Goal: Task Accomplishment & Management: Complete application form

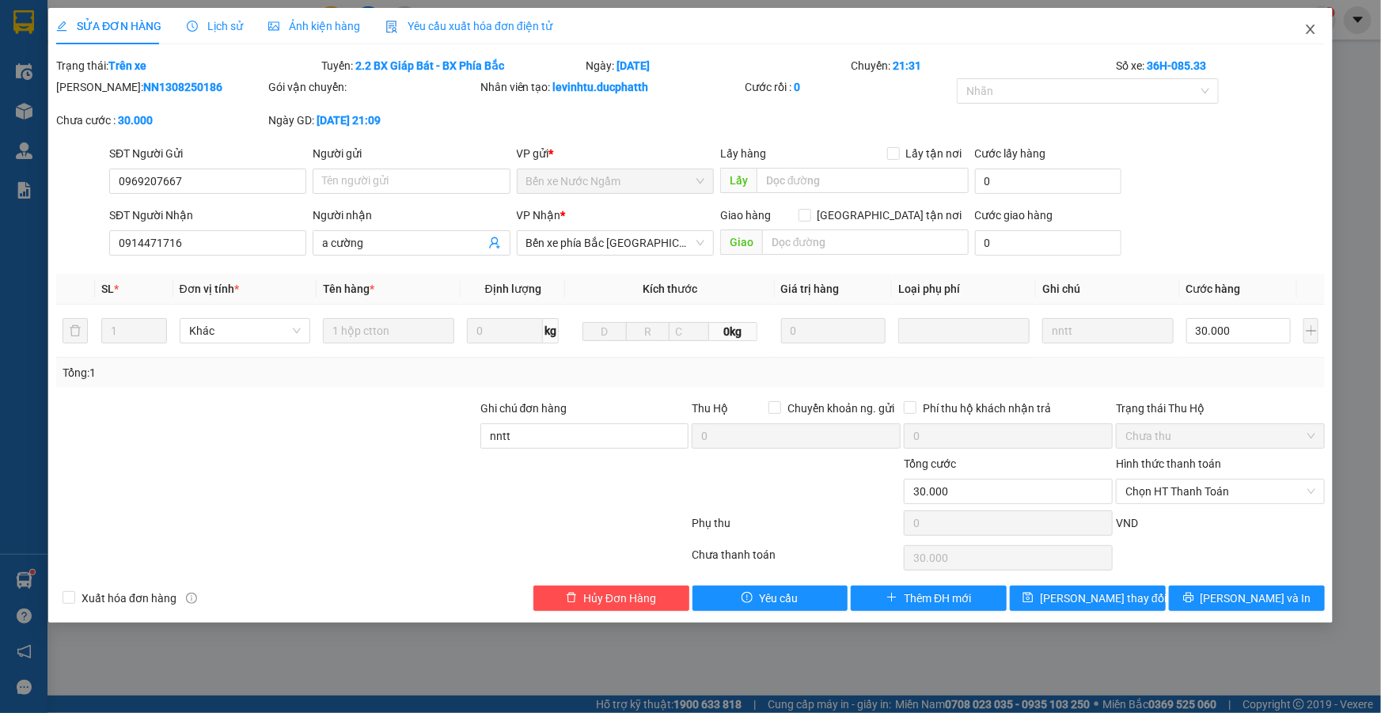
click at [1304, 27] on icon "close" at bounding box center [1310, 29] width 13 height 13
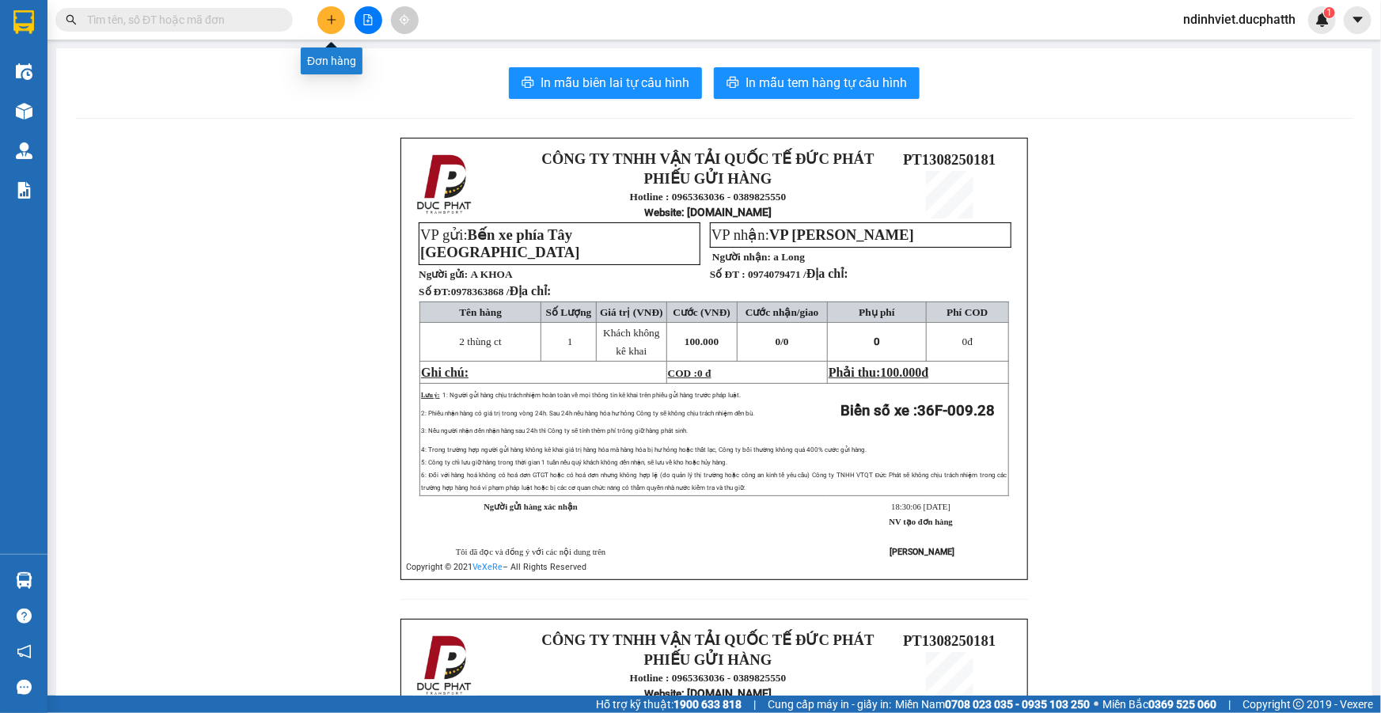
click at [320, 17] on button at bounding box center [331, 20] width 28 height 28
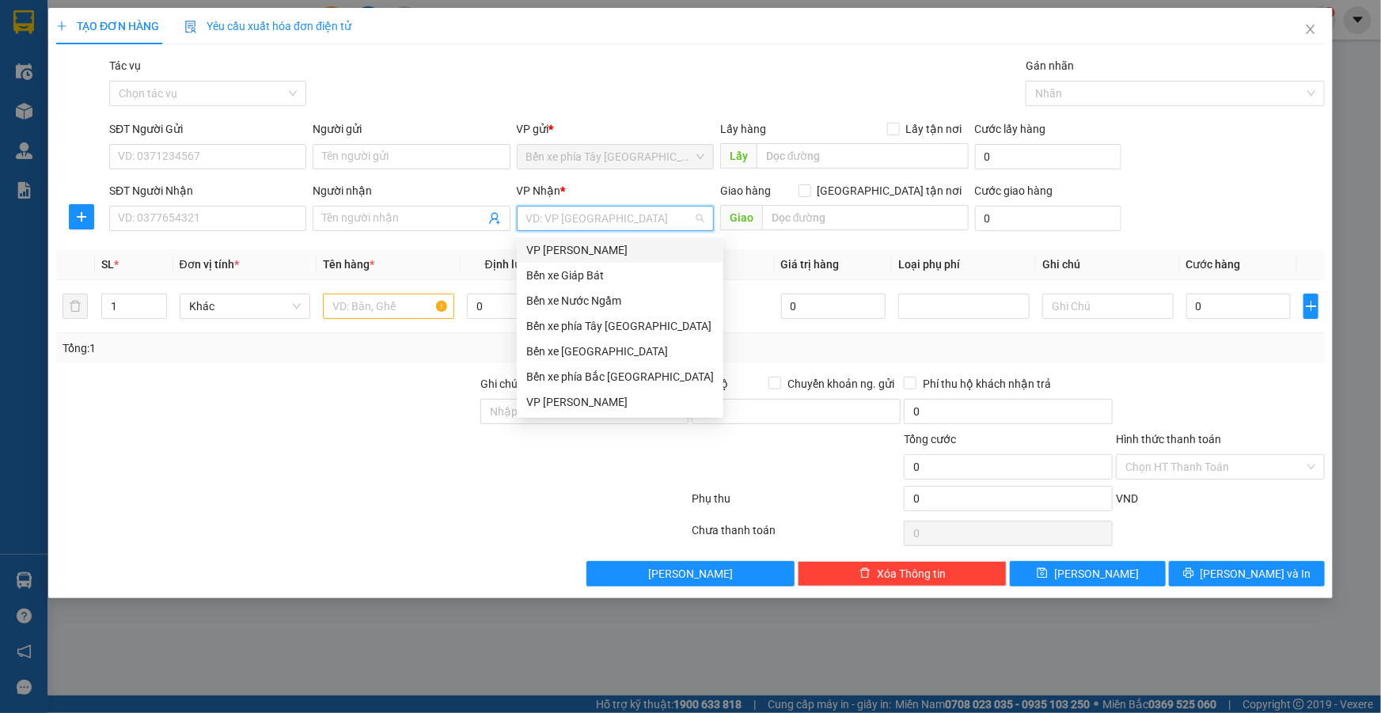
click at [578, 221] on input "search" at bounding box center [609, 219] width 167 height 24
click at [597, 302] on div "Bến xe Nước Ngầm" at bounding box center [620, 300] width 188 height 17
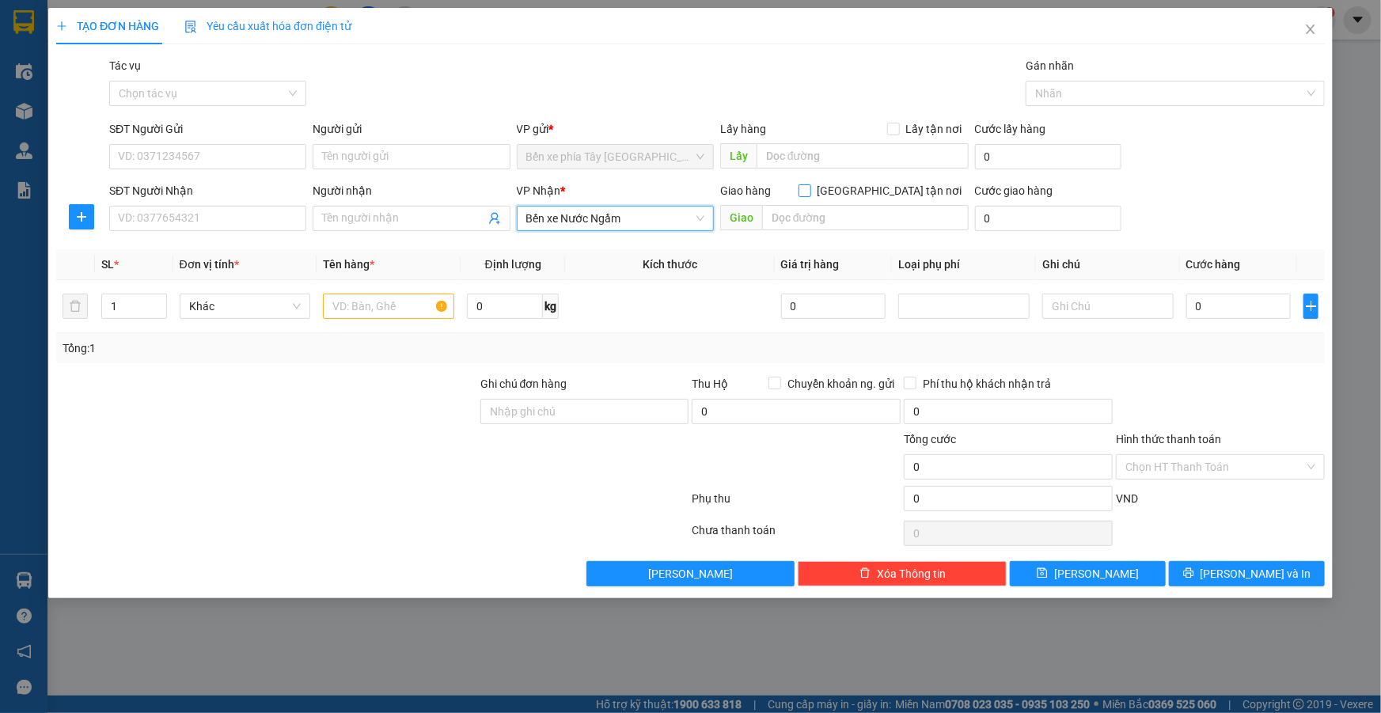
click at [810, 192] on input "Giao tận nơi" at bounding box center [804, 189] width 11 height 11
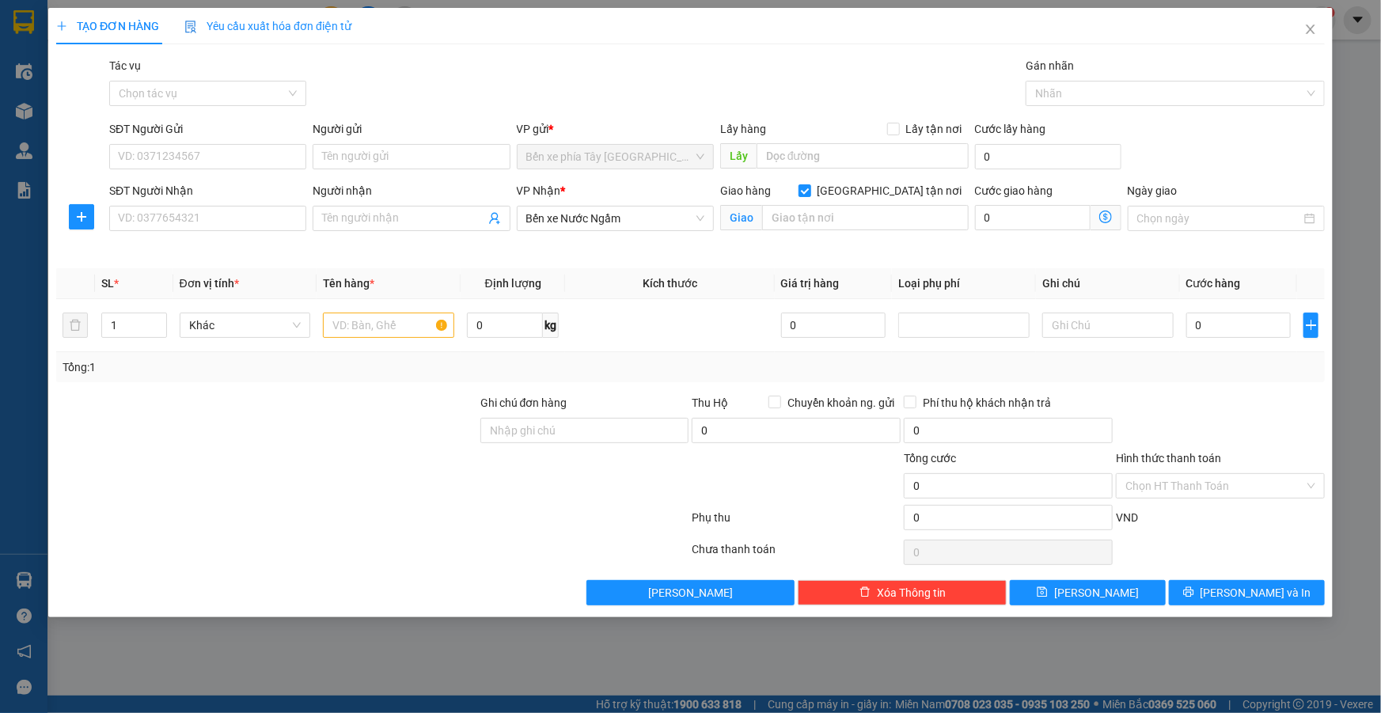
click at [799, 184] on input "Giao tận nơi" at bounding box center [804, 189] width 11 height 11
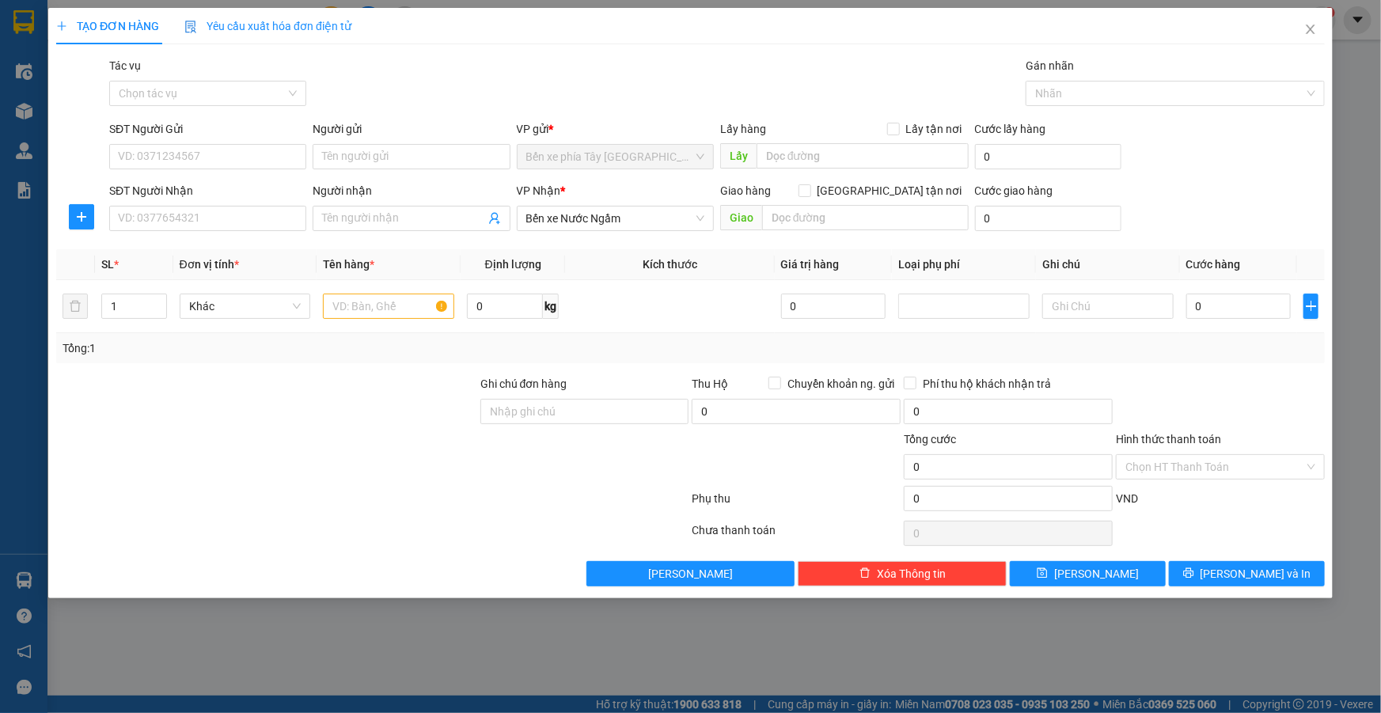
click at [882, 186] on div "Giao hàng Giao tận nơi" at bounding box center [844, 190] width 249 height 17
click at [810, 191] on input "Giao tận nơi" at bounding box center [804, 189] width 11 height 11
checkbox input "true"
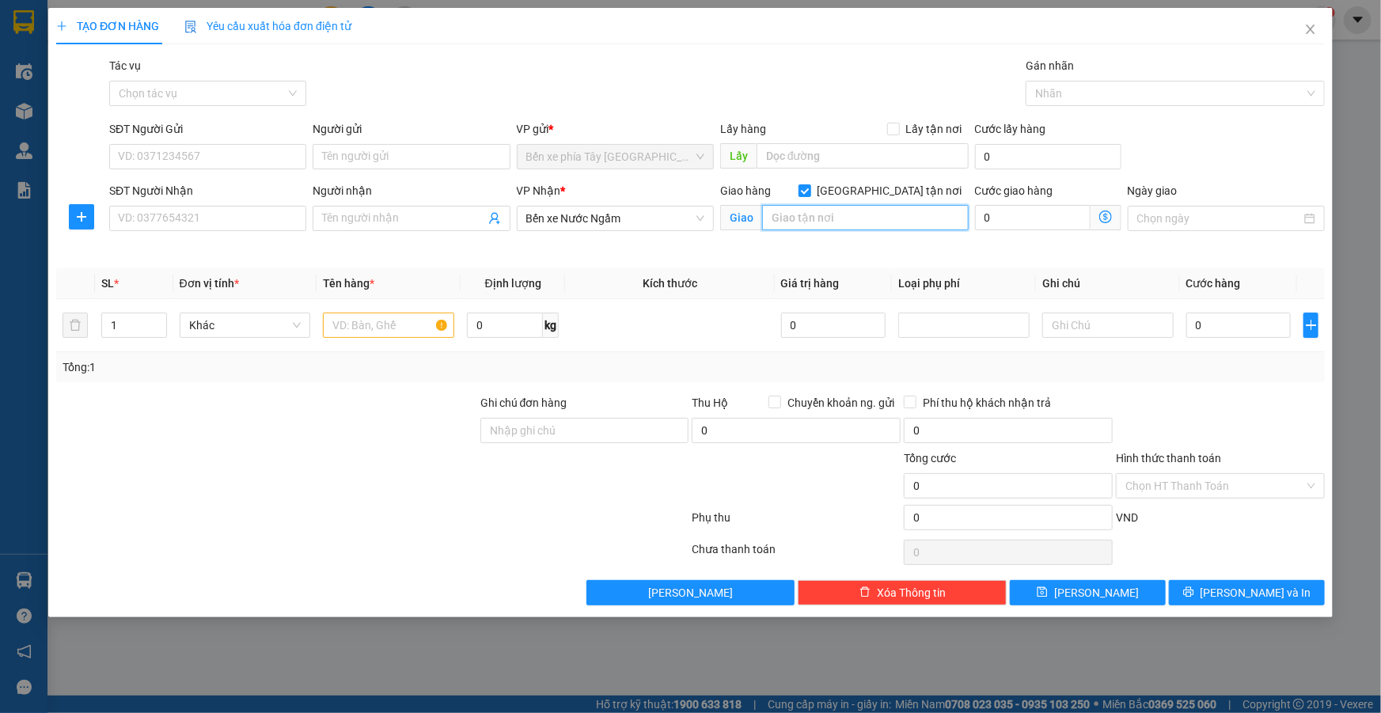
click at [880, 211] on input "text" at bounding box center [865, 217] width 207 height 25
click at [880, 211] on input "quang minh" at bounding box center [865, 217] width 207 height 25
type input "q"
type input "b"
click at [1111, 215] on icon "dollar-circle" at bounding box center [1105, 217] width 13 height 13
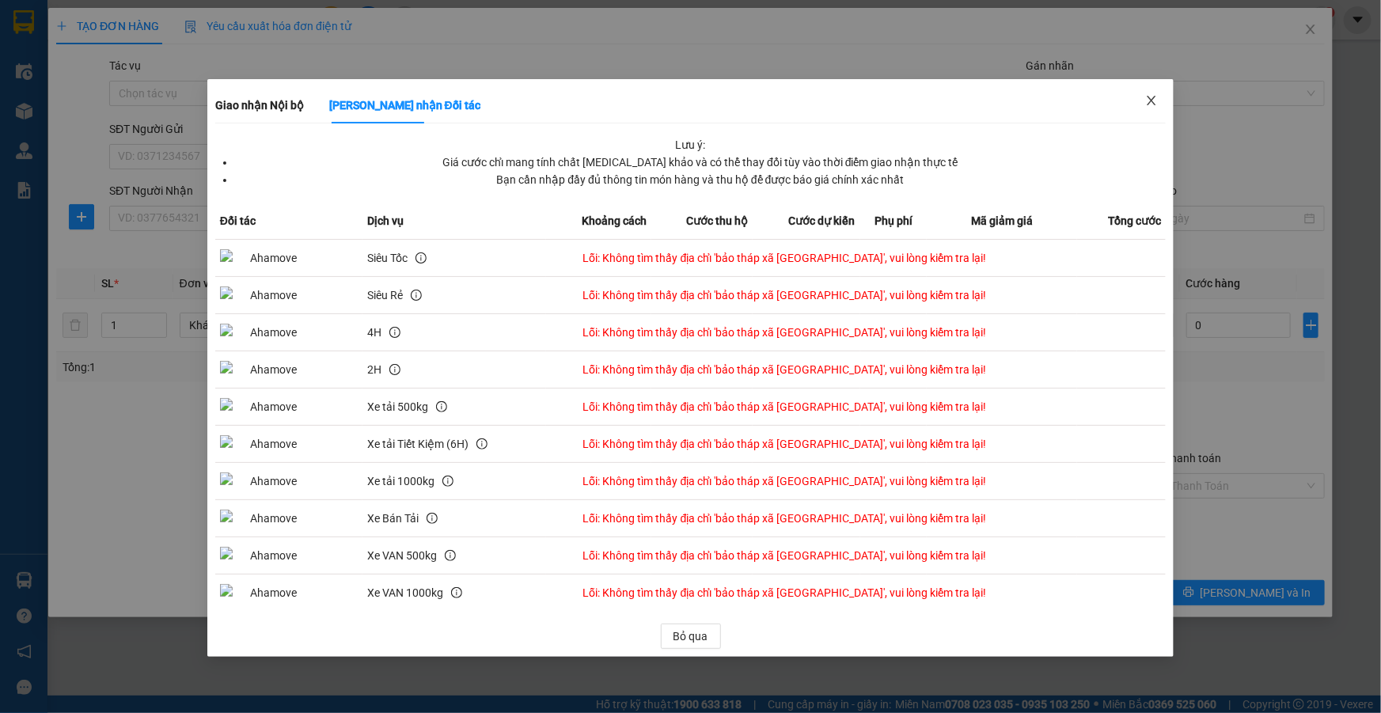
click at [1152, 96] on icon "close" at bounding box center [1151, 100] width 13 height 13
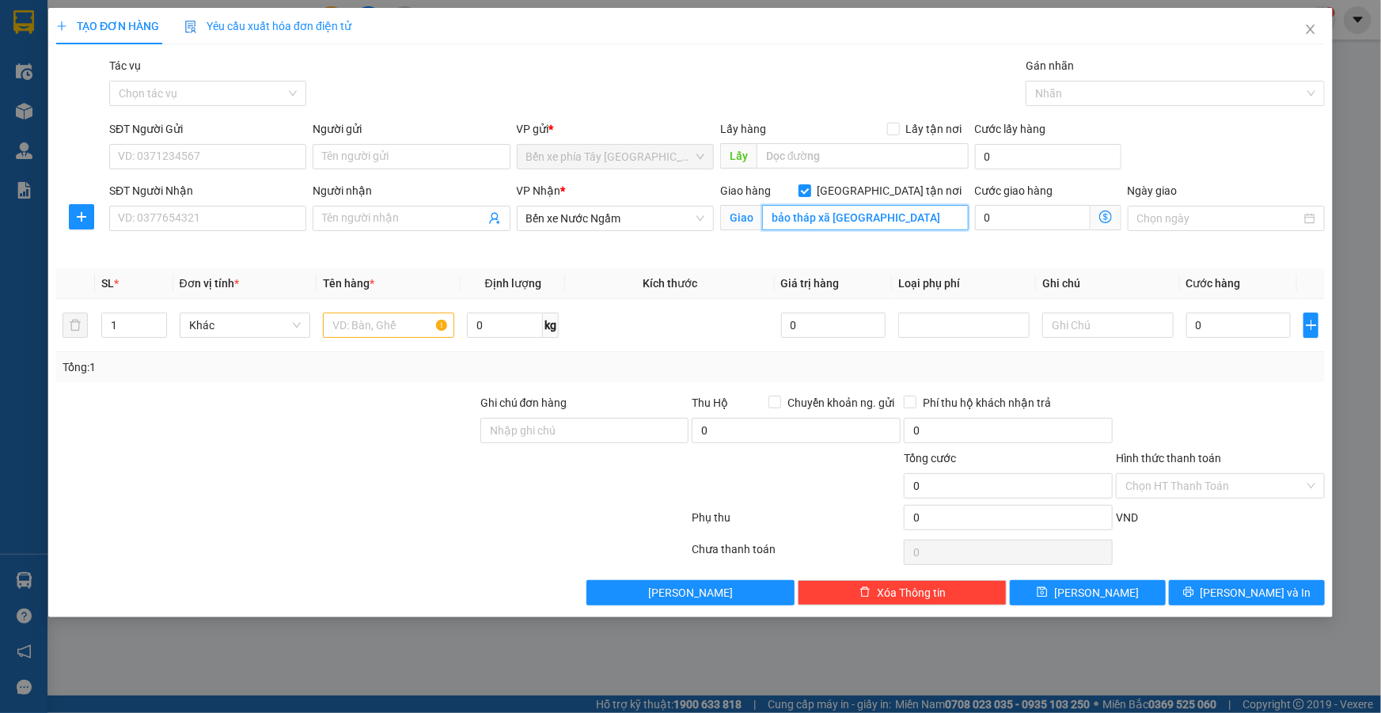
click at [921, 216] on input "bảo tháp xã quang minh mê linh hà nội" at bounding box center [865, 217] width 207 height 25
paste input "Bảo Tháp, Kim Hoa, Mê Linh, Hà Nội, Việt Nam"
type input "Bảo Tháp, Kim Hoa, Mê Linh, Hà Nội, Việt Nam"
click at [1108, 211] on icon "dollar-circle" at bounding box center [1105, 217] width 13 height 13
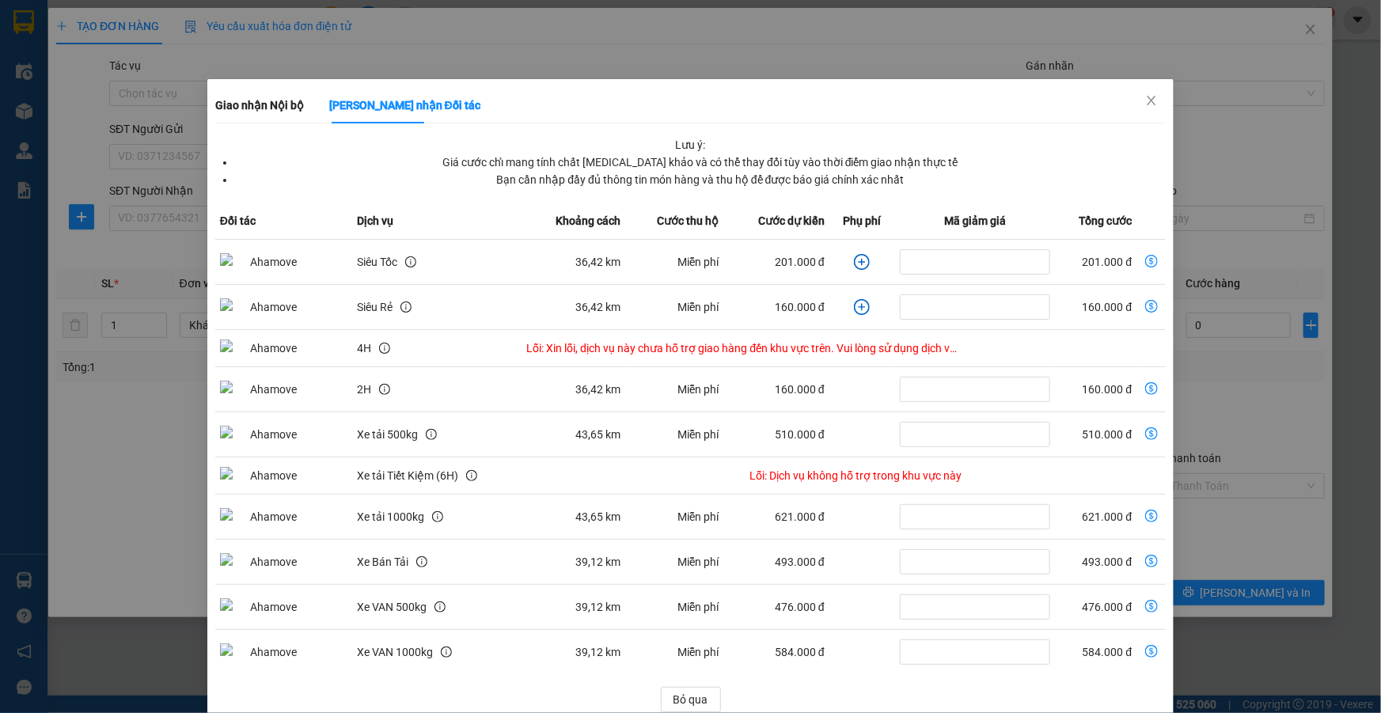
click at [1205, 120] on div "Giao nhận Nội bộ Giao nhận Đối tác Lưu ý: Giá cước chỉ mang tính chất tham khảo…" at bounding box center [690, 356] width 1381 height 713
click at [1148, 97] on icon "close" at bounding box center [1152, 100] width 9 height 9
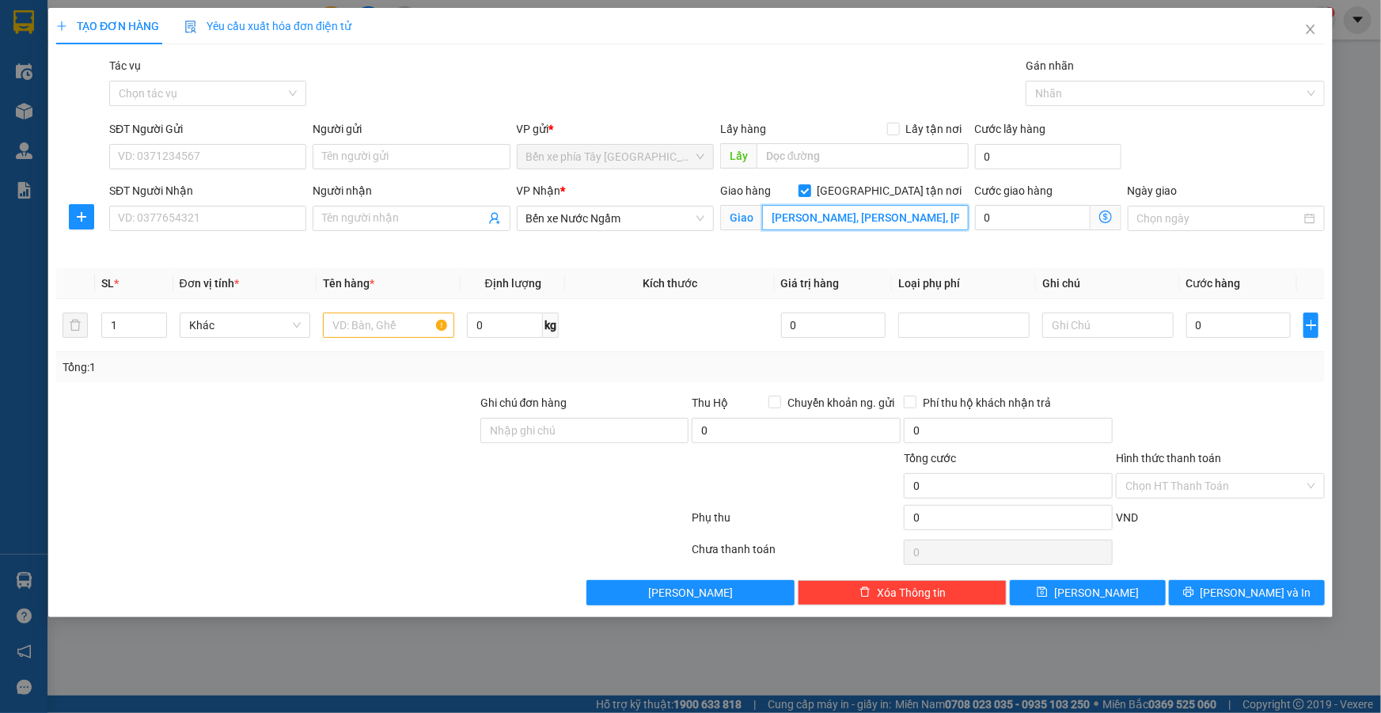
click at [957, 218] on input "Bảo Tháp, Kim Hoa, Mê Linh, Hà Nội, Việt Nam" at bounding box center [865, 217] width 207 height 25
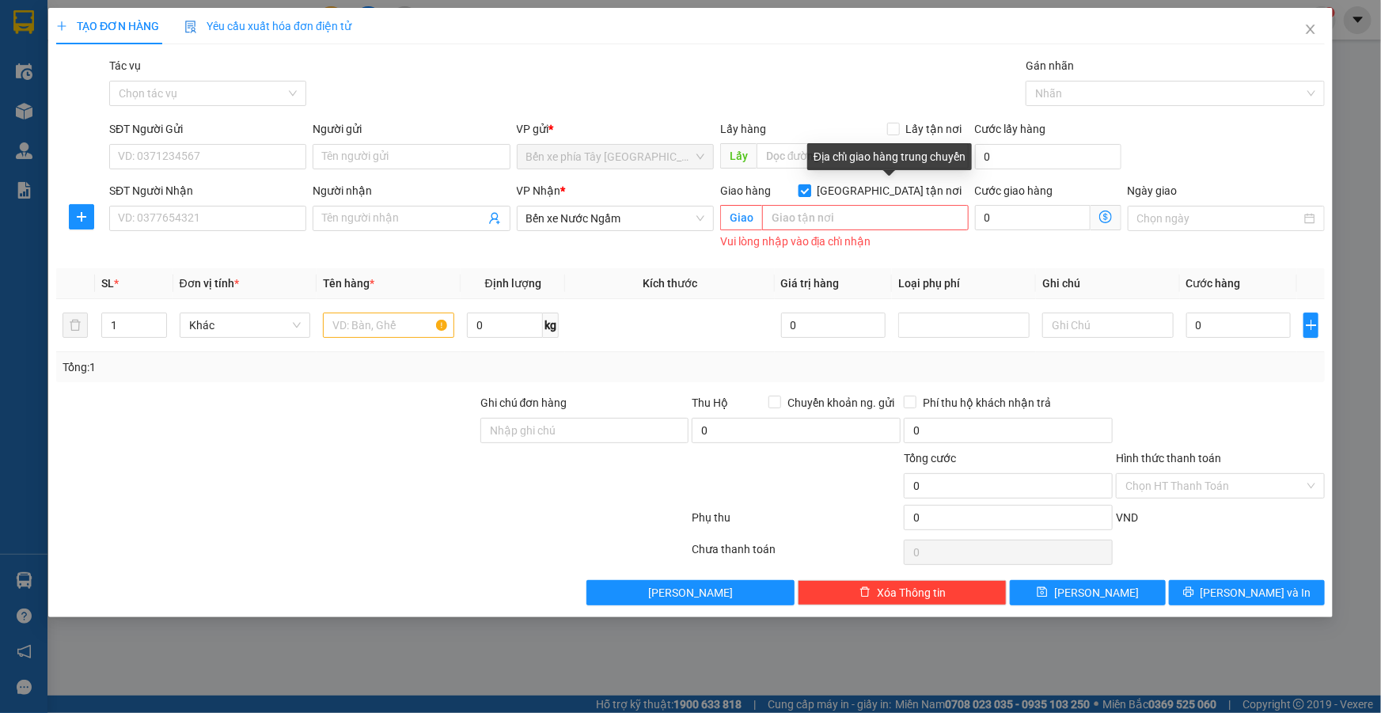
click at [810, 189] on input "Giao tận nơi" at bounding box center [804, 189] width 11 height 11
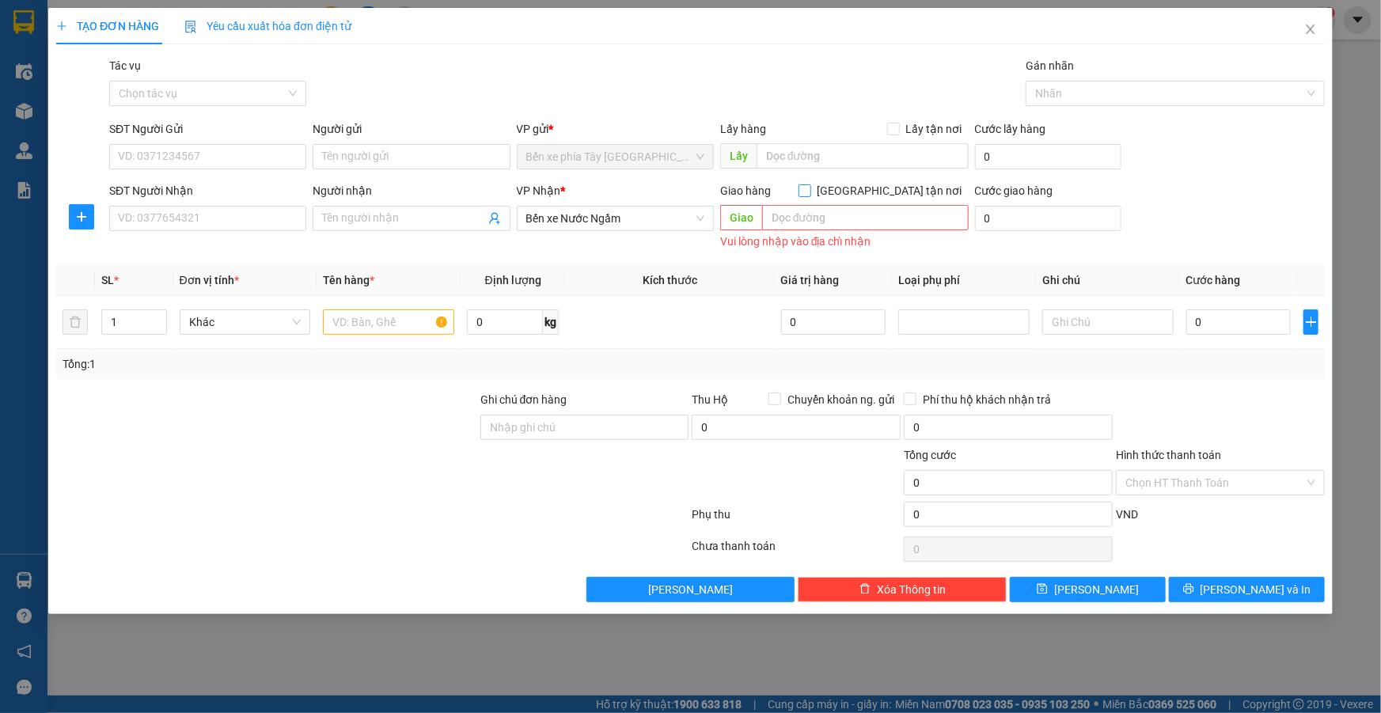
click at [810, 192] on input "Giao tận nơi" at bounding box center [804, 189] width 11 height 11
checkbox input "true"
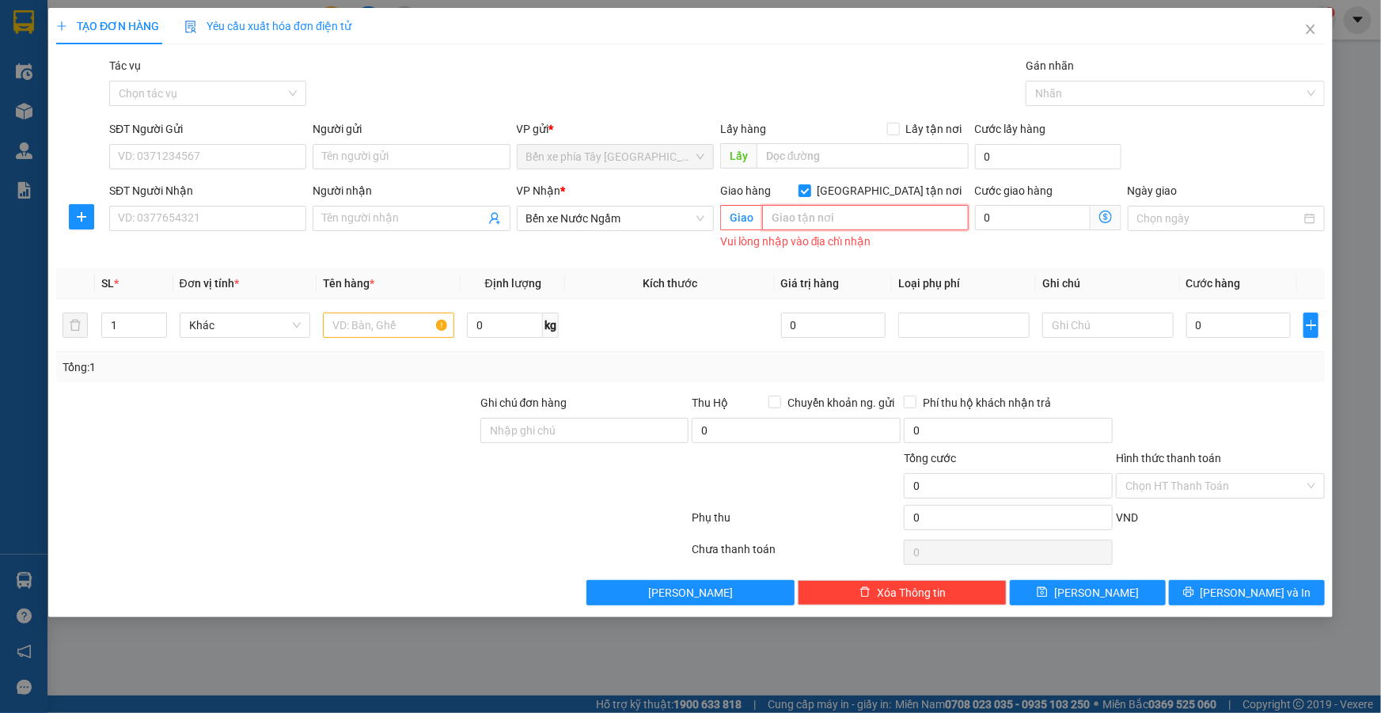
click at [875, 220] on input "text" at bounding box center [865, 217] width 207 height 25
click at [1106, 211] on icon "dollar-circle" at bounding box center [1105, 217] width 13 height 13
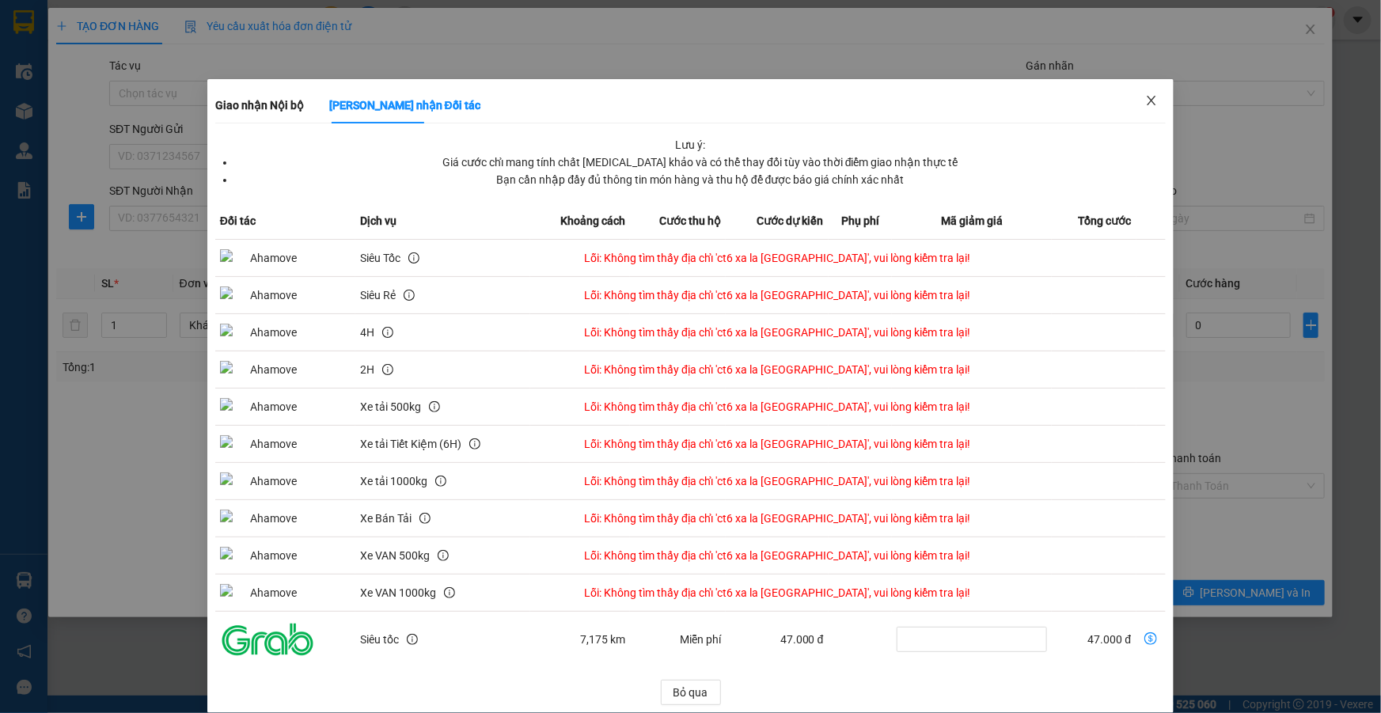
click at [1145, 105] on icon "close" at bounding box center [1151, 100] width 13 height 13
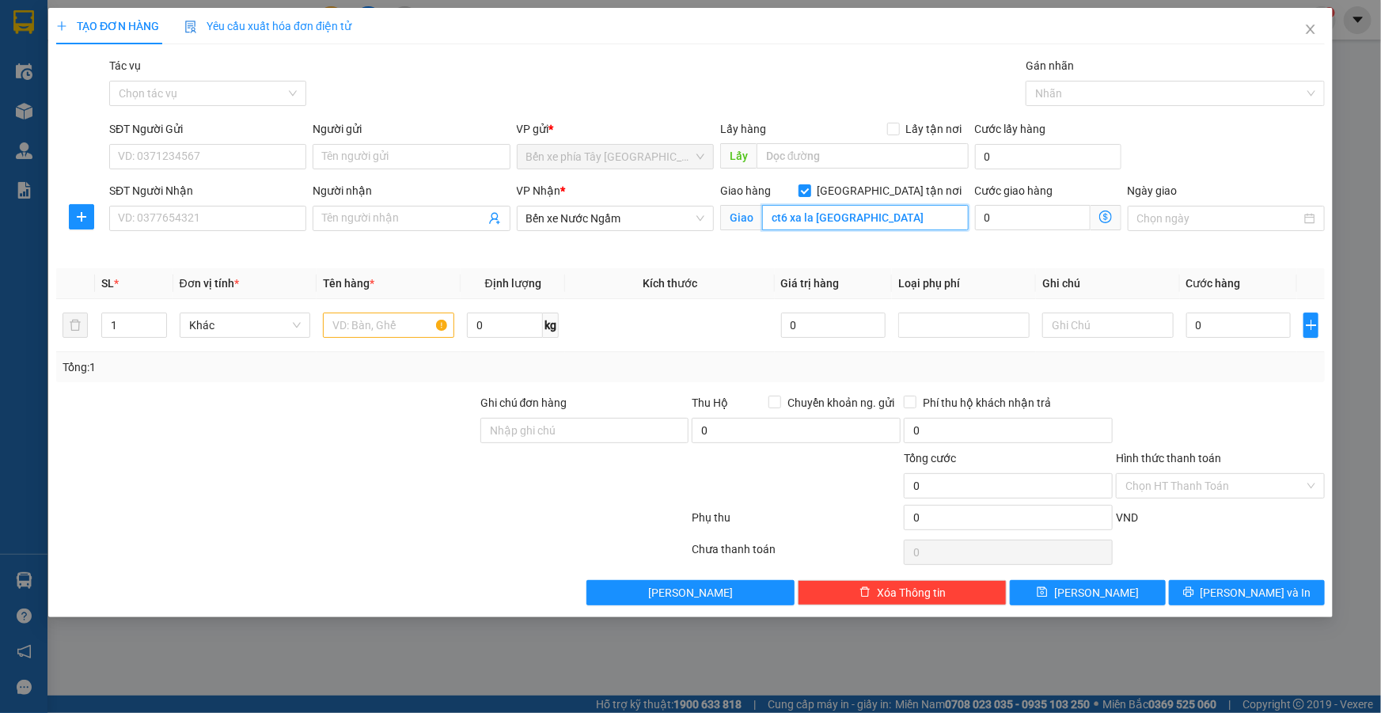
click at [777, 219] on input "ct6 xa la kiến hưng hà đông" at bounding box center [865, 217] width 207 height 25
paste input "Chung Cư CT6C Xa La, CT6 Xa La, Tân Triều, Hà Đông, Hà Nội 100000, Việt Nam"
type input "Chung Cư CT6C Xa La, CT6 Xa La, Tân Triều, Hà Đông, Hà Nội 100000, Việt Nam"
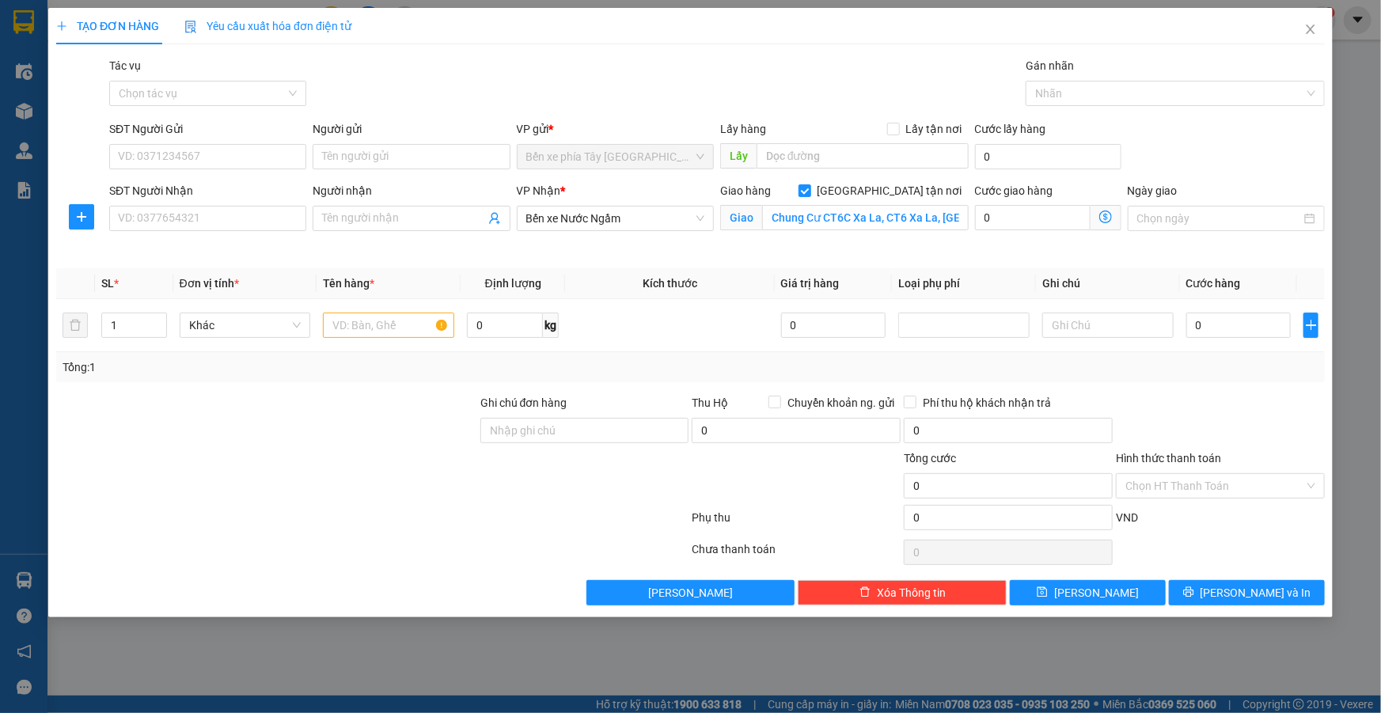
click at [1103, 218] on icon "dollar-circle" at bounding box center [1105, 217] width 13 height 13
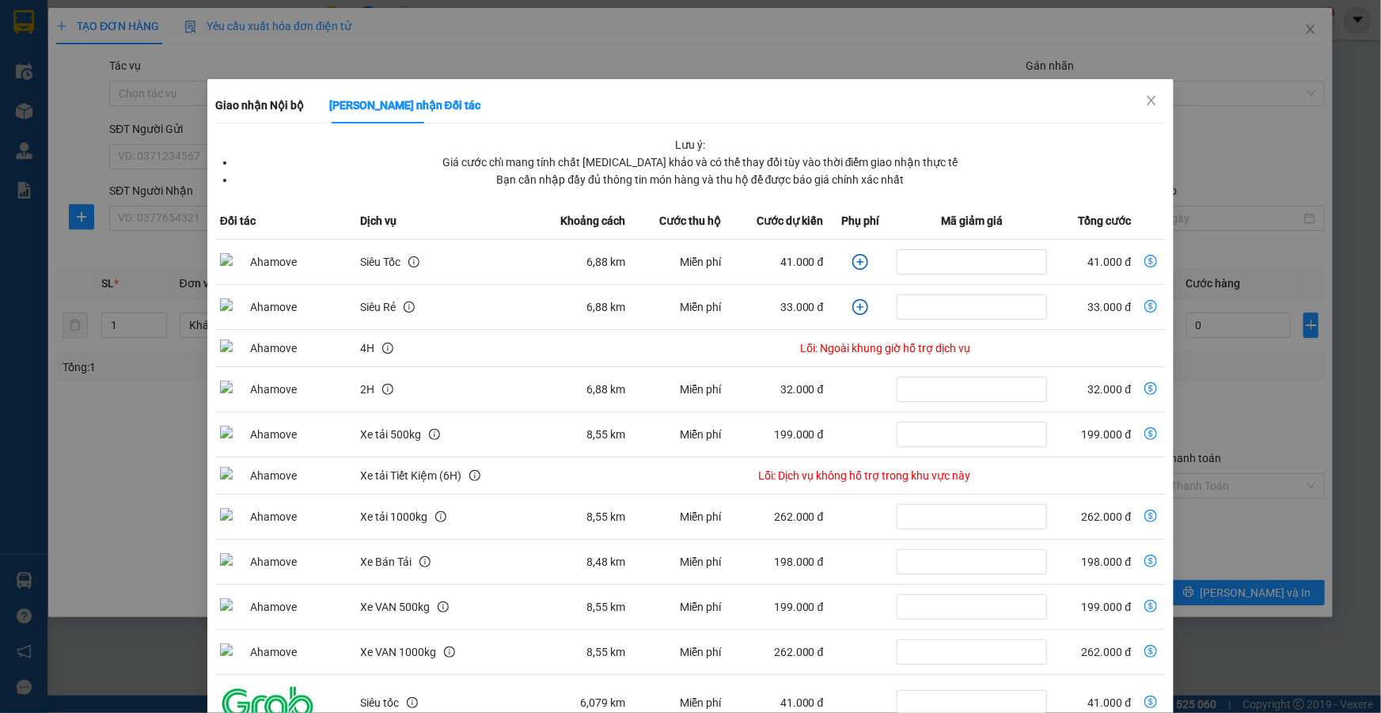
click at [857, 261] on icon "plus-circle" at bounding box center [860, 262] width 7 height 7
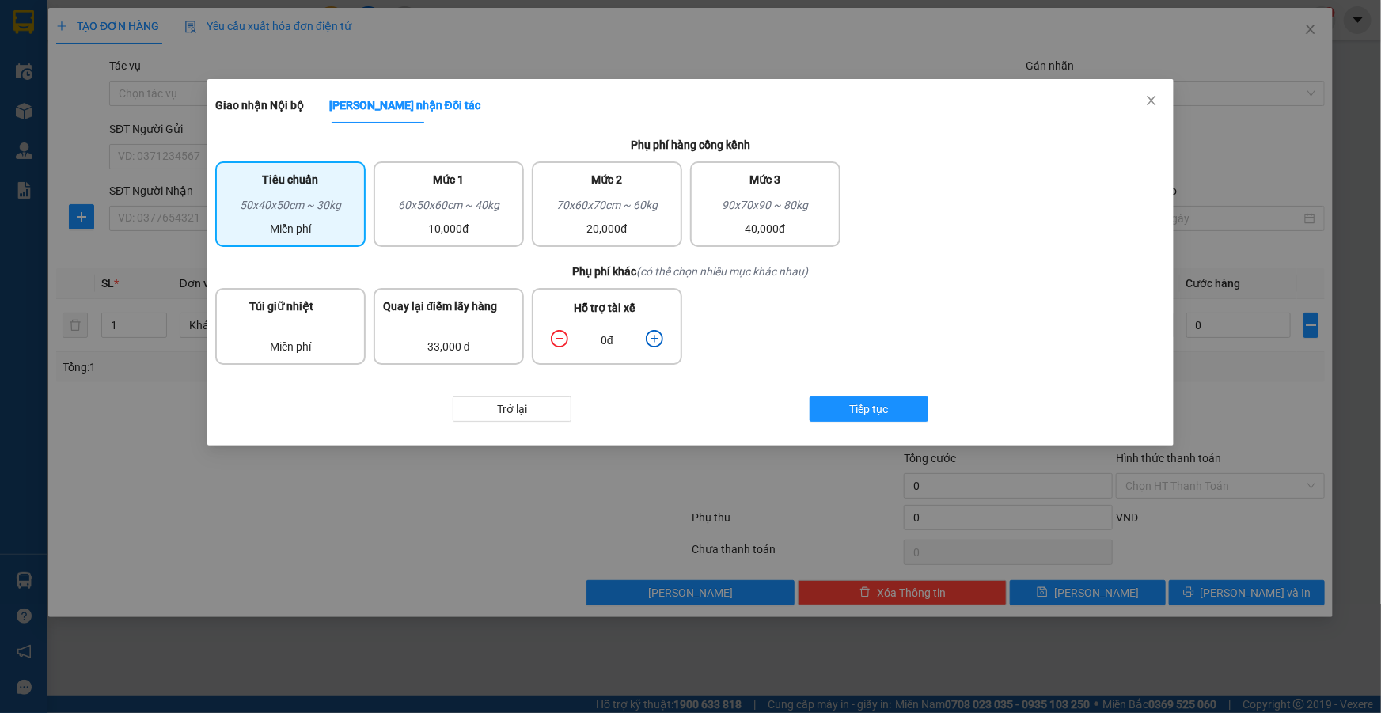
click at [655, 334] on icon "plus-circle" at bounding box center [654, 338] width 17 height 17
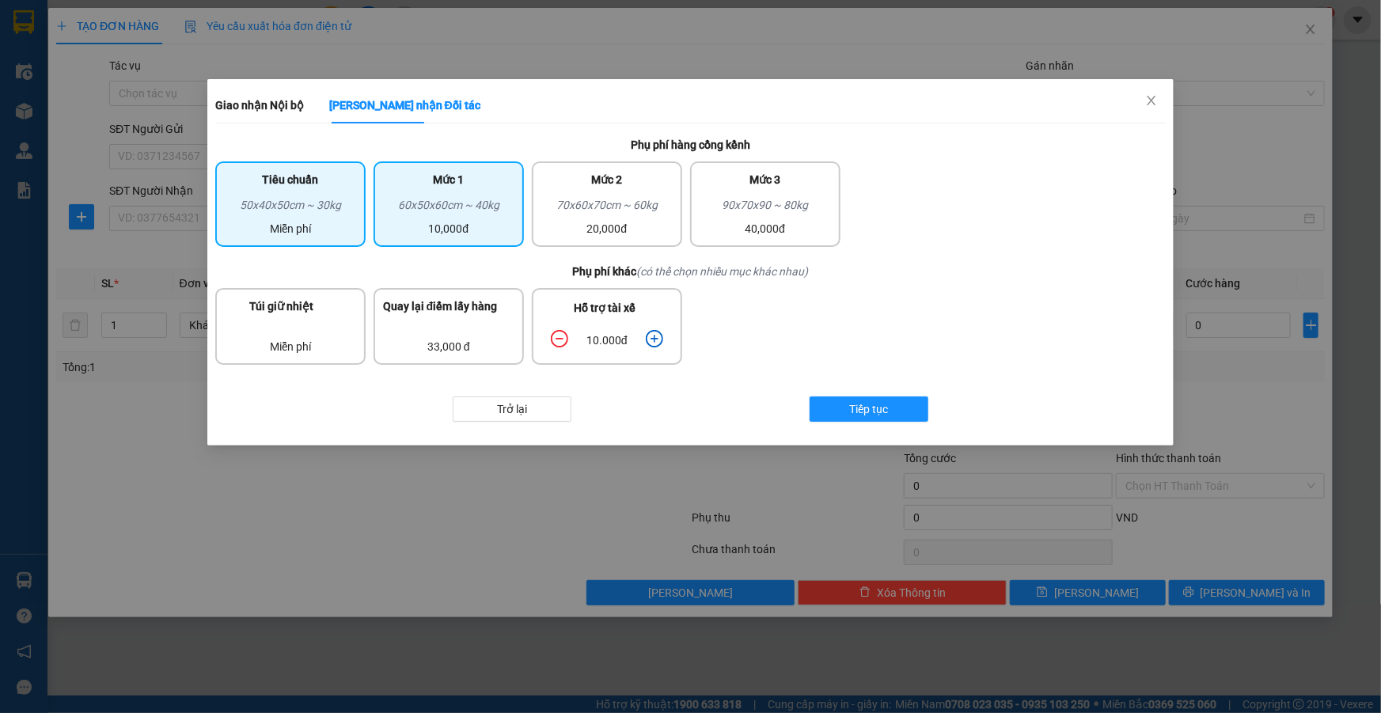
click at [471, 209] on div "60x50x60cm ~ 40kg" at bounding box center [448, 208] width 131 height 24
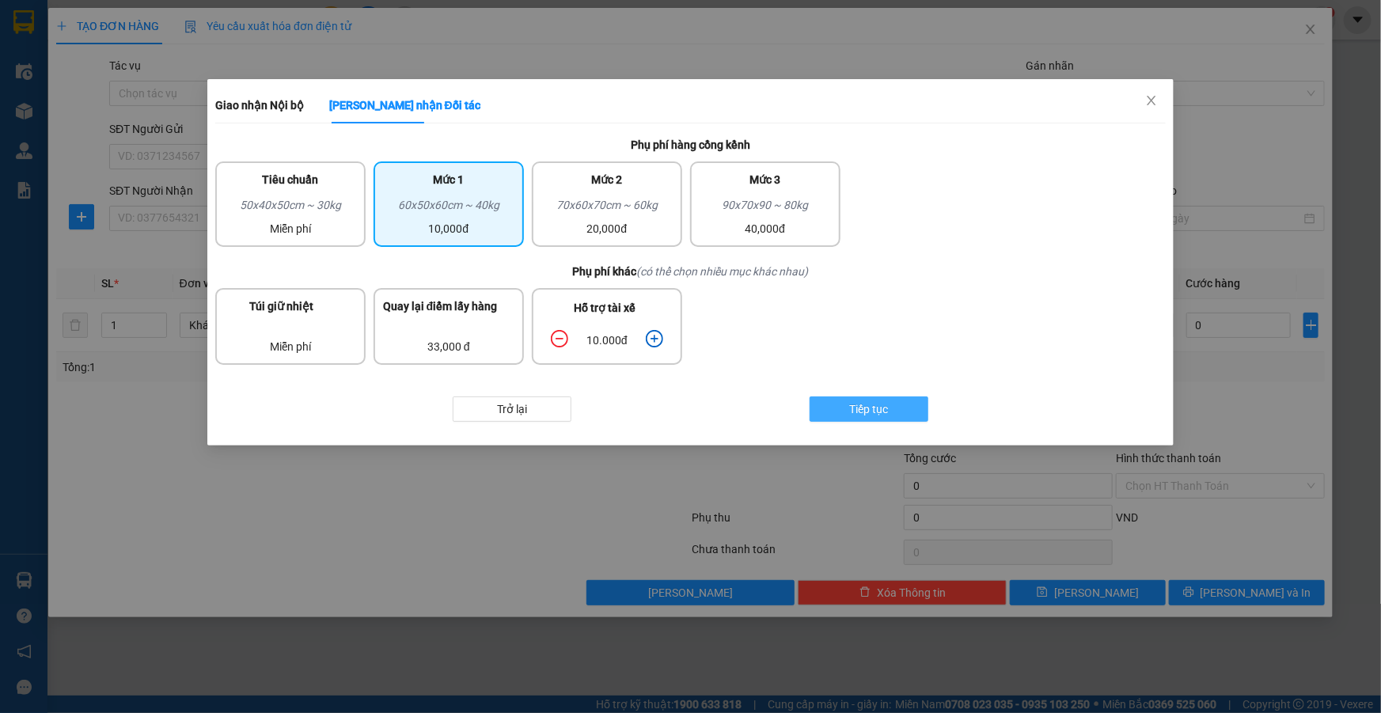
click at [831, 406] on button "Tiếp tục" at bounding box center [869, 409] width 119 height 25
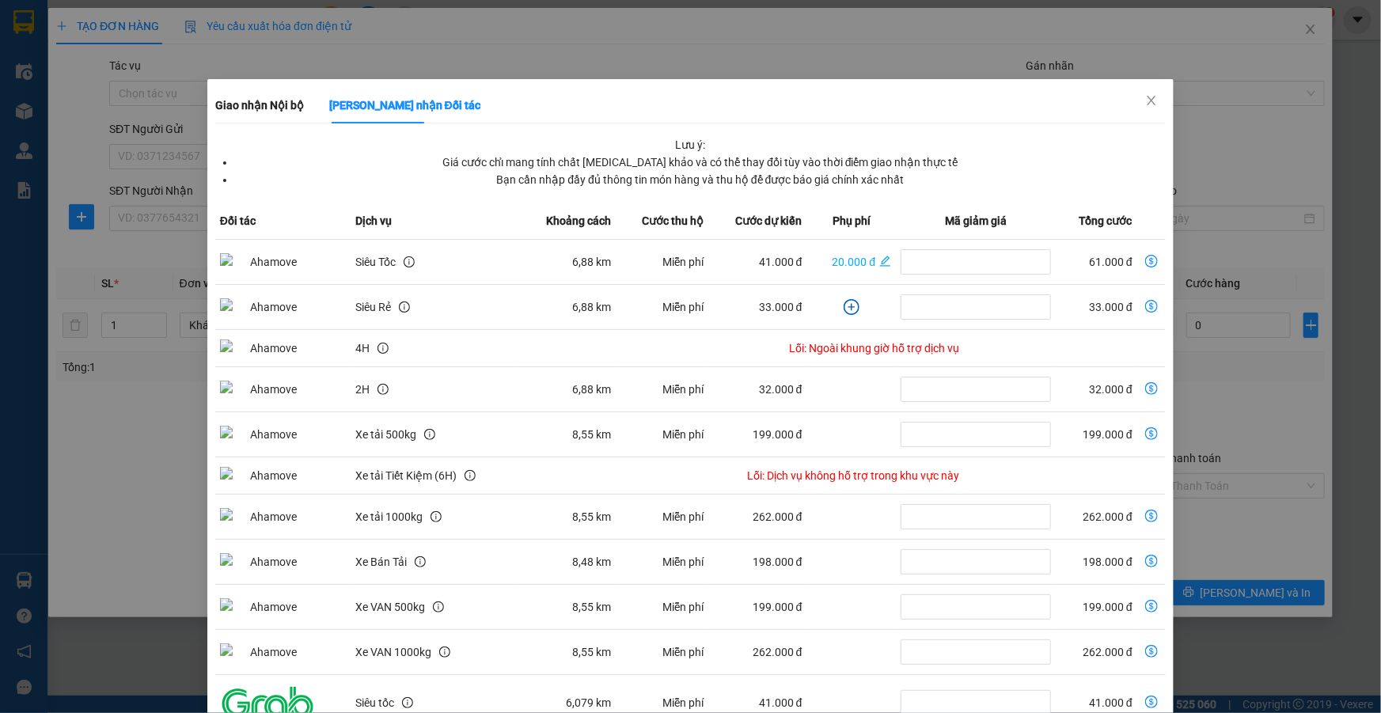
click at [1145, 259] on icon "dollar-circle" at bounding box center [1151, 261] width 13 height 13
type input "61.000"
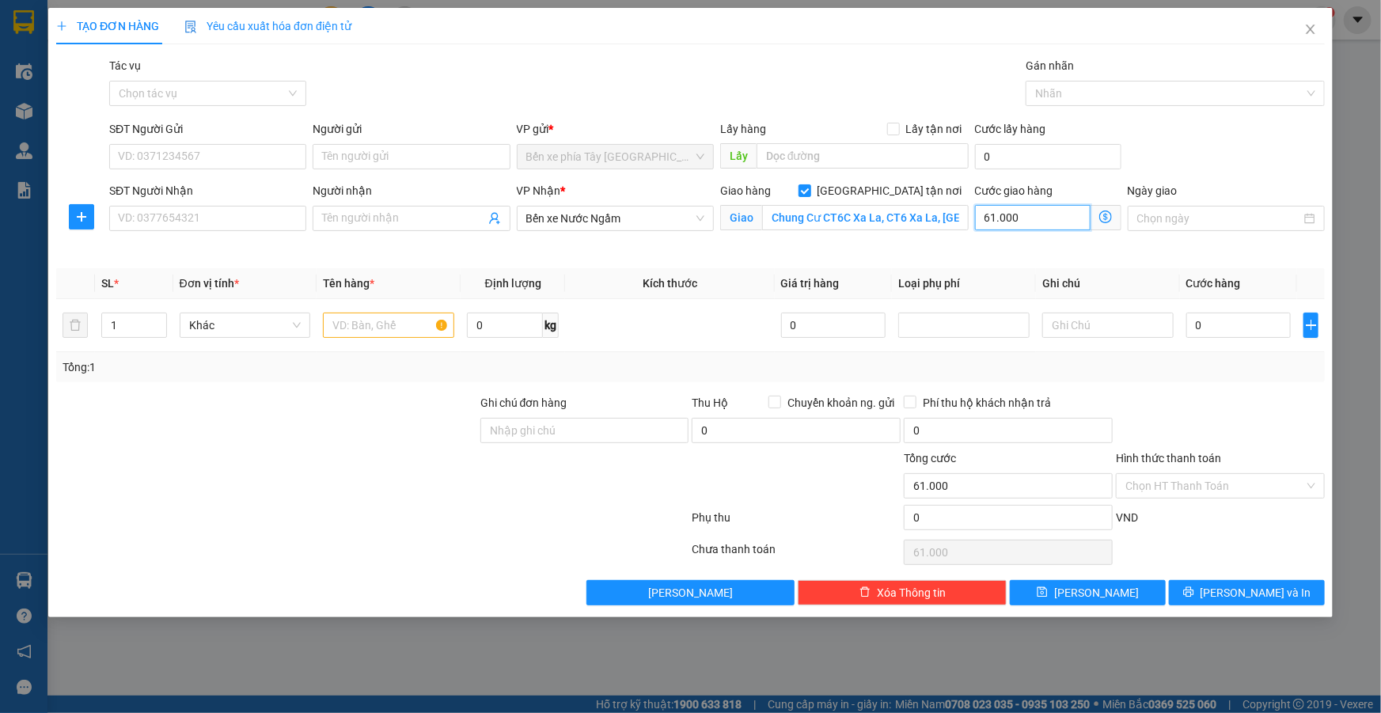
click at [1009, 217] on input "61.000" at bounding box center [1033, 217] width 116 height 25
type input "7"
type input "70"
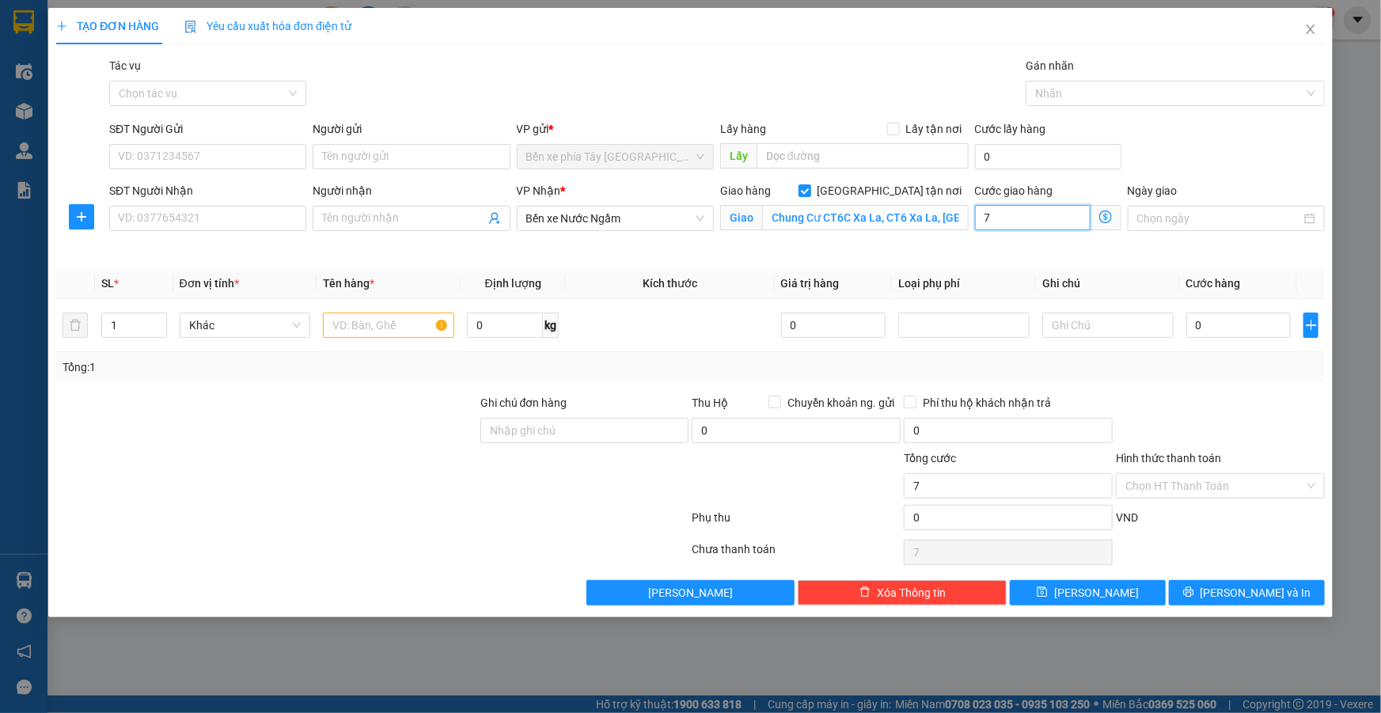
type input "70"
type input "700"
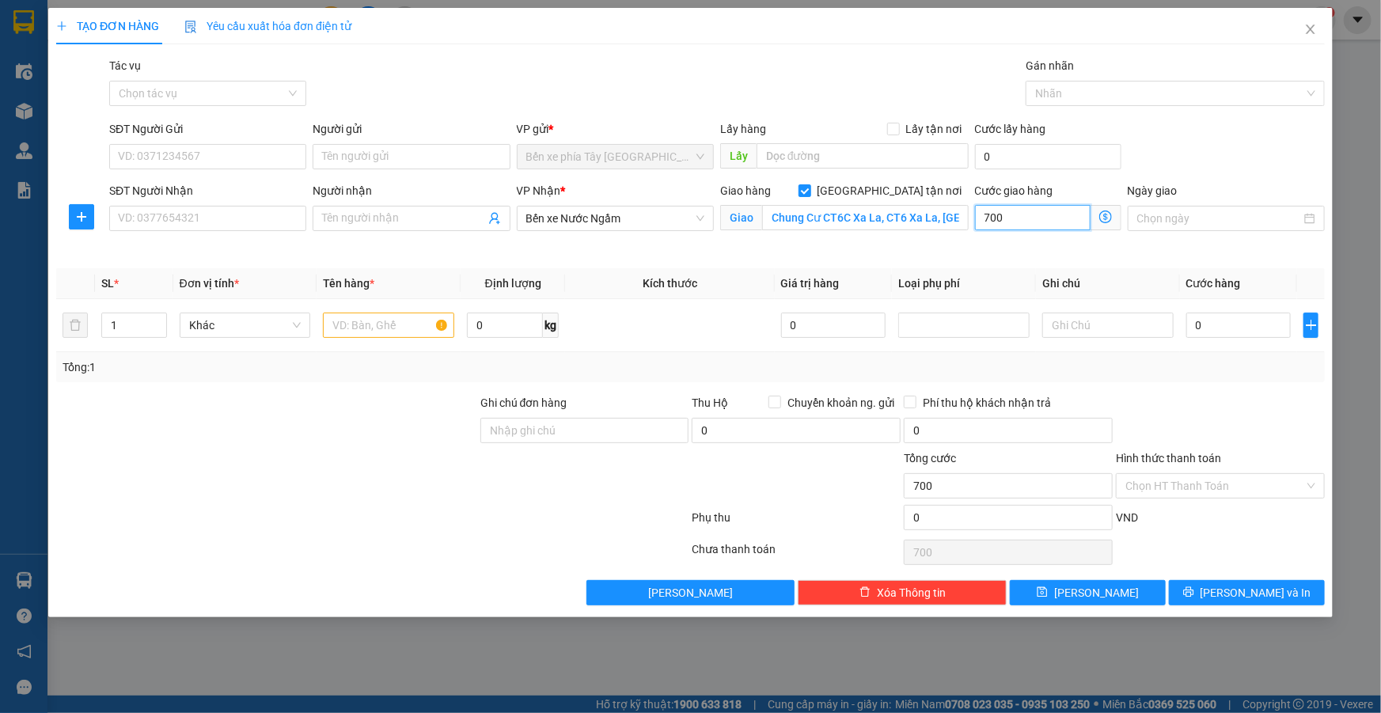
type input "7.000"
type input "70.000"
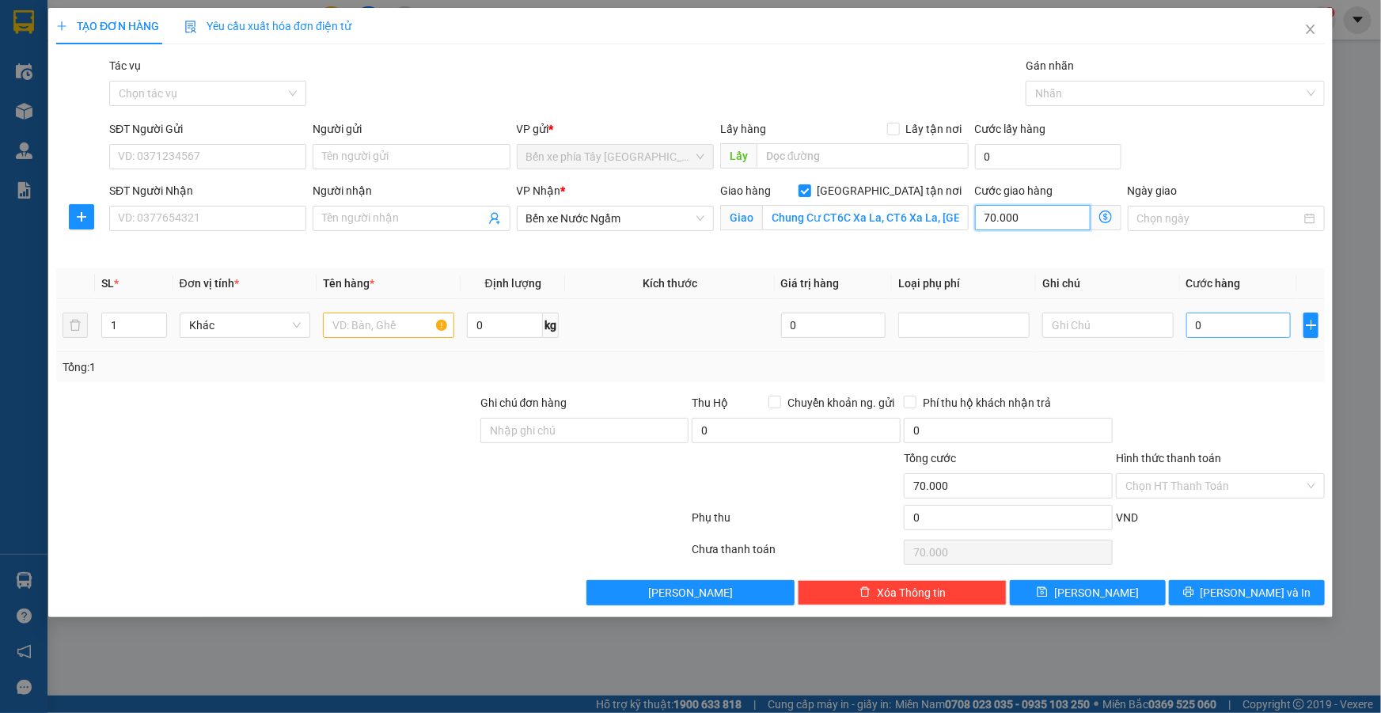
type input "70.000"
click at [1238, 327] on input "0" at bounding box center [1239, 325] width 105 height 25
type input "4"
type input "70.004"
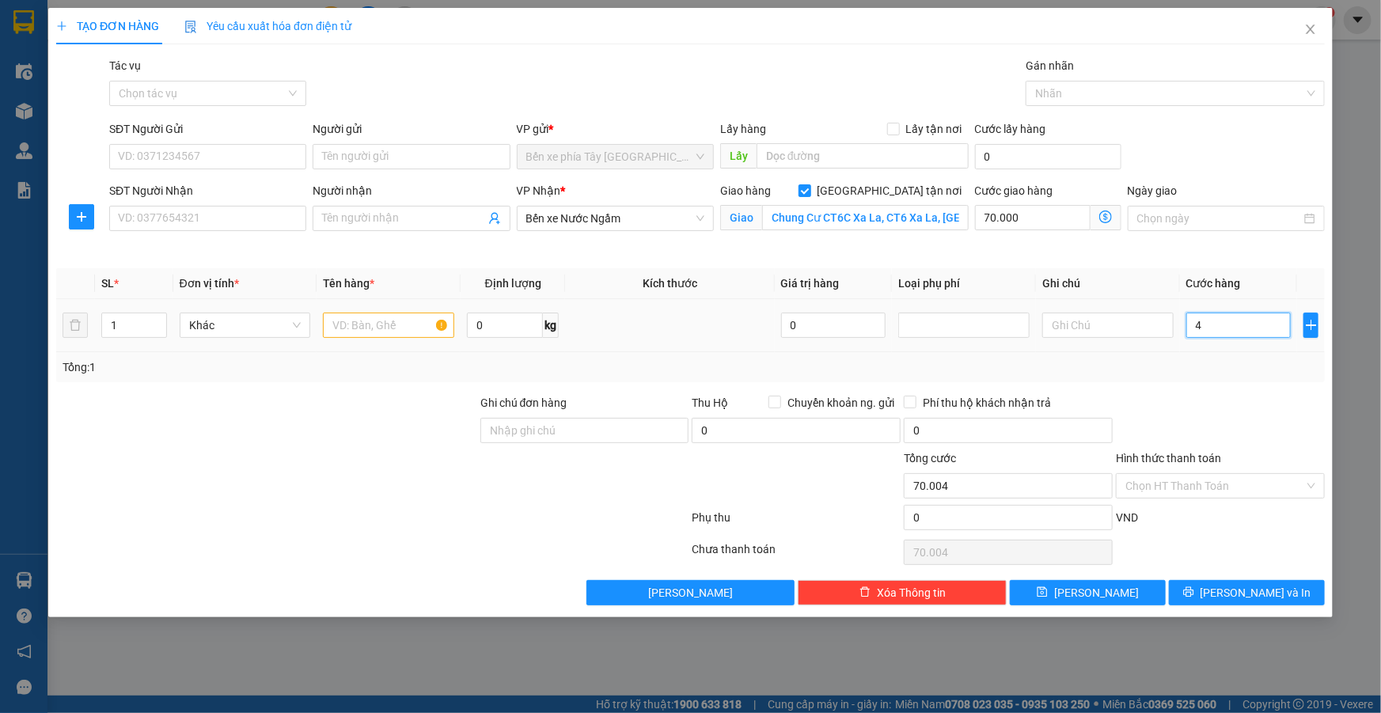
type input "0"
type input "70.000"
type input "05"
type input "70.005"
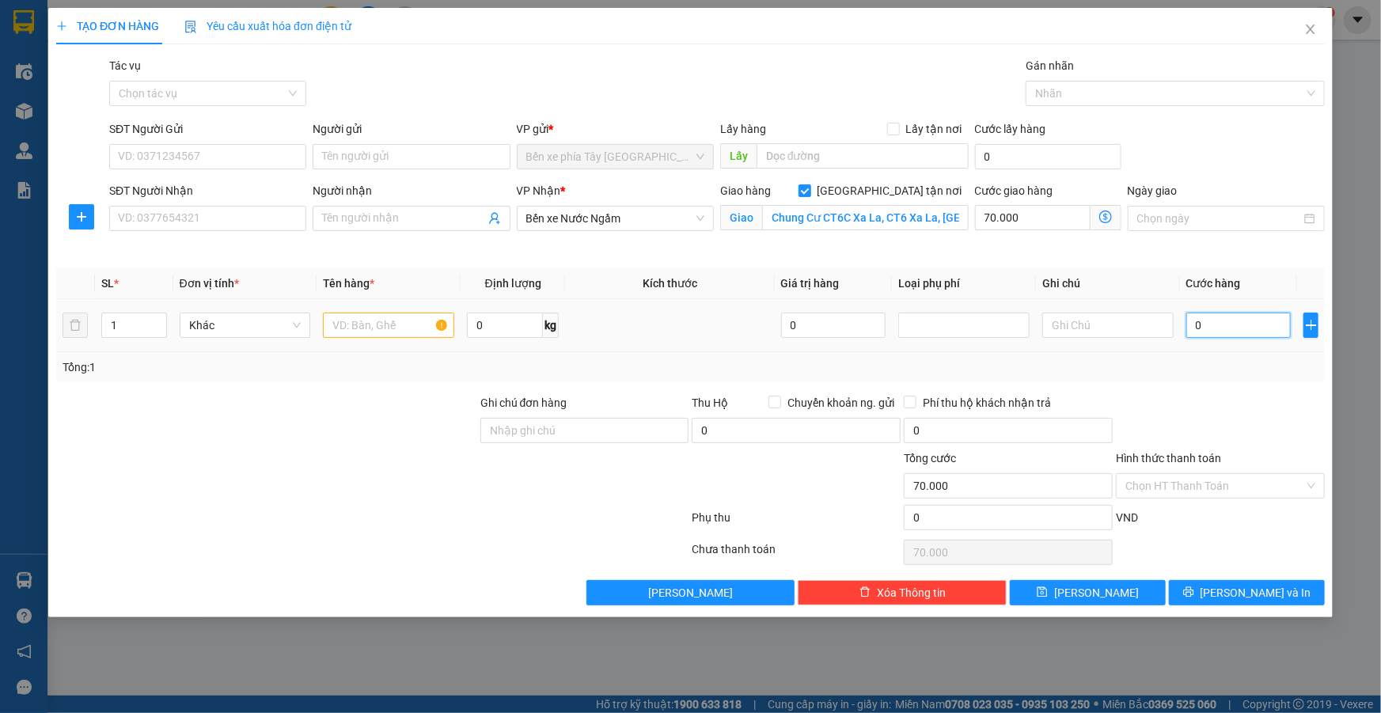
type input "70.005"
type input "050"
type input "70.050"
type input "0.500"
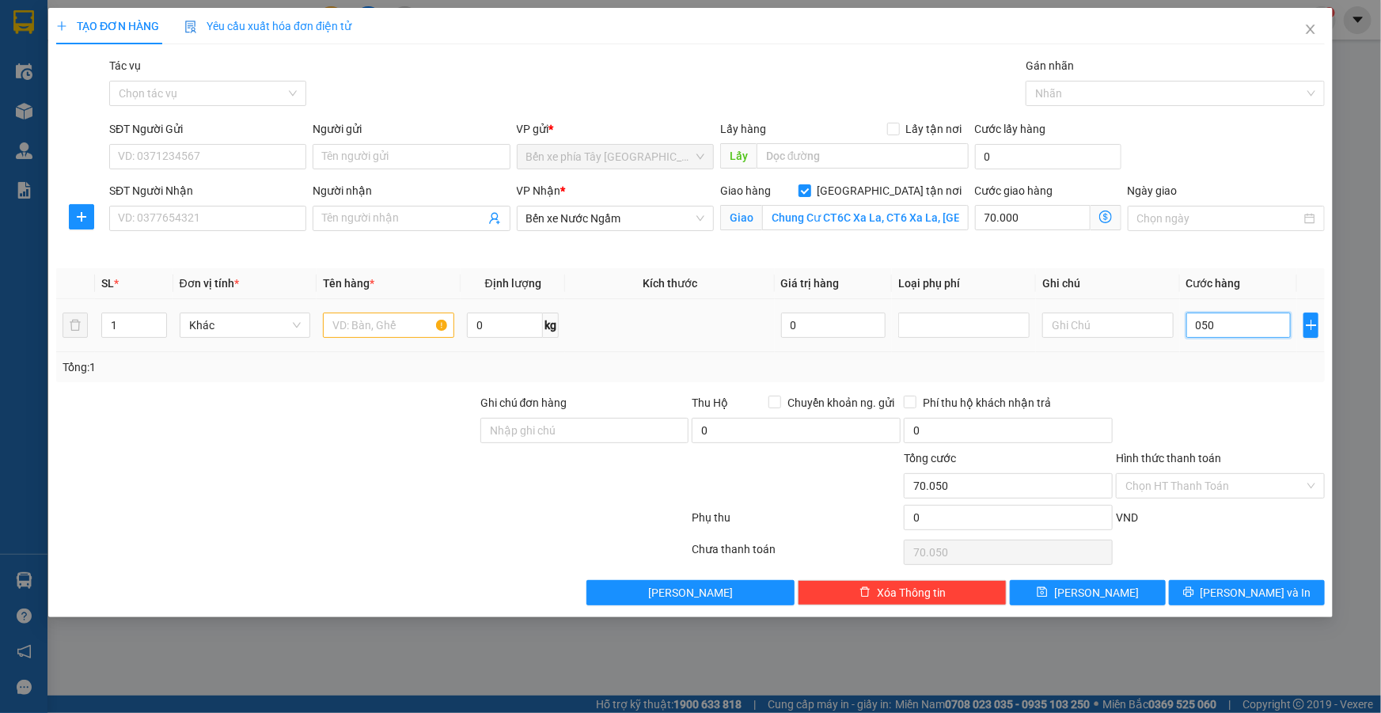
type input "70.500"
type input "05.000"
type input "75.000"
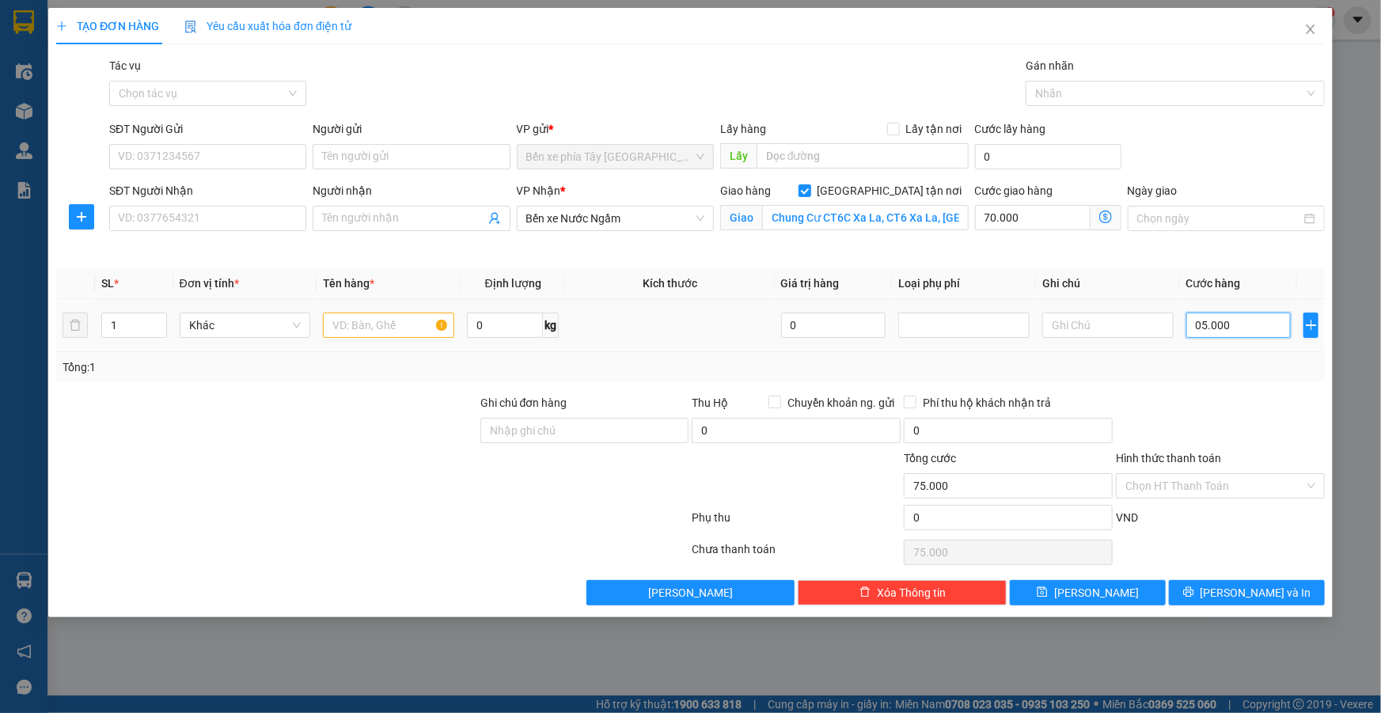
type input "0.500"
type input "70.500"
type input "050"
type input "70.050"
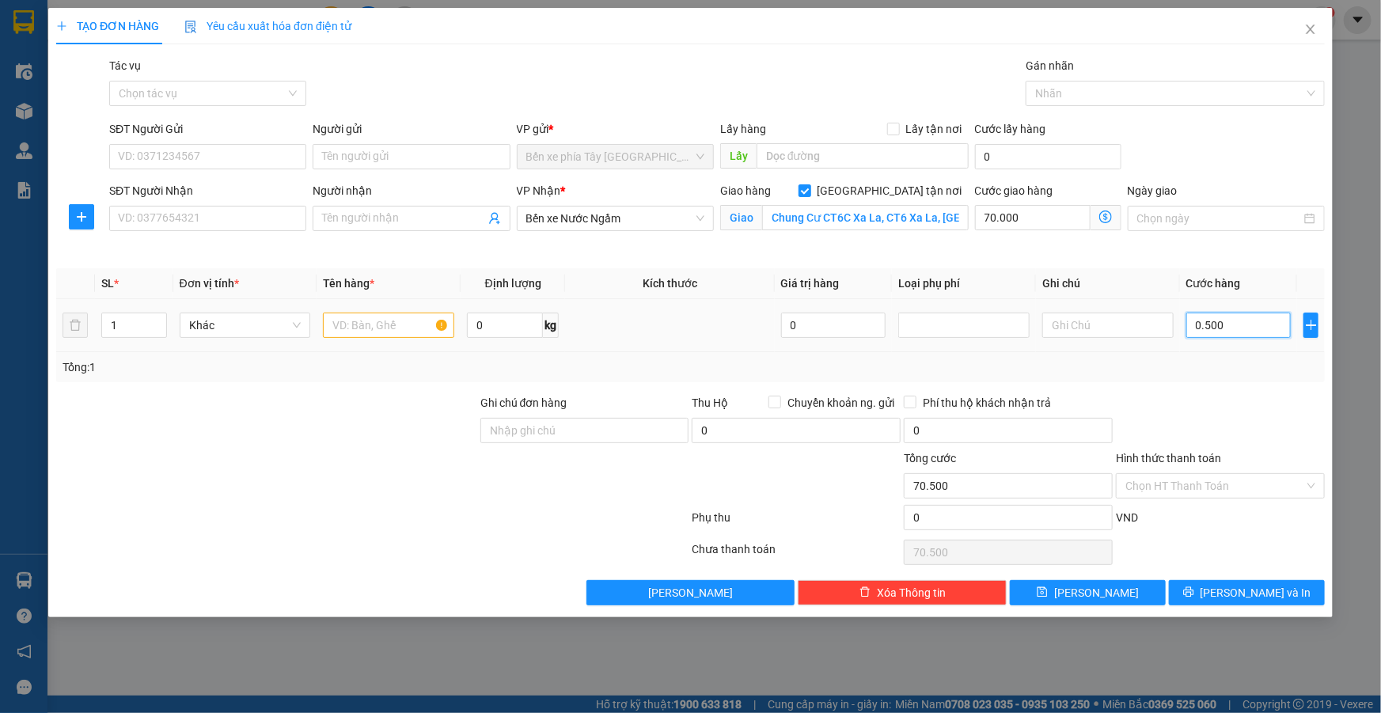
type input "70.050"
type input "50.000"
type input "120.000"
click at [1225, 383] on div "Transit Pickup Surcharge Ids Transit Deliver Surcharge Ids Transit Deliver Surc…" at bounding box center [690, 331] width 1269 height 549
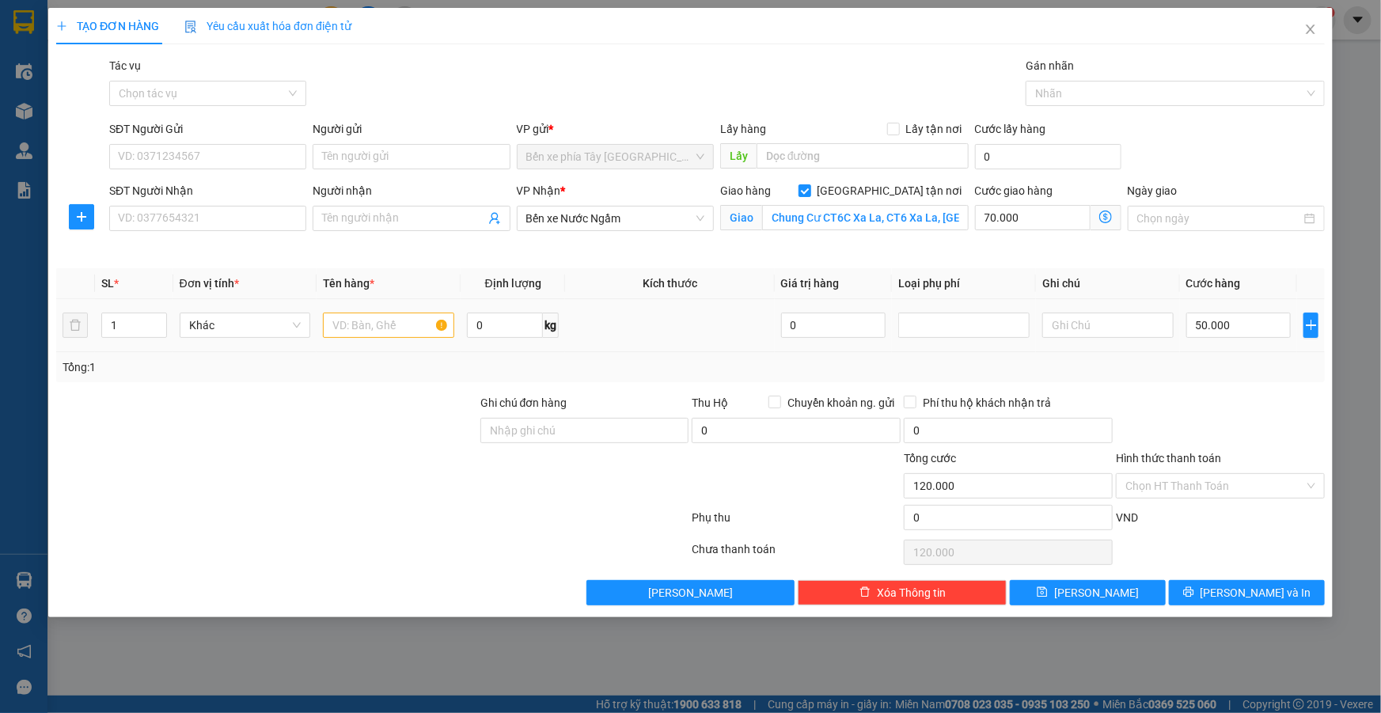
click at [416, 340] on div at bounding box center [388, 325] width 131 height 32
click at [397, 329] on input "text" at bounding box center [388, 325] width 131 height 25
type input "1 thùng caton"
click at [150, 222] on input "SĐT Người Nhận" at bounding box center [207, 218] width 197 height 25
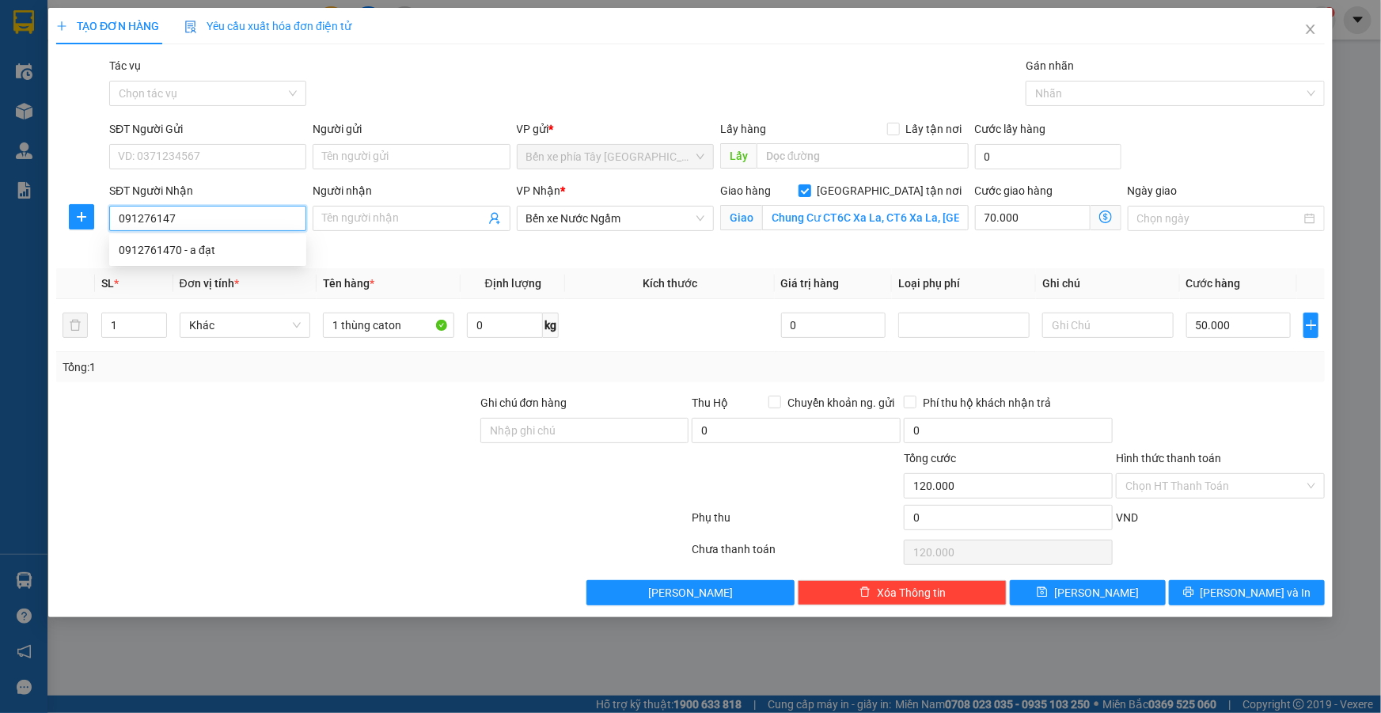
type input "0912761470"
click at [199, 251] on div "0912761470 - a đạt" at bounding box center [208, 249] width 178 height 17
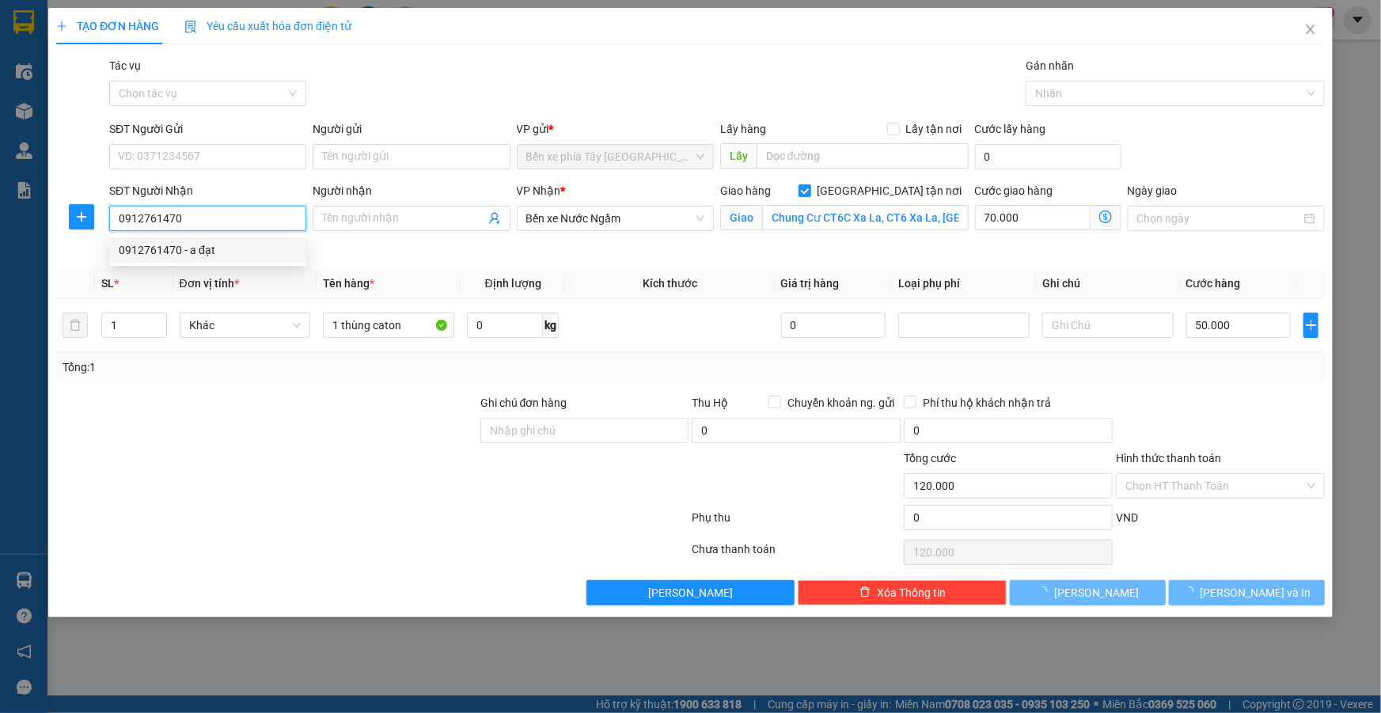
type input "a đạt"
type input "ct6 chung cư xa la kiến hưng hà đông"
type input "100.000"
type input "50.000"
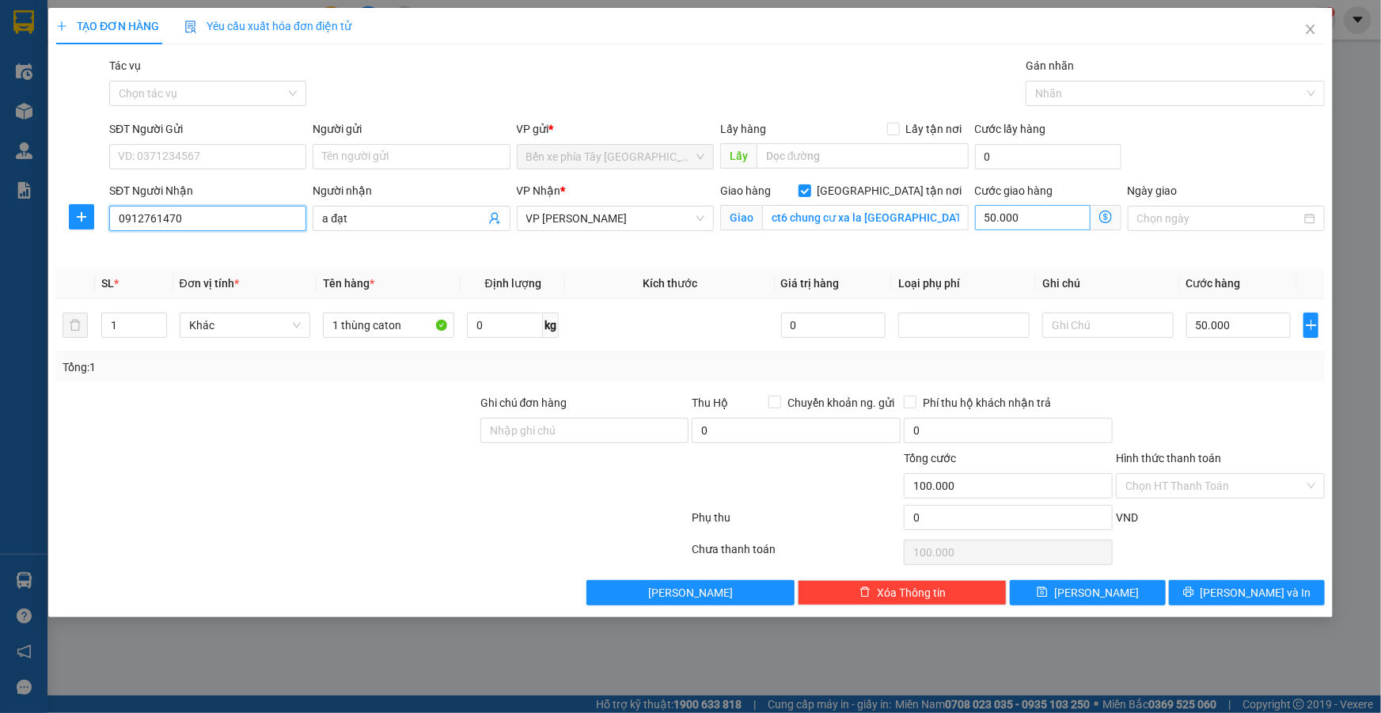
type input "0912761470"
click at [1041, 222] on input "50.000" at bounding box center [1033, 217] width 116 height 25
click at [1103, 219] on icon "dollar-circle" at bounding box center [1105, 217] width 13 height 13
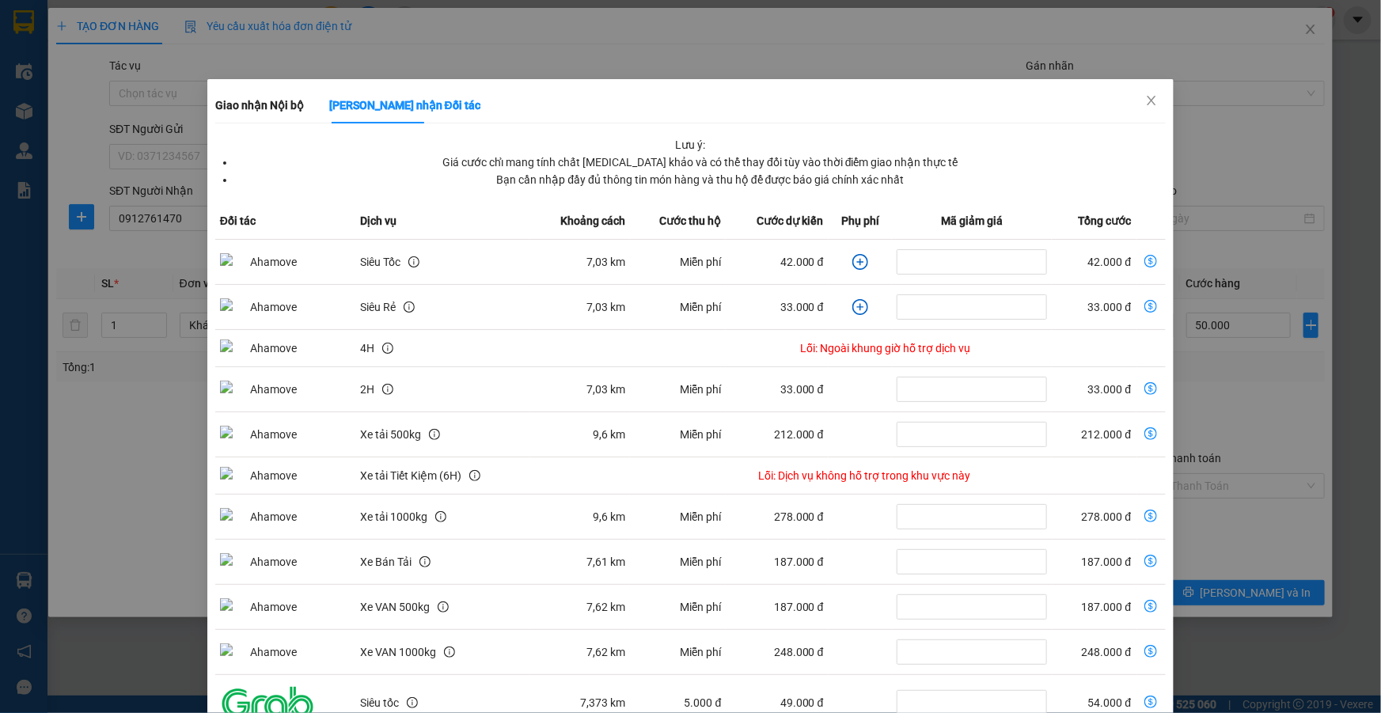
click at [853, 263] on icon "plus-circle" at bounding box center [861, 262] width 16 height 16
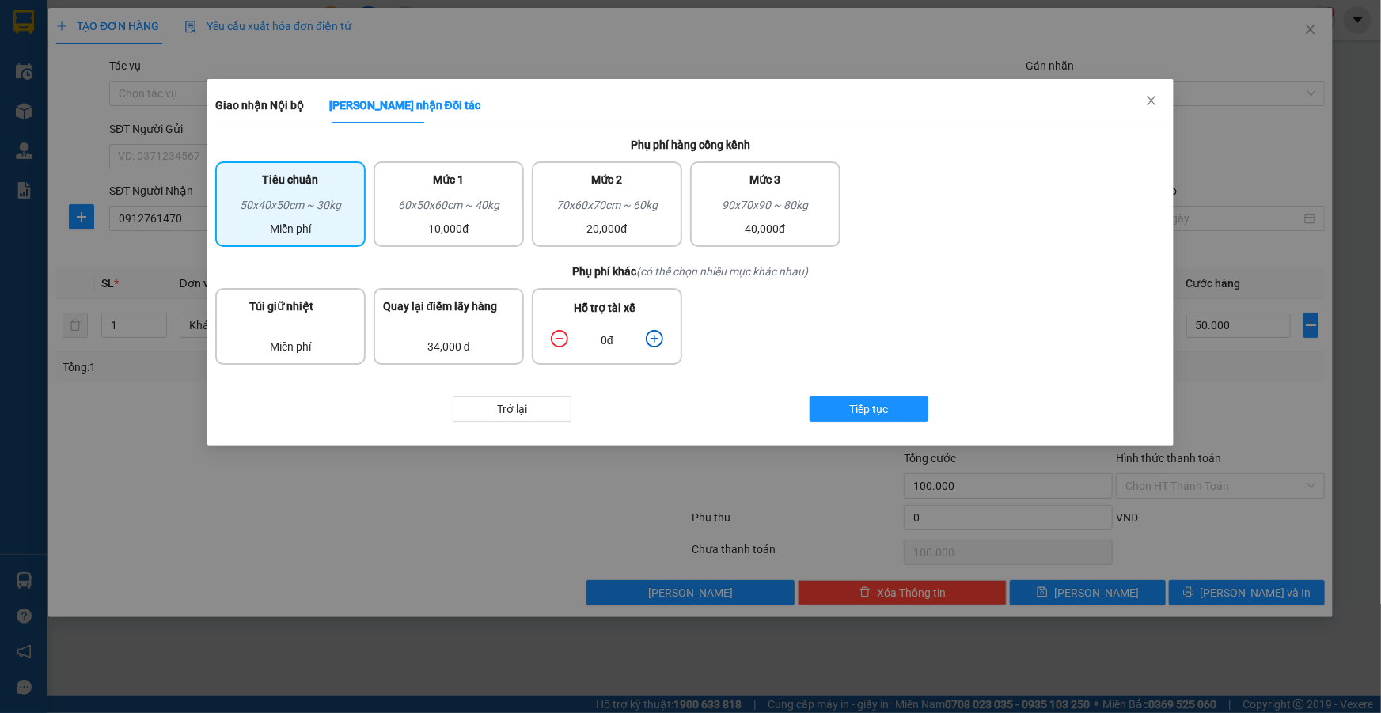
click at [654, 340] on icon "plus-circle" at bounding box center [654, 338] width 17 height 17
drag, startPoint x: 654, startPoint y: 340, endPoint x: 621, endPoint y: 320, distance: 39.1
click at [653, 340] on icon "plus-circle" at bounding box center [654, 338] width 17 height 17
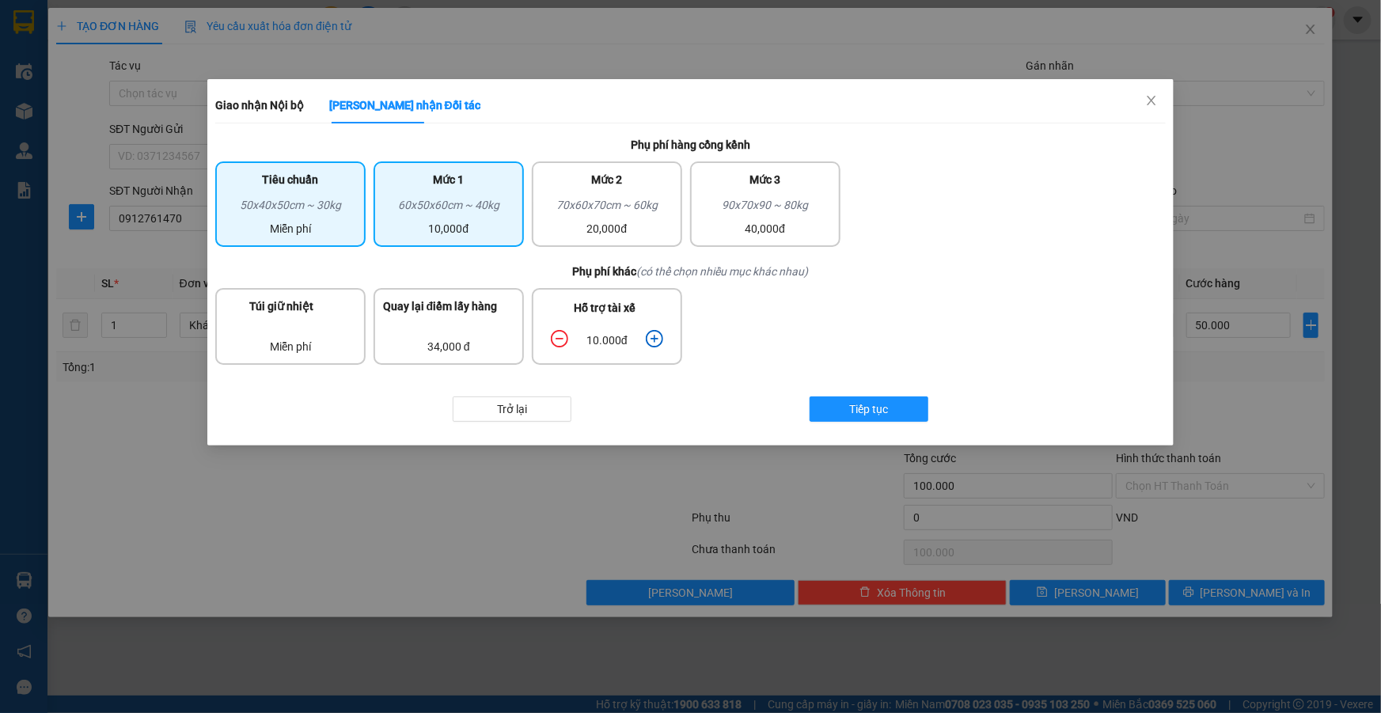
click at [507, 228] on div "10,000đ" at bounding box center [448, 228] width 131 height 17
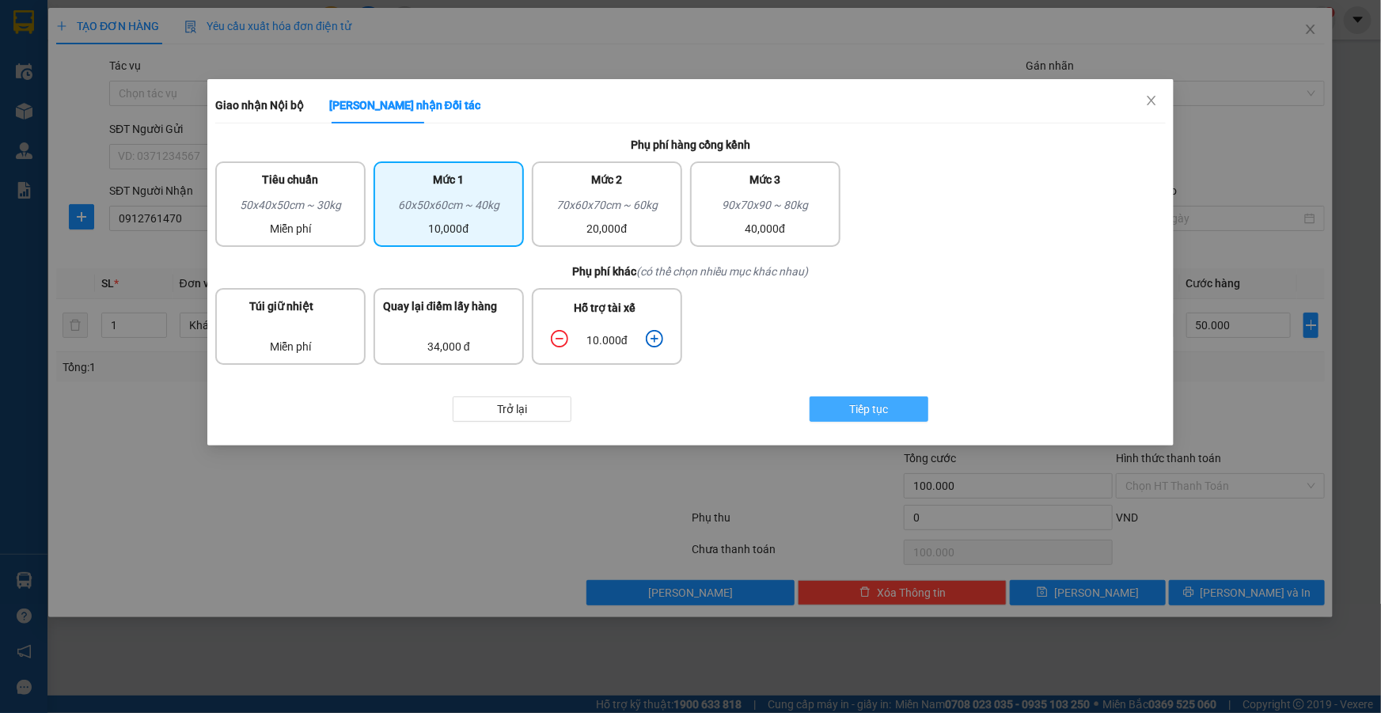
click at [851, 404] on span "Tiếp tục" at bounding box center [868, 409] width 39 height 17
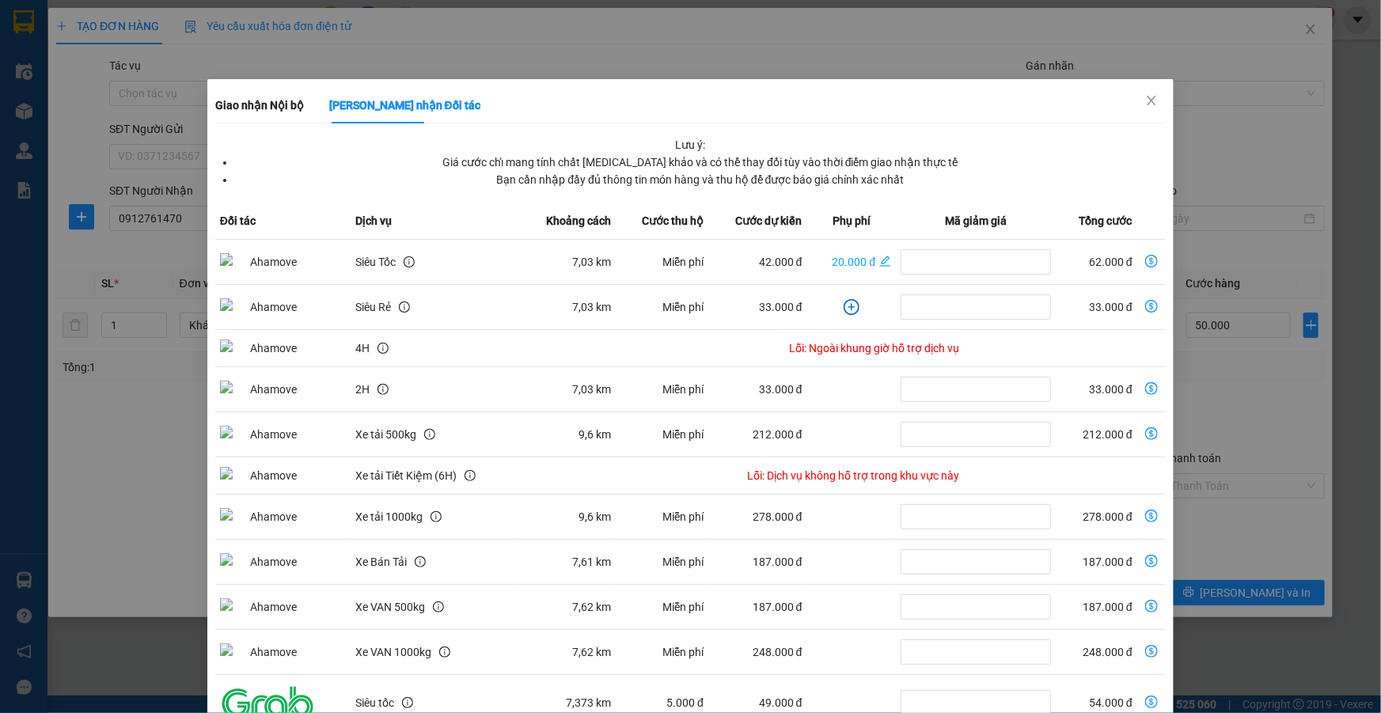
click at [1148, 259] on icon "dollar-circle" at bounding box center [1151, 261] width 13 height 13
type input "112.000"
type input "62.000"
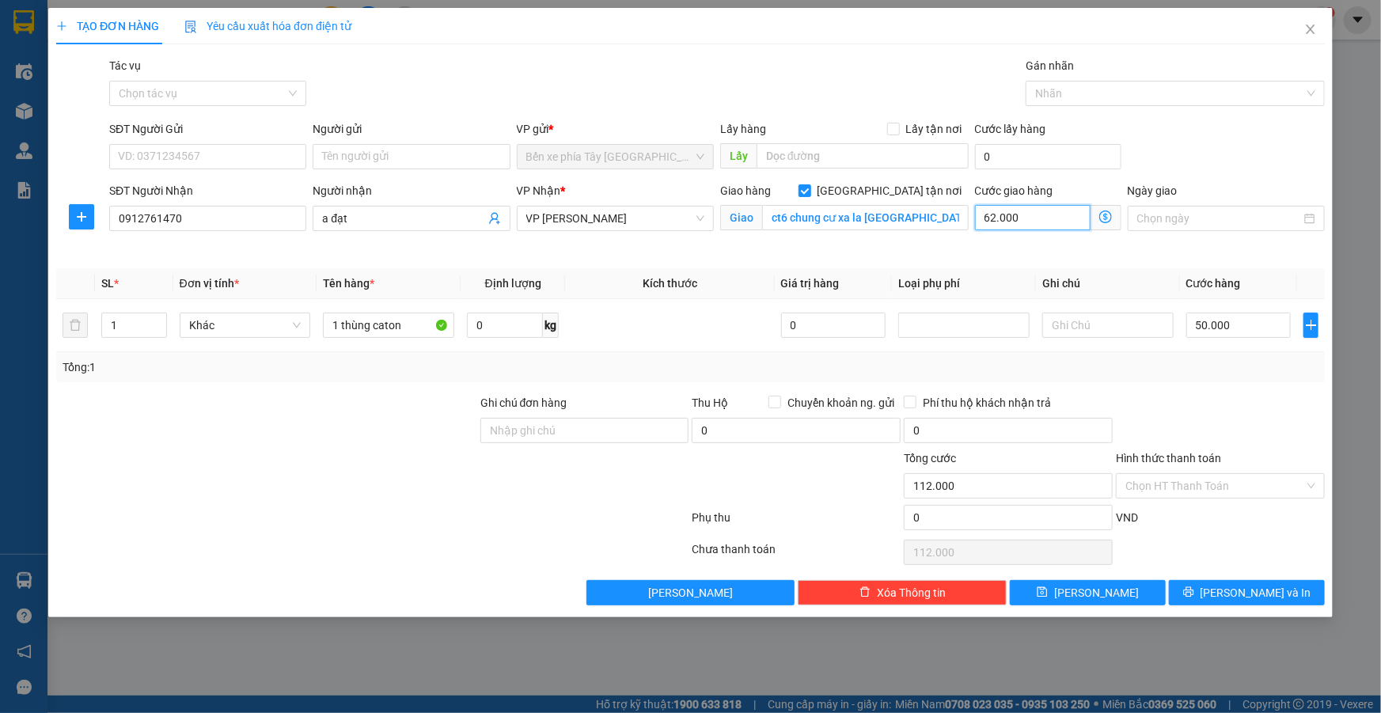
click at [1010, 222] on input "62.000" at bounding box center [1033, 217] width 116 height 25
type input "50.007"
type input "7"
type input "50.070"
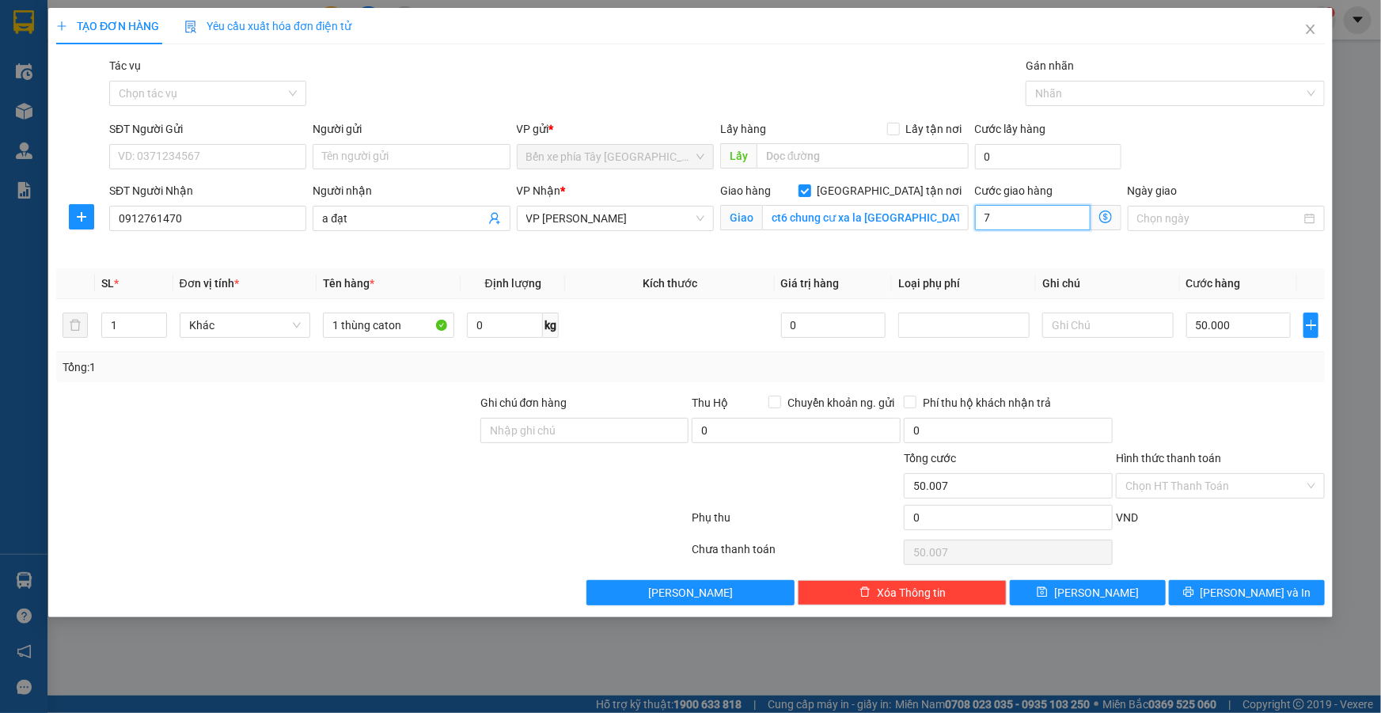
type input "50.070"
type input "70"
type input "50.700"
type input "700"
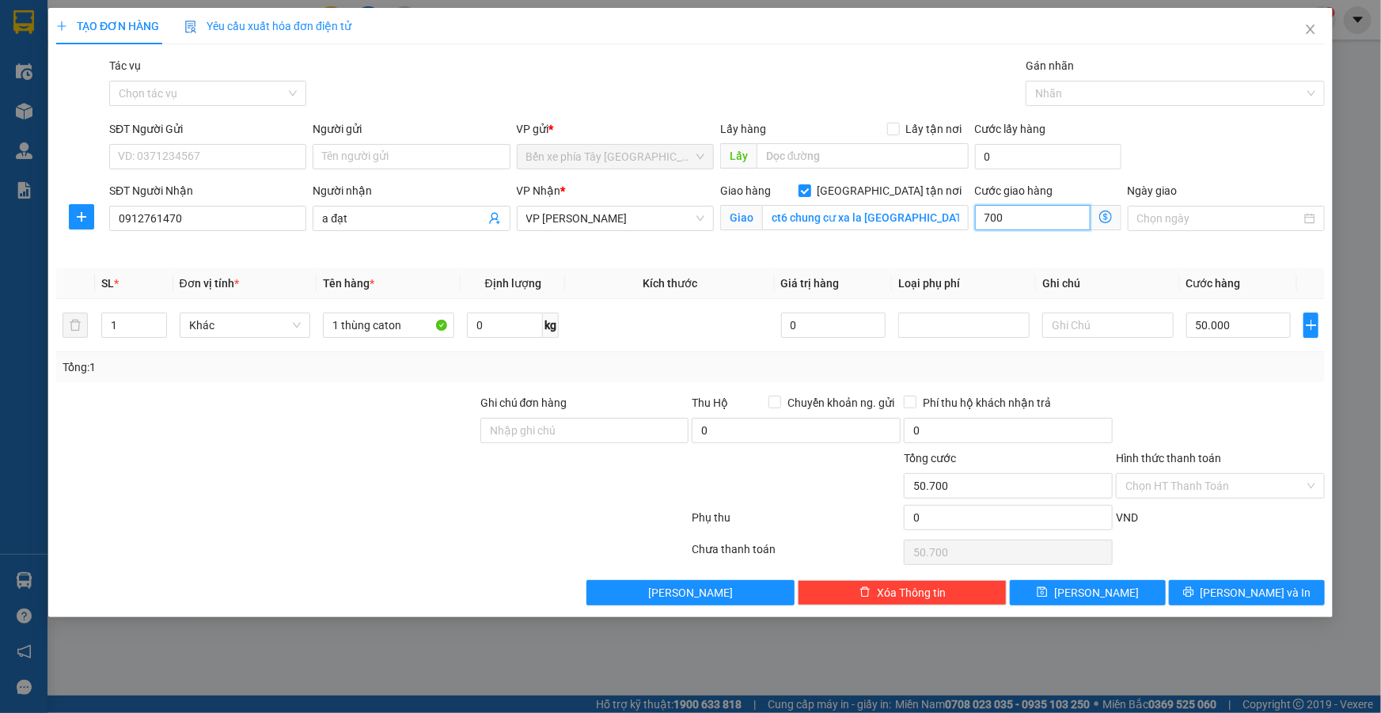
type input "57.000"
type input "7.000"
type input "120.000"
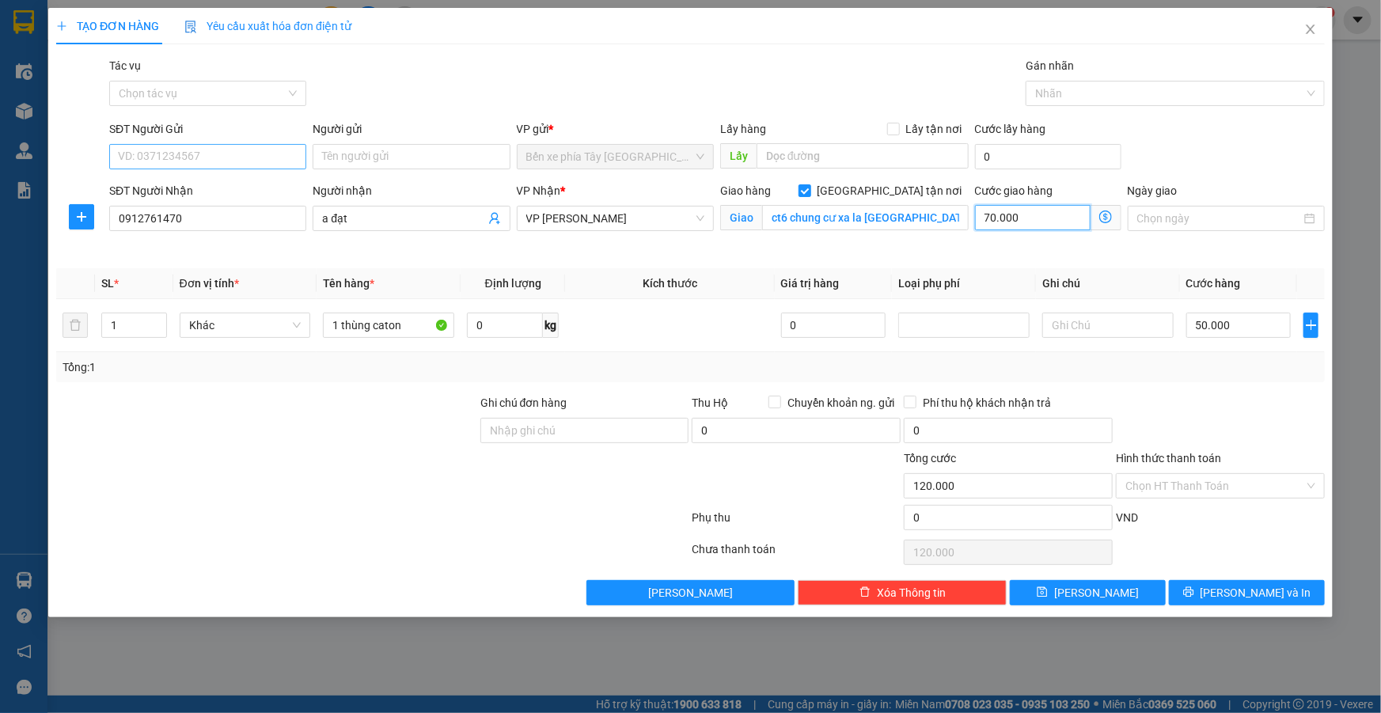
type input "70.000"
click at [181, 151] on input "SĐT Người Gửi" at bounding box center [207, 156] width 197 height 25
type input "0374782556"
click at [359, 489] on div at bounding box center [267, 477] width 424 height 55
click at [1231, 484] on input "Hình thức thanh toán" at bounding box center [1215, 486] width 179 height 24
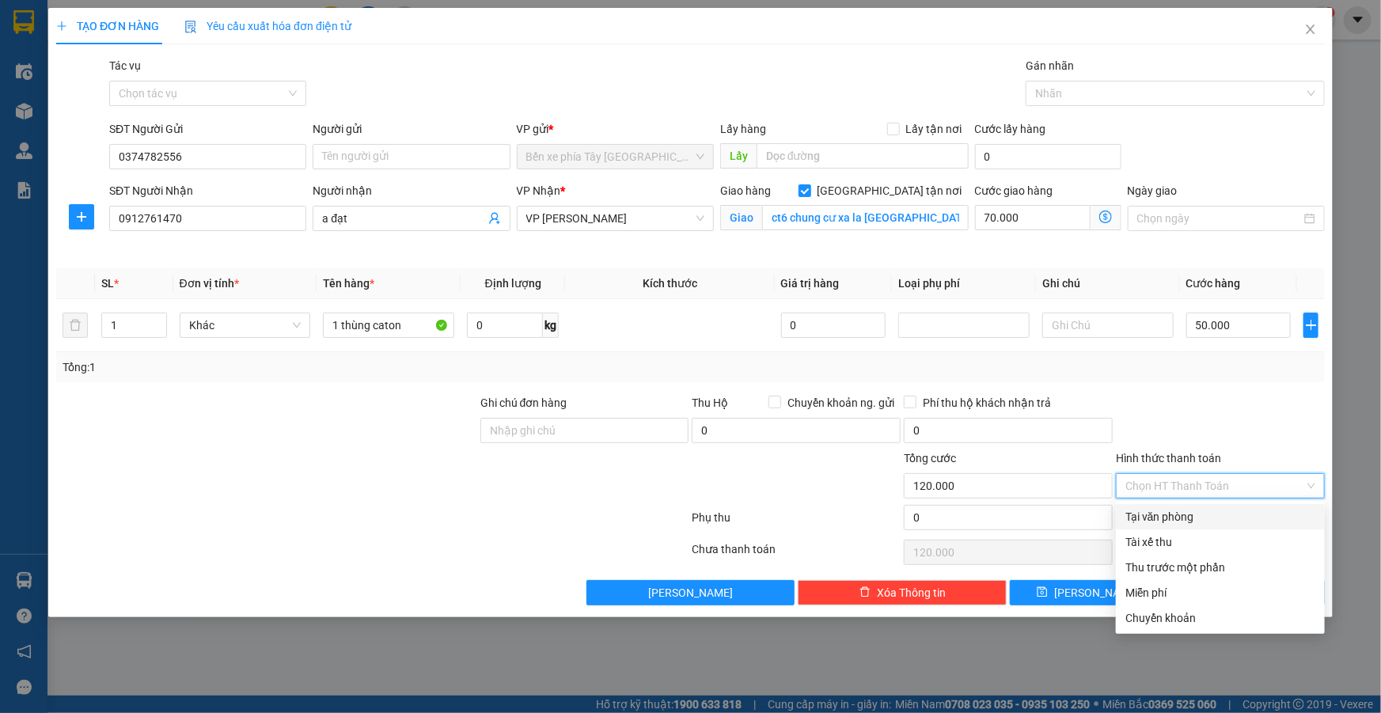
click at [1197, 521] on div "Tại văn phòng" at bounding box center [1221, 516] width 190 height 17
type input "0"
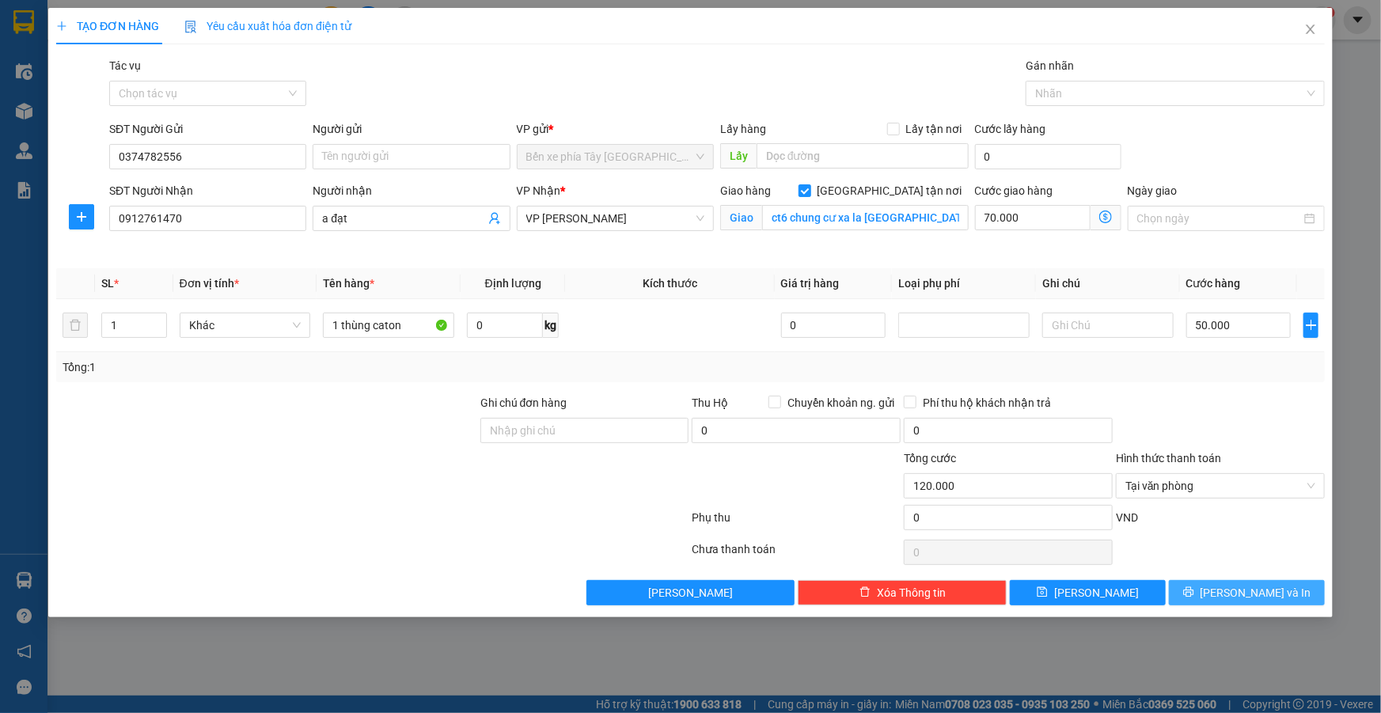
click at [1267, 590] on span "Lưu và In" at bounding box center [1256, 592] width 111 height 17
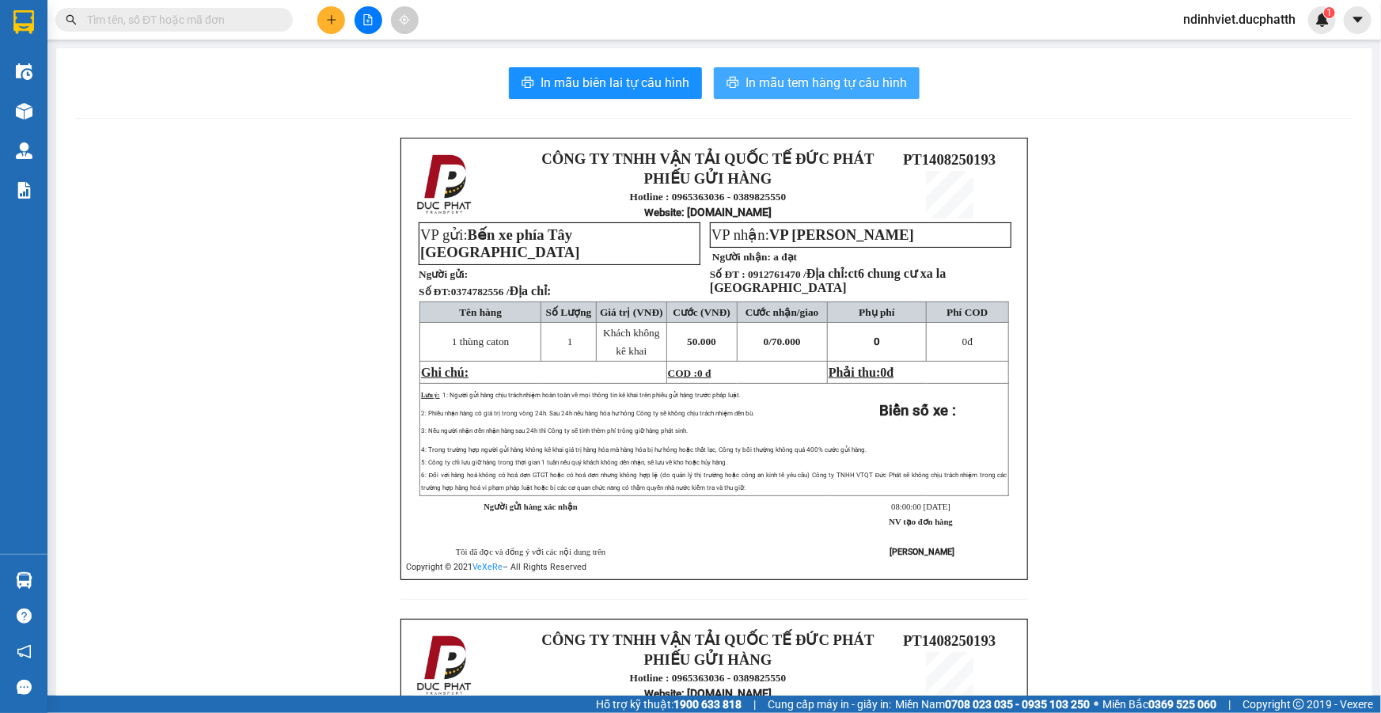
click at [841, 92] on span "In mẫu tem hàng tự cấu hình" at bounding box center [826, 83] width 161 height 20
click at [190, 25] on input "text" at bounding box center [180, 19] width 187 height 17
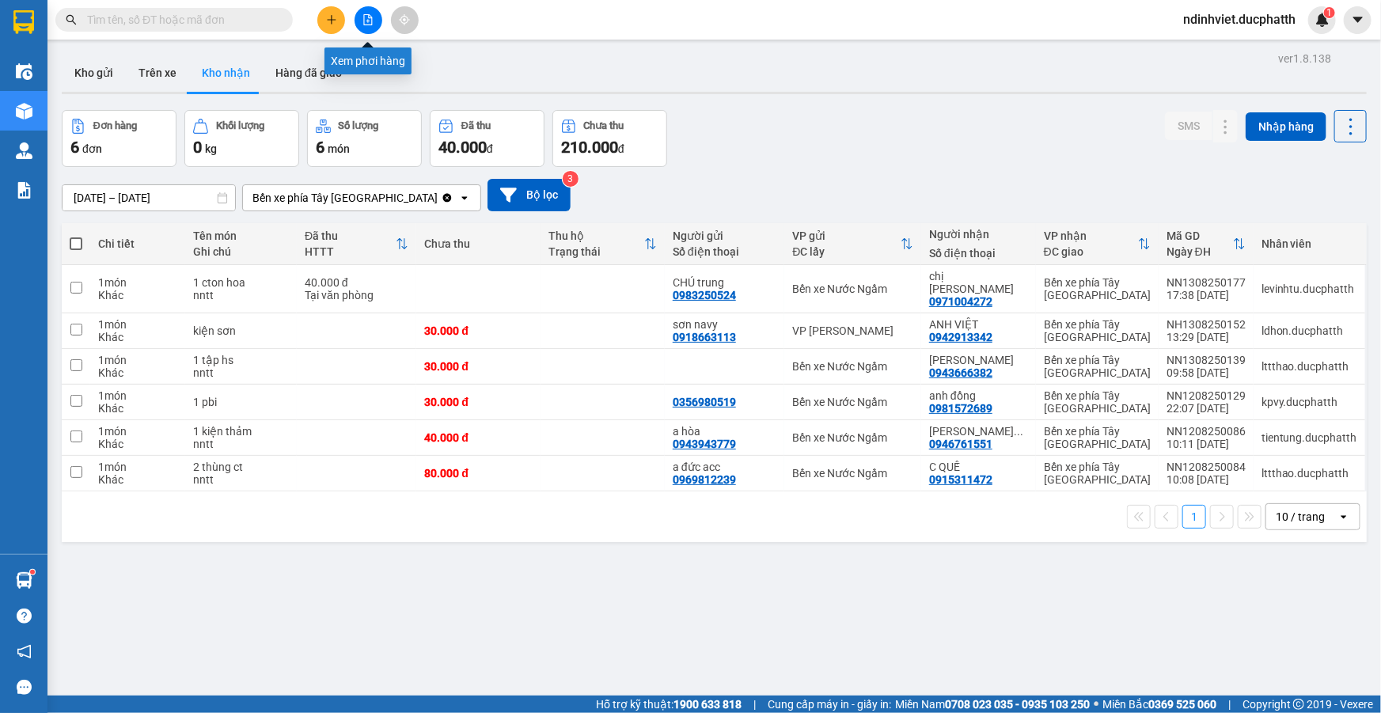
click at [369, 20] on icon "file-add" at bounding box center [368, 19] width 11 height 11
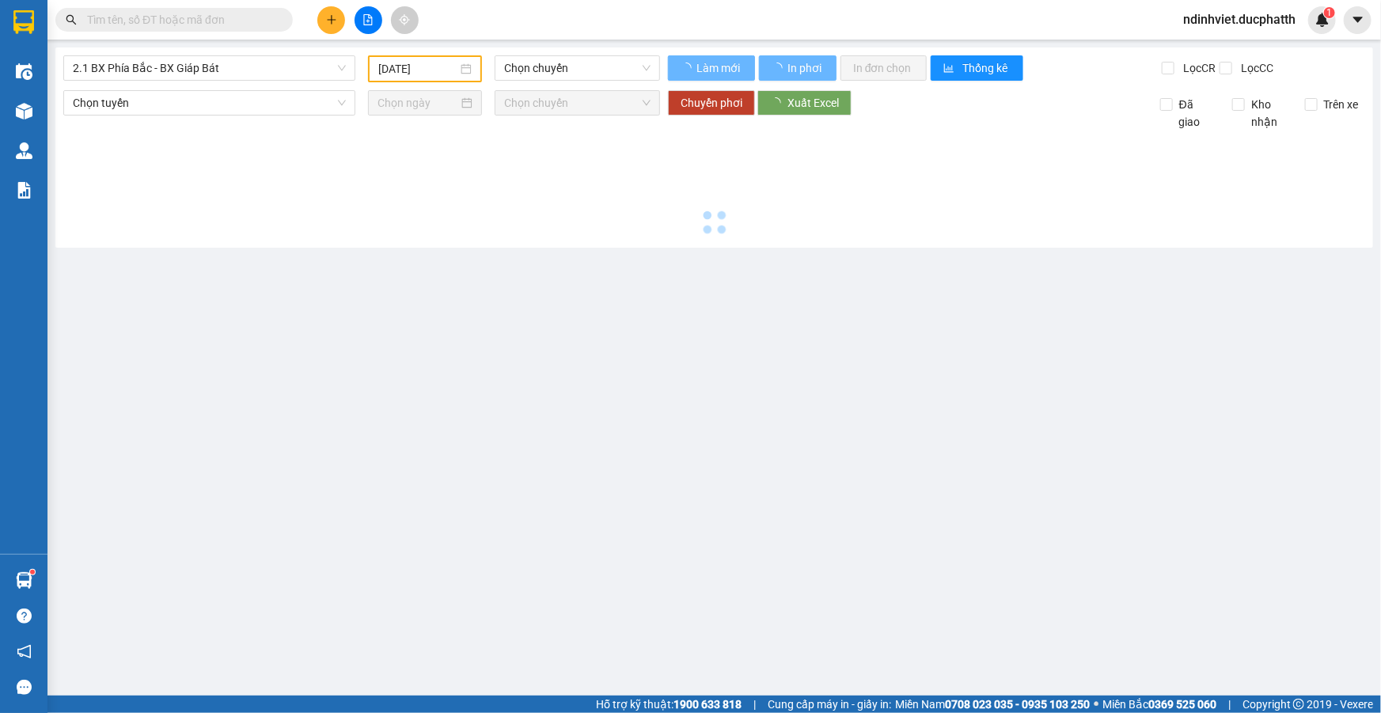
type input "14/08/2025"
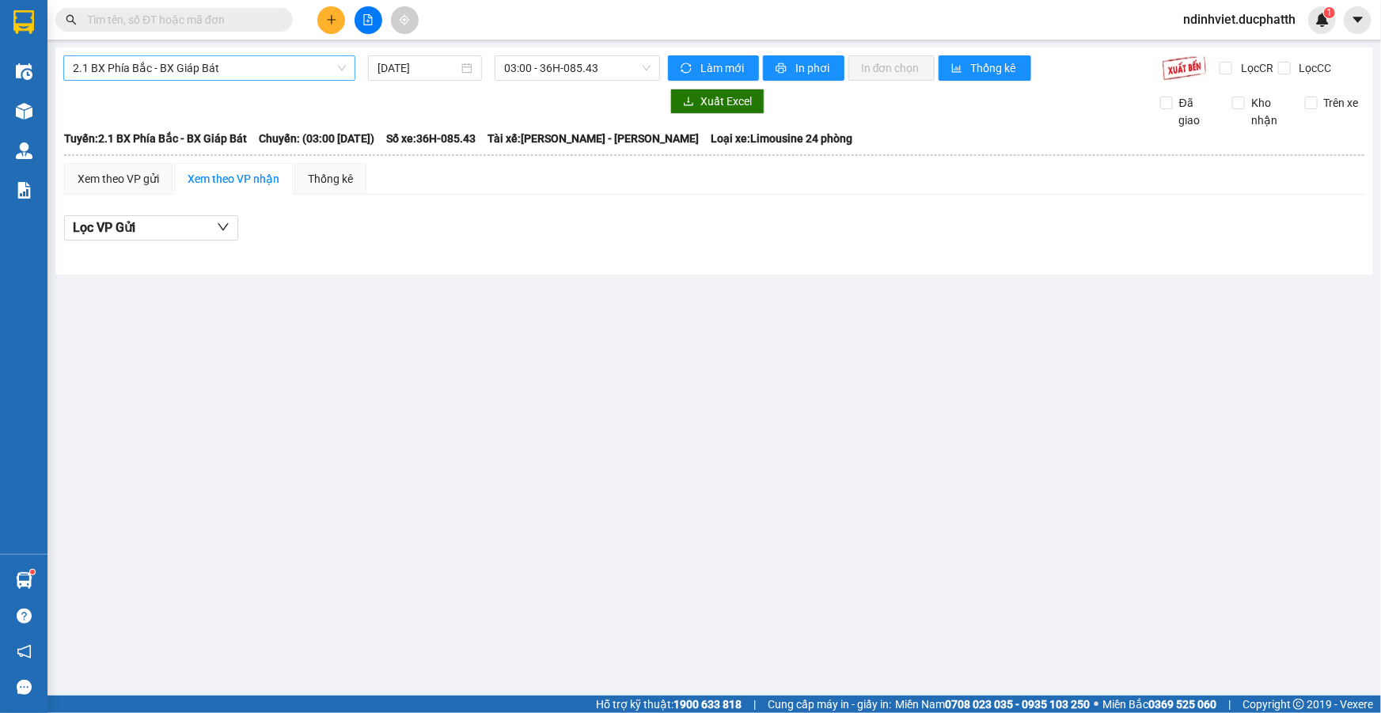
click at [257, 66] on span "2.1 BX Phía Bắc - BX Giáp Bát" at bounding box center [209, 68] width 273 height 24
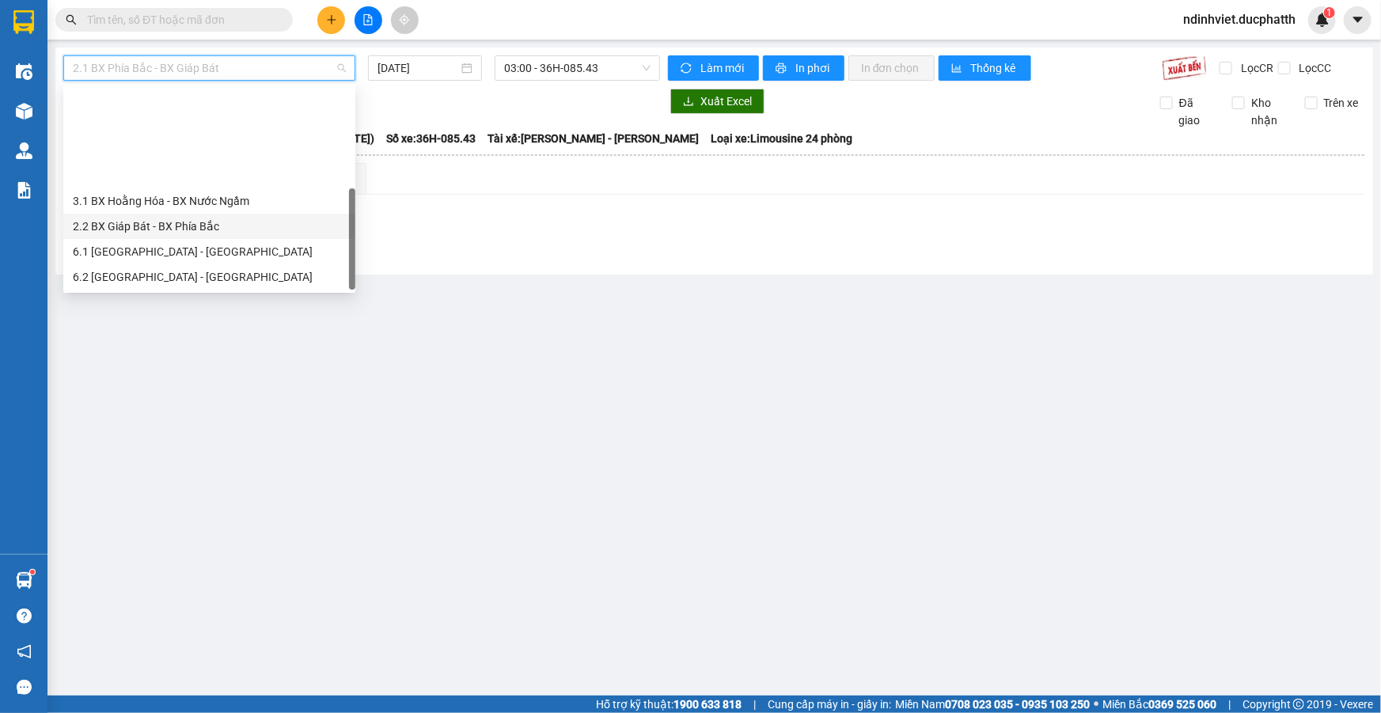
scroll to position [127, 0]
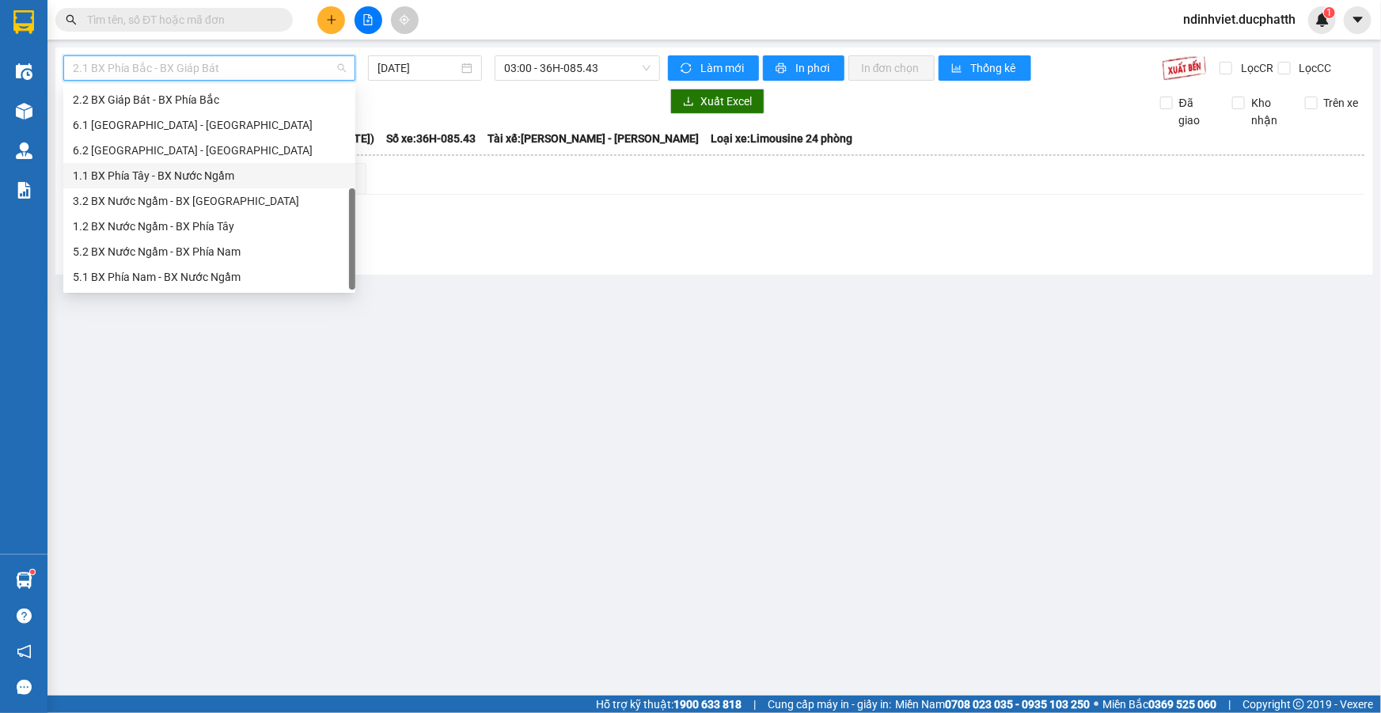
click at [191, 175] on div "1.1 BX Phía Tây - BX Nước Ngầm" at bounding box center [209, 175] width 273 height 17
type input "14/08/2025"
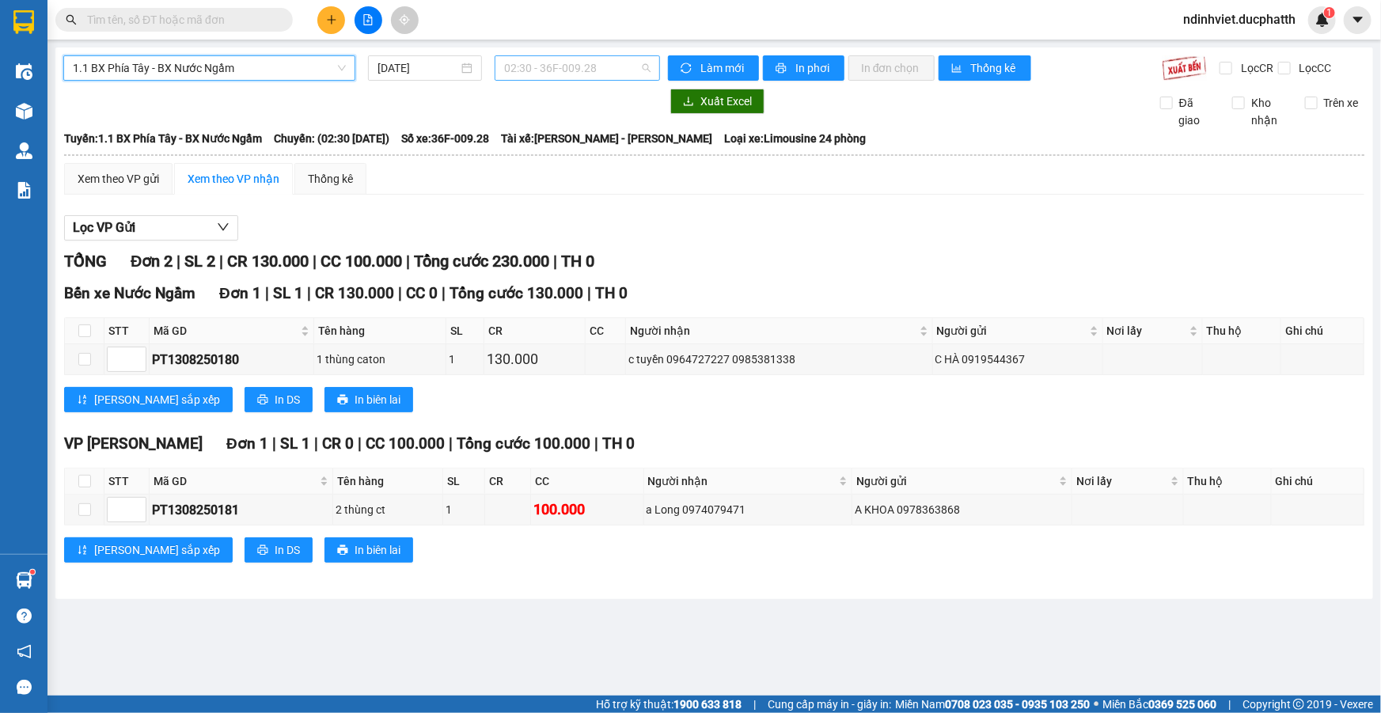
click at [602, 69] on span "02:30 - 36F-009.28" at bounding box center [577, 68] width 146 height 24
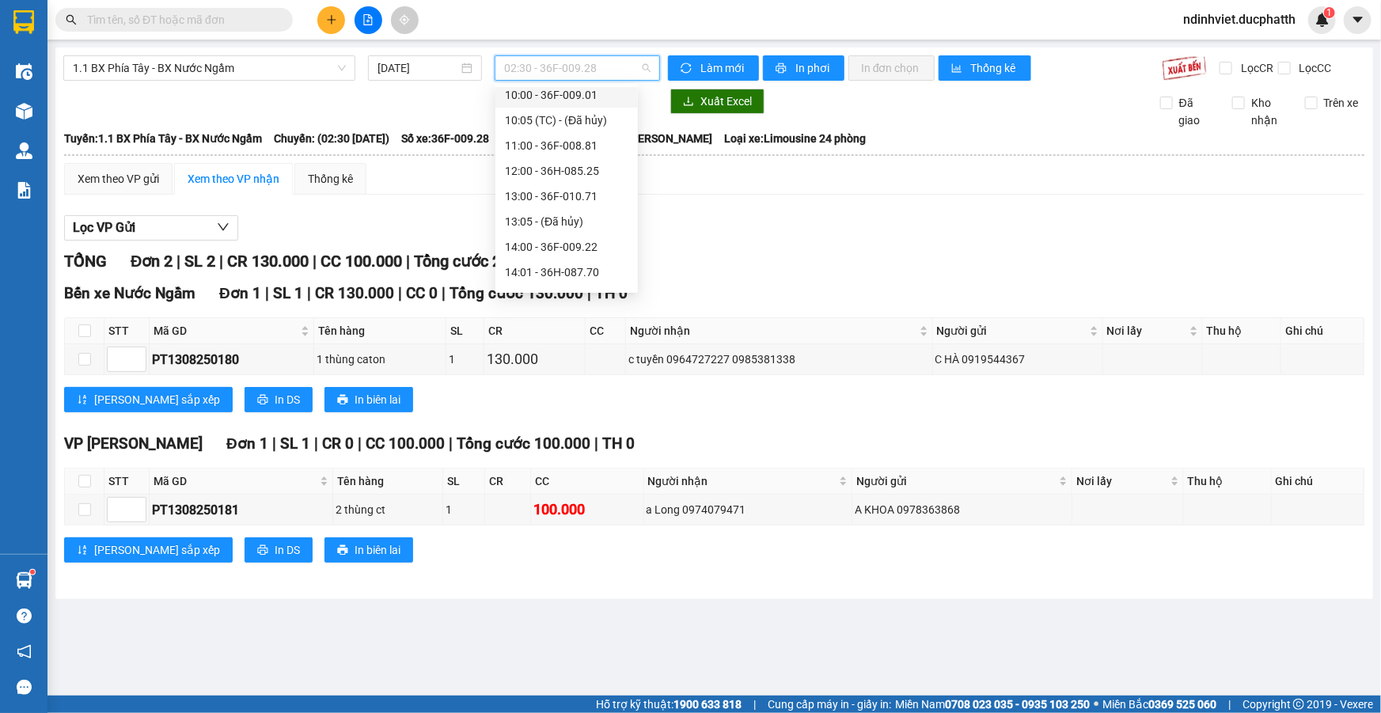
scroll to position [215, 0]
click at [588, 161] on div "08:00 - 36H-026.66" at bounding box center [566, 162] width 123 height 17
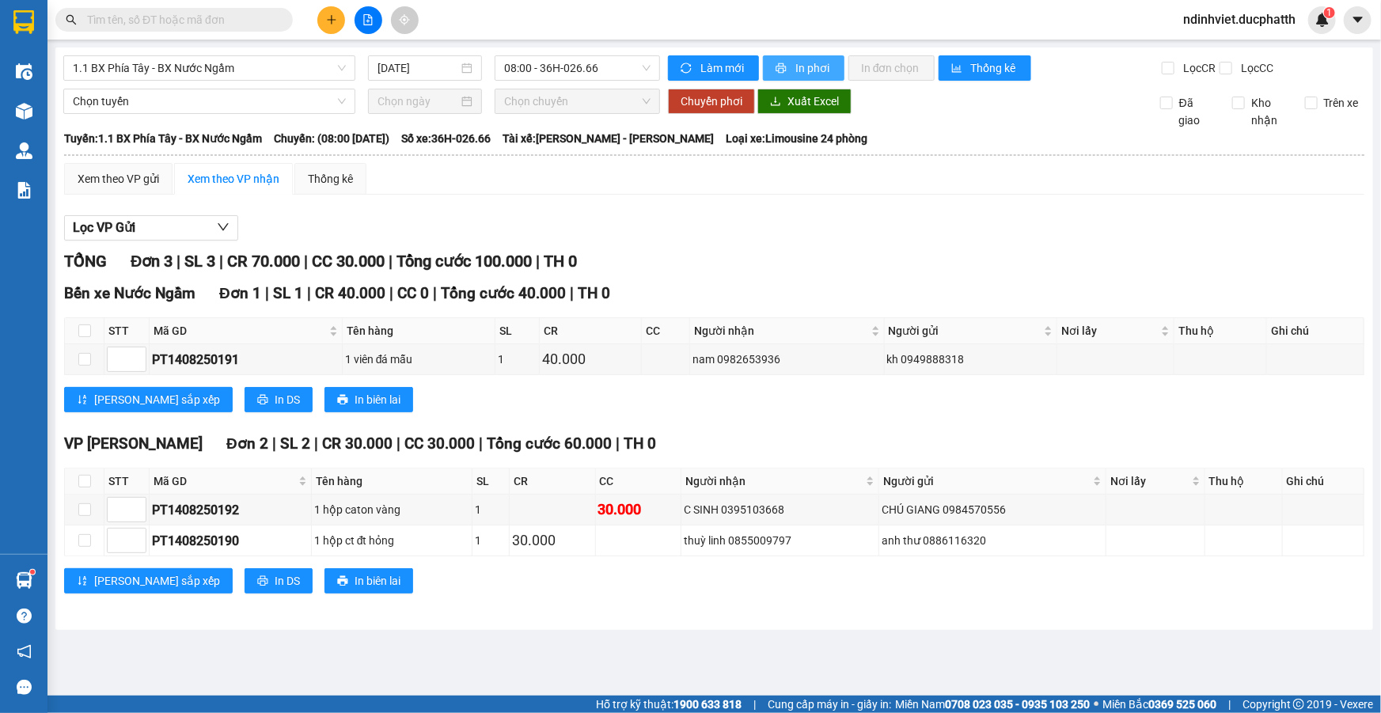
click at [803, 69] on span "In phơi" at bounding box center [814, 67] width 36 height 17
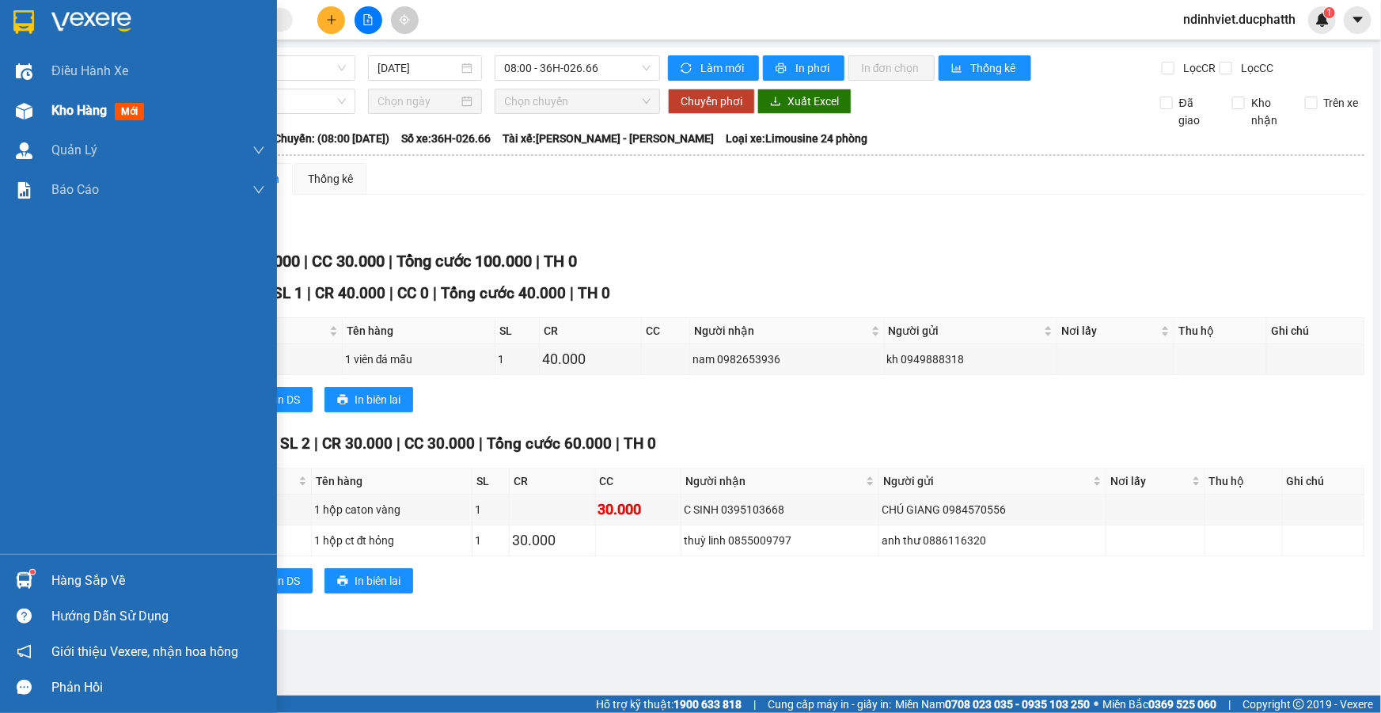
click at [105, 109] on span "Kho hàng" at bounding box center [78, 110] width 55 height 15
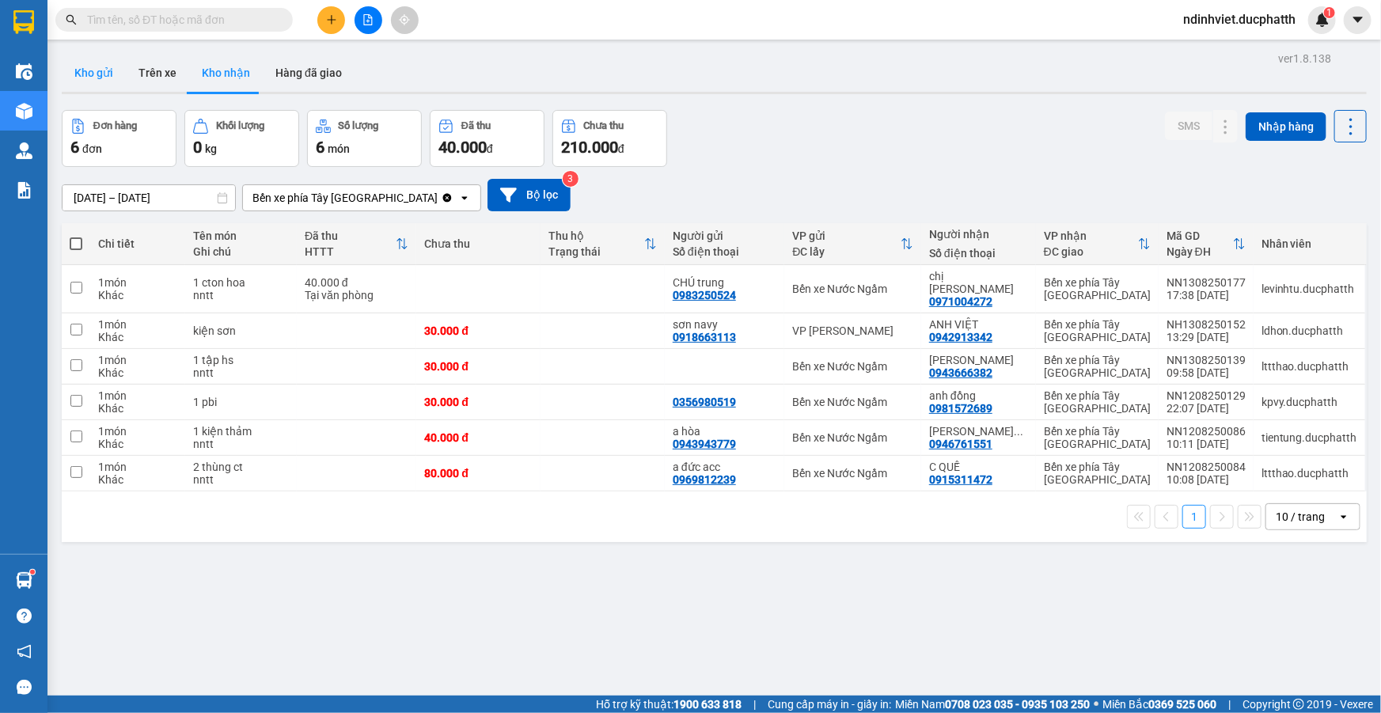
click at [104, 82] on button "Kho gửi" at bounding box center [94, 73] width 64 height 38
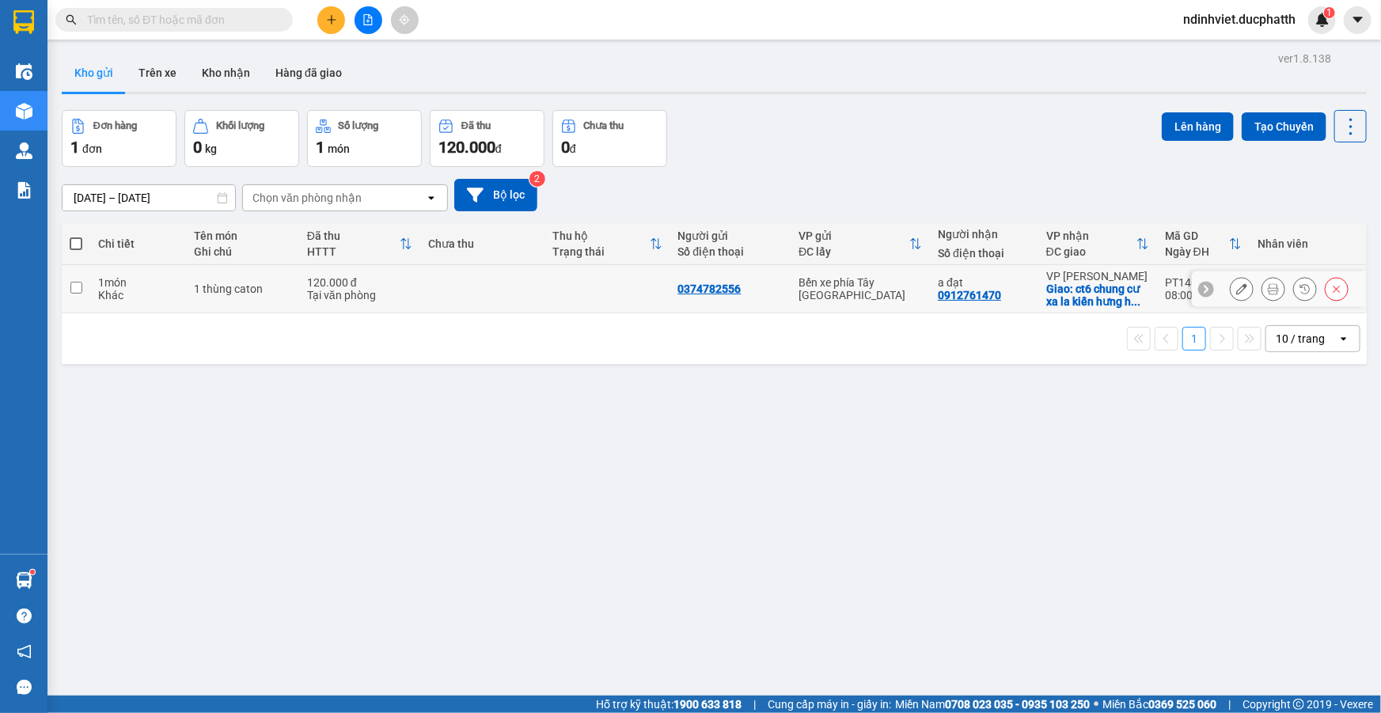
click at [77, 286] on input "checkbox" at bounding box center [76, 288] width 12 height 12
checkbox input "true"
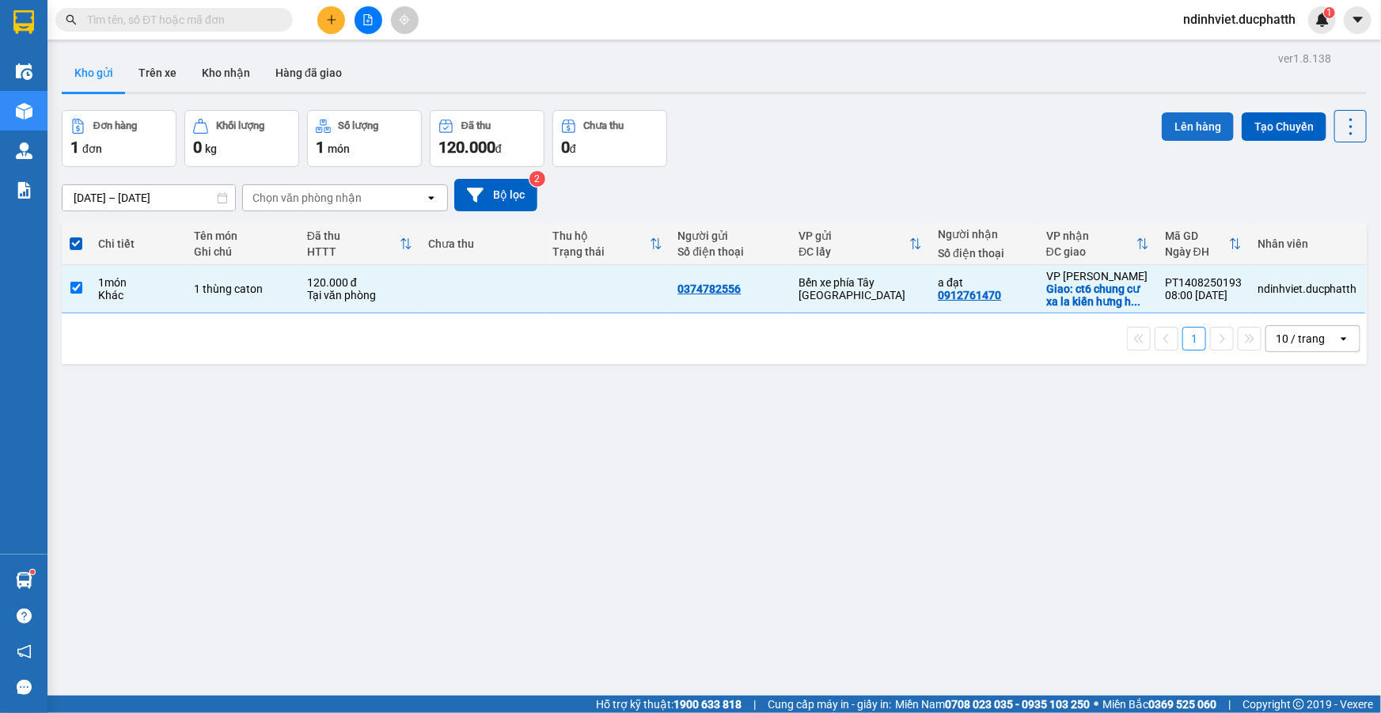
click at [1193, 112] on button "Lên hàng" at bounding box center [1198, 126] width 72 height 28
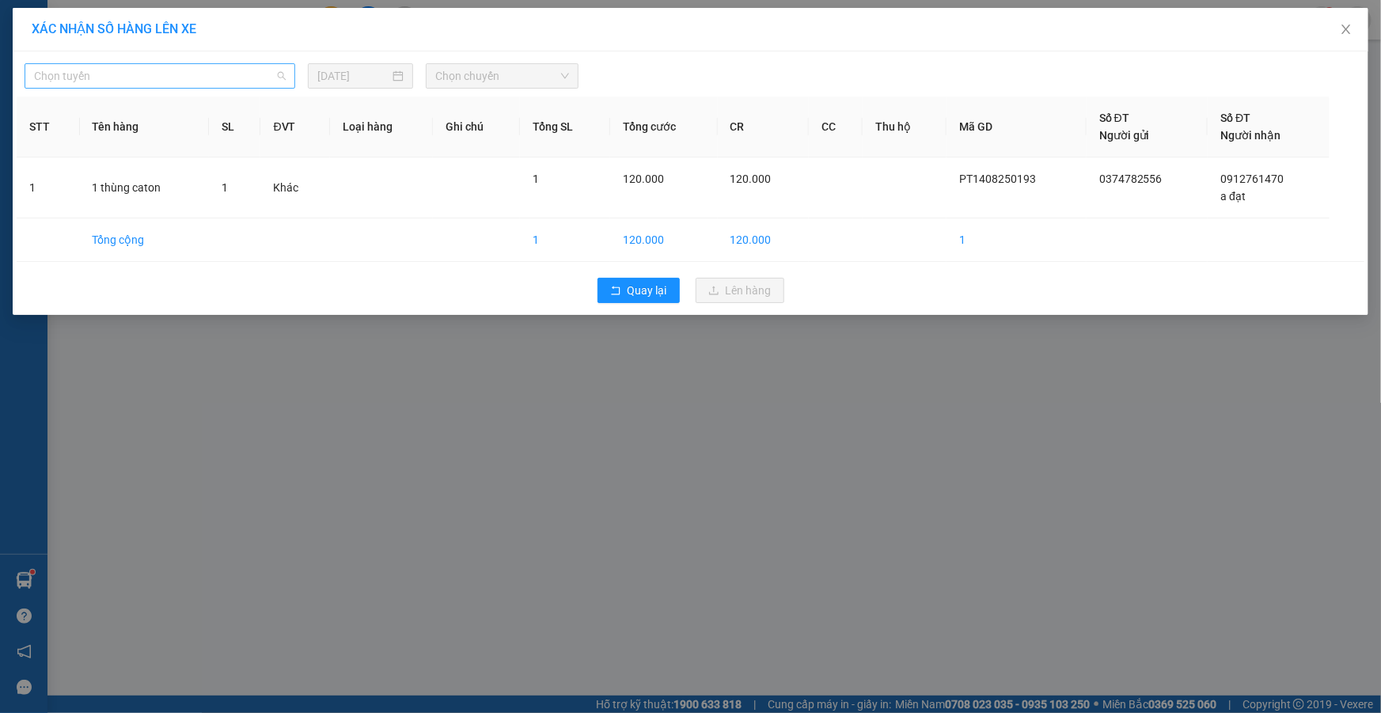
click at [266, 80] on span "Chọn tuyến" at bounding box center [160, 76] width 252 height 24
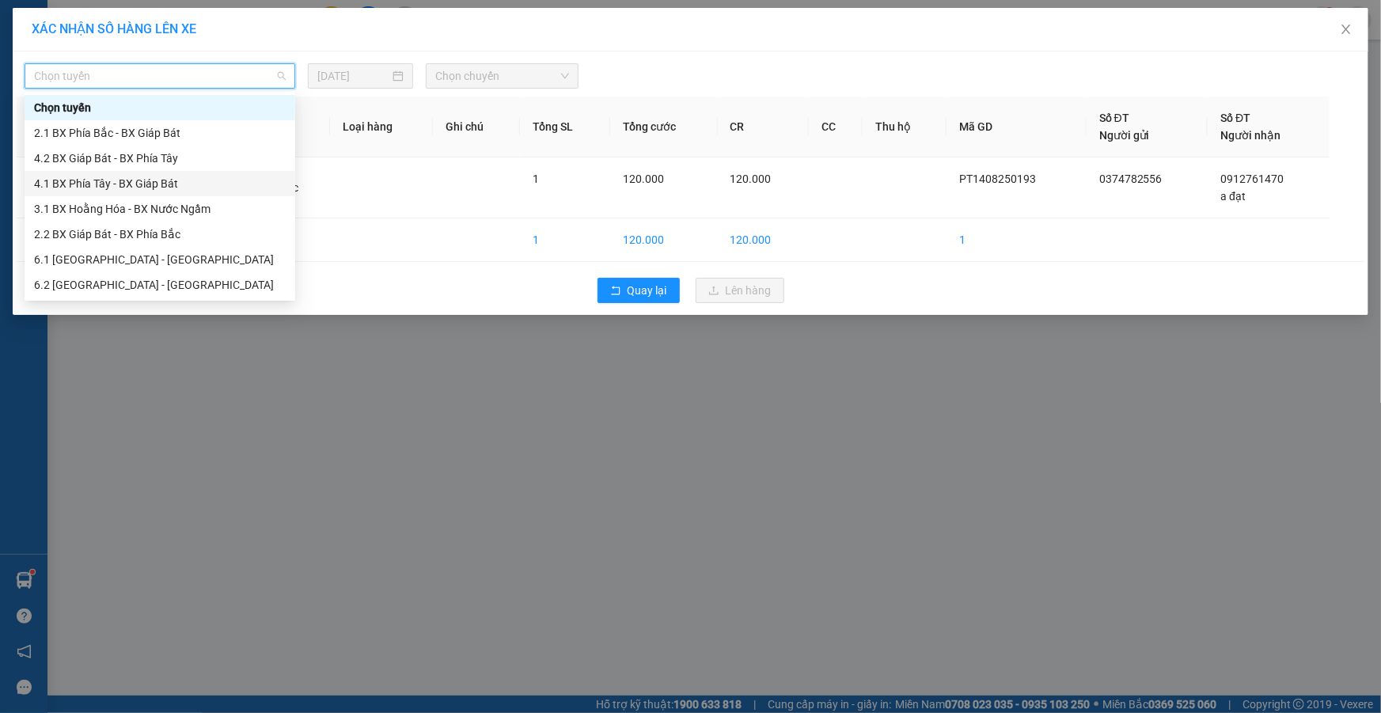
scroll to position [127, 0]
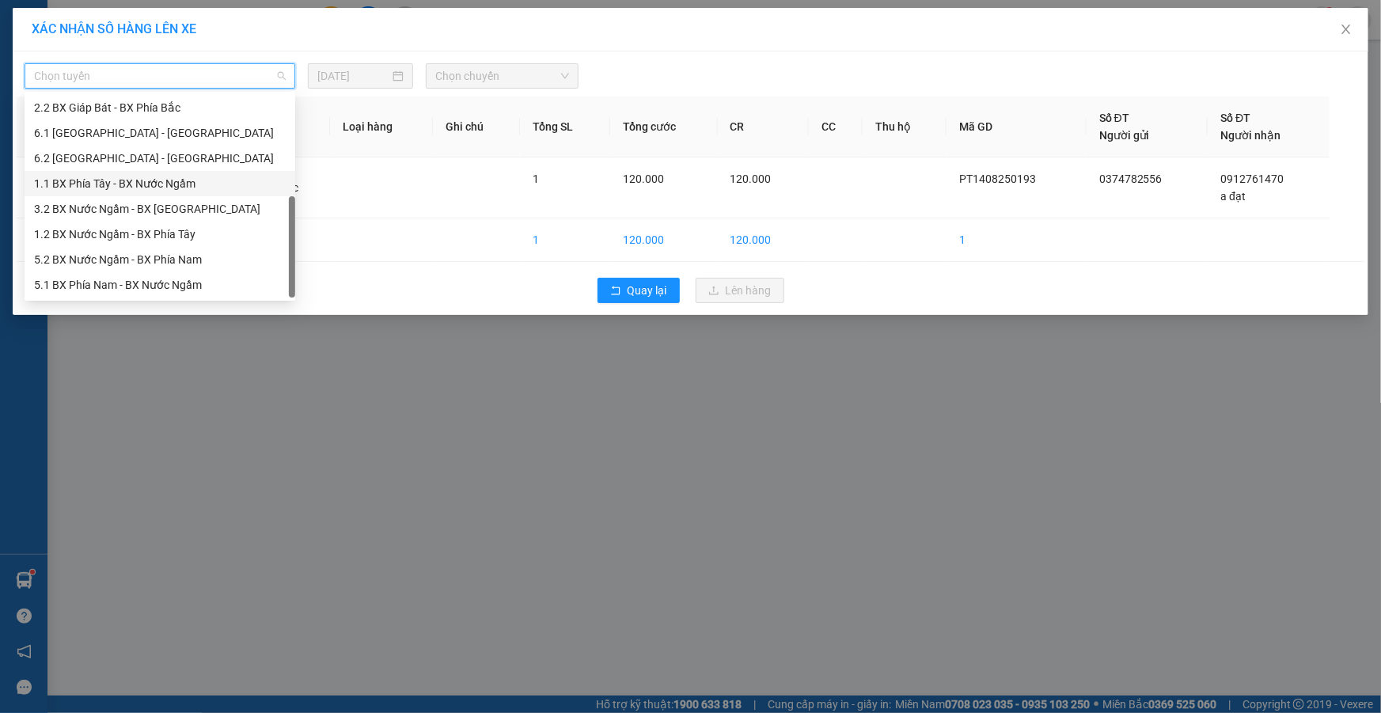
click at [152, 184] on div "1.1 BX Phía Tây - BX Nước Ngầm" at bounding box center [160, 183] width 252 height 17
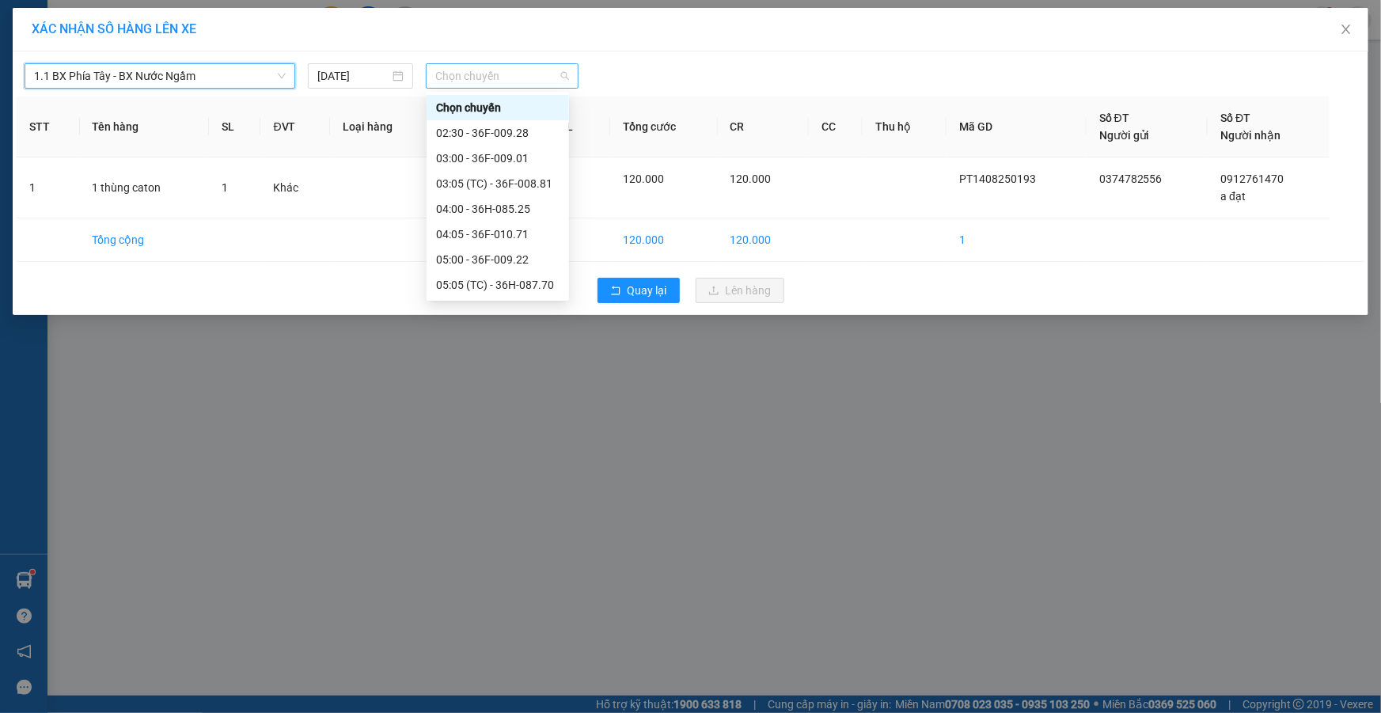
click at [537, 72] on span "Chọn chuyến" at bounding box center [502, 76] width 134 height 24
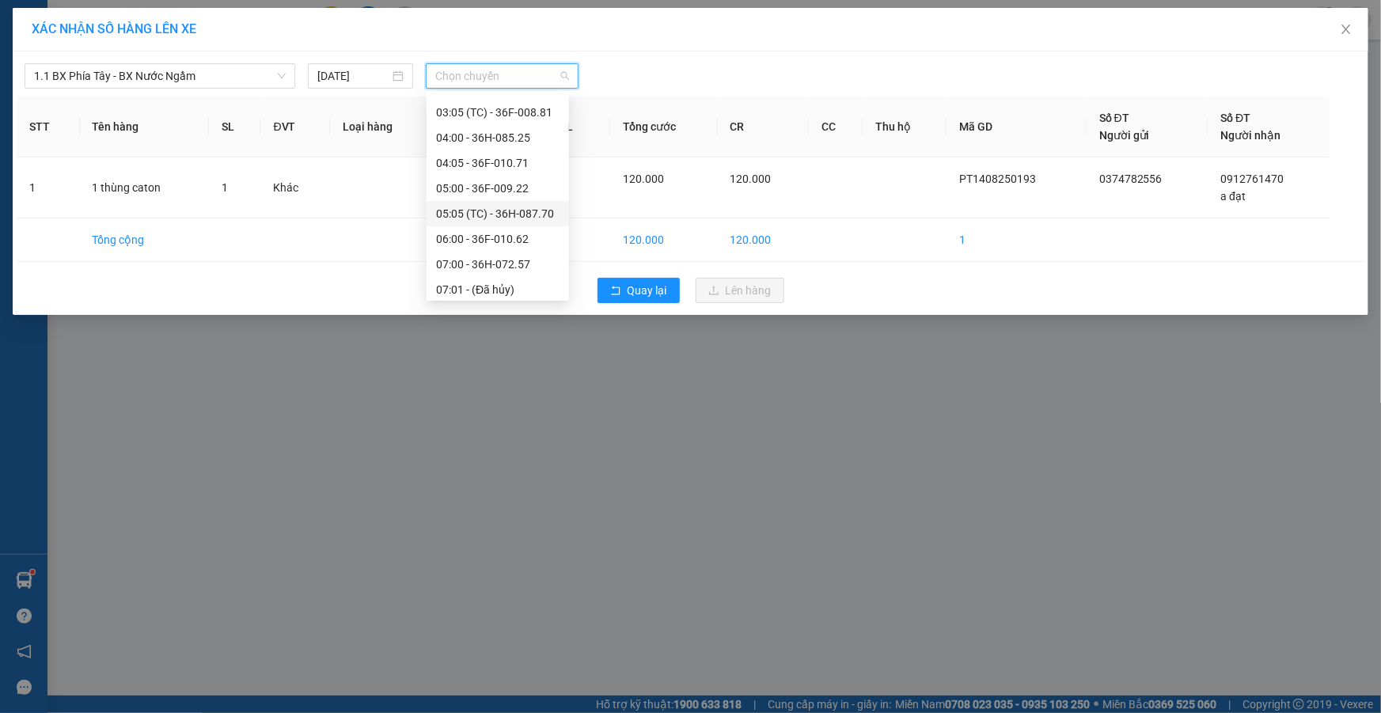
scroll to position [215, 0]
click at [514, 173] on div "08:00 - 36H-026.66" at bounding box center [497, 170] width 123 height 17
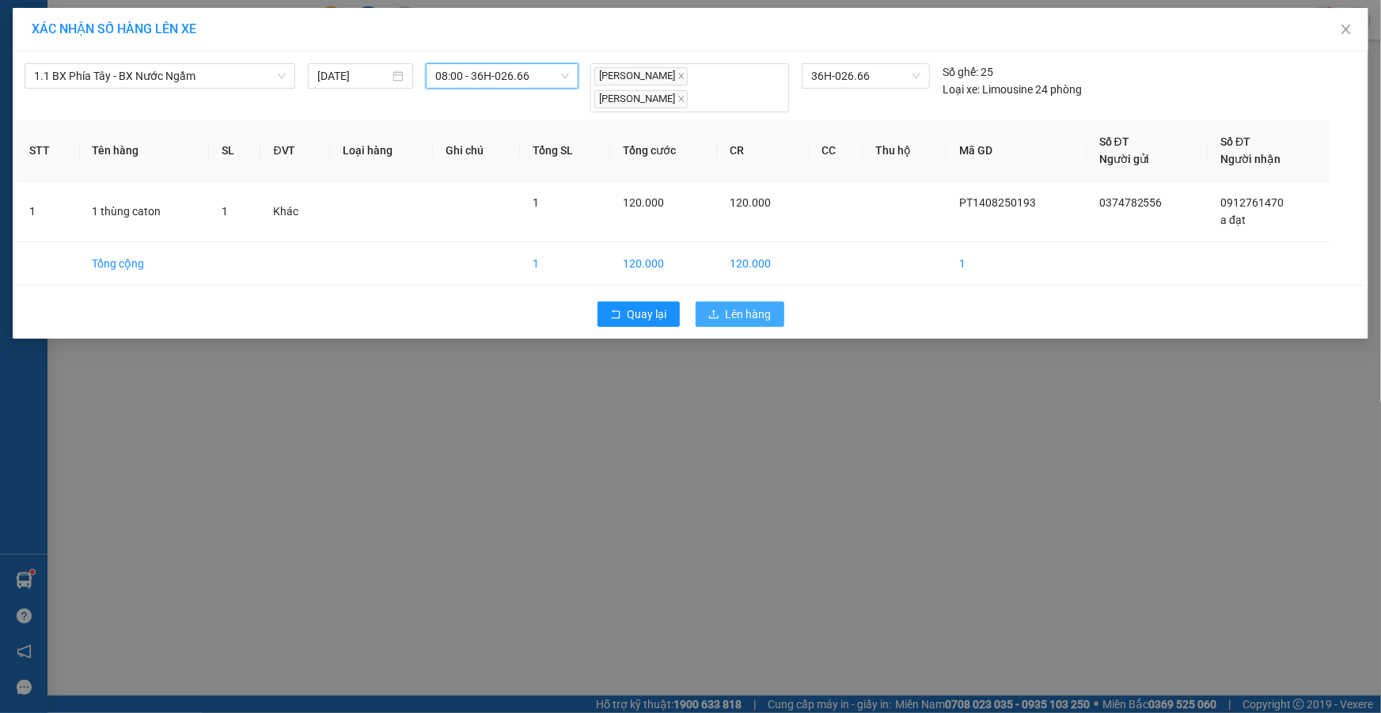
click at [731, 306] on span "Lên hàng" at bounding box center [749, 314] width 46 height 17
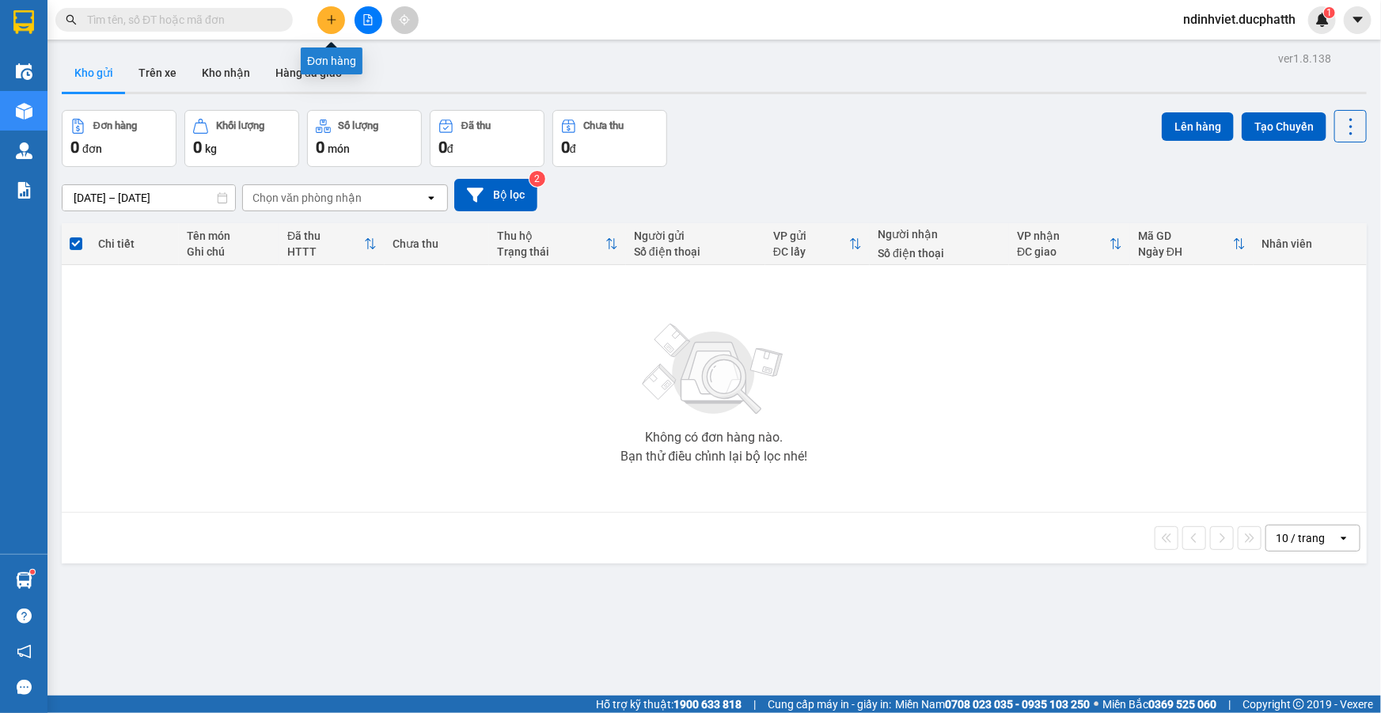
click at [327, 15] on icon "plus" at bounding box center [331, 19] width 11 height 11
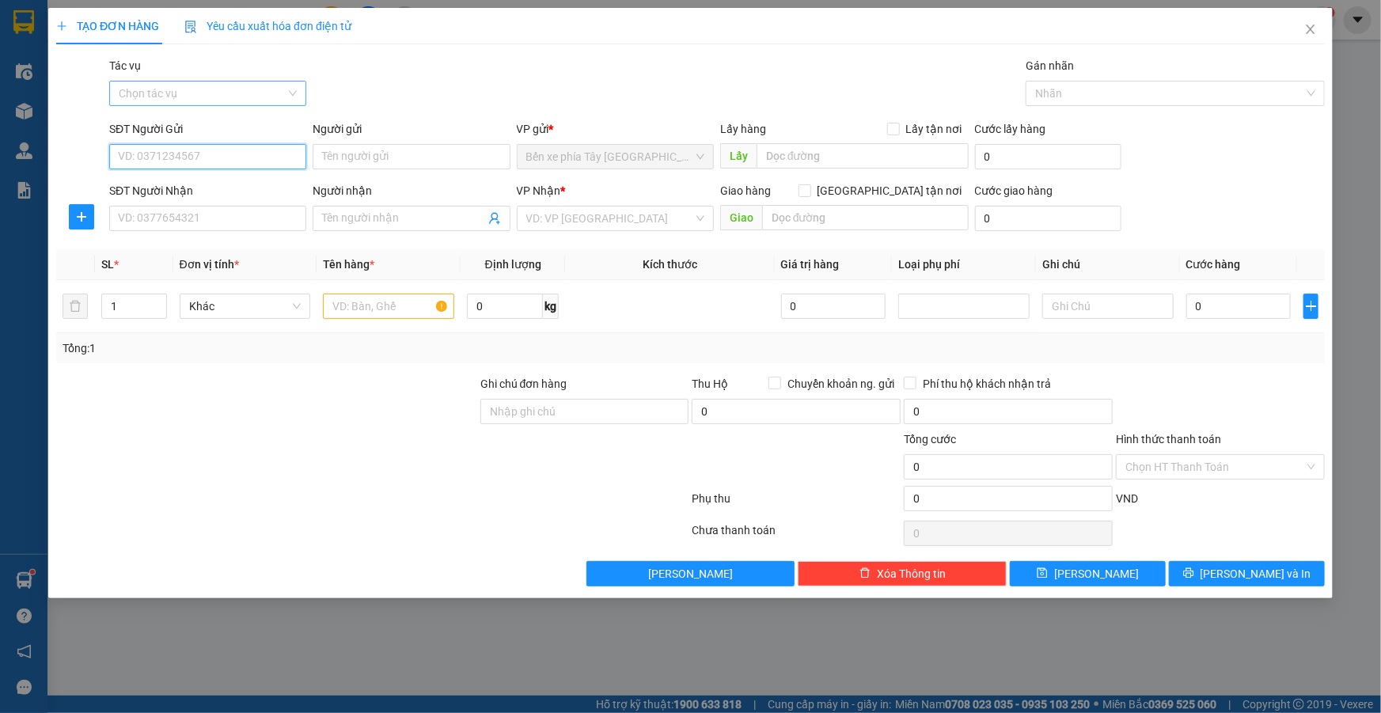
click at [289, 95] on div "Chọn tác vụ" at bounding box center [207, 93] width 197 height 25
click at [234, 131] on div "Nhập hàng lên xe" at bounding box center [208, 124] width 178 height 17
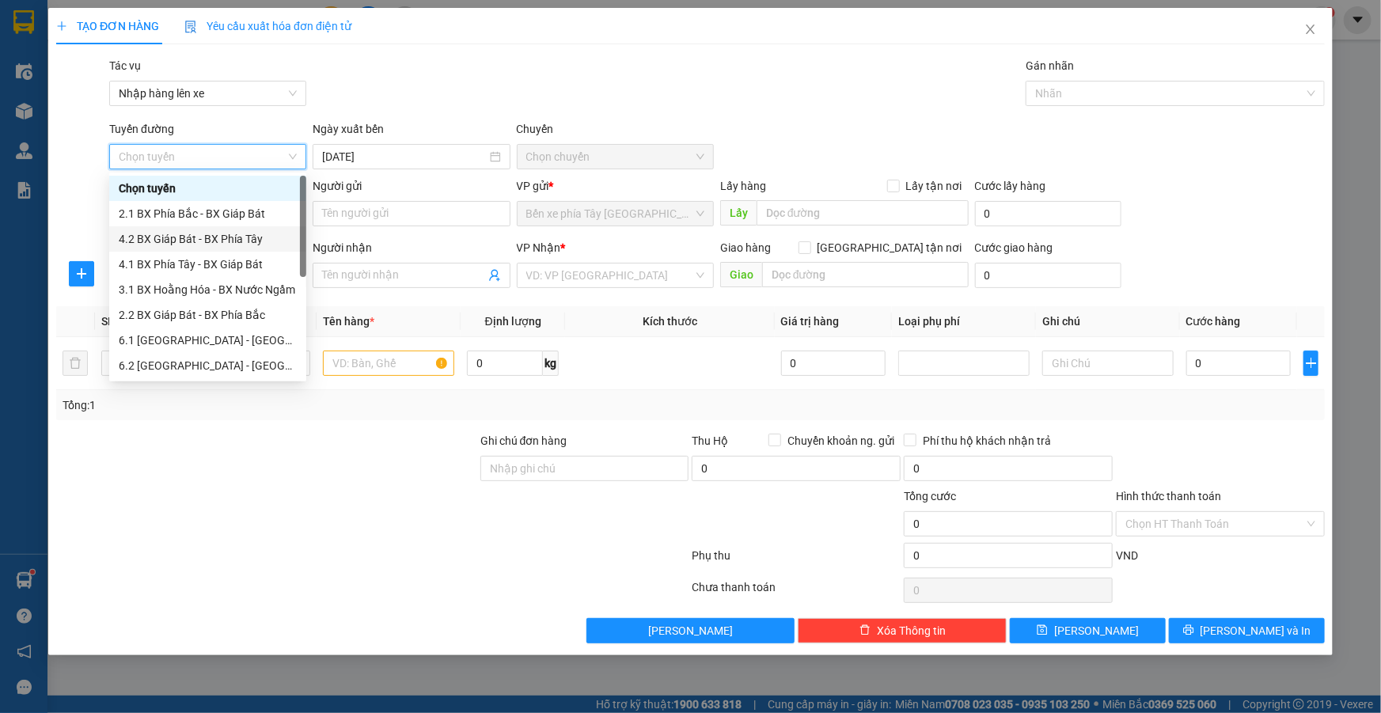
scroll to position [127, 0]
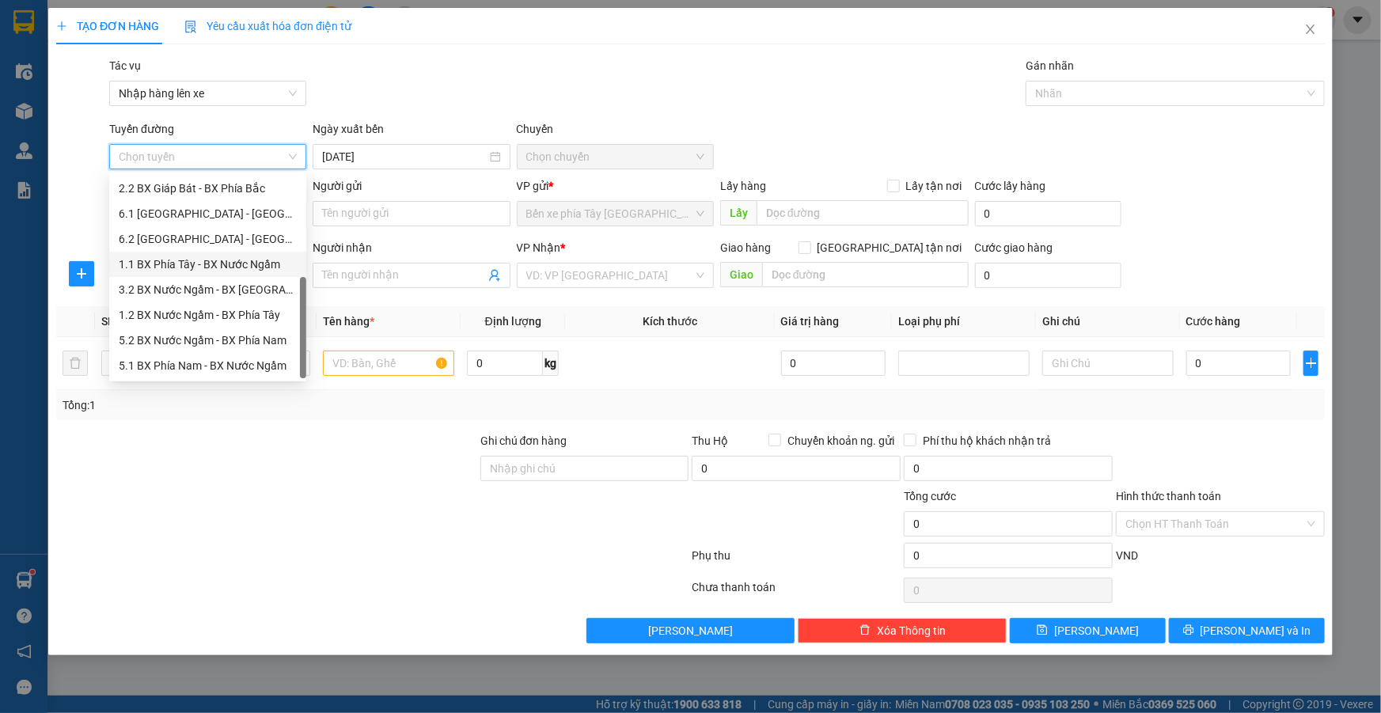
click at [215, 262] on div "1.1 BX Phía Tây - BX Nước Ngầm" at bounding box center [208, 264] width 178 height 17
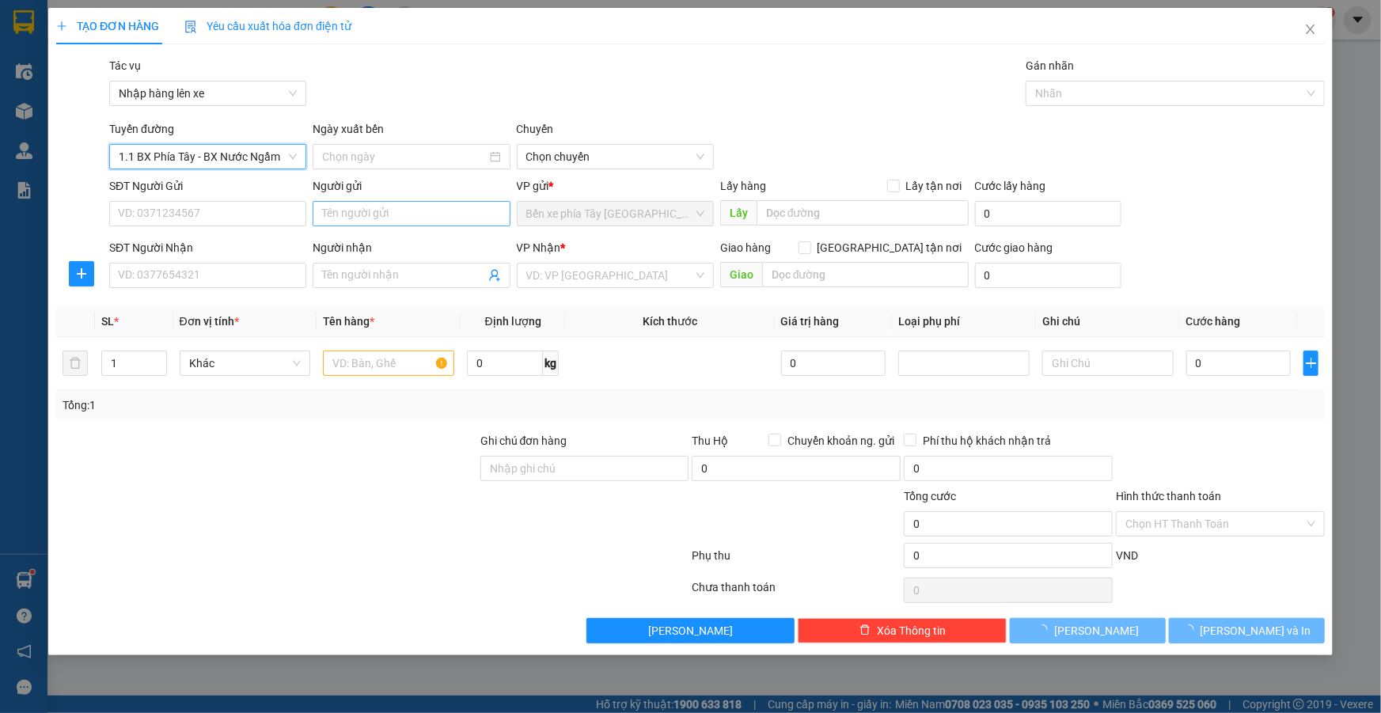
type input "14/08/2025"
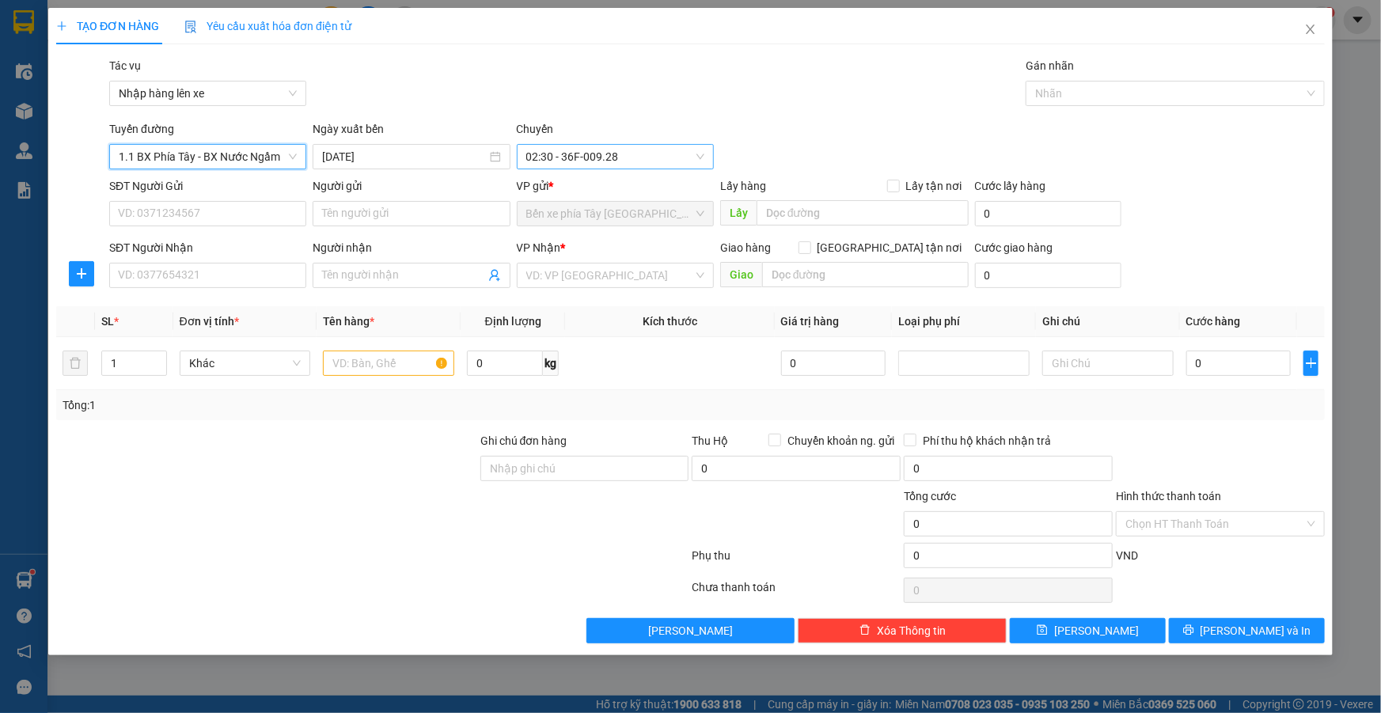
click at [635, 154] on span "02:30 - 36F-009.28" at bounding box center [615, 157] width 178 height 24
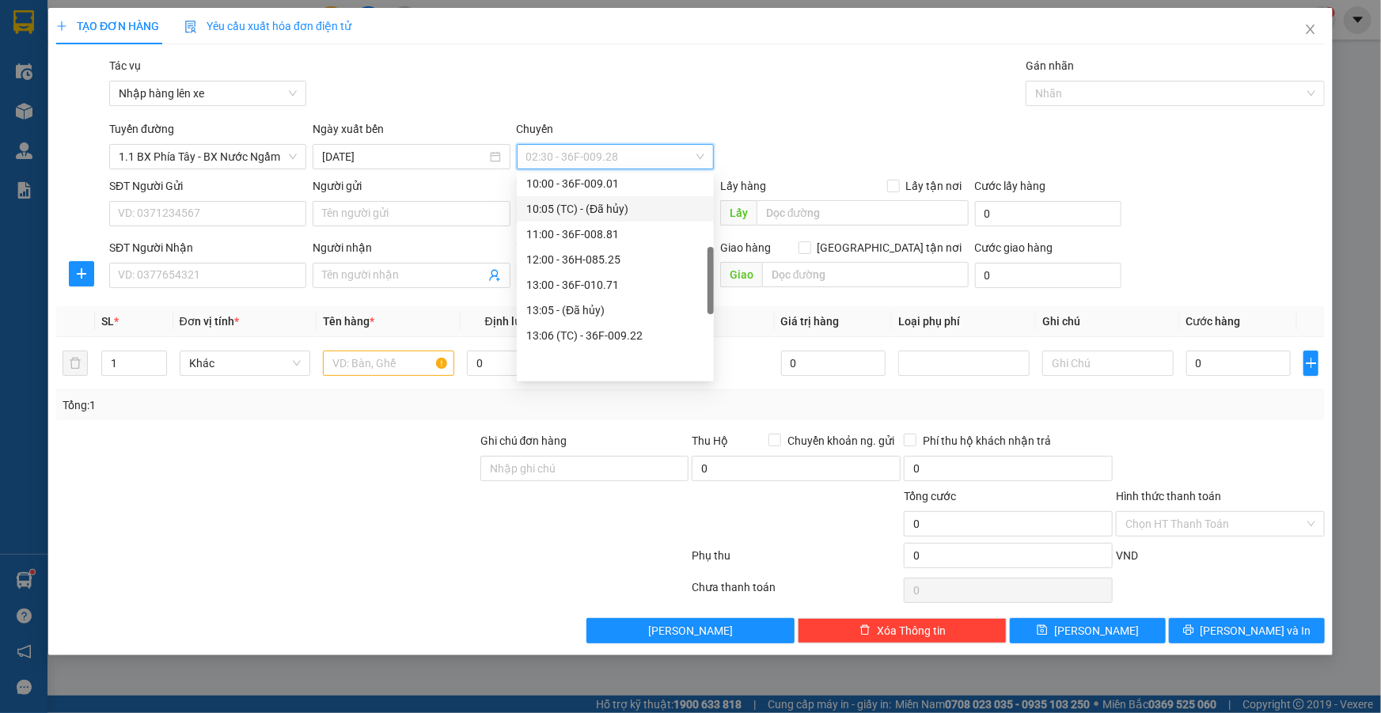
scroll to position [287, 0]
click at [587, 206] on div "09:00 - 36H-098.28" at bounding box center [615, 204] width 178 height 17
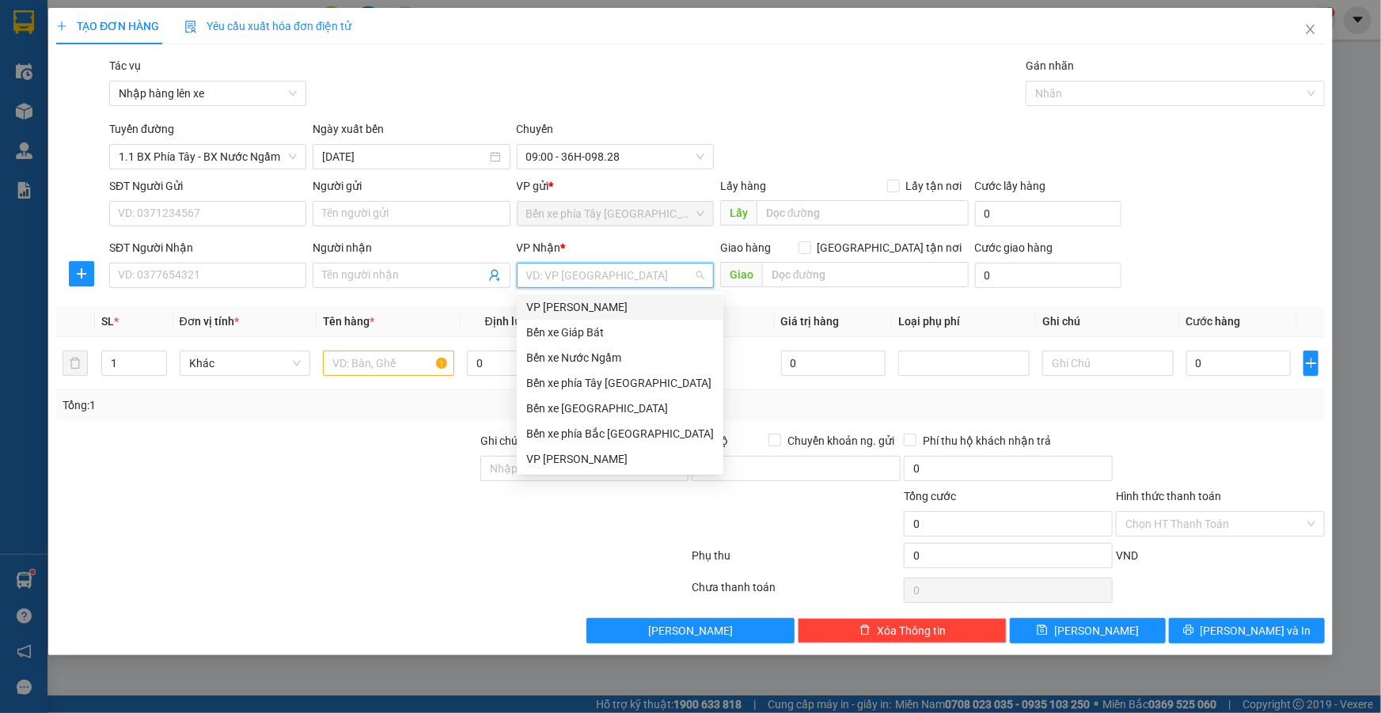
click at [648, 275] on input "search" at bounding box center [609, 276] width 167 height 24
click at [579, 461] on div "VP [PERSON_NAME]" at bounding box center [620, 458] width 188 height 17
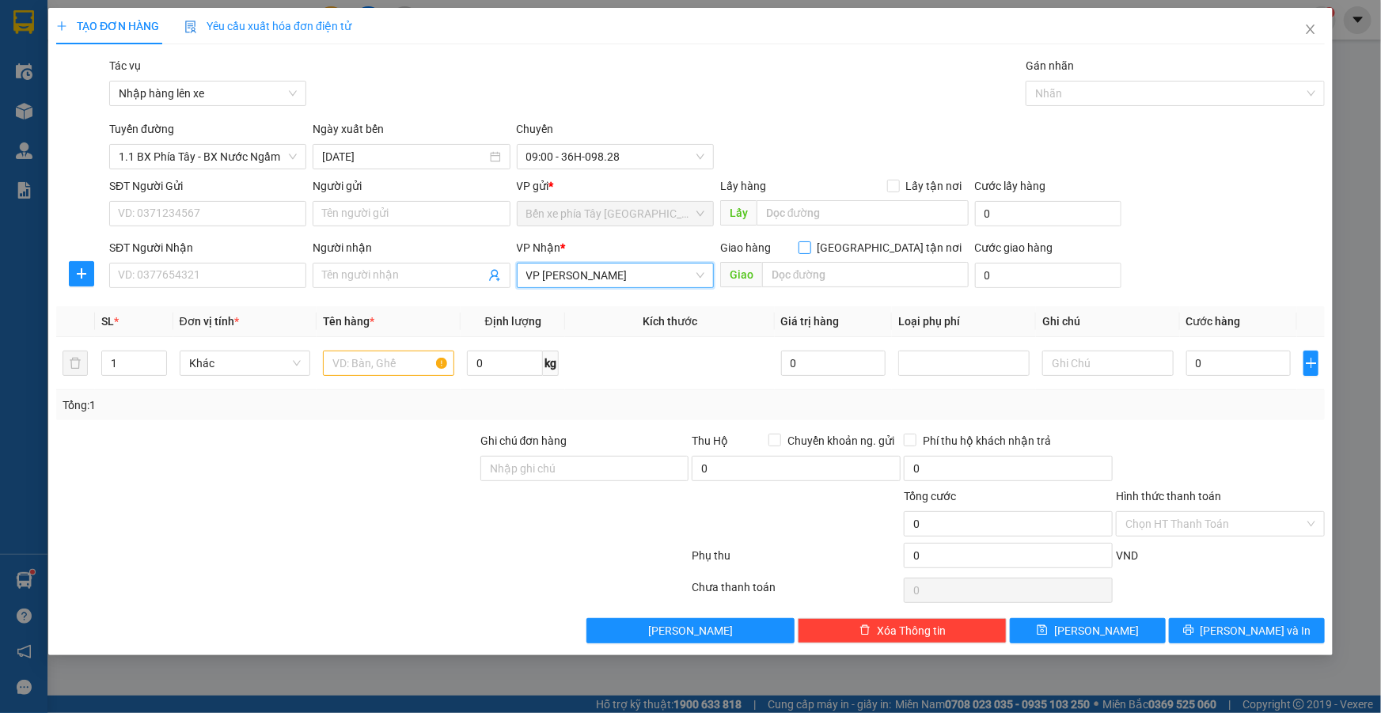
click at [810, 245] on input "Giao tận nơi" at bounding box center [804, 246] width 11 height 11
checkbox input "true"
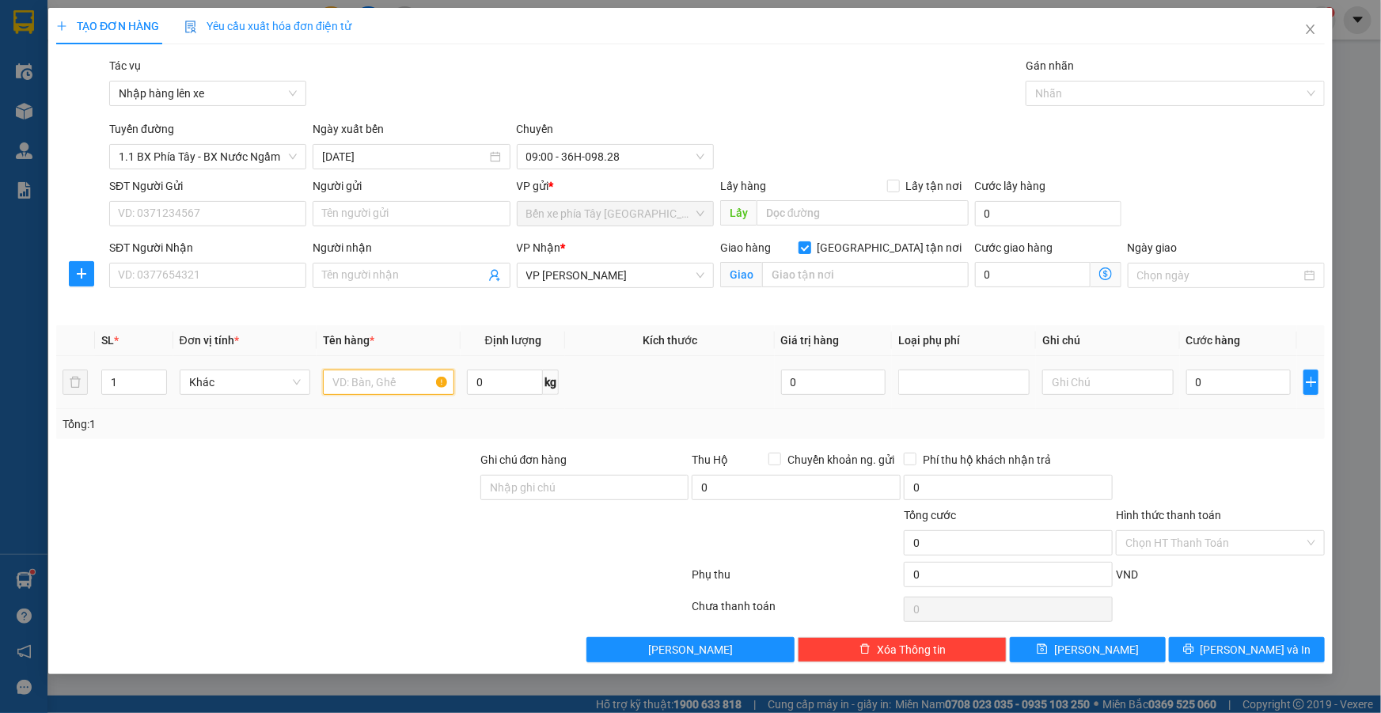
click at [380, 370] on input "text" at bounding box center [388, 382] width 131 height 25
type input "1 thùng xốp"
click at [788, 285] on input "text" at bounding box center [865, 274] width 207 height 25
type input "97 nguyễn khang cầu giấy"
click at [1107, 275] on icon "dollar-circle" at bounding box center [1105, 274] width 13 height 13
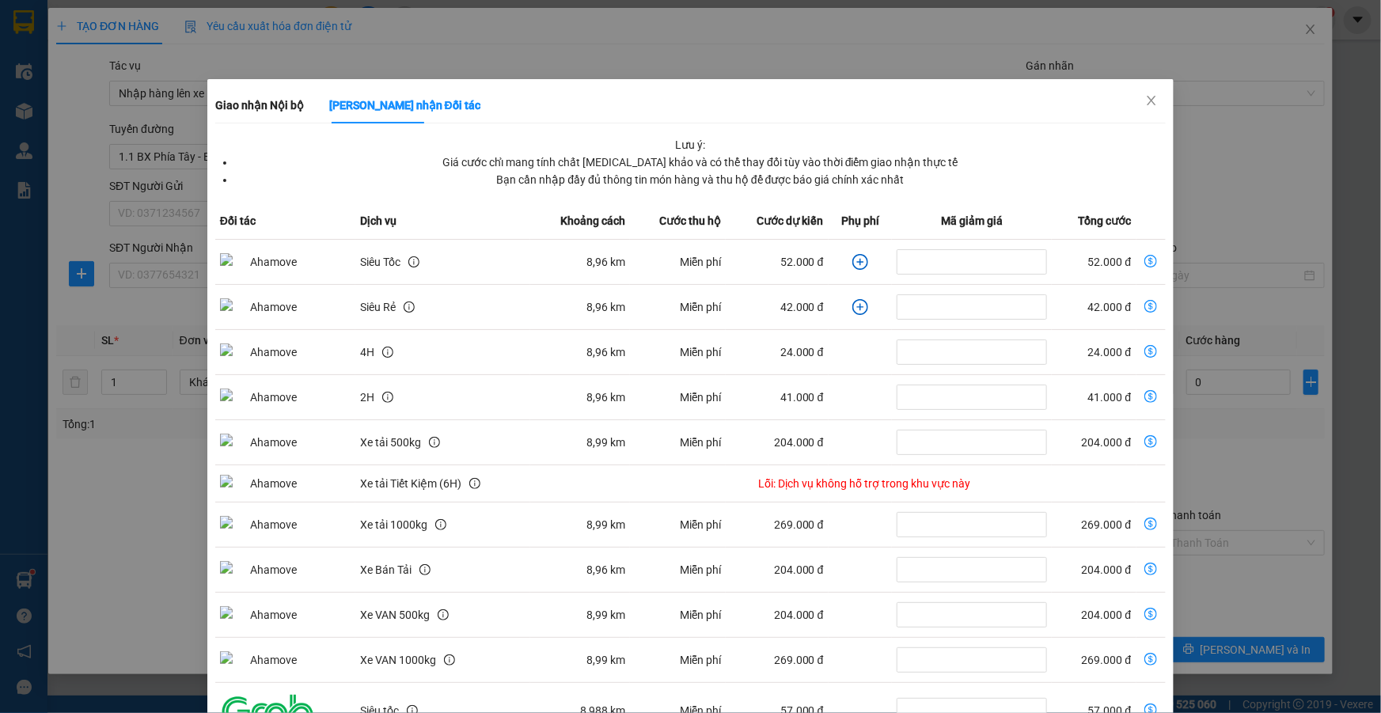
click at [1145, 260] on icon "dollar-circle" at bounding box center [1151, 261] width 13 height 13
type input "52.000"
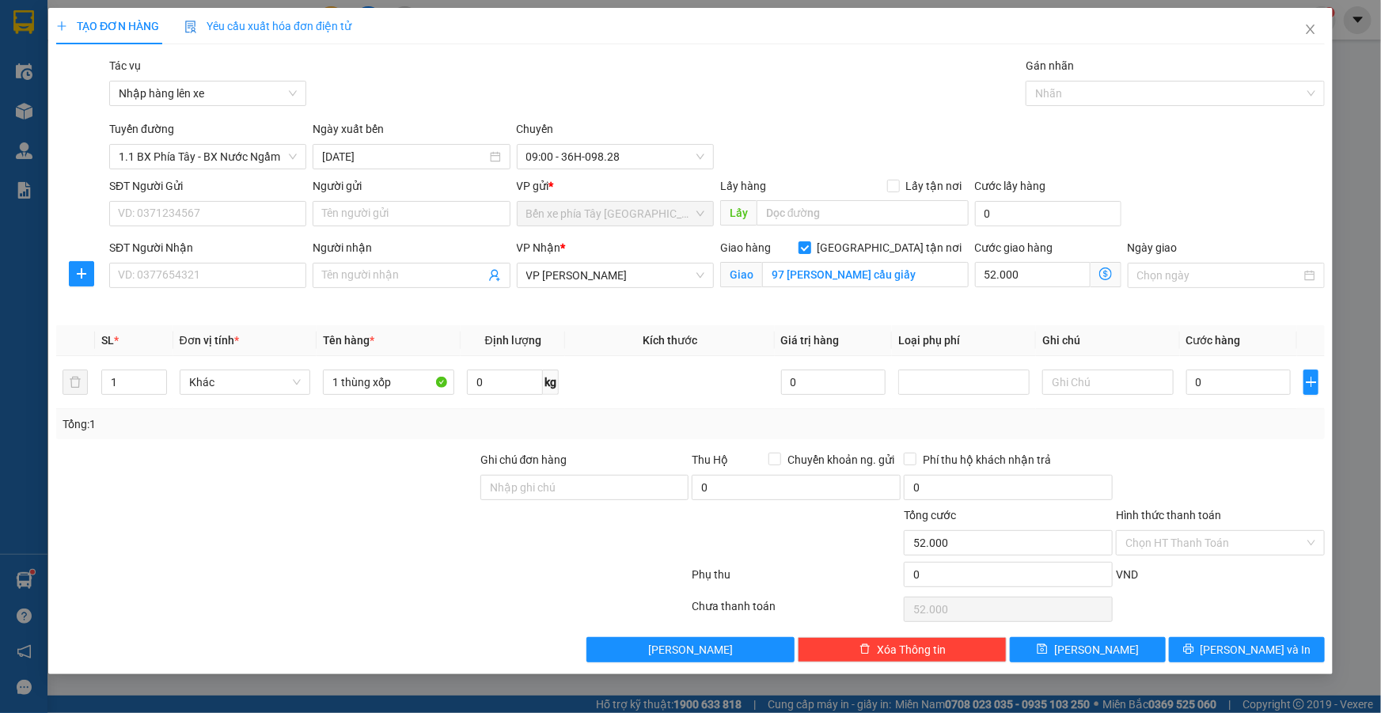
click at [1101, 273] on icon "dollar-circle" at bounding box center [1105, 274] width 13 height 13
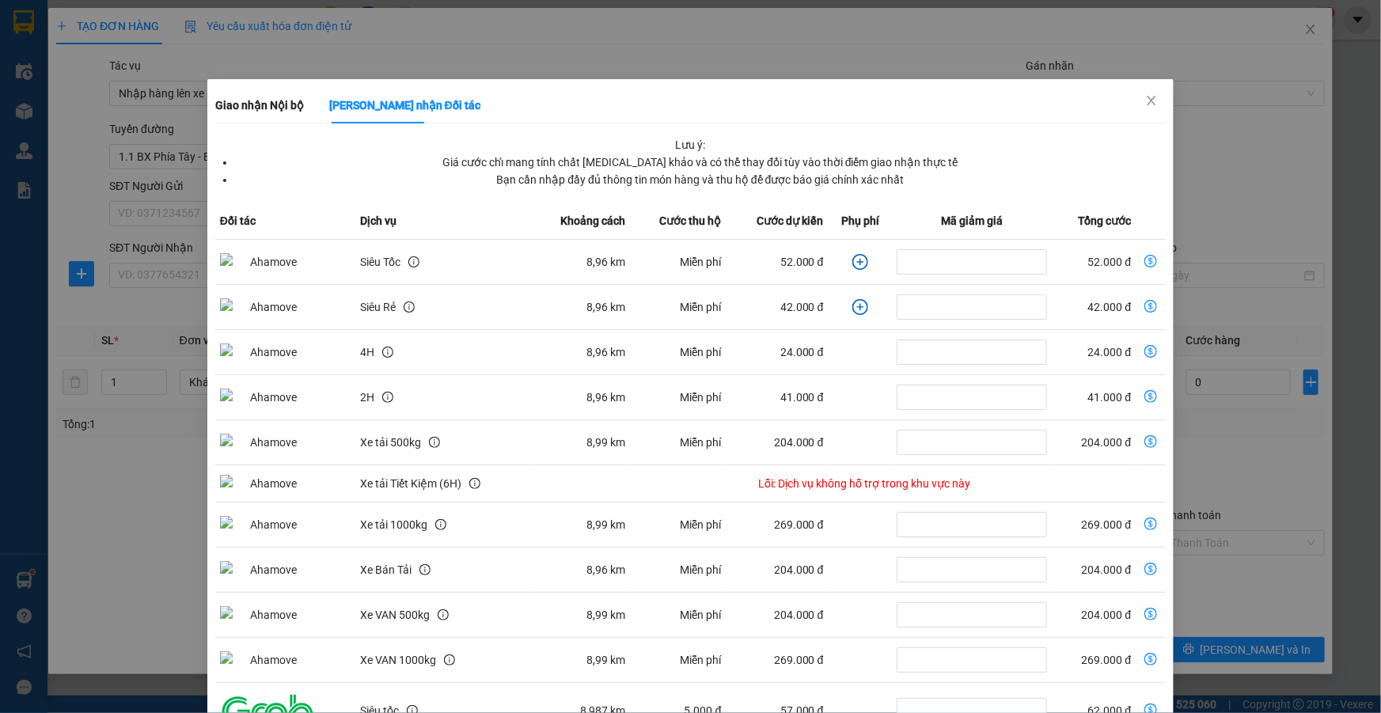
click at [1145, 260] on icon "dollar-circle" at bounding box center [1151, 261] width 13 height 13
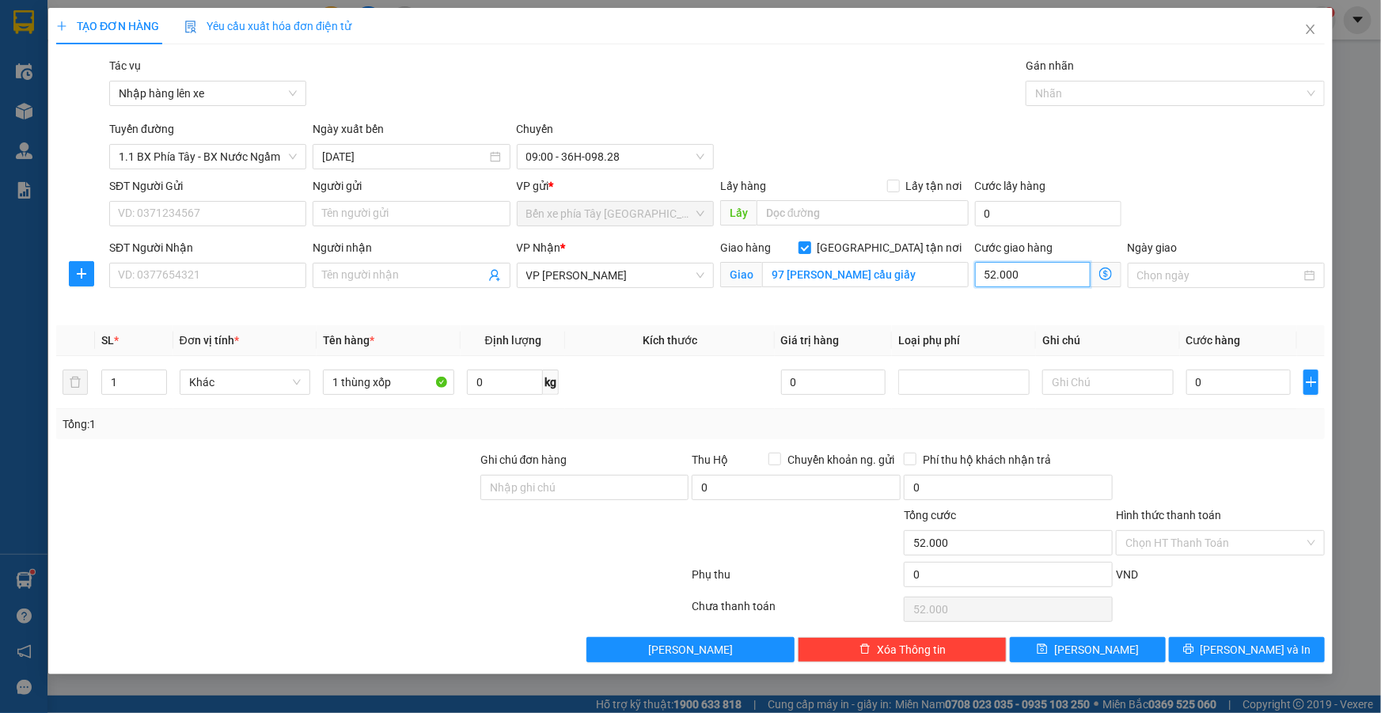
click at [1023, 268] on input "52.000" at bounding box center [1033, 274] width 116 height 25
type input "7"
type input "70"
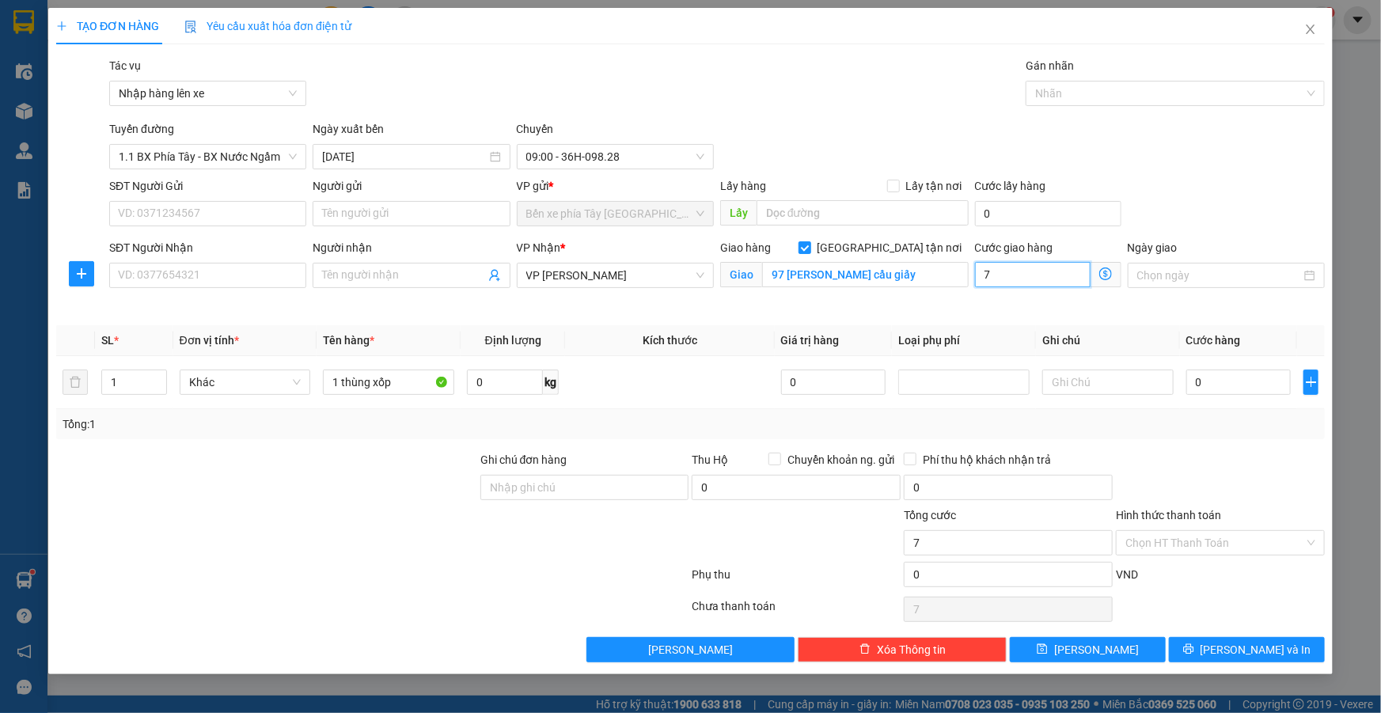
type input "70"
type input "700"
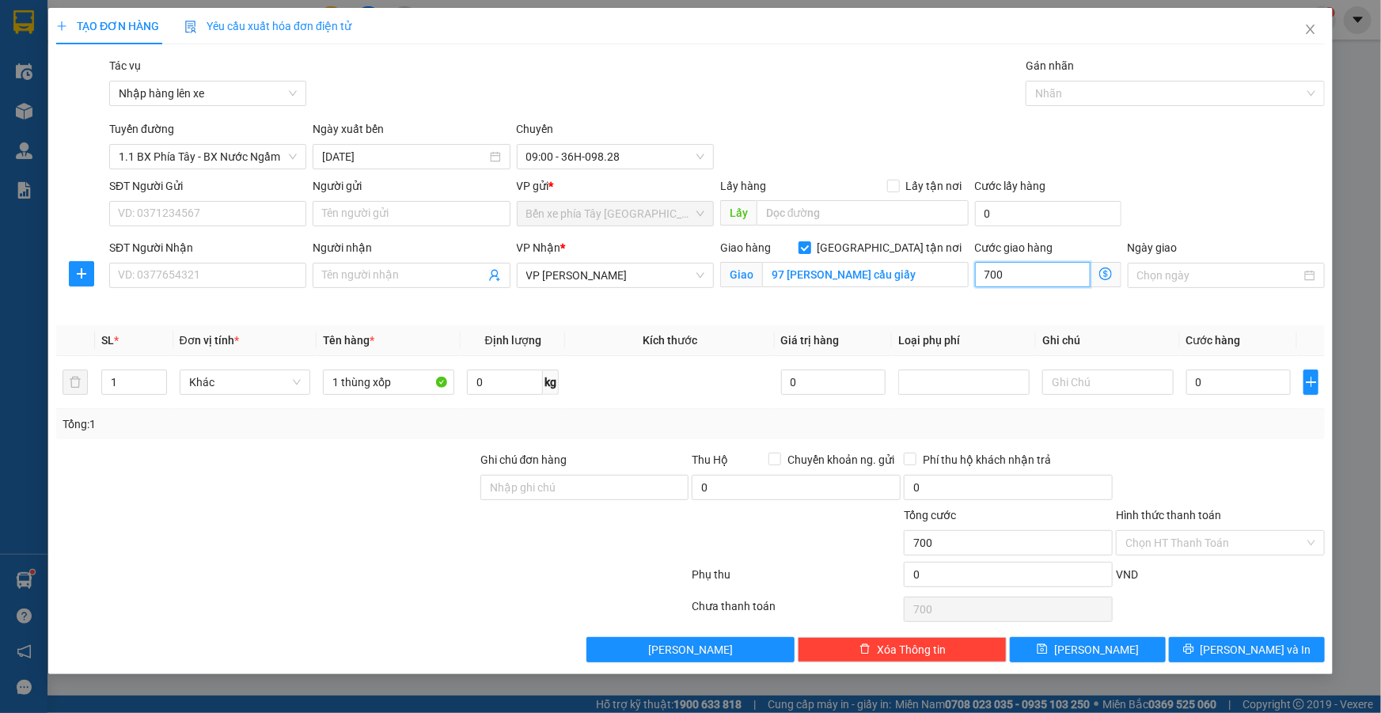
type input "7.000"
type input "70.000"
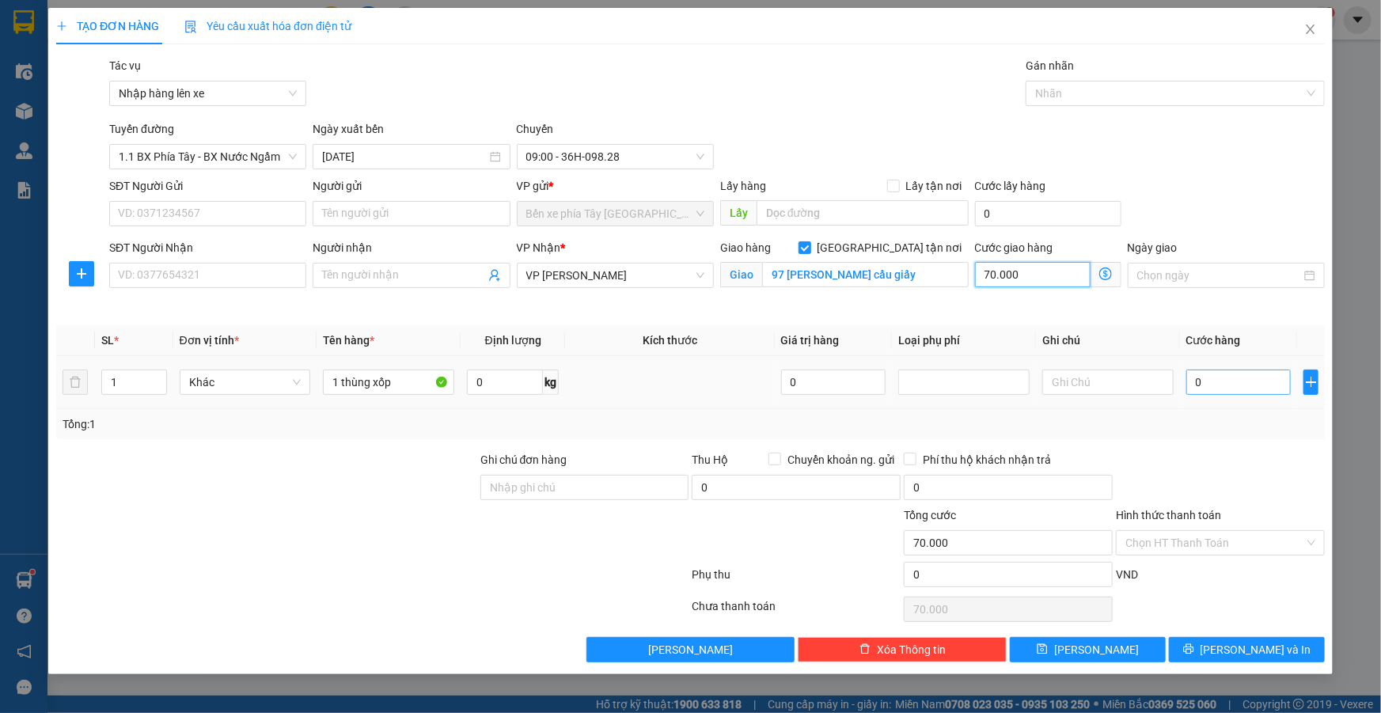
type input "70.000"
click at [1204, 379] on input "0" at bounding box center [1239, 382] width 105 height 25
type input "3"
type input "70.003"
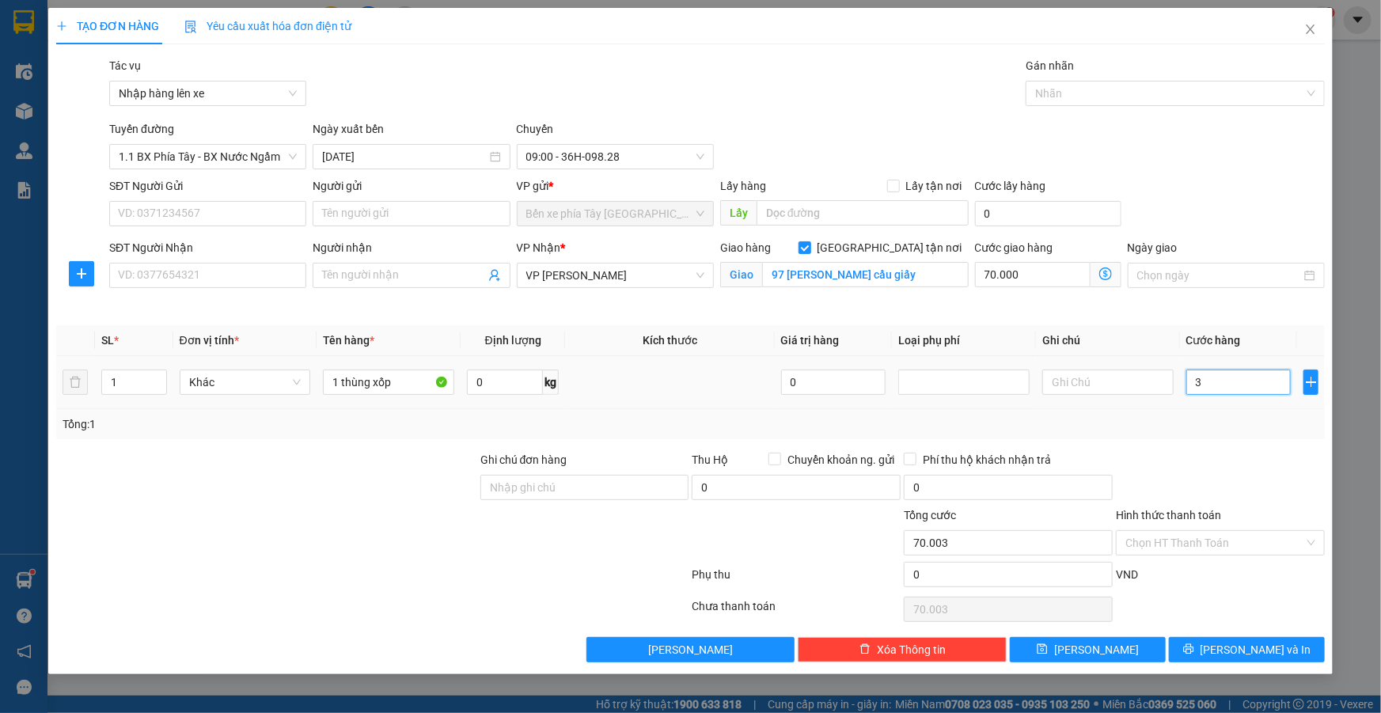
type input "30"
type input "70.030"
type input "300"
type input "70.300"
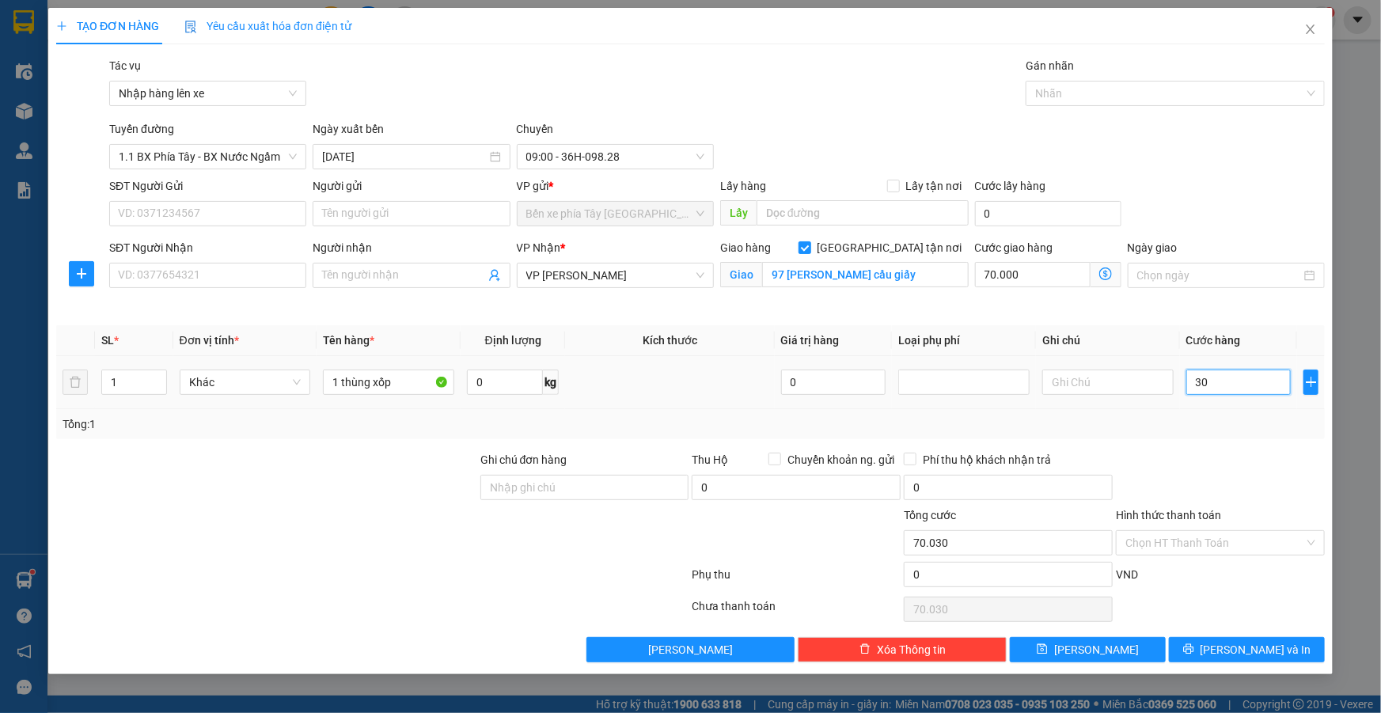
type input "70.300"
type input "3.000"
type input "73.000"
type input "30.000"
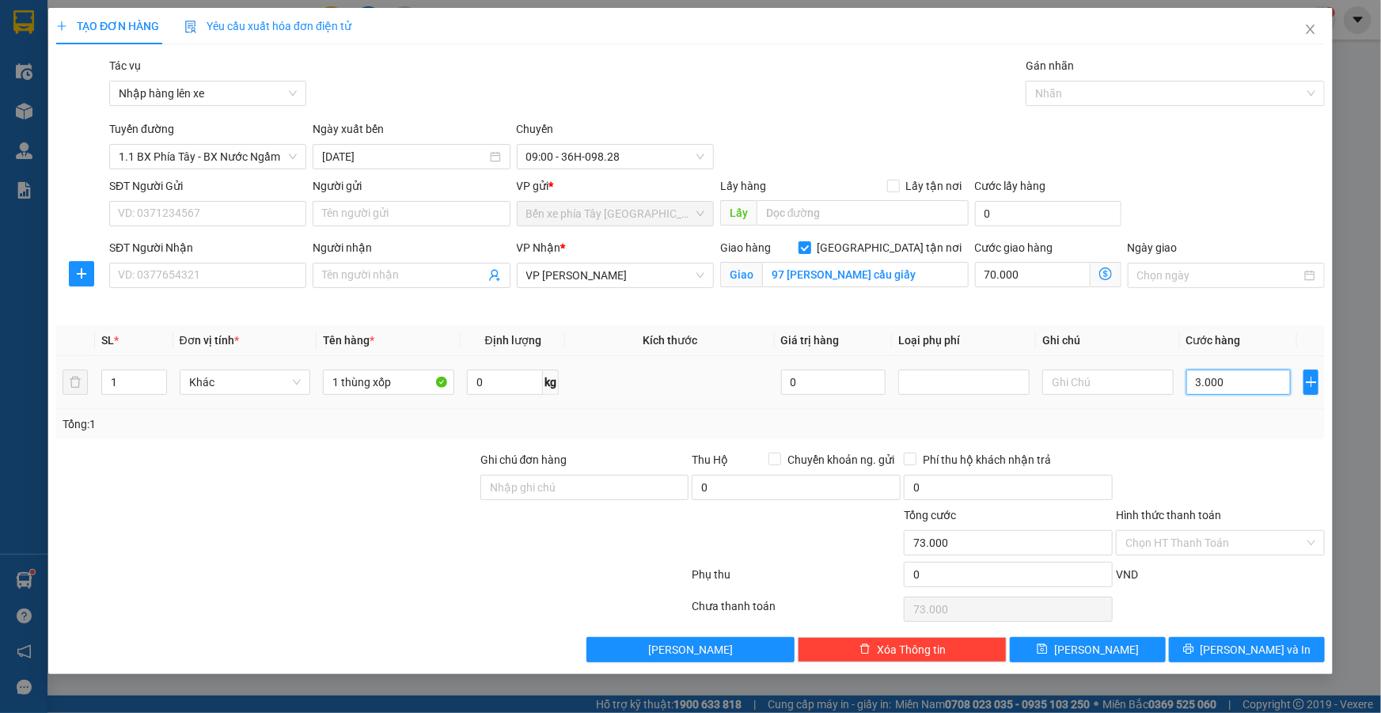
type input "100.000"
type input "30.000"
click at [909, 271] on input "97 nguyễn khang cầu giấy" at bounding box center [865, 274] width 207 height 25
click at [925, 278] on input "97 nguyễn khang cầu giấy" at bounding box center [865, 274] width 207 height 25
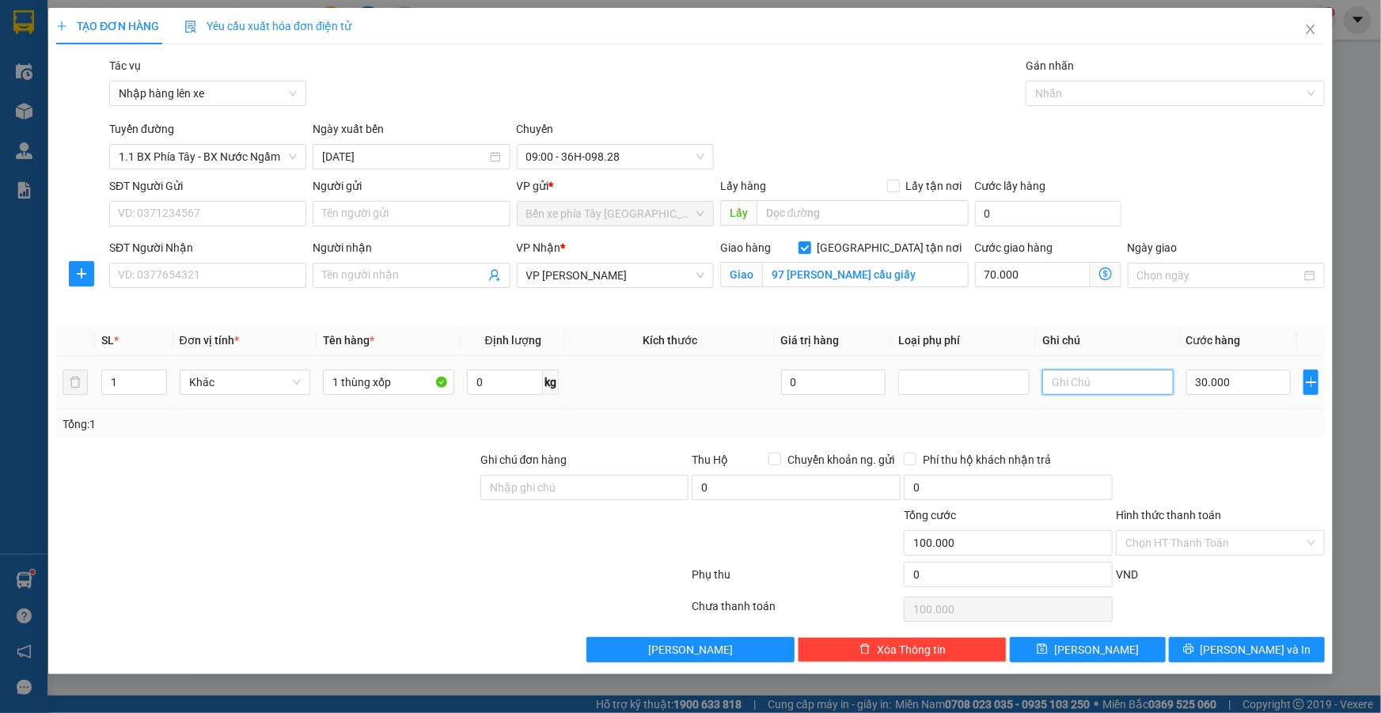
drag, startPoint x: 1097, startPoint y: 383, endPoint x: 1109, endPoint y: 382, distance: 11.9
click at [1108, 382] on input "text" at bounding box center [1107, 382] width 131 height 25
type input "hàng đồ ăn hang gia book ship luôn cho khách"
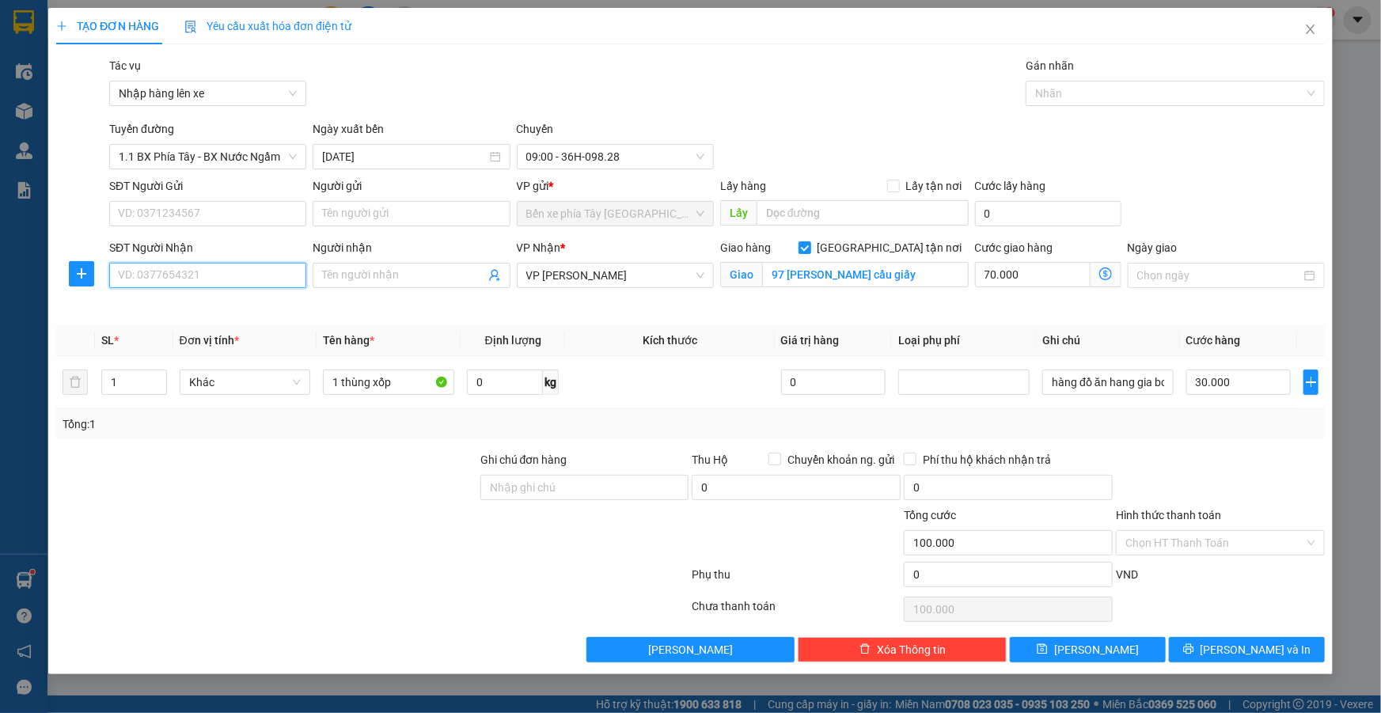
click at [206, 275] on input "SĐT Người Nhận" at bounding box center [207, 275] width 197 height 25
type input "098907141"
click at [340, 281] on input "Người nhận" at bounding box center [403, 275] width 162 height 17
type input "0339691000"
click at [142, 213] on input "SĐT Người Gửi" at bounding box center [207, 213] width 197 height 25
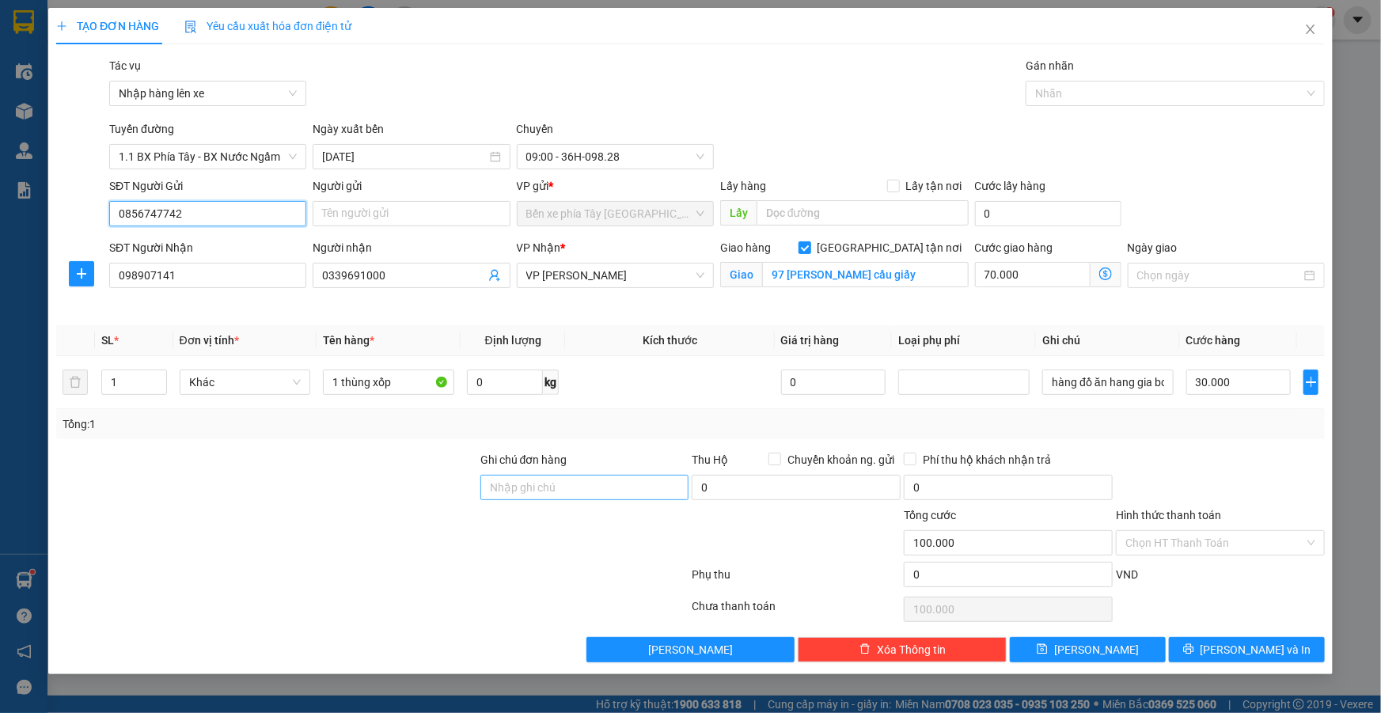
type input "0856747742"
click at [587, 489] on input "Ghi chú đơn hàng" at bounding box center [584, 487] width 209 height 25
click at [1186, 549] on input "Hình thức thanh toán" at bounding box center [1215, 543] width 179 height 24
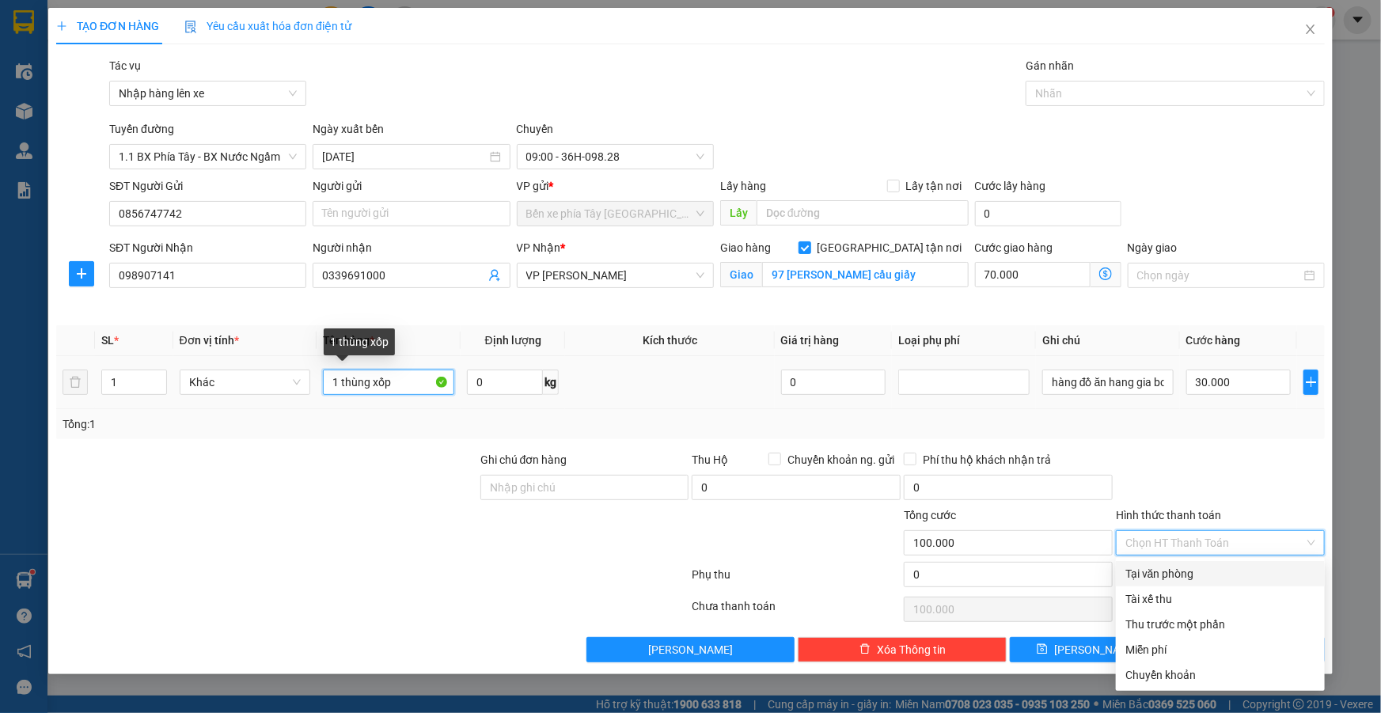
click at [415, 382] on input "1 thùng xốp" at bounding box center [388, 382] width 131 height 25
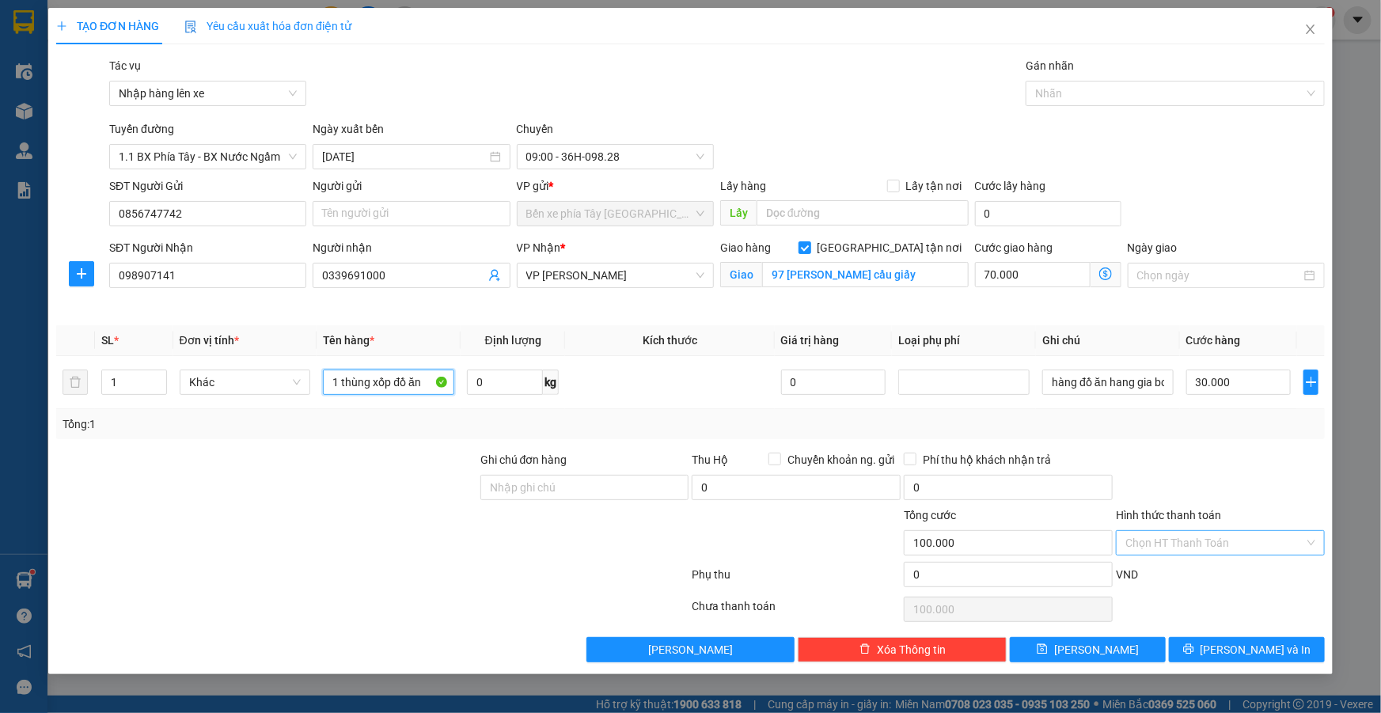
type input "1 thùng xốp đồ ăn"
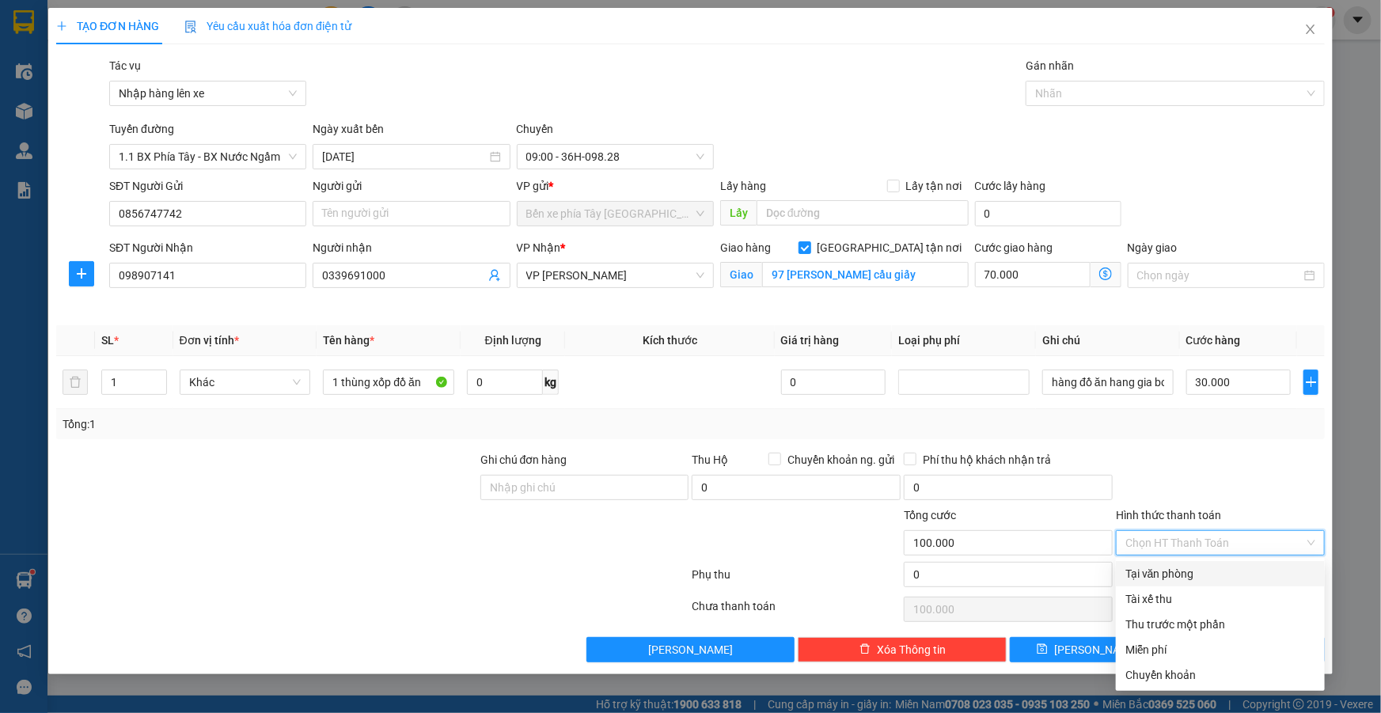
click at [1266, 540] on input "Hình thức thanh toán" at bounding box center [1215, 543] width 179 height 24
click at [1206, 579] on div "Tại văn phòng" at bounding box center [1221, 573] width 190 height 17
type input "0"
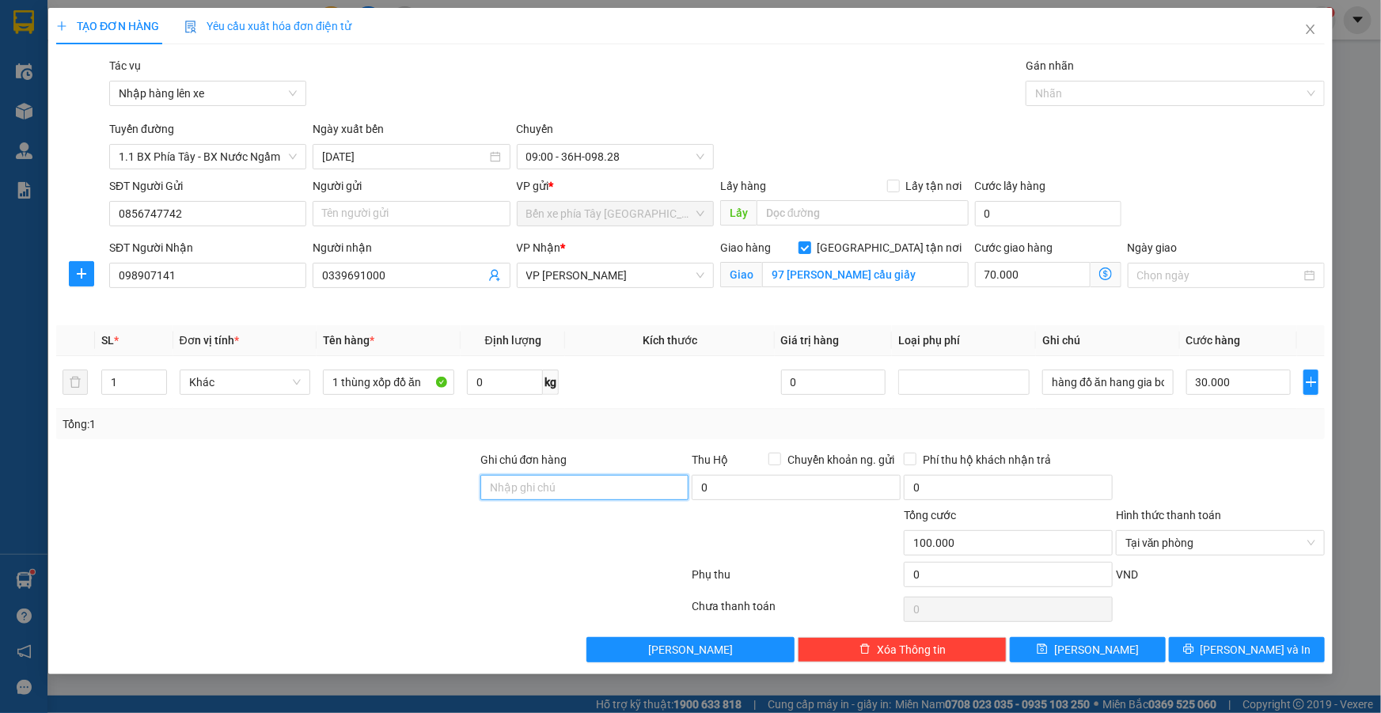
click at [583, 487] on input "Ghi chú đơn hàng" at bounding box center [584, 487] width 209 height 25
type input "GỬI TT"
click at [1240, 650] on span "Lưu và In" at bounding box center [1256, 649] width 111 height 17
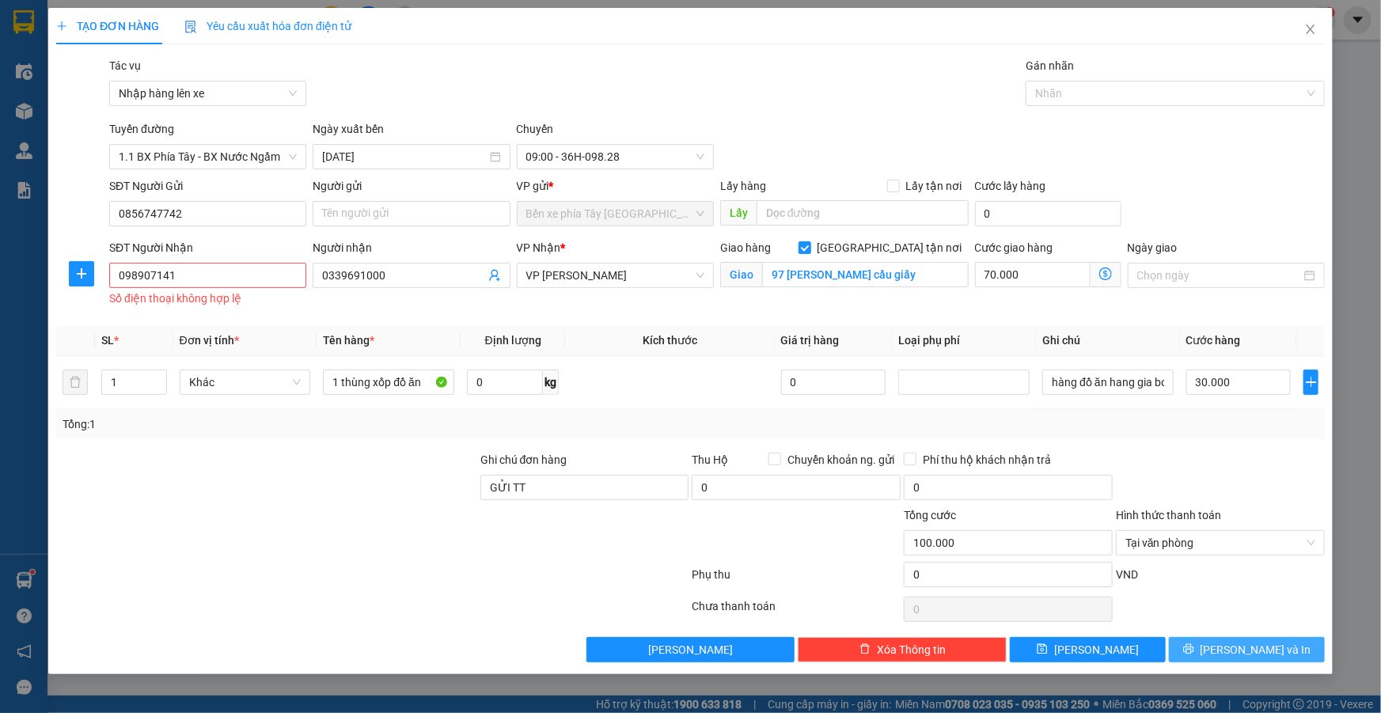
click at [1259, 649] on span "Lưu và In" at bounding box center [1256, 649] width 111 height 17
click at [1274, 652] on span "Lưu và In" at bounding box center [1256, 649] width 111 height 17
click at [325, 274] on input "0339691000" at bounding box center [403, 275] width 162 height 17
type input "kh0339691000"
click at [154, 278] on input "098907141" at bounding box center [207, 275] width 197 height 25
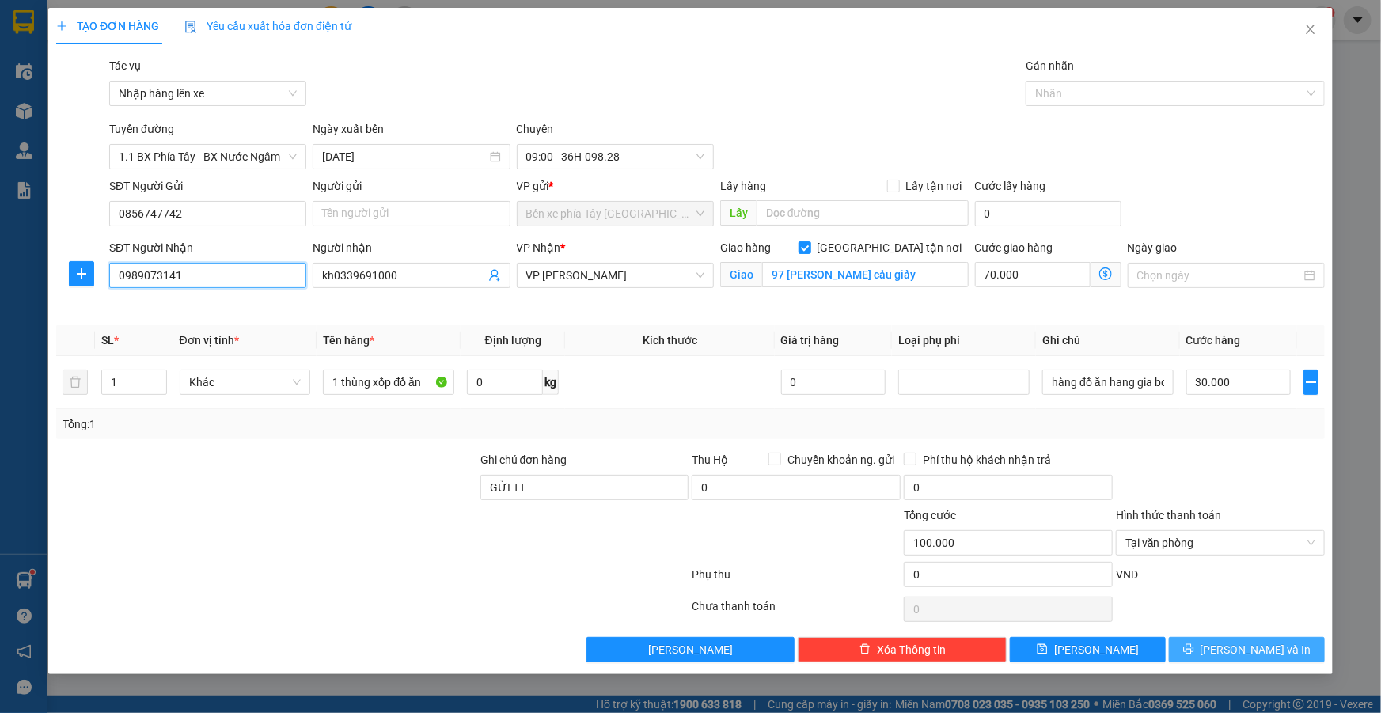
type input "0989073141"
click at [1258, 652] on span "Lưu và In" at bounding box center [1256, 649] width 111 height 17
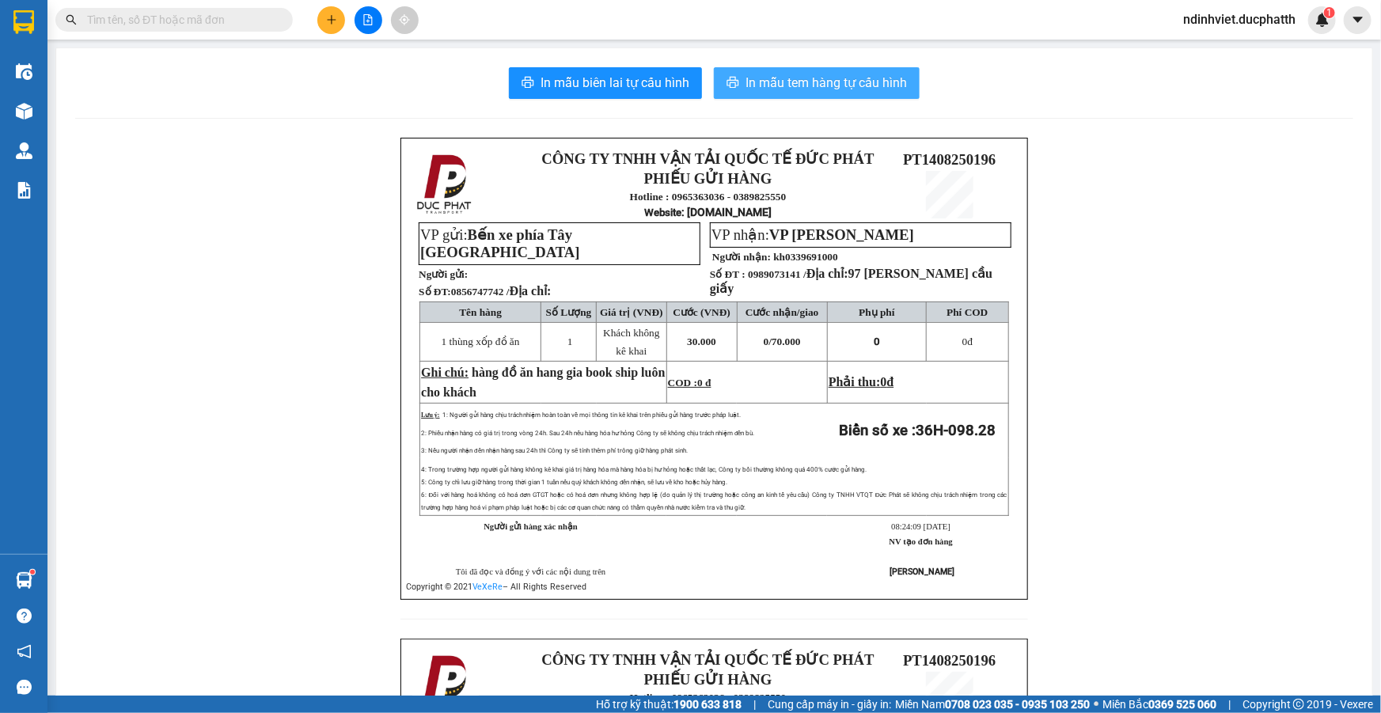
click at [800, 78] on span "In mẫu tem hàng tự cấu hình" at bounding box center [826, 83] width 161 height 20
click at [135, 12] on input "text" at bounding box center [180, 19] width 187 height 17
click at [185, 13] on input "text" at bounding box center [180, 19] width 187 height 17
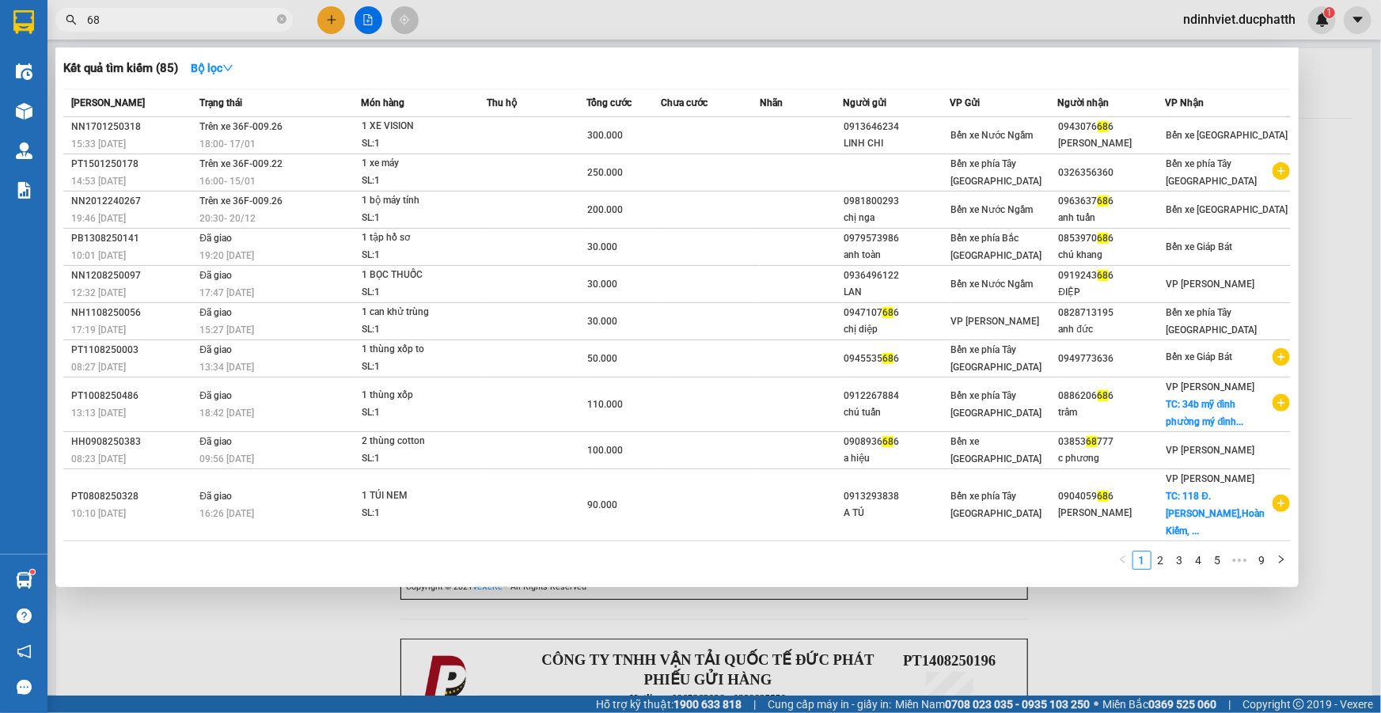
type input "6"
type input "868"
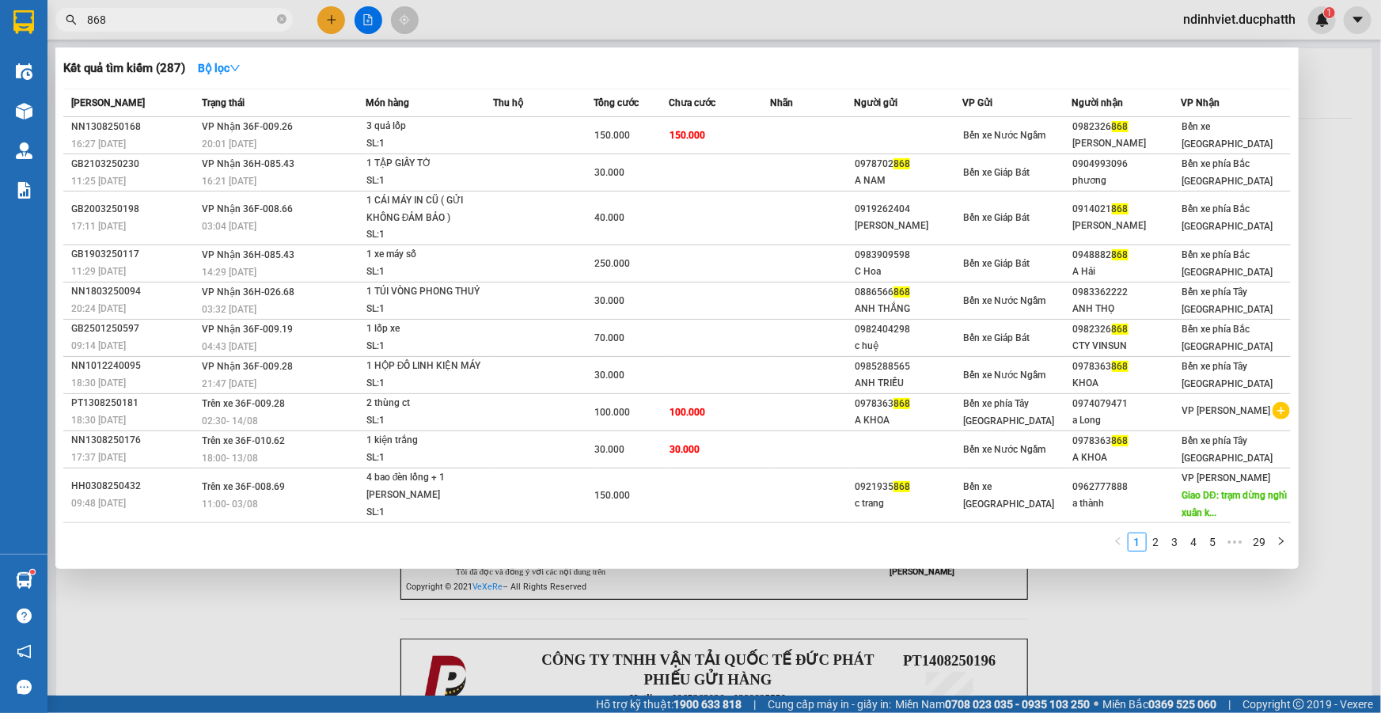
click at [87, 21] on input "868" at bounding box center [180, 19] width 187 height 17
click at [116, 20] on input "868" at bounding box center [180, 19] width 187 height 17
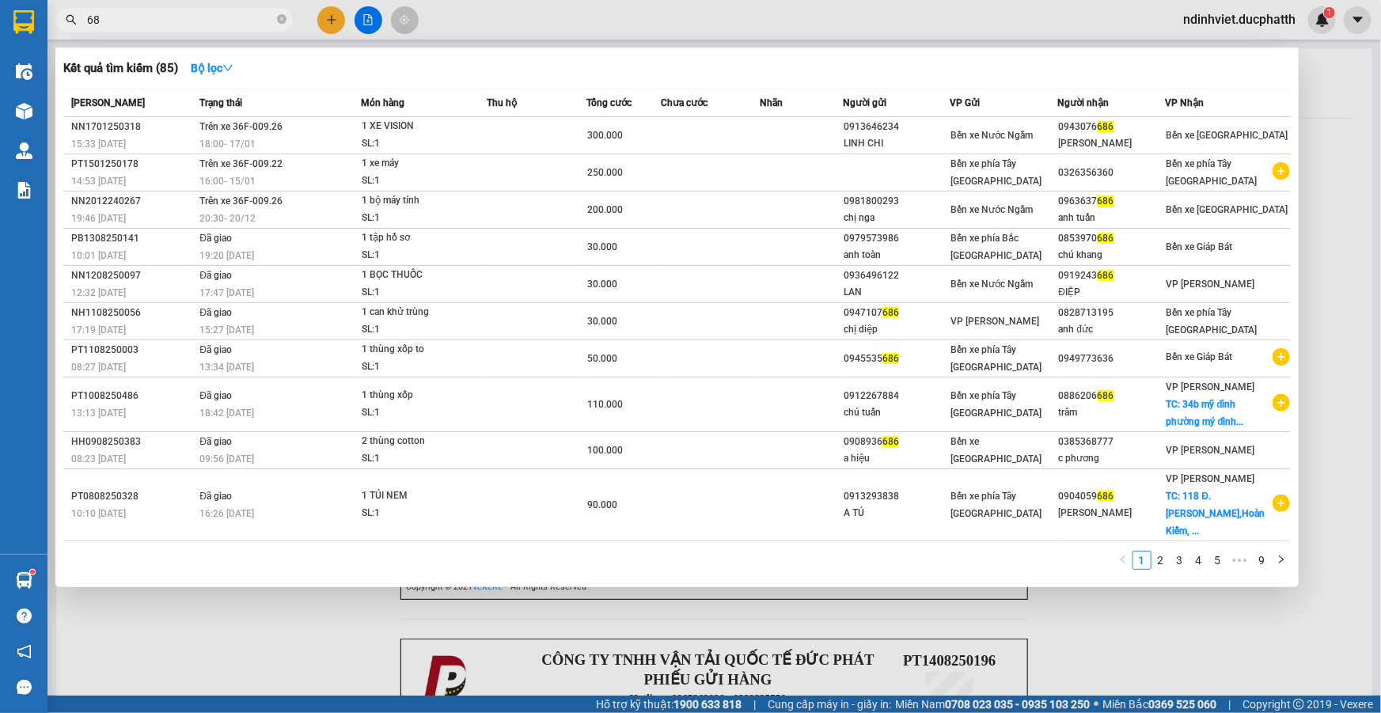
type input "6"
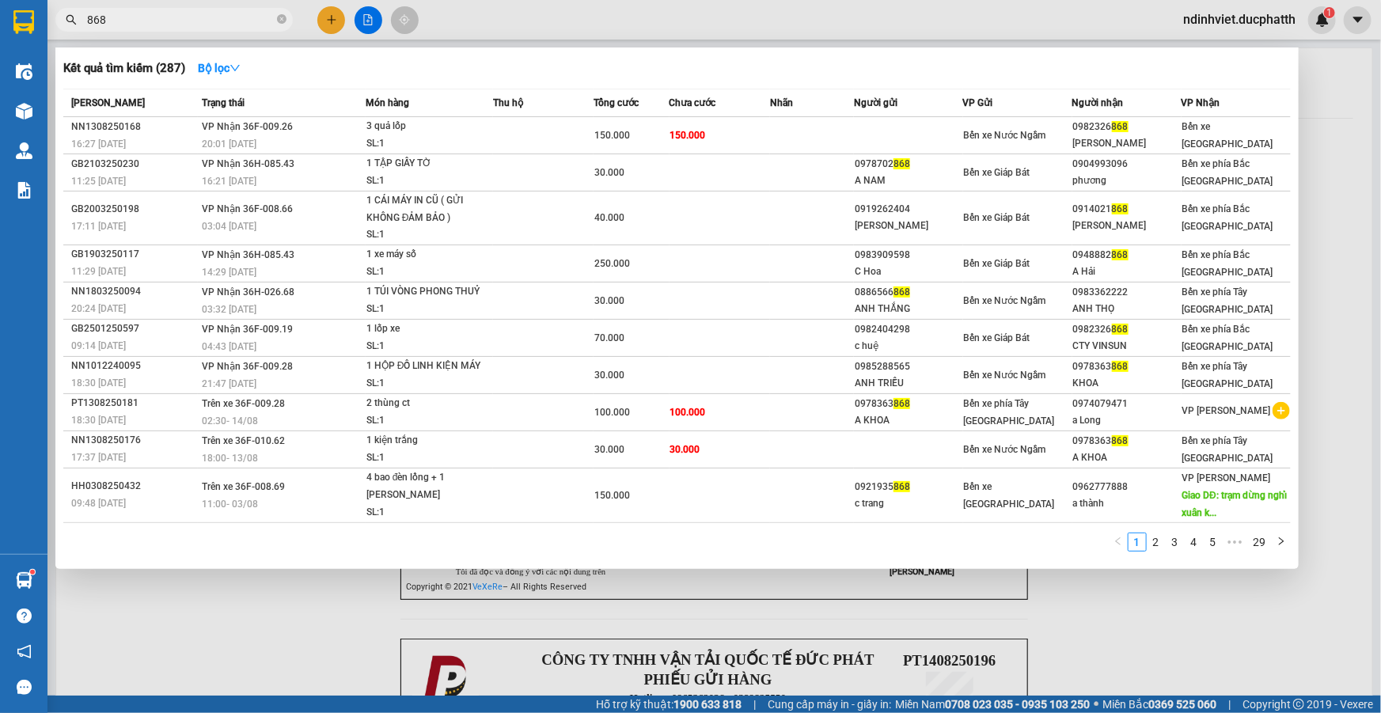
click at [86, 16] on span "868" at bounding box center [173, 20] width 237 height 24
click at [87, 16] on input "868" at bounding box center [180, 19] width 187 height 17
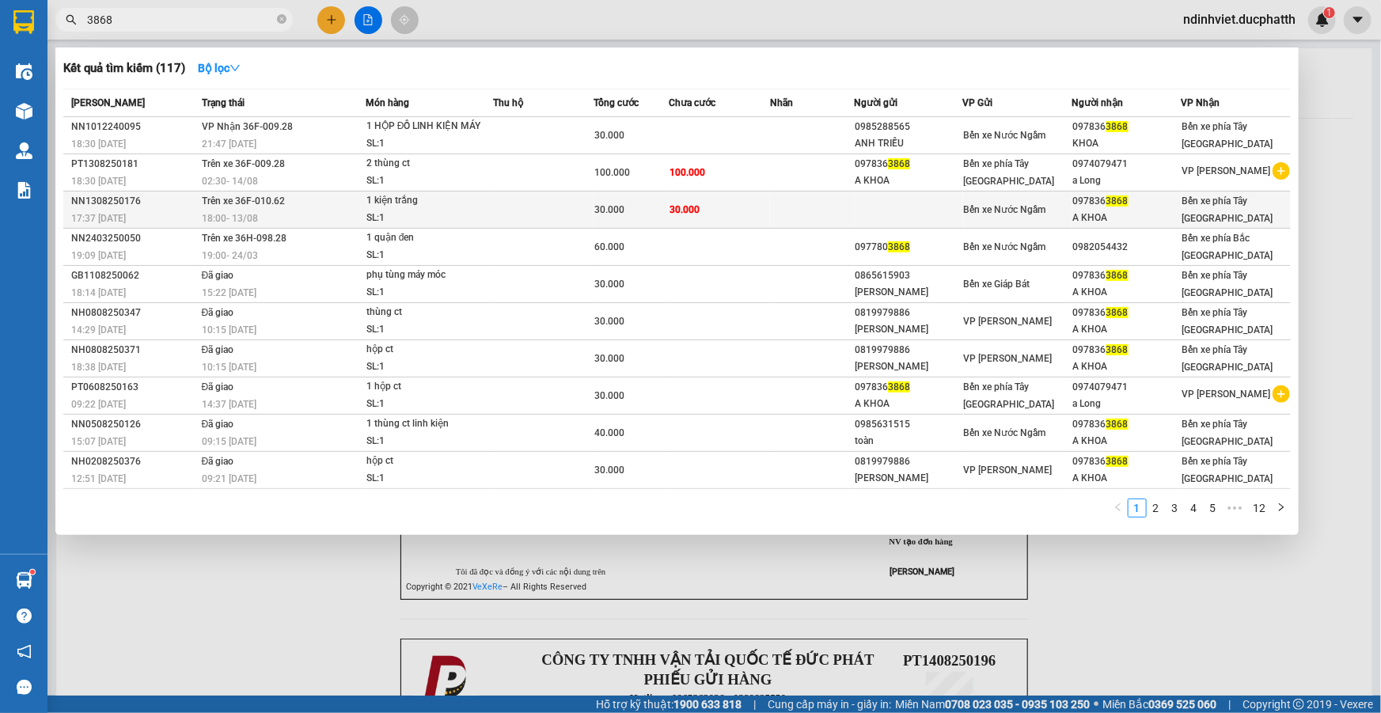
type input "3868"
click at [345, 206] on td "Trên xe 36F-010.62 18:00 - 13/08" at bounding box center [282, 210] width 168 height 37
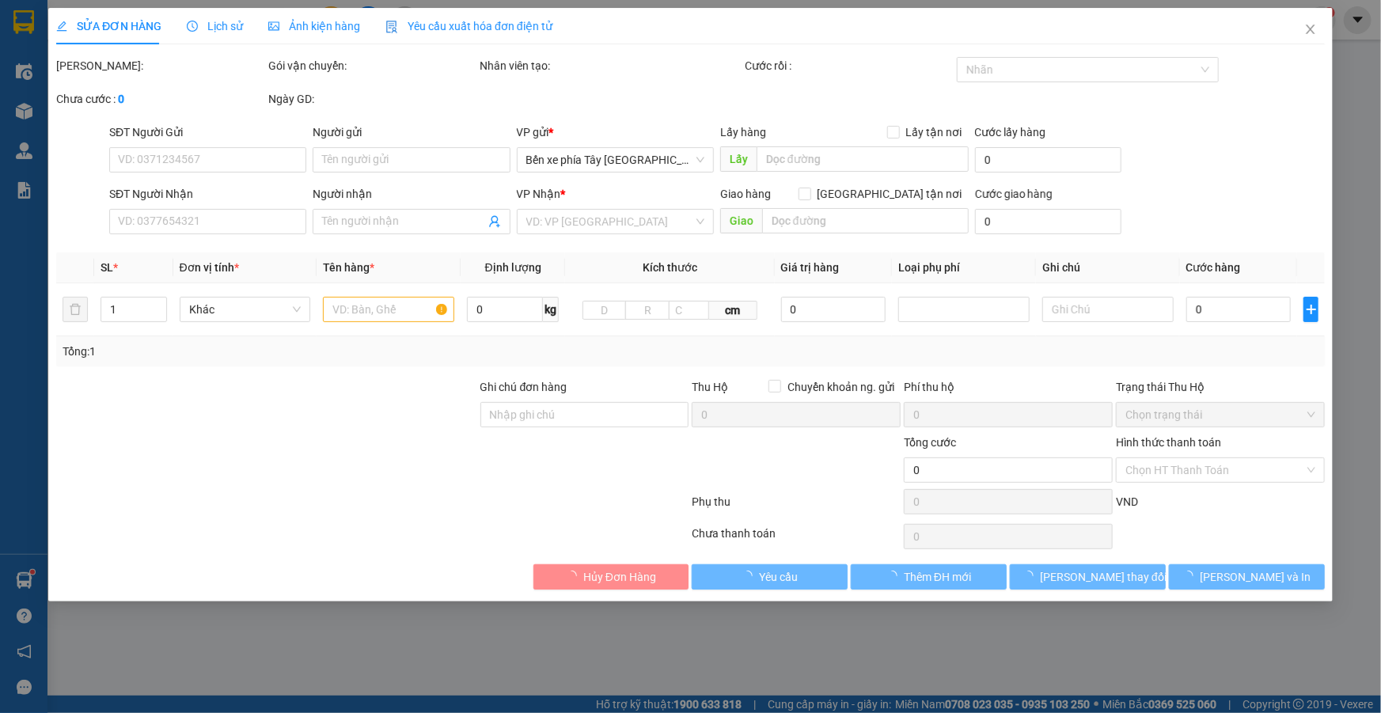
type input "0978363868"
type input "A KHOA"
type input "nntt"
type input "30.000"
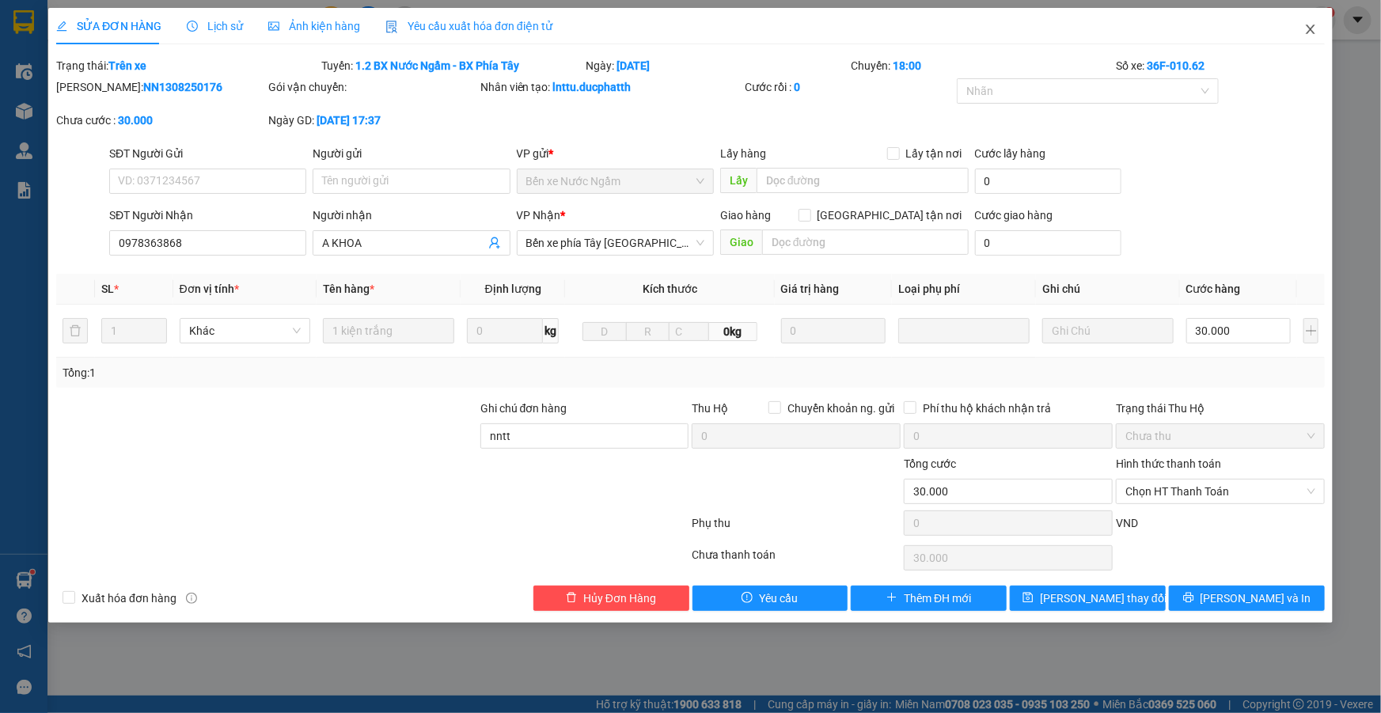
click at [1312, 32] on icon "close" at bounding box center [1310, 29] width 9 height 9
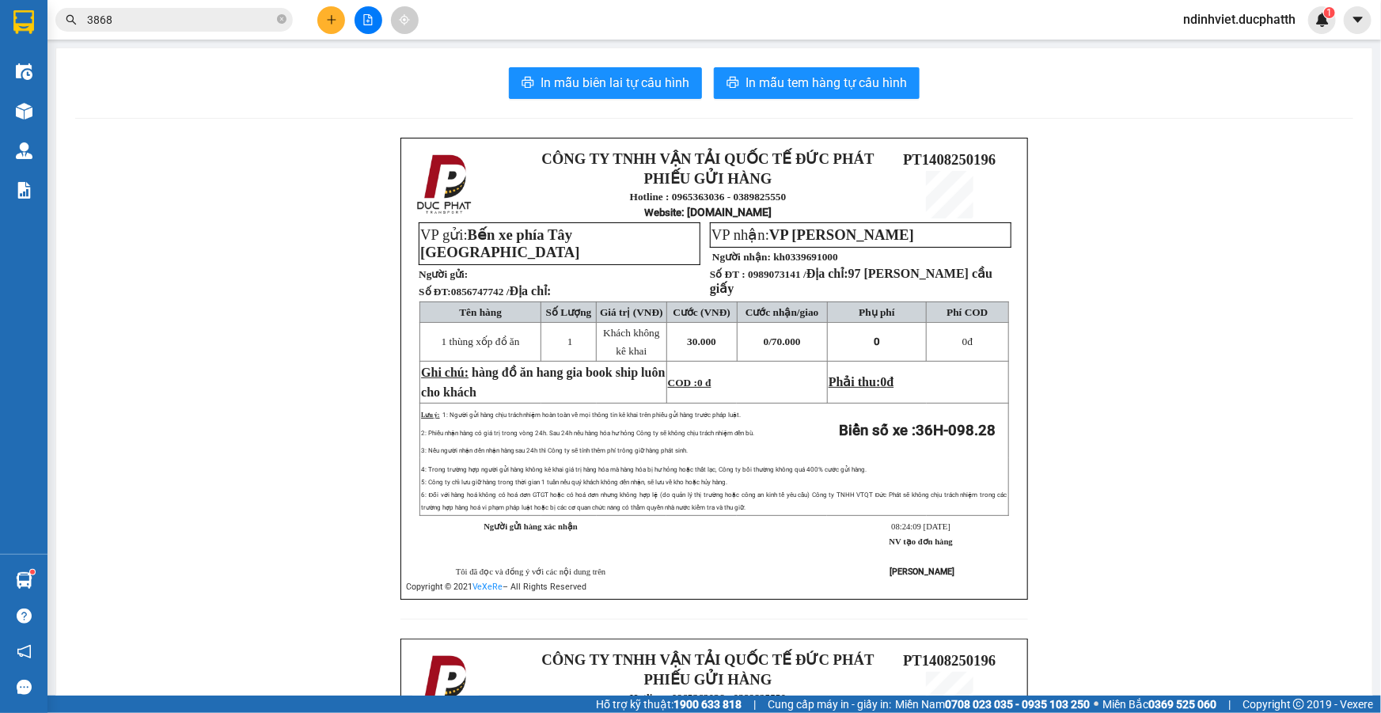
click at [134, 19] on input "3868" at bounding box center [180, 19] width 187 height 17
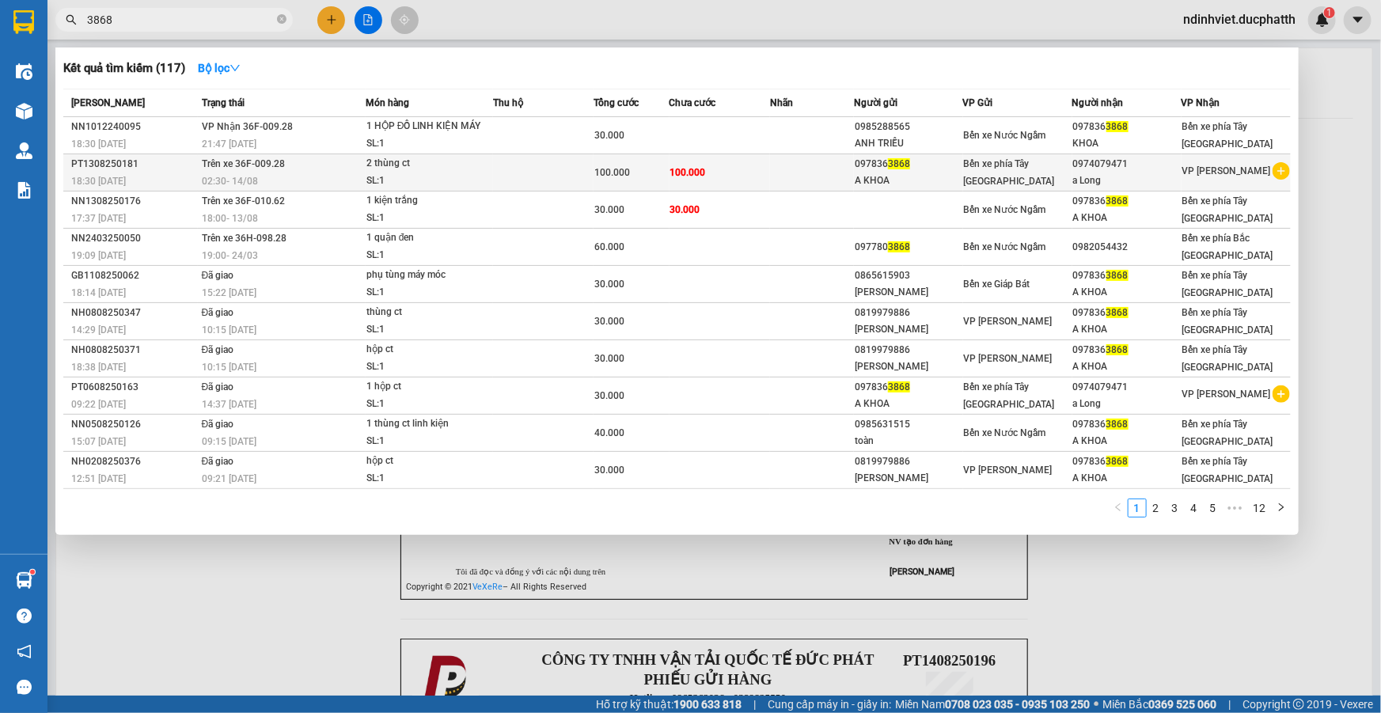
click at [176, 164] on div "PT1308250181" at bounding box center [134, 164] width 126 height 17
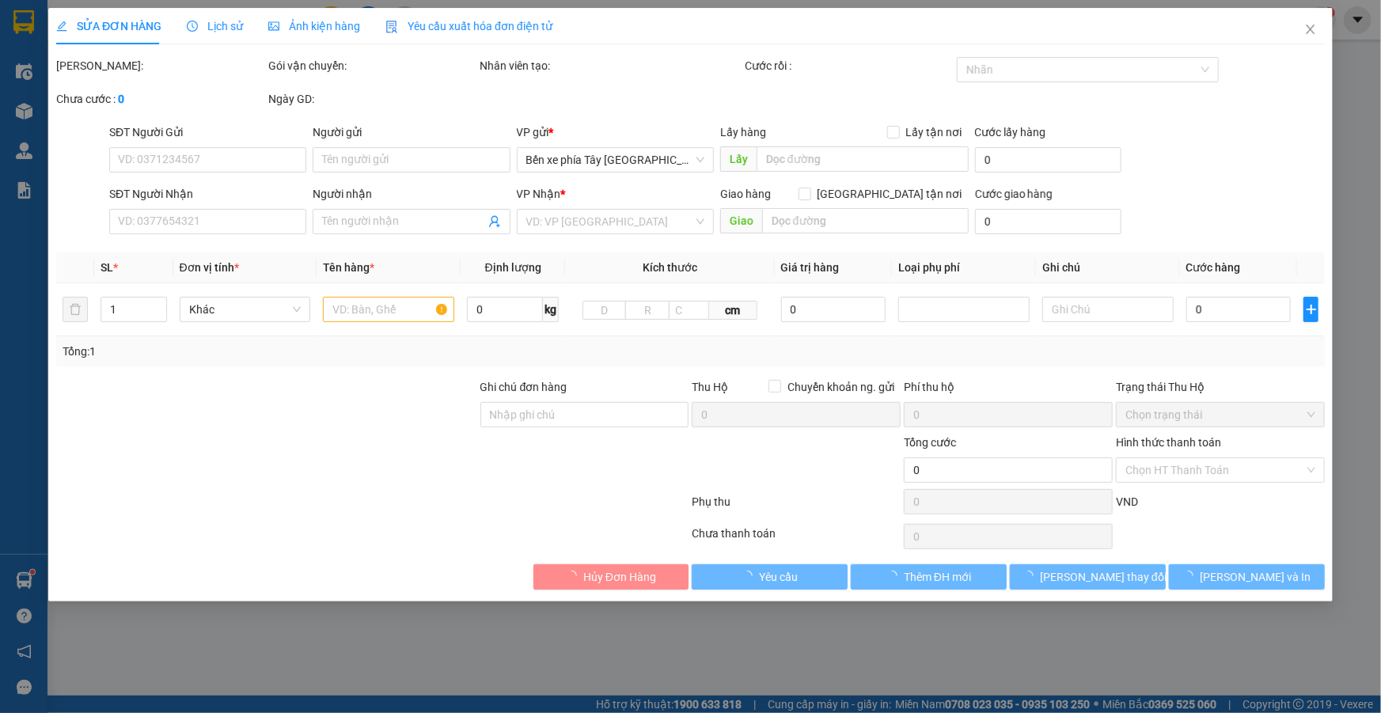
type input "0978363868"
type input "A KHOA"
type input "0974079471"
type input "a Long"
type input "100.000"
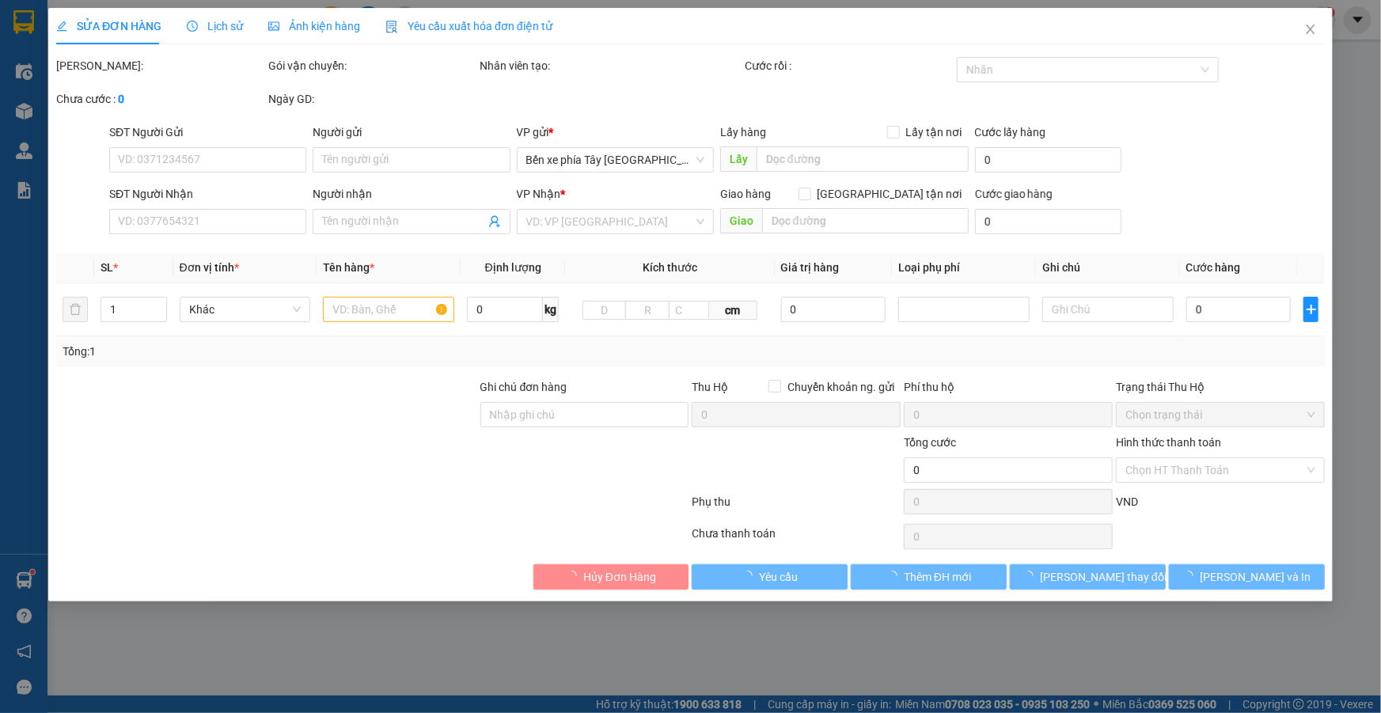
type input "100.000"
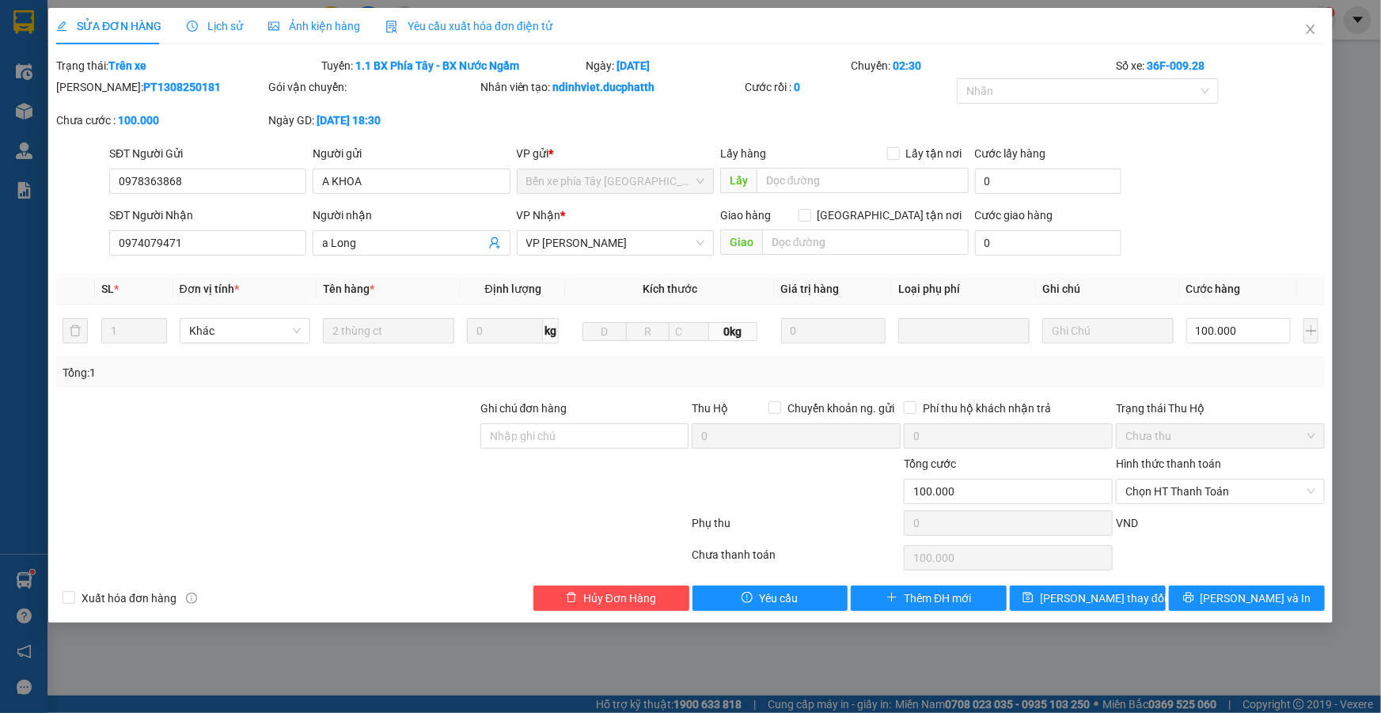
drag, startPoint x: 171, startPoint y: 165, endPoint x: 232, endPoint y: 78, distance: 106.3
click at [177, 156] on div "SĐT Người Gửi" at bounding box center [207, 157] width 197 height 24
drag, startPoint x: 250, startPoint y: 147, endPoint x: 234, endPoint y: 120, distance: 31.2
click at [250, 146] on div "SĐT Người Gửi" at bounding box center [207, 153] width 197 height 17
click at [250, 169] on input "0978363868" at bounding box center [207, 181] width 197 height 25
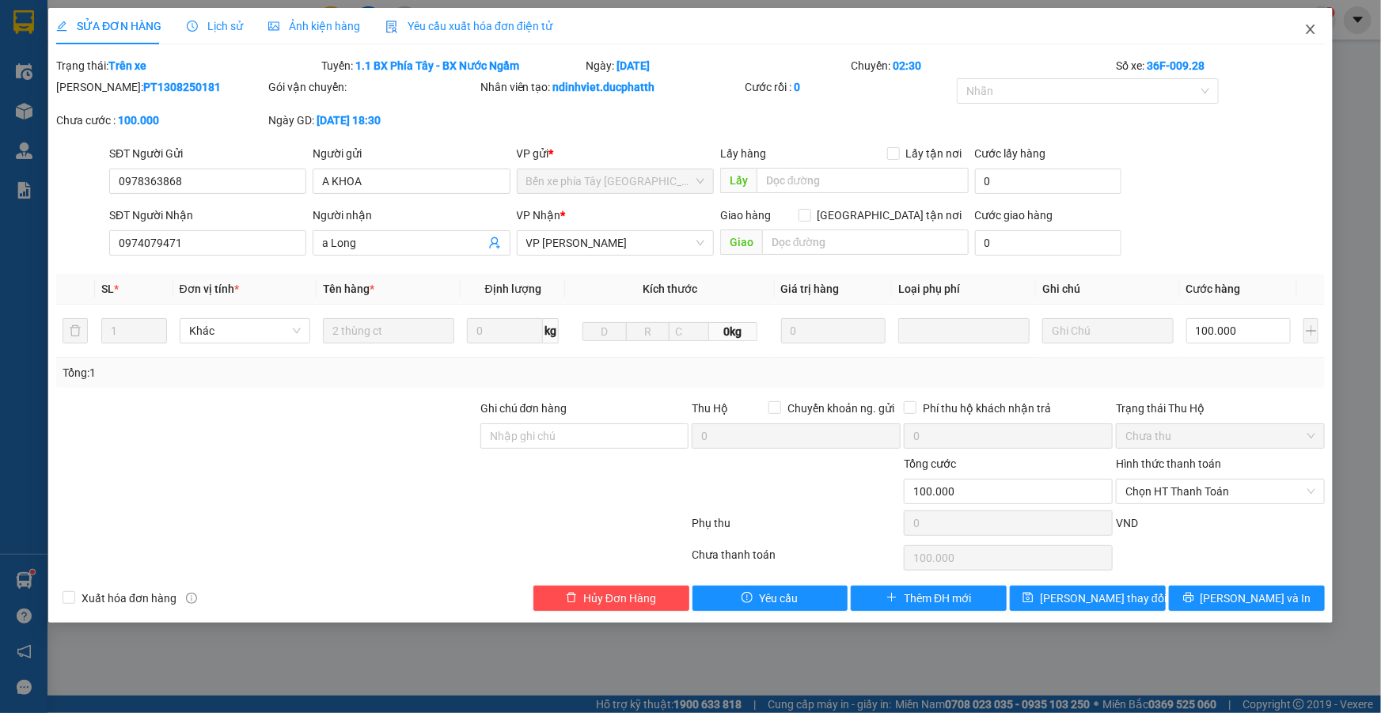
click at [1312, 30] on icon "close" at bounding box center [1310, 29] width 9 height 9
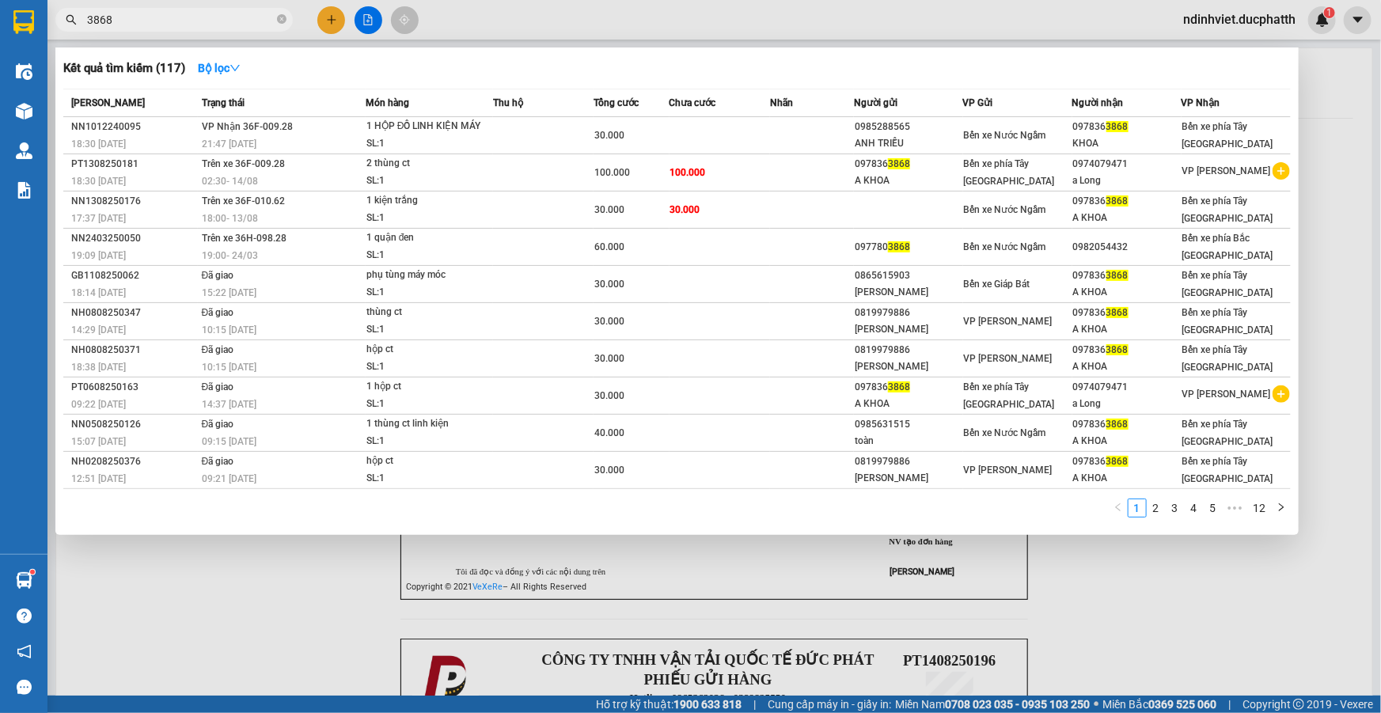
click at [123, 15] on input "3868" at bounding box center [180, 19] width 187 height 17
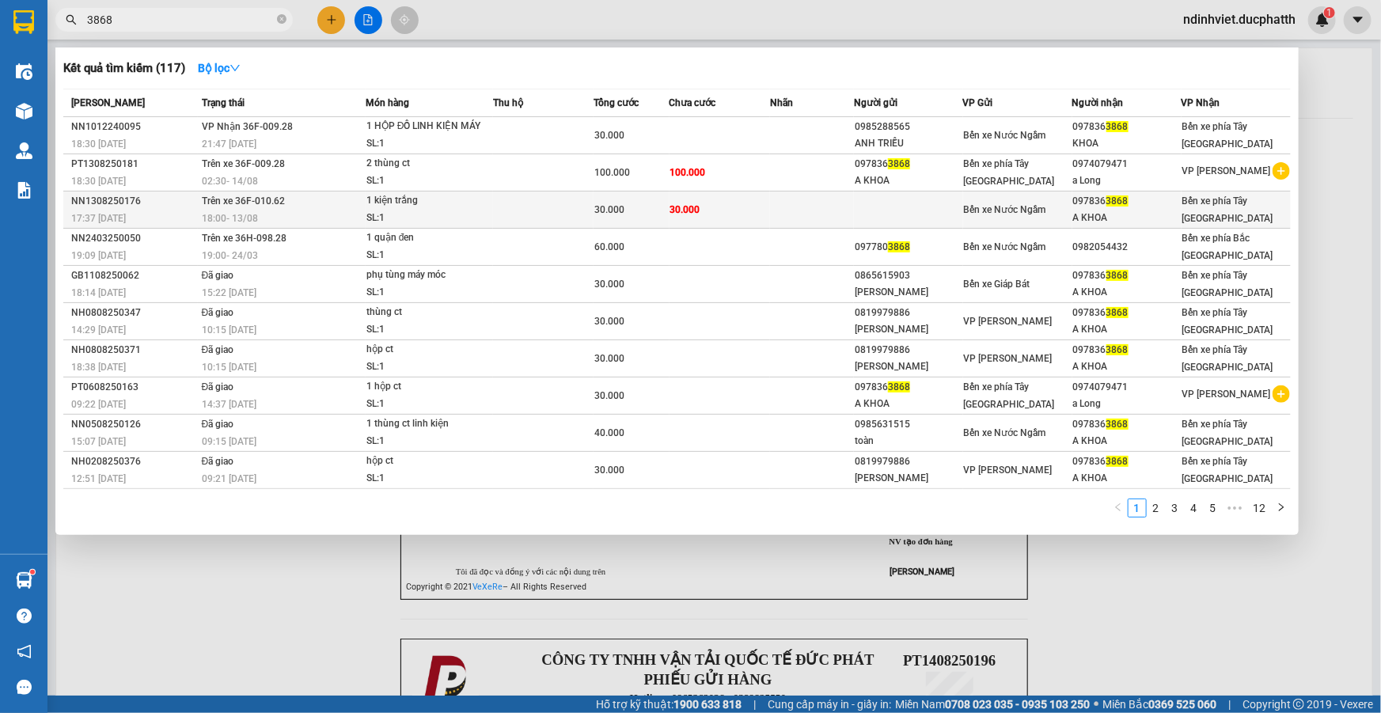
click at [226, 214] on span "18:00 - 13/08" at bounding box center [230, 218] width 56 height 11
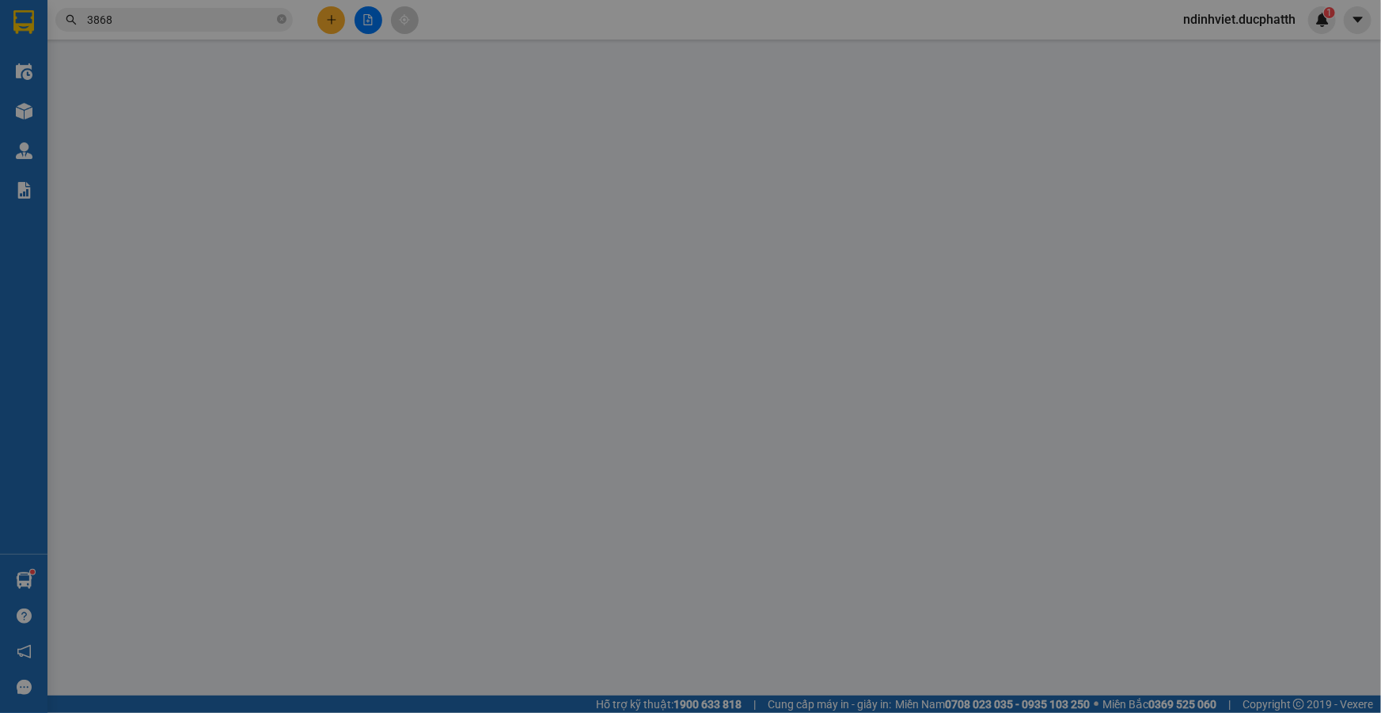
type input "0978363868"
type input "A KHOA"
type input "nntt"
type input "30.000"
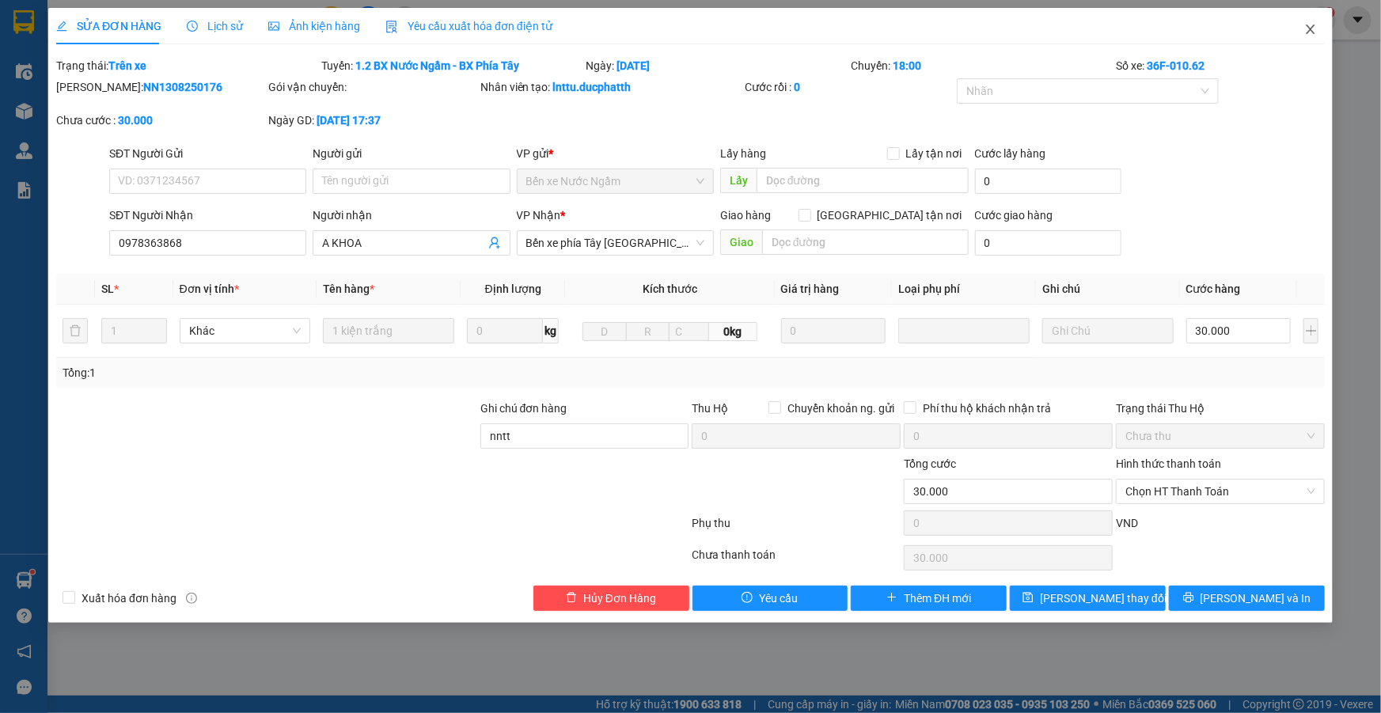
click at [1320, 32] on span "Close" at bounding box center [1311, 30] width 44 height 44
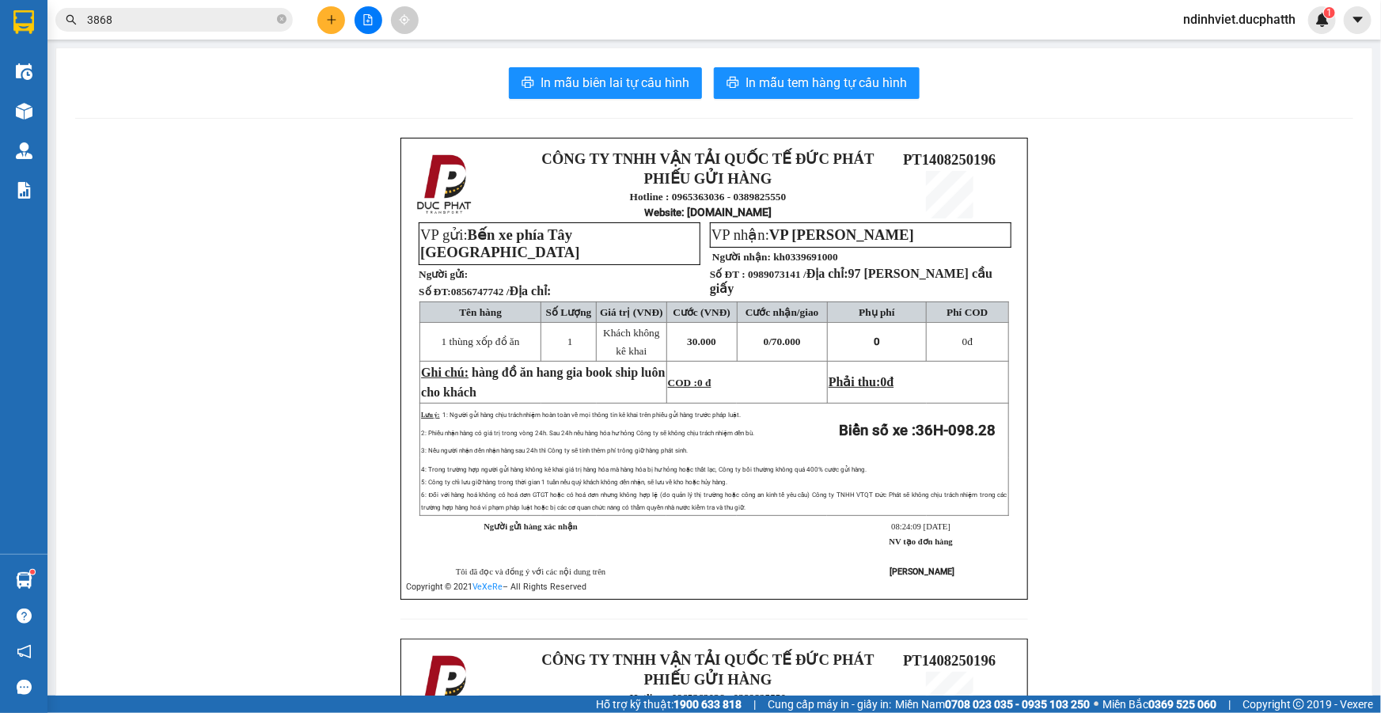
click at [180, 8] on span "3868" at bounding box center [173, 20] width 237 height 24
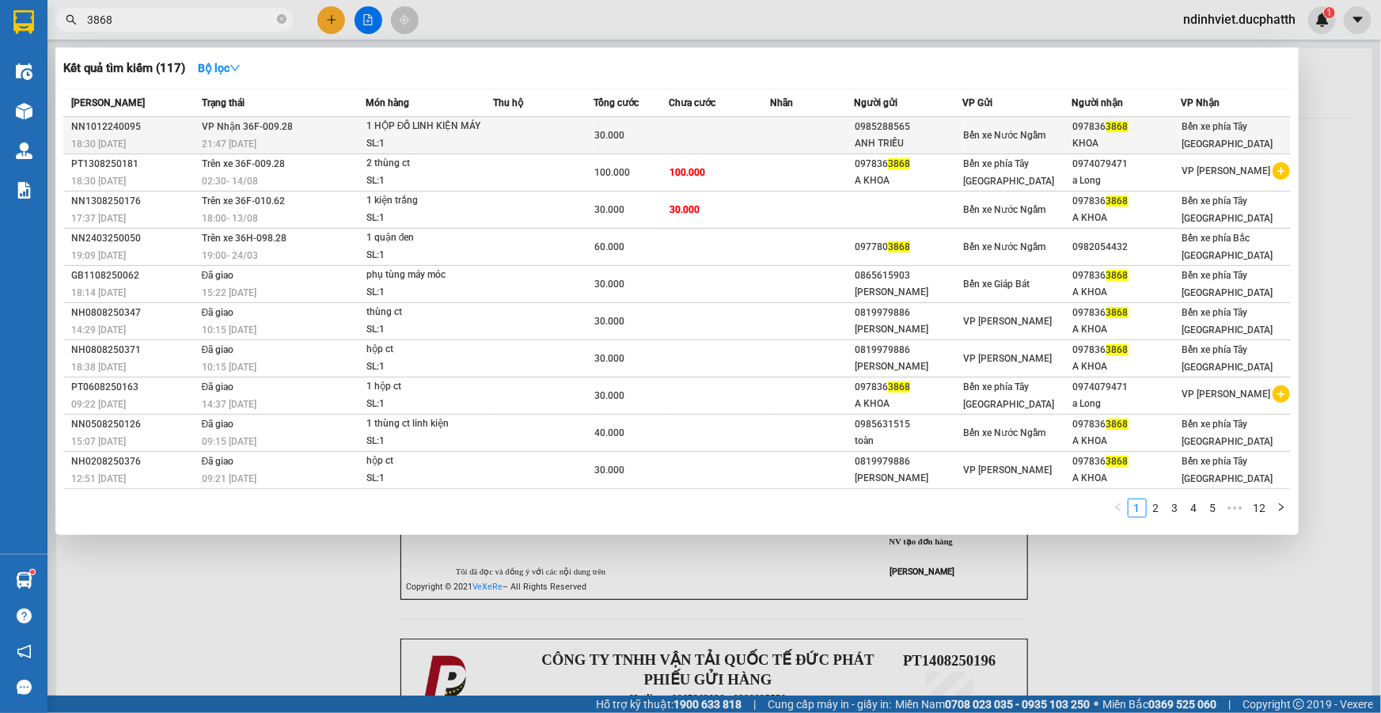
click at [1120, 128] on span "3868" at bounding box center [1118, 126] width 22 height 11
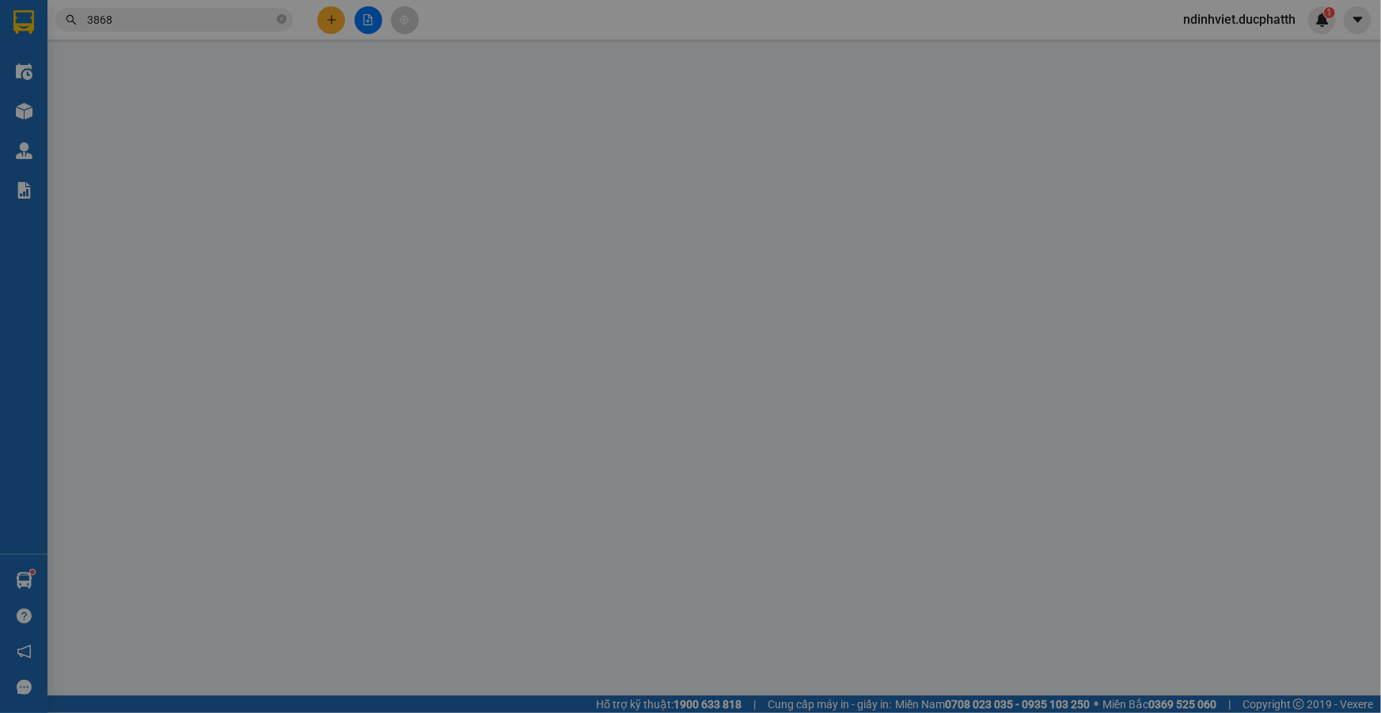
type input "0985288565"
type input "ANH TRIỀU"
type input "0978363868"
type input "KHOA"
type input "CK: 18: 24 10/12 NGUYEN BA TRIEU chuyen tien TPB"
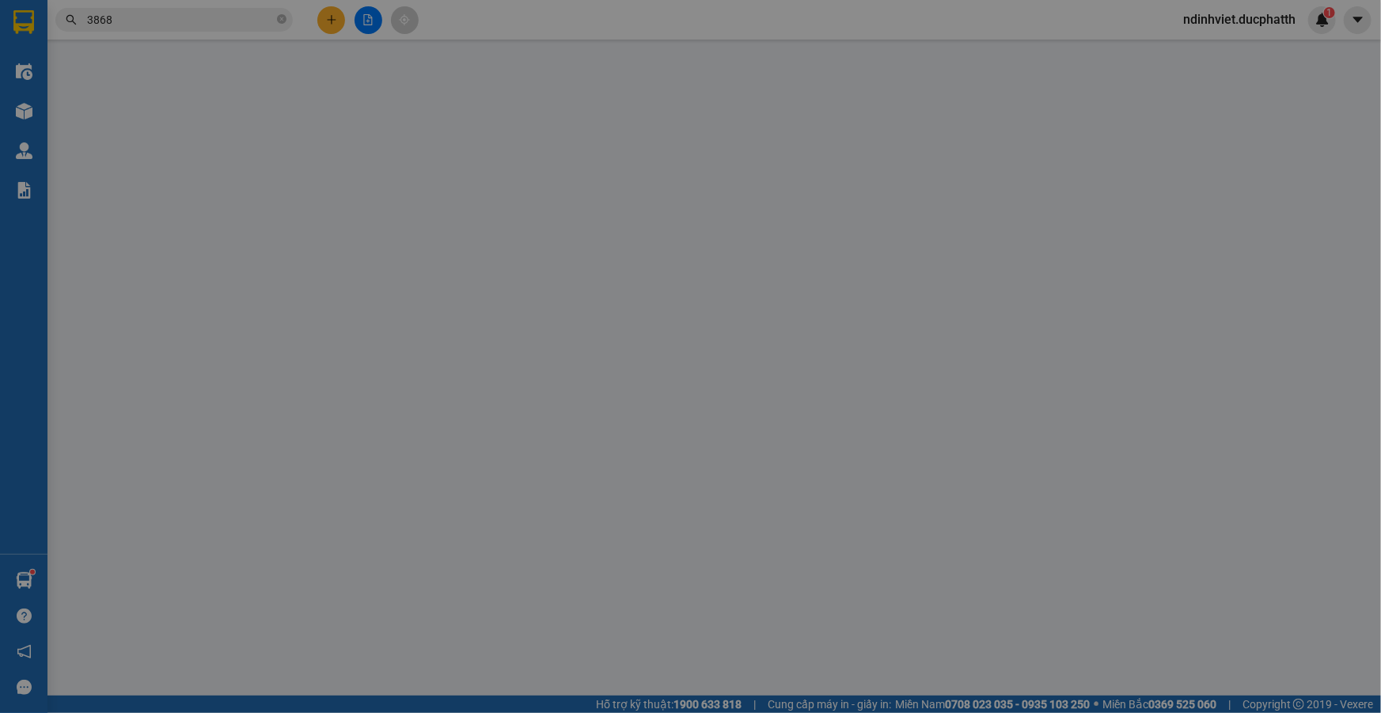
type input "30.000"
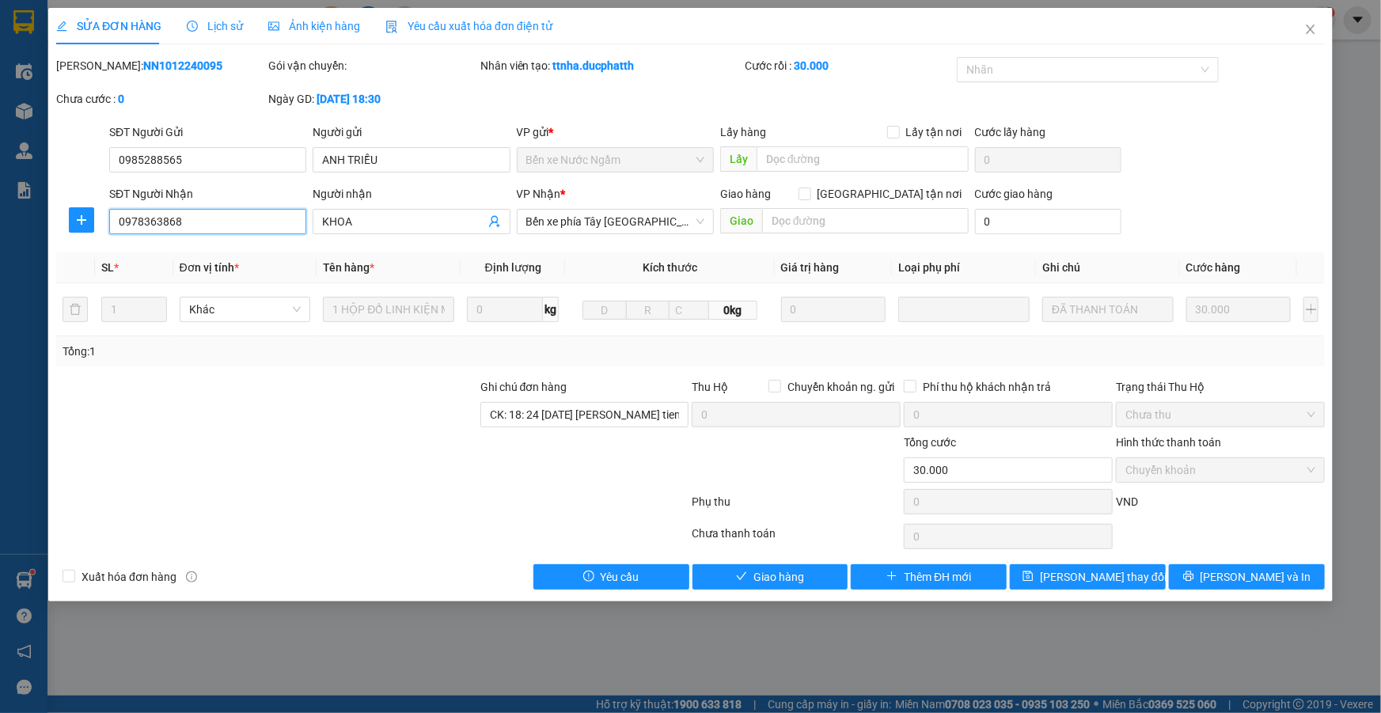
click at [236, 217] on input "0978363868" at bounding box center [207, 221] width 197 height 25
click at [1317, 28] on span "Close" at bounding box center [1311, 30] width 44 height 44
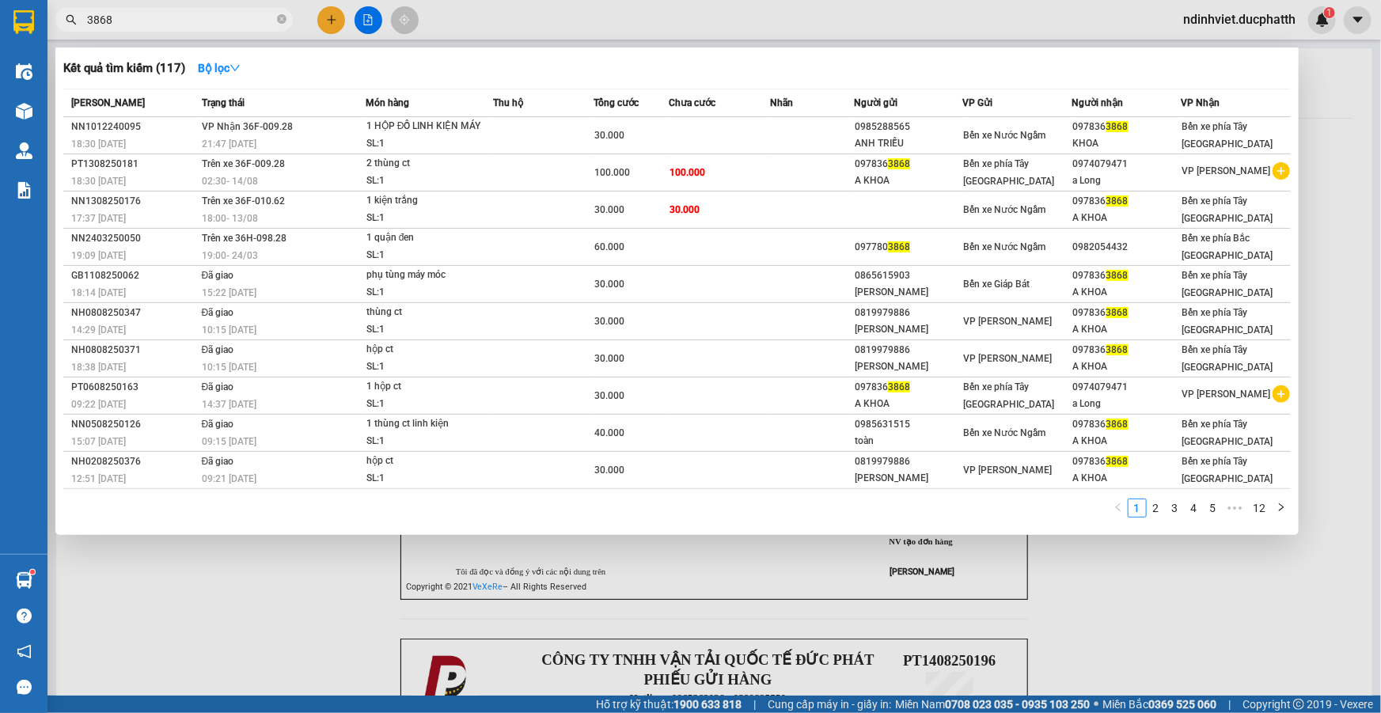
click at [150, 27] on input "3868" at bounding box center [180, 19] width 187 height 17
paste input "0978363868"
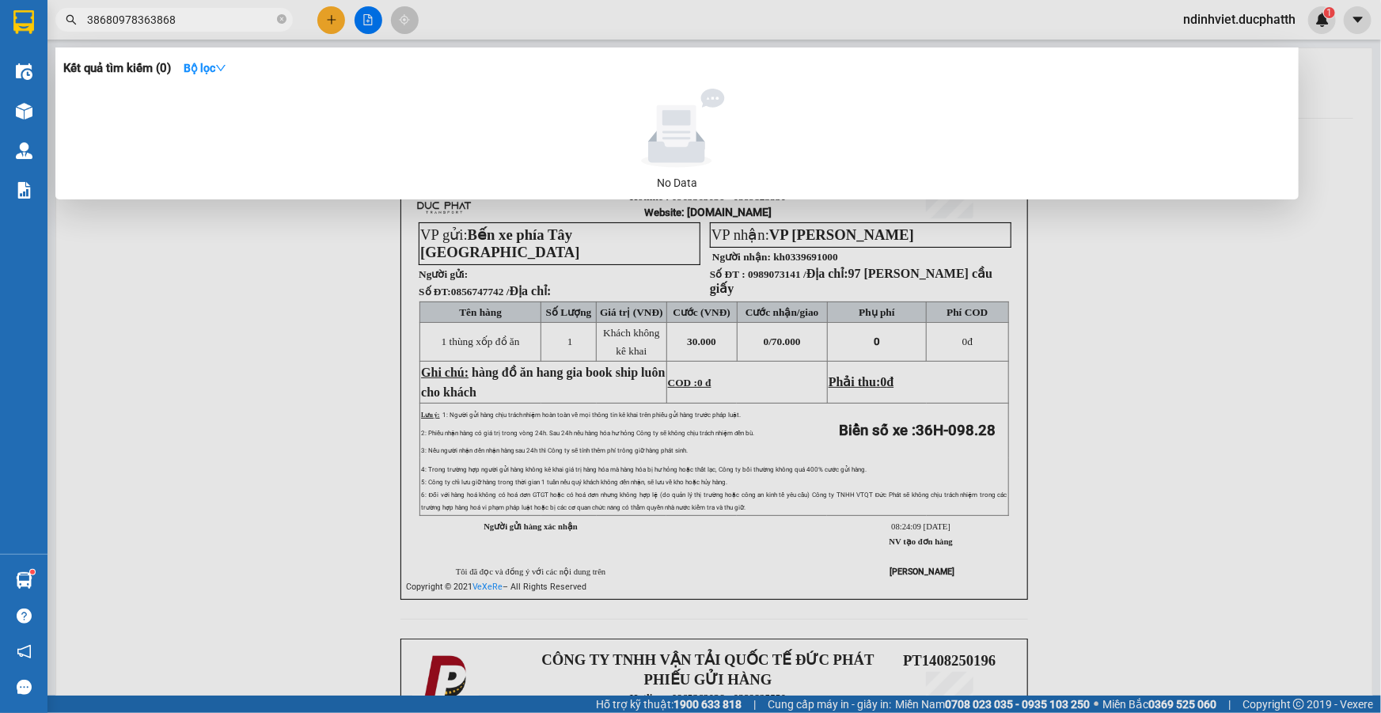
click at [185, 13] on input "38680978363868" at bounding box center [180, 19] width 187 height 17
paste input "text"
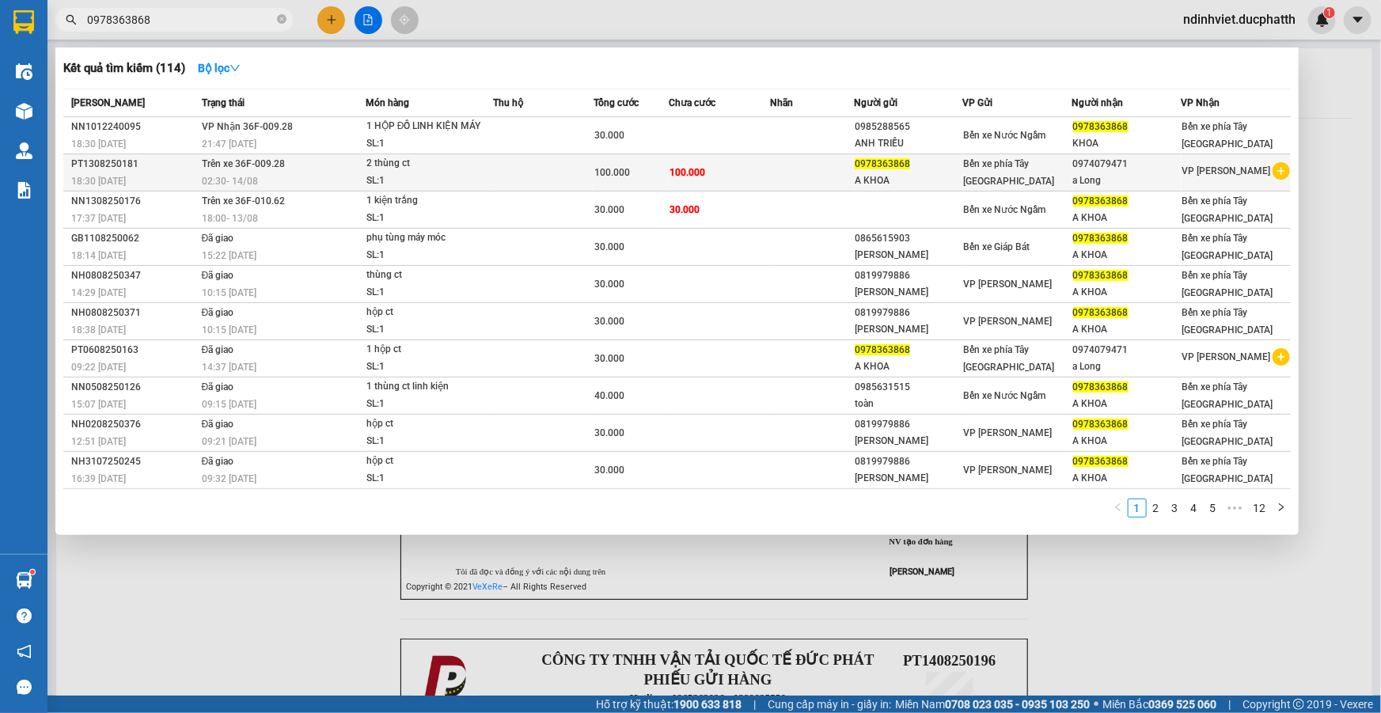
type input "0978363868"
click at [328, 162] on td "Trên xe 36F-009.28 02:30 - 14/08" at bounding box center [282, 172] width 168 height 37
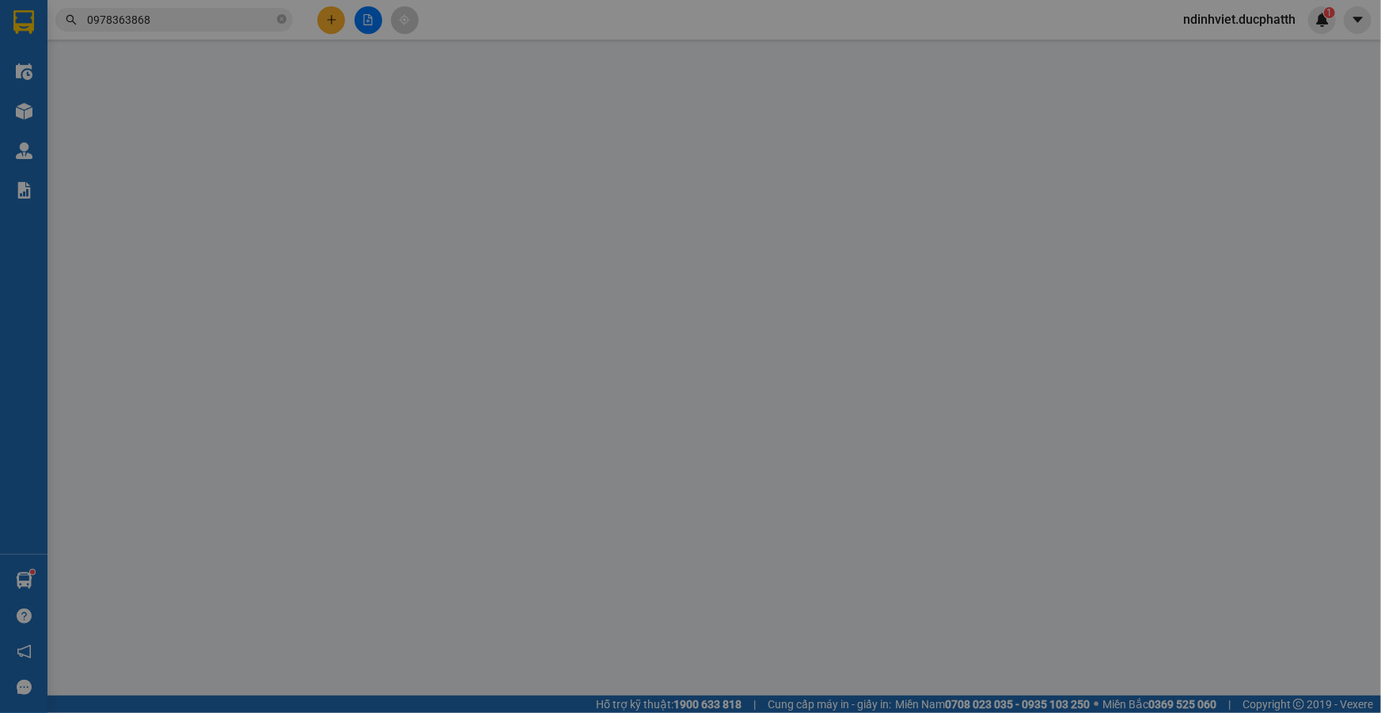
type input "0978363868"
type input "A KHOA"
type input "0974079471"
type input "a Long"
type input "100.000"
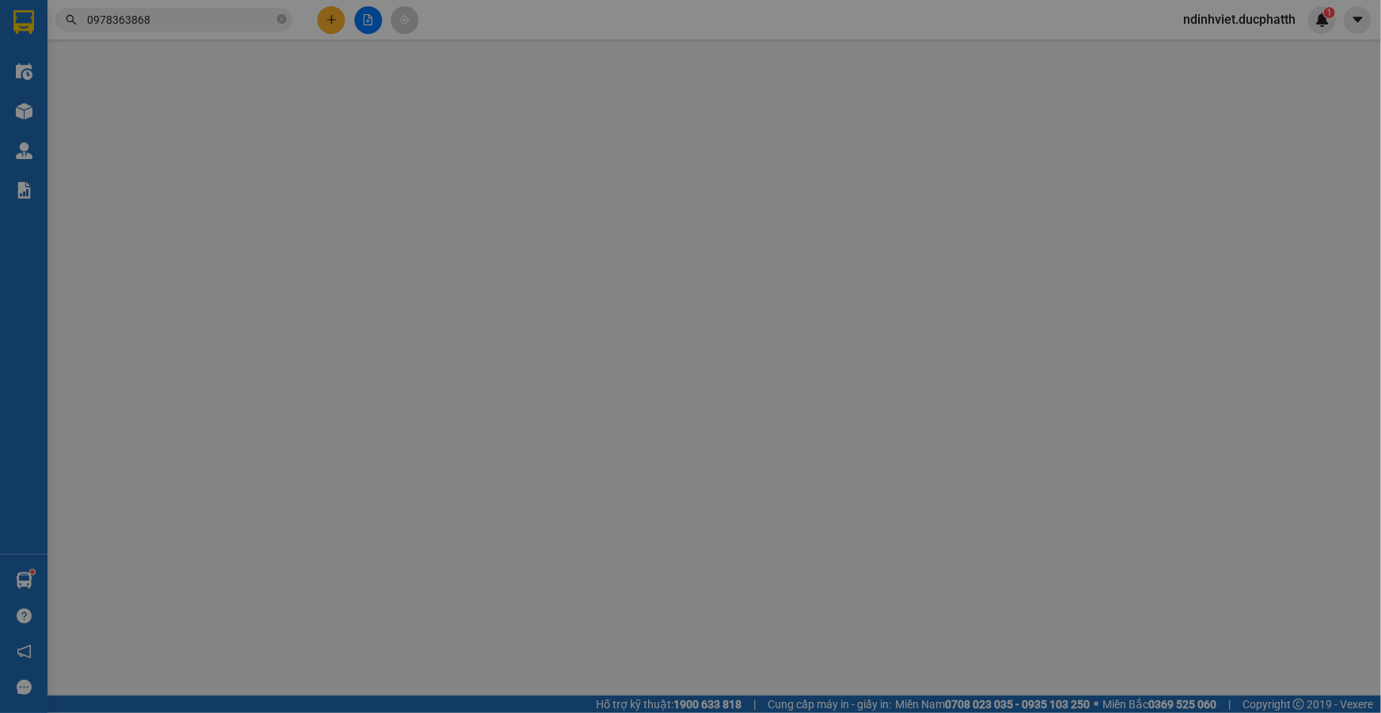
type input "100.000"
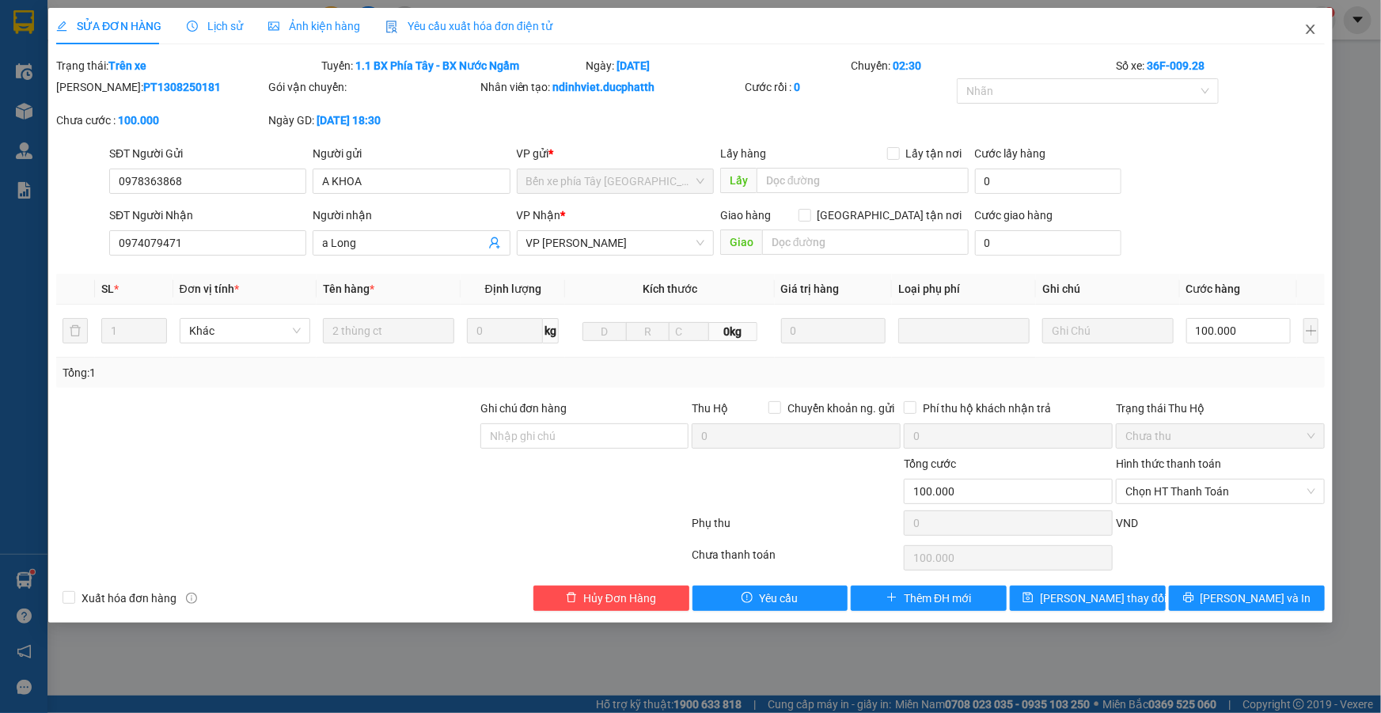
click at [1311, 33] on icon "close" at bounding box center [1310, 29] width 13 height 13
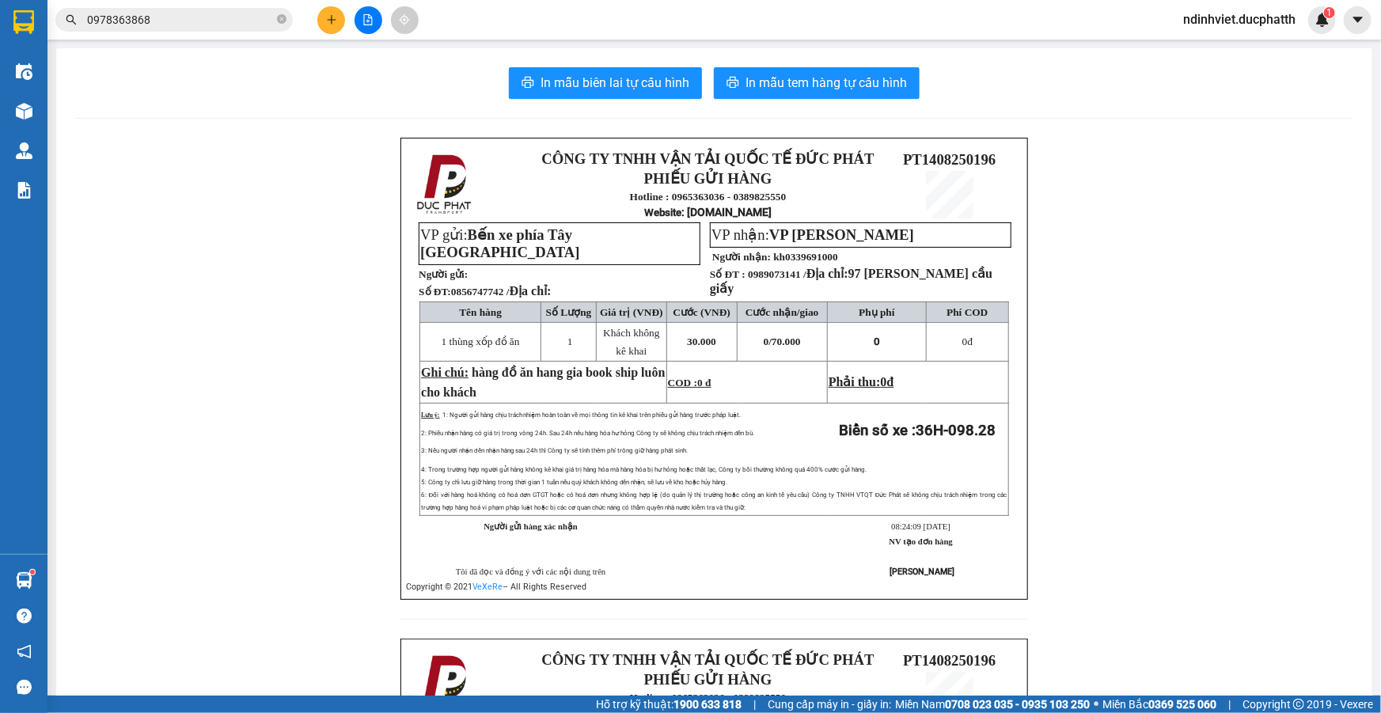
click at [239, 29] on span "0978363868" at bounding box center [173, 20] width 237 height 24
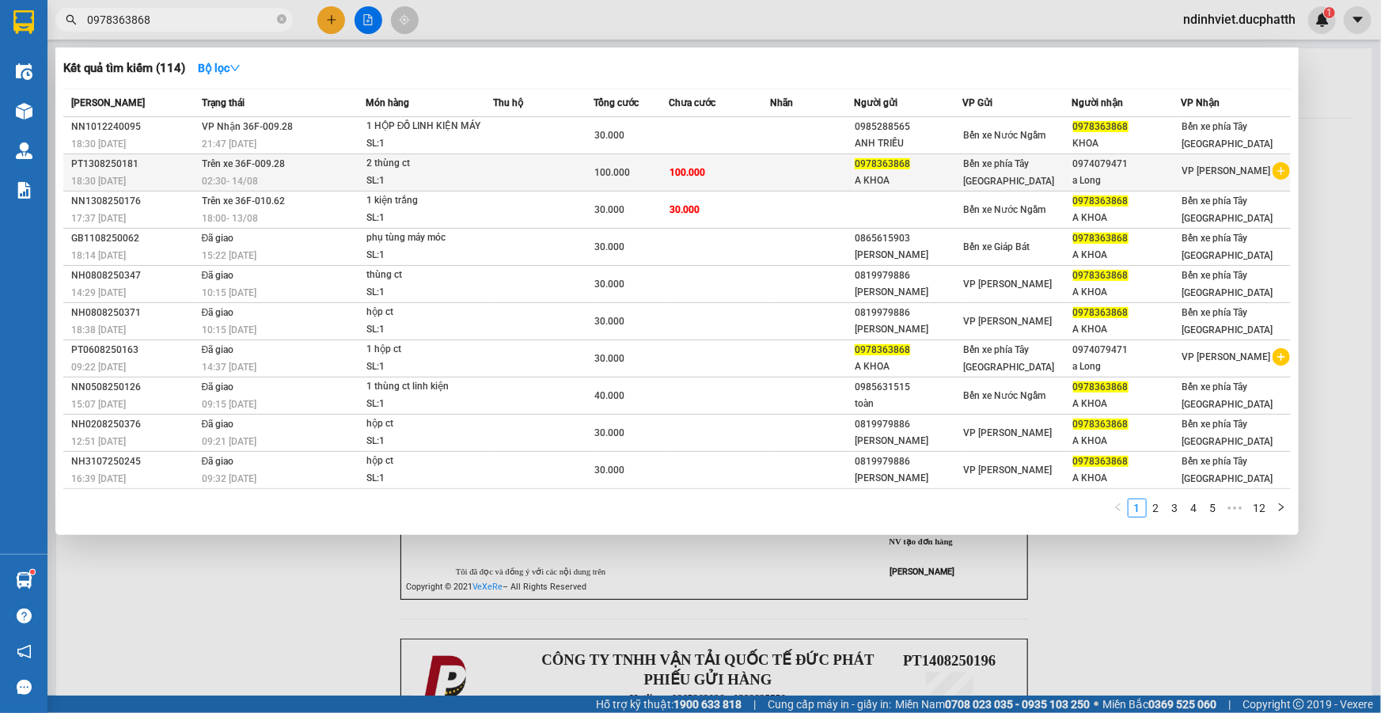
click at [279, 169] on span "Trên xe 36F-009.28" at bounding box center [243, 163] width 83 height 11
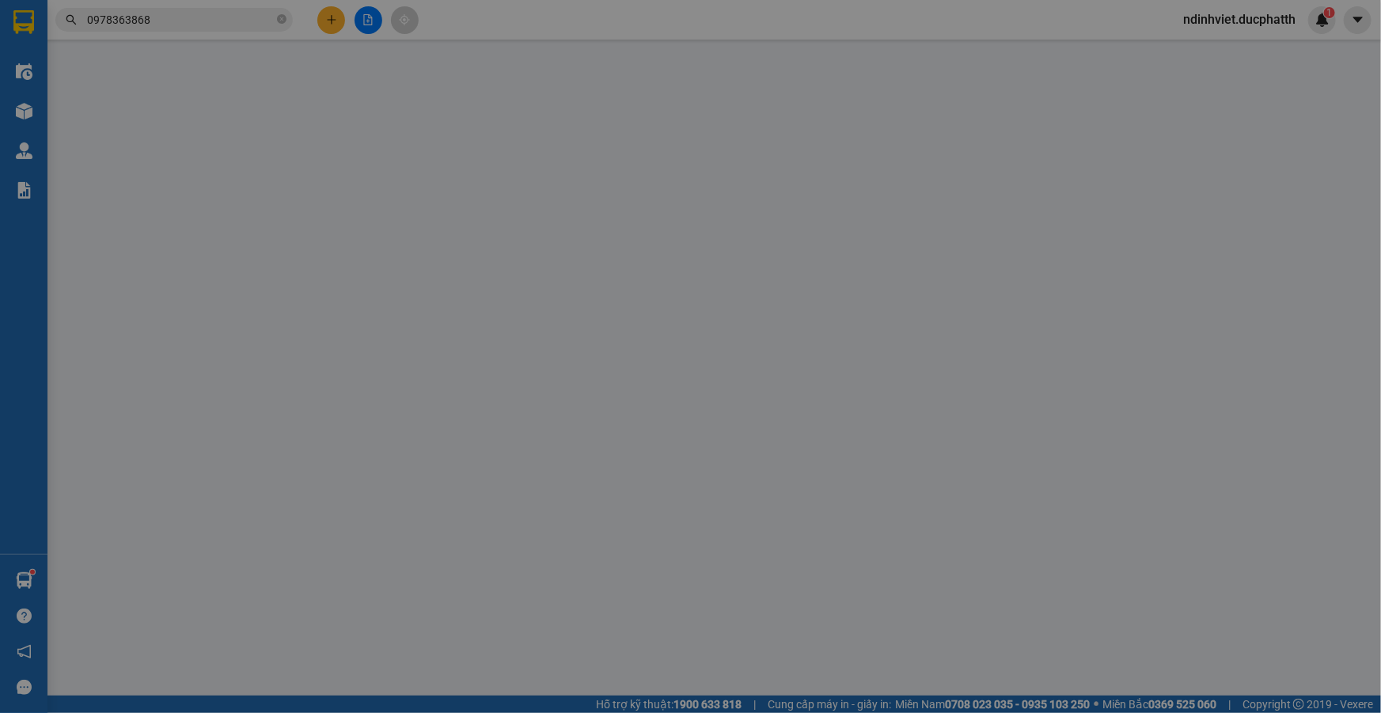
type input "0978363868"
type input "A KHOA"
type input "0974079471"
type input "a Long"
type input "100.000"
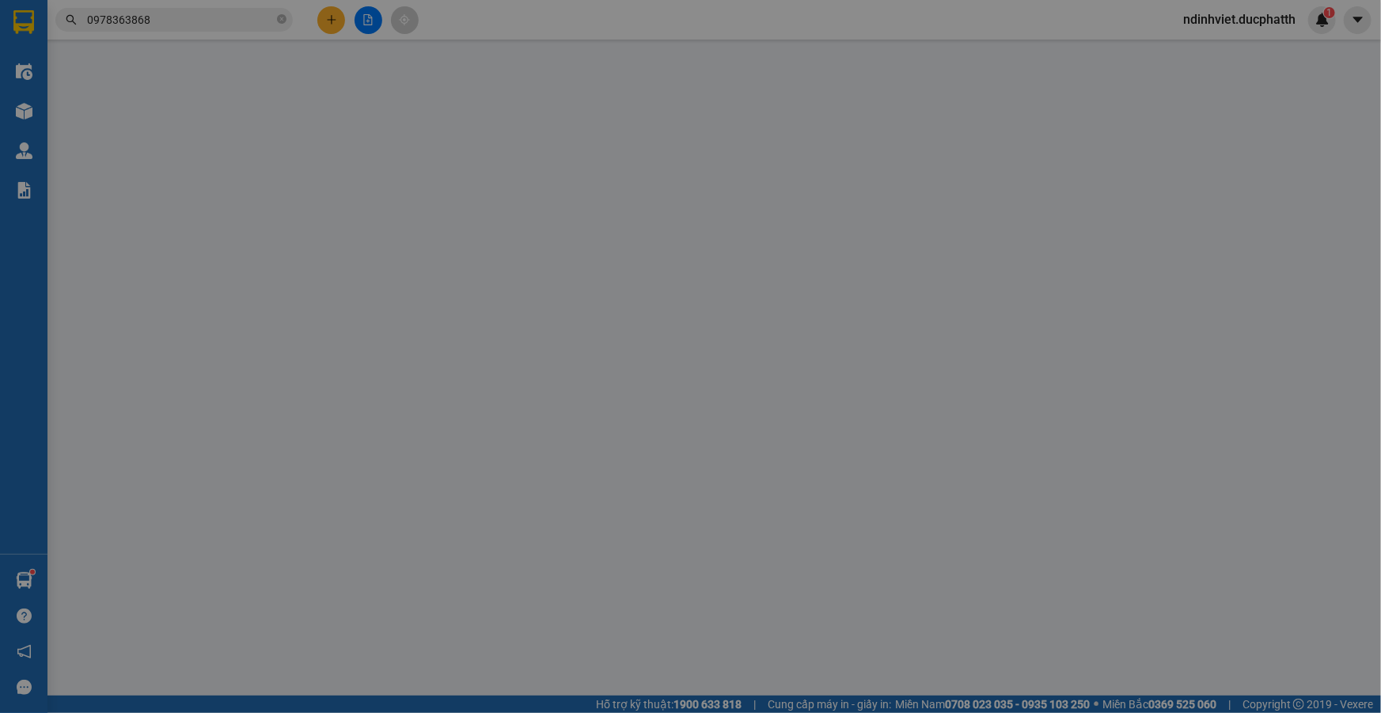
type input "100.000"
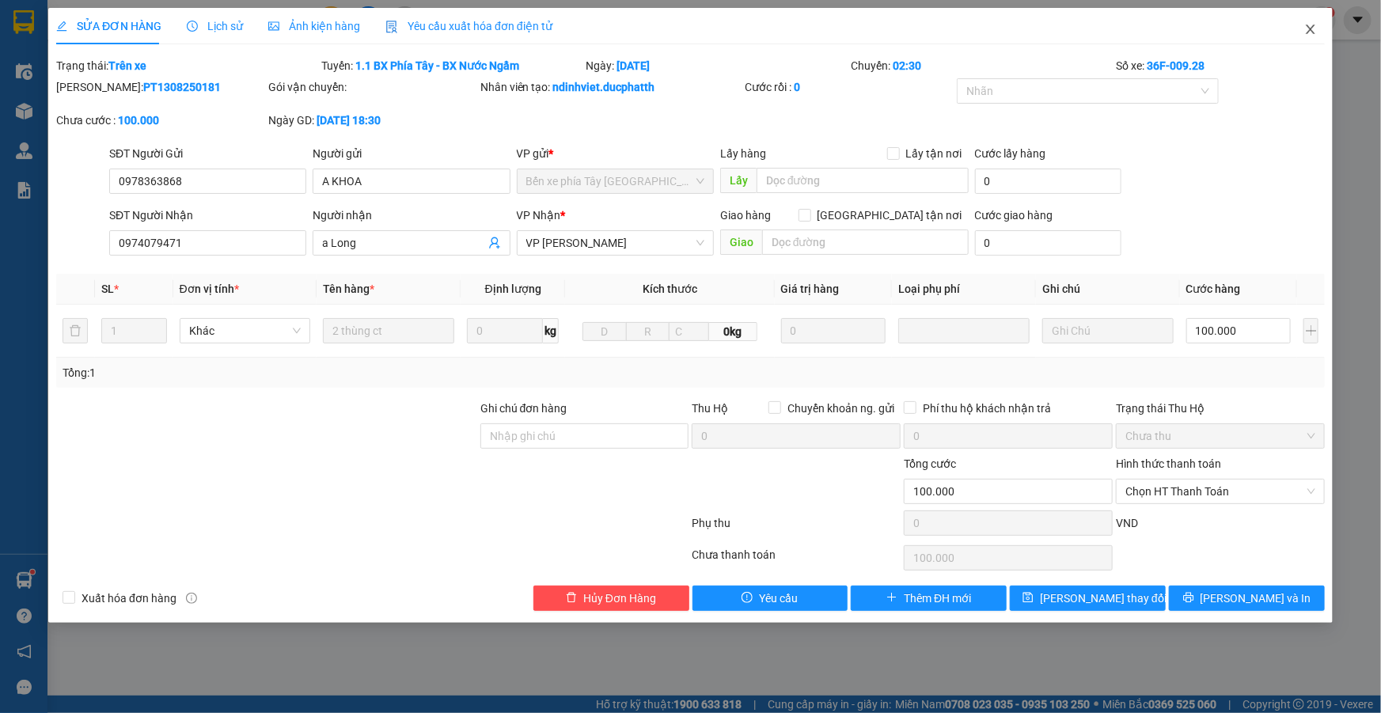
click at [1303, 30] on span "Close" at bounding box center [1311, 30] width 44 height 44
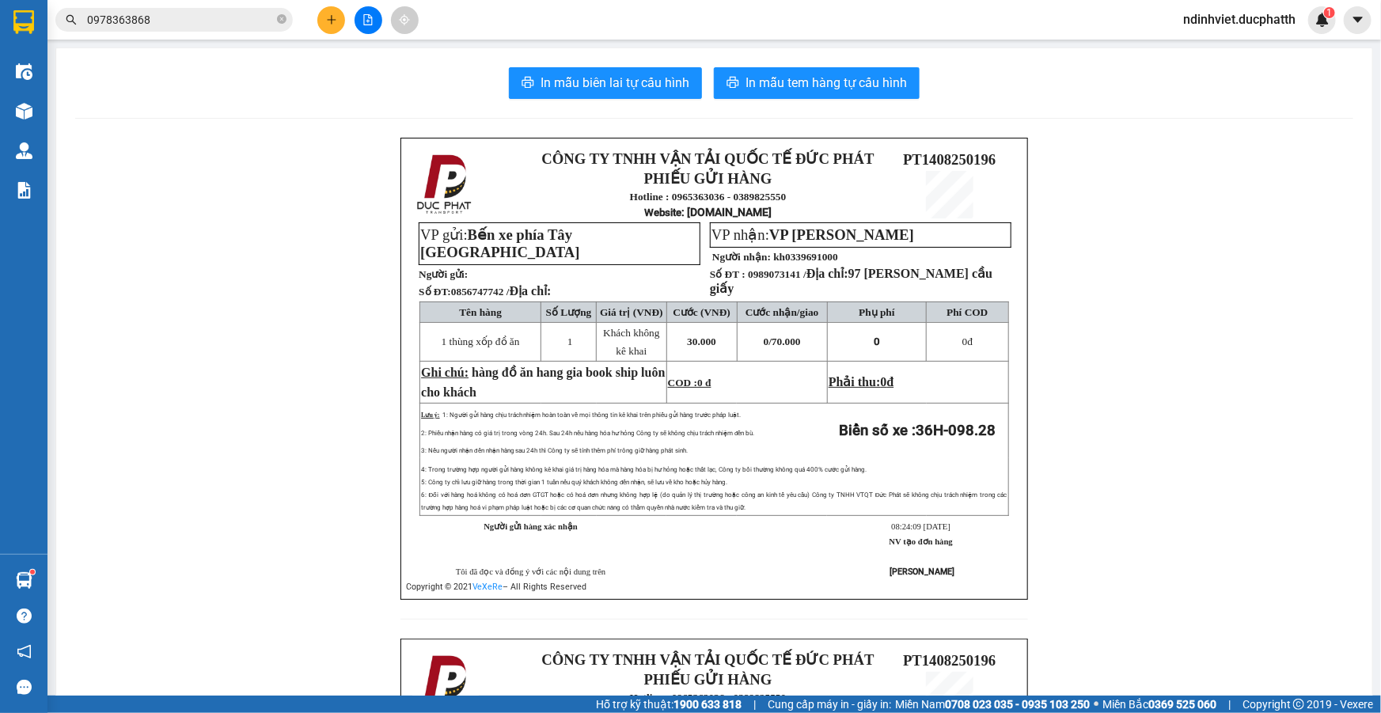
click at [229, 17] on input "0978363868" at bounding box center [180, 19] width 187 height 17
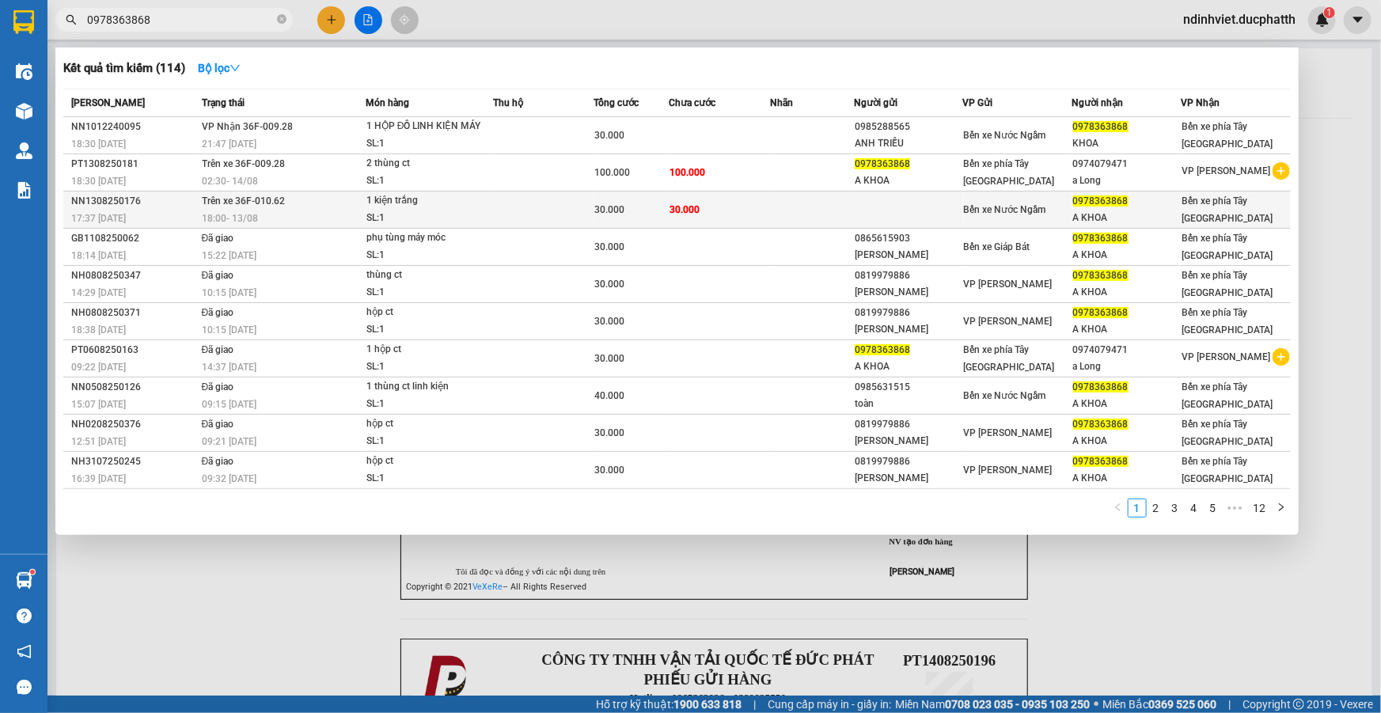
click at [754, 206] on td "30.000" at bounding box center [720, 210] width 101 height 37
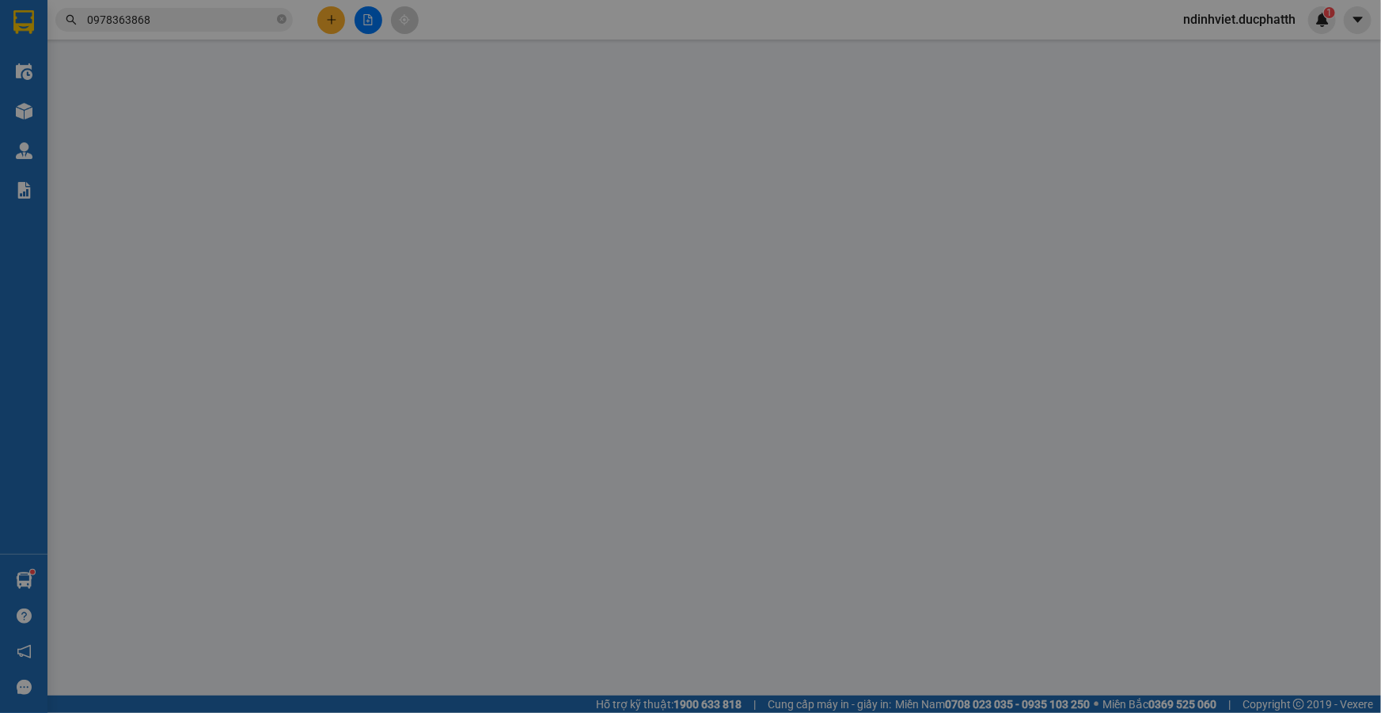
type input "0978363868"
type input "A KHOA"
type input "nntt"
type input "30.000"
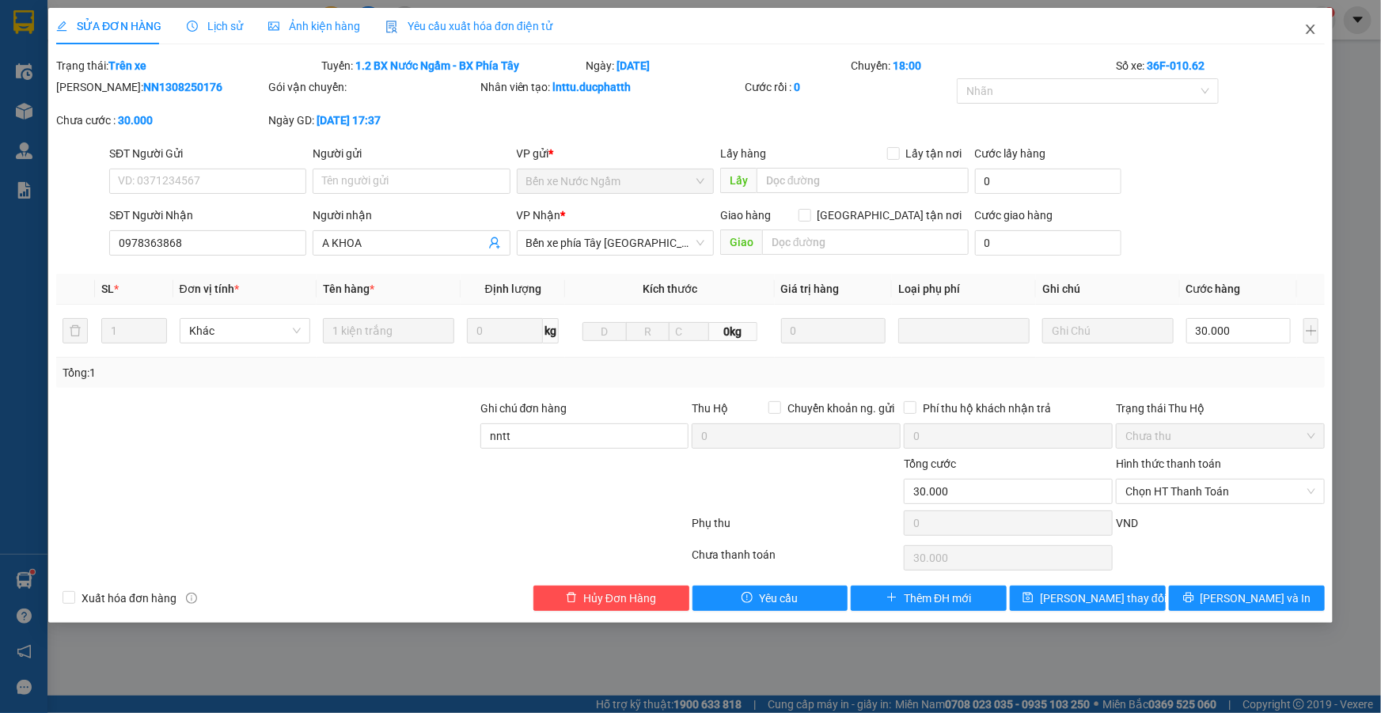
click at [1314, 31] on icon "close" at bounding box center [1310, 29] width 13 height 13
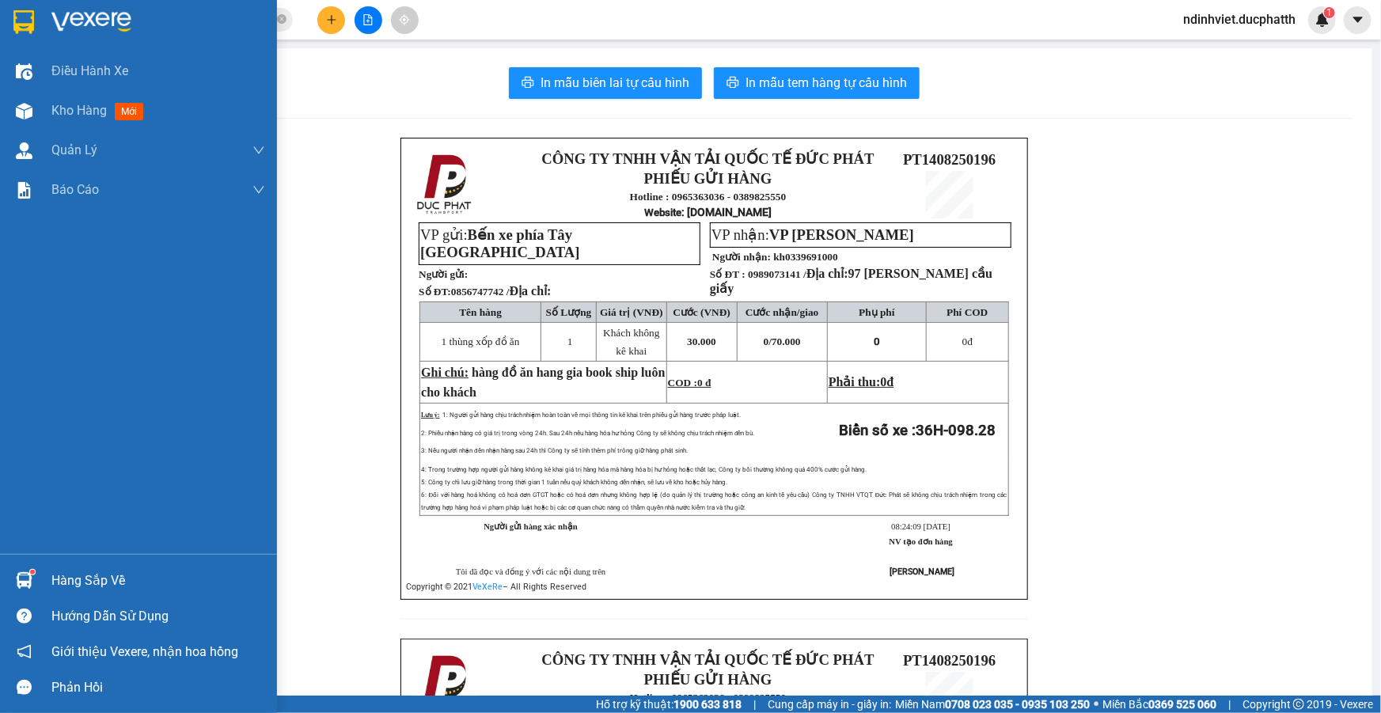
click at [53, 578] on div "Hàng sắp về" at bounding box center [158, 581] width 214 height 24
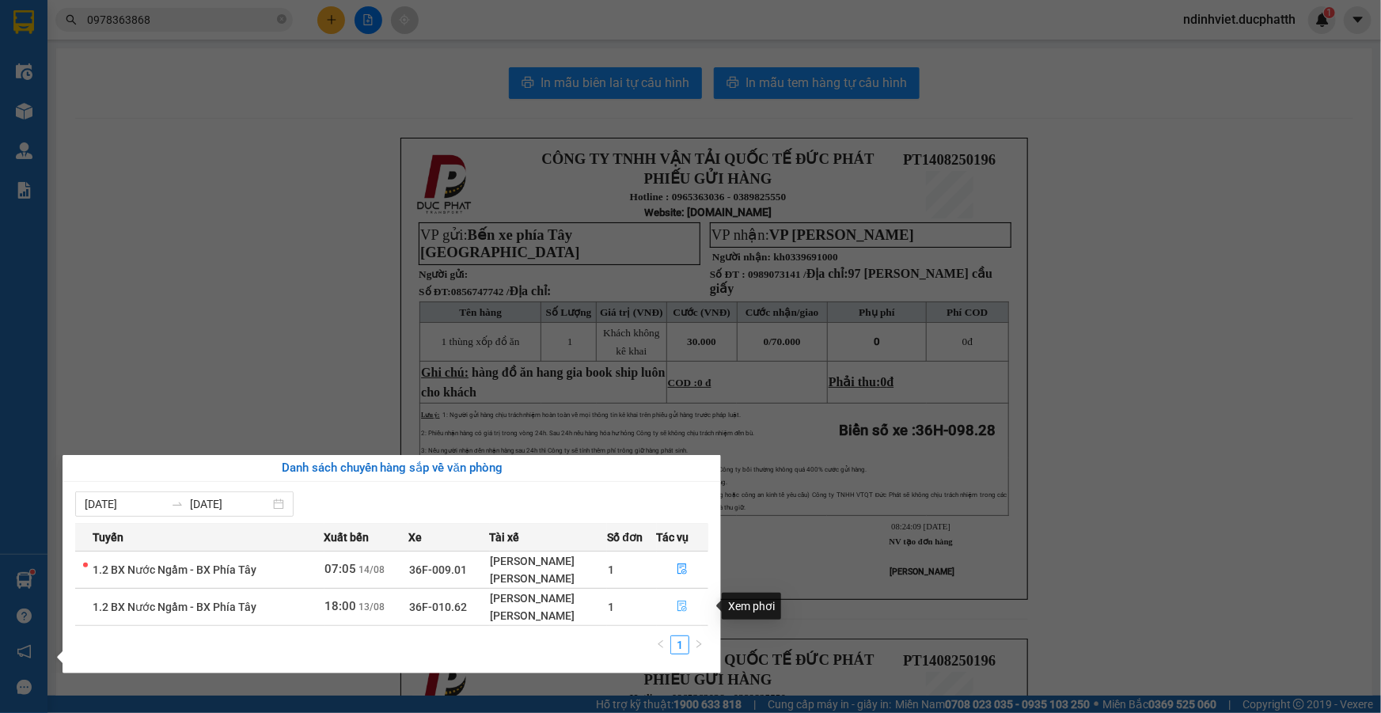
click at [683, 607] on icon "file-done" at bounding box center [682, 606] width 11 height 11
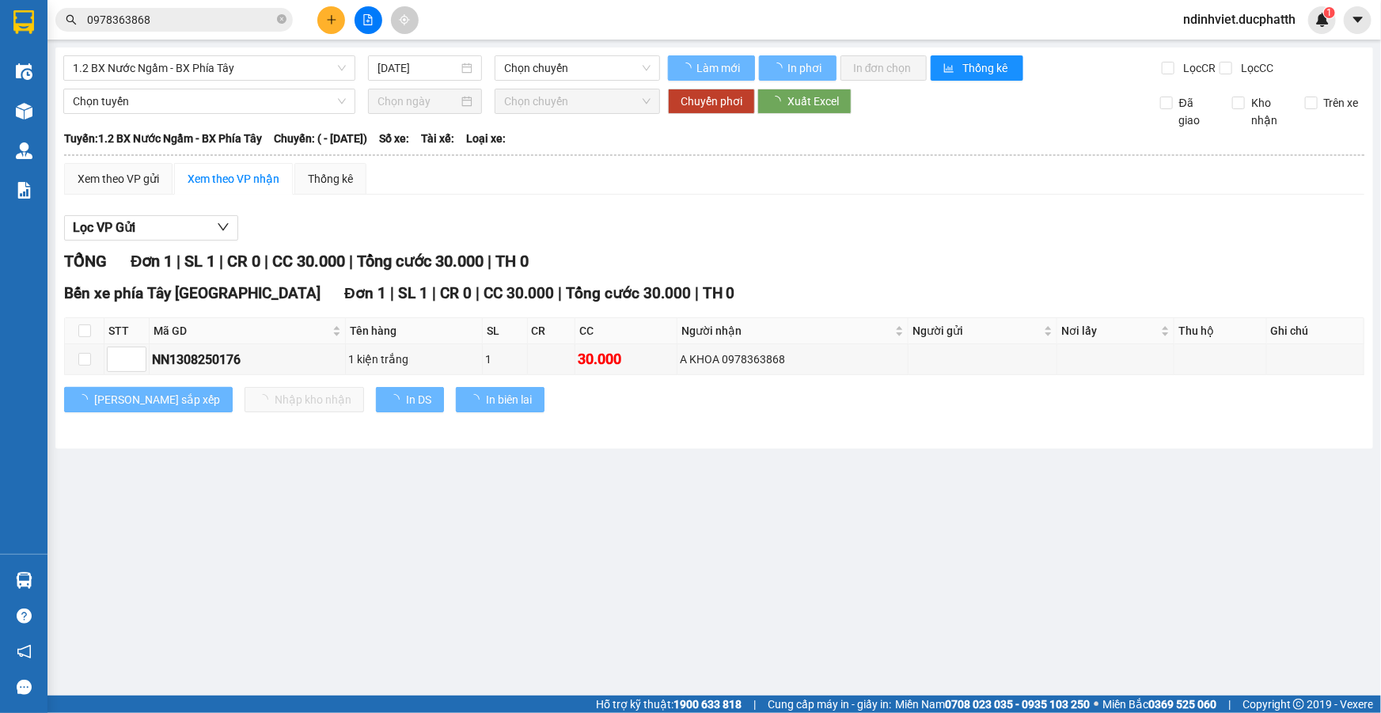
type input "13/08/2025"
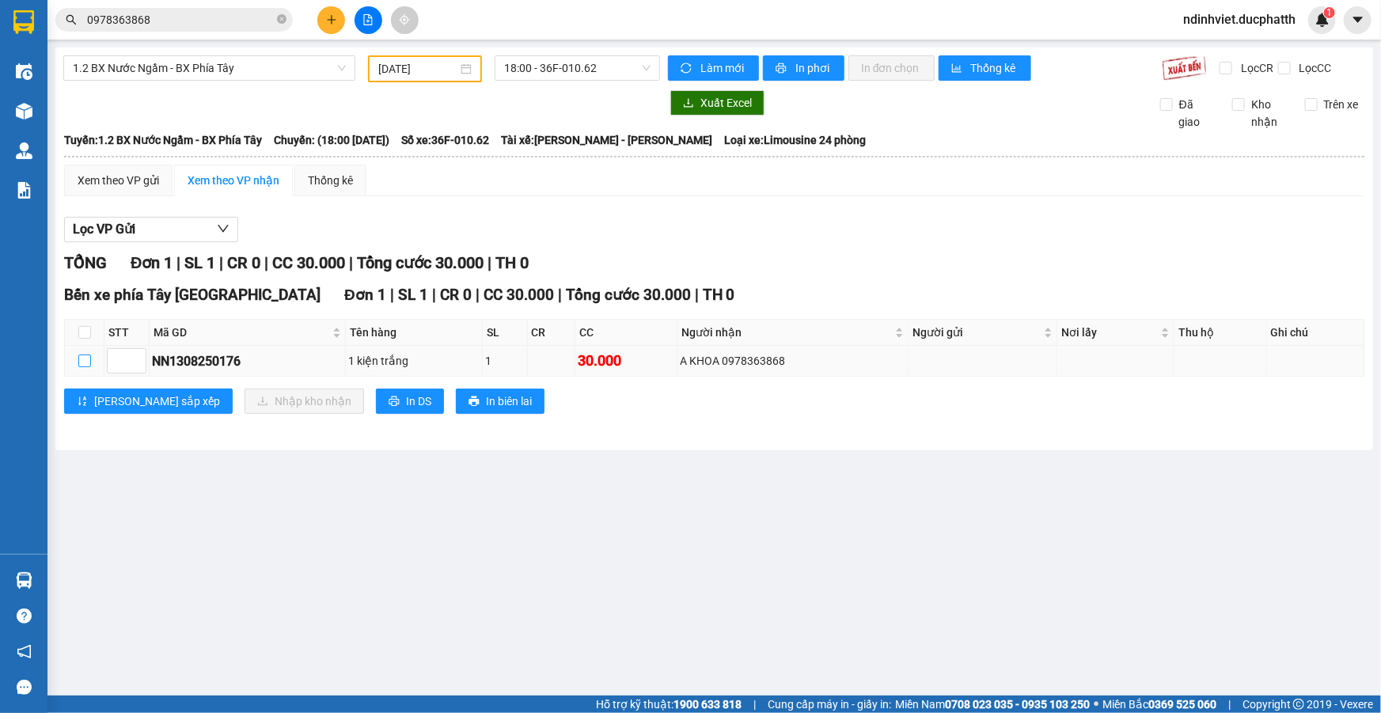
click at [82, 363] on input "checkbox" at bounding box center [84, 361] width 13 height 13
checkbox input "true"
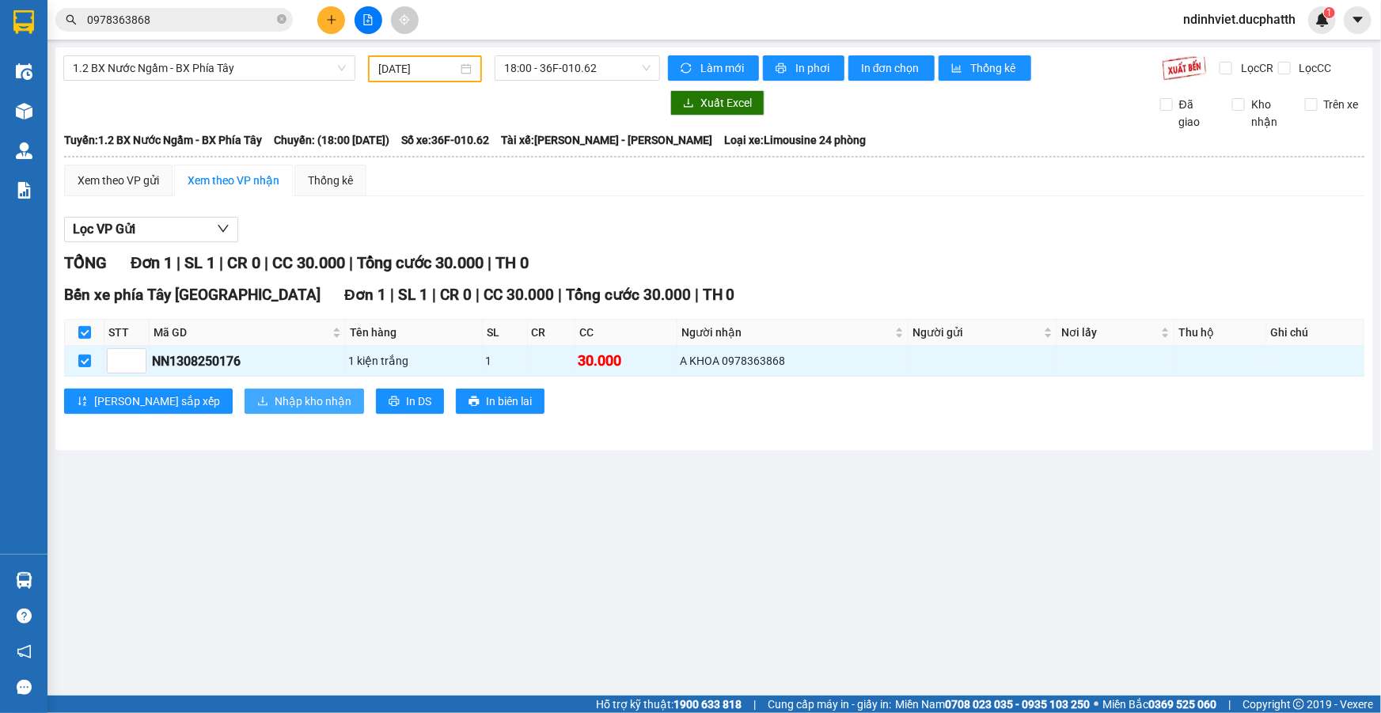
click at [275, 393] on span "Nhập kho nhận" at bounding box center [313, 401] width 77 height 17
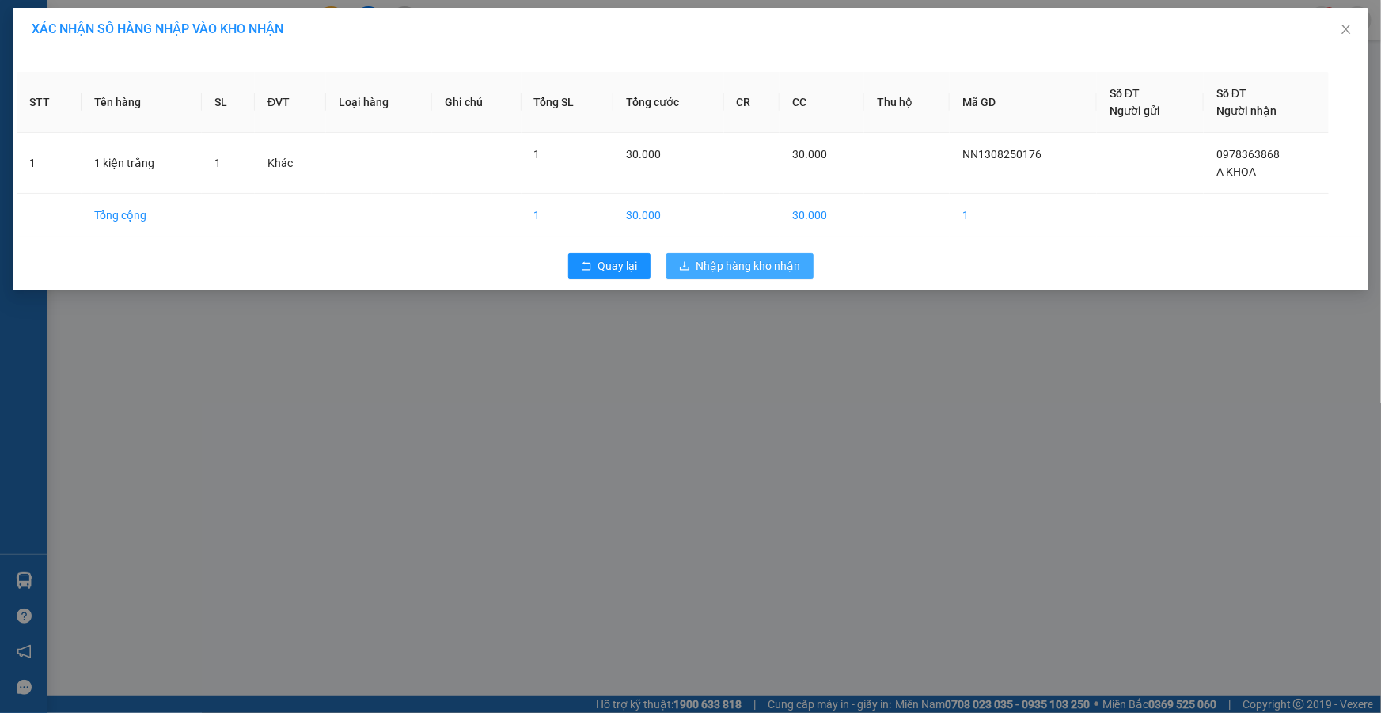
click at [761, 272] on span "Nhập hàng kho nhận" at bounding box center [749, 265] width 104 height 17
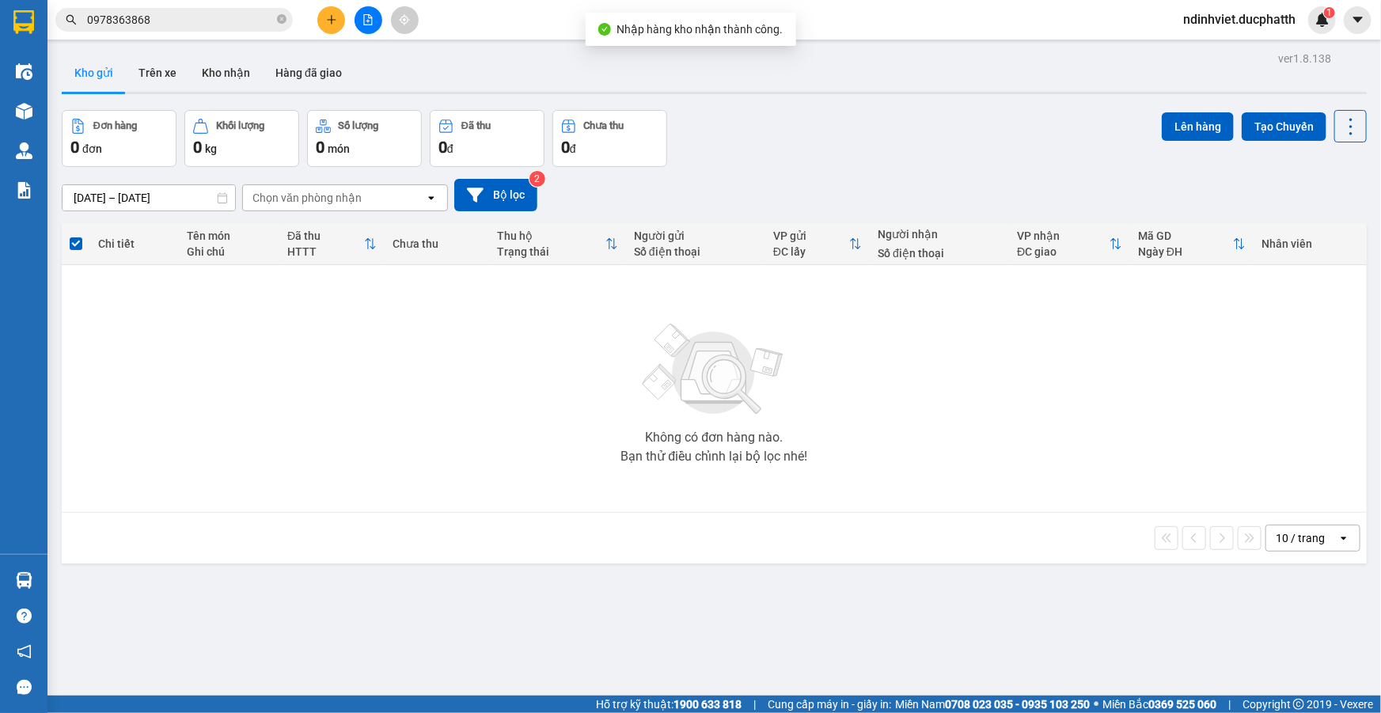
click at [146, 19] on input "0978363868" at bounding box center [180, 19] width 187 height 17
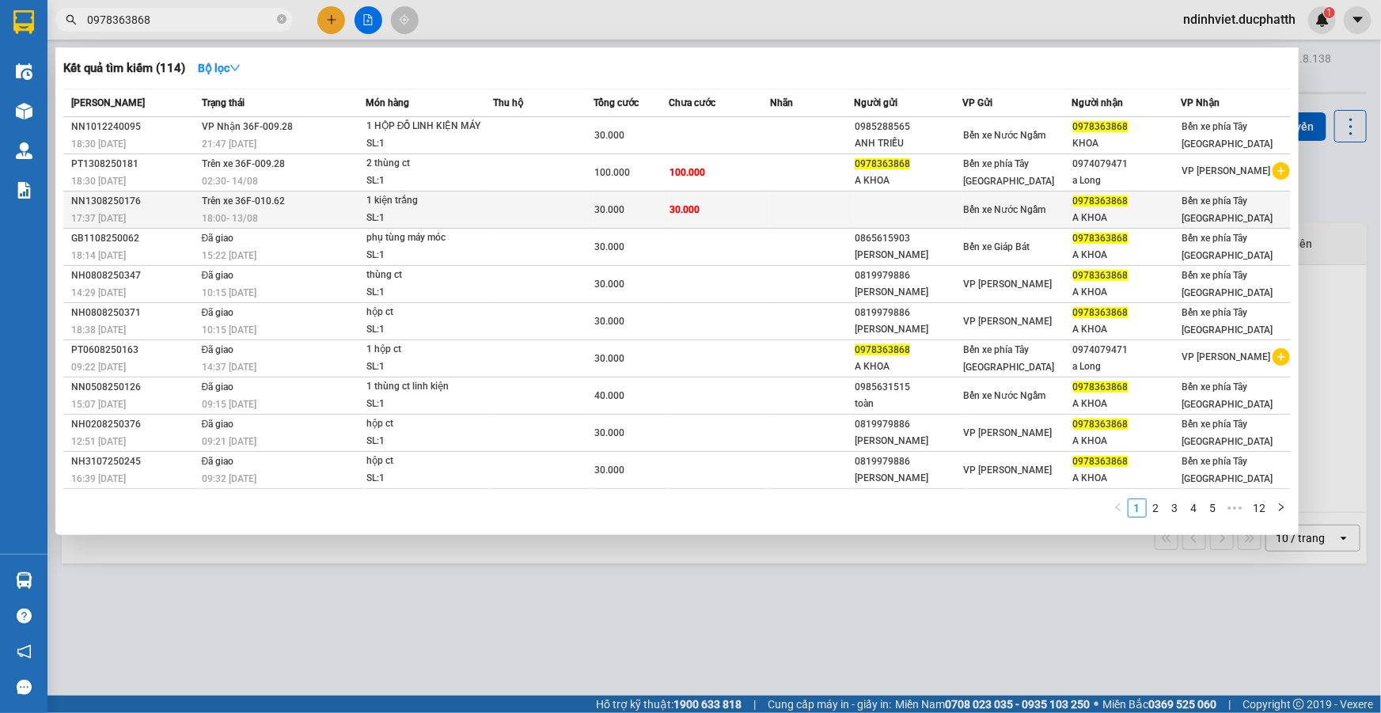
click at [286, 197] on td "Trên xe 36F-010.62 18:00 - 13/08" at bounding box center [282, 210] width 168 height 37
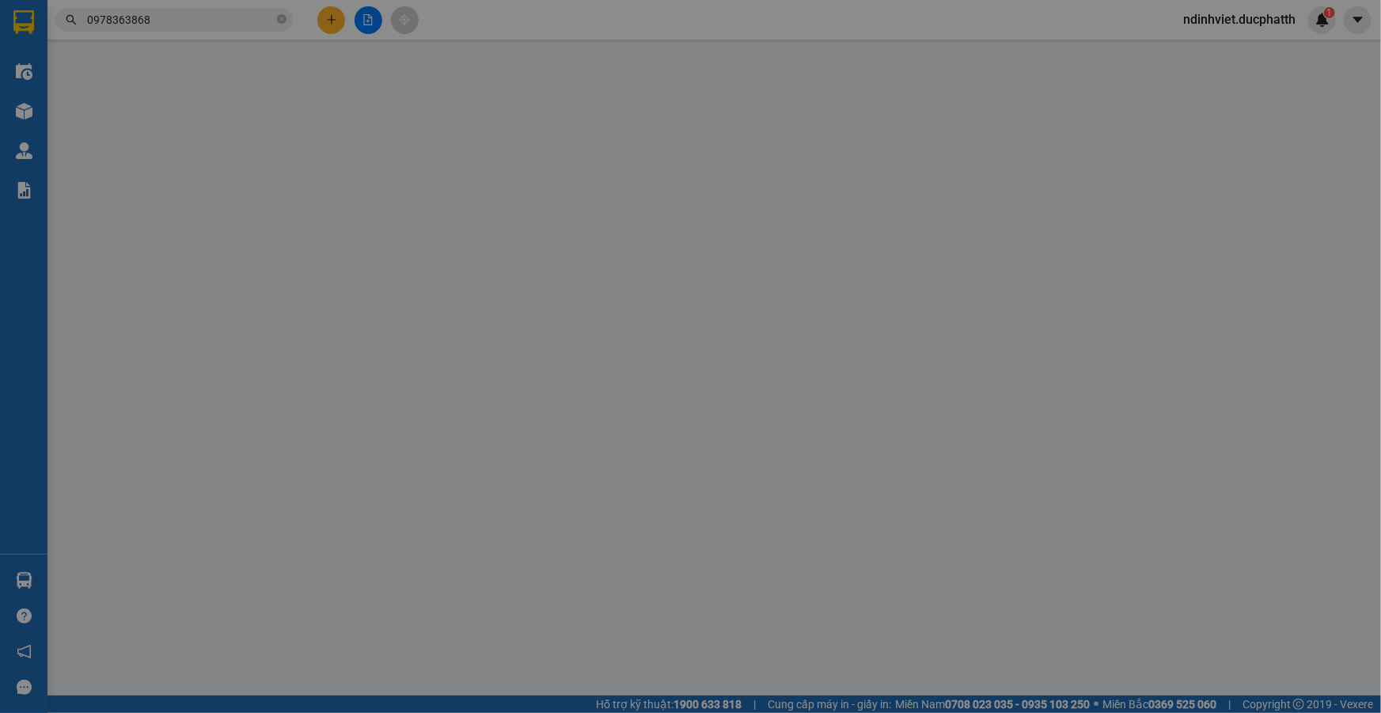
type input "0978363868"
type input "A KHOA"
type input "nntt"
type input "30.000"
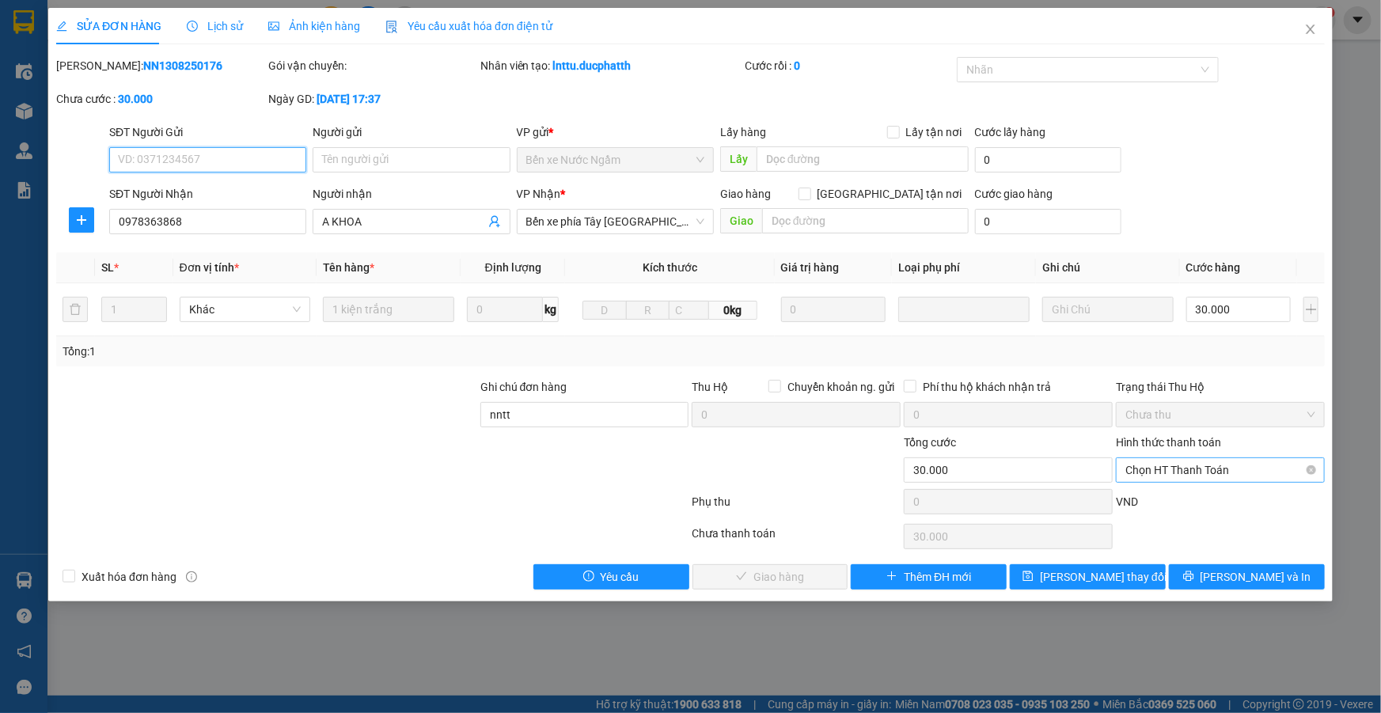
click at [1262, 476] on span "Chọn HT Thanh Toán" at bounding box center [1221, 470] width 190 height 24
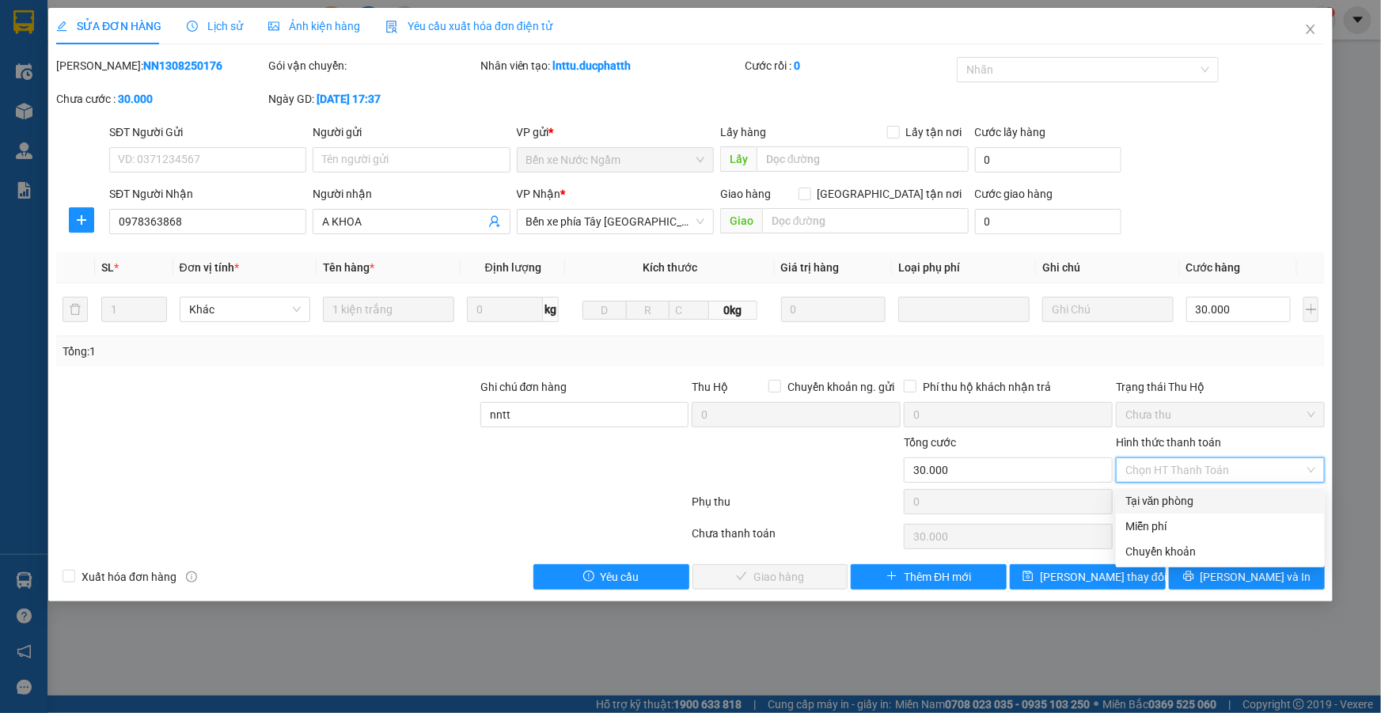
click at [1209, 493] on div "Tại văn phòng" at bounding box center [1221, 500] width 190 height 17
type input "0"
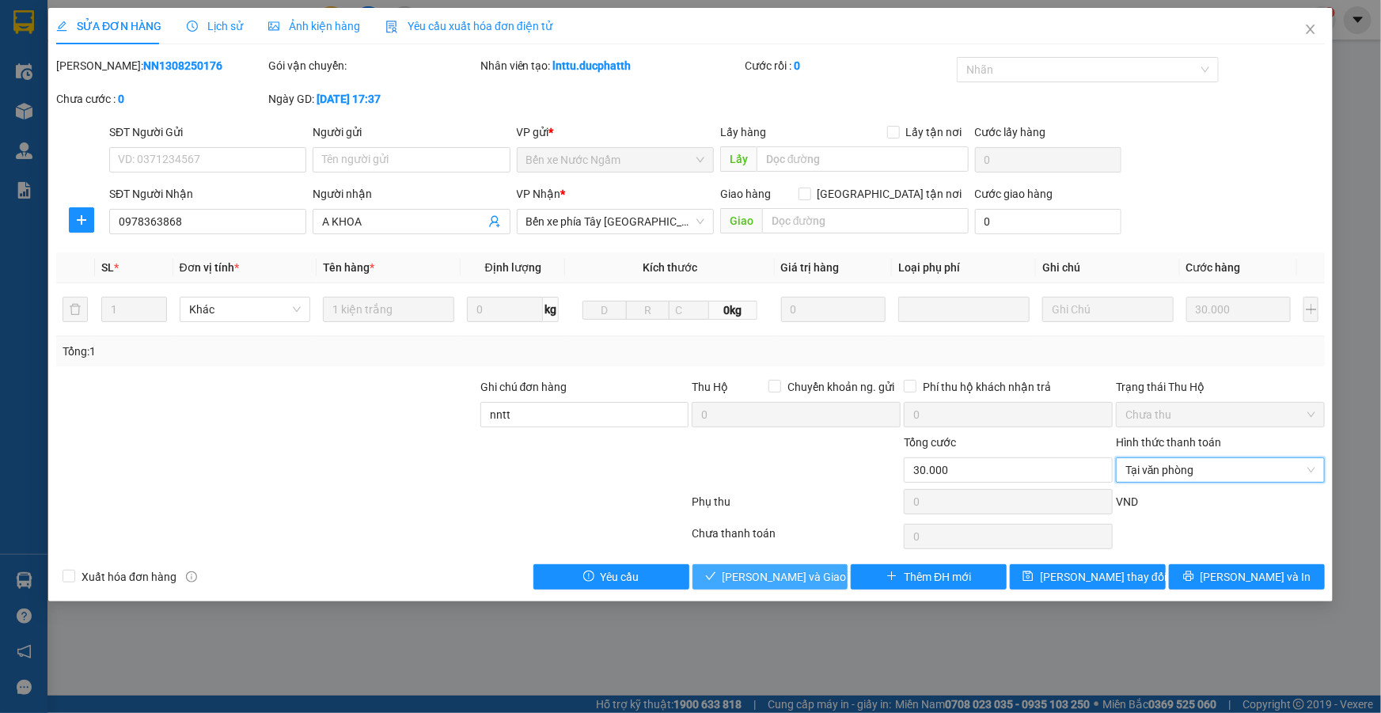
click at [780, 582] on span "Lưu và Giao hàng" at bounding box center [799, 576] width 152 height 17
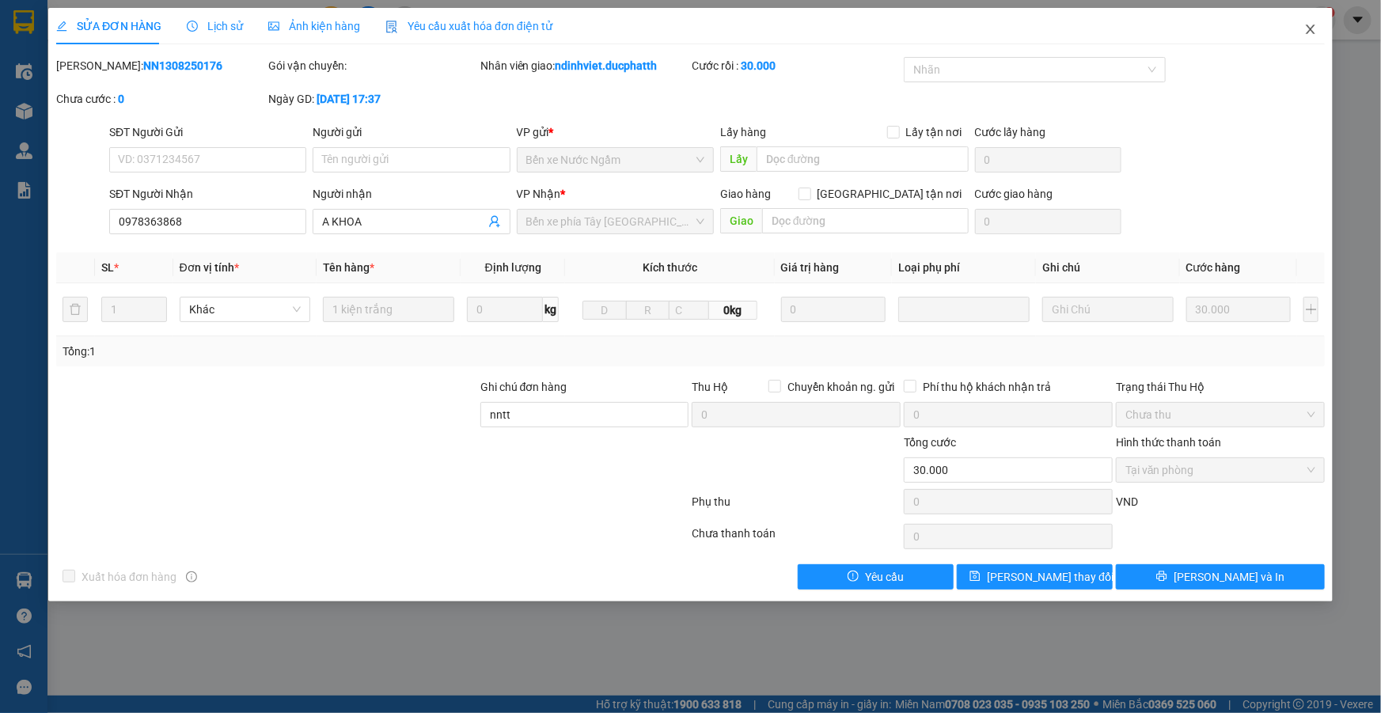
click at [1316, 28] on icon "close" at bounding box center [1310, 29] width 13 height 13
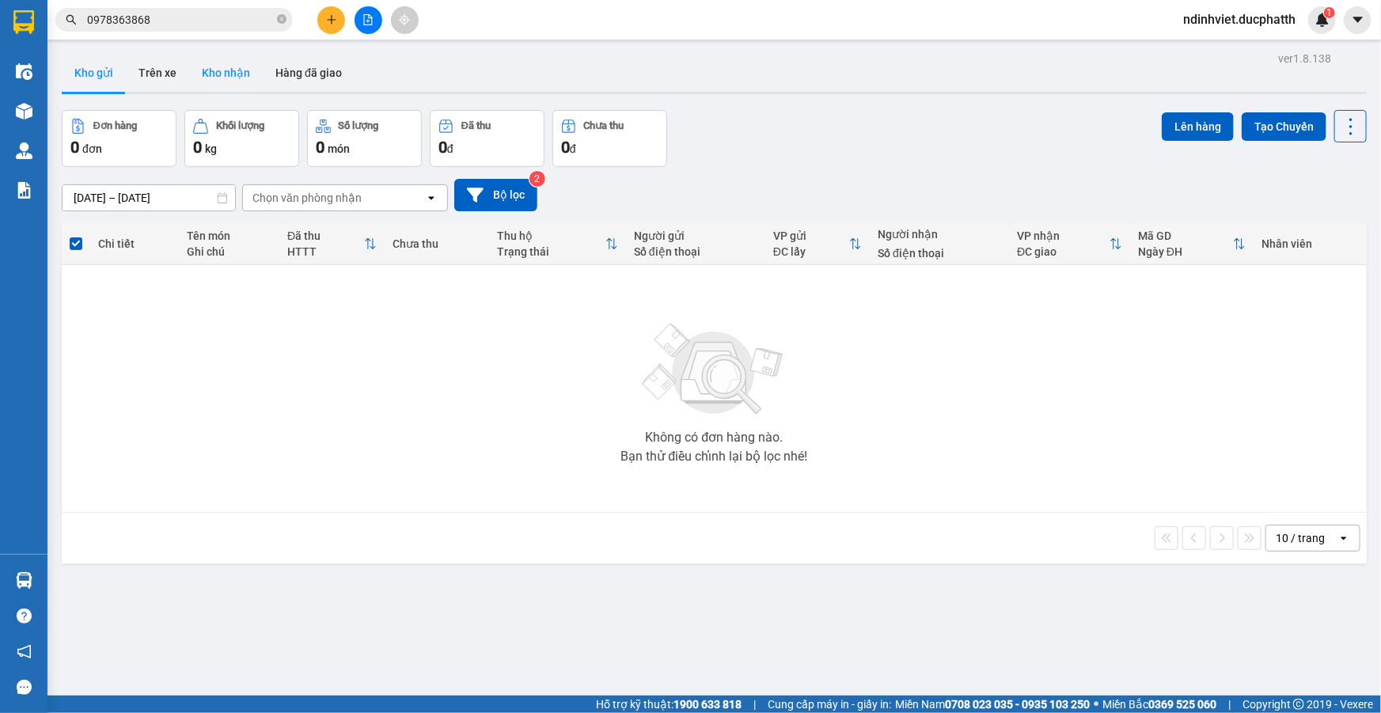
click at [218, 86] on button "Kho nhận" at bounding box center [226, 73] width 74 height 38
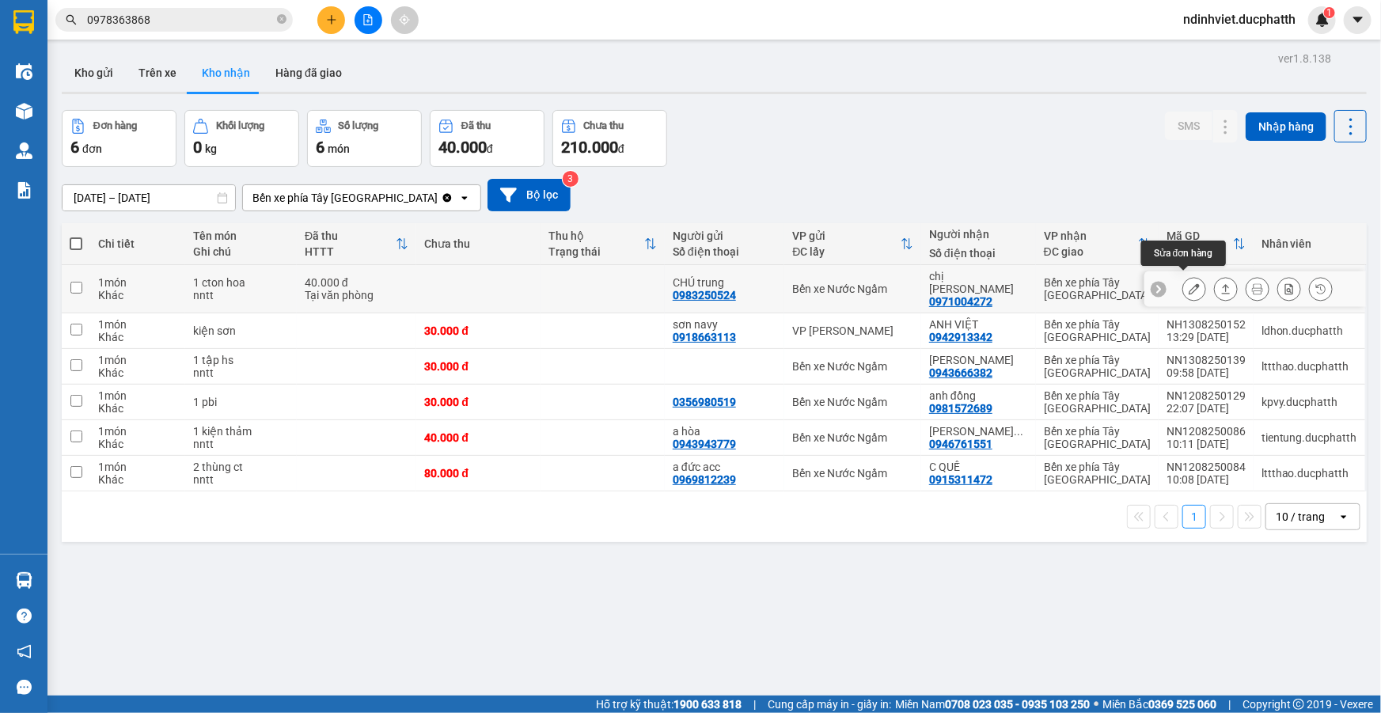
click at [1189, 283] on icon at bounding box center [1194, 288] width 11 height 11
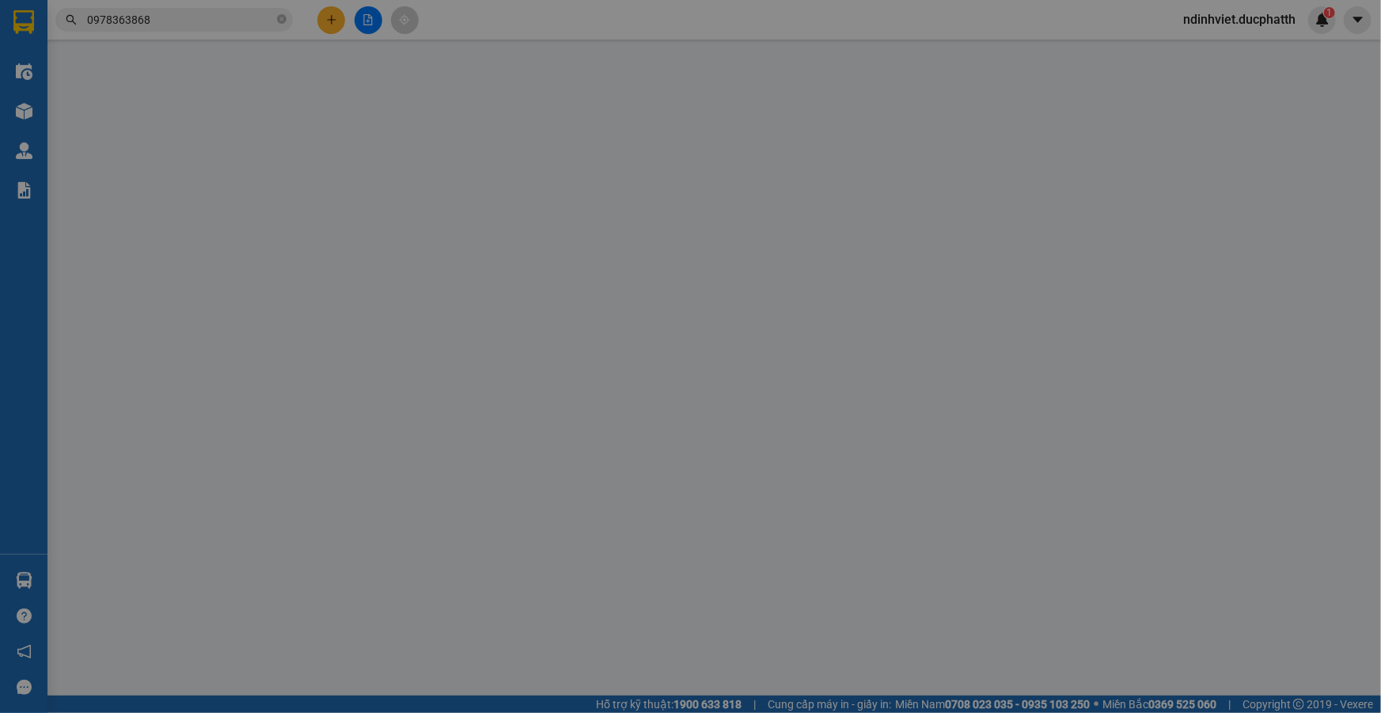
type input "0983250524"
type input "CHÚ trung"
type input "0971004272"
type input "chị hằng"
type input "40.000"
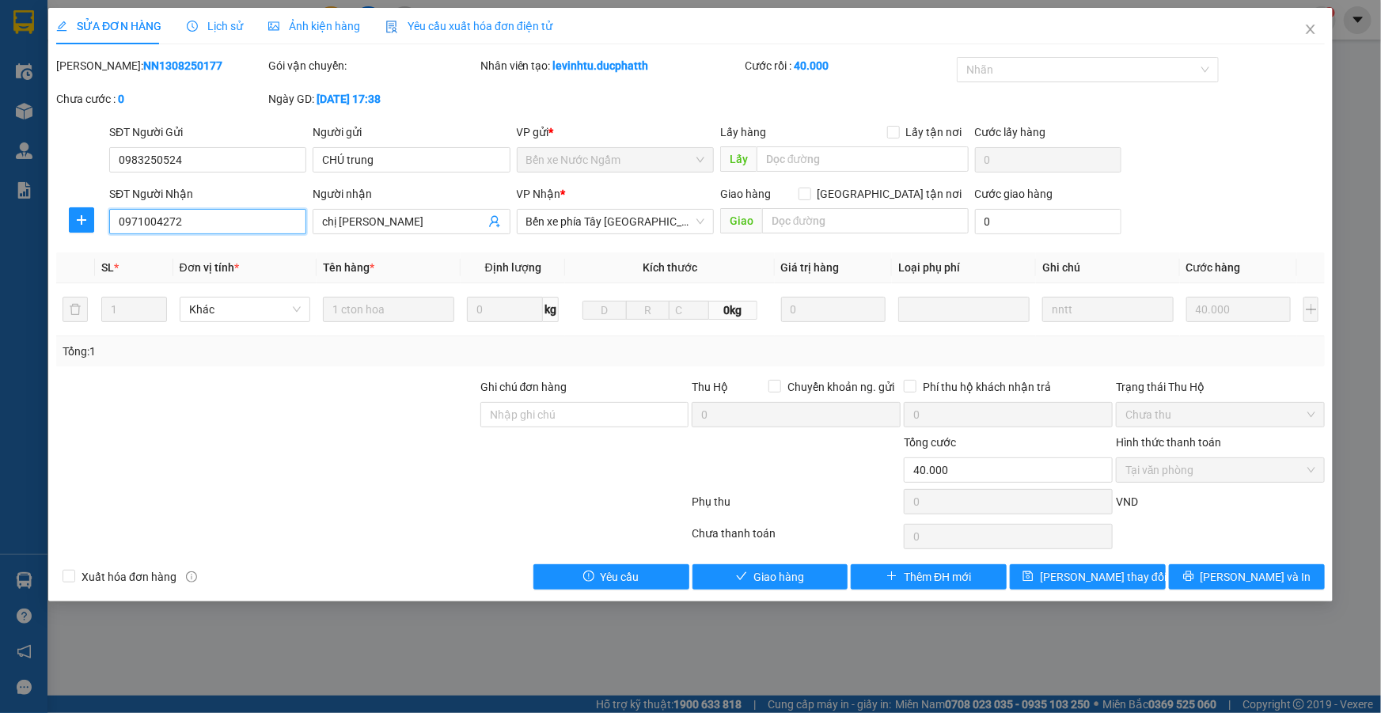
click at [184, 226] on input "0971004272" at bounding box center [207, 221] width 197 height 25
click at [234, 172] on input "0983250524" at bounding box center [207, 159] width 197 height 25
click at [232, 170] on input "0983250524" at bounding box center [207, 159] width 197 height 25
click at [1309, 33] on icon "close" at bounding box center [1310, 29] width 13 height 13
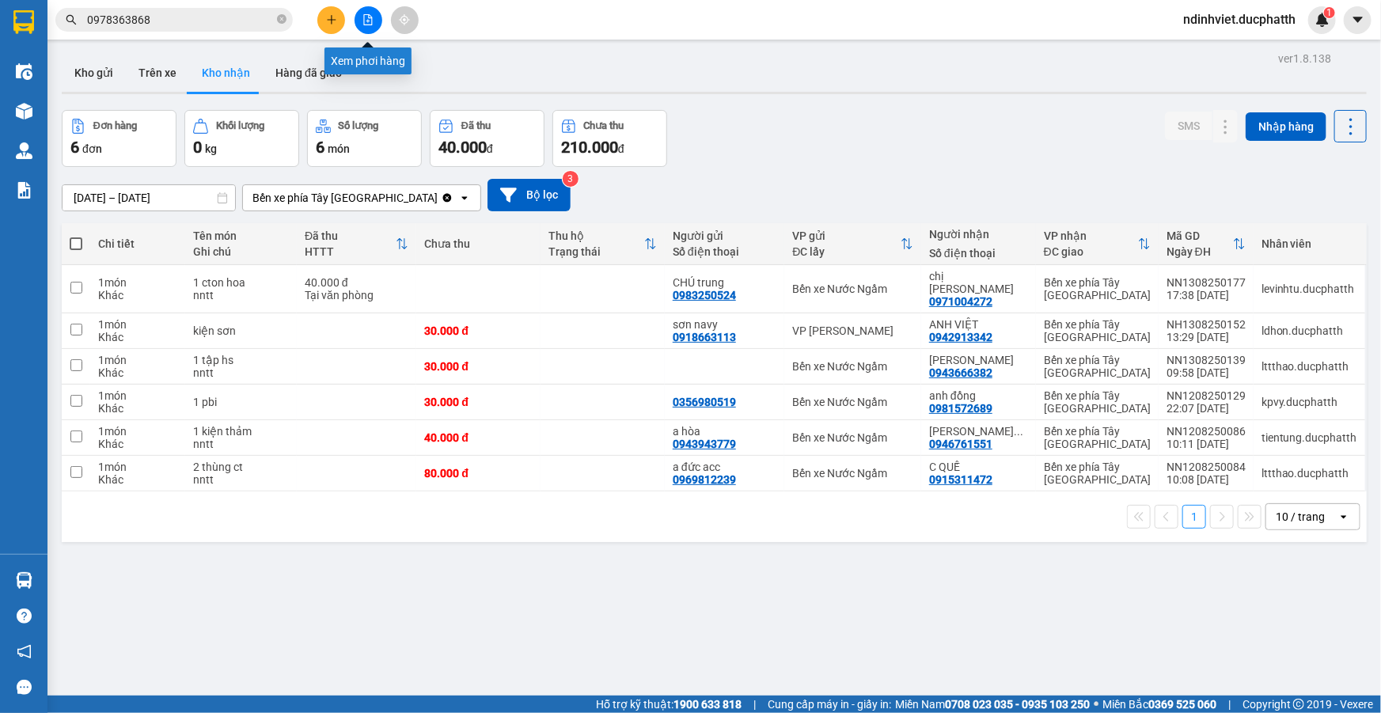
click at [363, 28] on button at bounding box center [369, 20] width 28 height 28
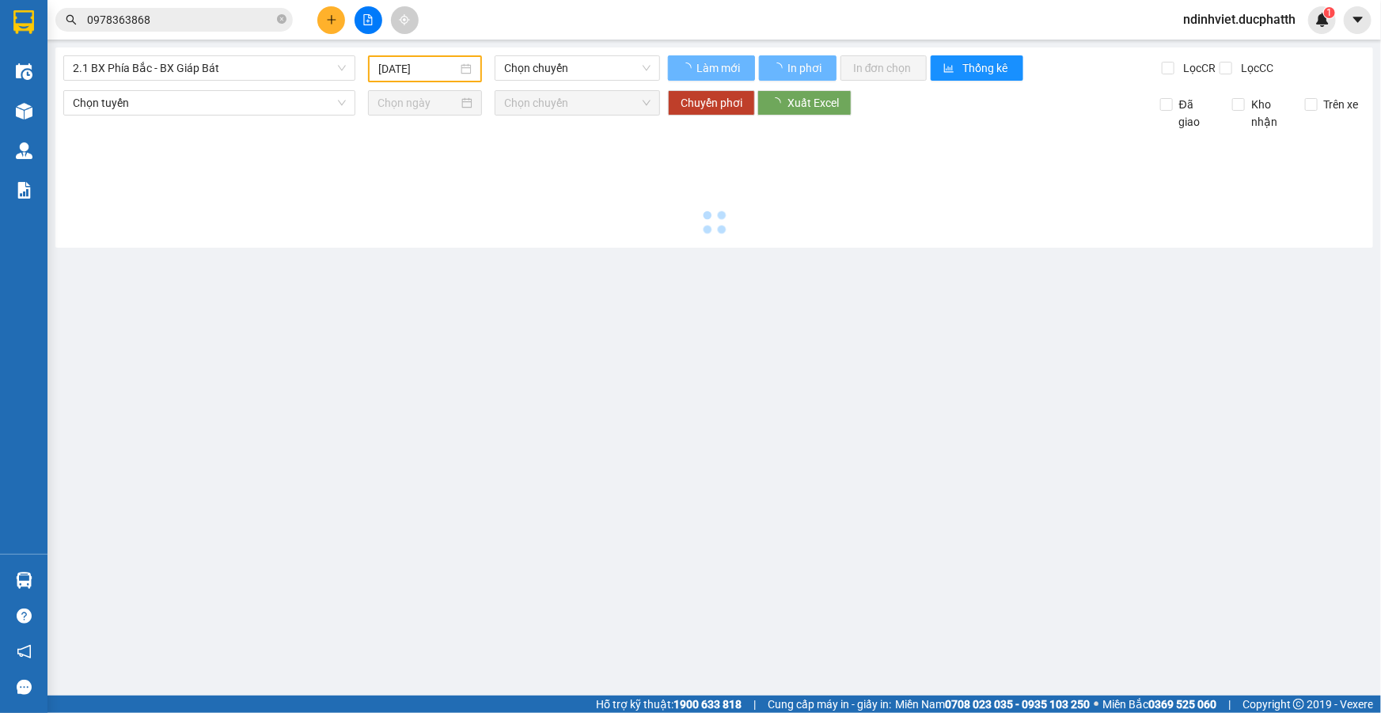
type input "14/08/2025"
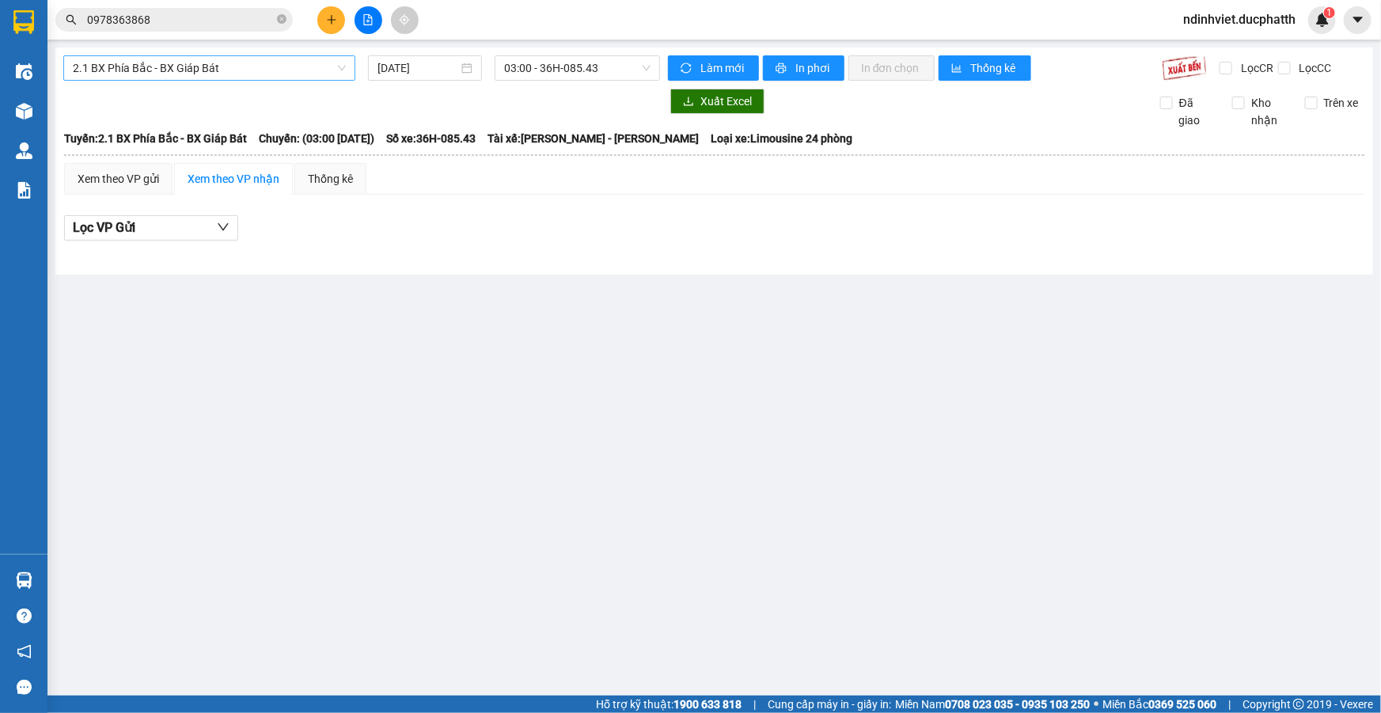
click at [293, 72] on span "2.1 BX Phía Bắc - BX Giáp Bát" at bounding box center [209, 68] width 273 height 24
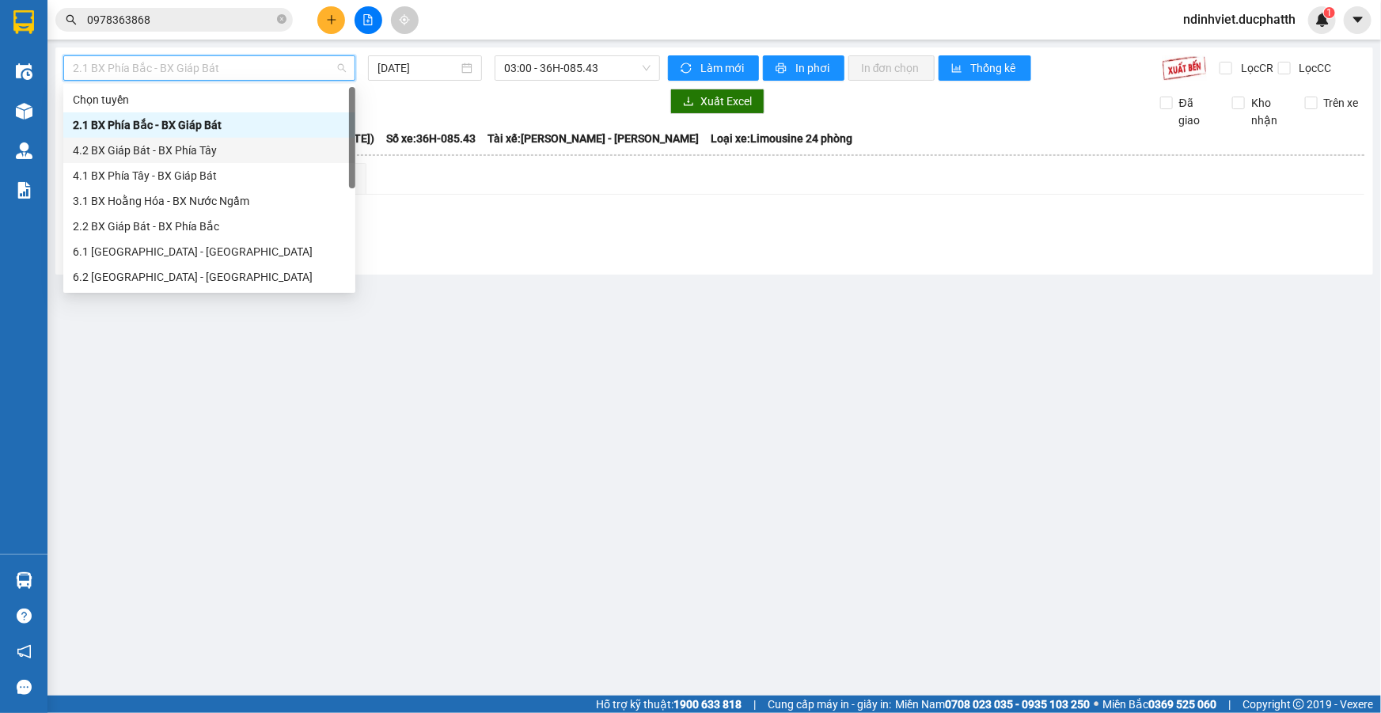
scroll to position [127, 0]
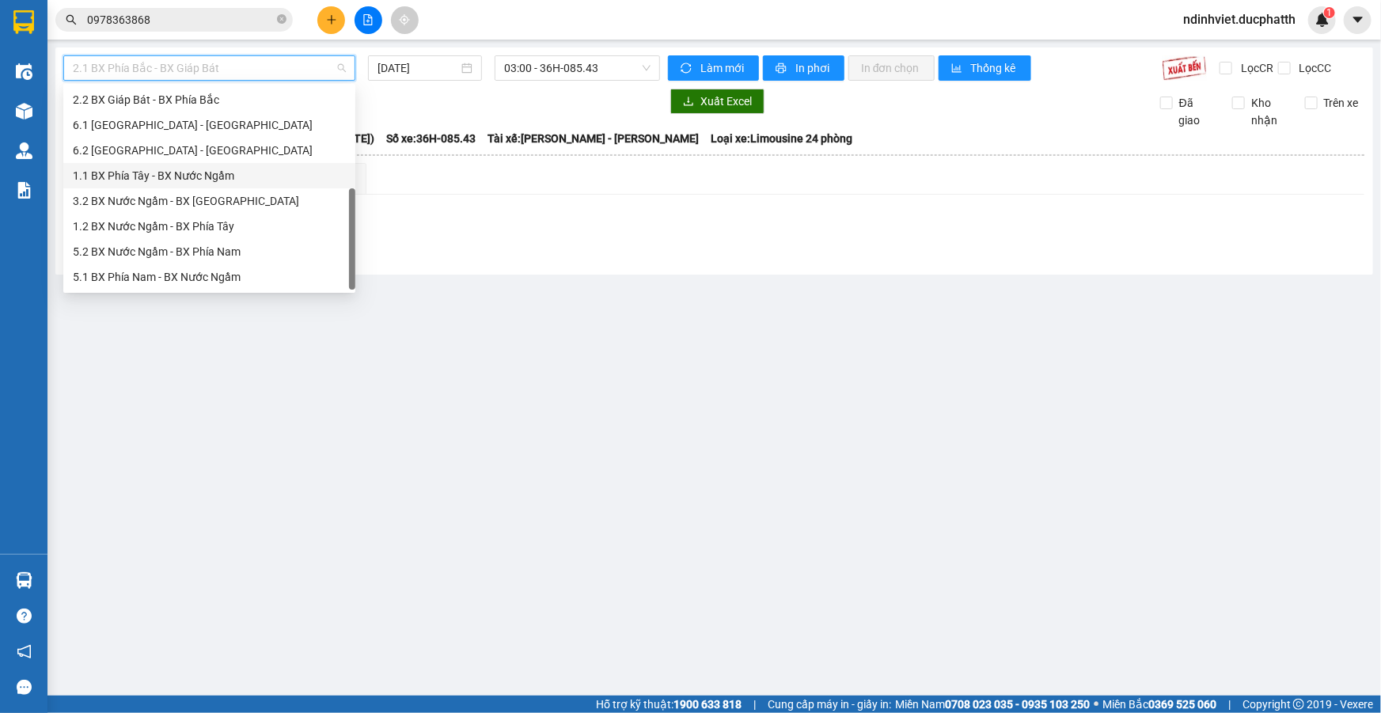
click at [235, 171] on div "1.1 BX Phía Tây - BX Nước Ngầm" at bounding box center [209, 175] width 273 height 17
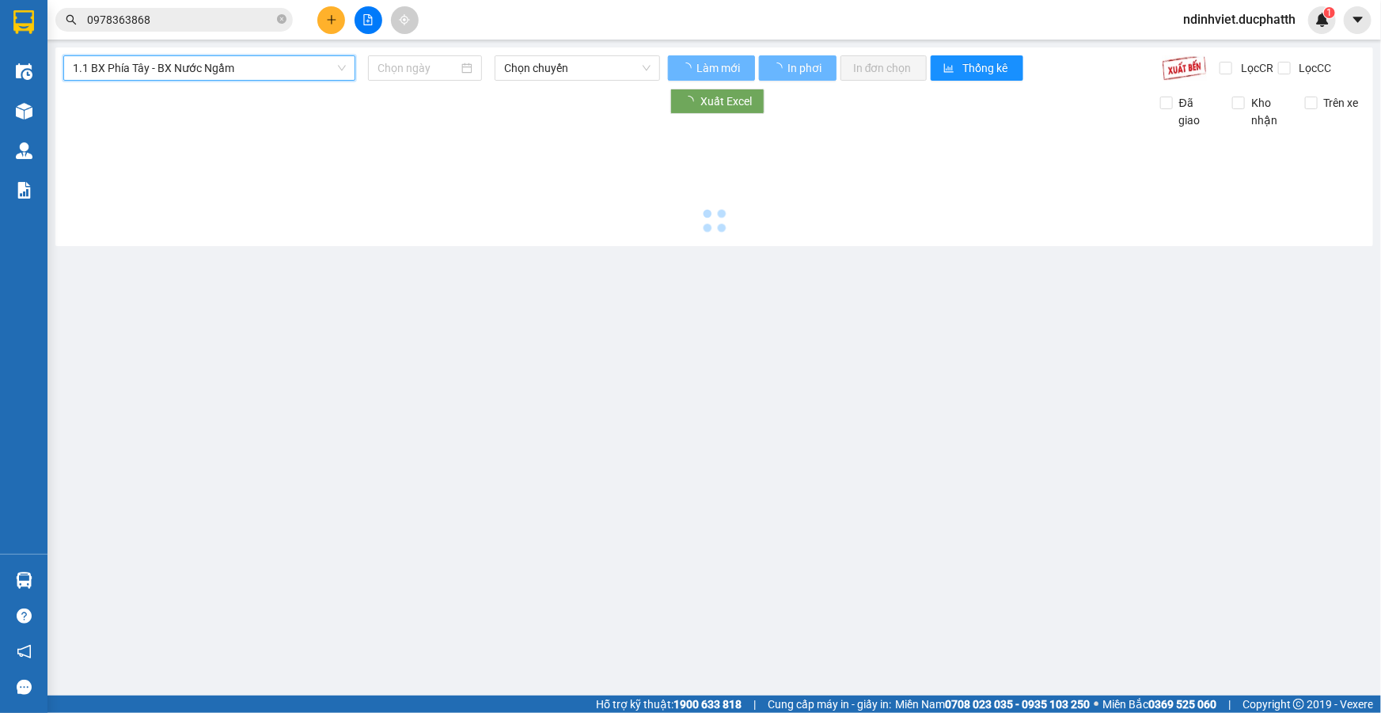
type input "14/08/2025"
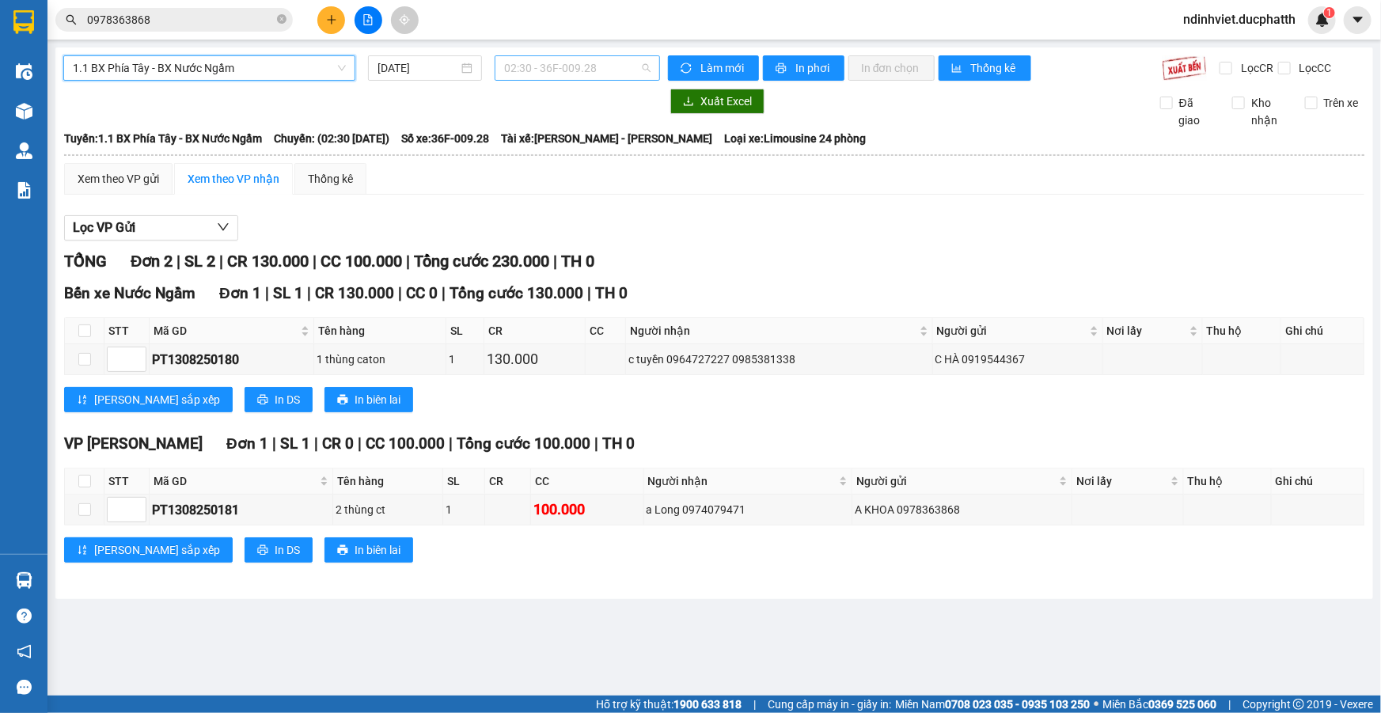
click at [566, 79] on span "02:30 - 36F-009.28" at bounding box center [577, 68] width 146 height 24
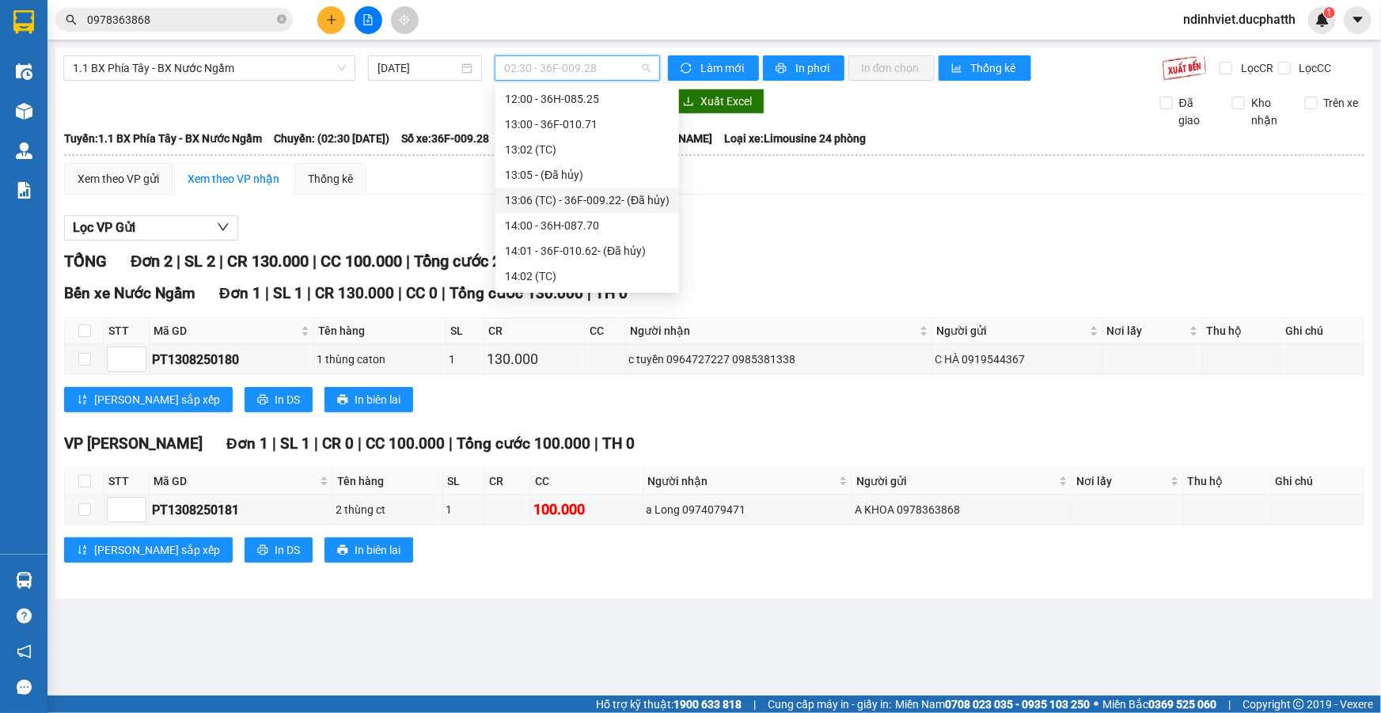
scroll to position [215, 0]
click at [575, 186] on div "09:00 - 36H-098.28" at bounding box center [587, 188] width 165 height 17
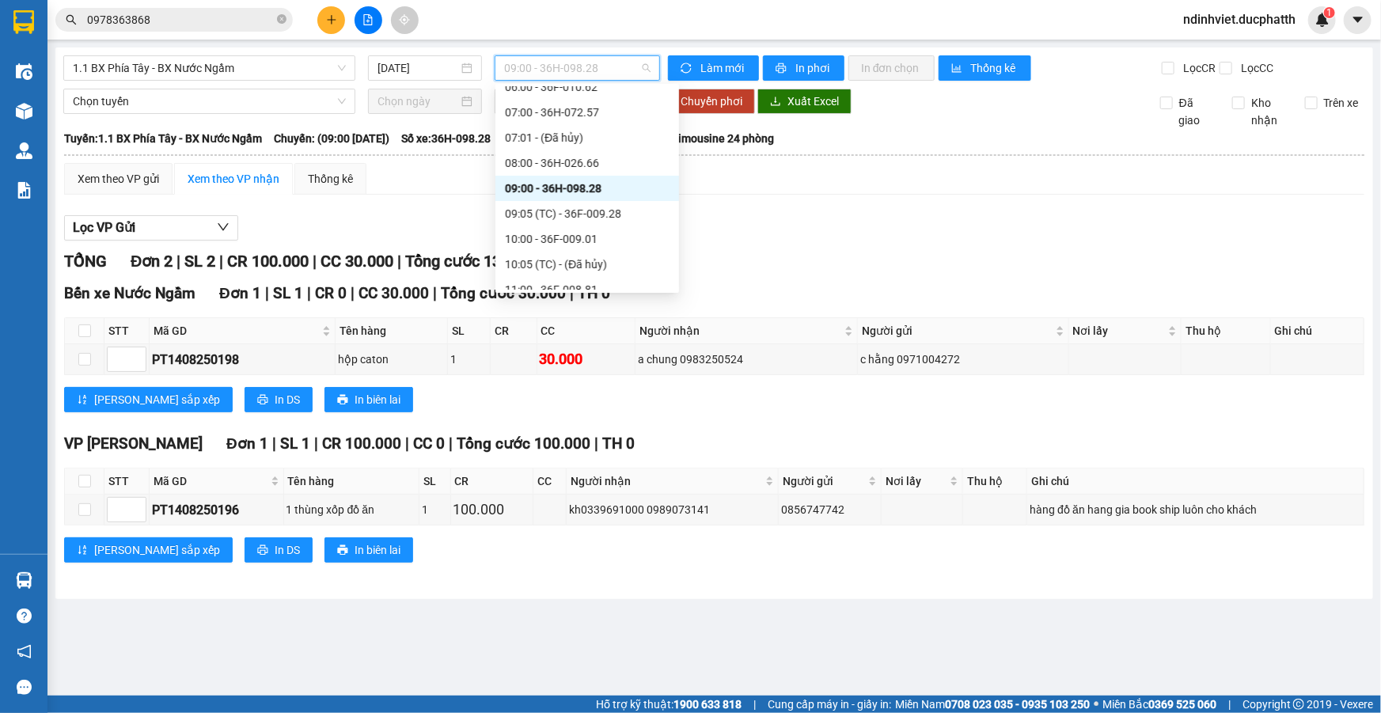
click at [647, 74] on span "09:00 - 36H-098.28" at bounding box center [577, 68] width 146 height 24
click at [805, 66] on span "In phơi" at bounding box center [814, 67] width 36 height 17
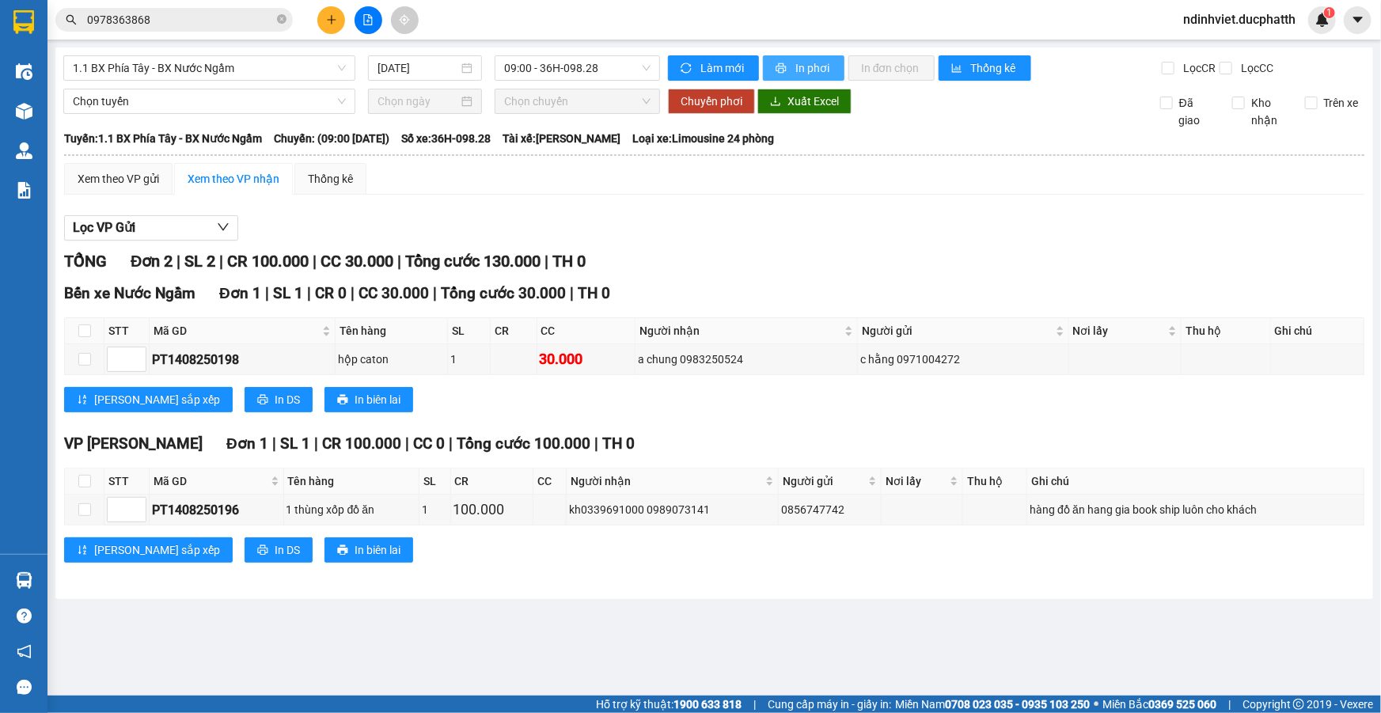
click at [801, 66] on span "In phơi" at bounding box center [814, 67] width 36 height 17
click at [368, 14] on icon "file-add" at bounding box center [368, 19] width 11 height 11
click at [597, 71] on span "09:00 - 36H-098.28" at bounding box center [577, 68] width 146 height 24
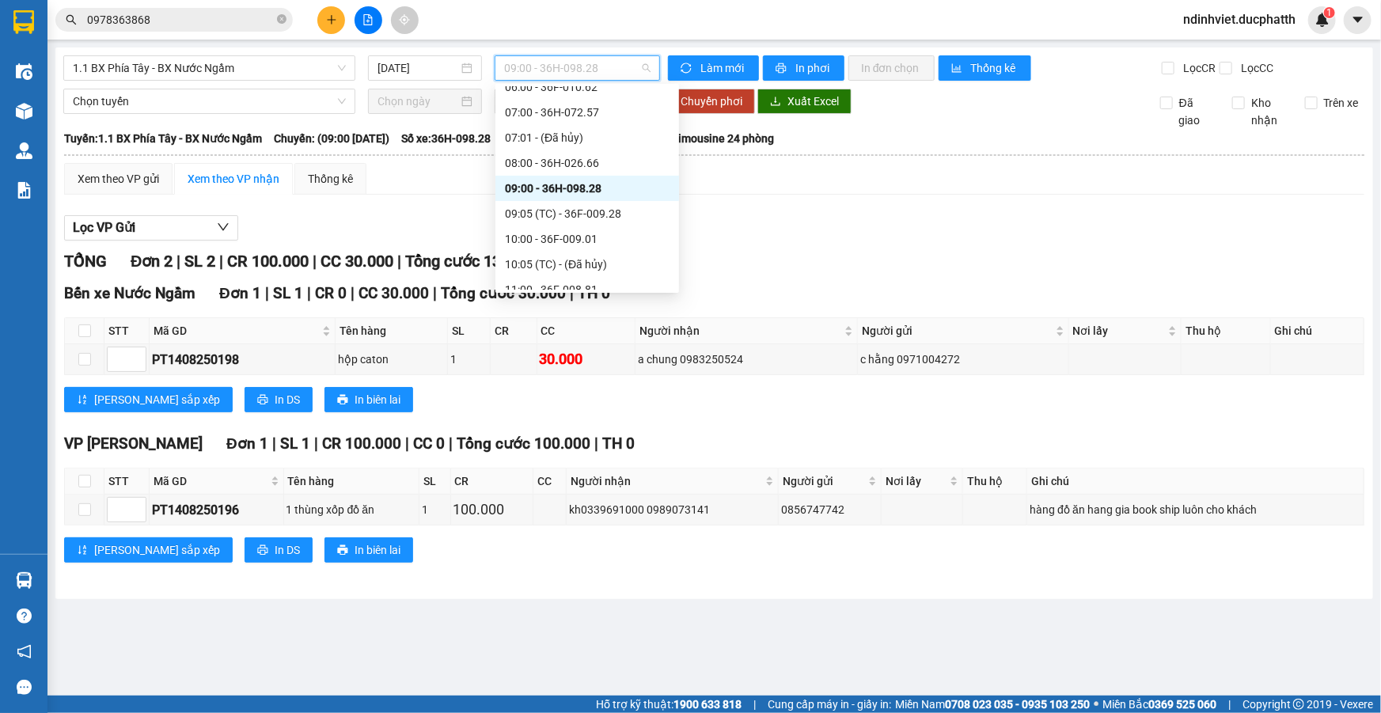
drag, startPoint x: 587, startPoint y: 190, endPoint x: 588, endPoint y: 206, distance: 15.9
click at [588, 206] on div "Chọn chuyến 02:30 - 36F-009.28 03:00 - 36F-009.01 03:05 (TC) - 36F-008.81 04:00…" at bounding box center [588, 290] width 184 height 836
click at [588, 206] on div "09:05 (TC) - 36F-009.28" at bounding box center [587, 213] width 165 height 17
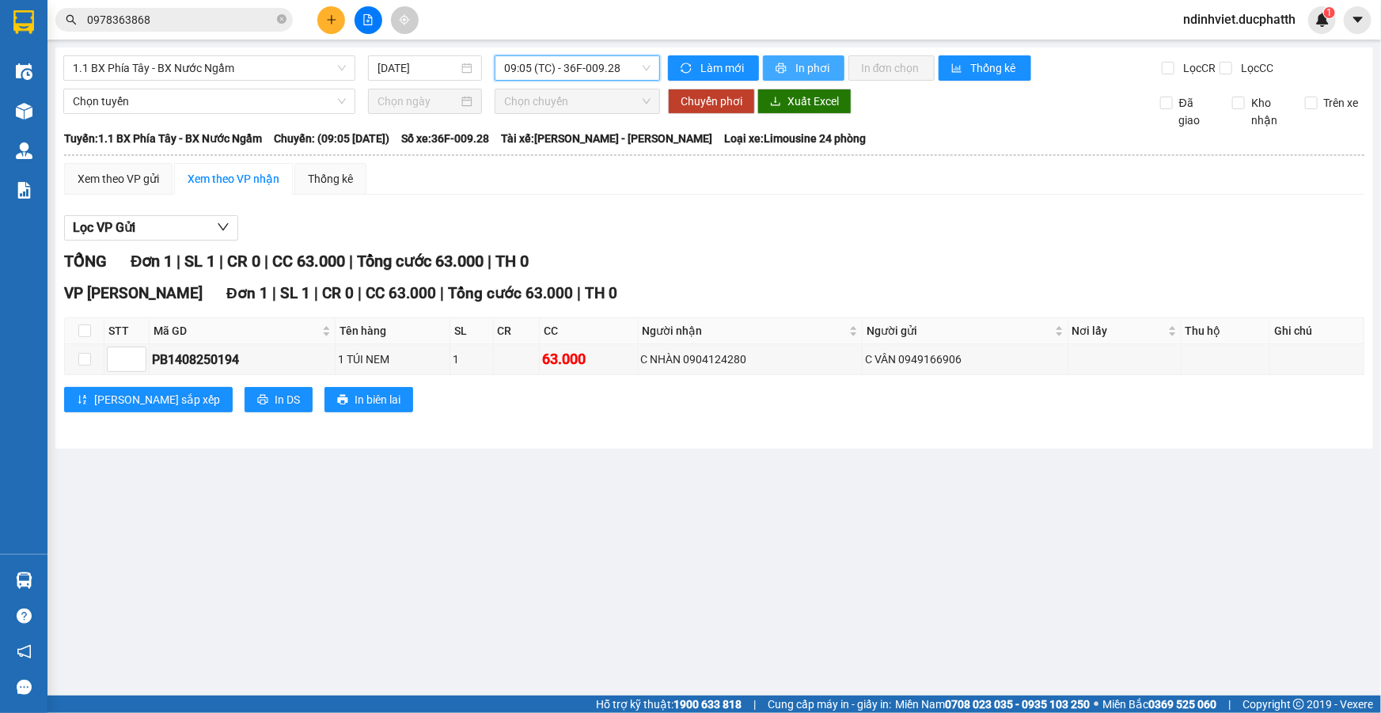
click at [796, 59] on span "In phơi" at bounding box center [814, 67] width 36 height 17
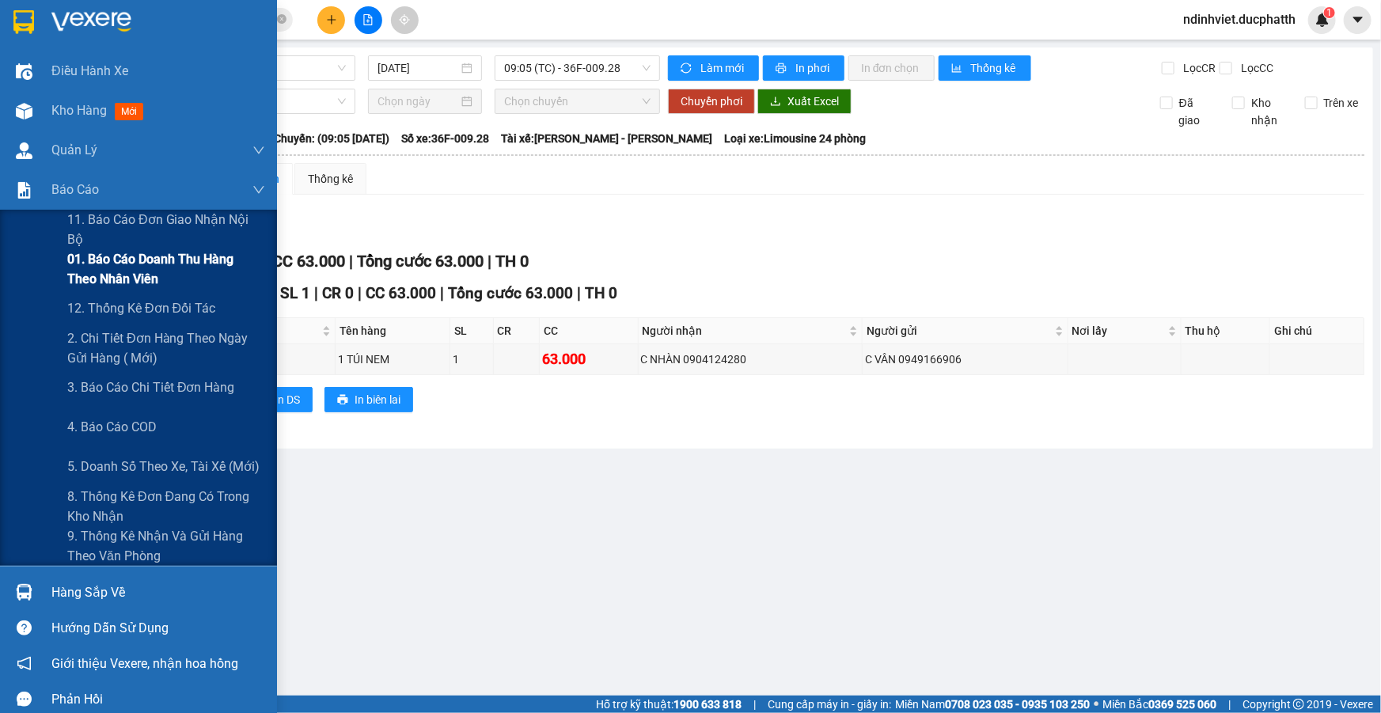
click at [108, 281] on span "01. Báo cáo doanh thu hàng theo nhân viên" at bounding box center [166, 269] width 198 height 40
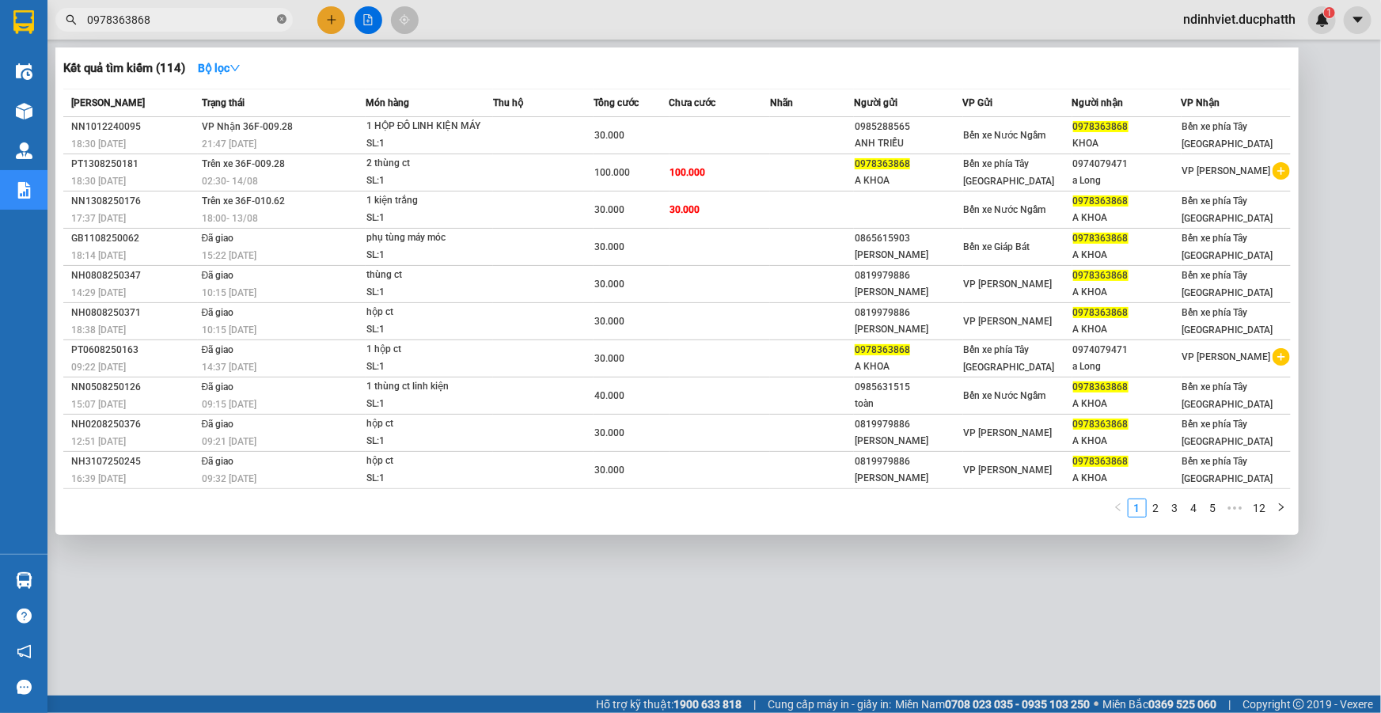
click at [279, 21] on icon "close-circle" at bounding box center [281, 18] width 9 height 9
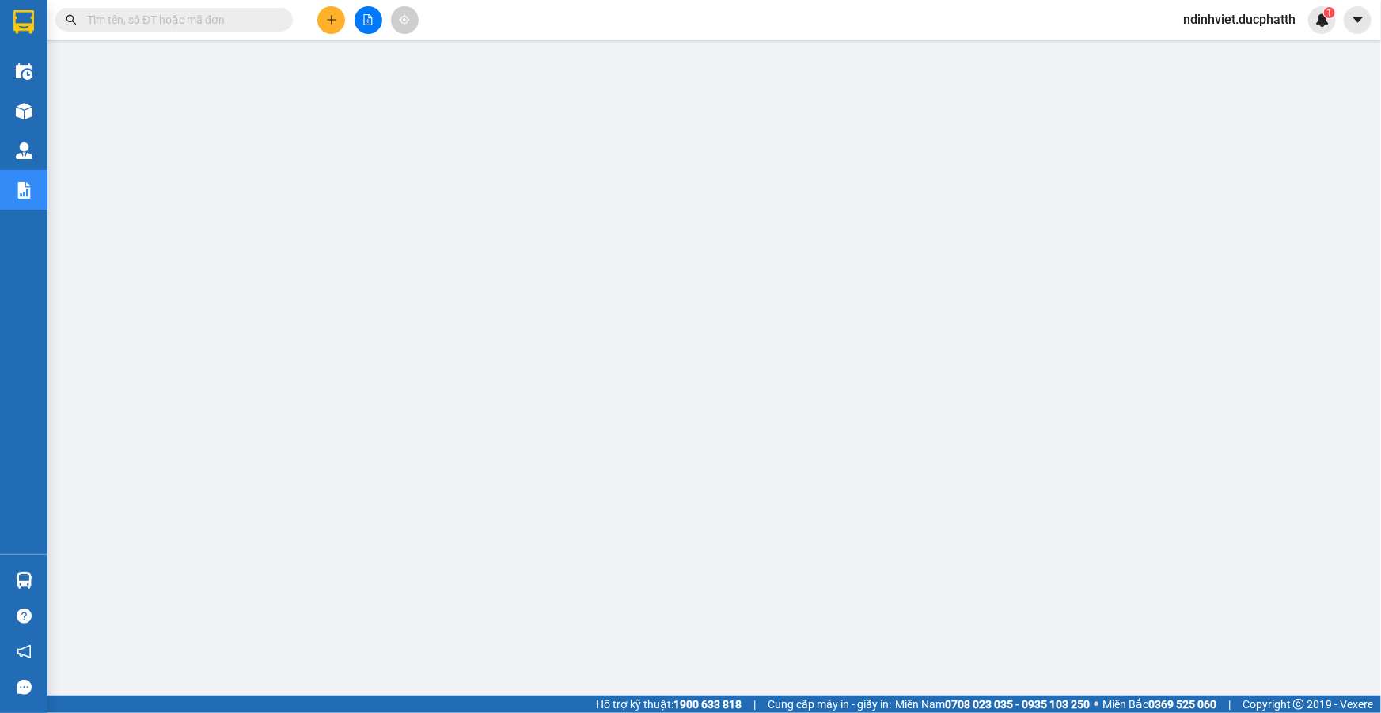
click at [229, 21] on input "text" at bounding box center [180, 19] width 187 height 17
drag, startPoint x: 245, startPoint y: 17, endPoint x: 322, endPoint y: 2, distance: 78.1
click at [322, 2] on div "Kết quả tìm kiếm ( 114 ) Bộ lọc Mã ĐH Trạng thái Món hàng Thu hộ Tổng cước Chưa…" at bounding box center [690, 20] width 1381 height 40
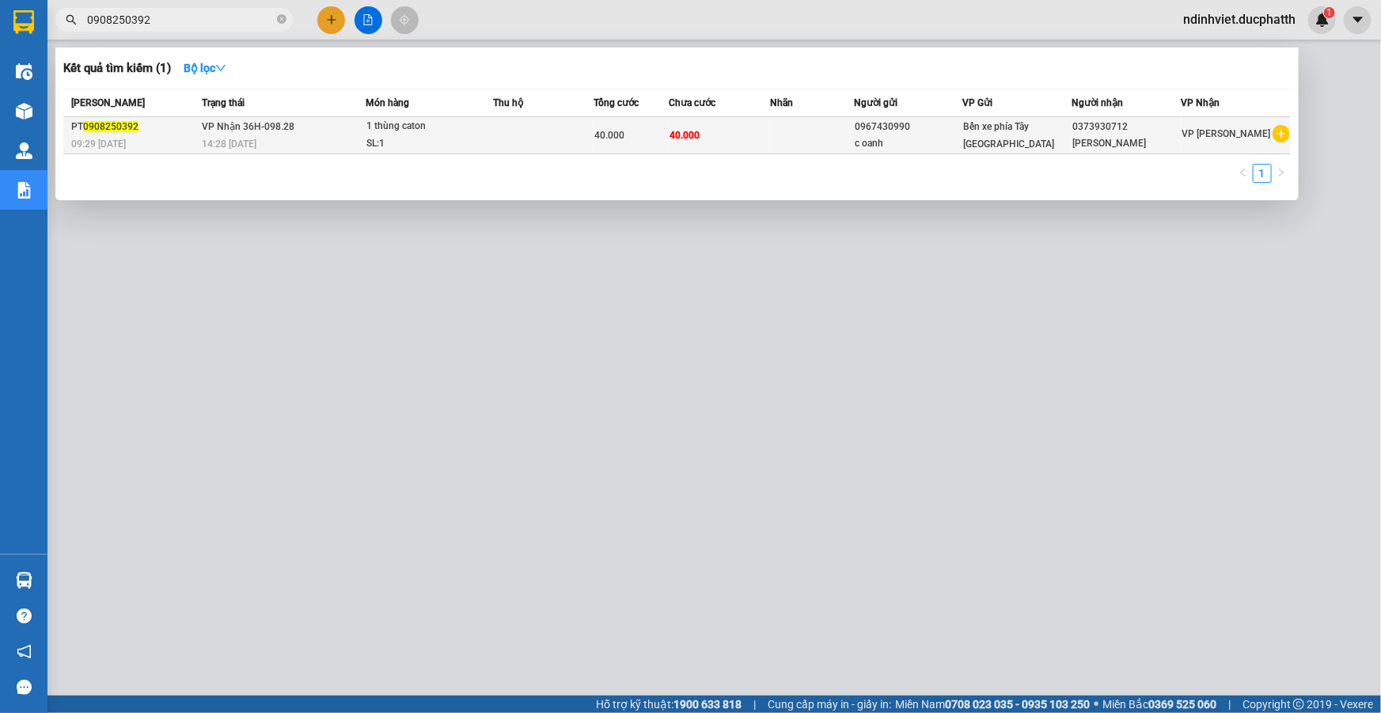
type input "0908250392"
click at [528, 139] on td at bounding box center [543, 135] width 101 height 37
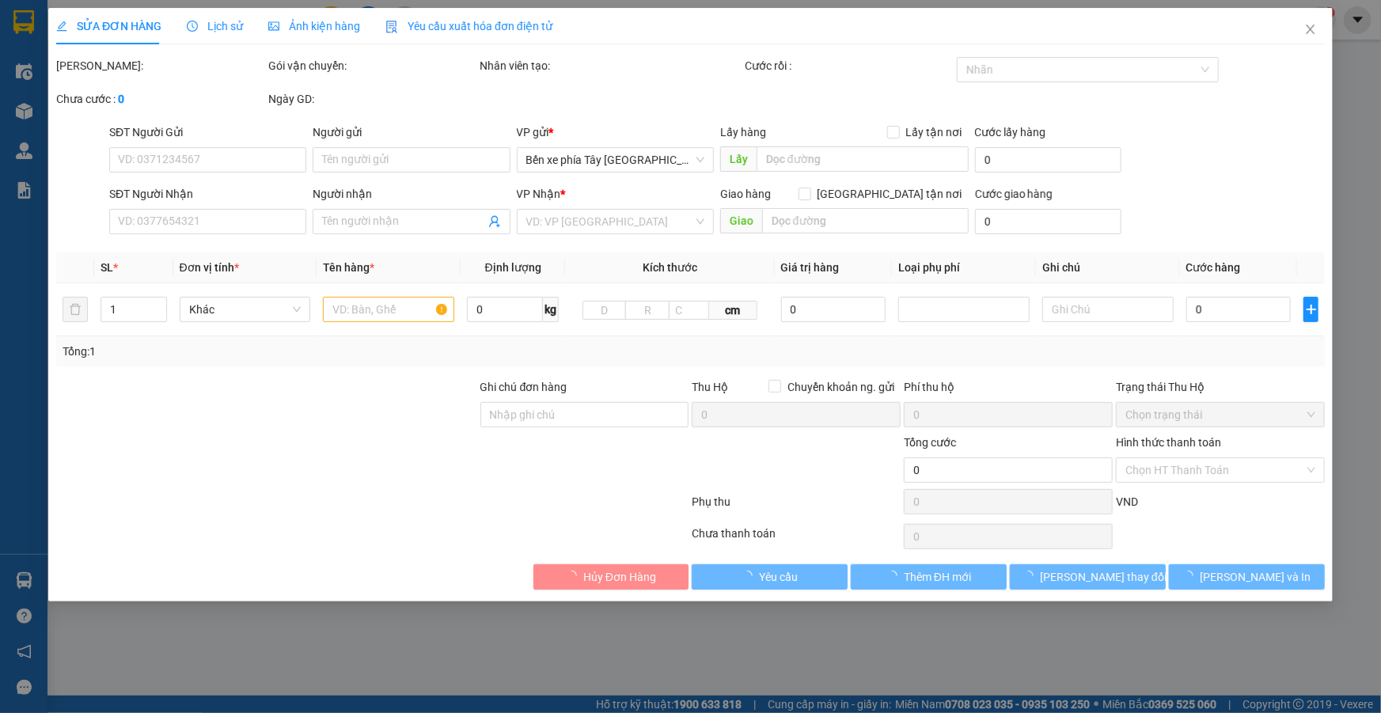
type input "0967430990"
type input "c oanh"
type input "0373930712"
type input "lưu ly"
type input "khách báo đã tt ở đầu trong"
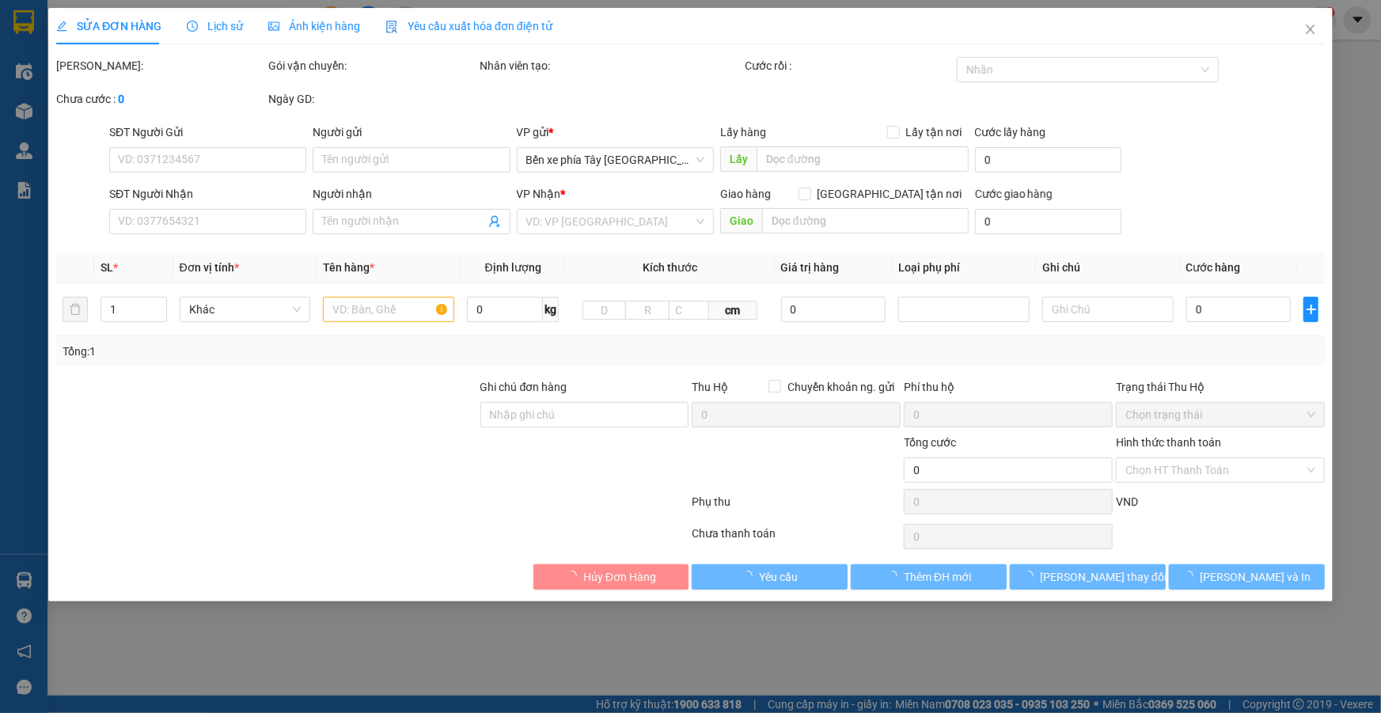
type input "40.000"
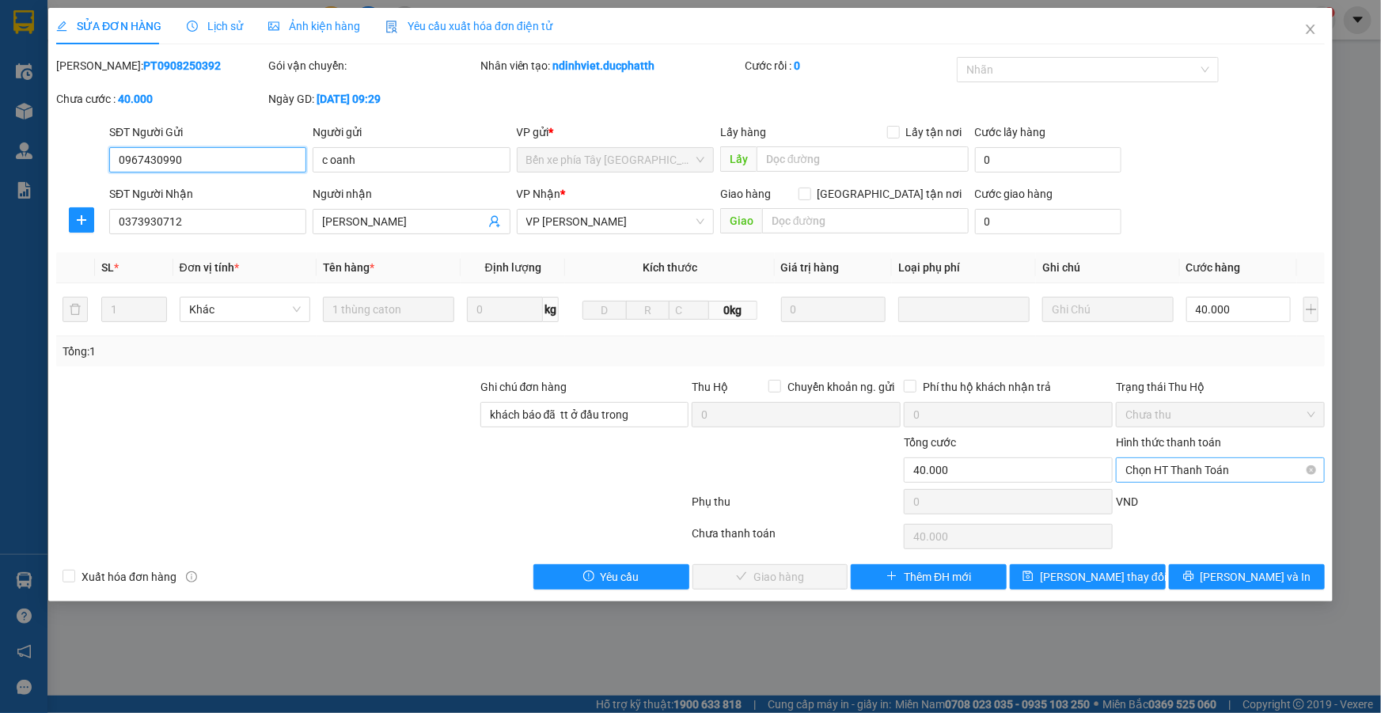
click at [1222, 465] on span "Chọn HT Thanh Toán" at bounding box center [1221, 470] width 190 height 24
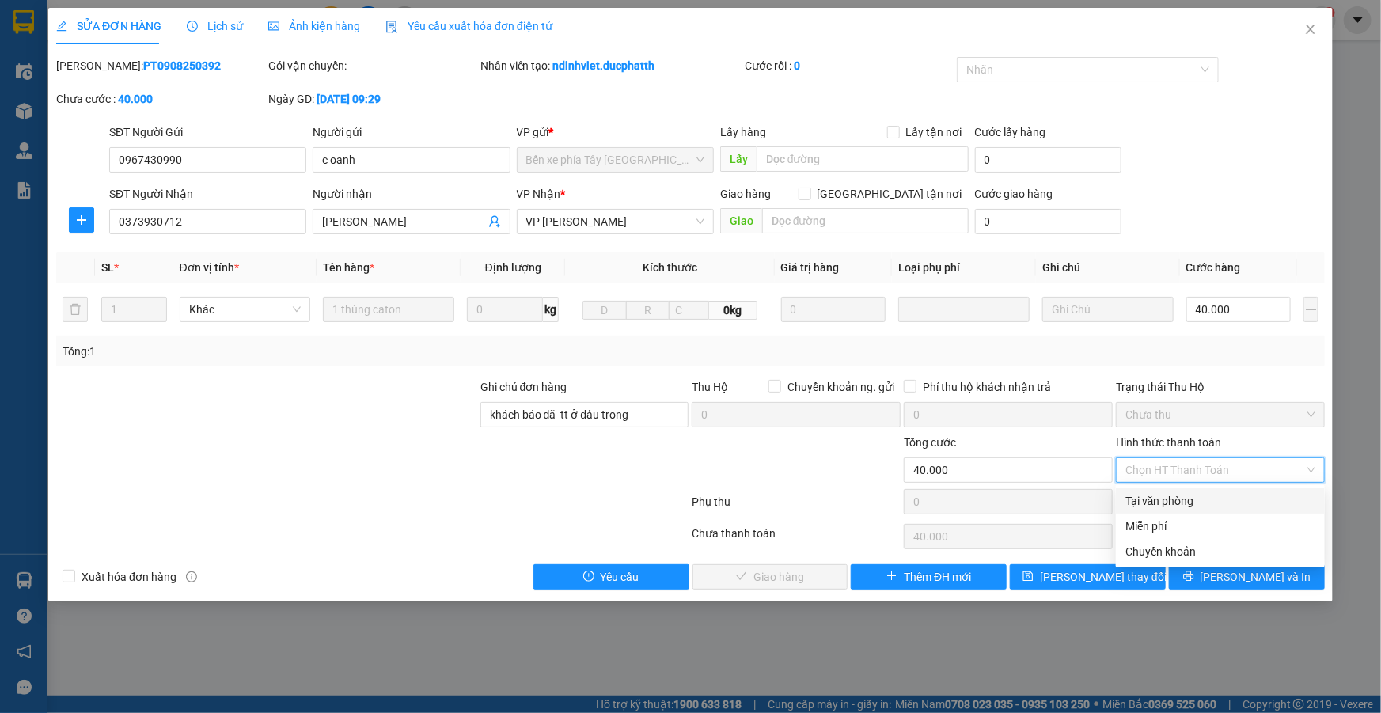
click at [1175, 500] on div "Tại văn phòng" at bounding box center [1221, 500] width 190 height 17
type input "0"
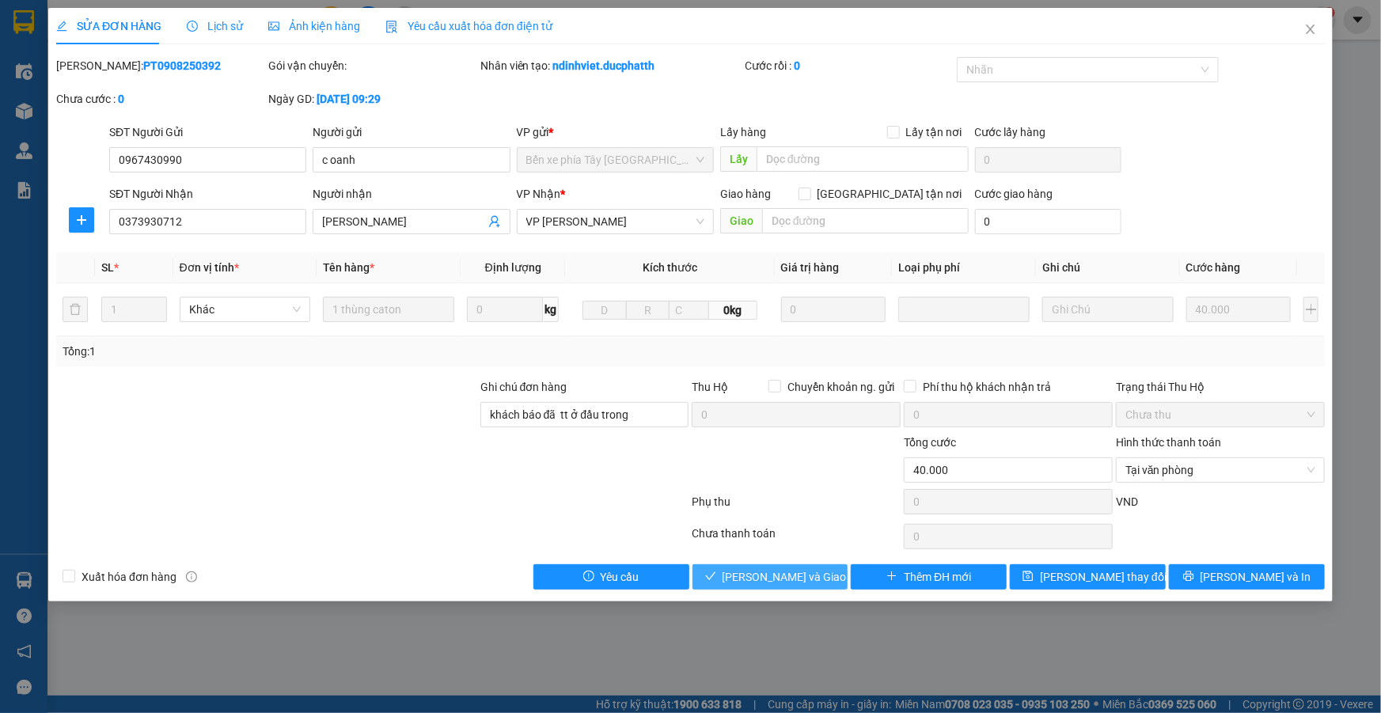
click at [759, 575] on span "Lưu và Giao hàng" at bounding box center [799, 576] width 152 height 17
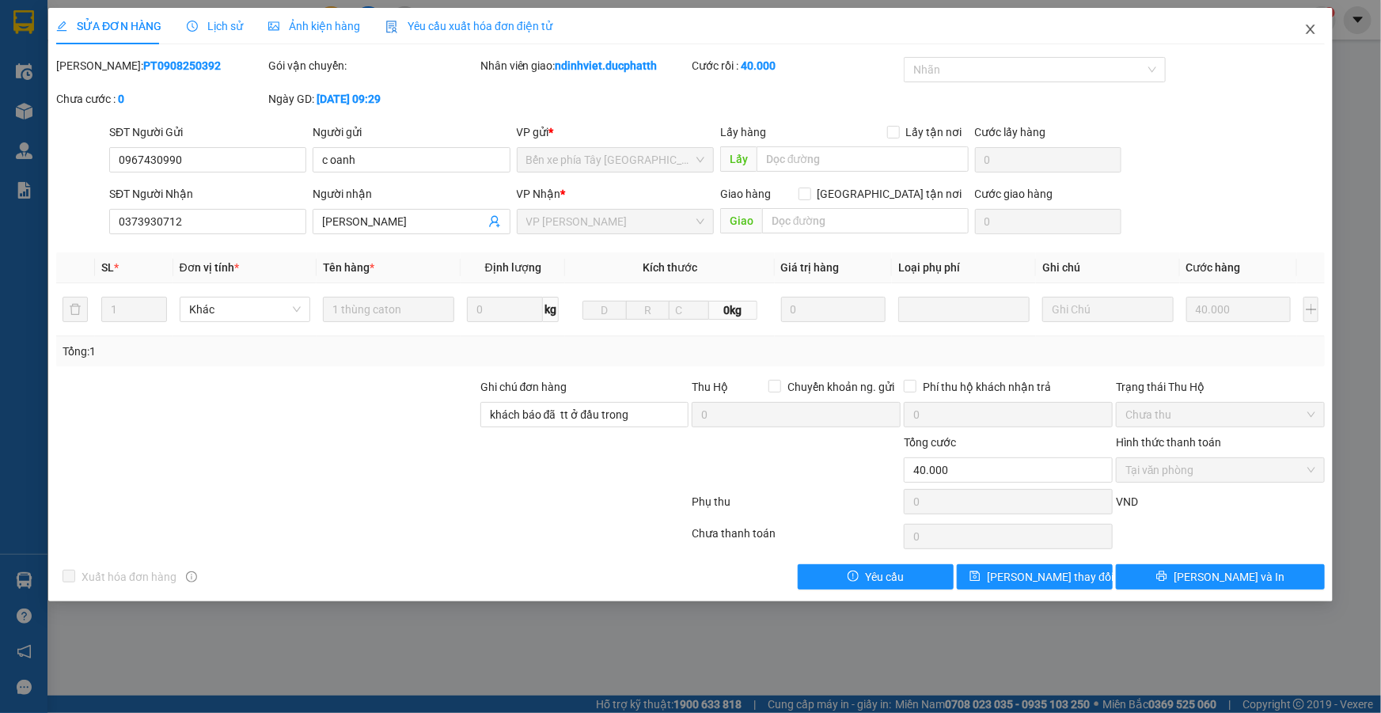
click at [1314, 26] on icon "close" at bounding box center [1310, 29] width 9 height 9
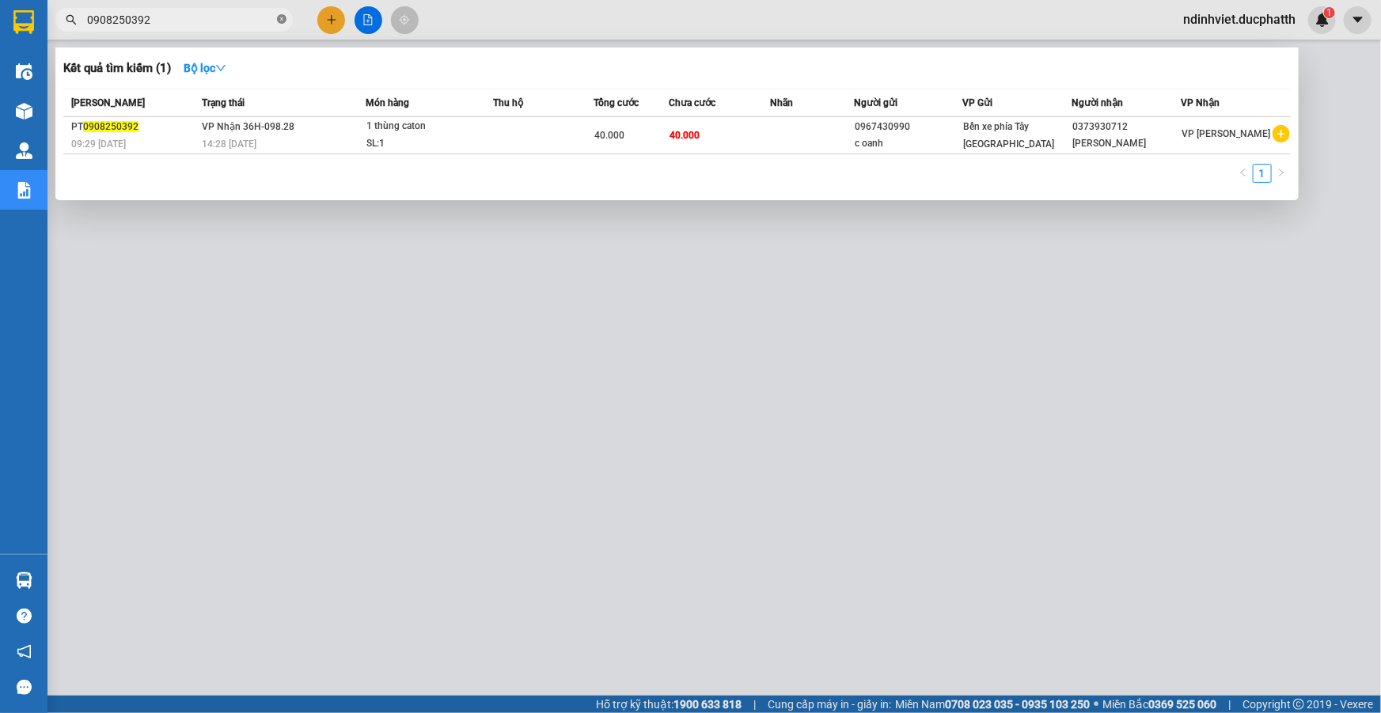
click at [282, 16] on icon "close-circle" at bounding box center [281, 18] width 9 height 9
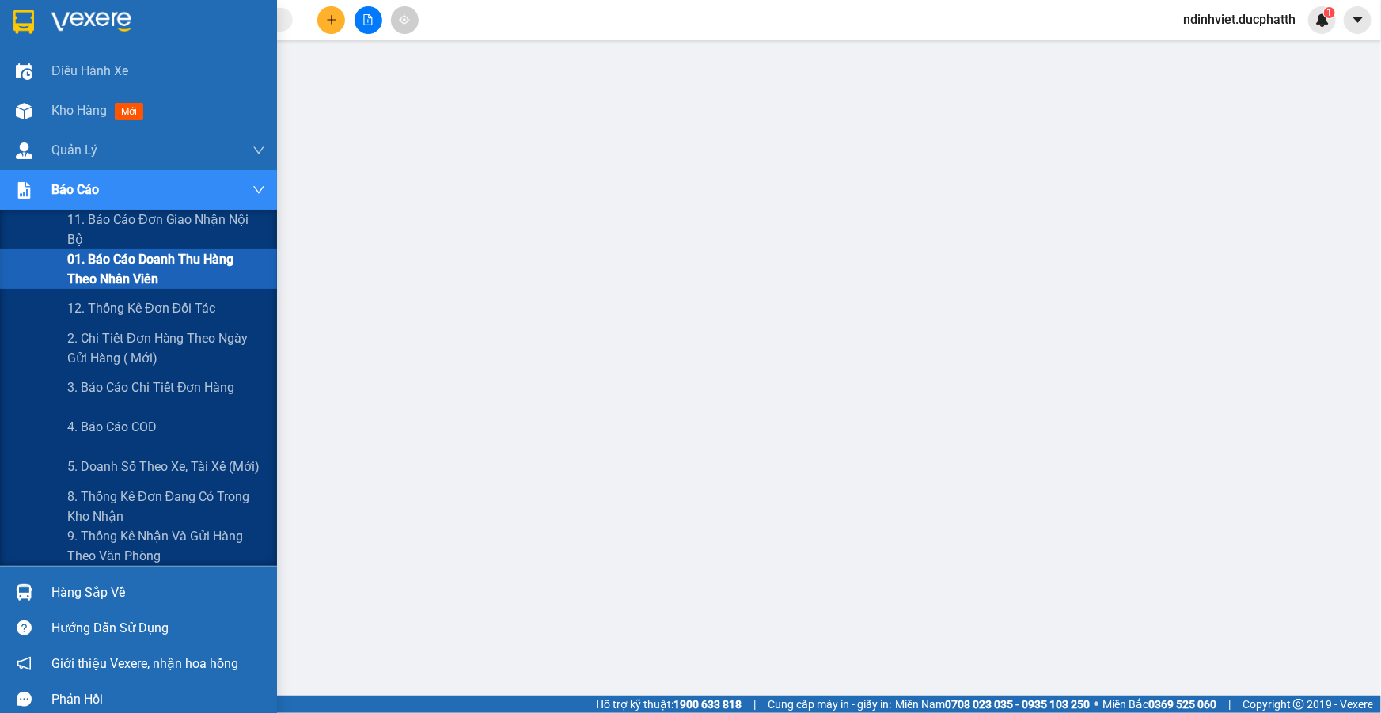
click at [164, 277] on span "01. Báo cáo doanh thu hàng theo nhân viên" at bounding box center [166, 269] width 198 height 40
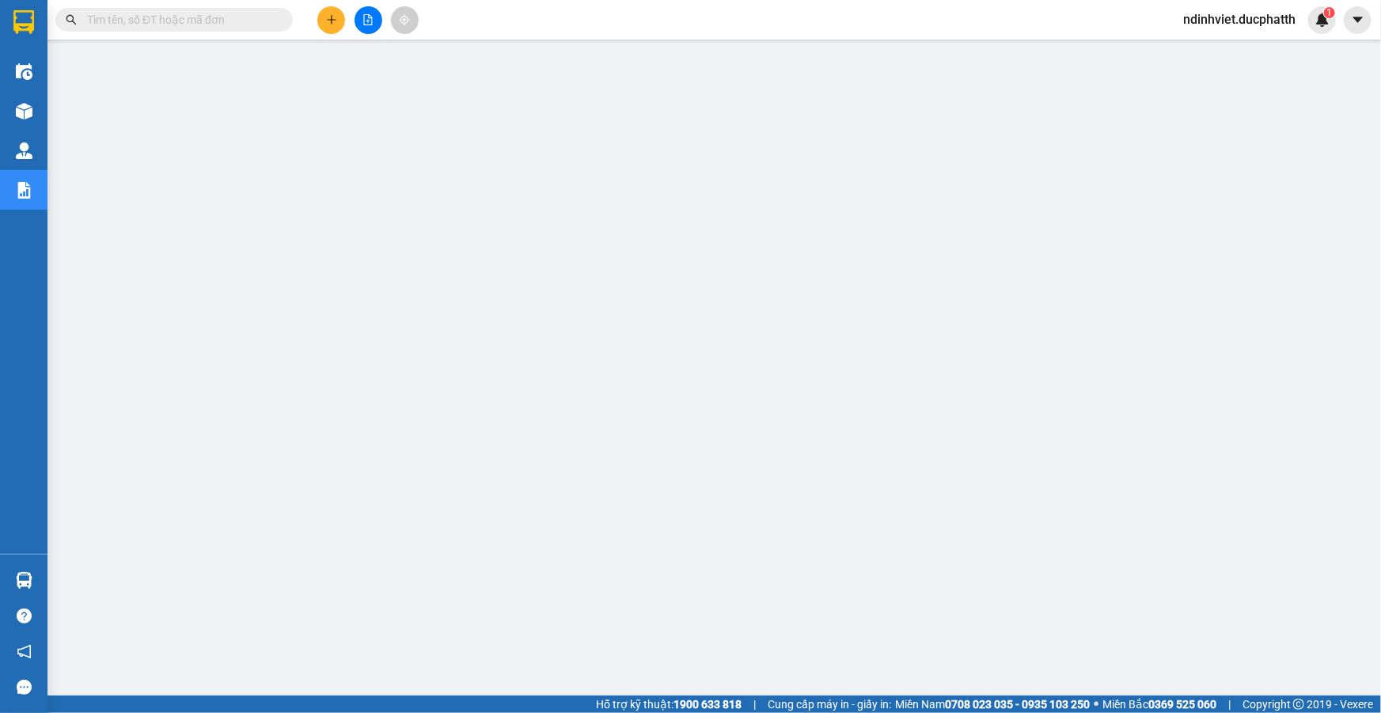
click at [329, 22] on icon "plus" at bounding box center [331, 19] width 11 height 11
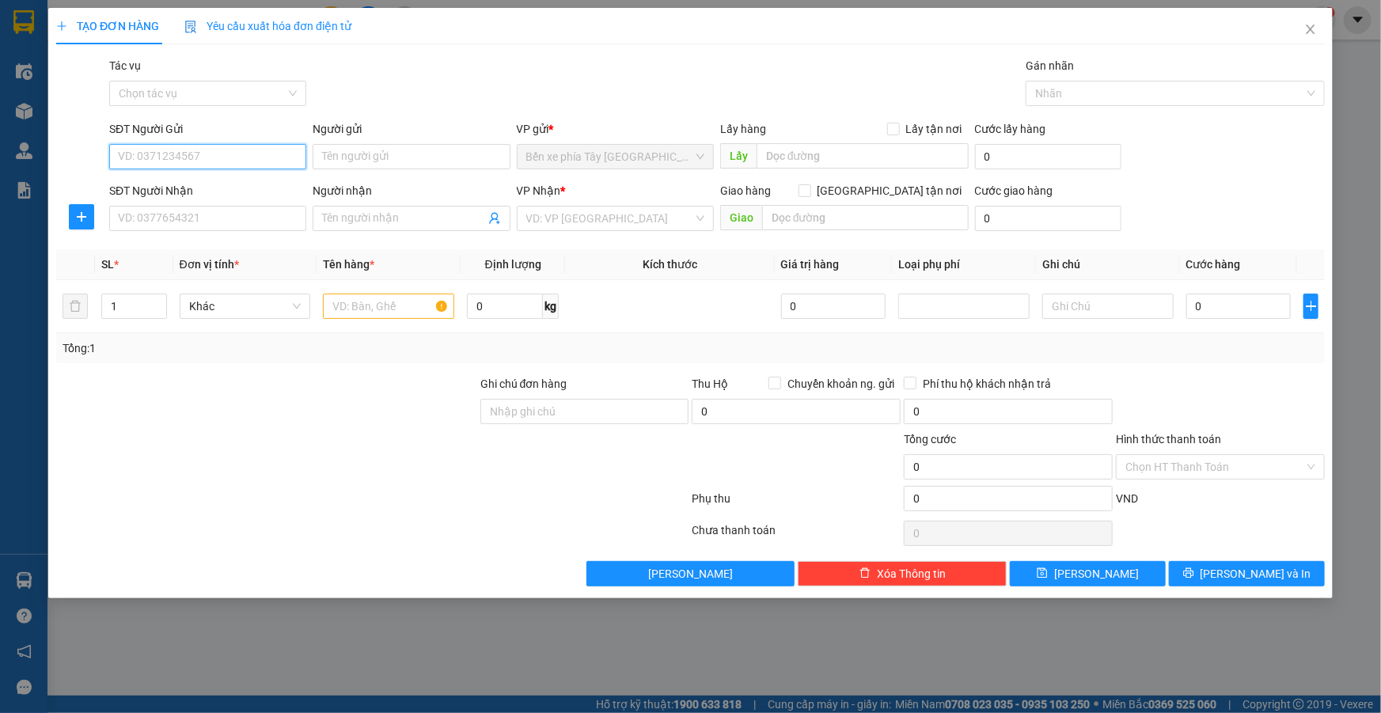
click at [256, 151] on input "SĐT Người Gửi" at bounding box center [207, 156] width 197 height 25
type input "0"
type input "0869865765"
click at [393, 167] on input "Người gửi" at bounding box center [411, 156] width 197 height 25
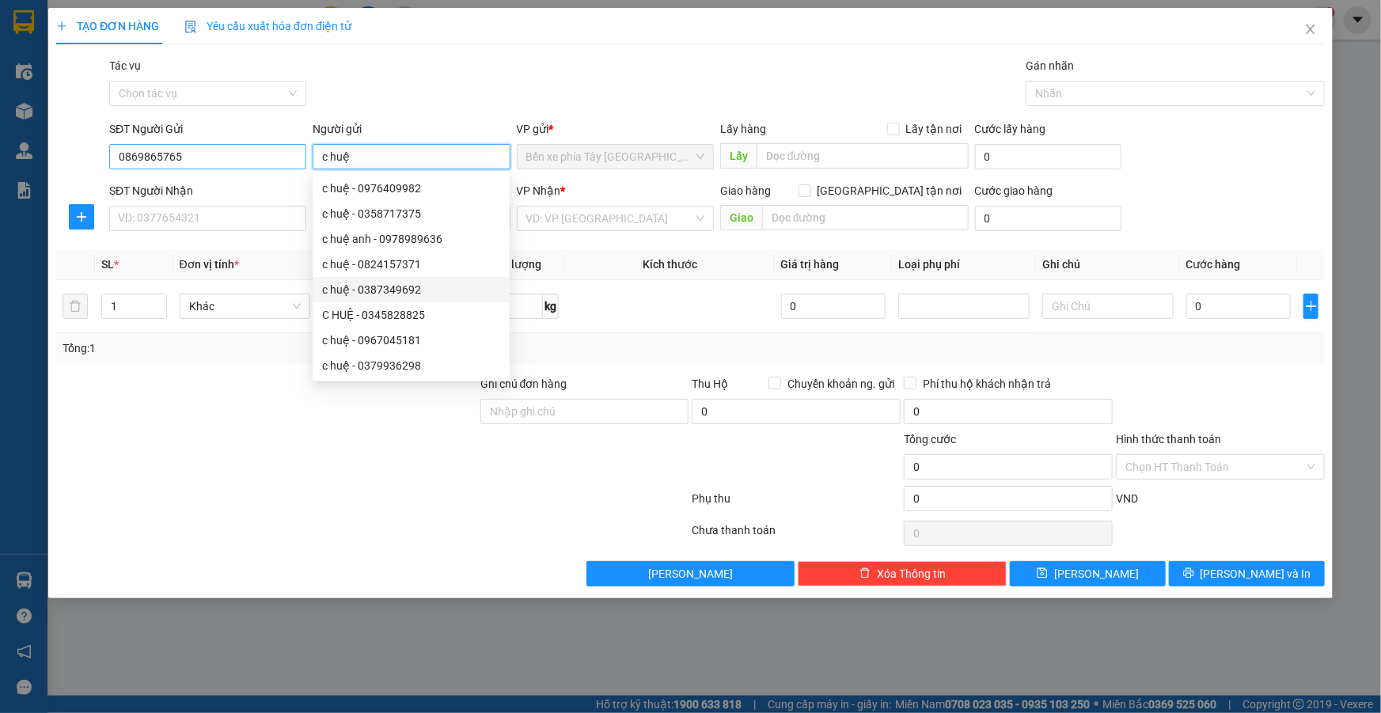
type input "c huệ"
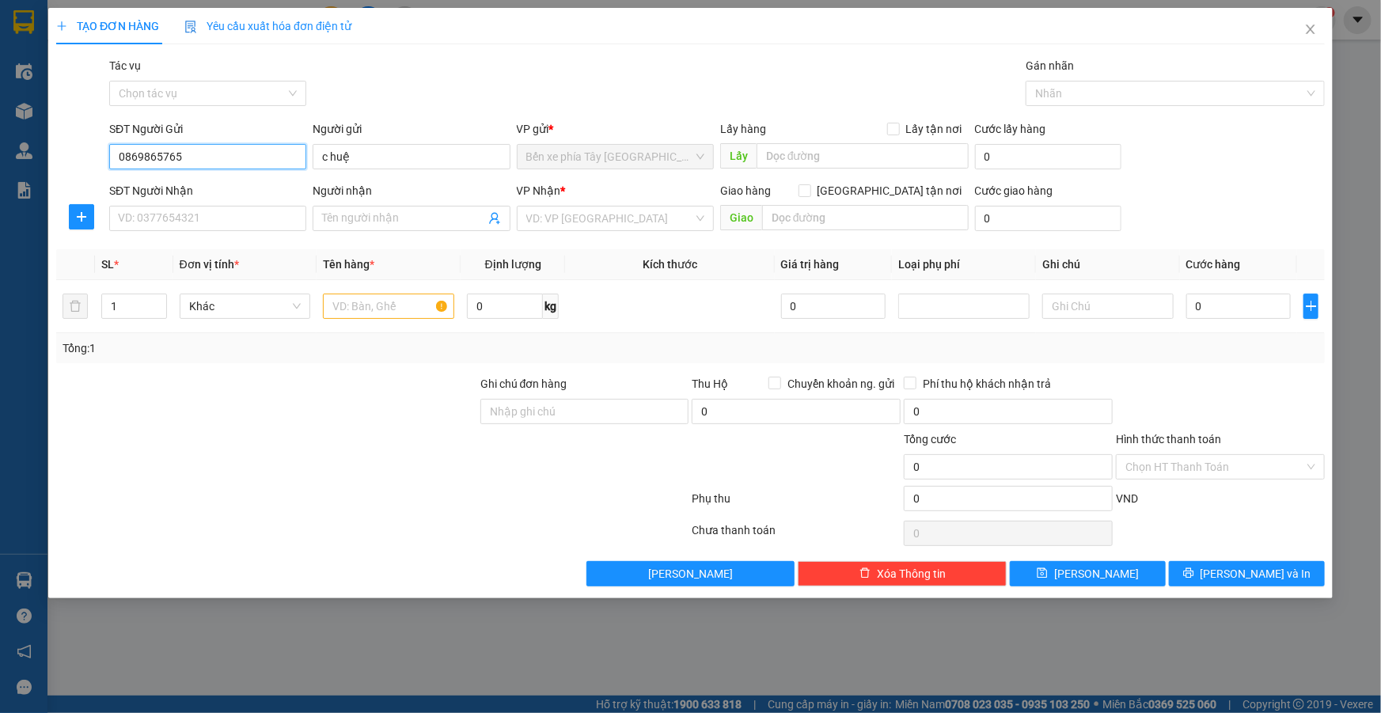
drag, startPoint x: 195, startPoint y: 154, endPoint x: 48, endPoint y: 182, distance: 149.0
click at [48, 182] on div "TẠO ĐƠN HÀNG Yêu cầu xuất hóa đơn điện tử Transit Pickup Surcharge Ids Transit …" at bounding box center [690, 303] width 1285 height 590
click at [261, 219] on input "SĐT Người Nhận" at bounding box center [207, 218] width 197 height 25
paste input "0869865765"
type input "0869865765"
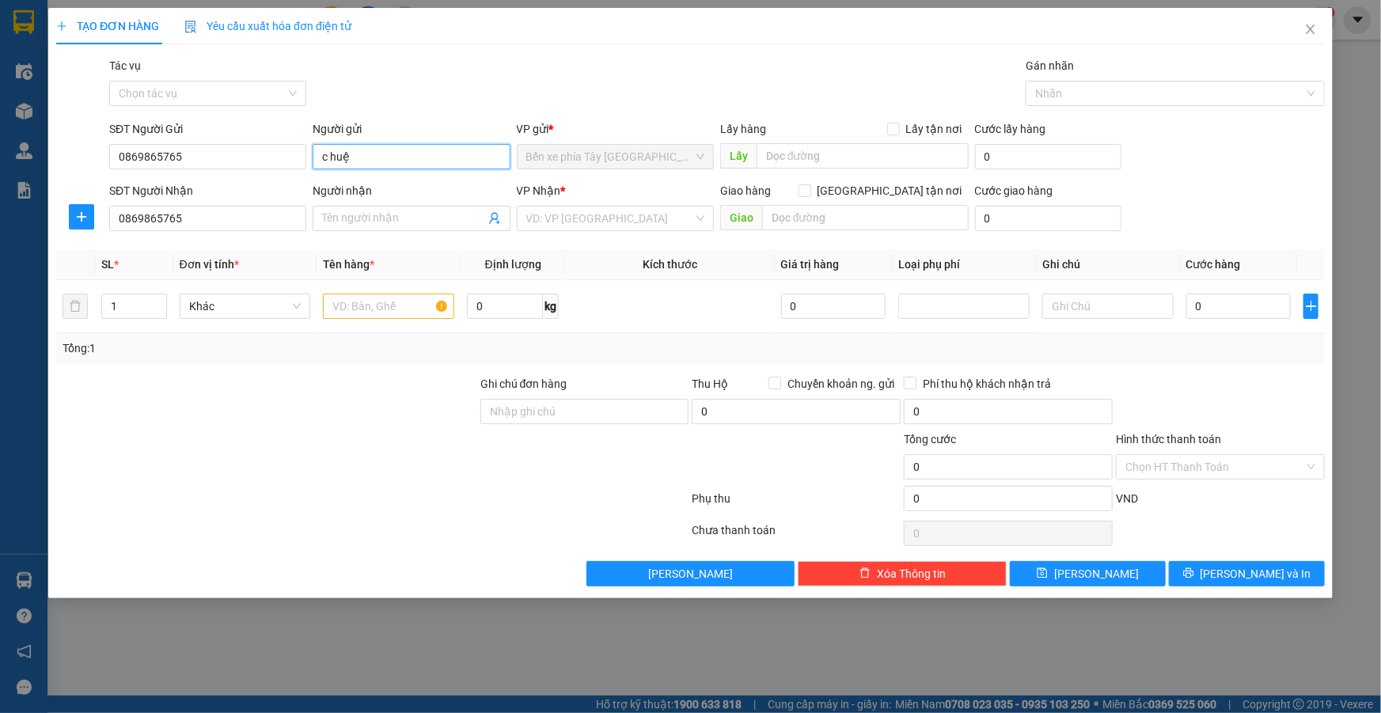
drag, startPoint x: 339, startPoint y: 161, endPoint x: 355, endPoint y: 158, distance: 16.8
click at [347, 159] on input "c huệ" at bounding box center [411, 156] width 197 height 25
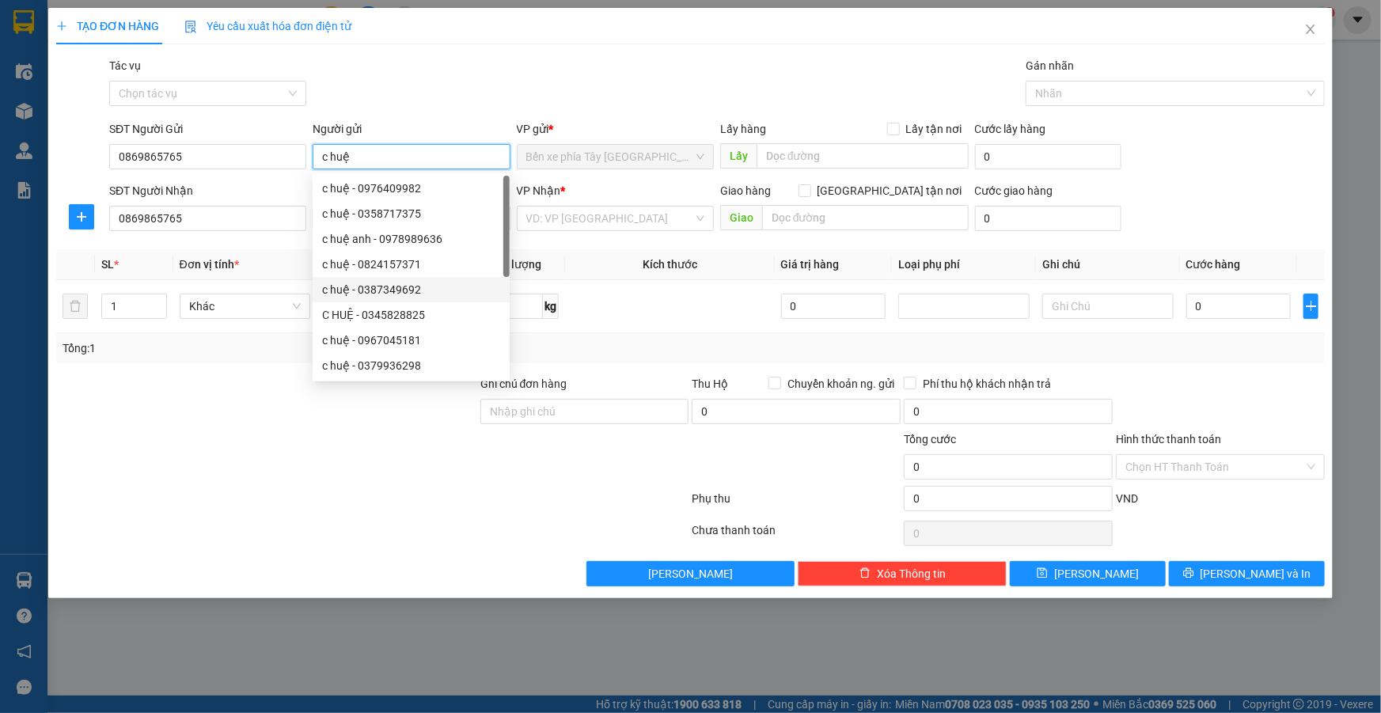
click at [355, 158] on input "c huệ" at bounding box center [411, 156] width 197 height 25
drag, startPoint x: 319, startPoint y: 161, endPoint x: 279, endPoint y: 176, distance: 42.3
click at [279, 175] on div "SĐT Người Gửi 0869865765 Người gửi c huệ VP gửi * Bến xe phía Tây Thanh Hóa Lấy…" at bounding box center [717, 147] width 1222 height 55
drag, startPoint x: 375, startPoint y: 160, endPoint x: 279, endPoint y: 174, distance: 96.8
click at [279, 174] on div "SĐT Người Gửi 0869865765 Người gửi c huệ VP gửi * Bến xe phía Tây Thanh Hóa Lấy…" at bounding box center [717, 147] width 1222 height 55
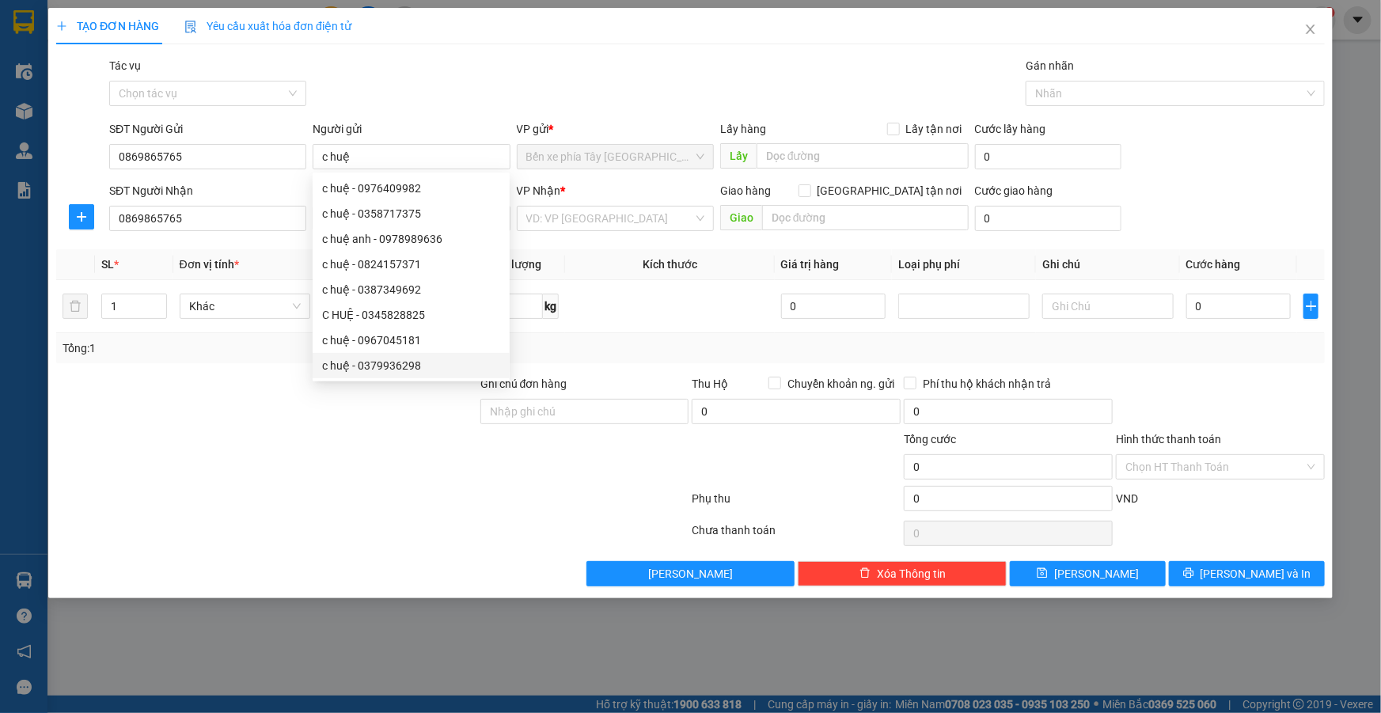
click at [322, 456] on div at bounding box center [267, 458] width 424 height 55
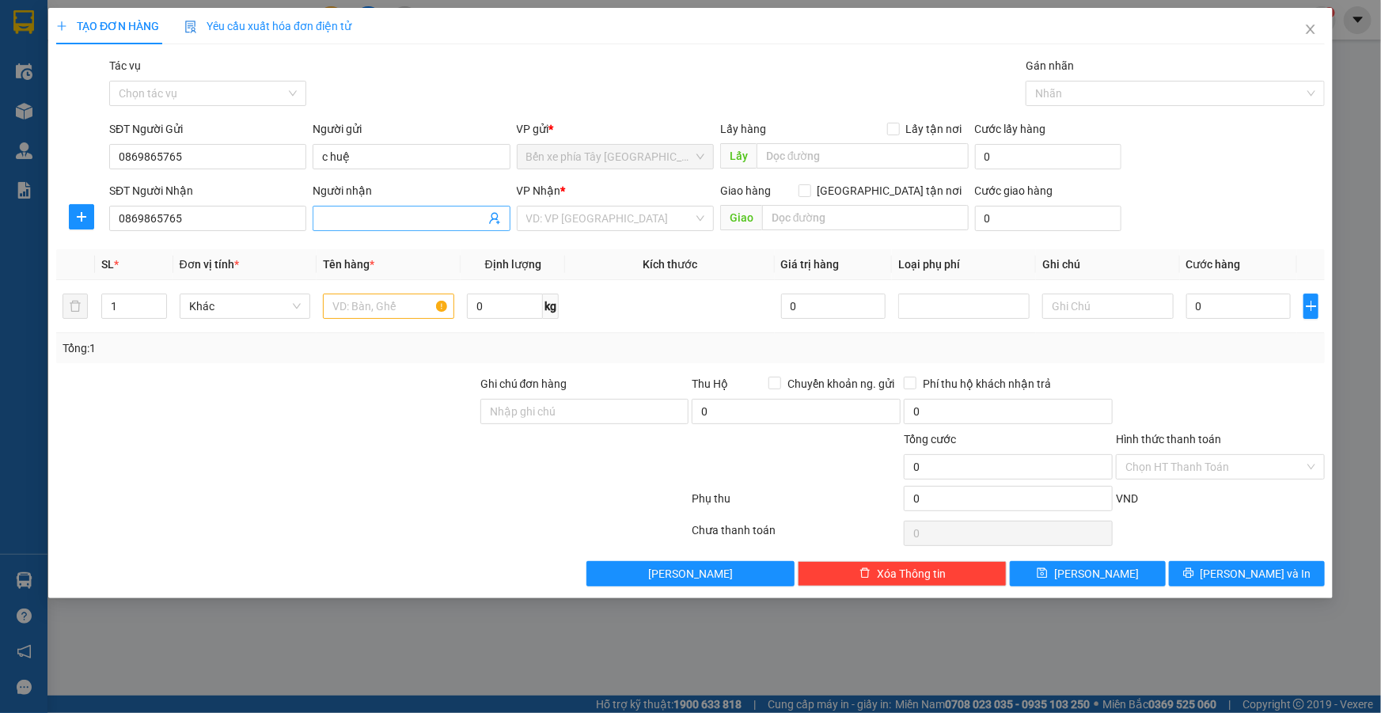
click at [402, 207] on span at bounding box center [411, 218] width 197 height 25
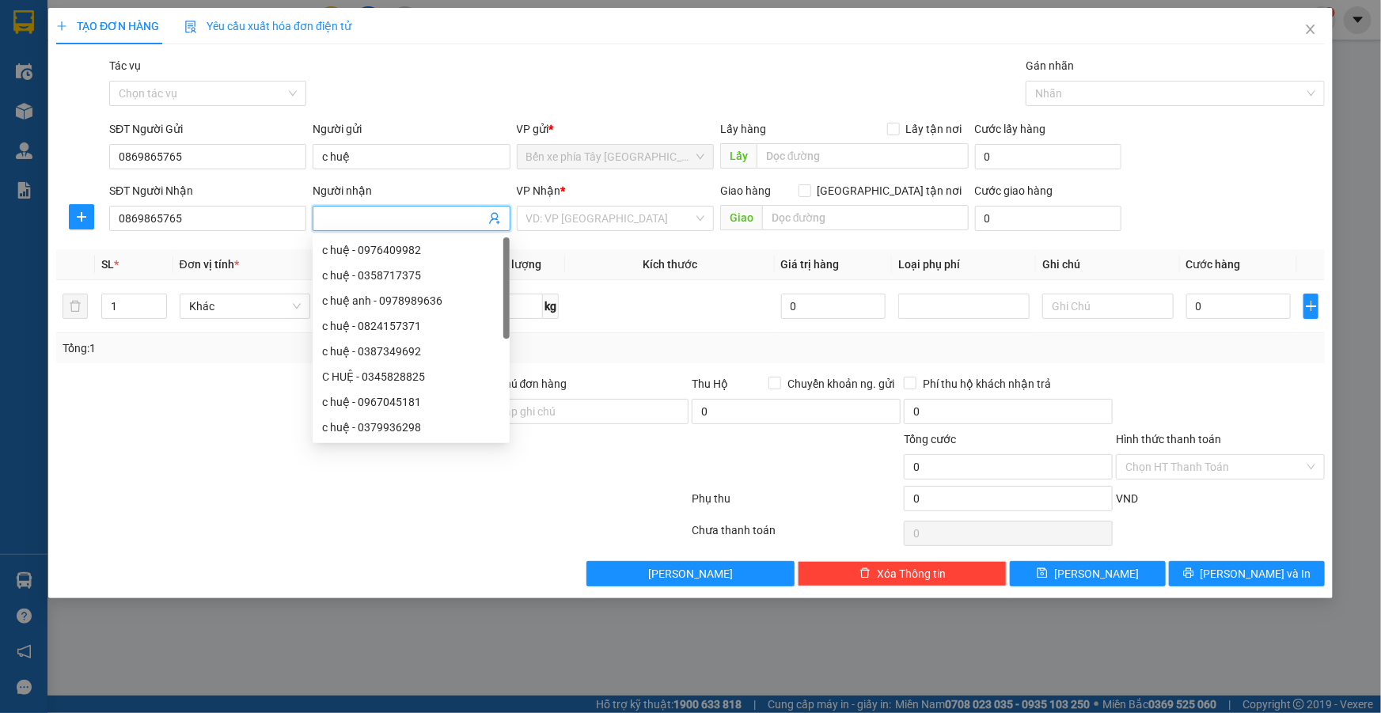
paste input "c huệ"
type input "c huệ"
click at [231, 154] on input "0869865765" at bounding box center [207, 156] width 197 height 25
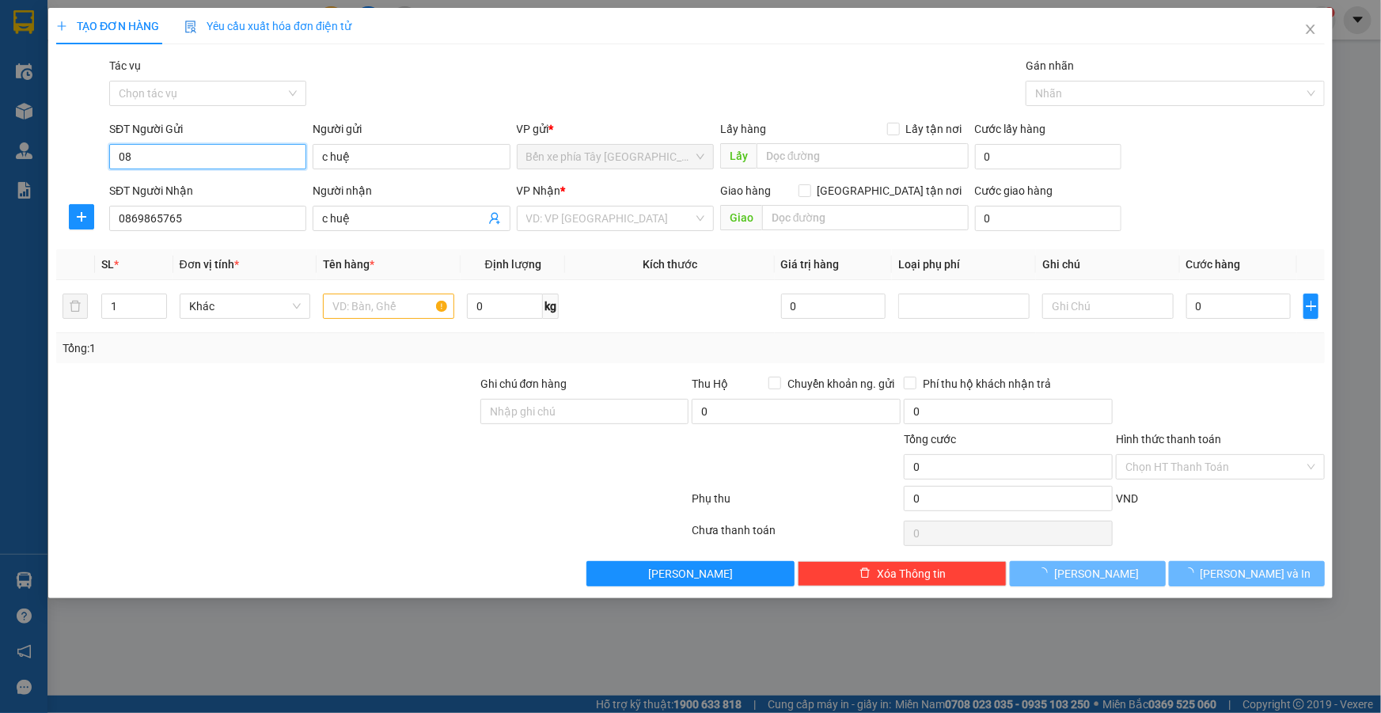
type input "0"
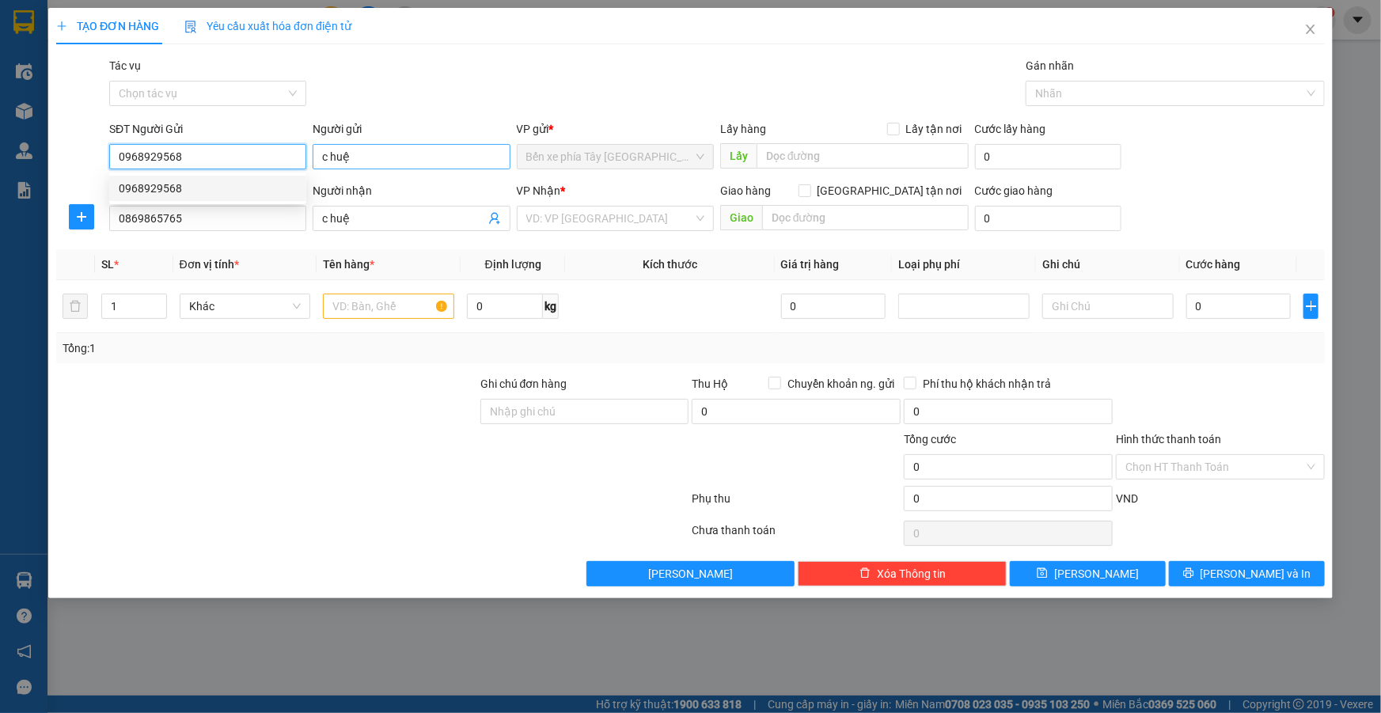
type input "0968929568"
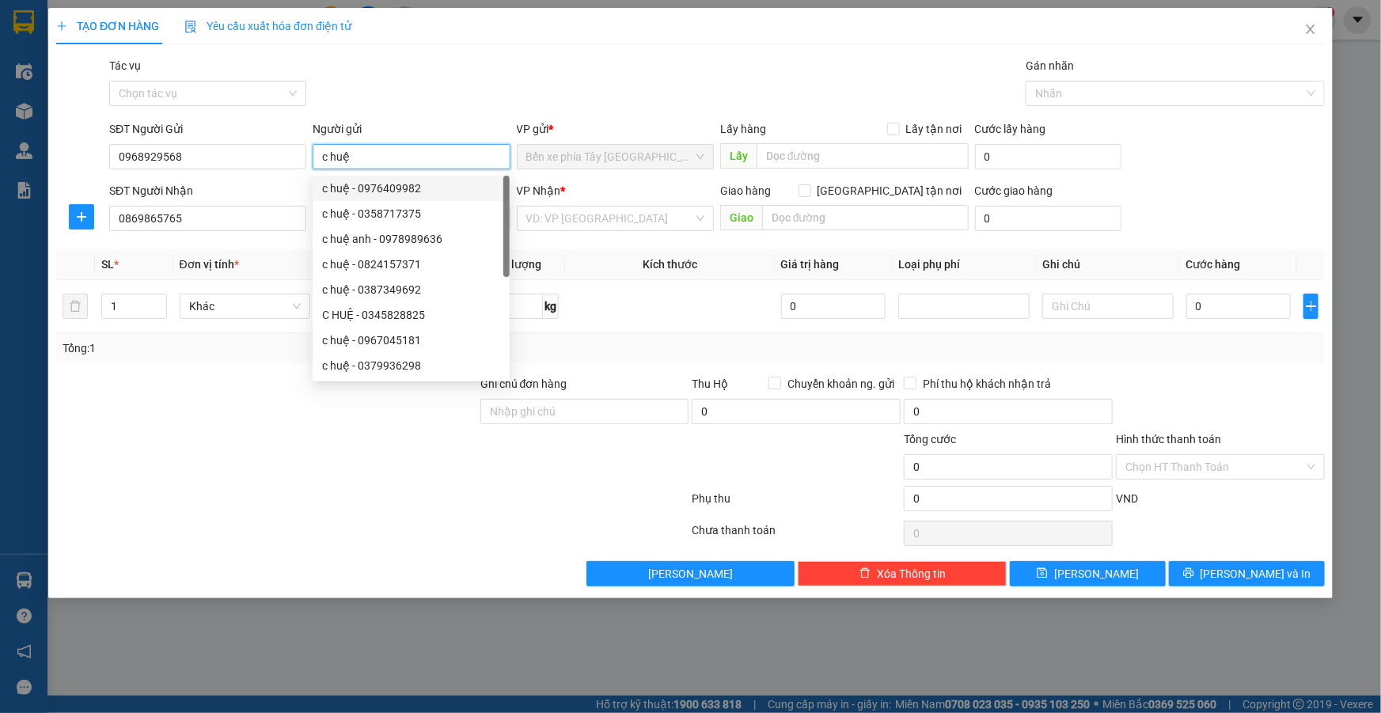
drag, startPoint x: 389, startPoint y: 153, endPoint x: 301, endPoint y: 181, distance: 93.1
click at [314, 177] on body "Kết quả tìm kiếm ( 1 ) Bộ lọc Mã ĐH Trạng thái Món hàng Thu hộ Tổng cước Chưa c…" at bounding box center [690, 356] width 1381 height 713
type input "a hùng"
click at [219, 390] on div at bounding box center [267, 402] width 424 height 55
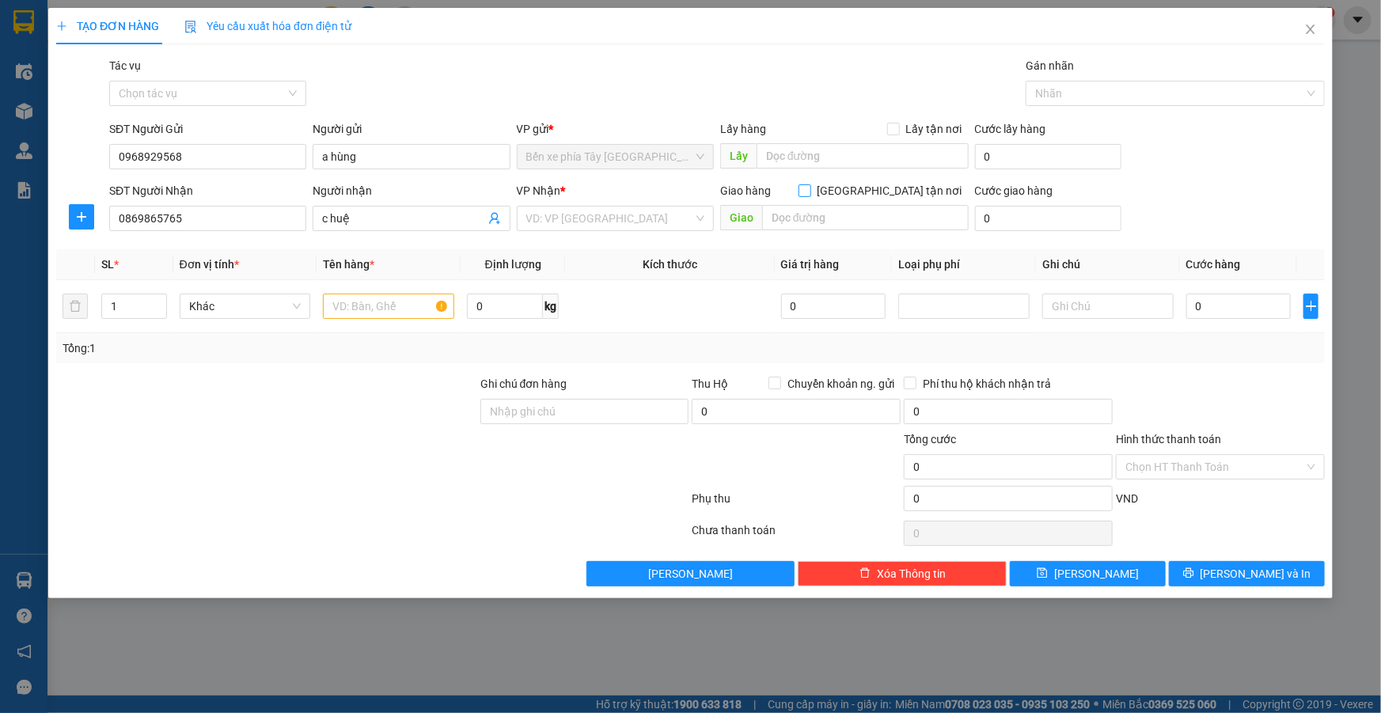
click at [810, 192] on input "Giao tận nơi" at bounding box center [804, 189] width 11 height 11
checkbox input "true"
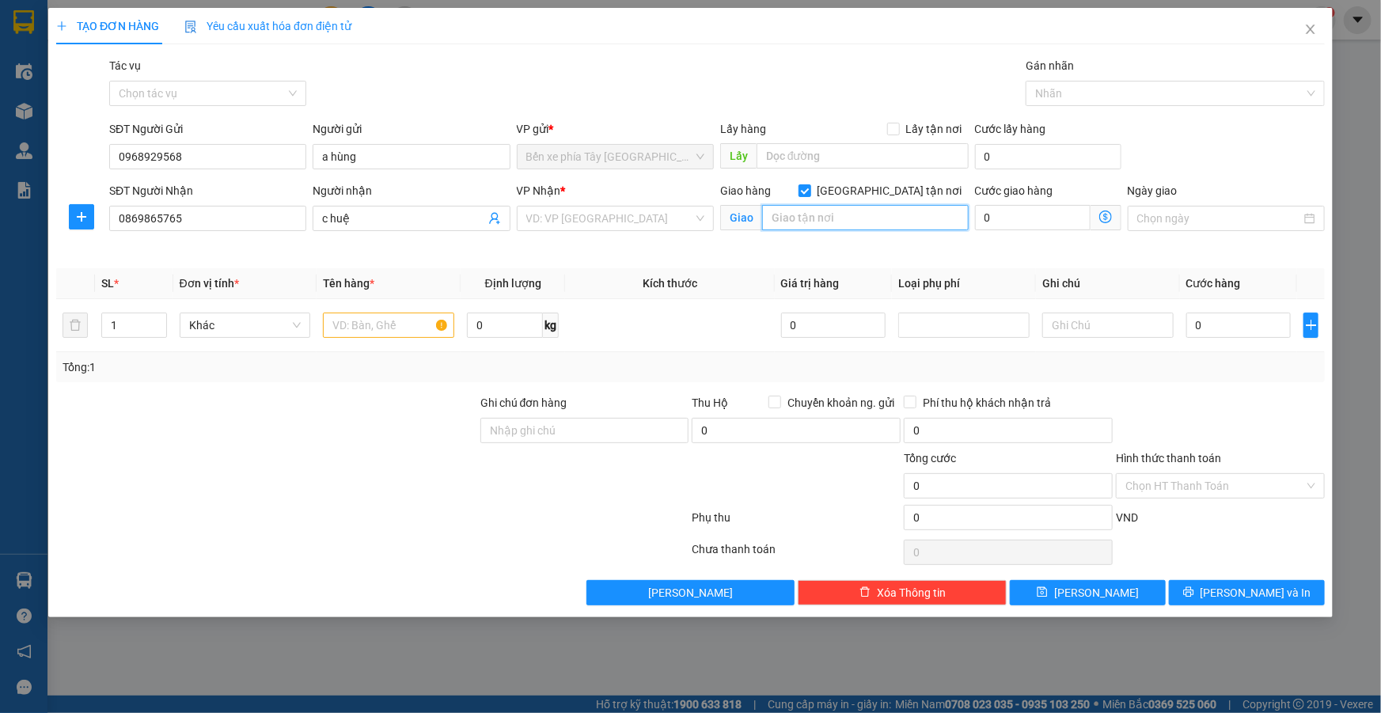
click at [876, 220] on input "text" at bounding box center [865, 217] width 207 height 25
type input "2 ngỏ 161 thái hà láng hạ hà nội"
click at [1109, 222] on icon "dollar-circle" at bounding box center [1105, 217] width 13 height 13
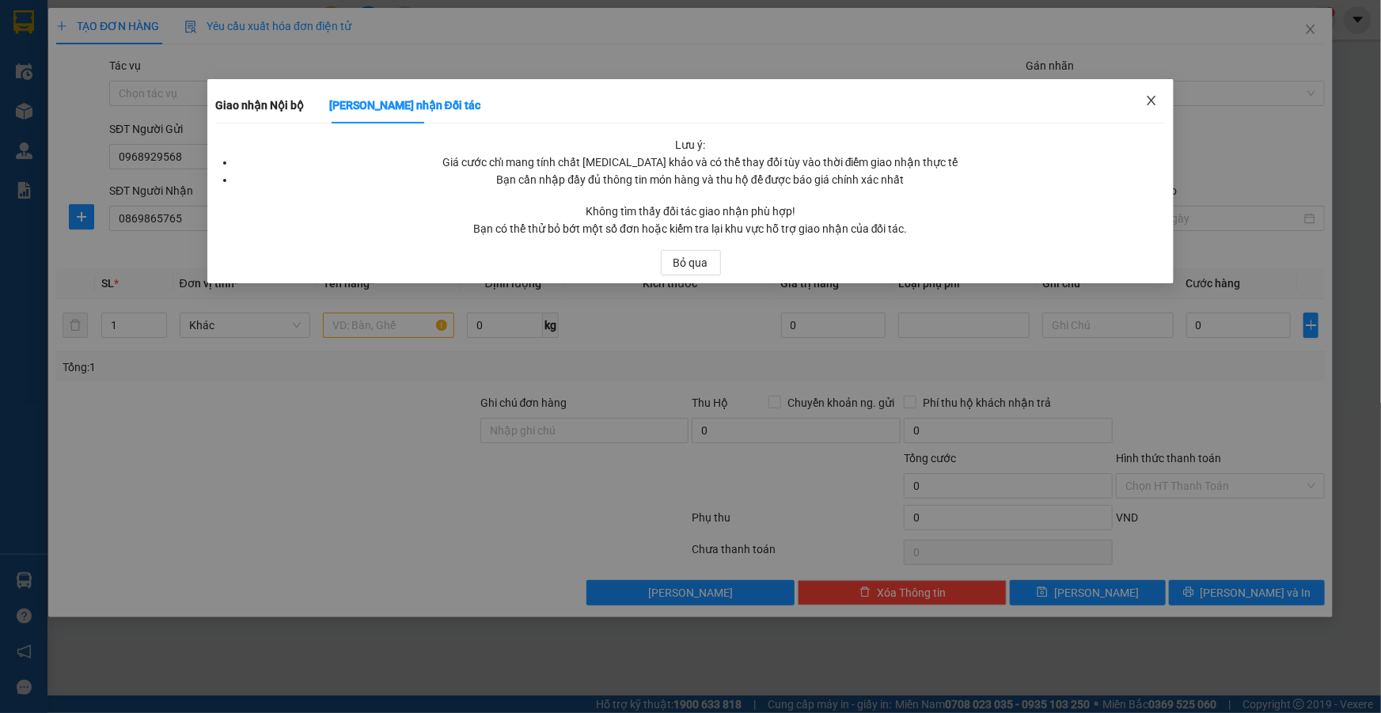
click at [1152, 99] on icon "close" at bounding box center [1151, 100] width 13 height 13
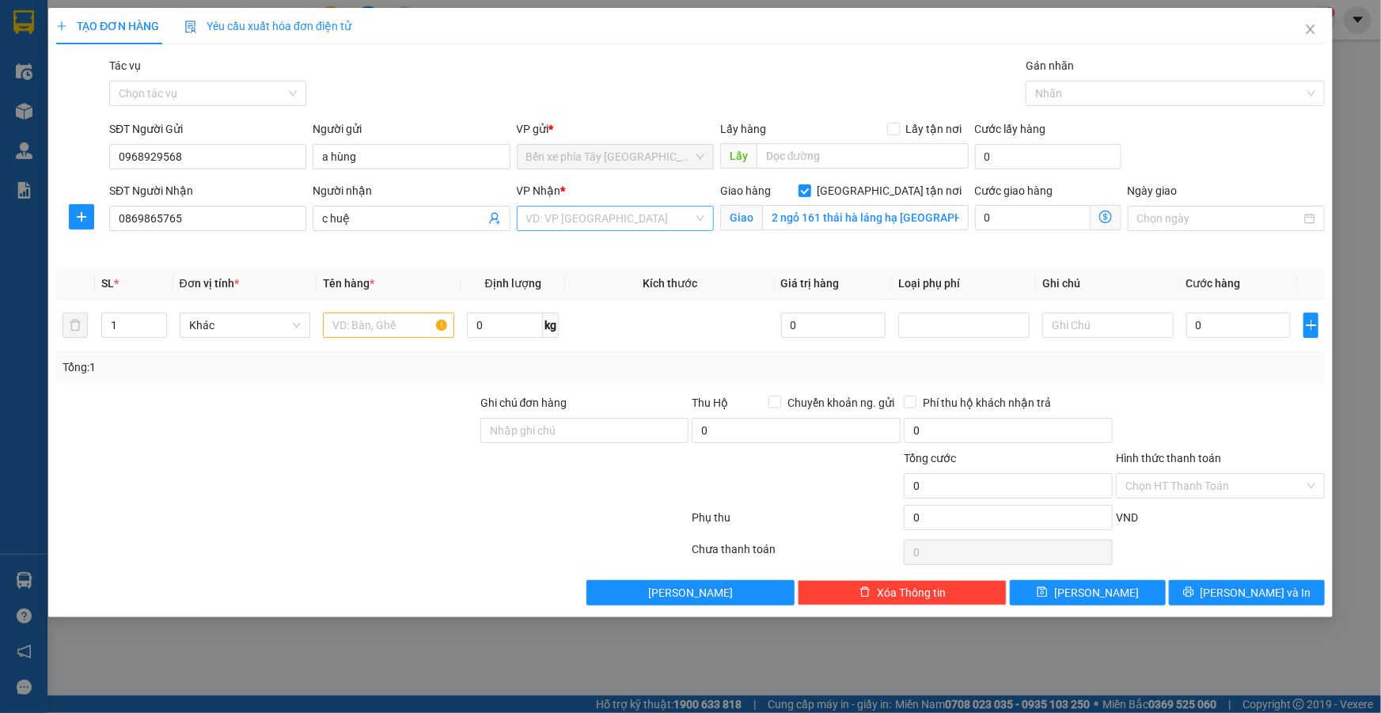
click at [671, 215] on input "search" at bounding box center [609, 219] width 167 height 24
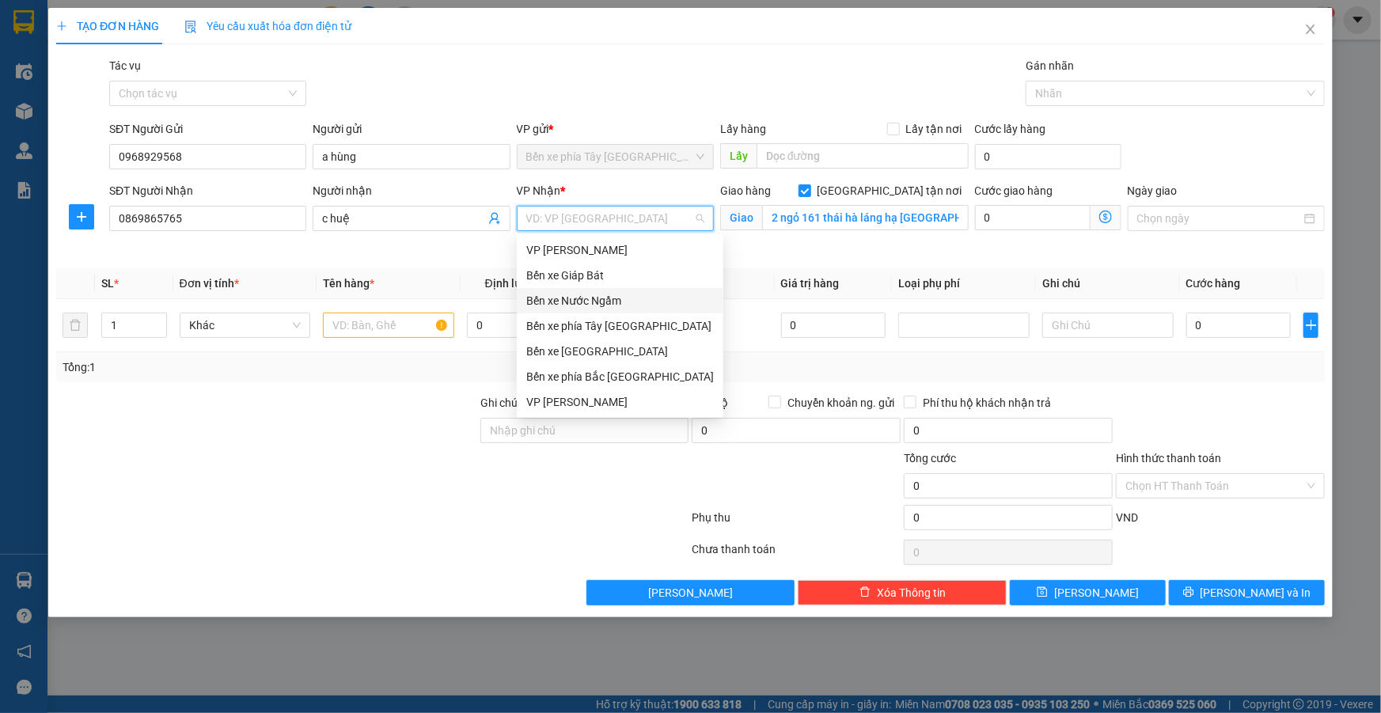
click at [584, 295] on div "Bến xe Nước Ngầm" at bounding box center [620, 300] width 188 height 17
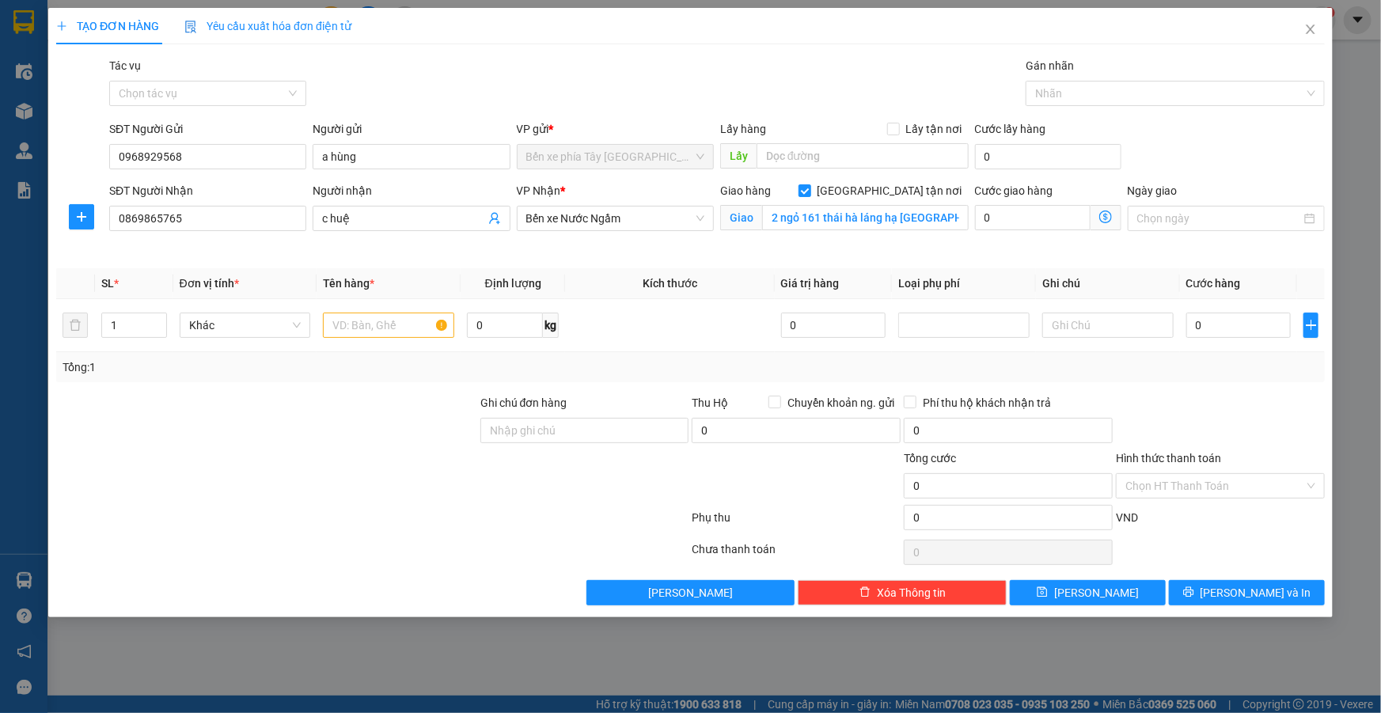
click at [1111, 217] on icon "dollar-circle" at bounding box center [1105, 217] width 13 height 13
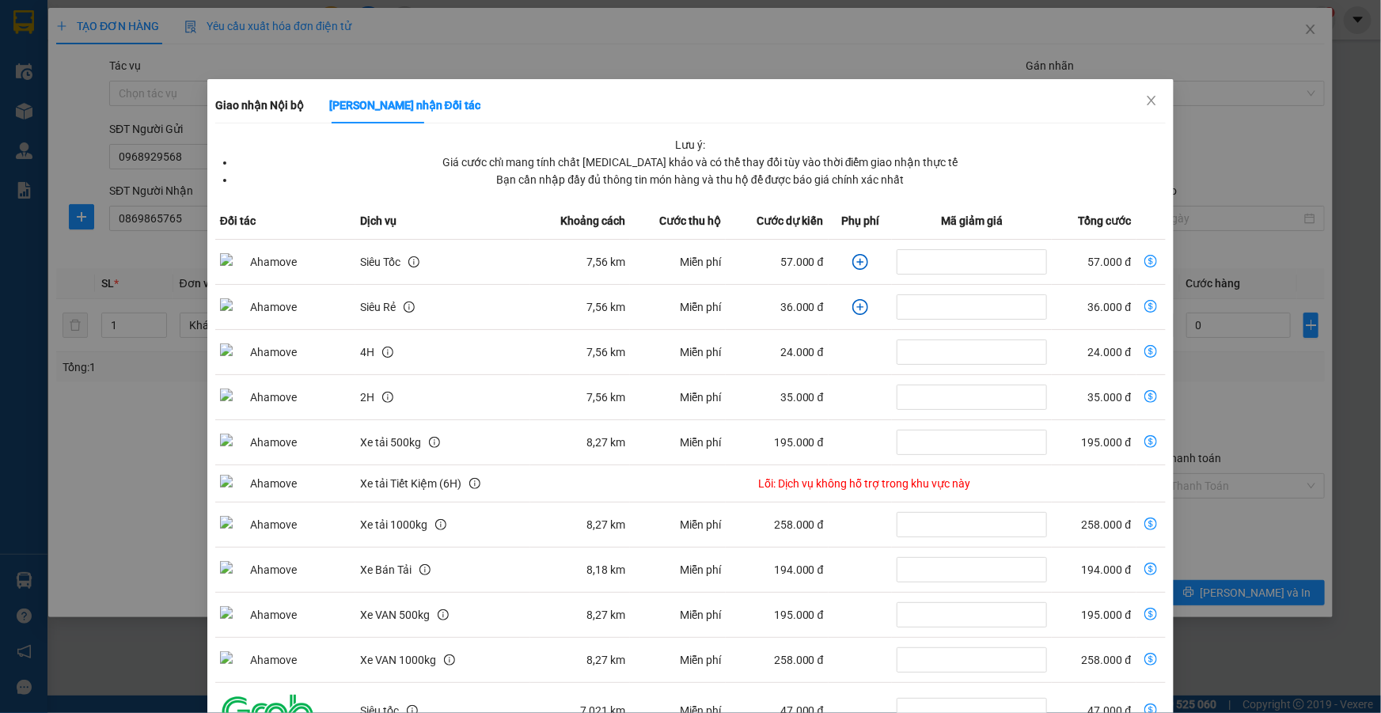
click at [857, 260] on icon "plus-circle" at bounding box center [860, 262] width 7 height 7
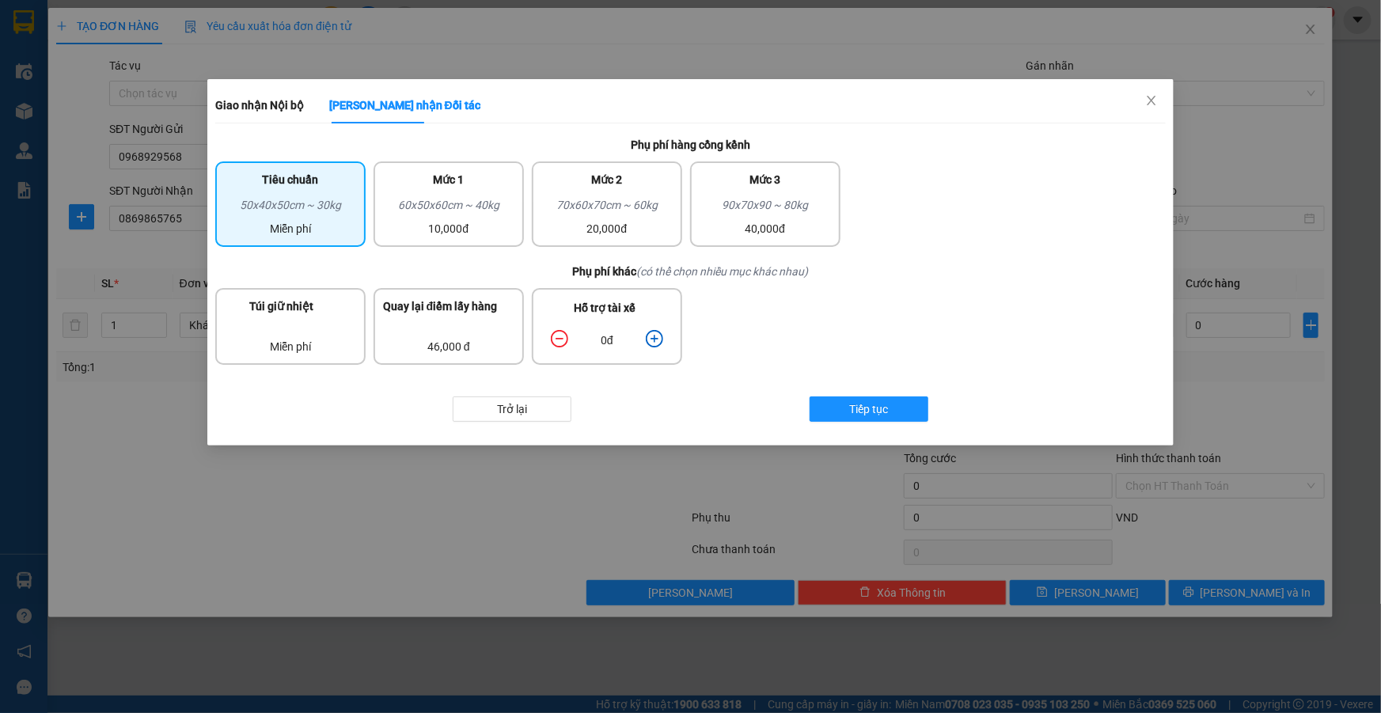
click at [646, 332] on icon "plus-circle" at bounding box center [654, 338] width 17 height 17
click at [649, 332] on icon "plus-circle" at bounding box center [654, 338] width 17 height 17
click at [865, 410] on span "Tiếp tục" at bounding box center [868, 409] width 39 height 17
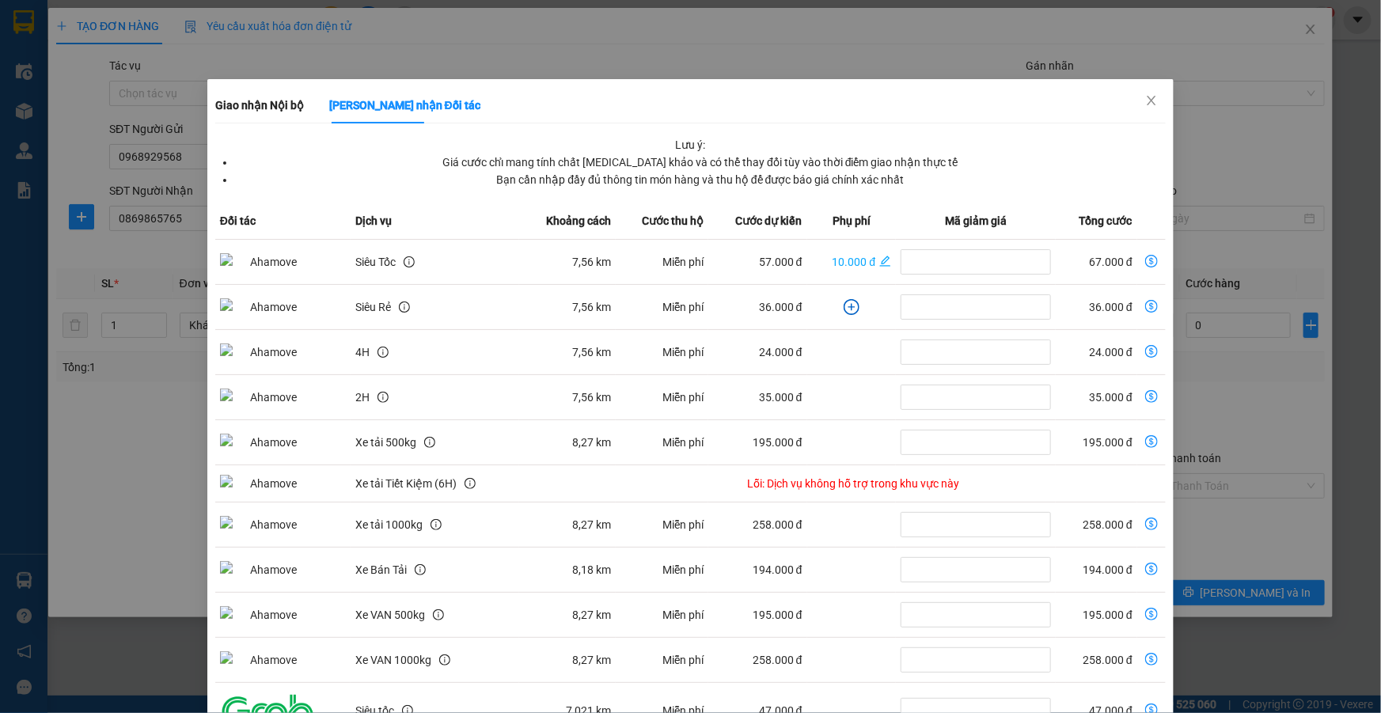
click at [1145, 258] on icon "dollar-circle" at bounding box center [1151, 261] width 13 height 13
type input "67.000"
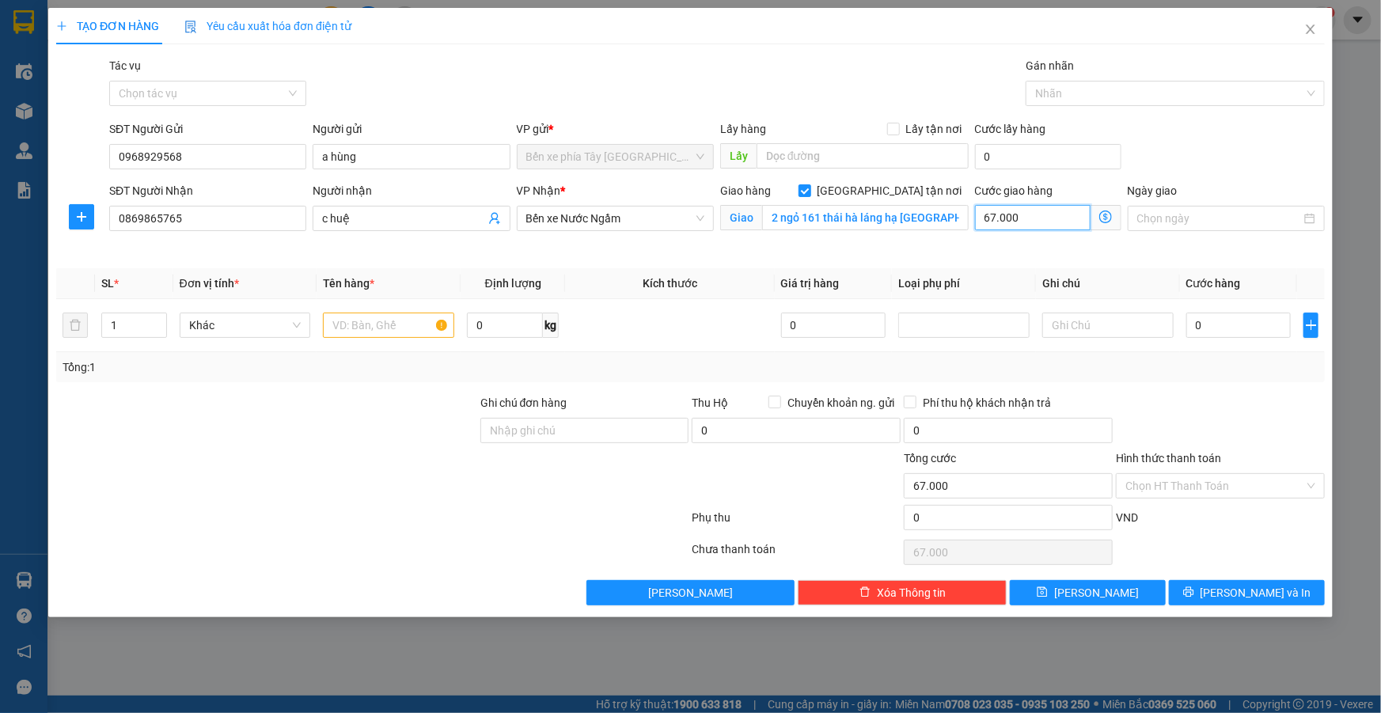
click at [1069, 230] on input "67.000" at bounding box center [1033, 217] width 116 height 25
type input "7"
type input "70"
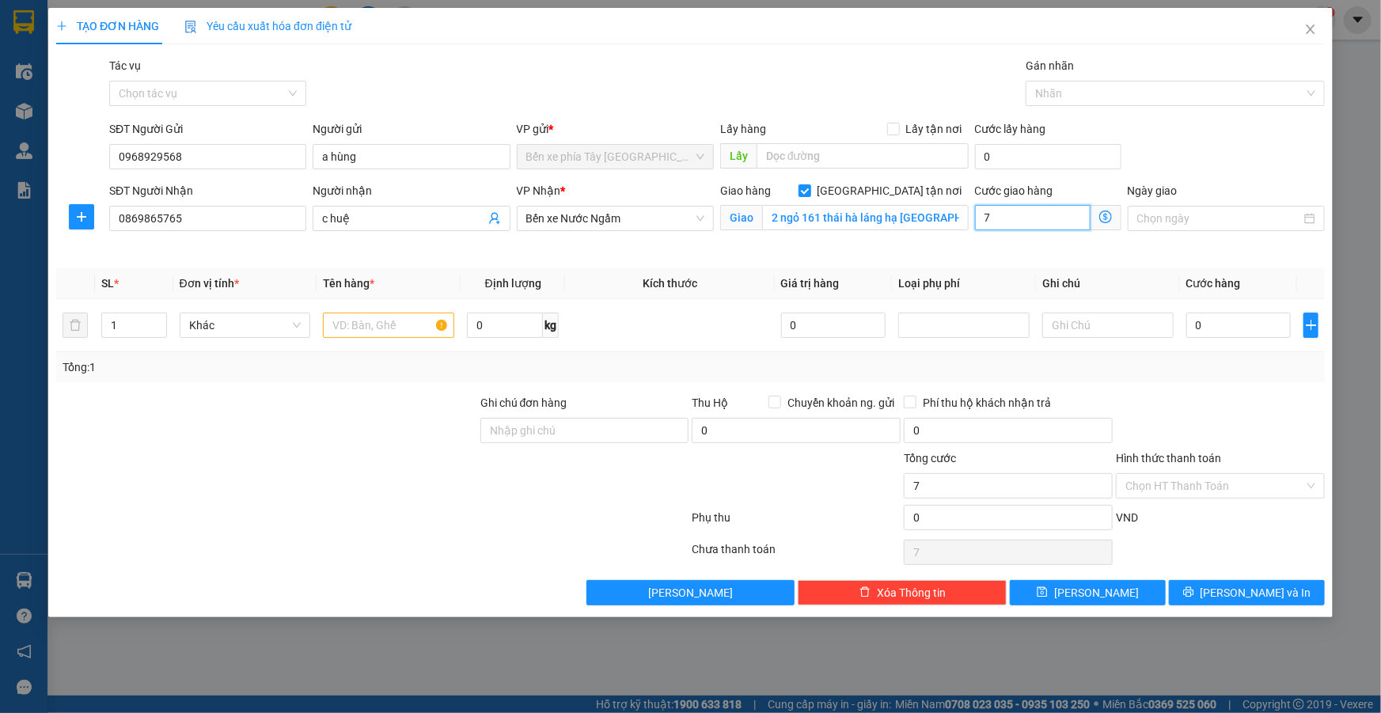
type input "70"
type input "700"
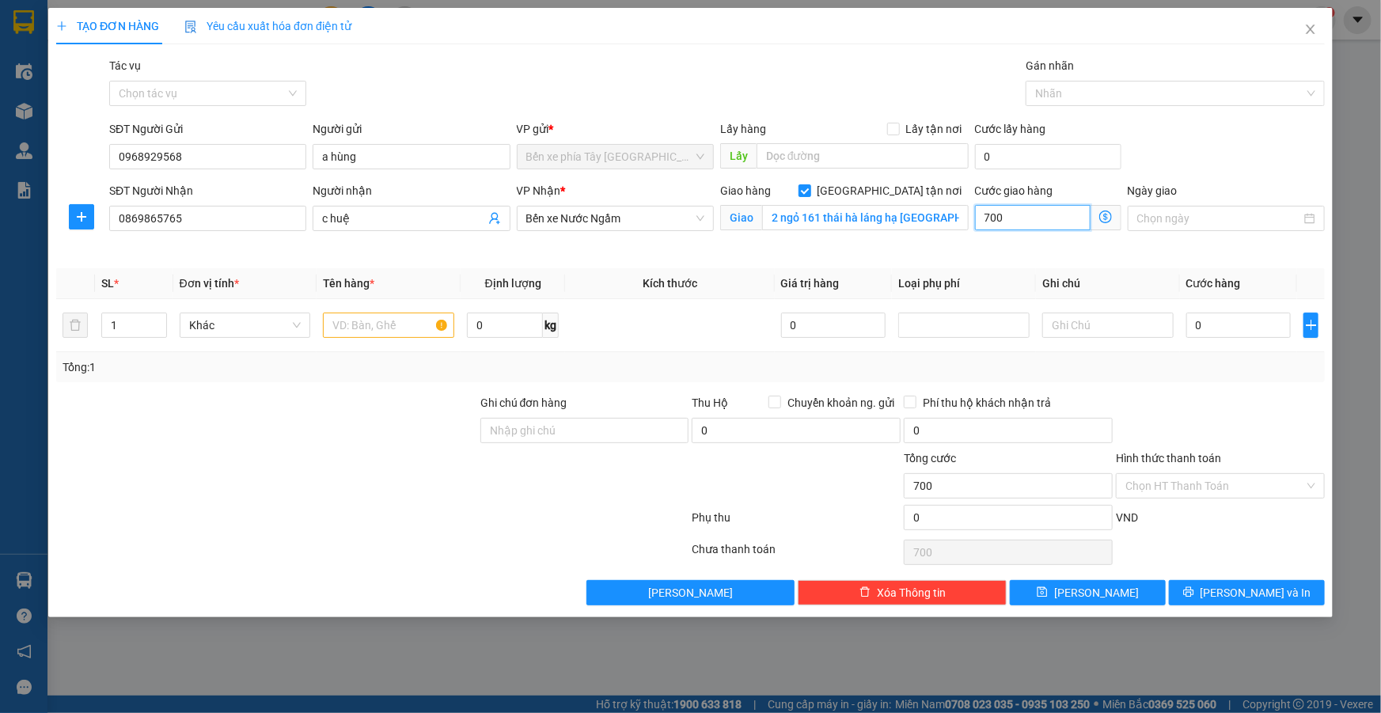
type input "7.000"
type input "70.000"
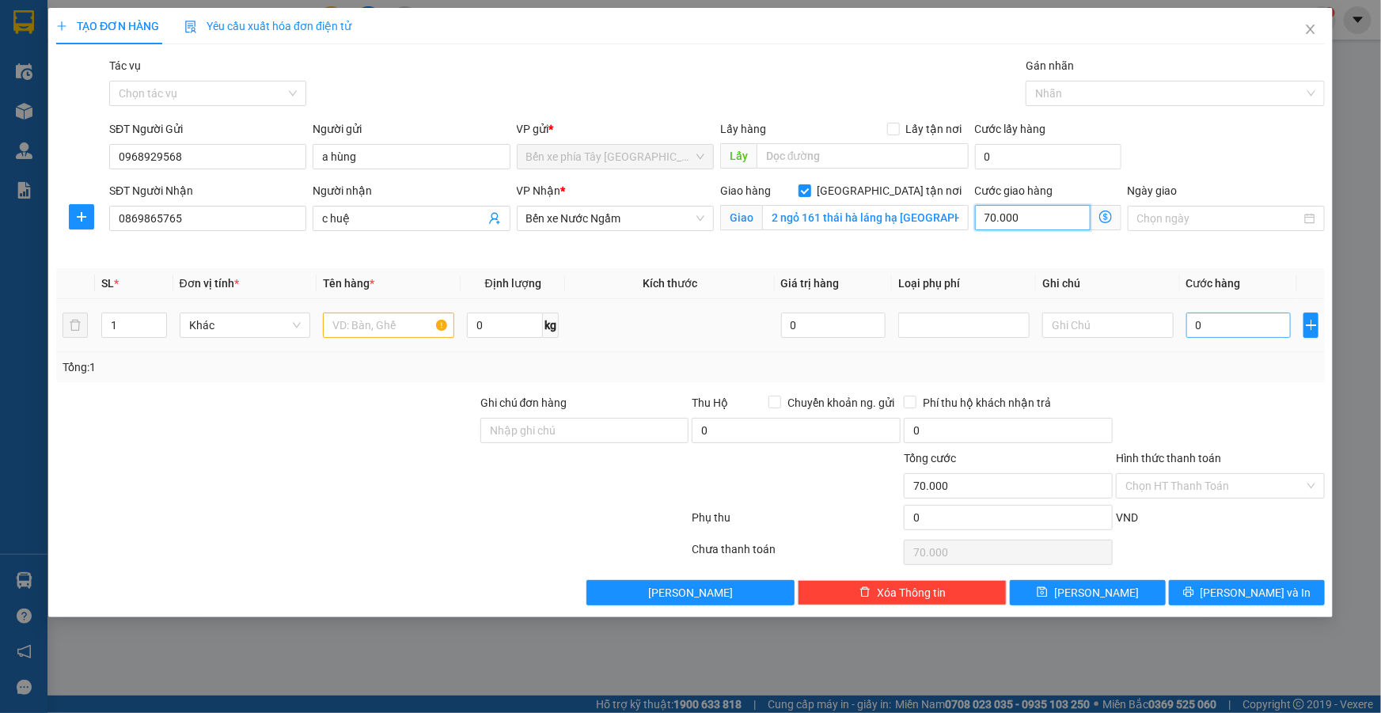
type input "70.000"
click at [1225, 325] on input "0" at bounding box center [1239, 325] width 105 height 25
type input "3"
type input "70.003"
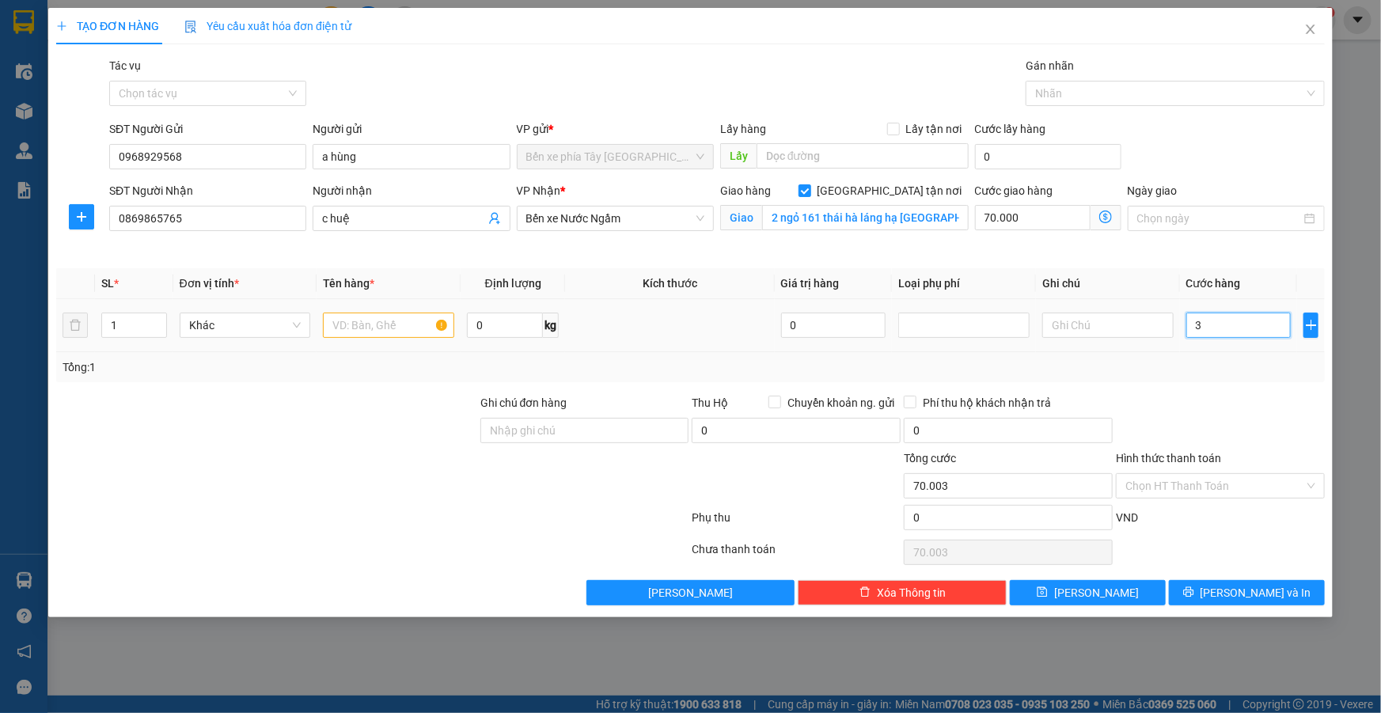
type input "30"
type input "70.030"
type input "300"
type input "70.300"
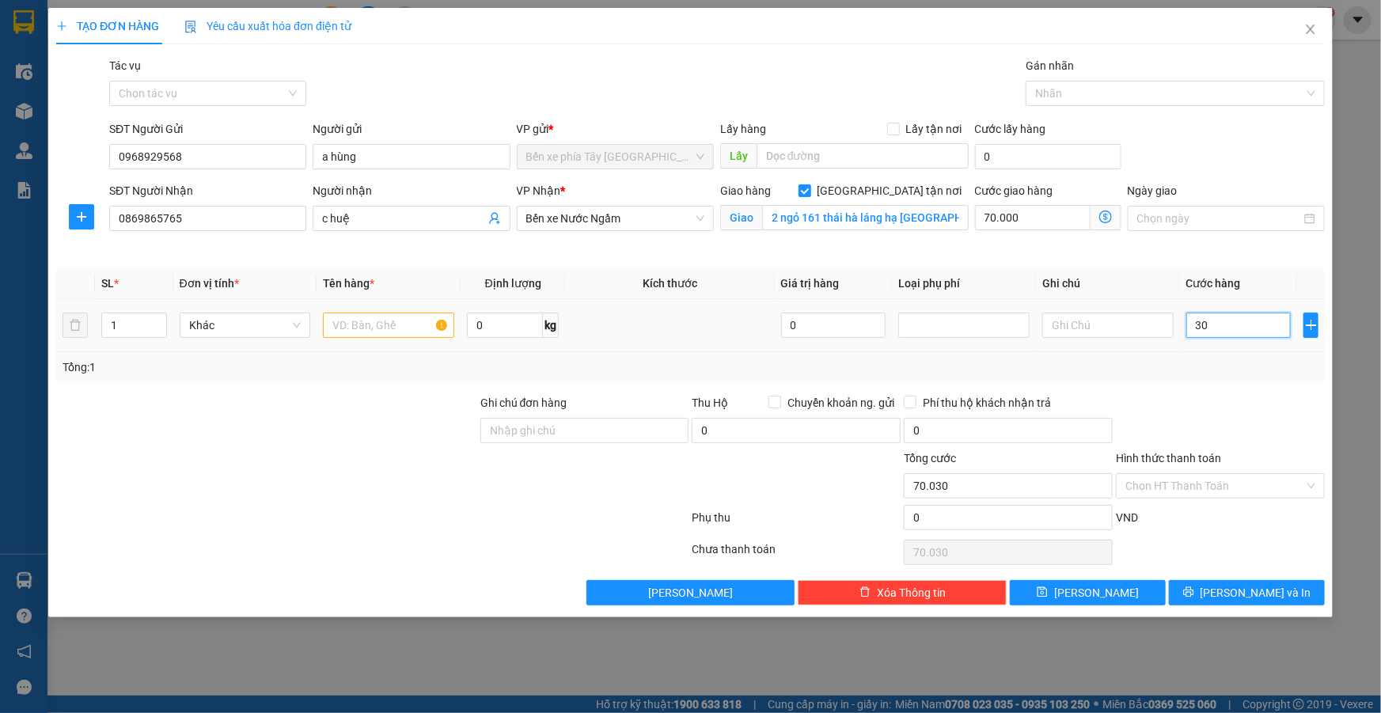
type input "70.300"
type input "3.000"
type input "73.000"
type input "30.000"
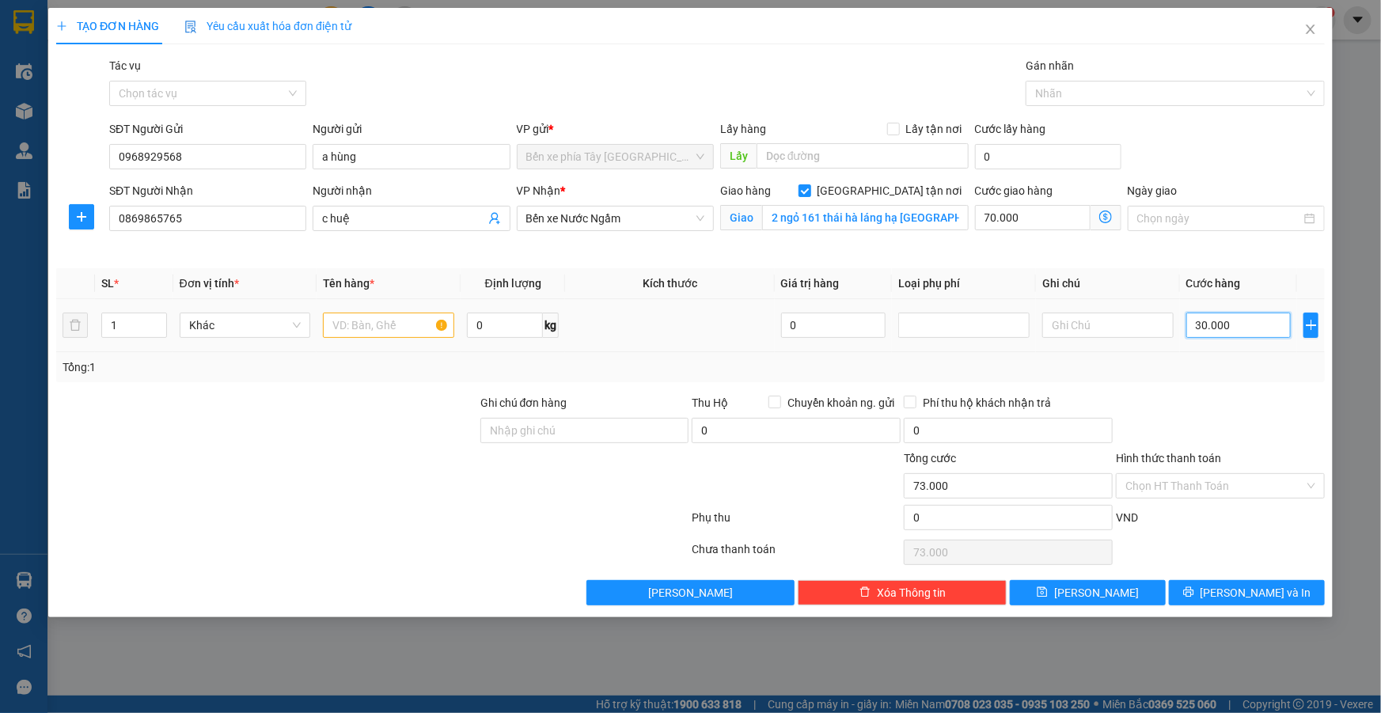
type input "100.000"
type input "30.000"
click at [357, 327] on input "text" at bounding box center [388, 325] width 131 height 25
type input "1"
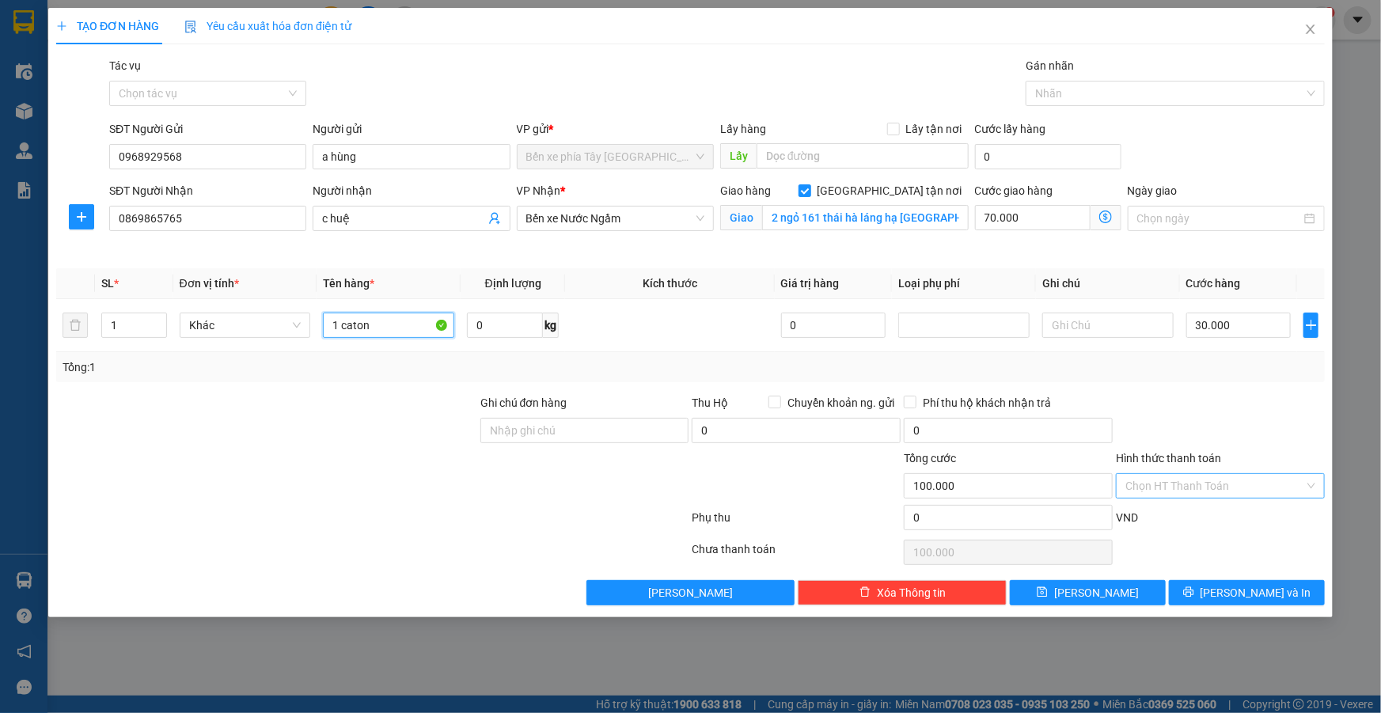
type input "1 caton"
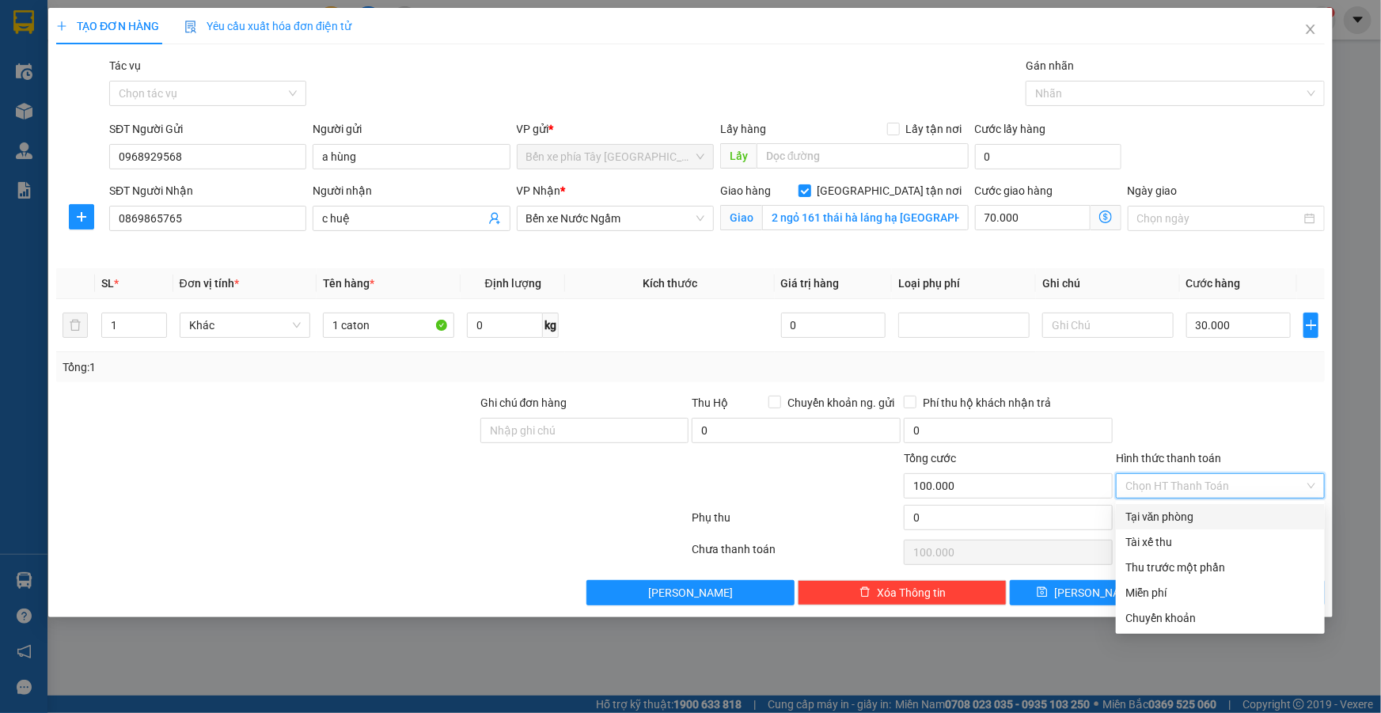
click at [1181, 485] on input "Hình thức thanh toán" at bounding box center [1215, 486] width 179 height 24
click at [1190, 524] on div "Tại văn phòng" at bounding box center [1221, 516] width 190 height 17
type input "0"
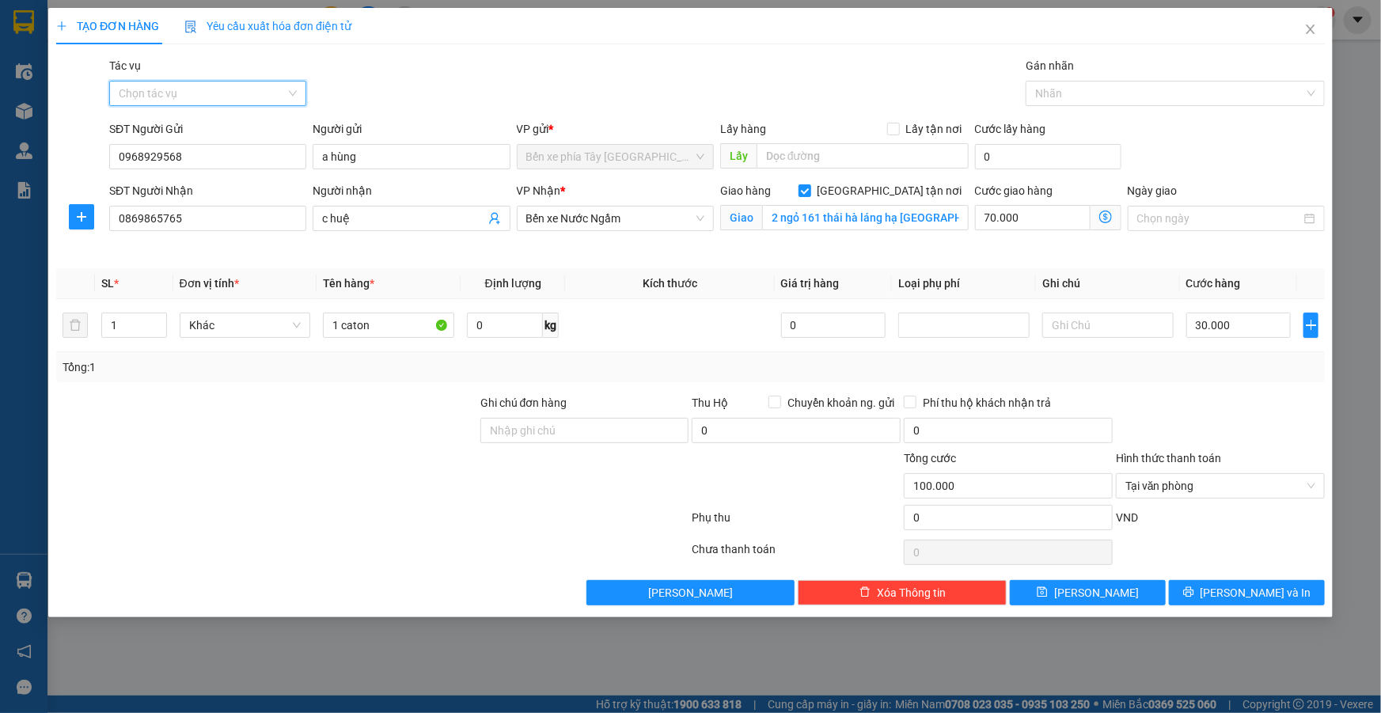
click at [283, 95] on input "Tác vụ" at bounding box center [202, 94] width 167 height 24
click at [256, 126] on div "Nhập hàng lên xe" at bounding box center [208, 124] width 178 height 17
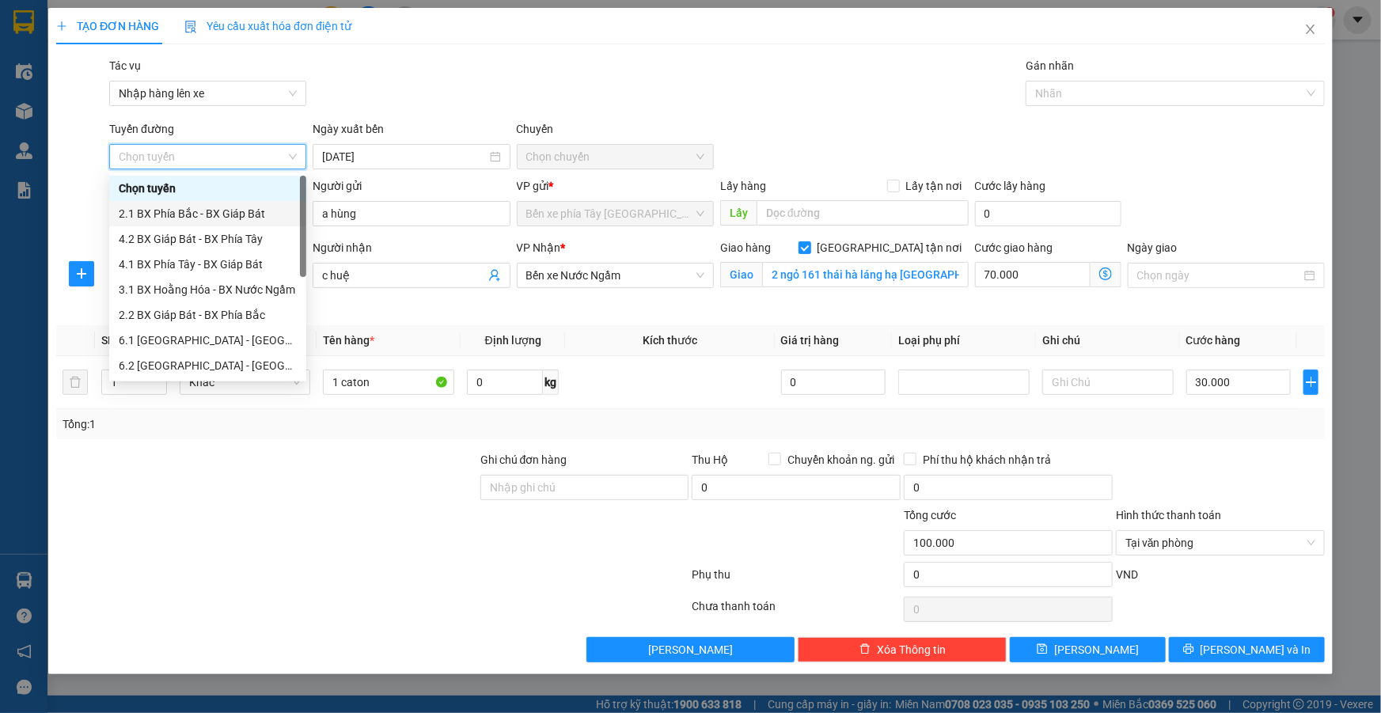
scroll to position [127, 0]
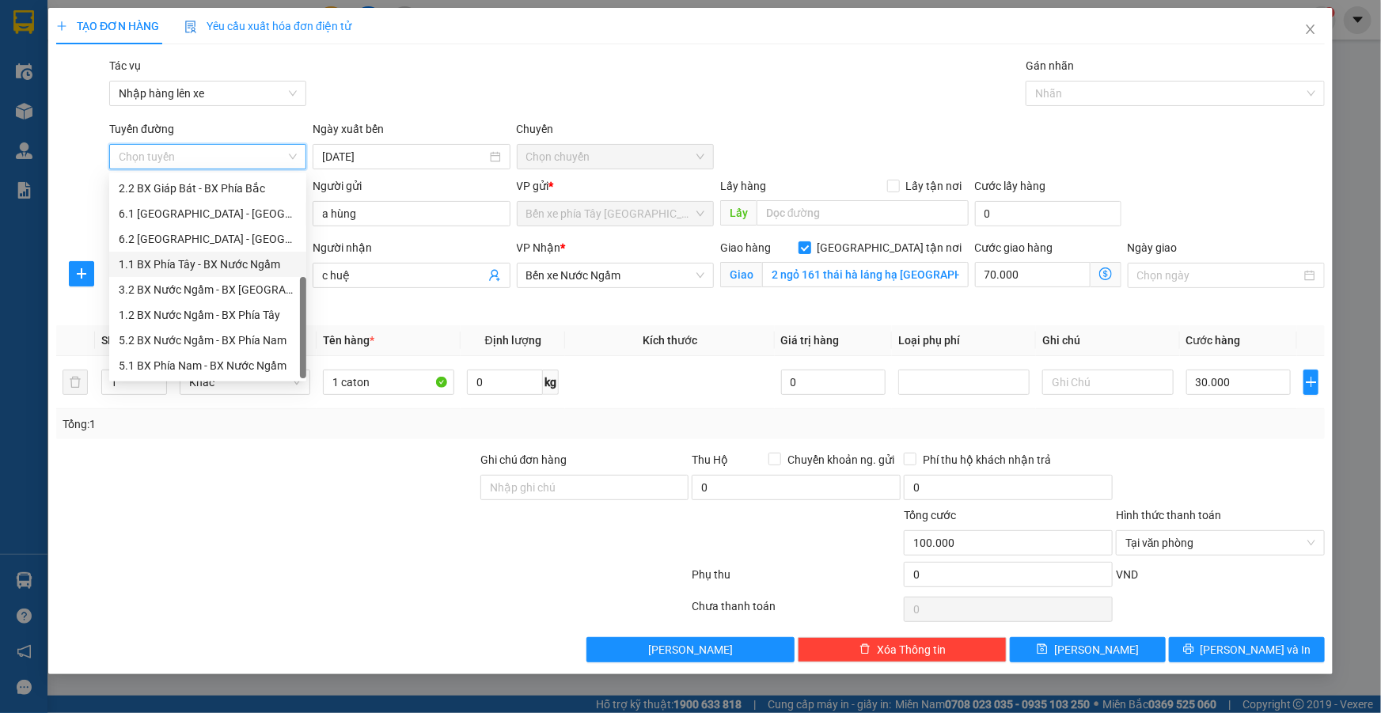
click at [241, 269] on div "1.1 BX Phía Tây - BX Nước Ngầm" at bounding box center [208, 264] width 178 height 17
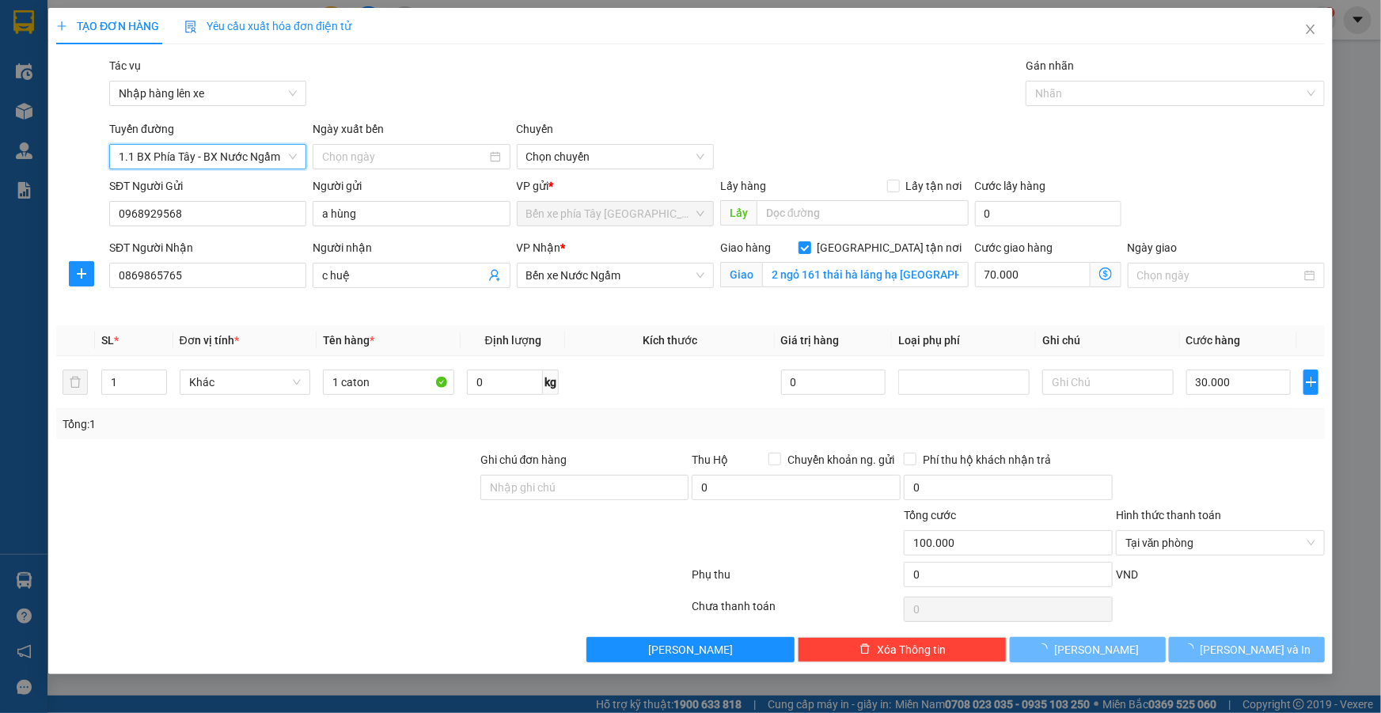
type input "14/08/2025"
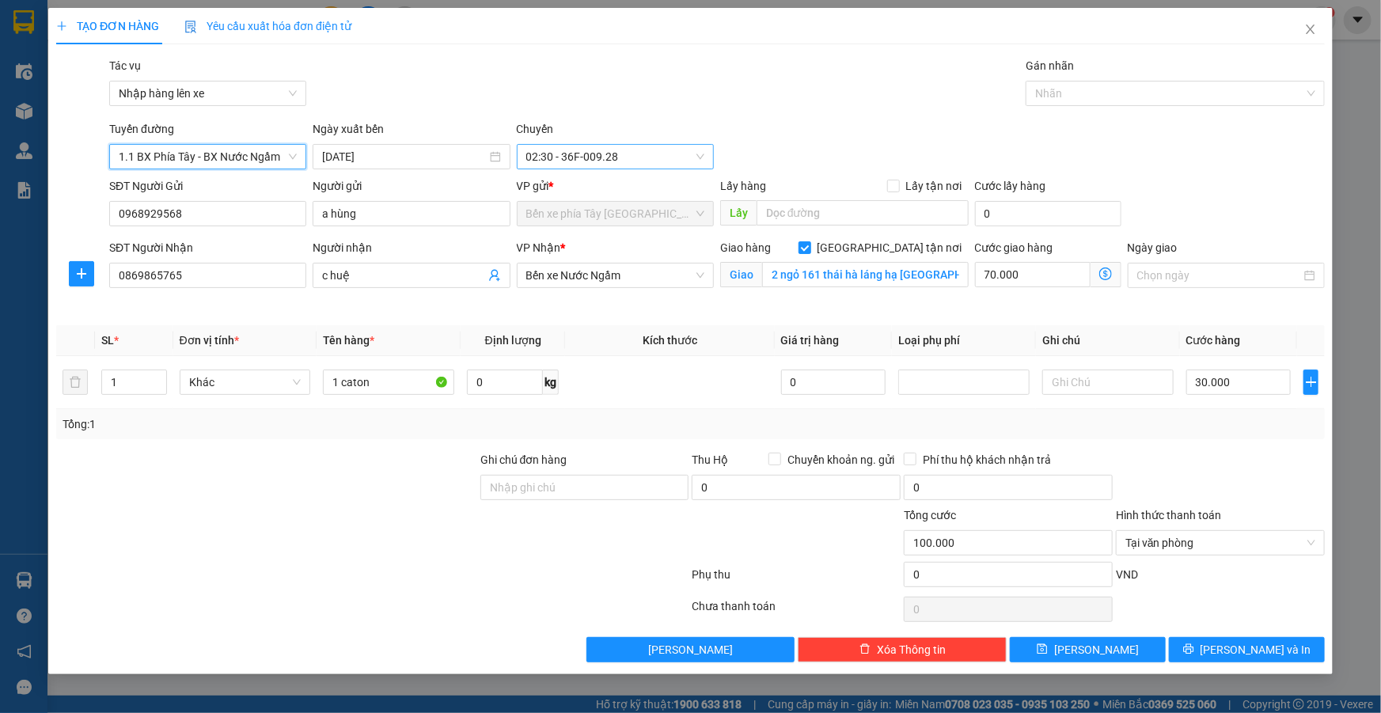
click at [637, 150] on span "02:30 - 36F-009.28" at bounding box center [615, 157] width 178 height 24
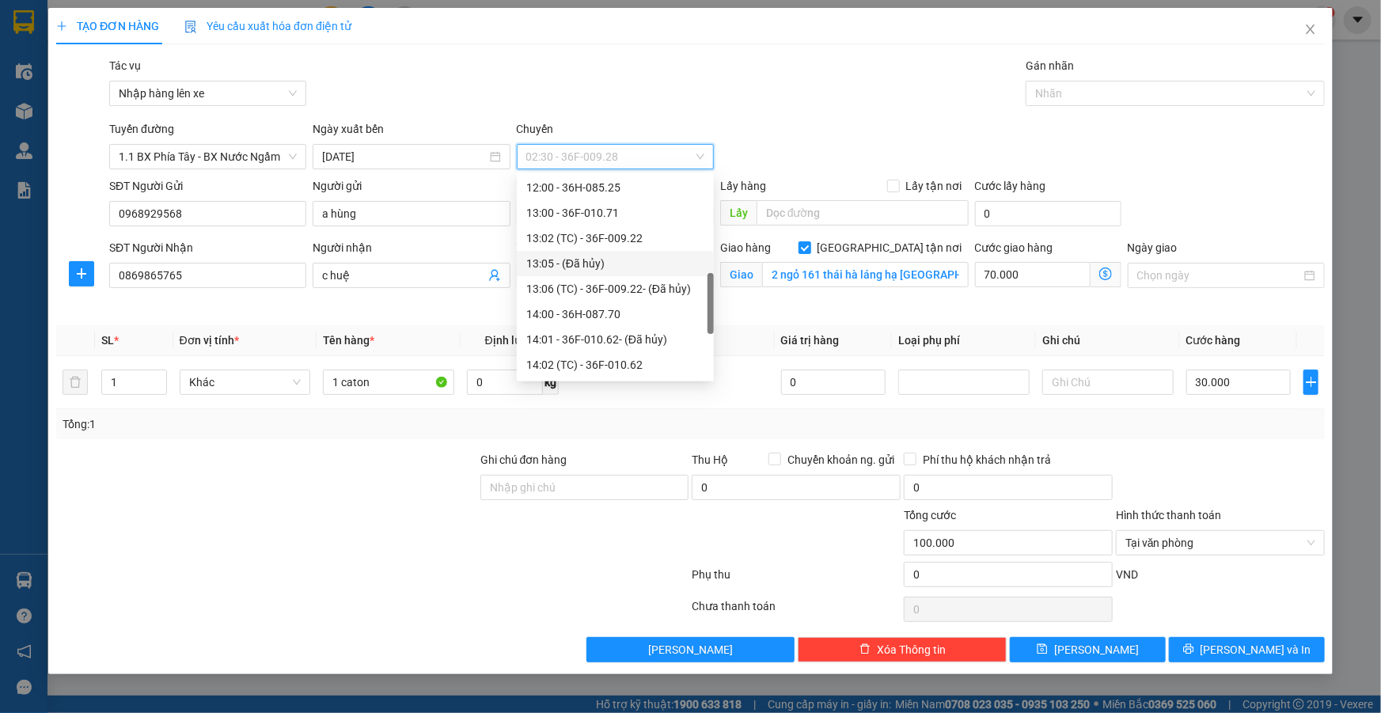
scroll to position [287, 0]
click at [610, 256] on div "10:00 - 36F-009.01" at bounding box center [615, 255] width 178 height 17
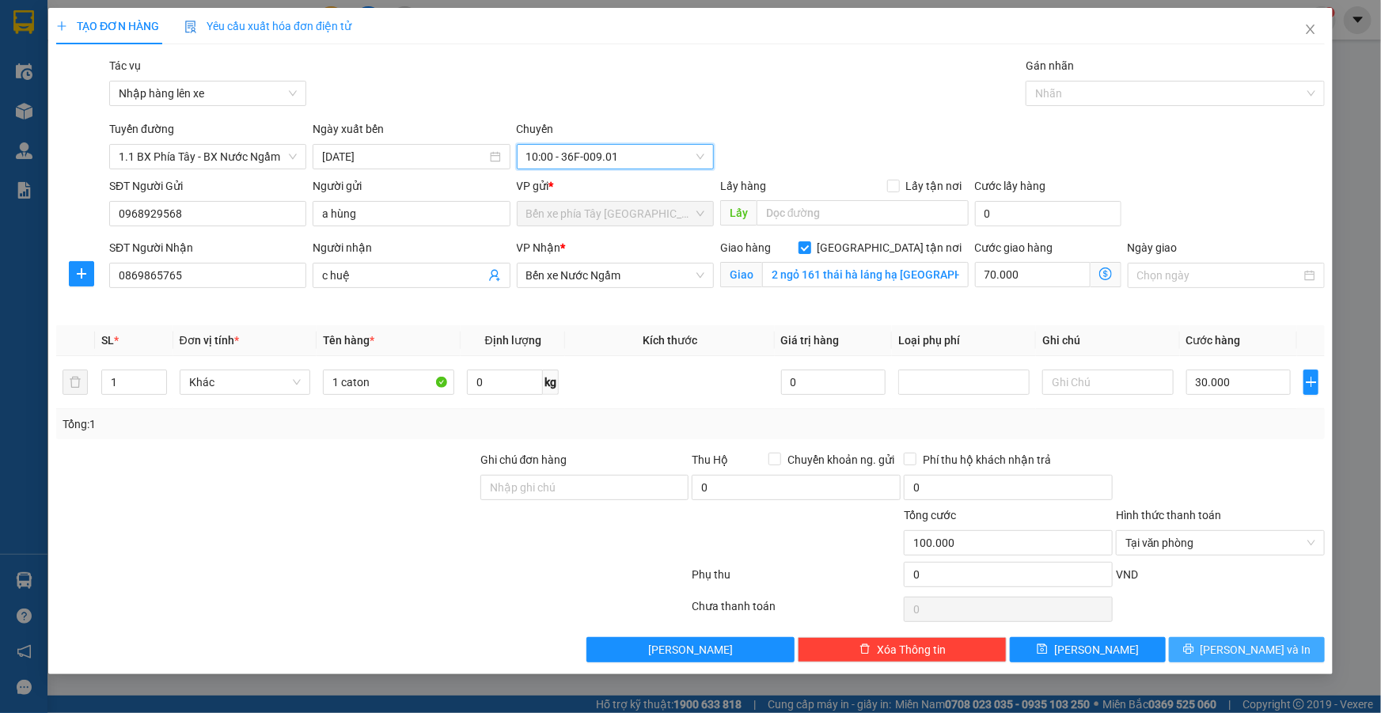
click at [1245, 637] on button "Lưu và In" at bounding box center [1247, 649] width 156 height 25
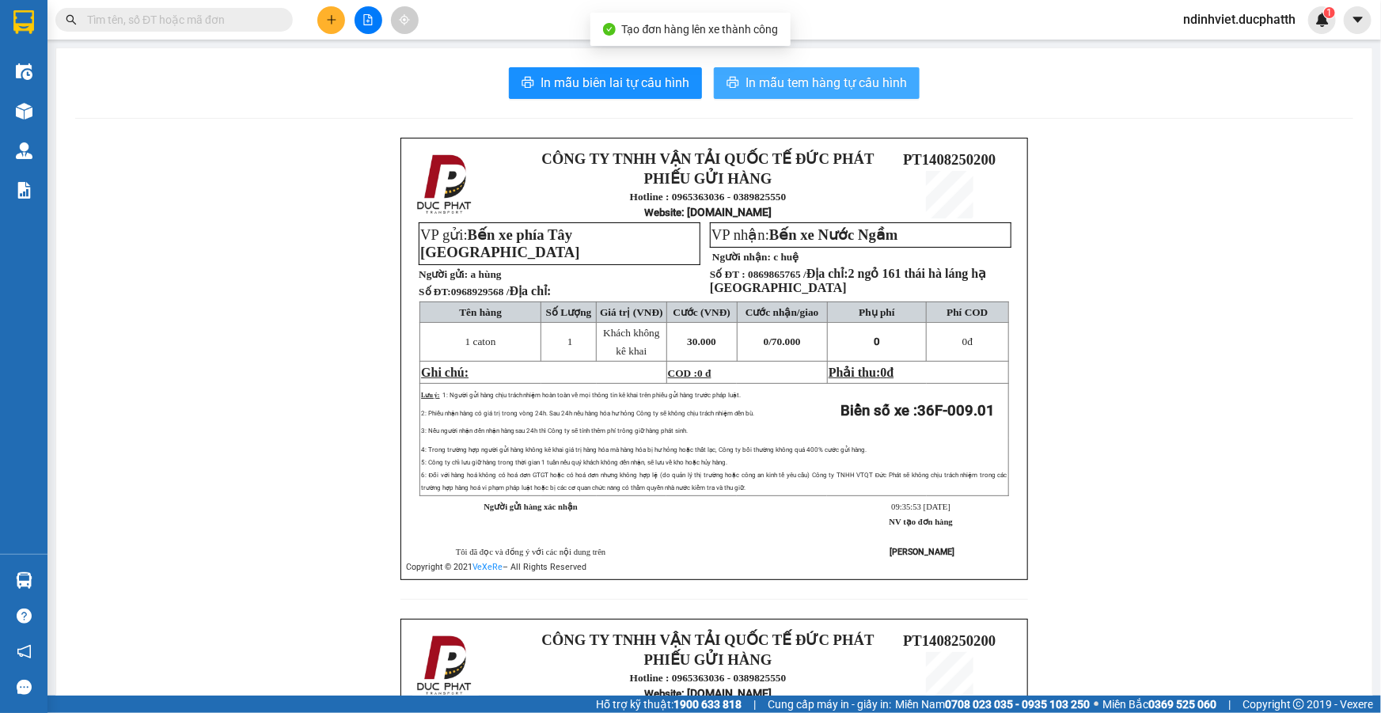
click at [763, 90] on span "In mẫu tem hàng tự cấu hình" at bounding box center [826, 83] width 161 height 20
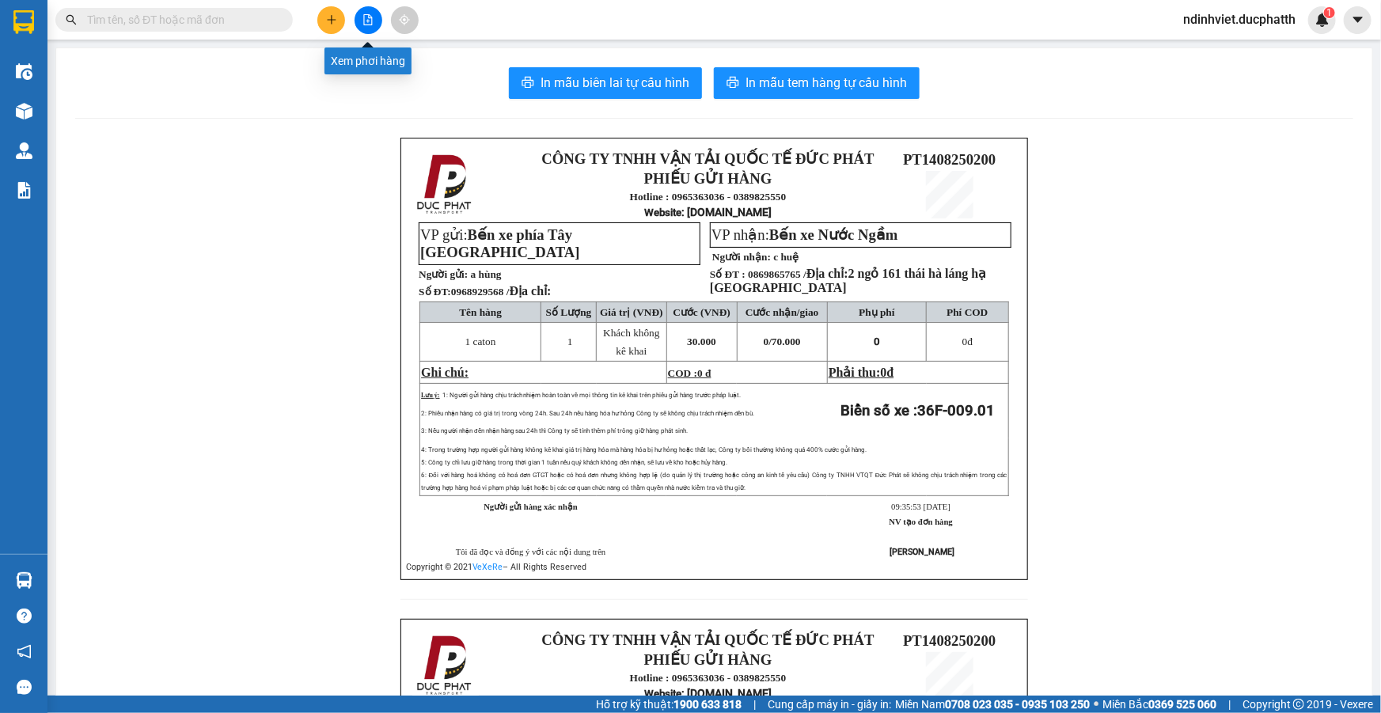
click at [368, 16] on icon "file-add" at bounding box center [368, 19] width 9 height 11
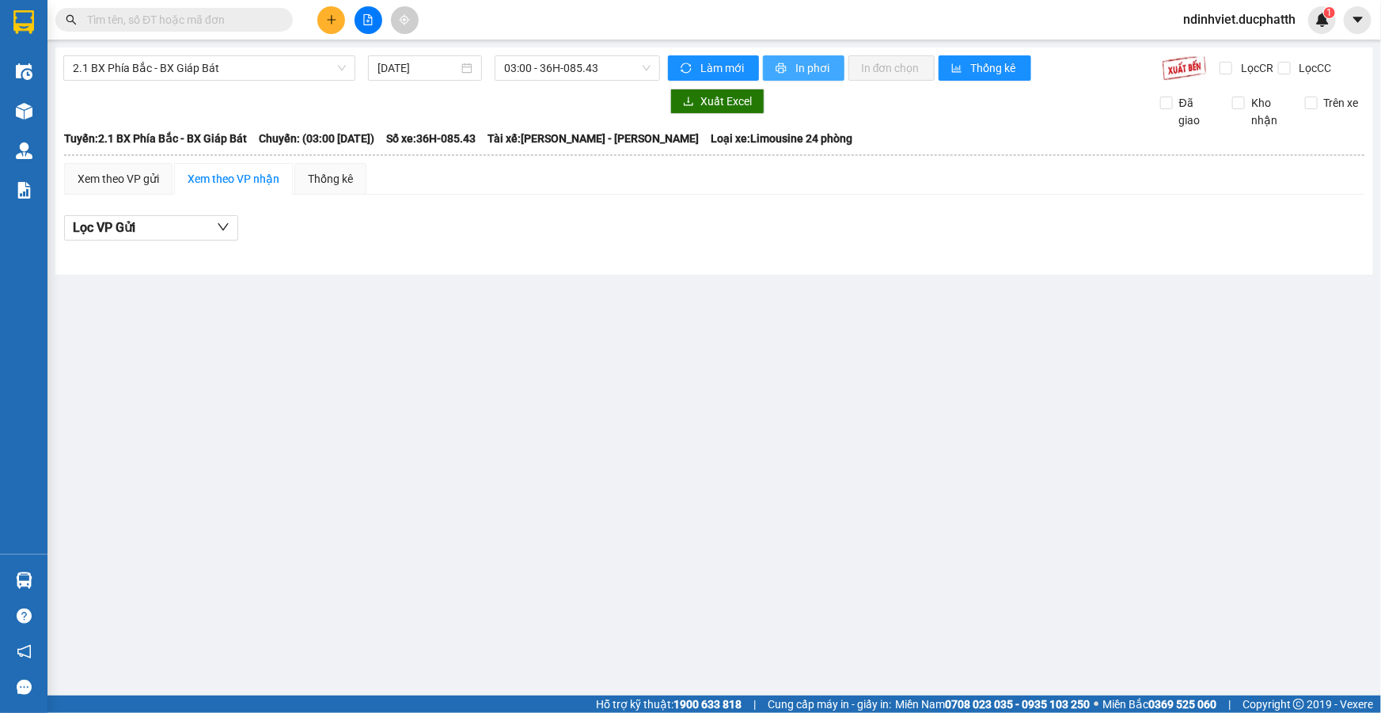
click at [811, 60] on span "In phơi" at bounding box center [814, 67] width 36 height 17
click at [297, 61] on span "2.1 BX Phía Bắc - BX Giáp Bát" at bounding box center [209, 68] width 273 height 24
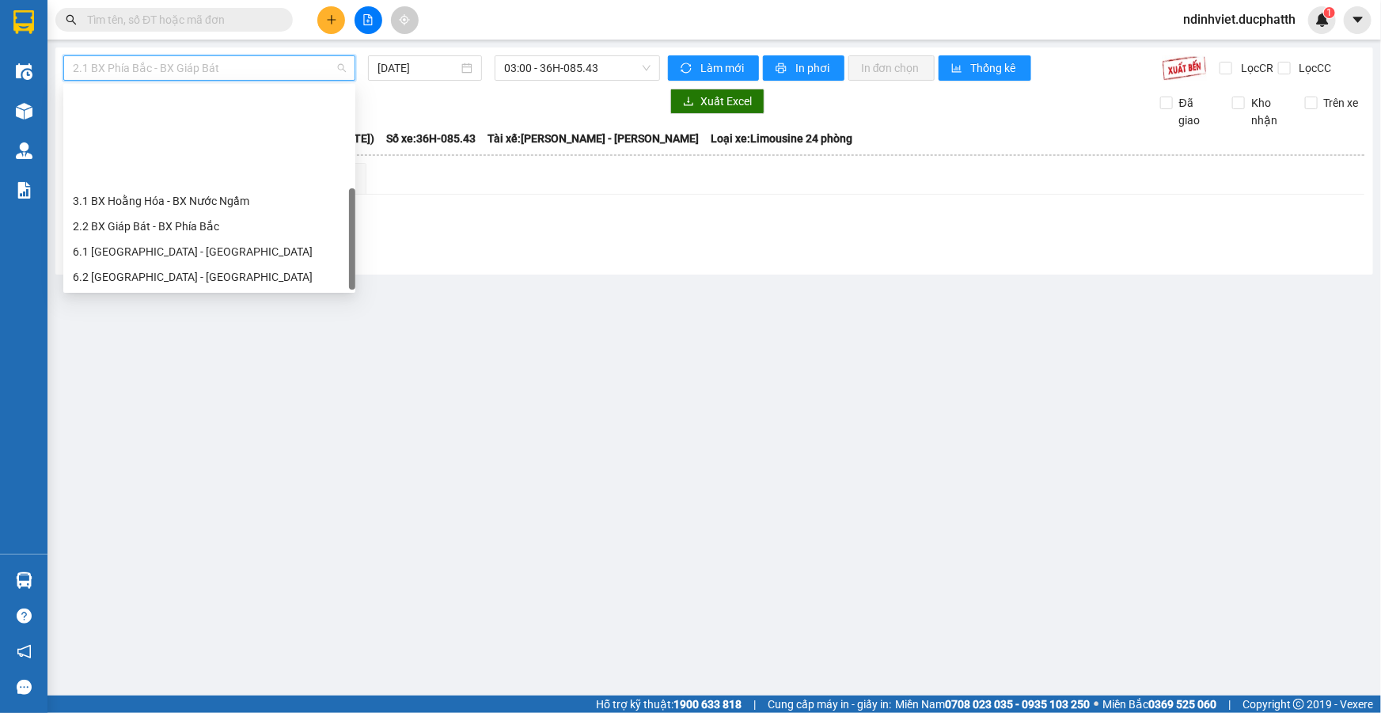
scroll to position [127, 0]
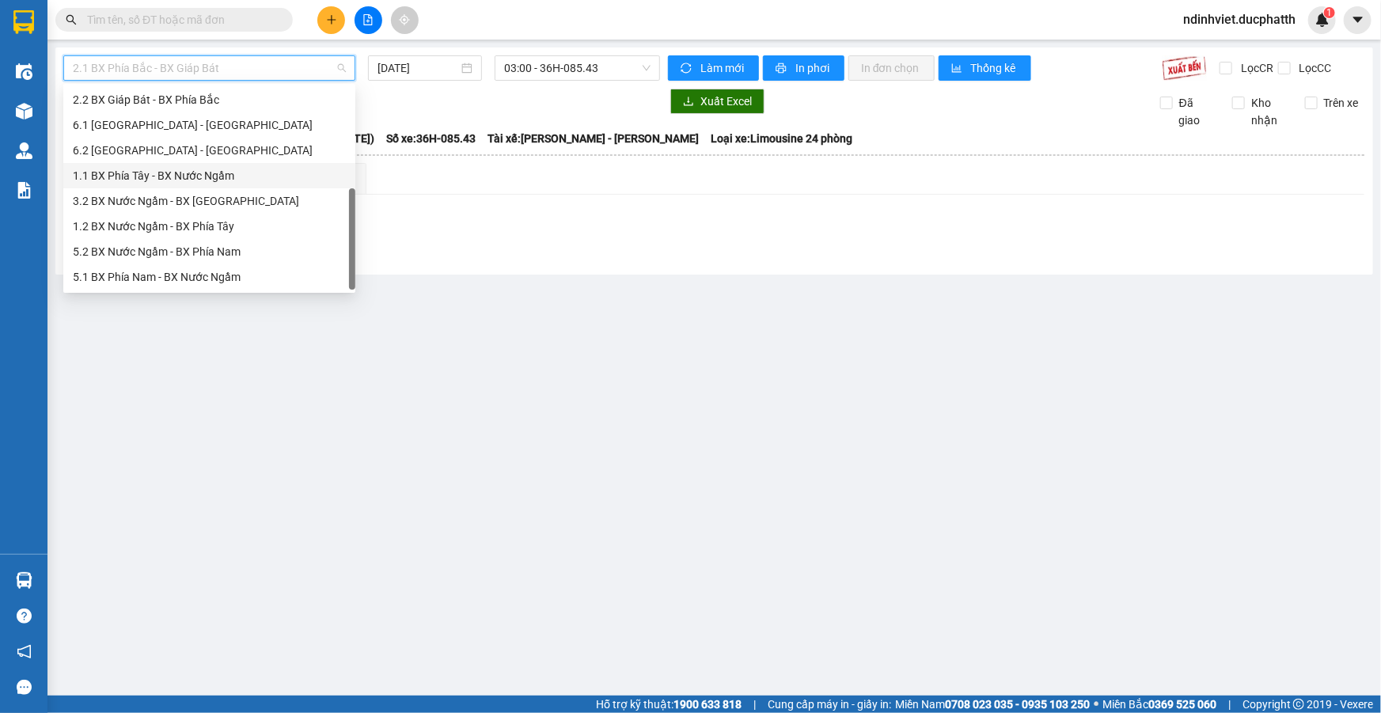
click at [216, 181] on div "1.1 BX Phía Tây - BX Nước Ngầm" at bounding box center [209, 175] width 273 height 17
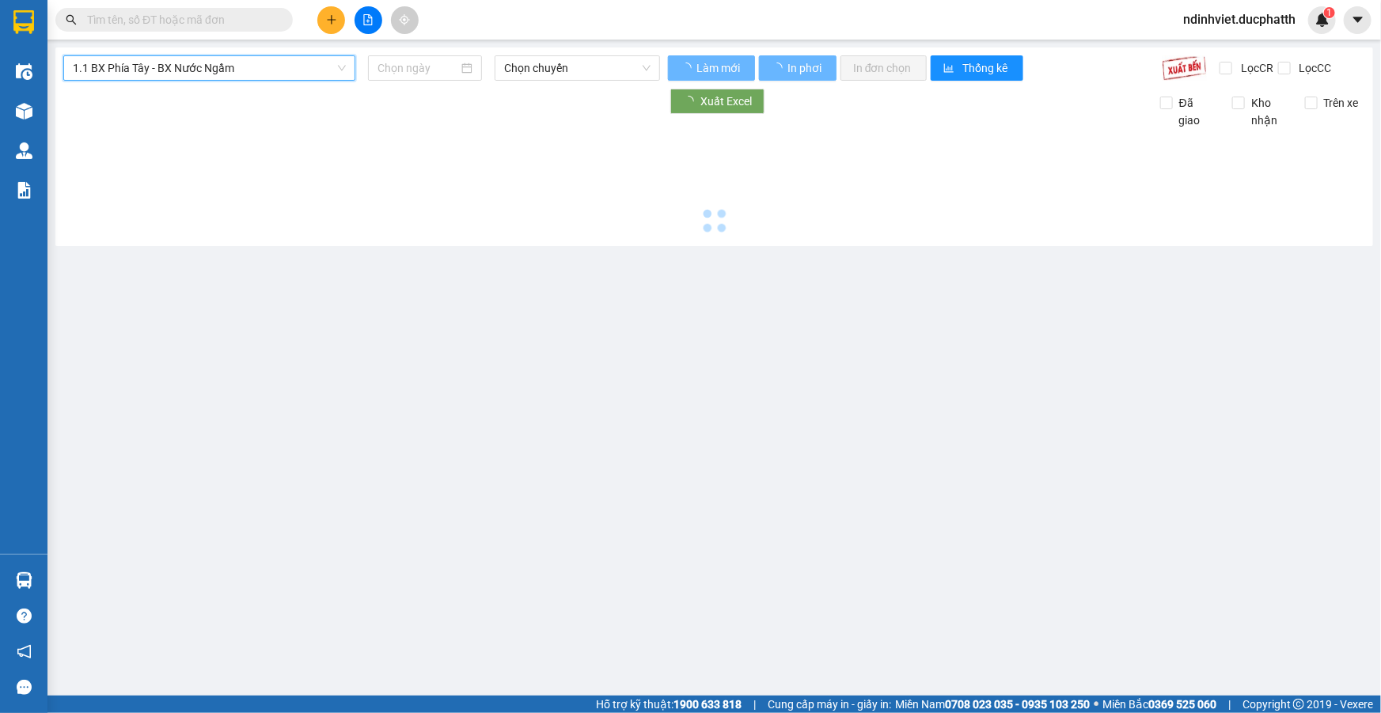
type input "14/08/2025"
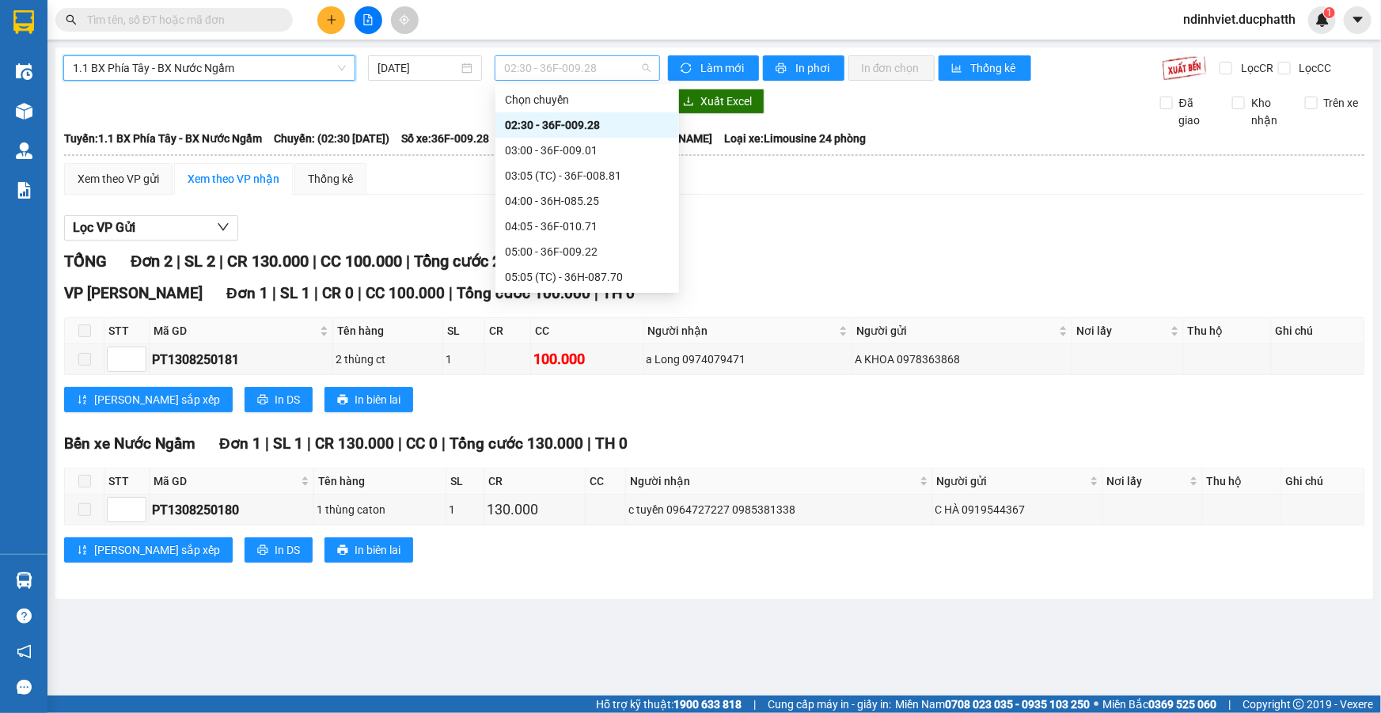
click at [633, 61] on span "02:30 - 36F-009.28" at bounding box center [577, 68] width 146 height 24
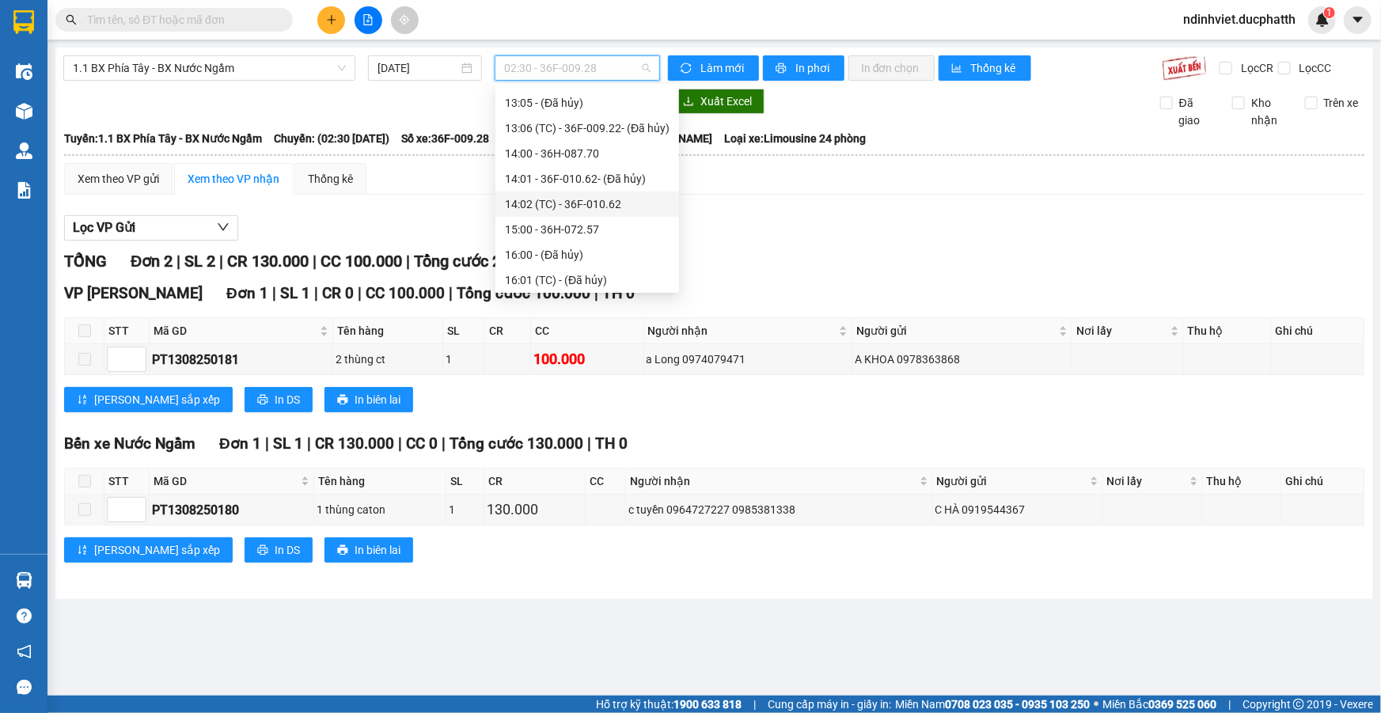
scroll to position [287, 0]
click at [578, 166] on div "10:00 - 36F-009.01" at bounding box center [587, 166] width 165 height 17
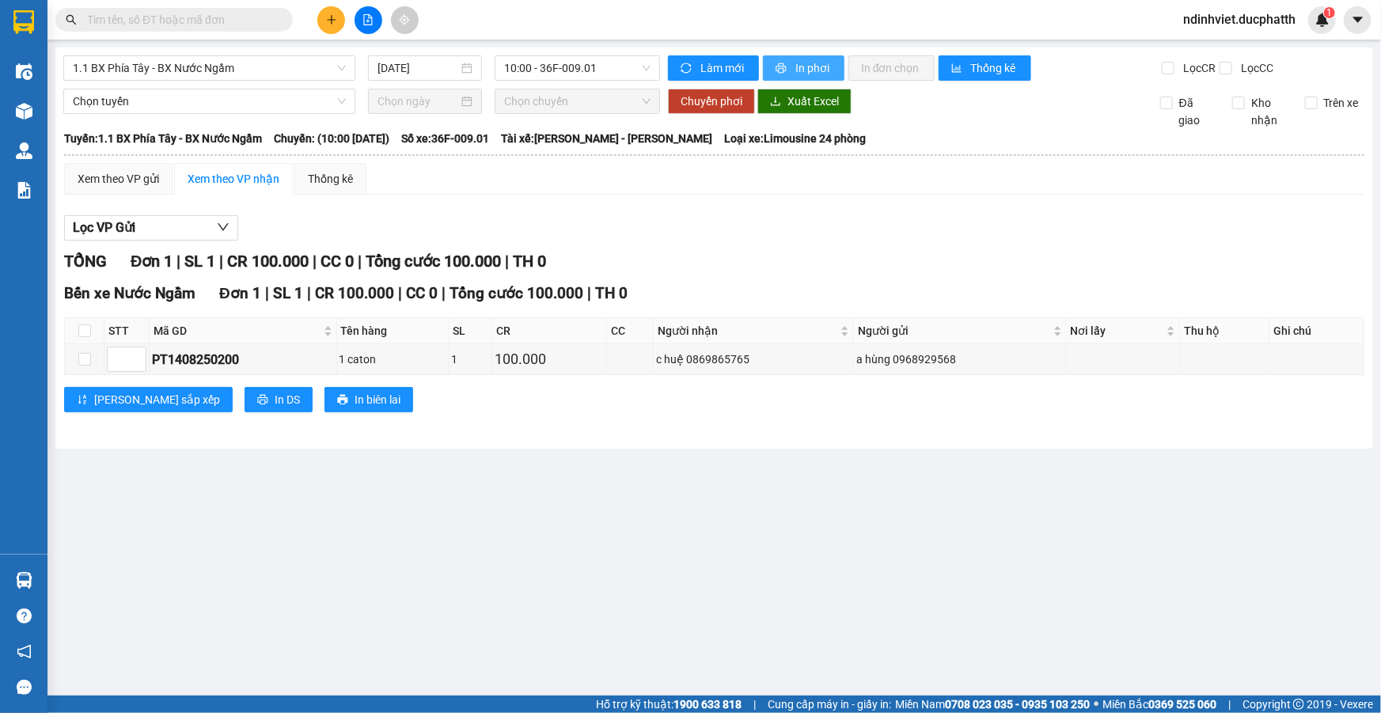
click at [803, 63] on span "In phơi" at bounding box center [814, 67] width 36 height 17
click at [340, 583] on main "1.1 BX Phía Tây - BX Nước Ngầm 14/08/2025 10:00 - 36F-009.01 Làm mới In phơi In…" at bounding box center [690, 348] width 1381 height 696
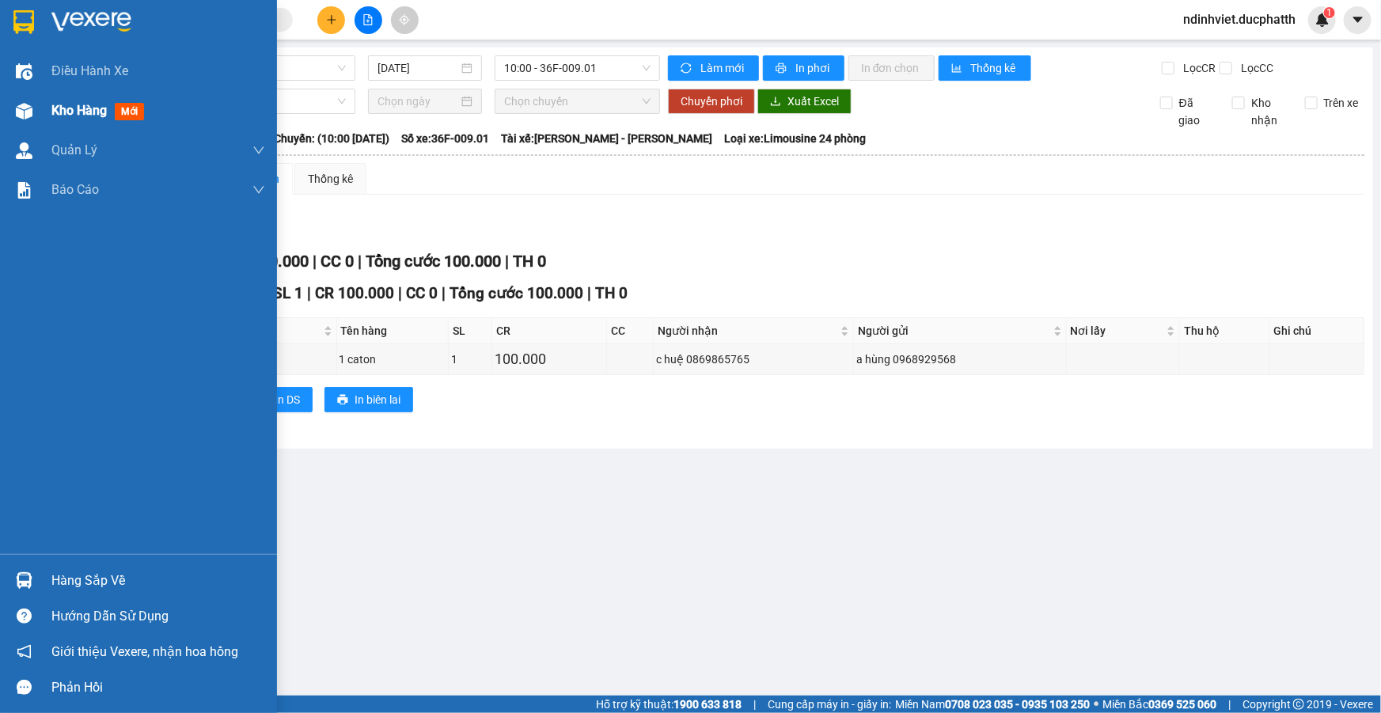
click at [94, 118] on span "Kho hàng" at bounding box center [78, 110] width 55 height 15
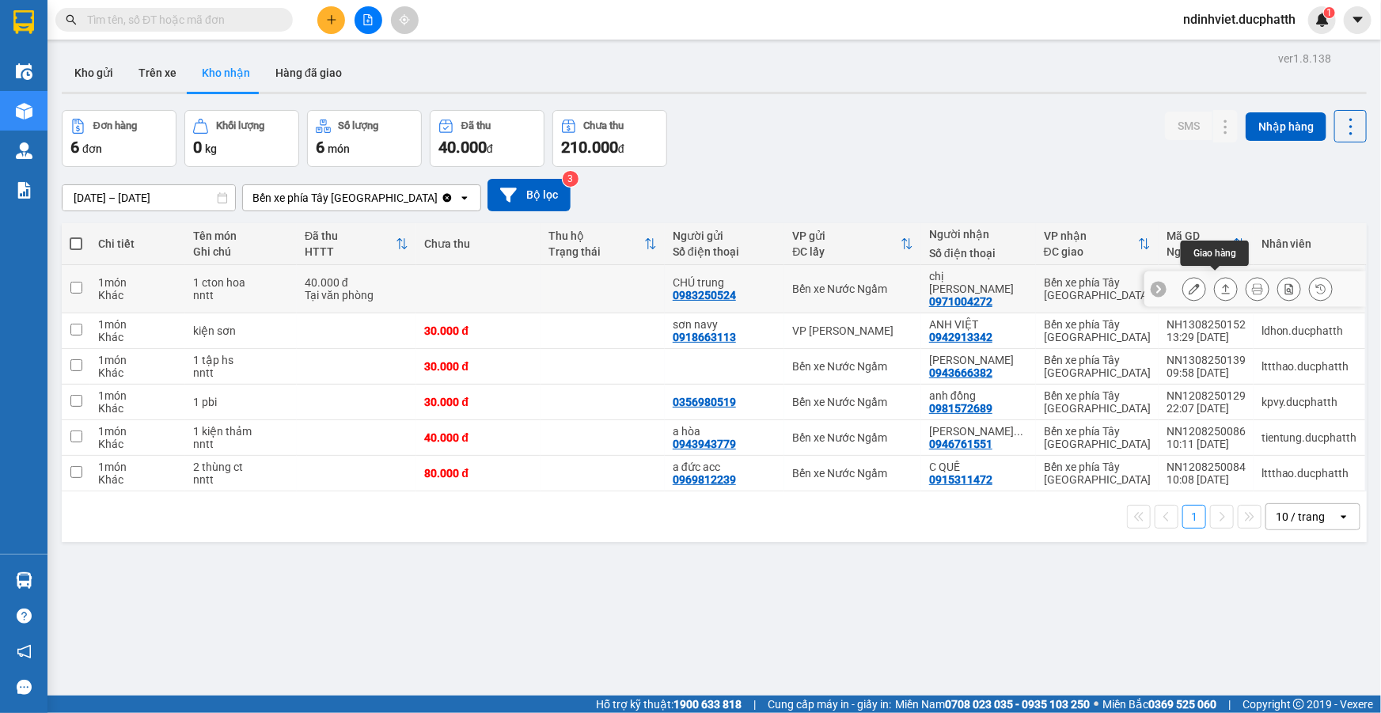
click at [1221, 283] on icon at bounding box center [1226, 288] width 11 height 11
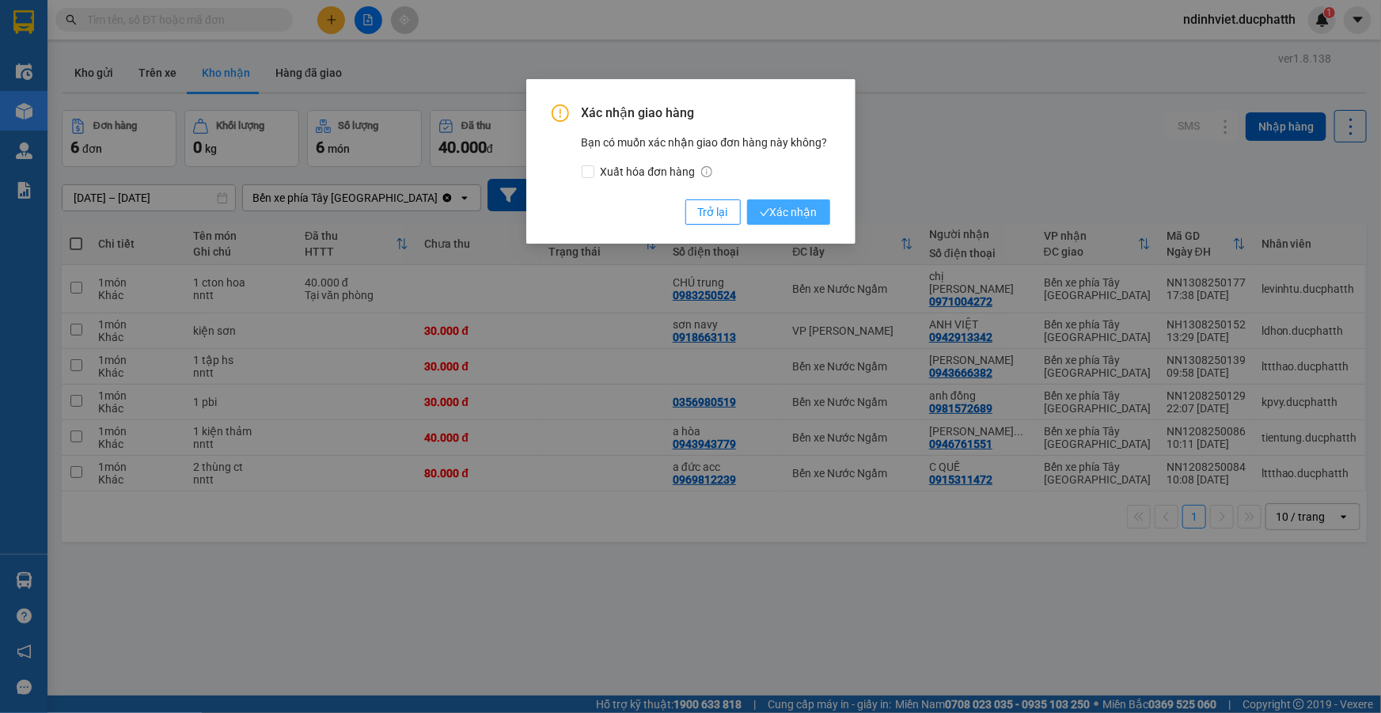
click at [785, 206] on span "Xác nhận" at bounding box center [789, 211] width 58 height 17
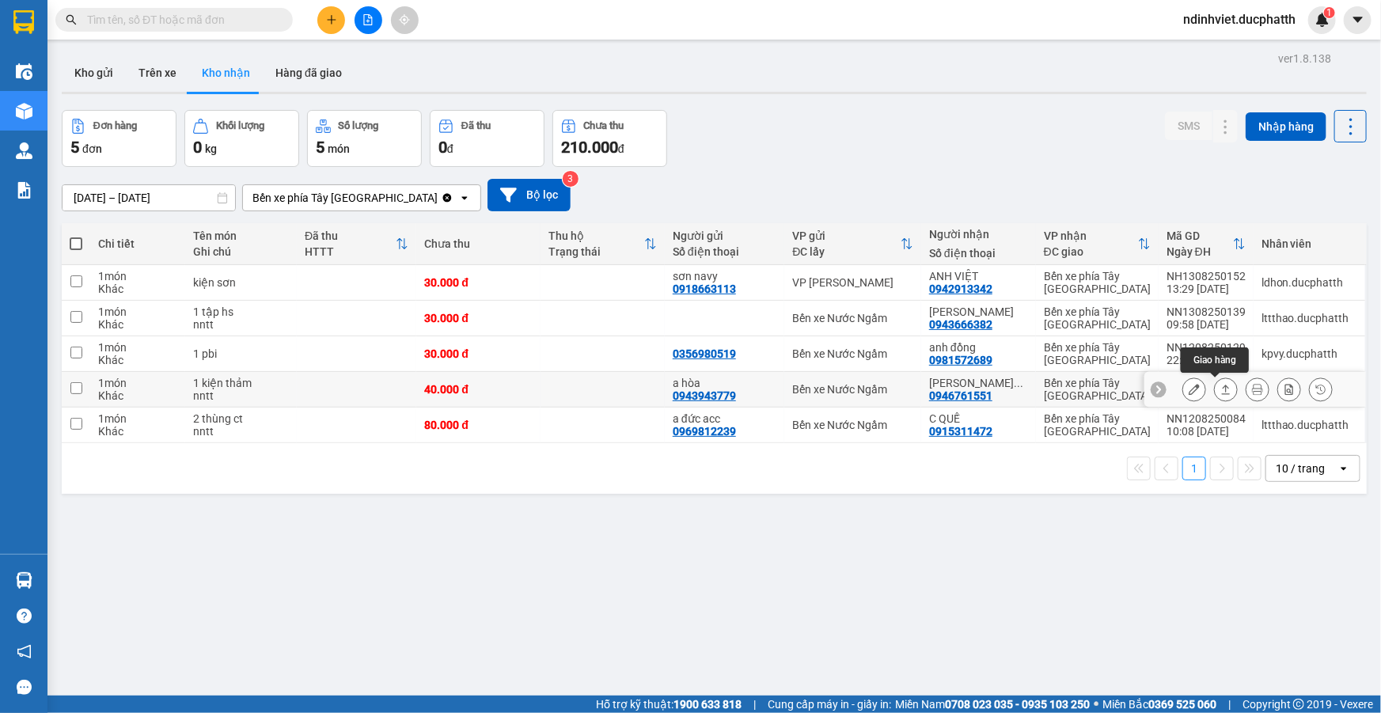
click at [1221, 389] on icon at bounding box center [1226, 389] width 11 height 11
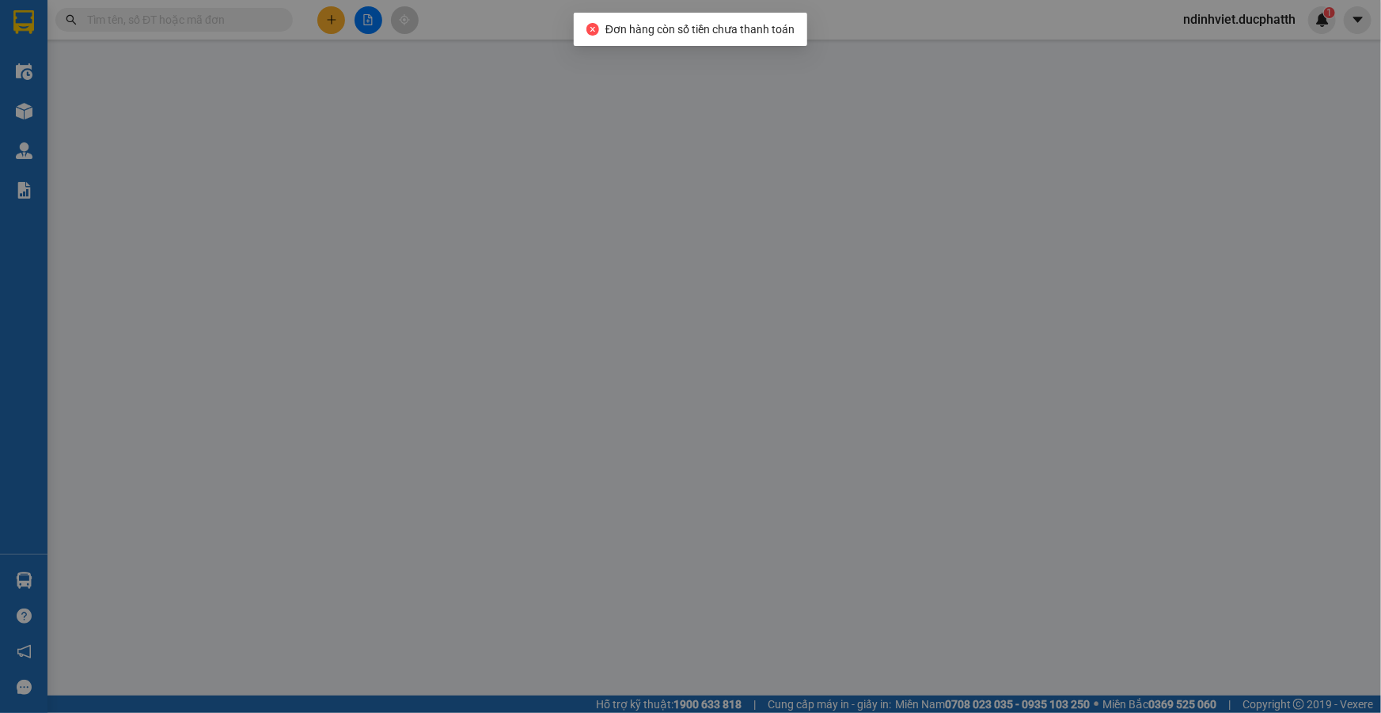
type input "0943943779"
type input "a hòa"
type input "0946761551"
type input "ANH MINH THÀNH"
type input "40.000"
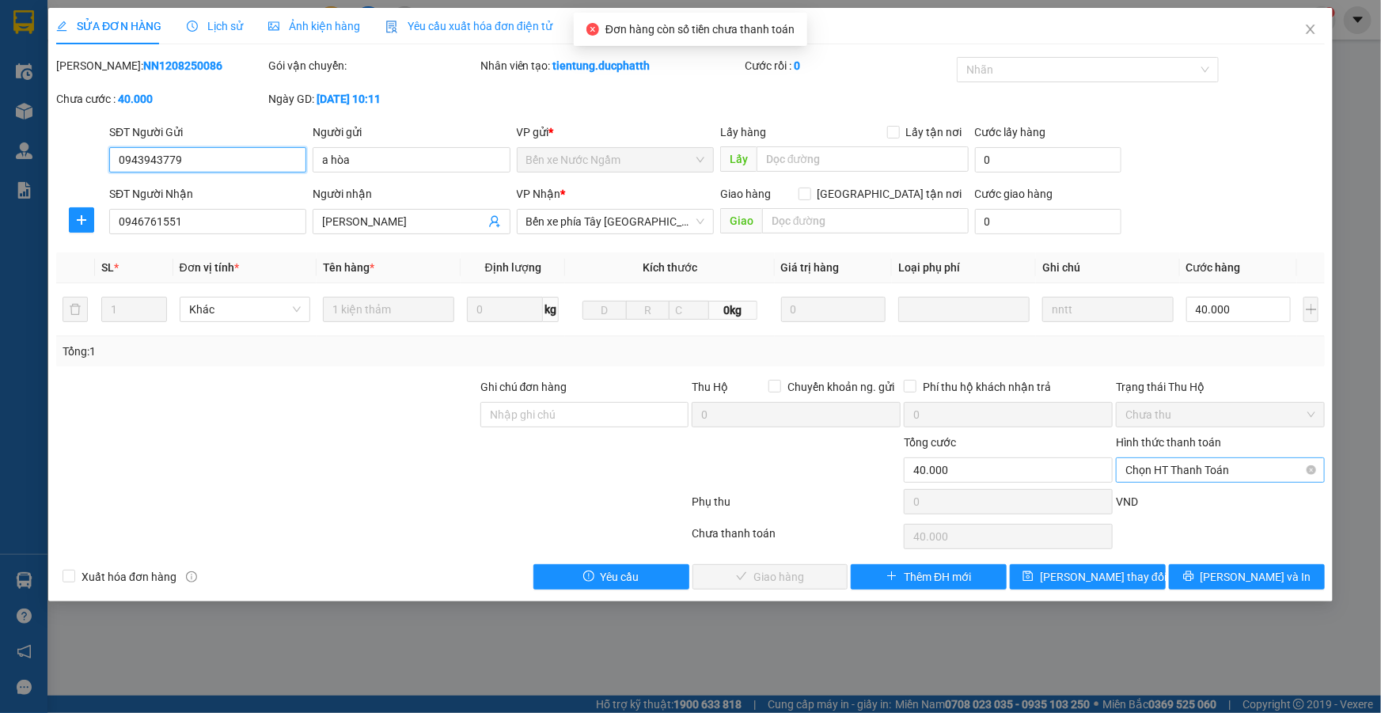
click at [1261, 469] on span "Chọn HT Thanh Toán" at bounding box center [1221, 470] width 190 height 24
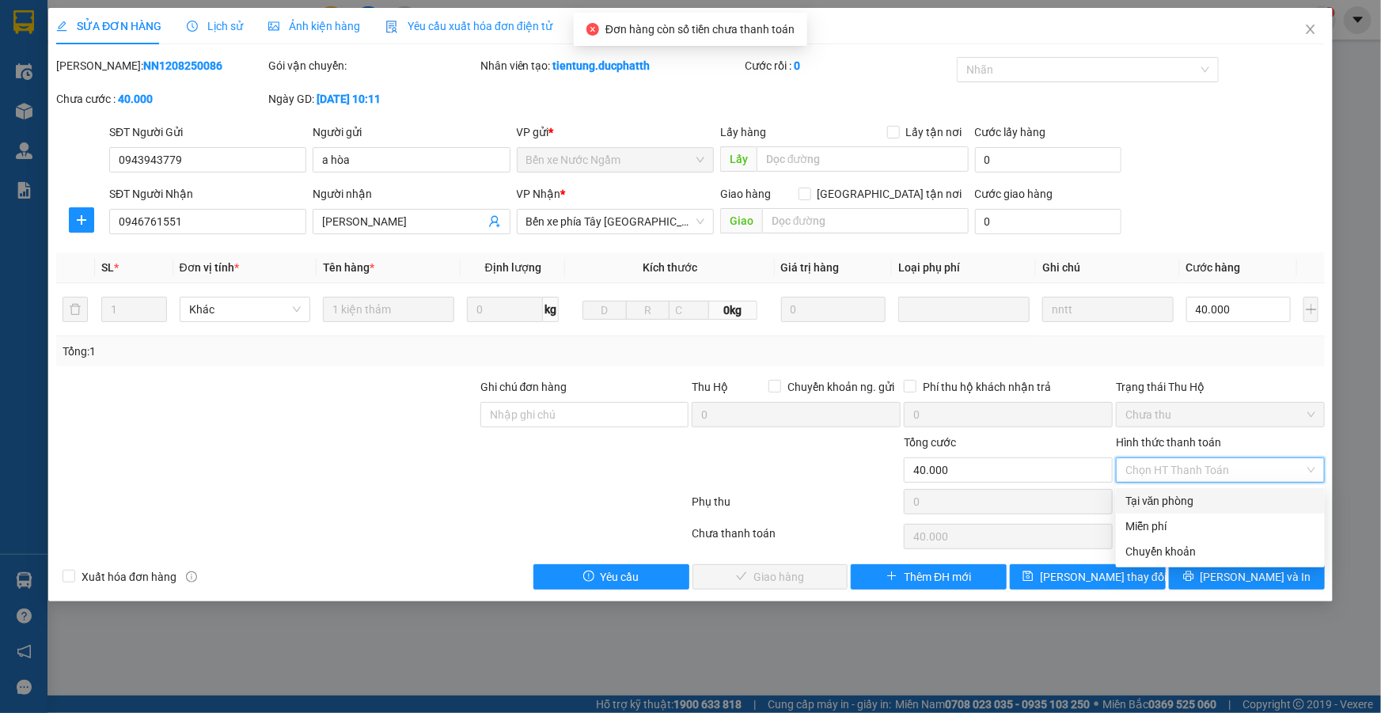
click at [1184, 502] on div "Tại văn phòng" at bounding box center [1221, 500] width 190 height 17
type input "0"
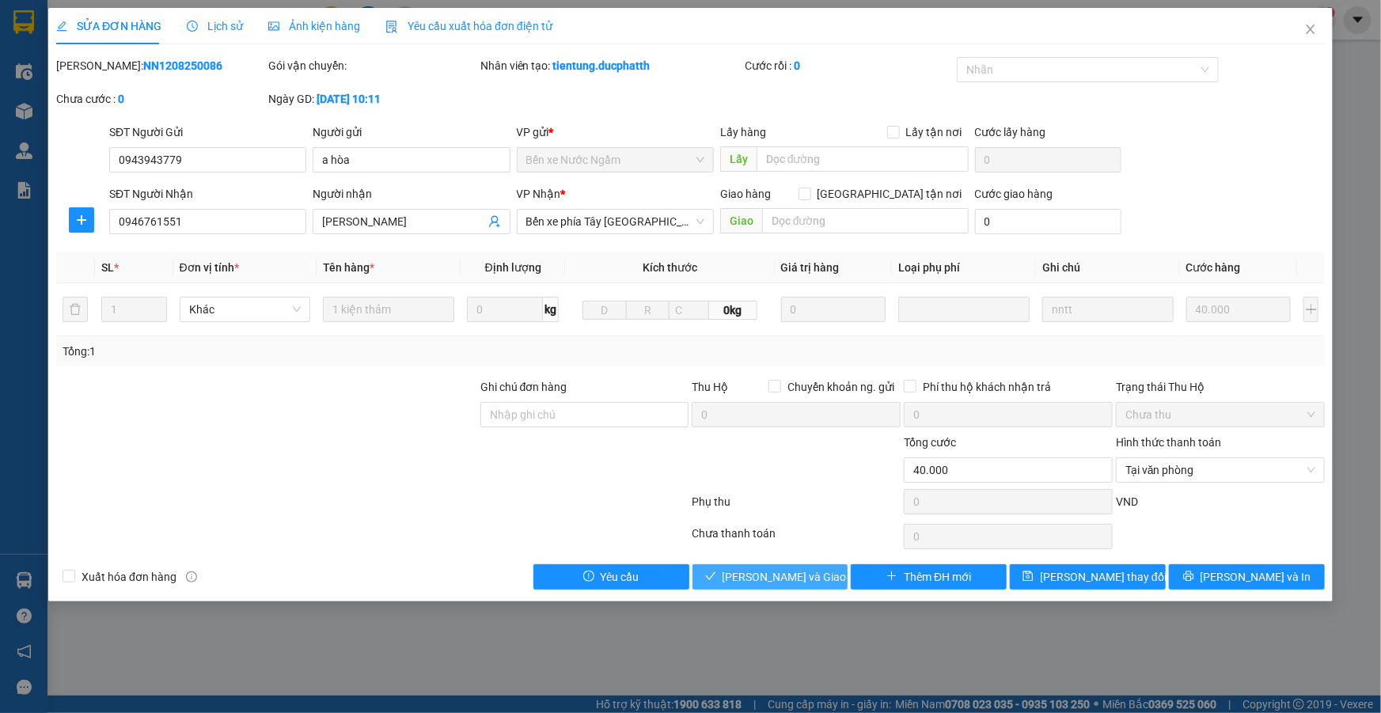
click at [737, 583] on span "Lưu và Giao hàng" at bounding box center [799, 576] width 152 height 17
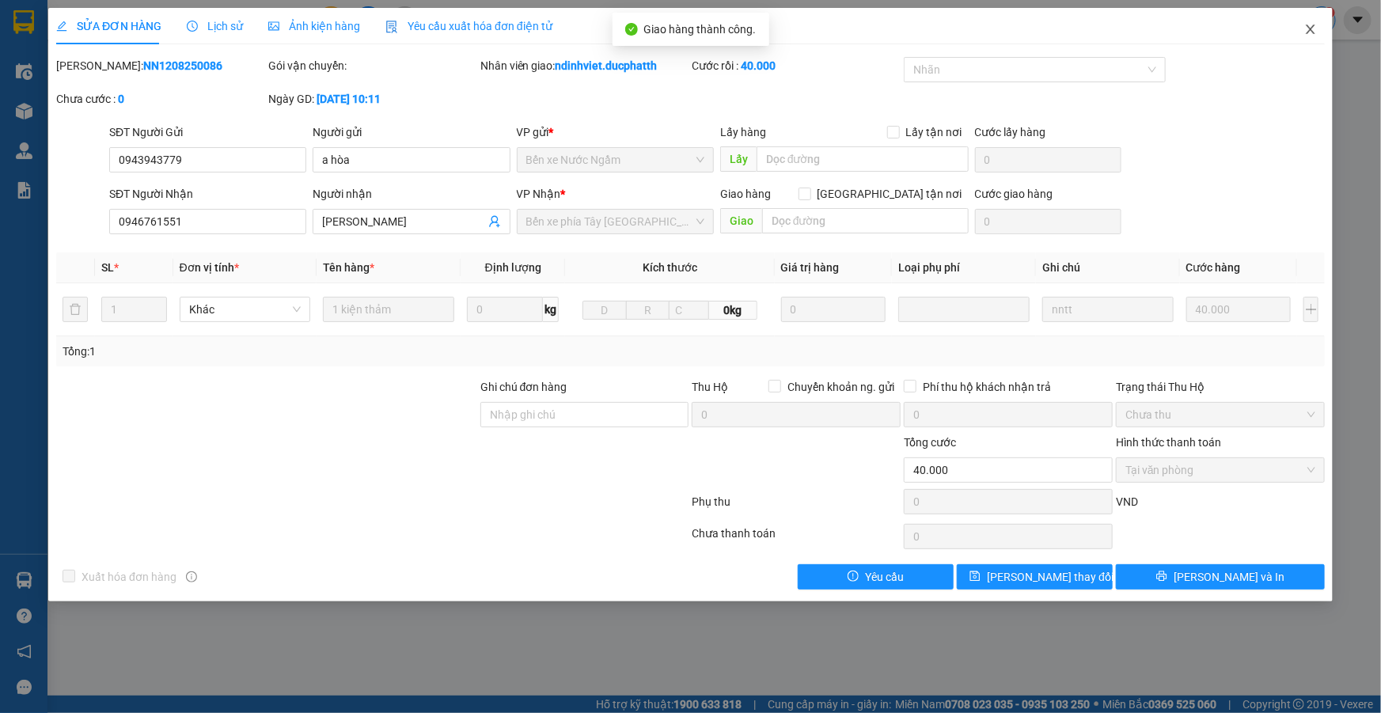
click at [1314, 30] on icon "close" at bounding box center [1310, 29] width 13 height 13
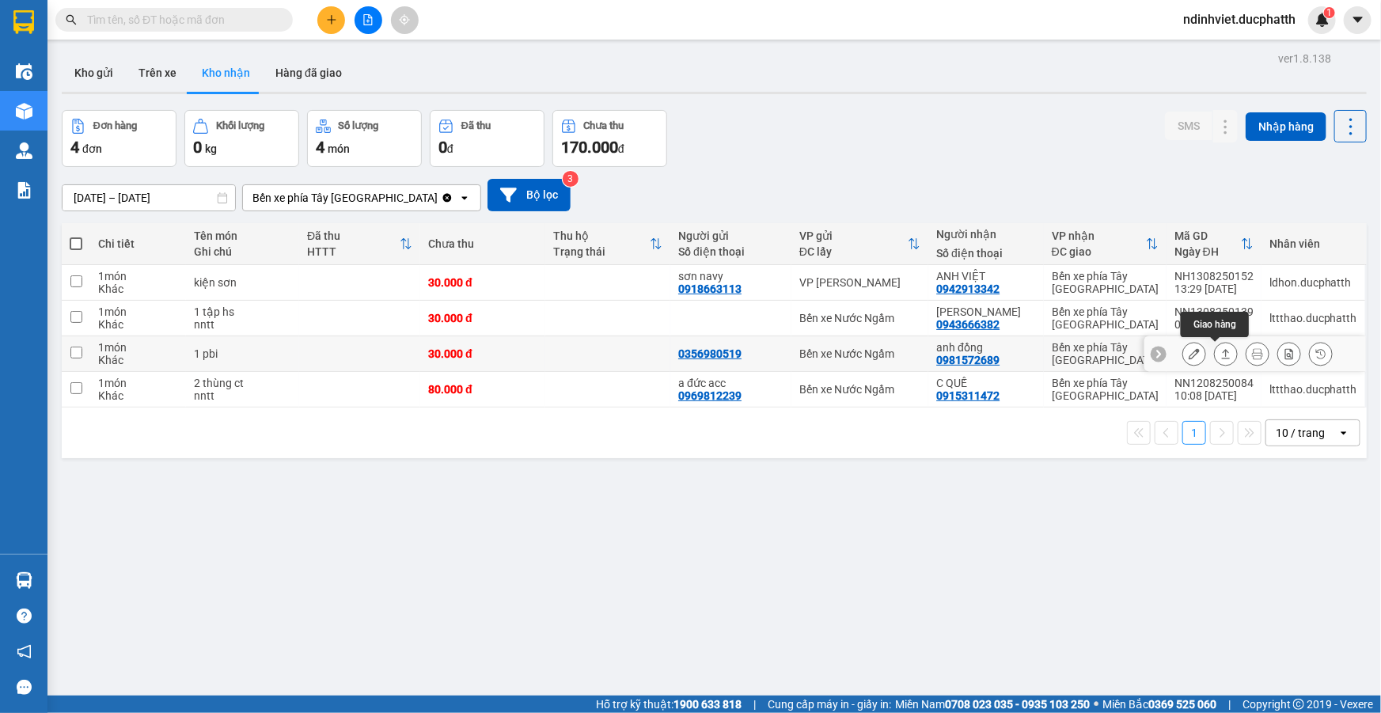
click at [1221, 352] on icon at bounding box center [1226, 353] width 11 height 11
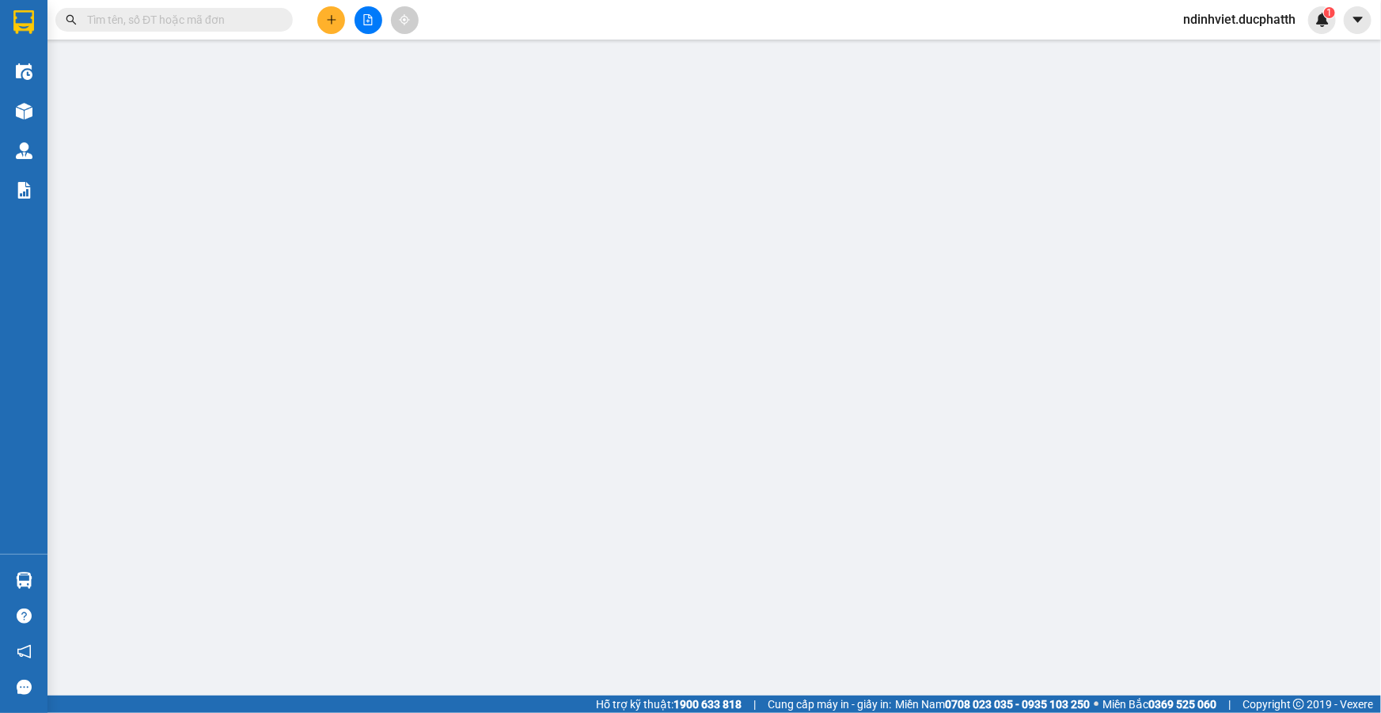
type input "0356980519"
type input "0981572689"
type input "anh đồng"
type input "nntt"
type input "30.000"
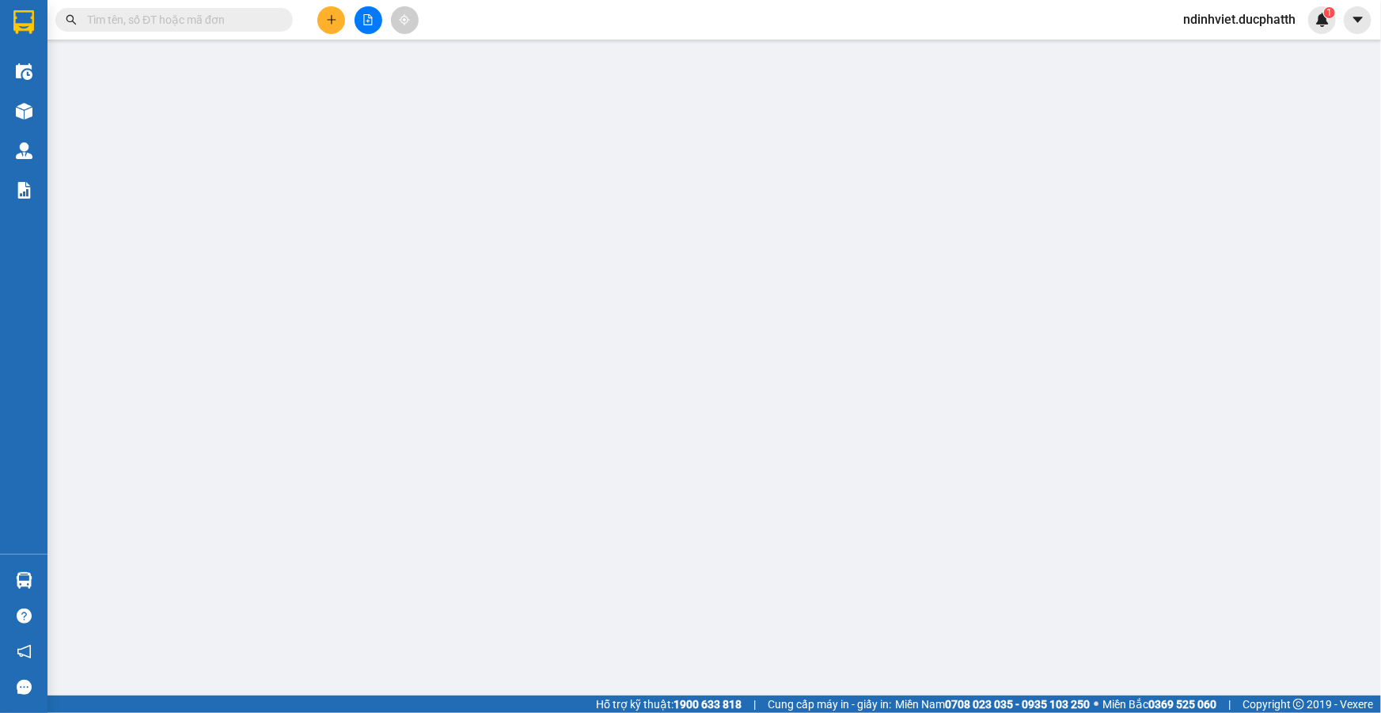
type input "30.000"
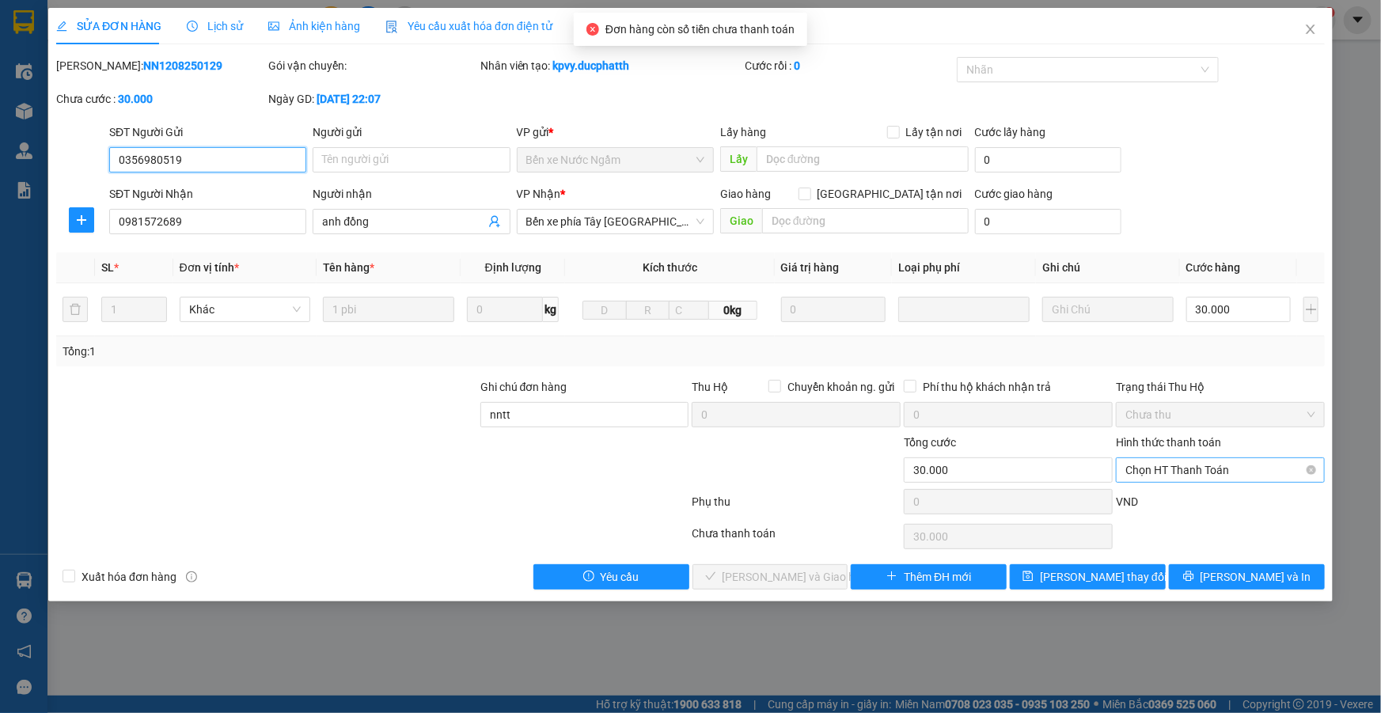
click at [1247, 459] on span "Chọn HT Thanh Toán" at bounding box center [1221, 470] width 190 height 24
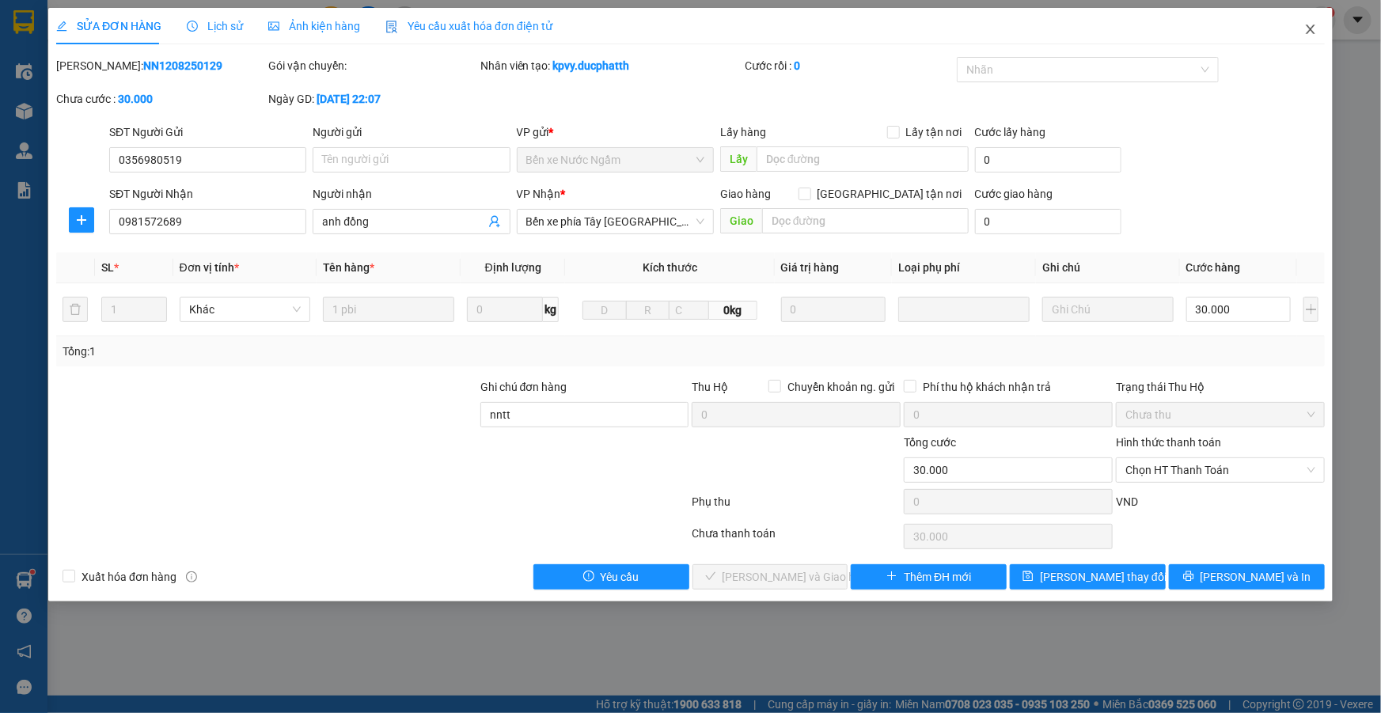
click at [1308, 30] on icon "close" at bounding box center [1310, 29] width 13 height 13
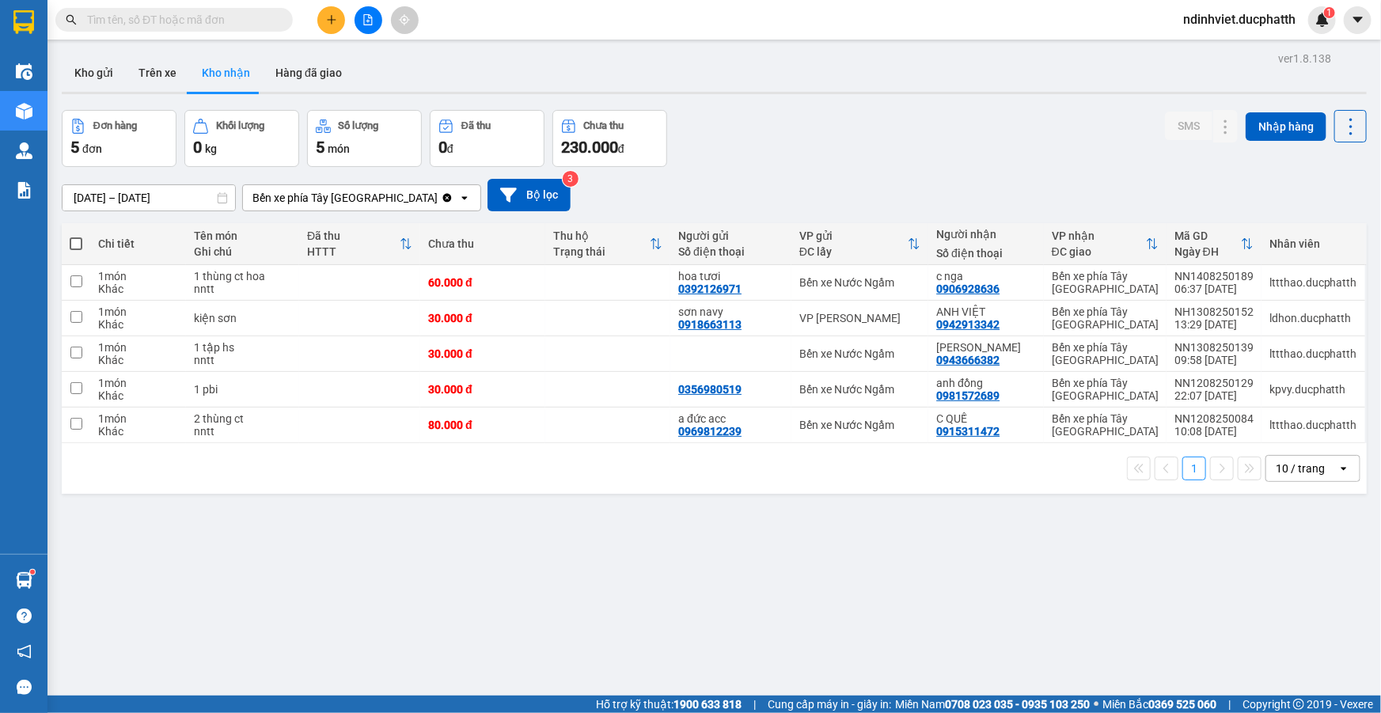
click at [203, 16] on input "text" at bounding box center [180, 19] width 187 height 17
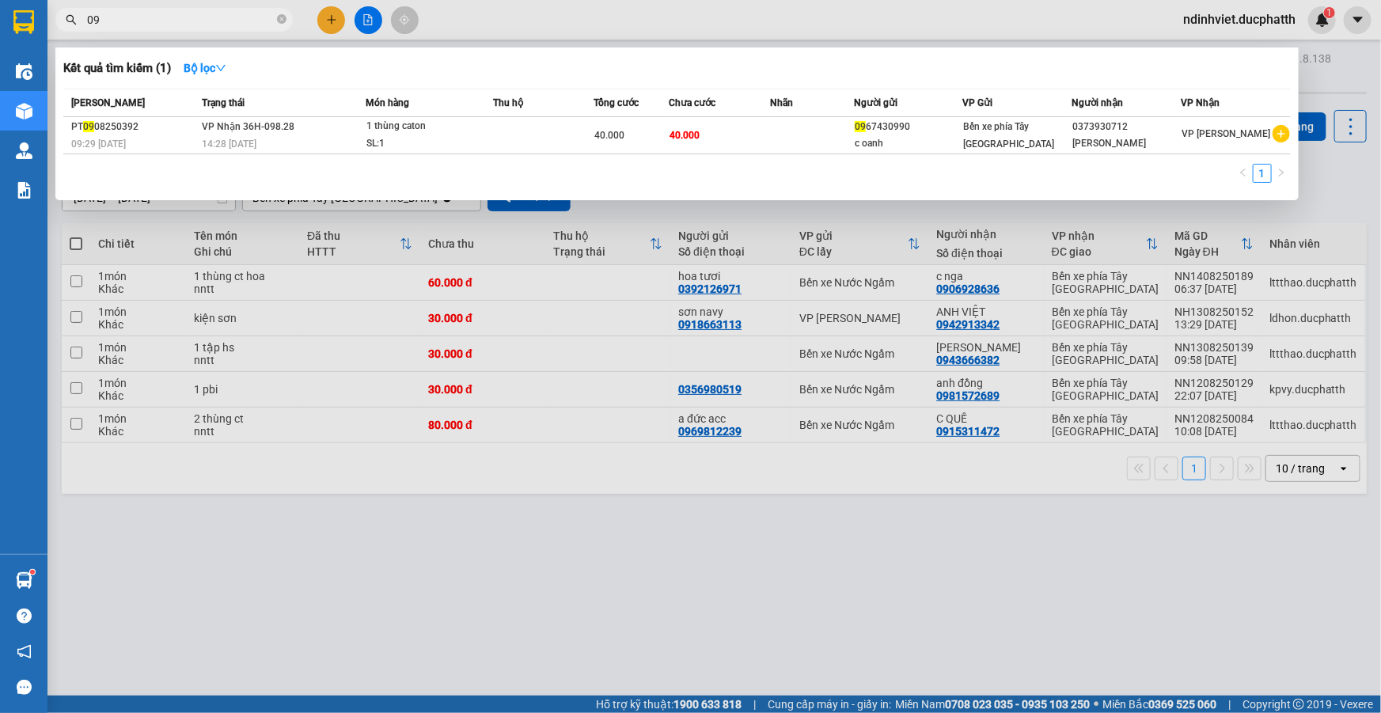
click at [153, 14] on input "09" at bounding box center [180, 19] width 187 height 17
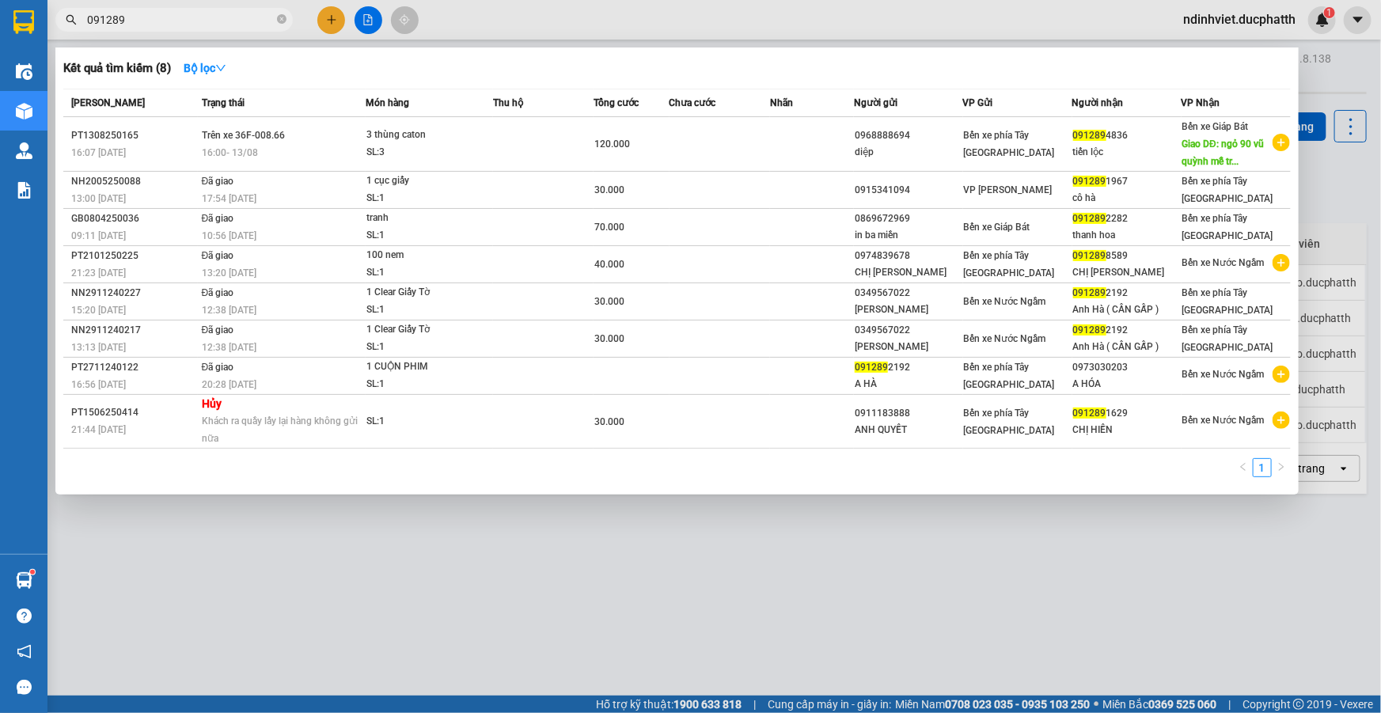
click at [177, 12] on input "091289" at bounding box center [180, 19] width 187 height 17
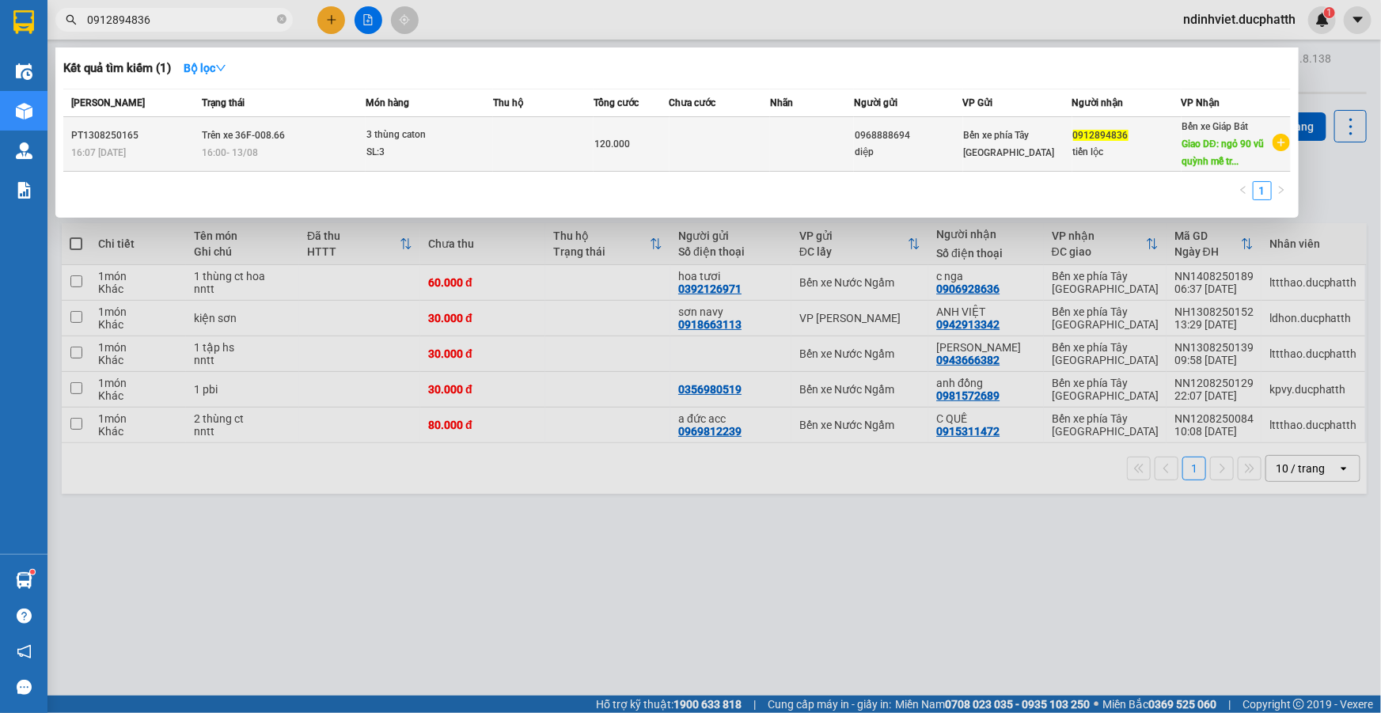
type input "0912894836"
click at [447, 133] on div "3 thùng caton" at bounding box center [425, 135] width 119 height 17
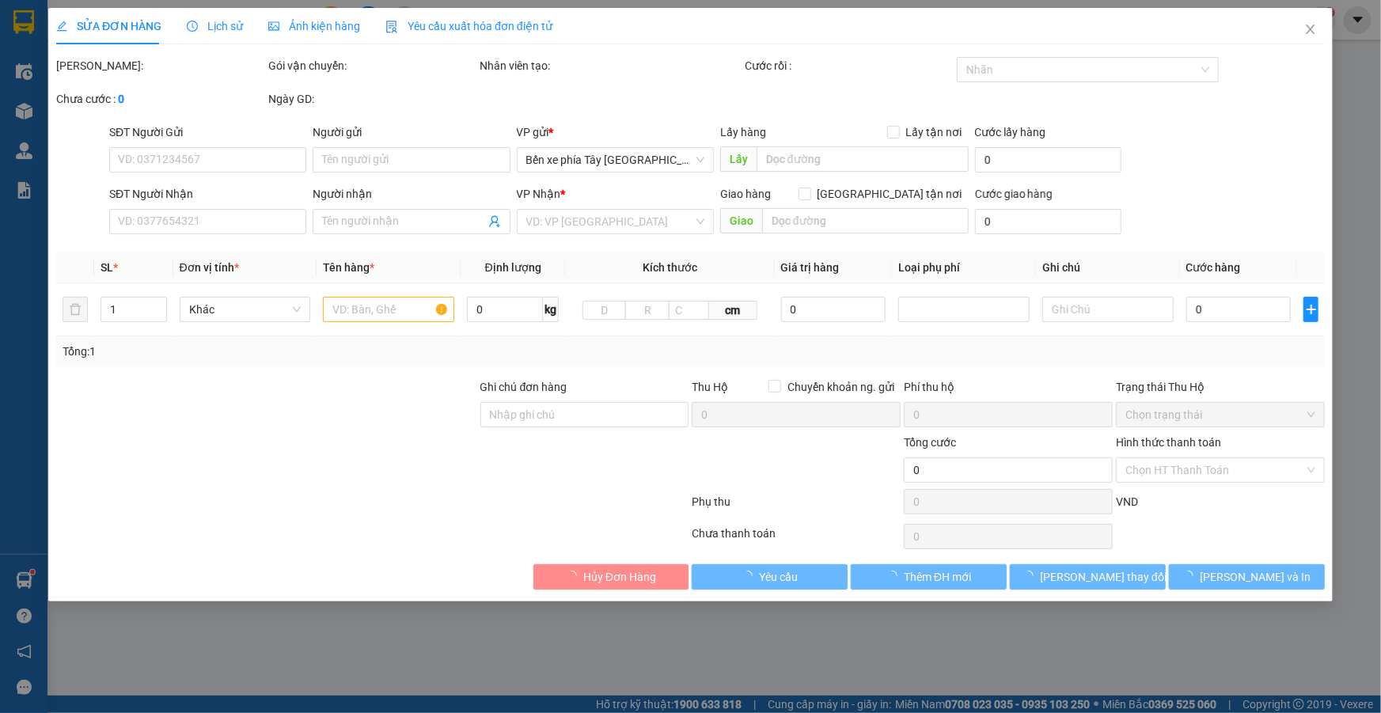
type input "0968888694"
type input "diệp"
type input "0912894836"
type input "tiến lộc"
type input "ngỏ 90 vũ quỳnh mễ trì nam từ liêm"
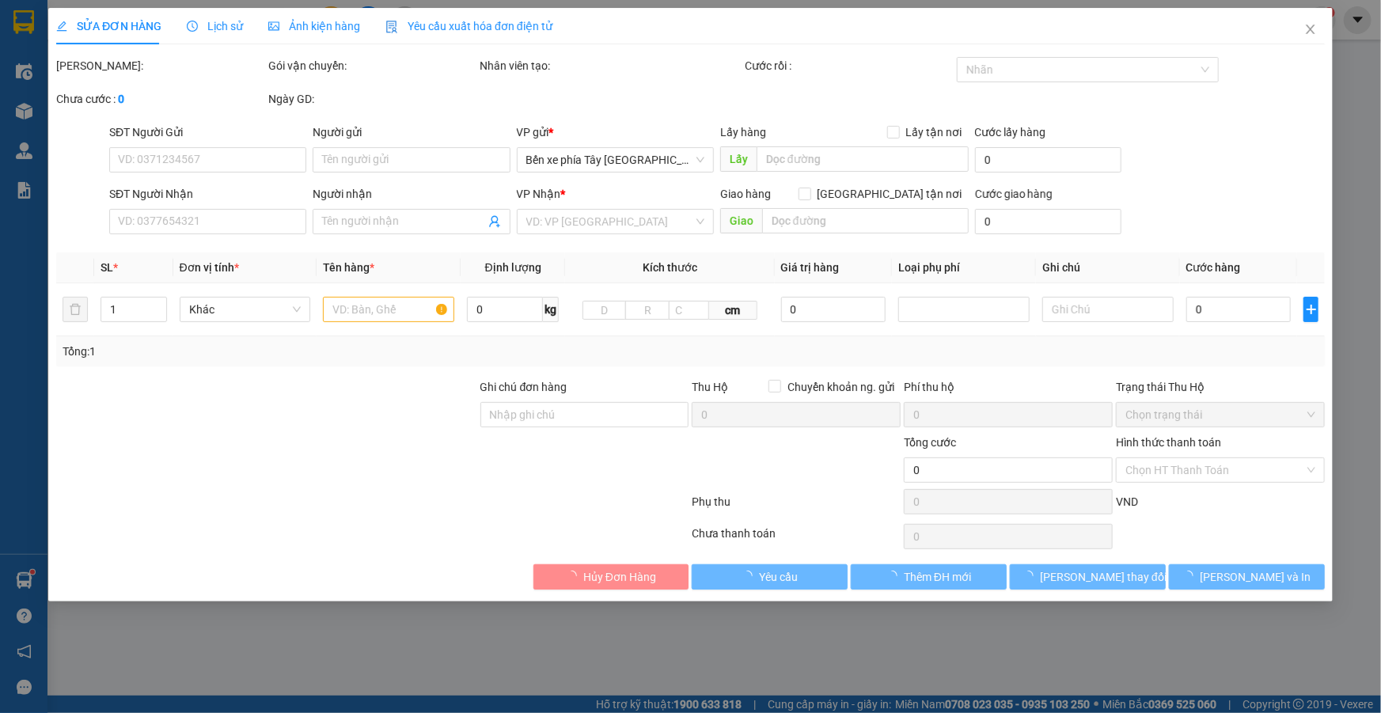
type input "GỬI TT ck 16h7 13/8 trần ngọc diep vietin"
type input "120.000"
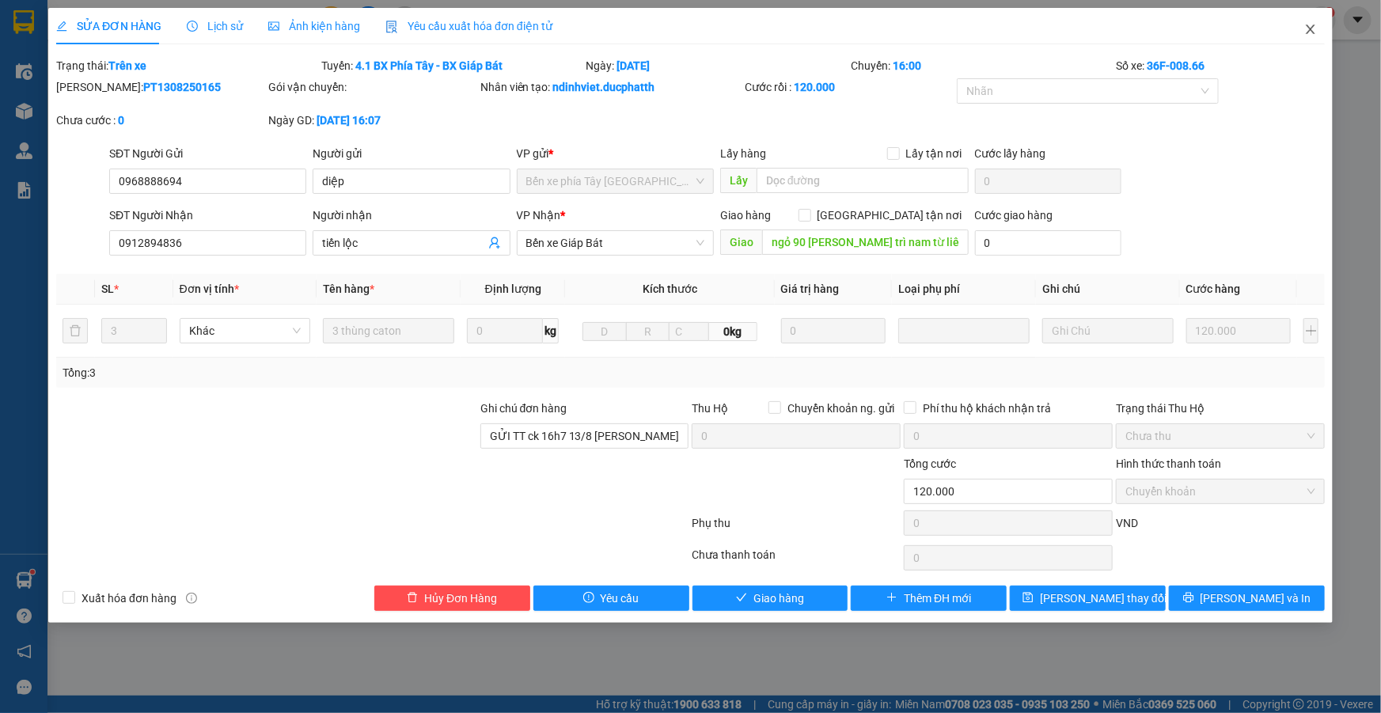
click at [1308, 32] on icon "close" at bounding box center [1310, 29] width 13 height 13
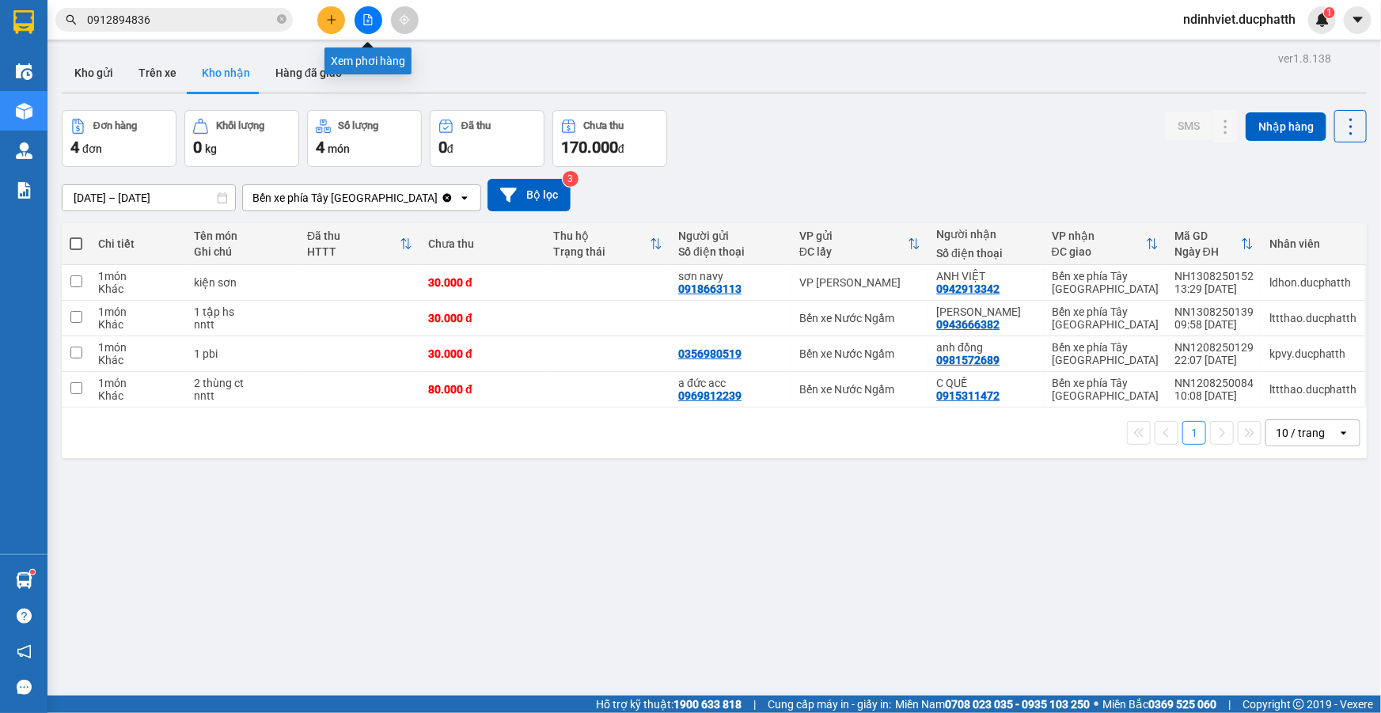
click at [363, 24] on icon "file-add" at bounding box center [368, 19] width 11 height 11
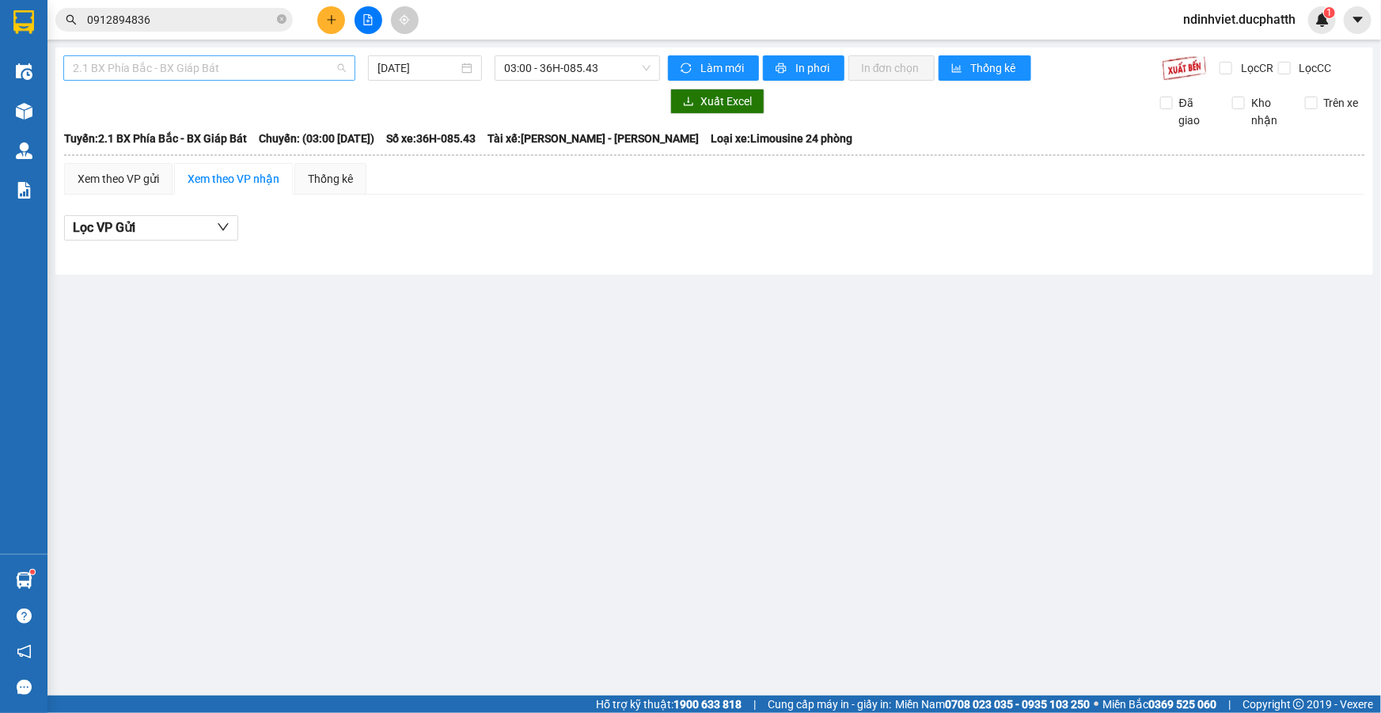
click at [291, 71] on span "2.1 BX Phía Bắc - BX Giáp Bát" at bounding box center [209, 68] width 273 height 24
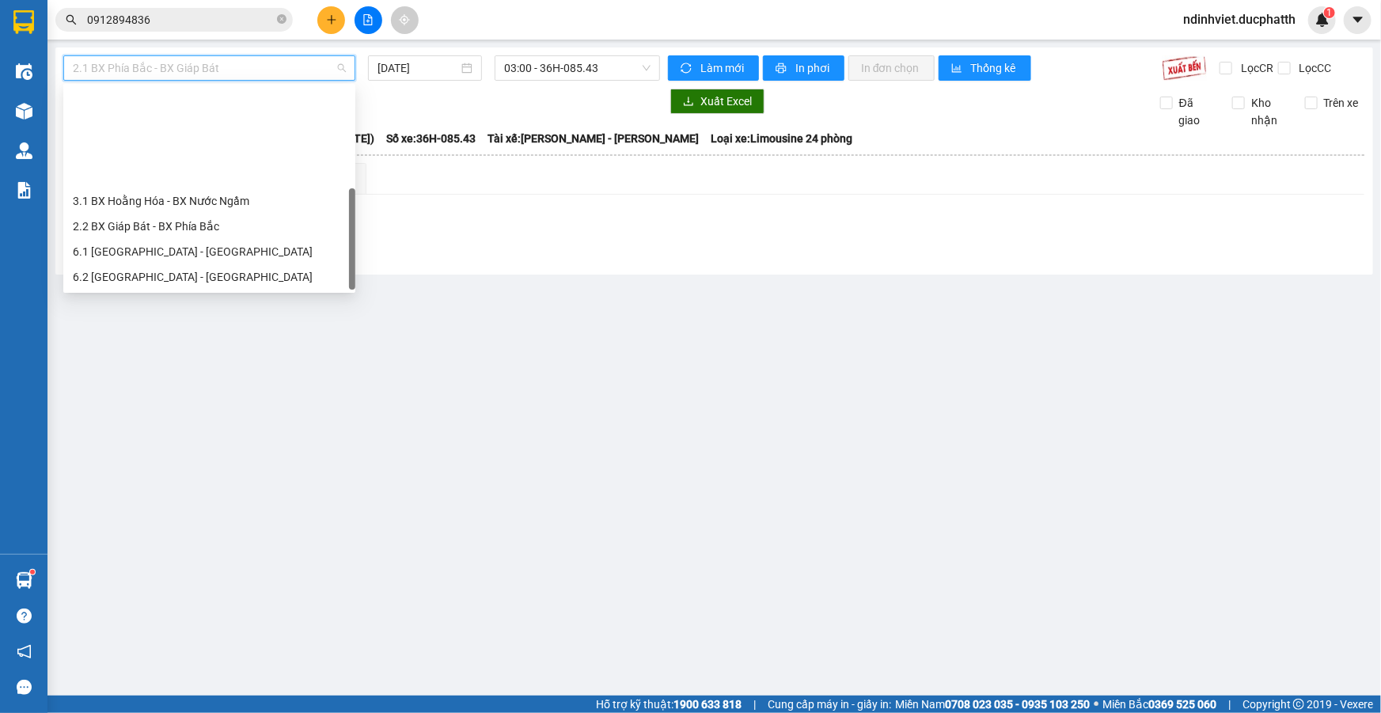
scroll to position [127, 0]
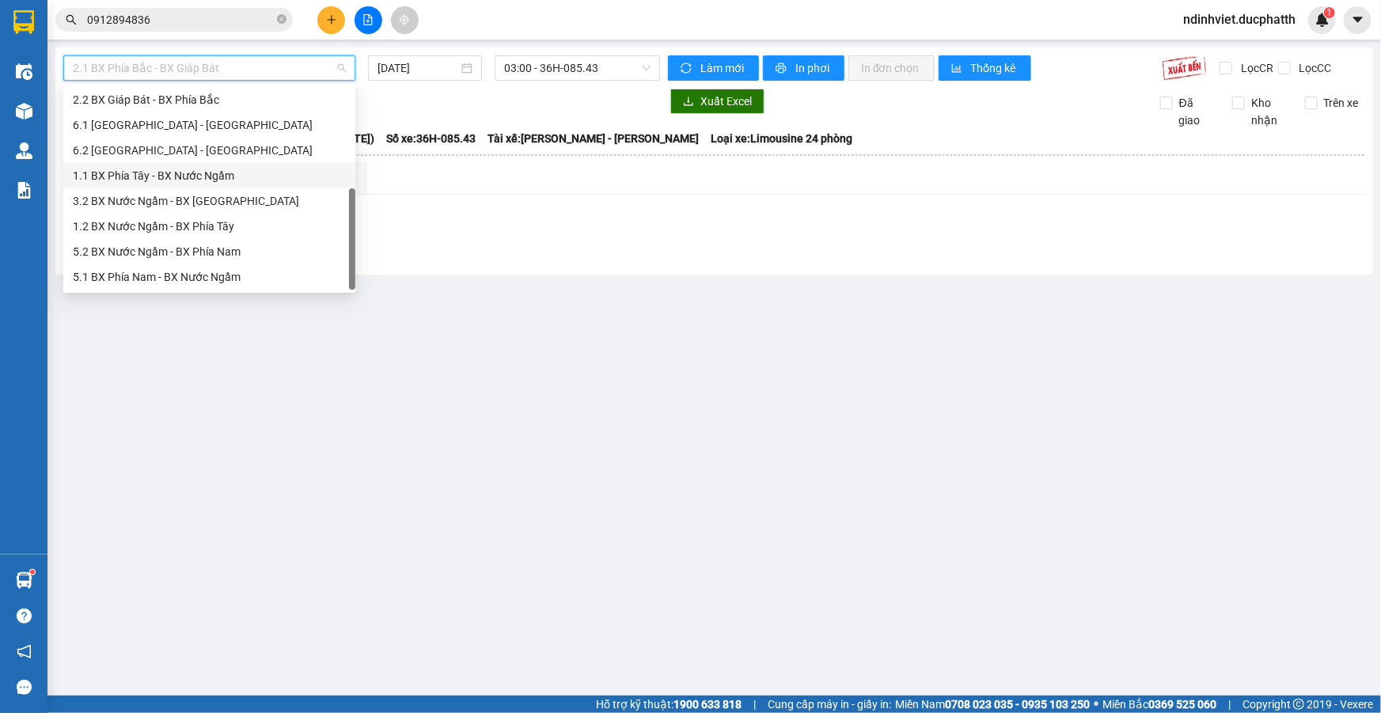
click at [206, 180] on div "1.1 BX Phía Tây - BX Nước Ngầm" at bounding box center [209, 175] width 273 height 17
type input "14/08/2025"
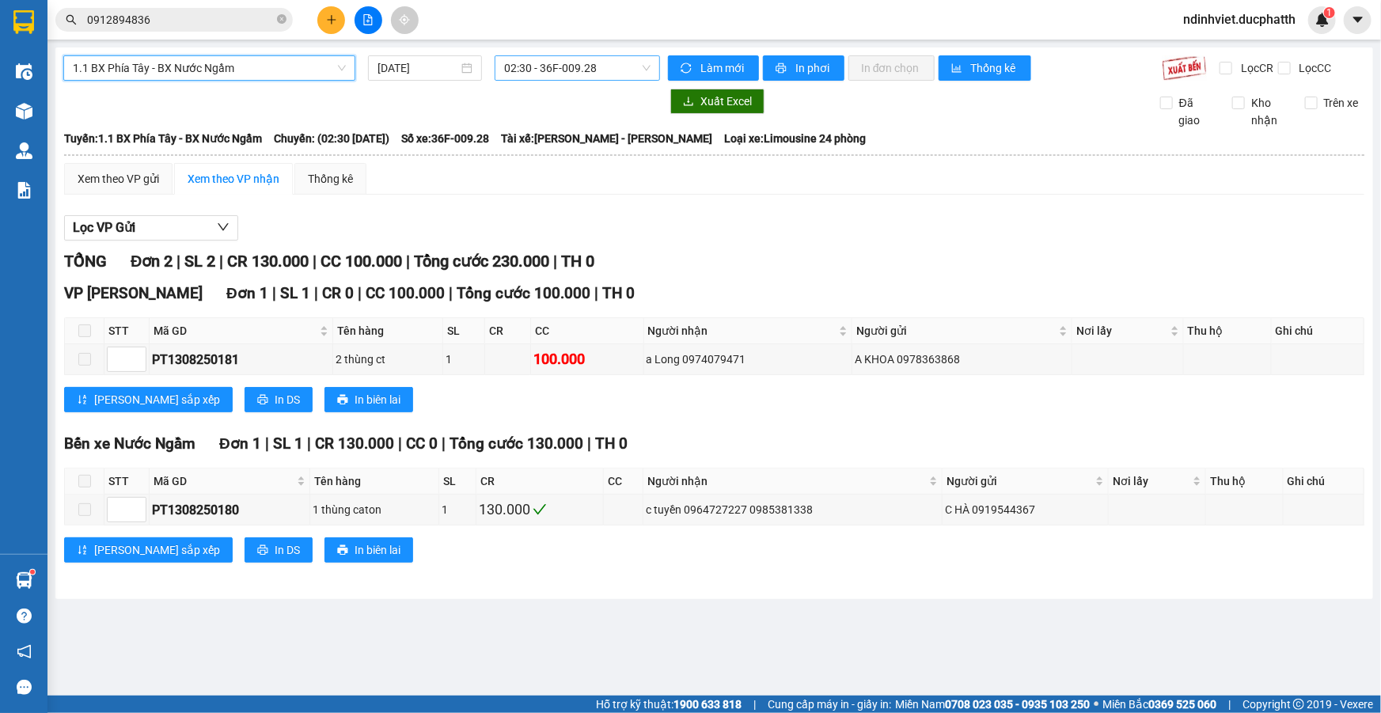
click at [566, 61] on span "02:30 - 36F-009.28" at bounding box center [577, 68] width 146 height 24
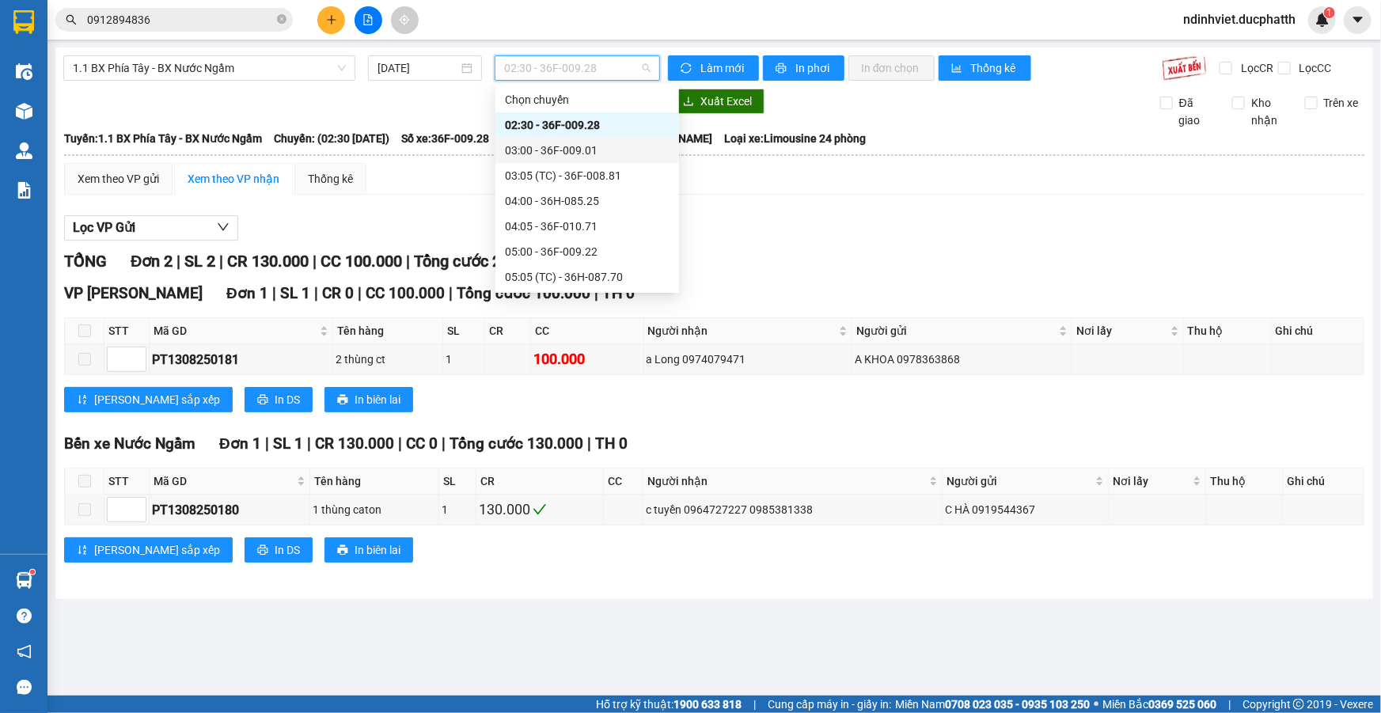
scroll to position [359, 0]
click at [560, 148] on div "11:00 - 36F-008.81" at bounding box center [587, 145] width 165 height 17
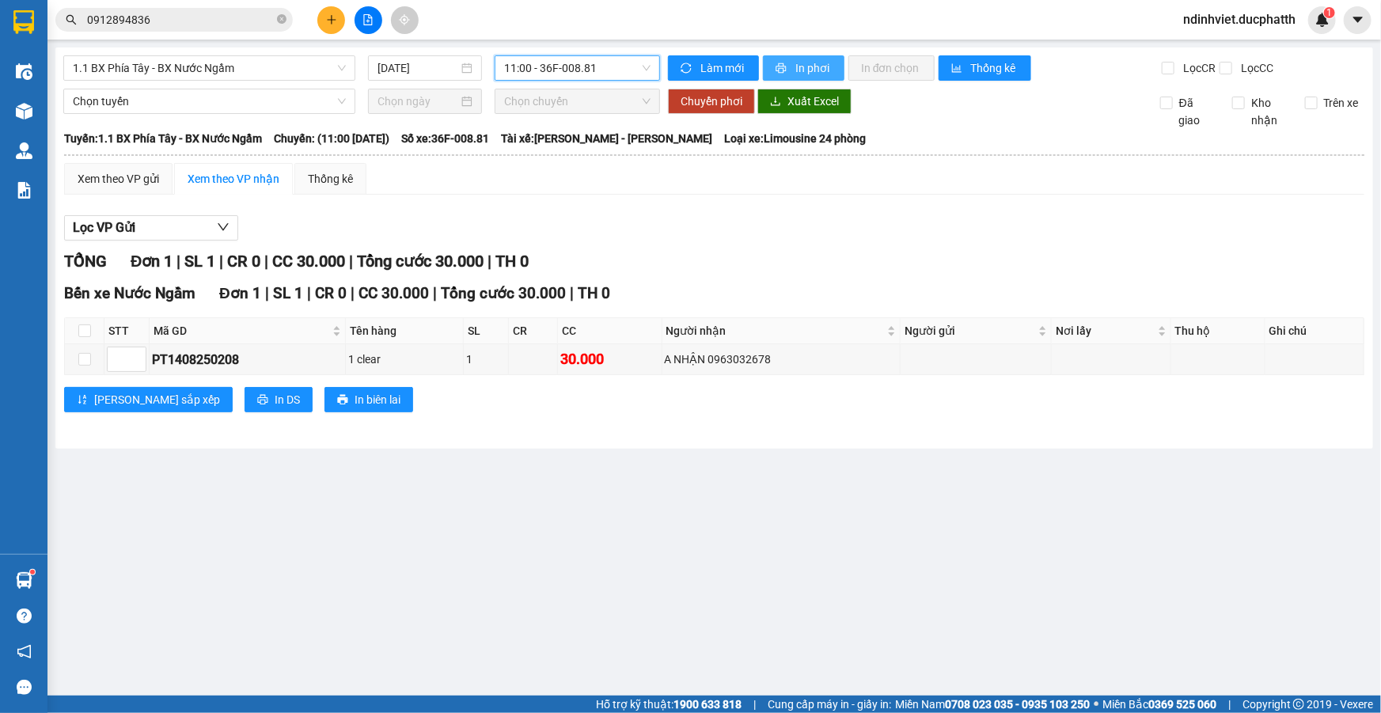
click at [807, 77] on button "In phơi" at bounding box center [804, 67] width 82 height 25
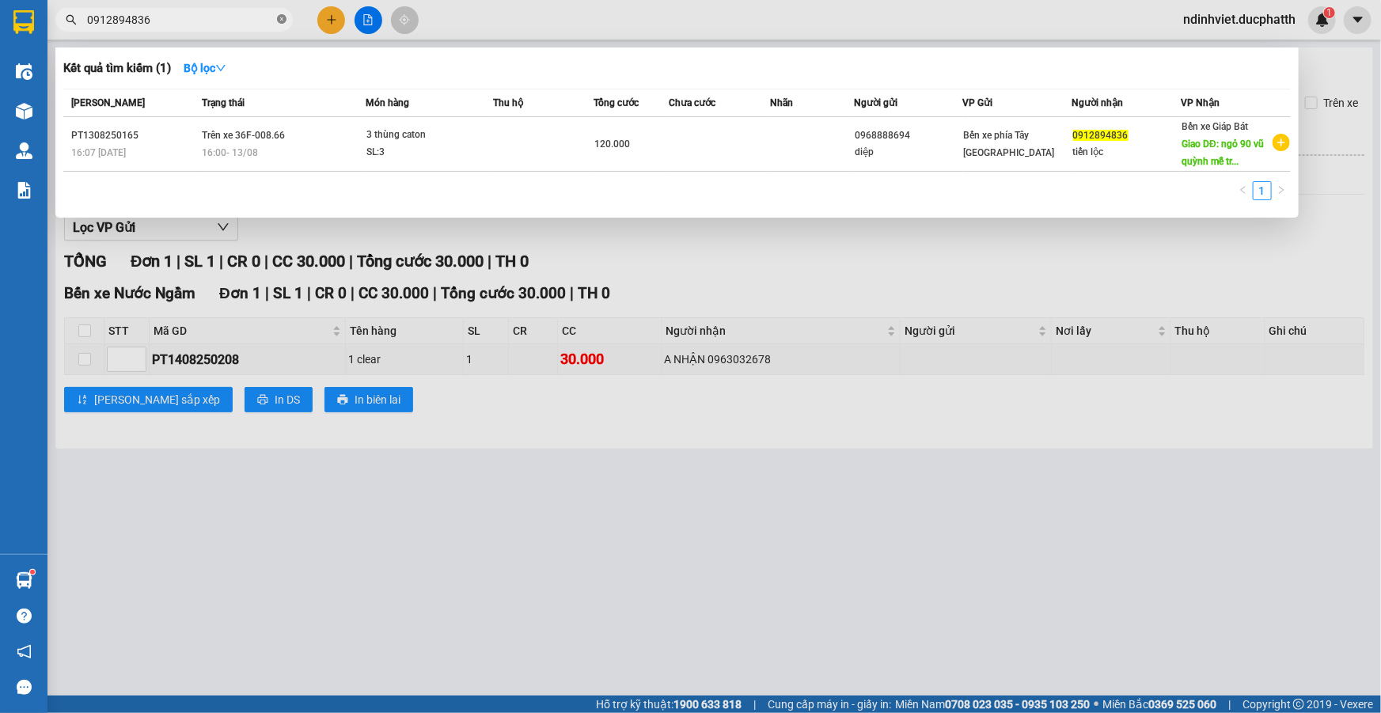
click at [285, 17] on icon "close-circle" at bounding box center [281, 18] width 9 height 9
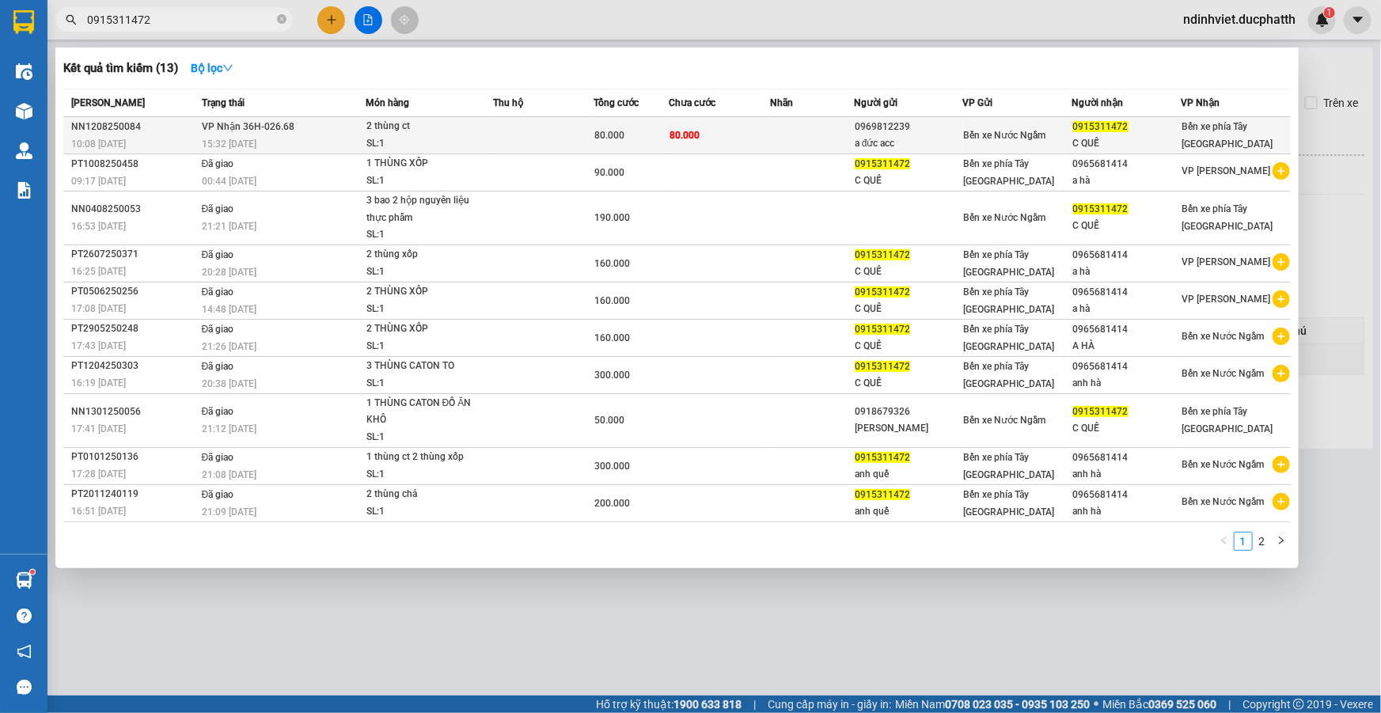
type input "0915311472"
click at [728, 133] on td "80.000" at bounding box center [720, 135] width 101 height 37
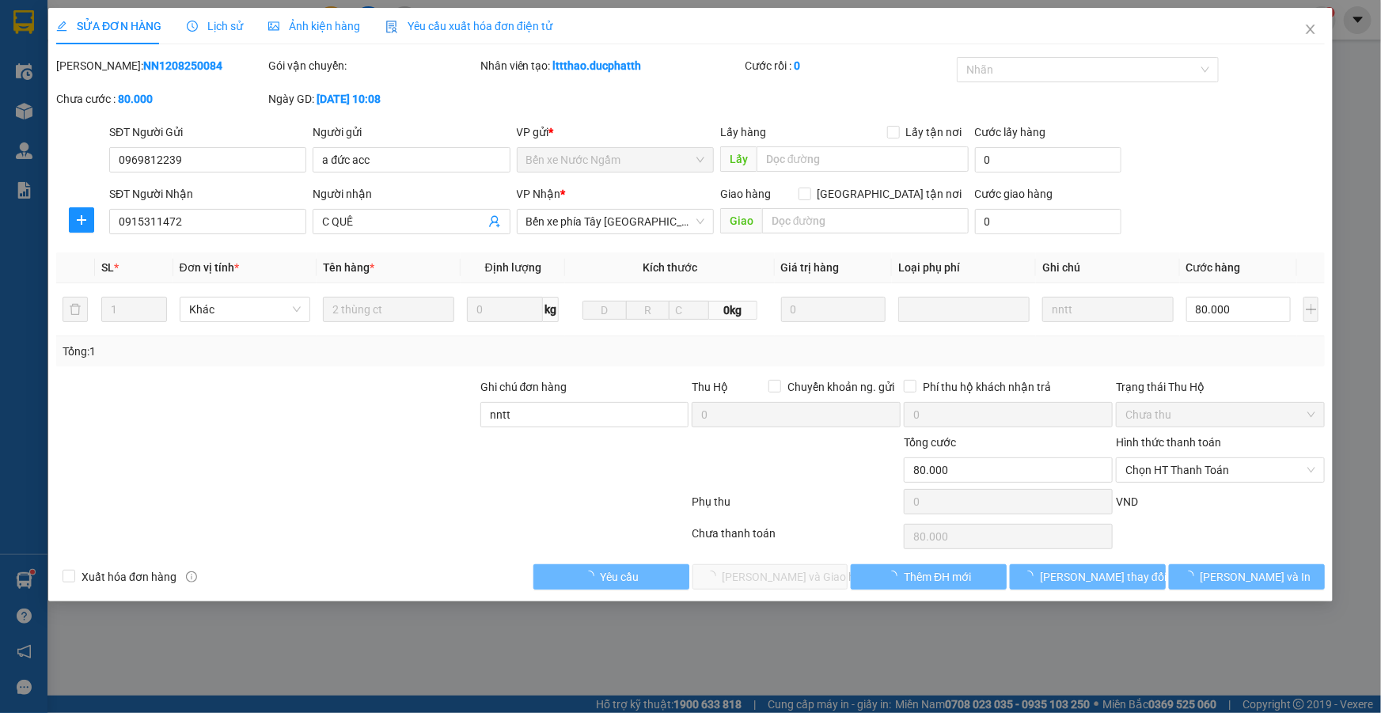
type input "0969812239"
type input "a đức acc"
type input "0915311472"
type input "C QUẾ"
type input "nntt"
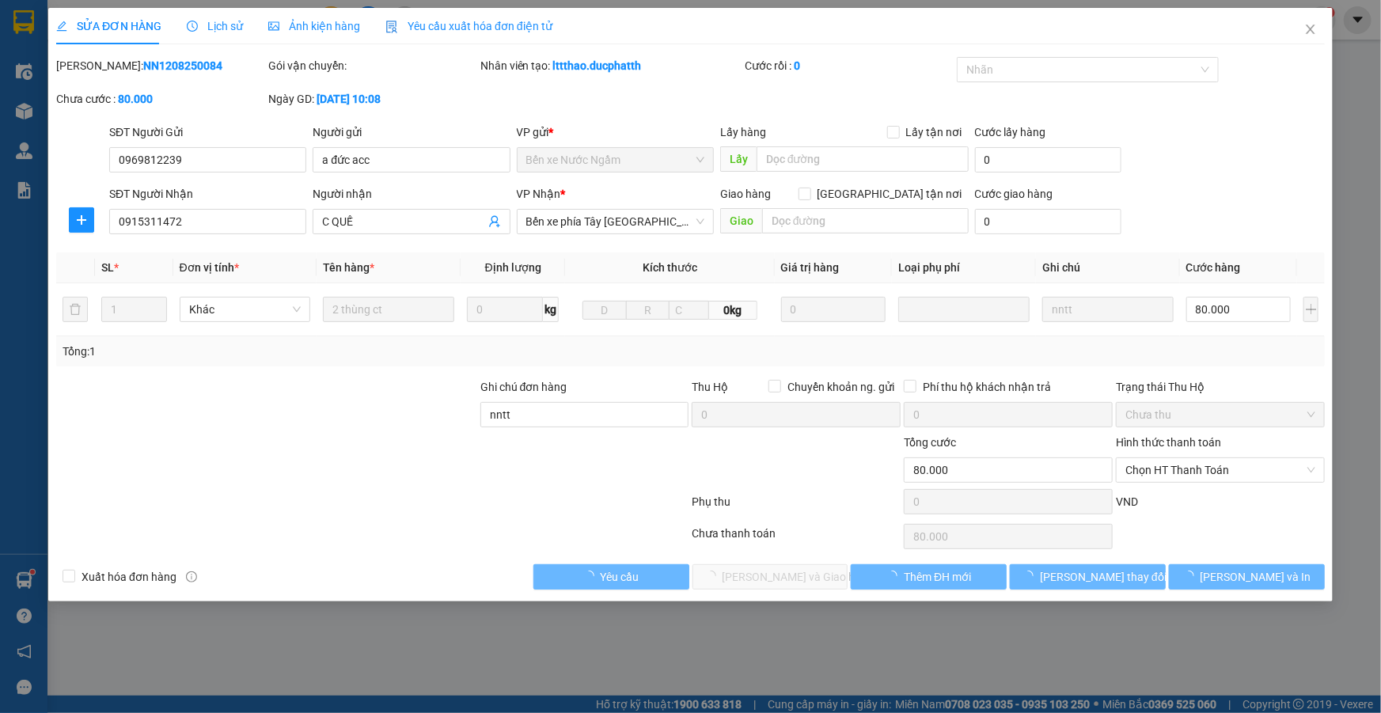
type input "80.000"
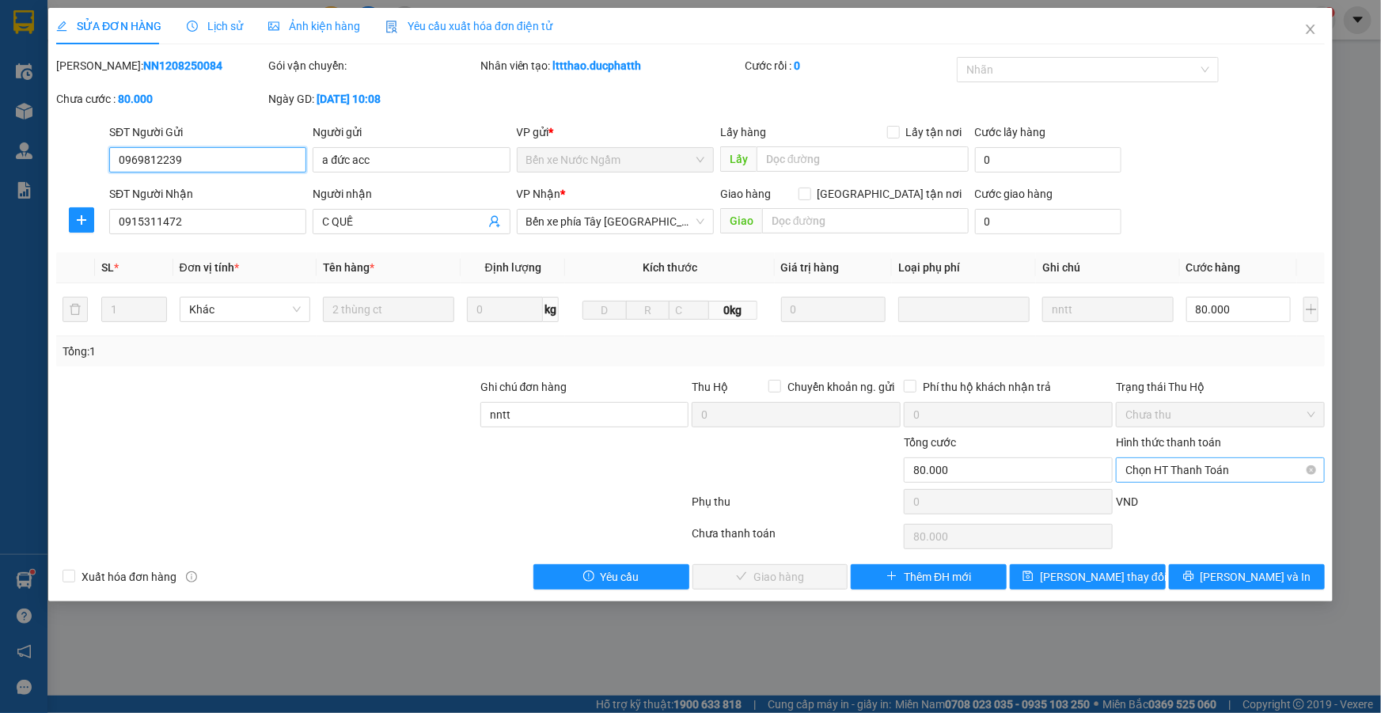
click at [1185, 467] on span "Chọn HT Thanh Toán" at bounding box center [1221, 470] width 190 height 24
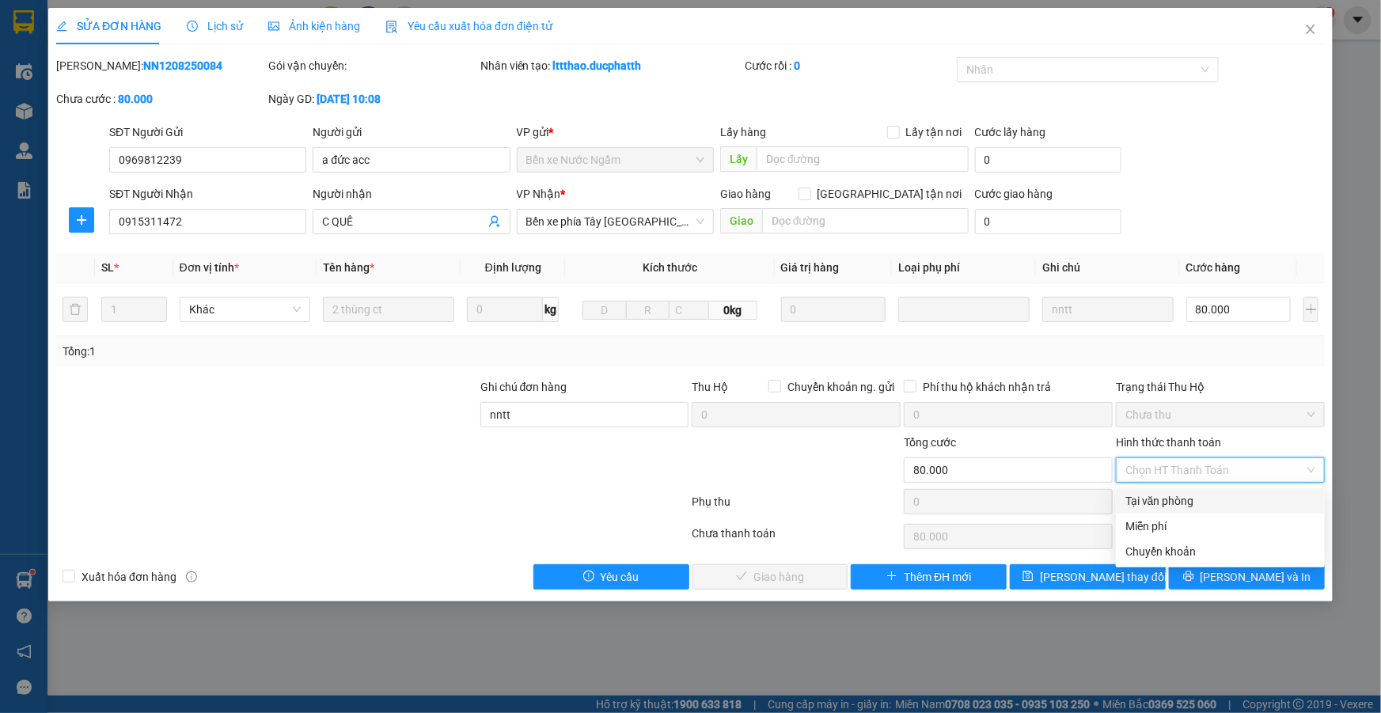
click at [1190, 499] on div "Tại văn phòng" at bounding box center [1221, 500] width 190 height 17
type input "0"
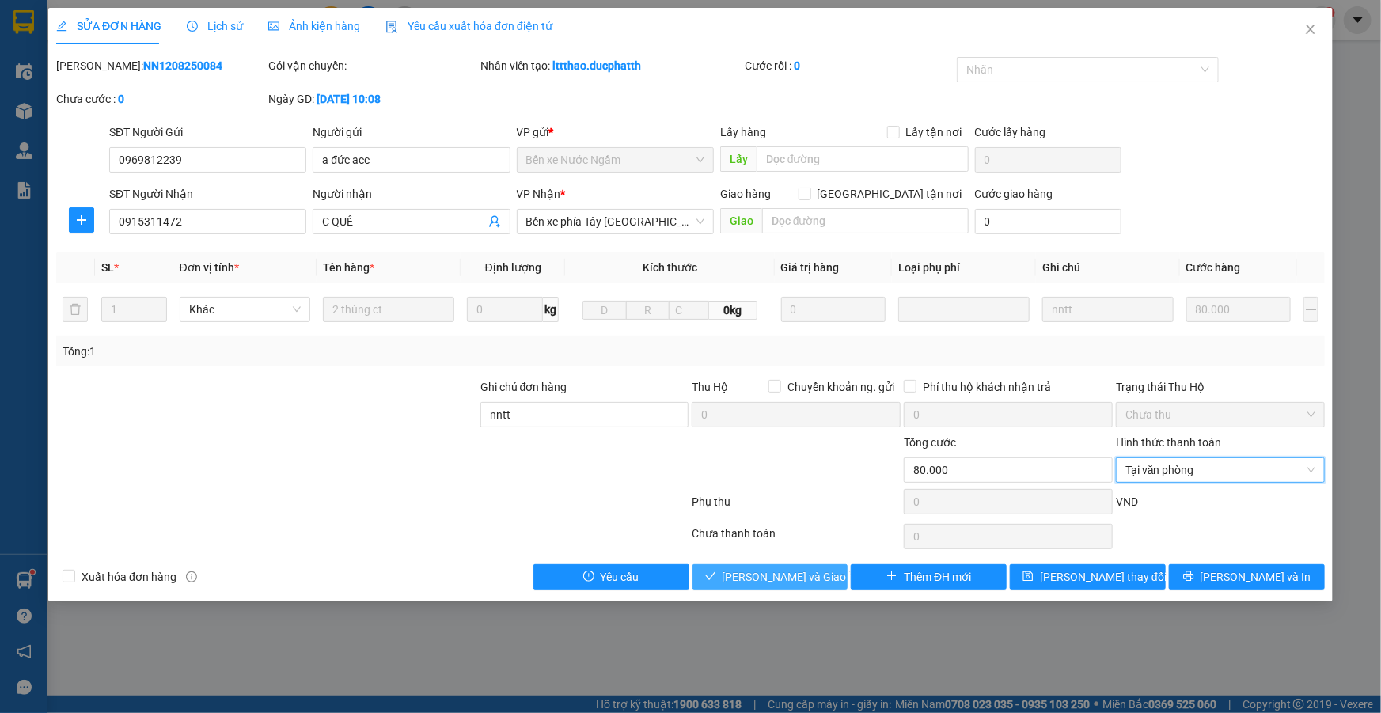
click at [770, 575] on span "Lưu và Giao hàng" at bounding box center [799, 576] width 152 height 17
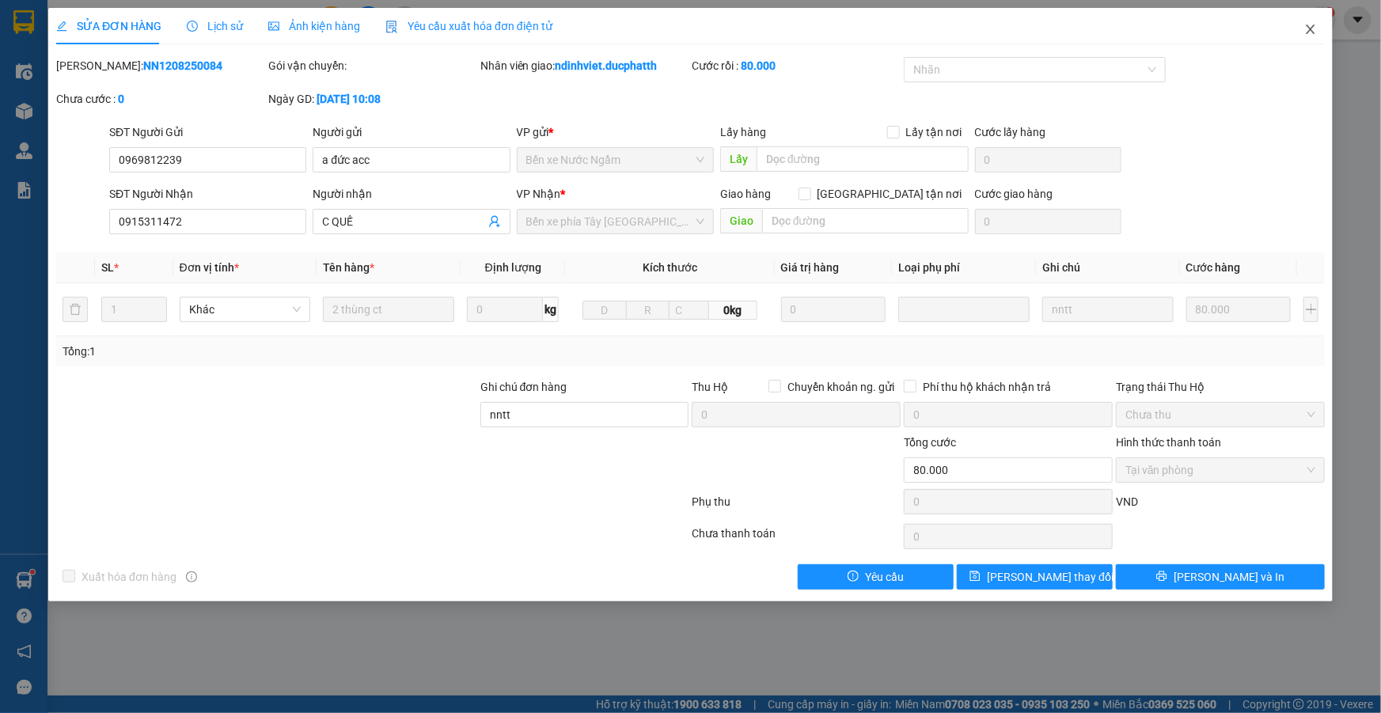
click at [1312, 33] on icon "close" at bounding box center [1310, 29] width 13 height 13
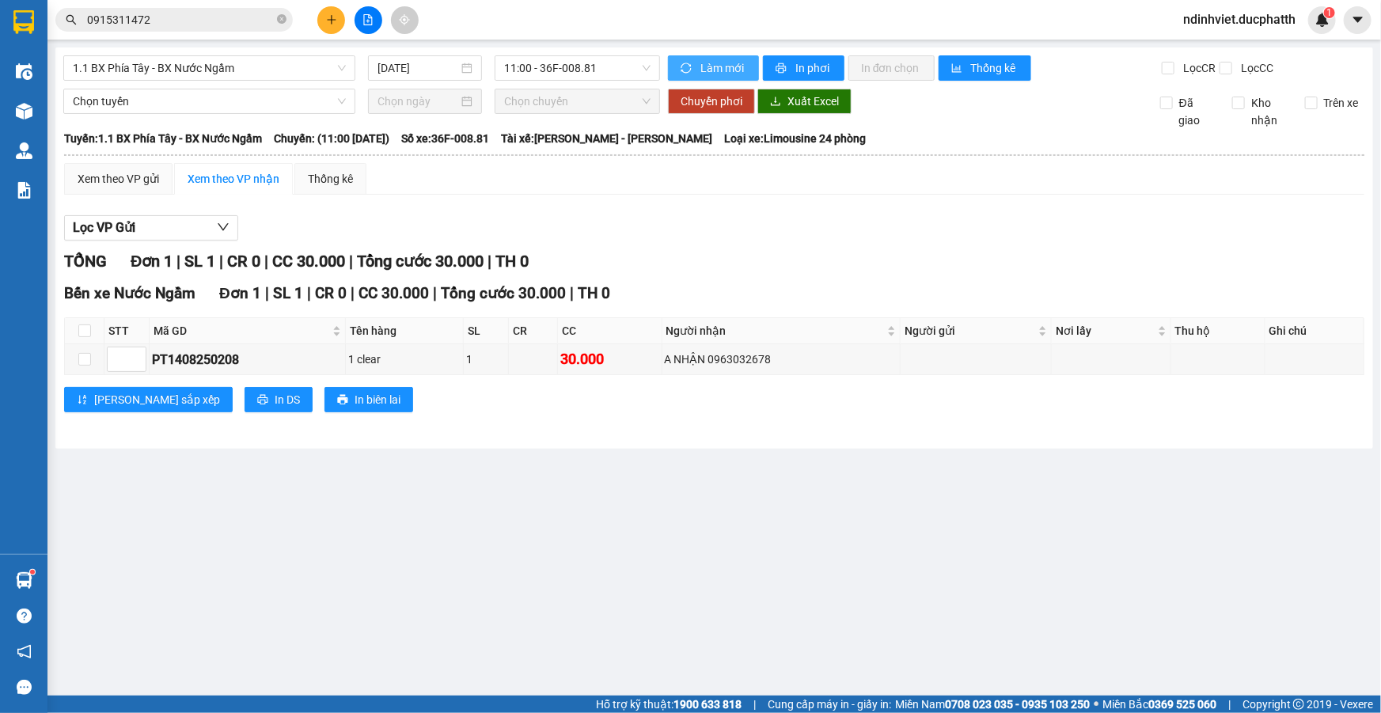
click at [703, 67] on span "Làm mới" at bounding box center [724, 67] width 46 height 17
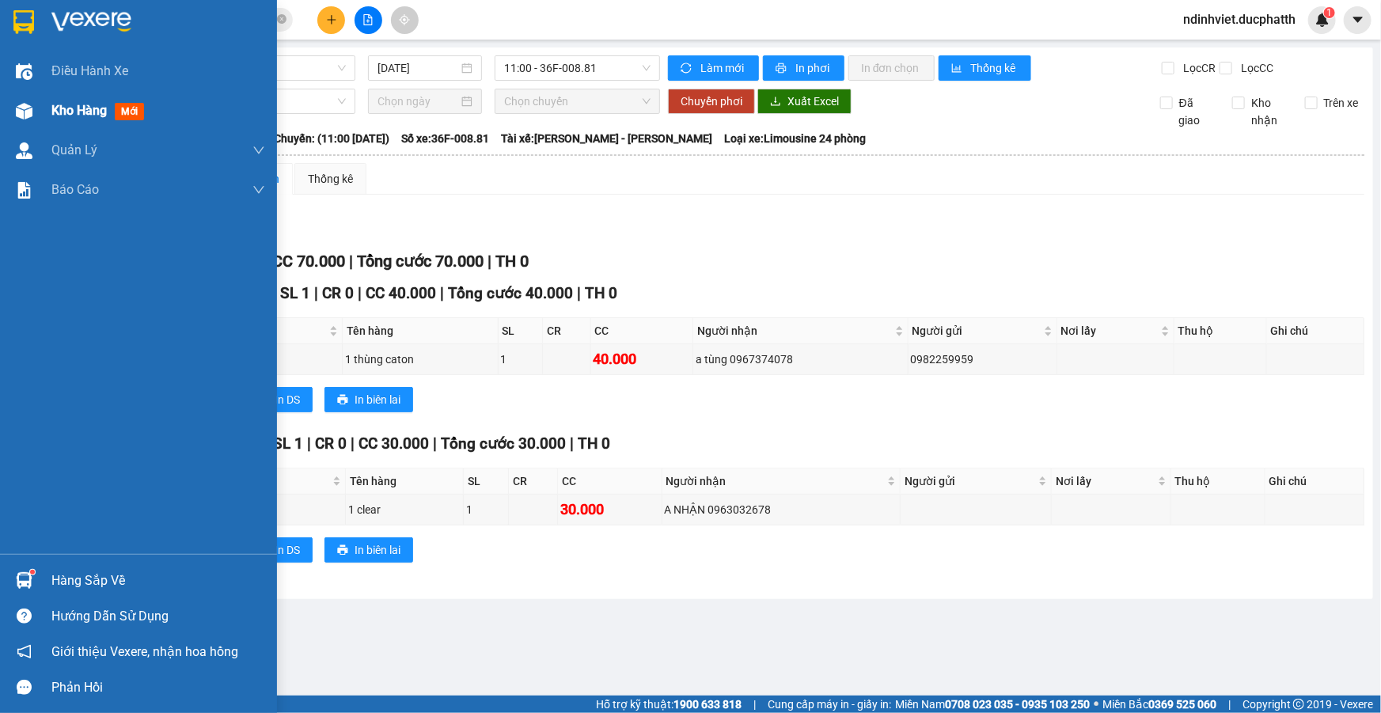
click at [101, 109] on span "Kho hàng" at bounding box center [78, 110] width 55 height 15
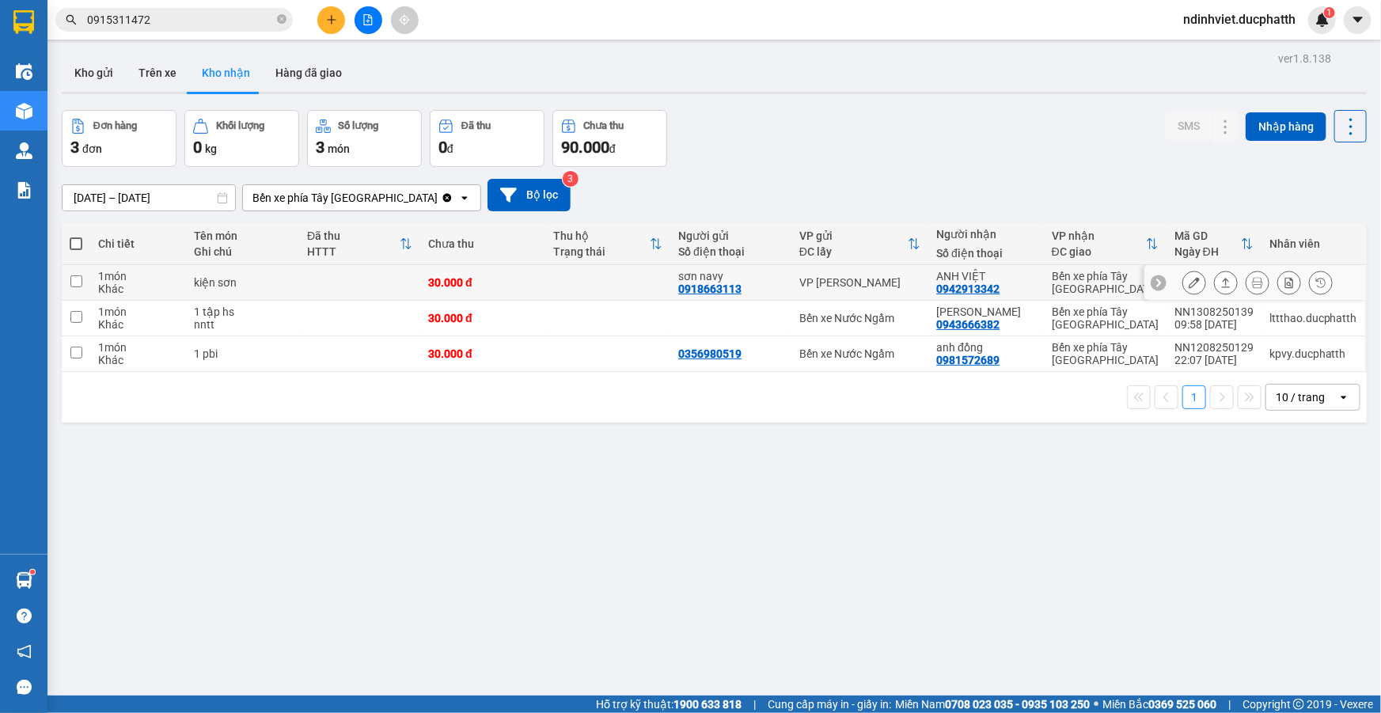
click at [602, 289] on td at bounding box center [607, 283] width 125 height 36
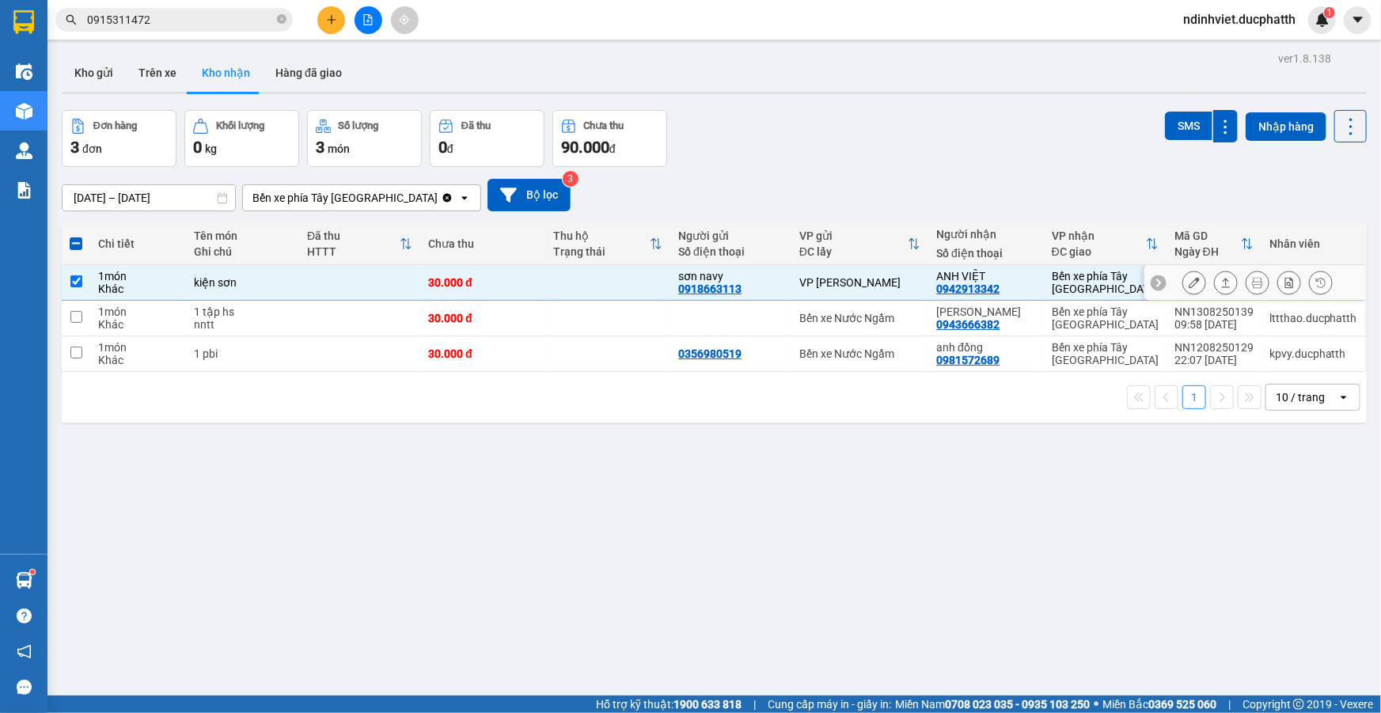
click at [72, 280] on input "checkbox" at bounding box center [76, 281] width 12 height 12
checkbox input "false"
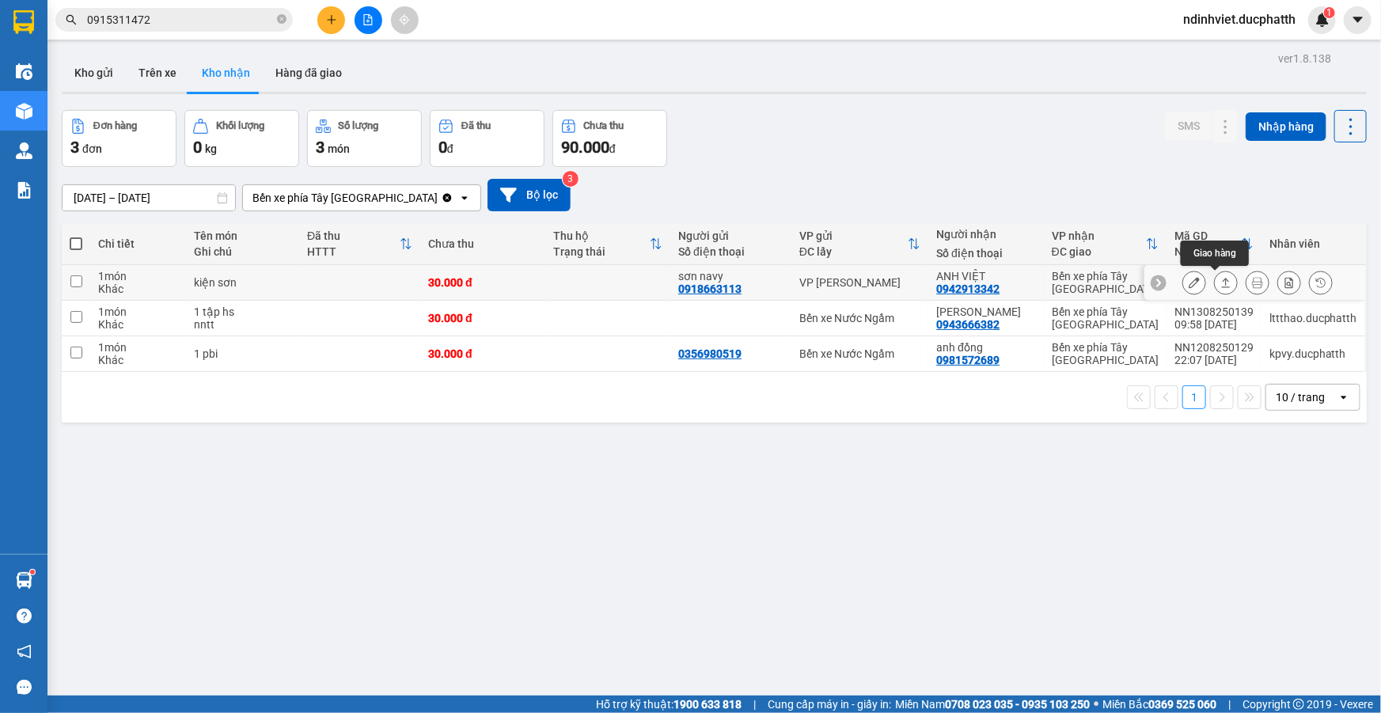
click at [1217, 288] on button at bounding box center [1226, 283] width 22 height 28
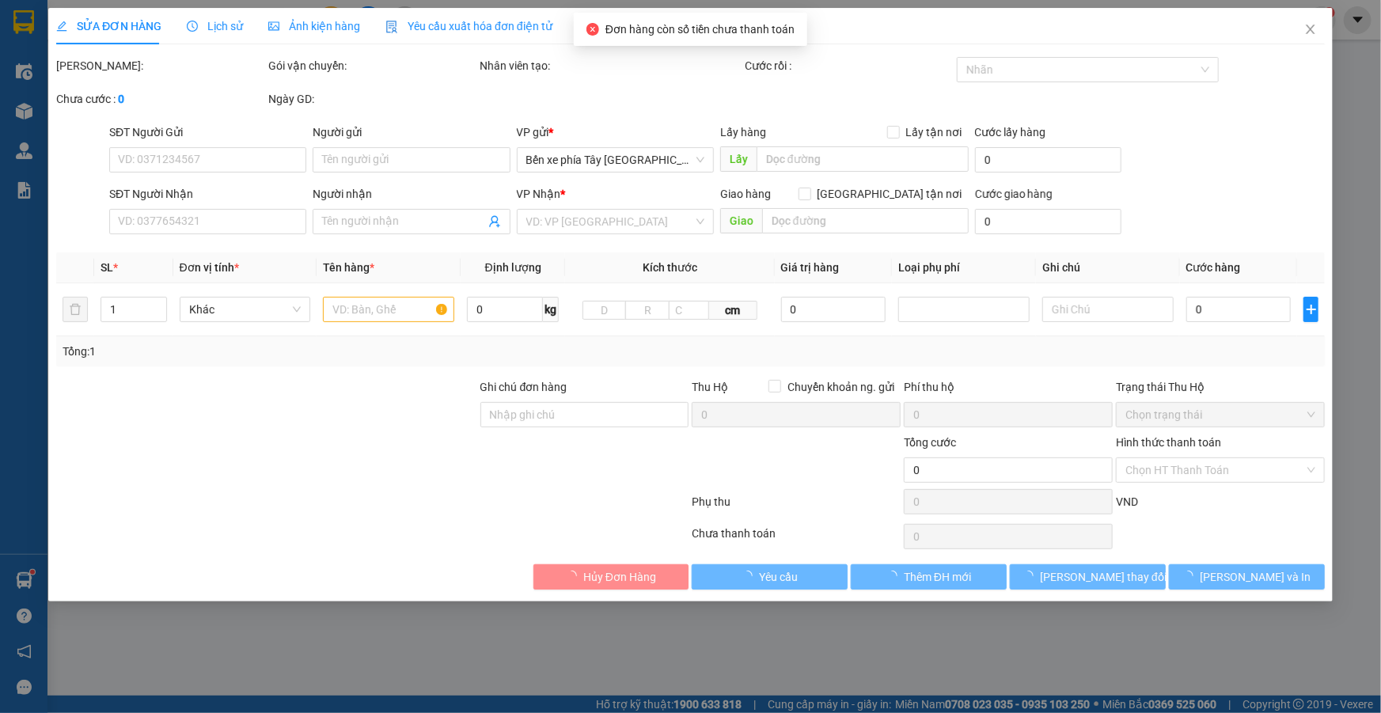
type input "0918663113"
type input "sơn navy"
type input "0942913342"
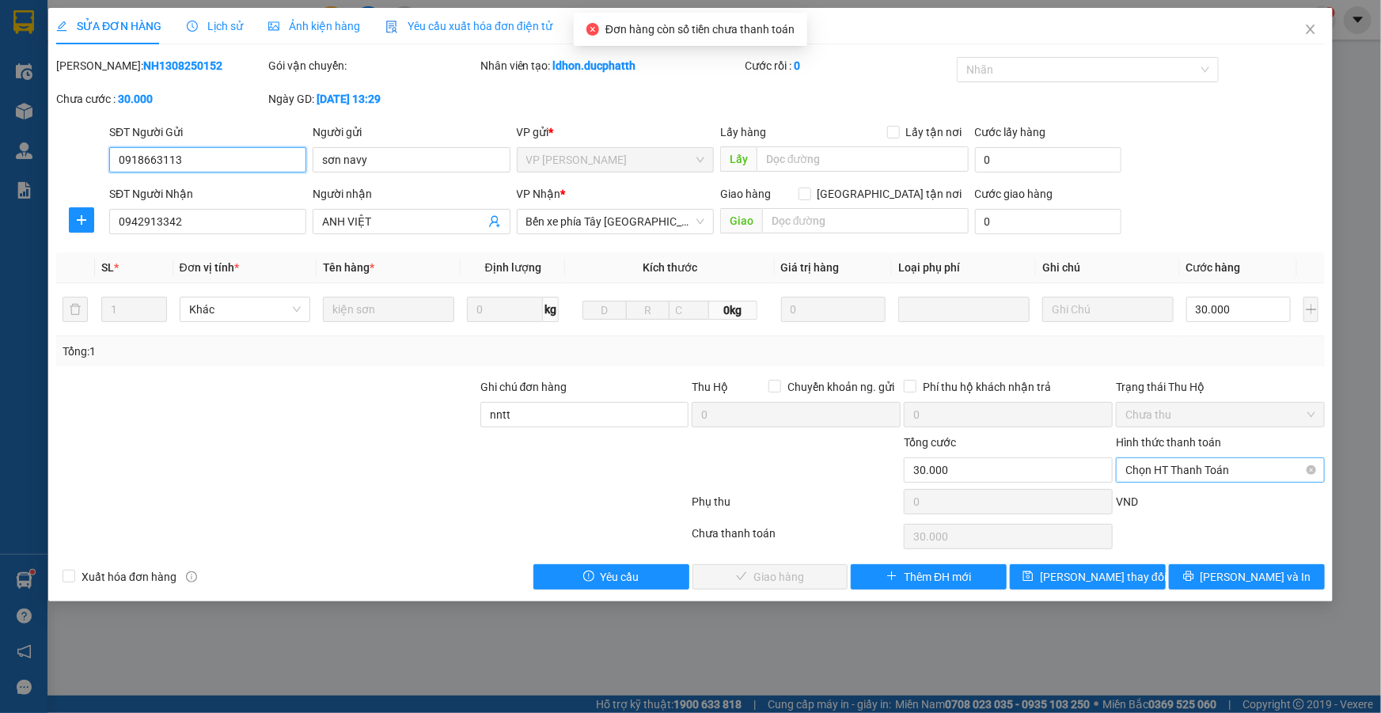
click at [1222, 468] on span "Chọn HT Thanh Toán" at bounding box center [1221, 470] width 190 height 24
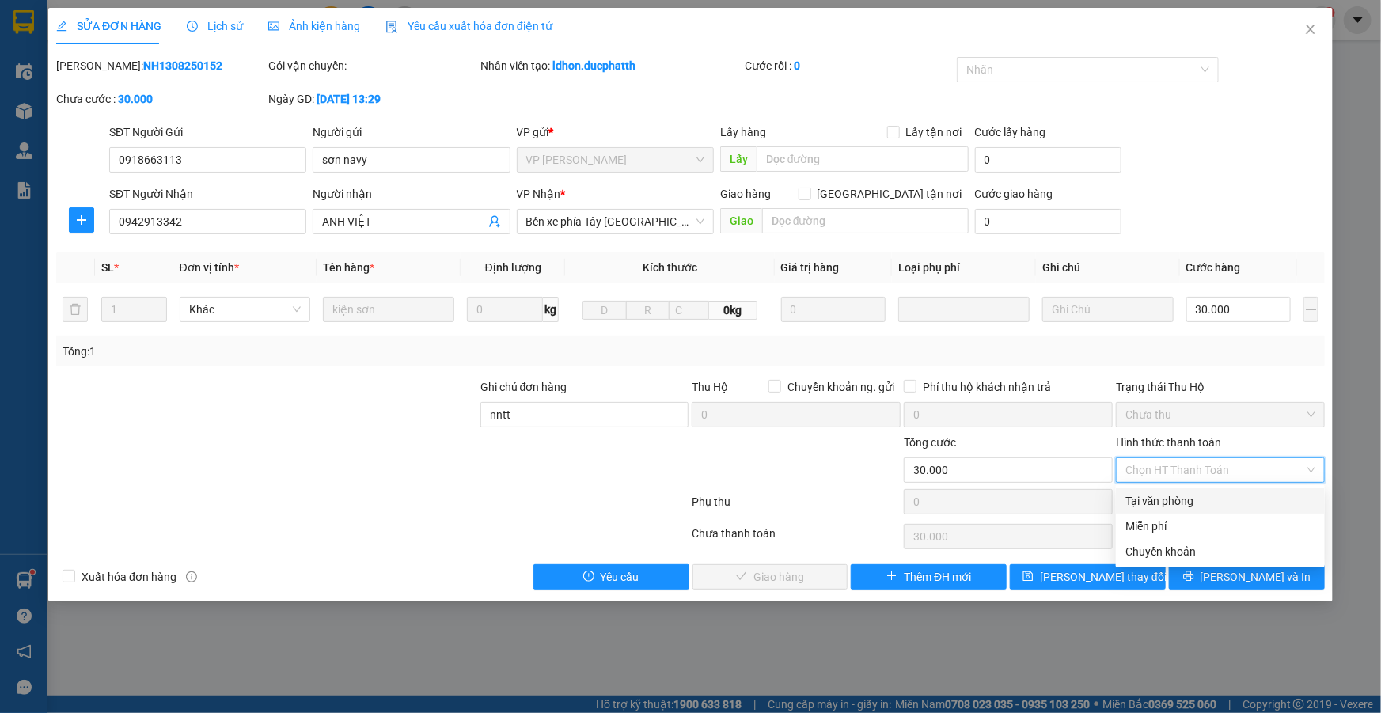
click at [1150, 505] on div "Tại văn phòng" at bounding box center [1221, 500] width 190 height 17
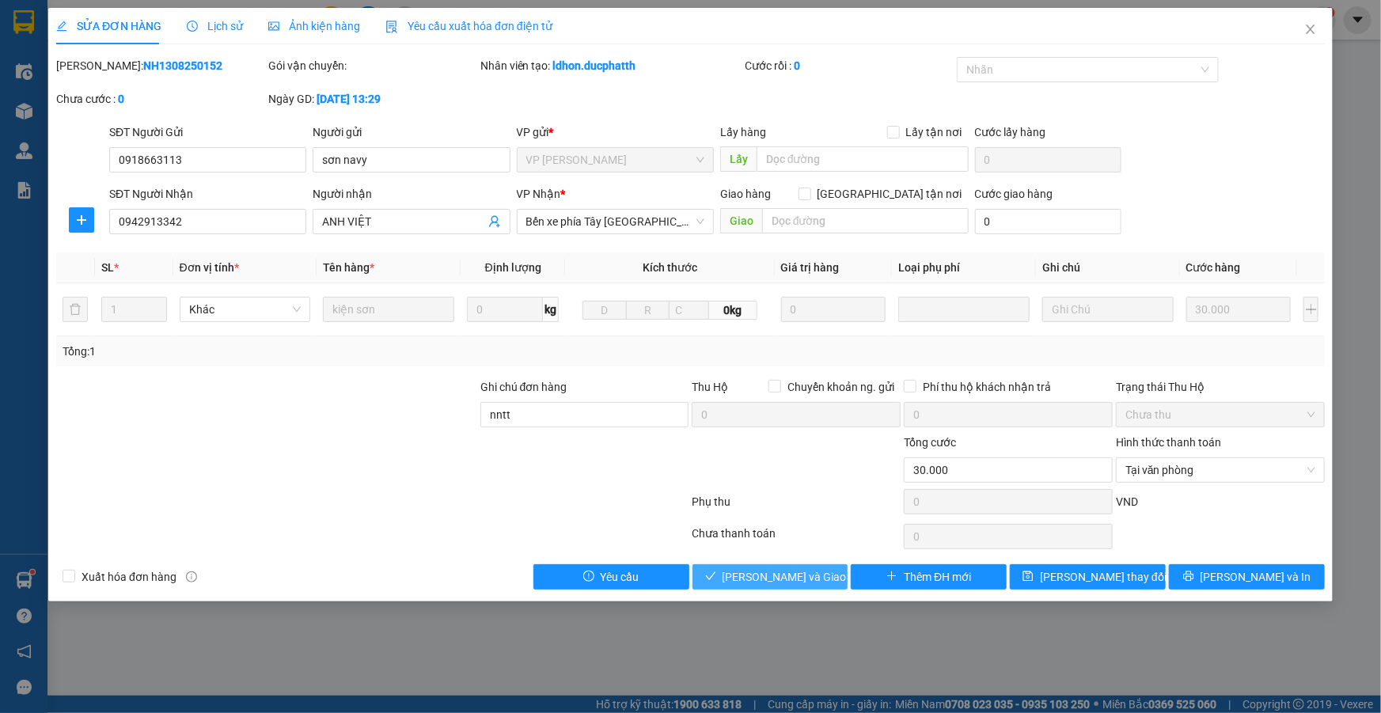
click at [769, 572] on span "Lưu và Giao hàng" at bounding box center [799, 576] width 152 height 17
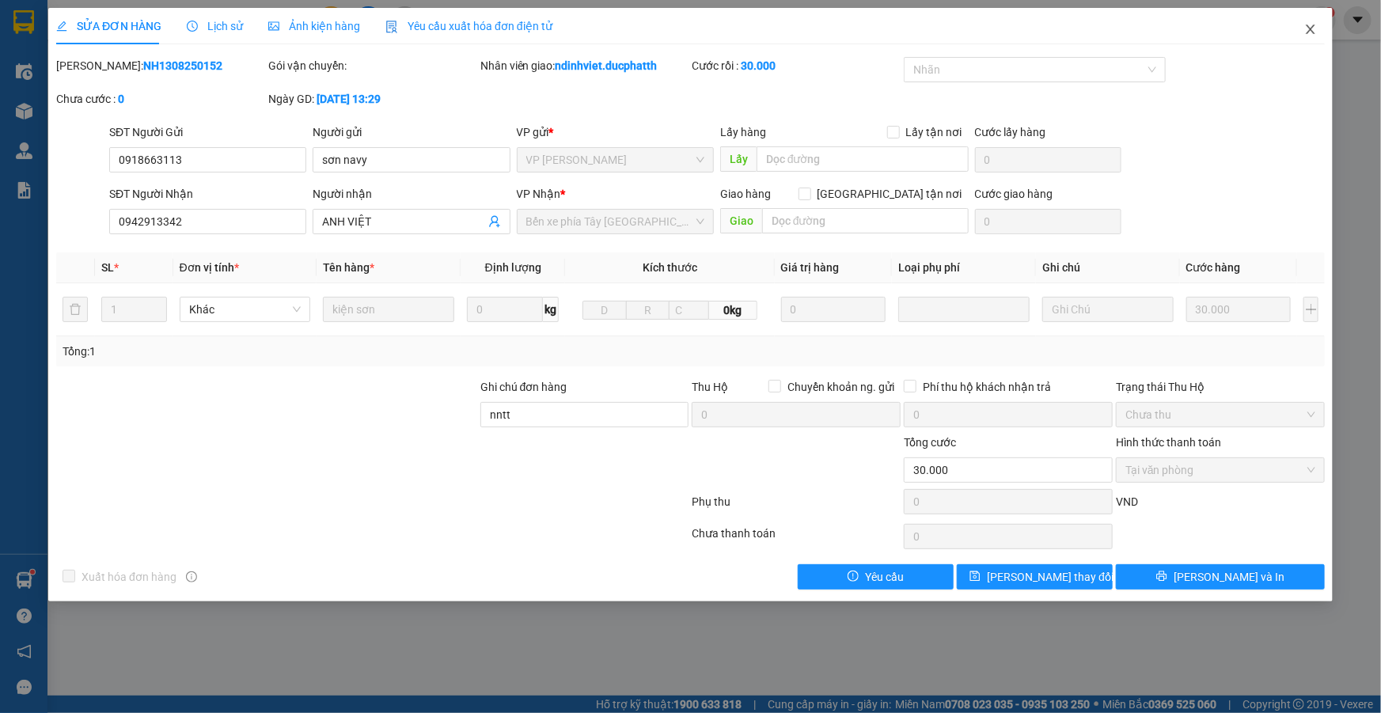
click at [1312, 30] on icon "close" at bounding box center [1310, 29] width 13 height 13
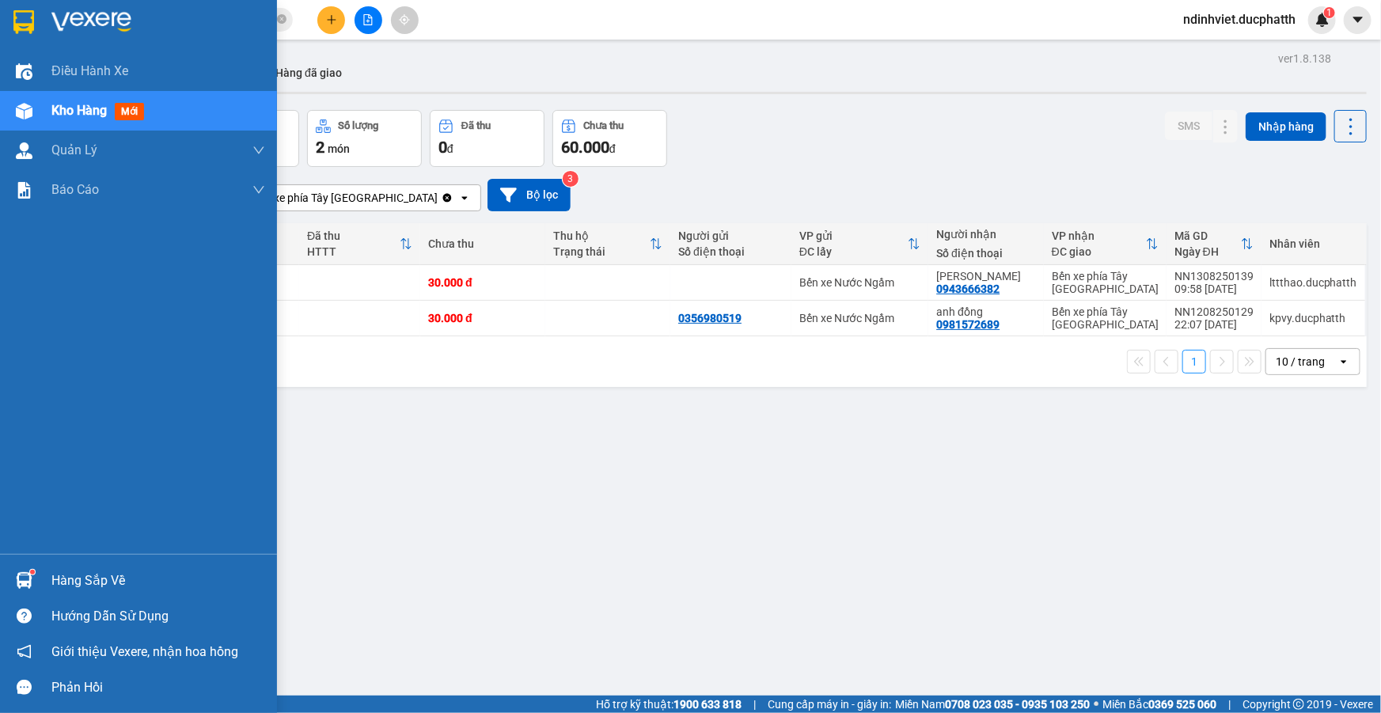
click at [29, 581] on img at bounding box center [24, 580] width 17 height 17
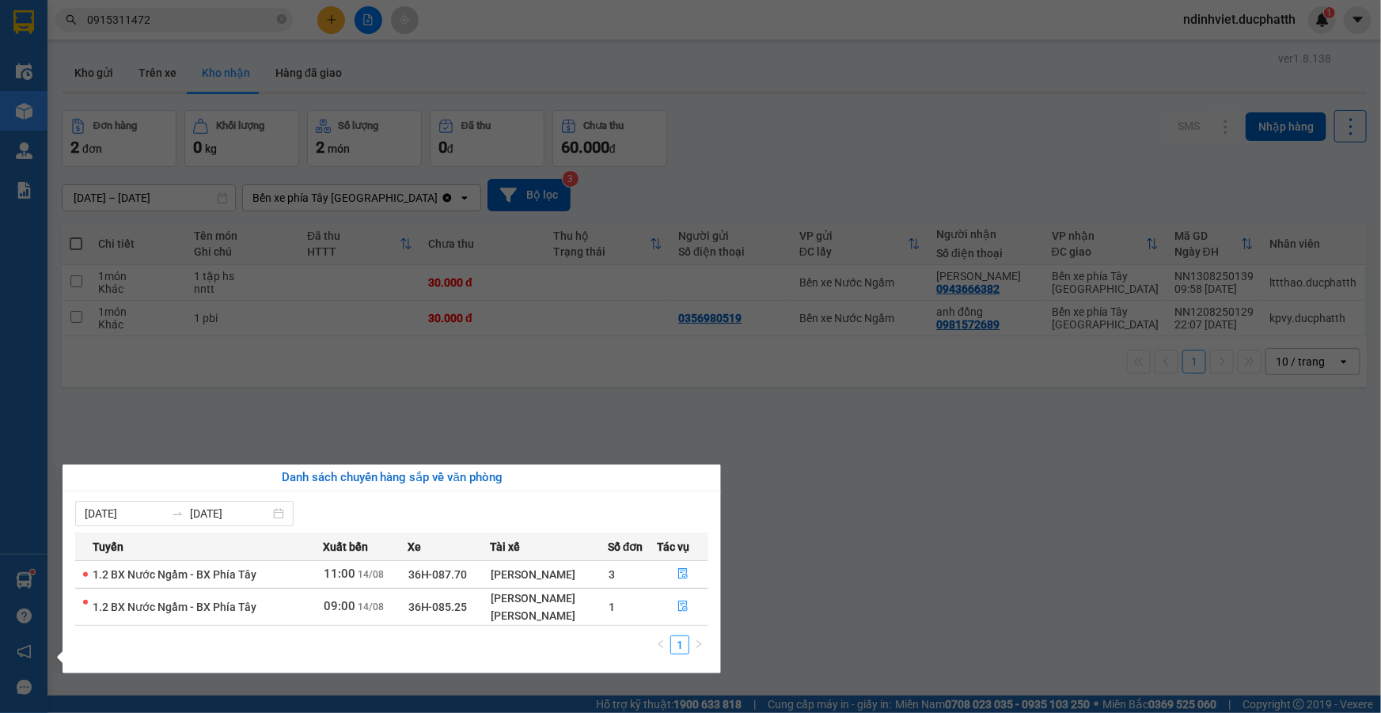
click at [741, 467] on section "Kết quả tìm kiếm ( 13 ) Bộ lọc Mã ĐH Trạng thái Món hàng Thu hộ Tổng cước Chưa …" at bounding box center [690, 356] width 1381 height 713
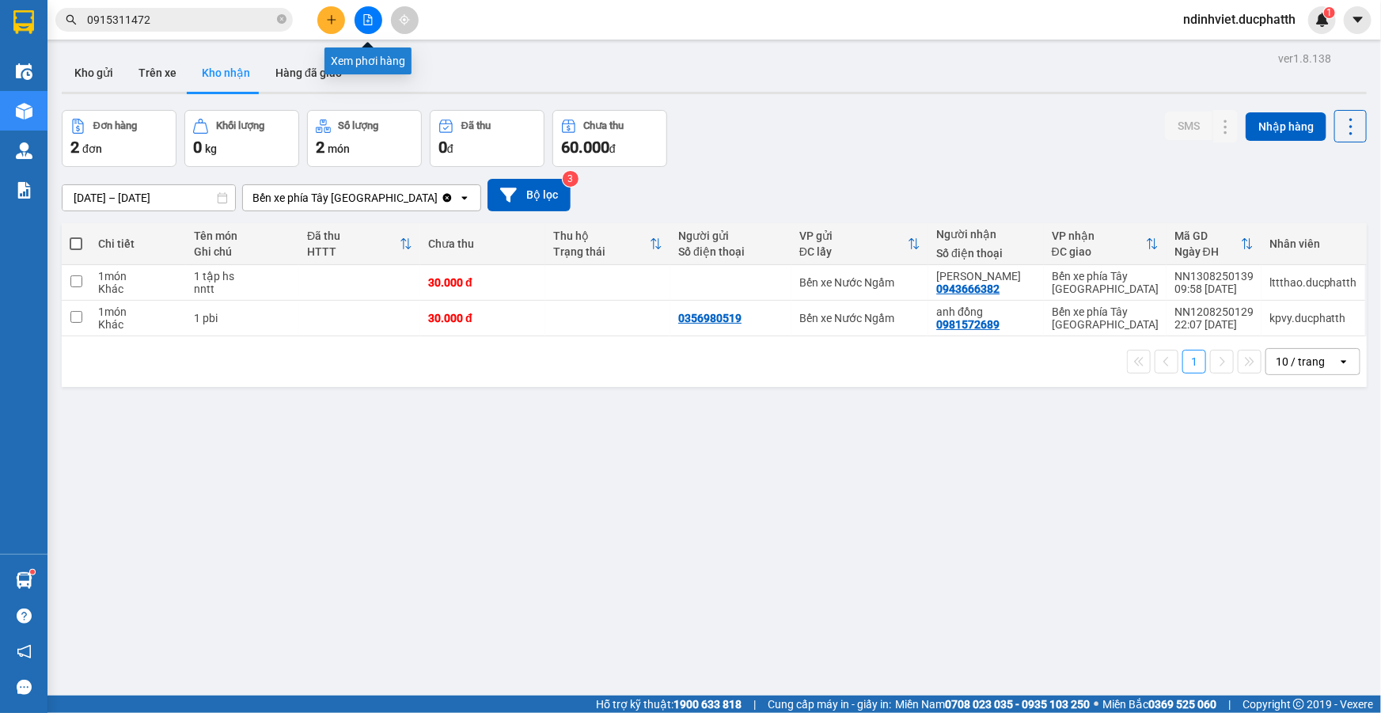
click at [370, 16] on icon "file-add" at bounding box center [368, 19] width 9 height 11
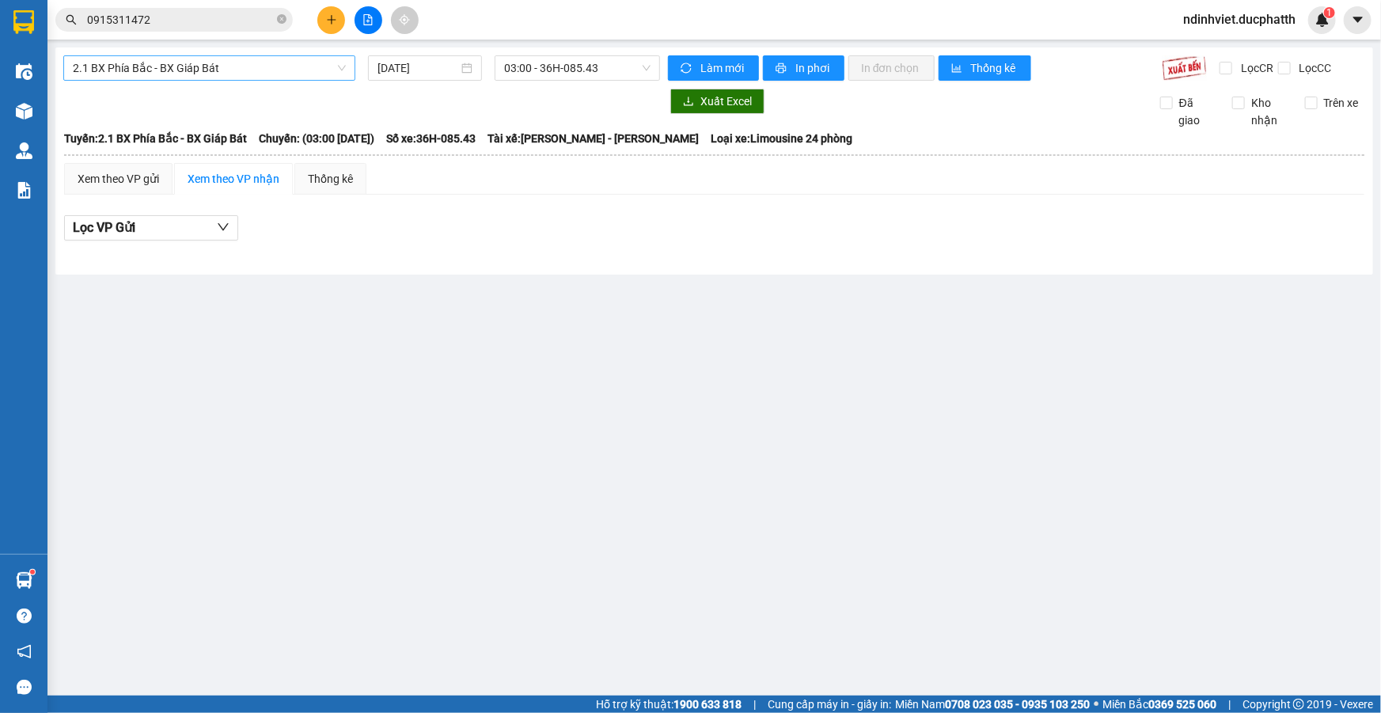
click at [271, 58] on div "2.1 BX Phía Bắc - BX Giáp Bát 14/08/2025 03:00 - 36H-085.43 Làm mới In phơi In …" at bounding box center [714, 160] width 1318 height 227
click at [275, 73] on span "2.1 BX Phía Bắc - BX Giáp Bát" at bounding box center [209, 68] width 273 height 24
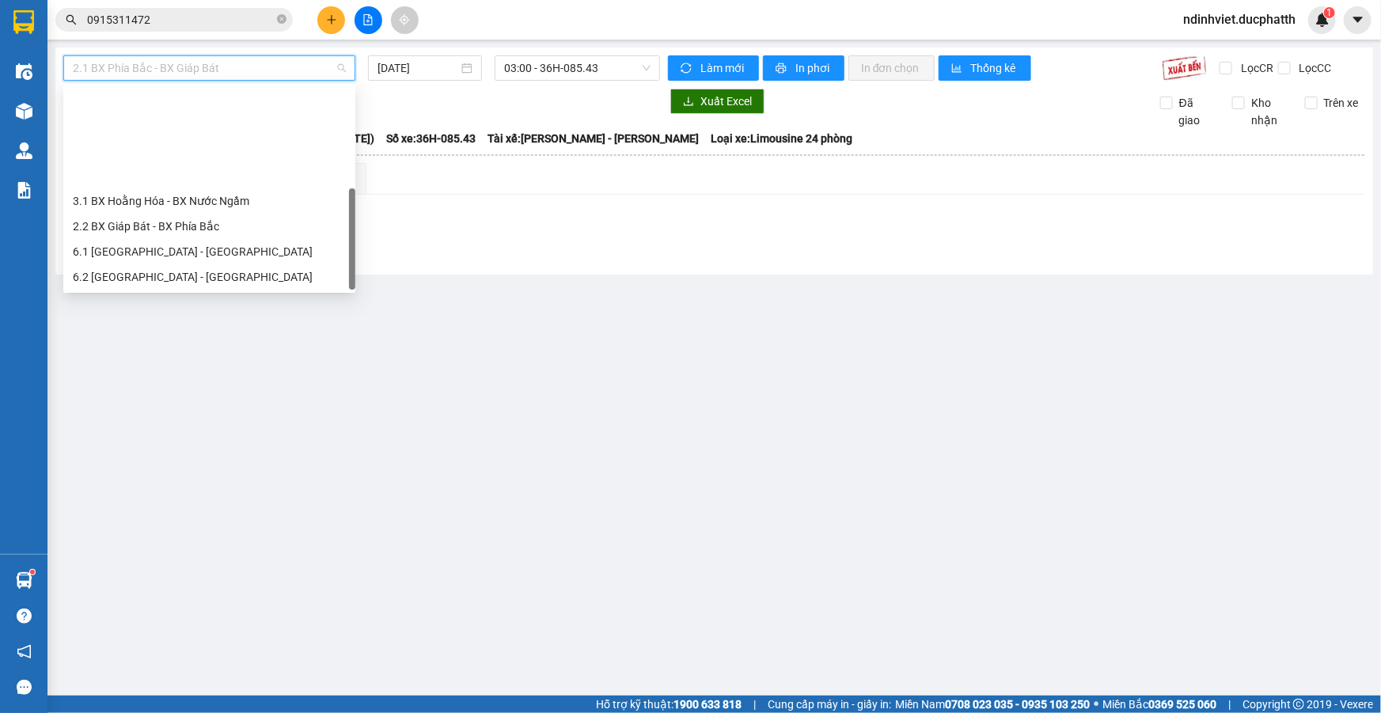
scroll to position [127, 0]
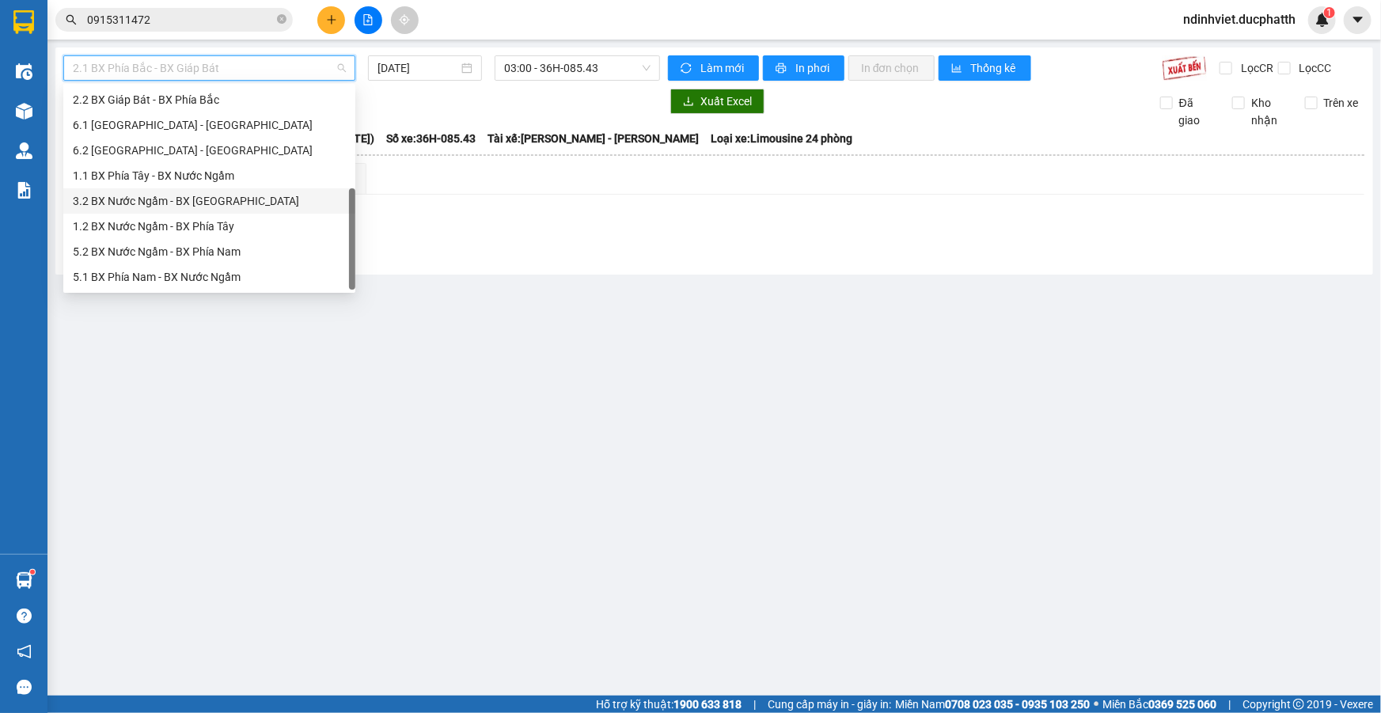
click at [192, 194] on div "3.2 BX Nước Ngầm - BX Hoằng Hóa" at bounding box center [209, 200] width 273 height 17
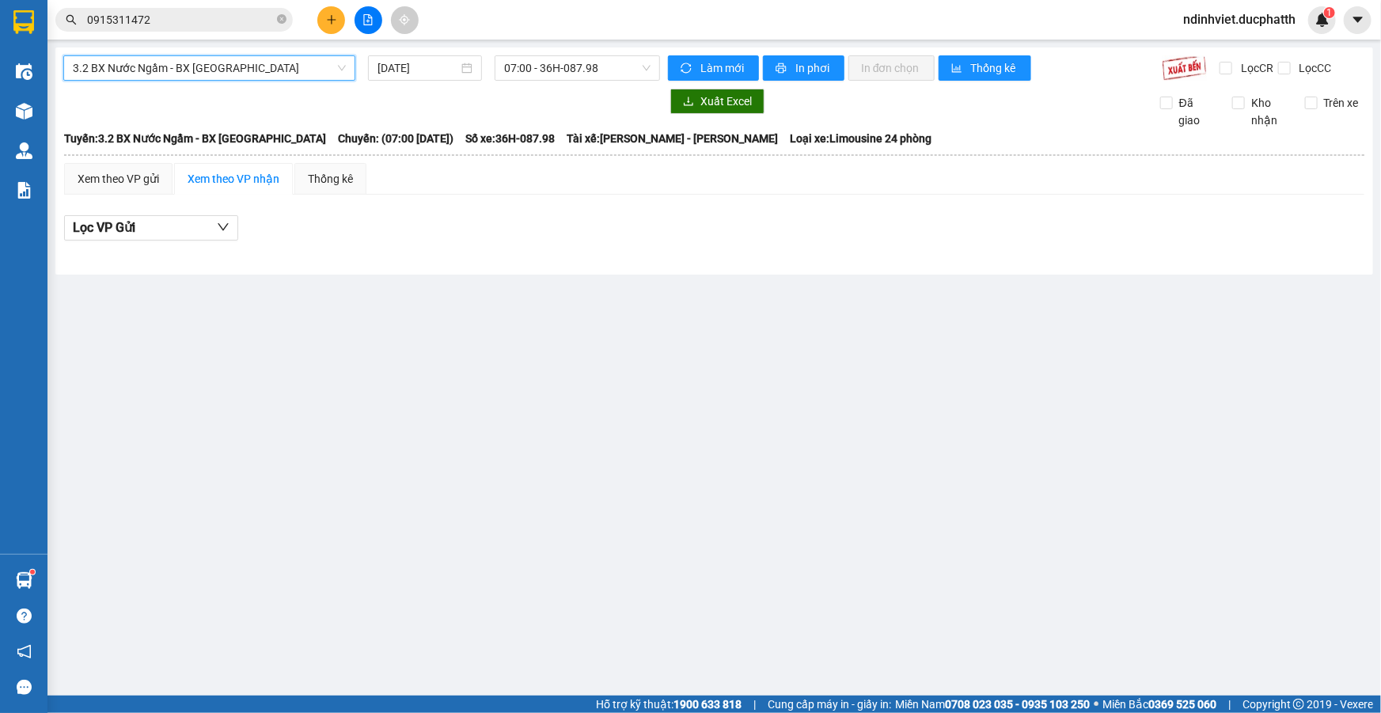
click at [216, 56] on span "3.2 BX Nước Ngầm - BX Hoằng Hóa" at bounding box center [209, 68] width 273 height 24
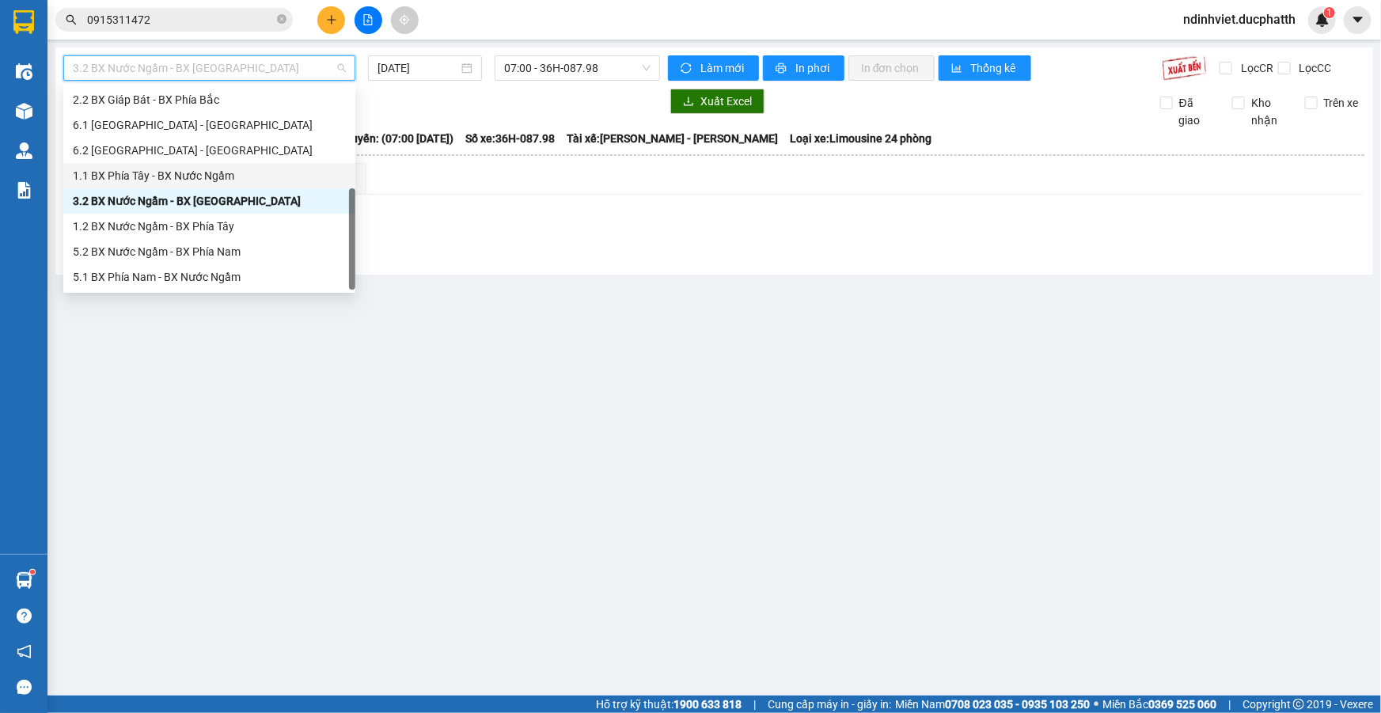
click at [226, 173] on div "1.1 BX Phía Tây - BX Nước Ngầm" at bounding box center [209, 175] width 273 height 17
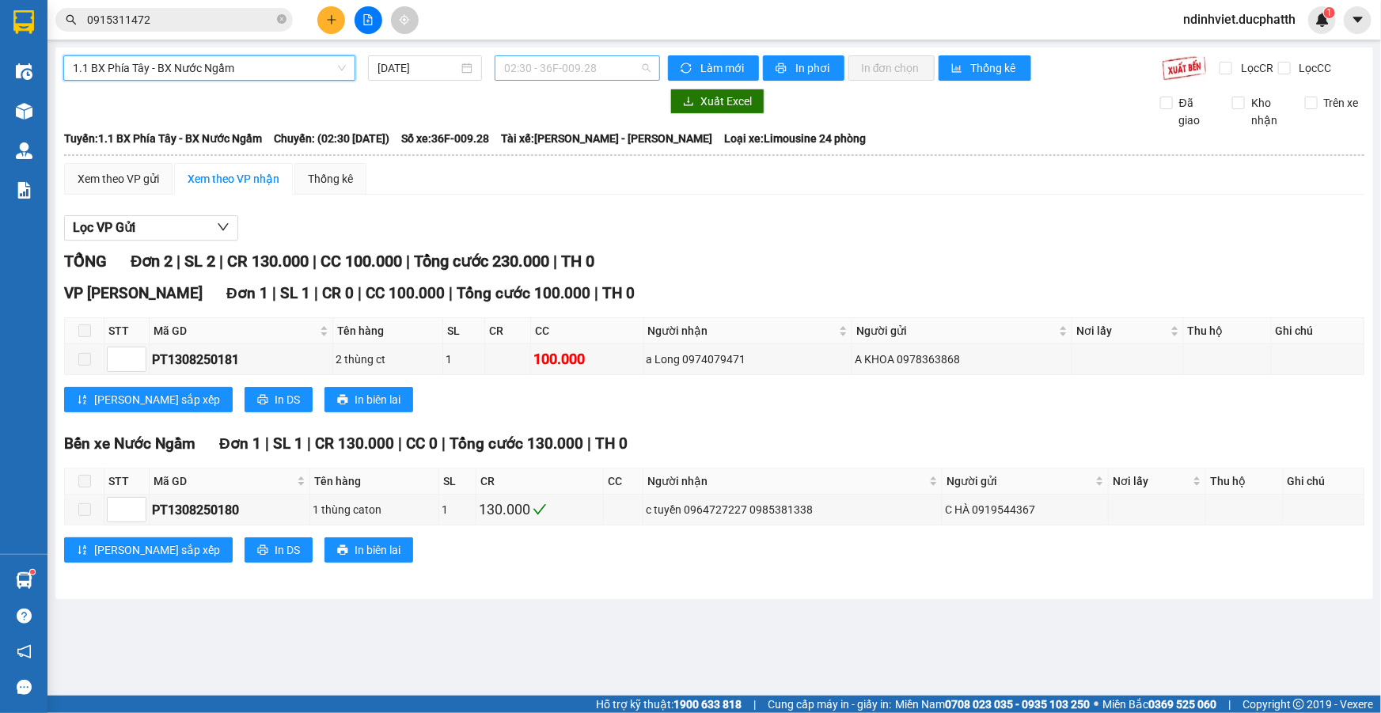
click at [599, 71] on span "02:30 - 36F-009.28" at bounding box center [577, 68] width 146 height 24
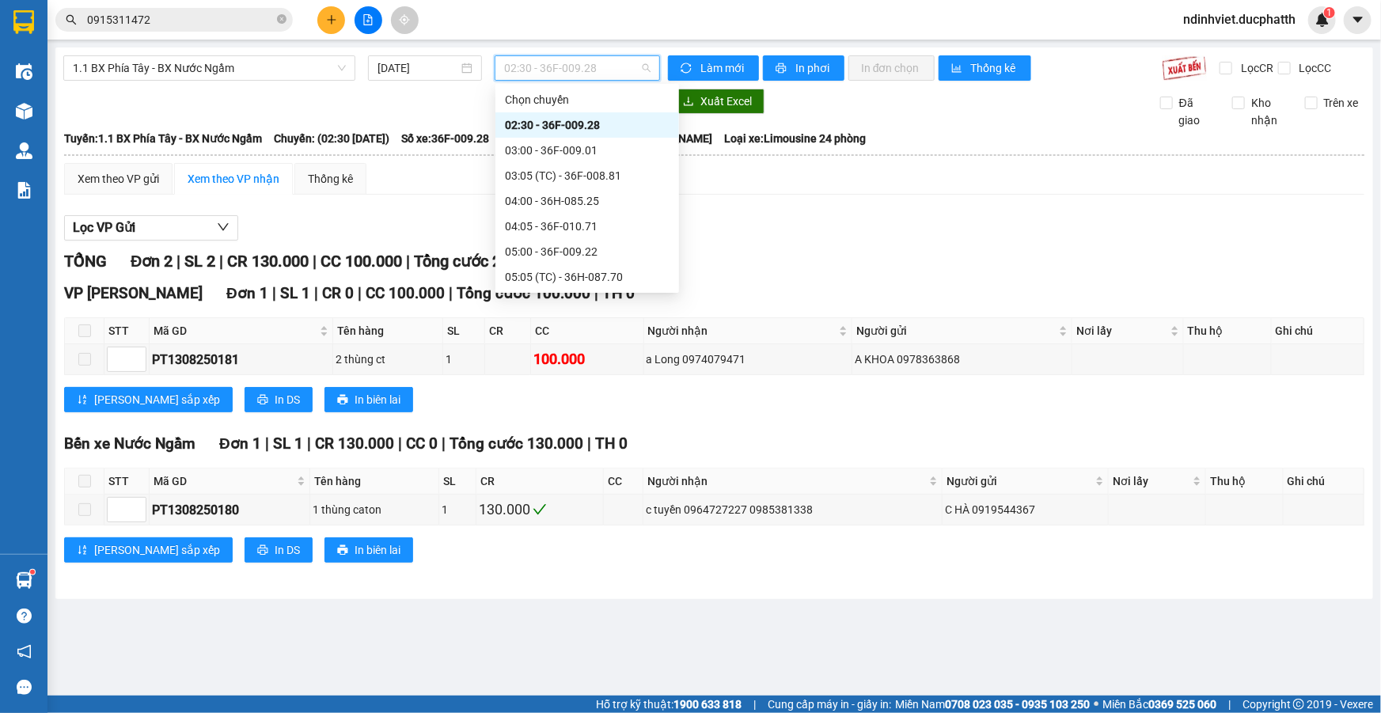
scroll to position [287, 0]
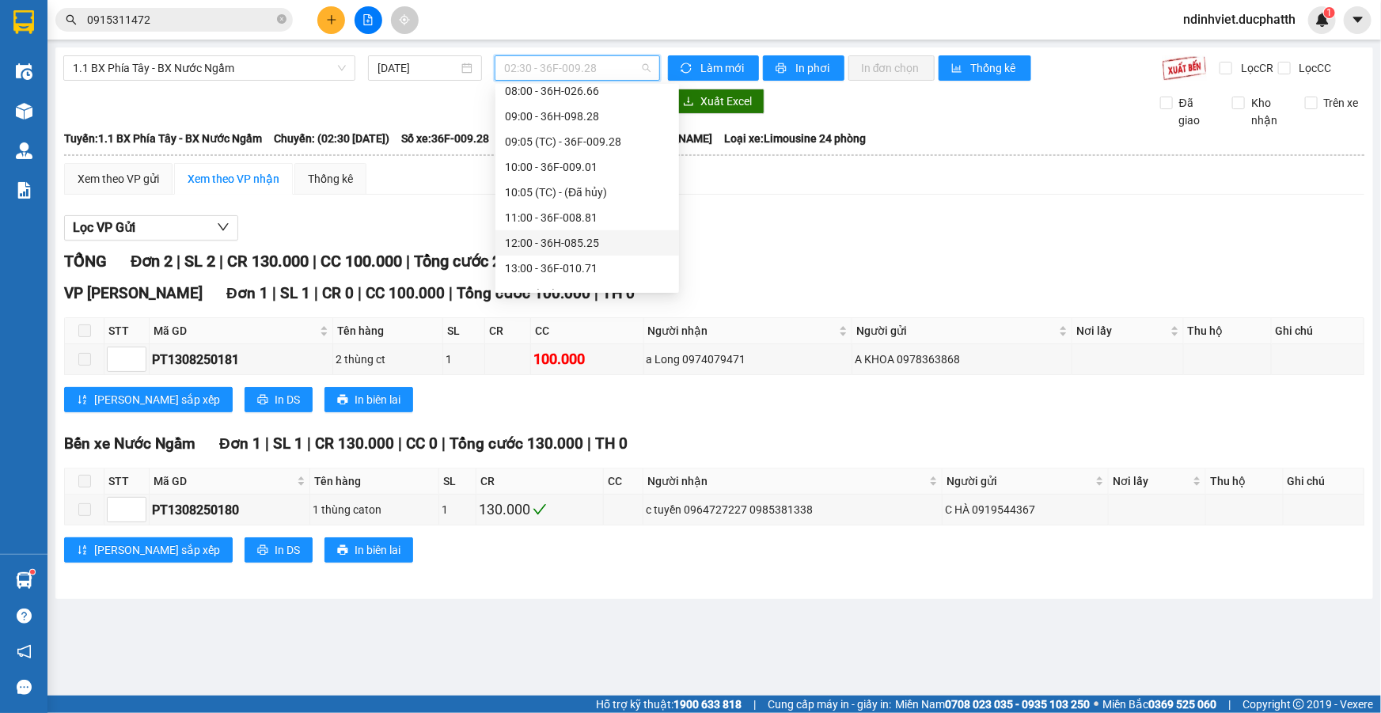
click at [591, 238] on div "12:00 - 36H-085.25" at bounding box center [587, 242] width 165 height 17
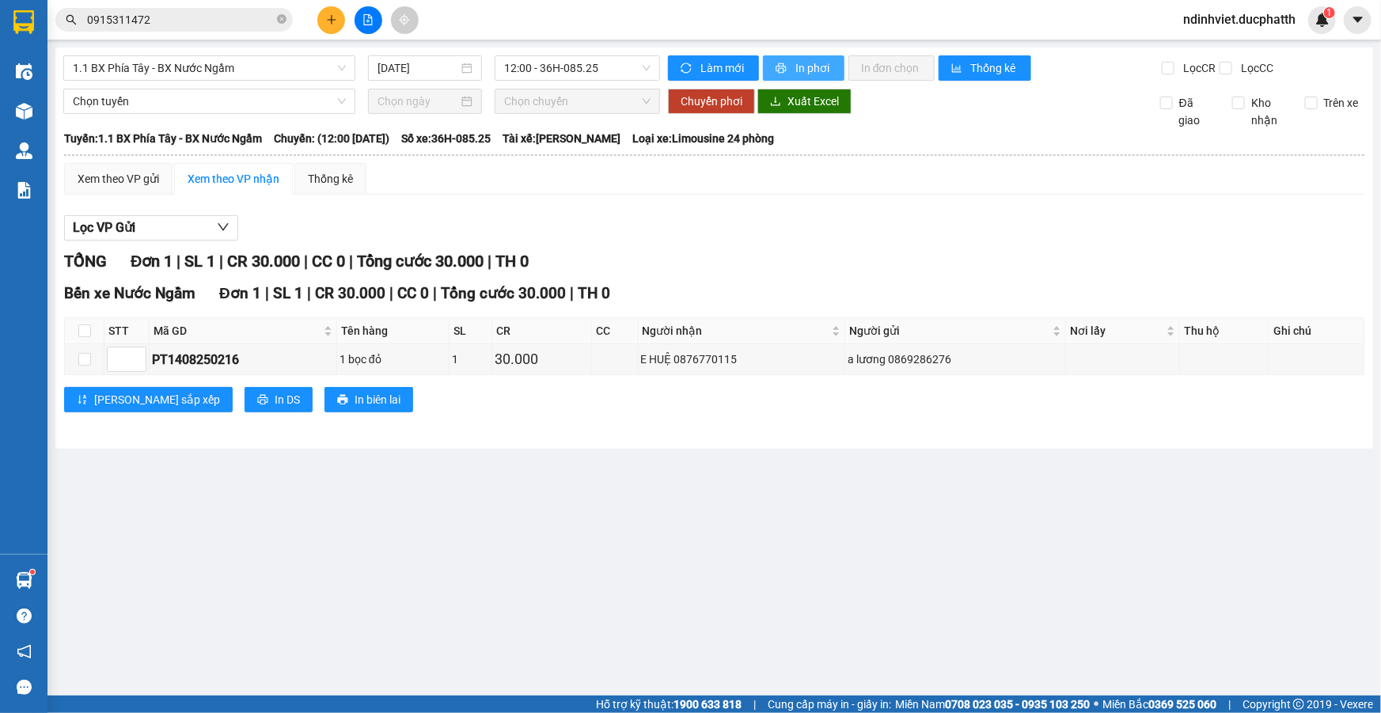
click at [814, 70] on span "In phơi" at bounding box center [814, 67] width 36 height 17
click at [339, 17] on button at bounding box center [331, 20] width 28 height 28
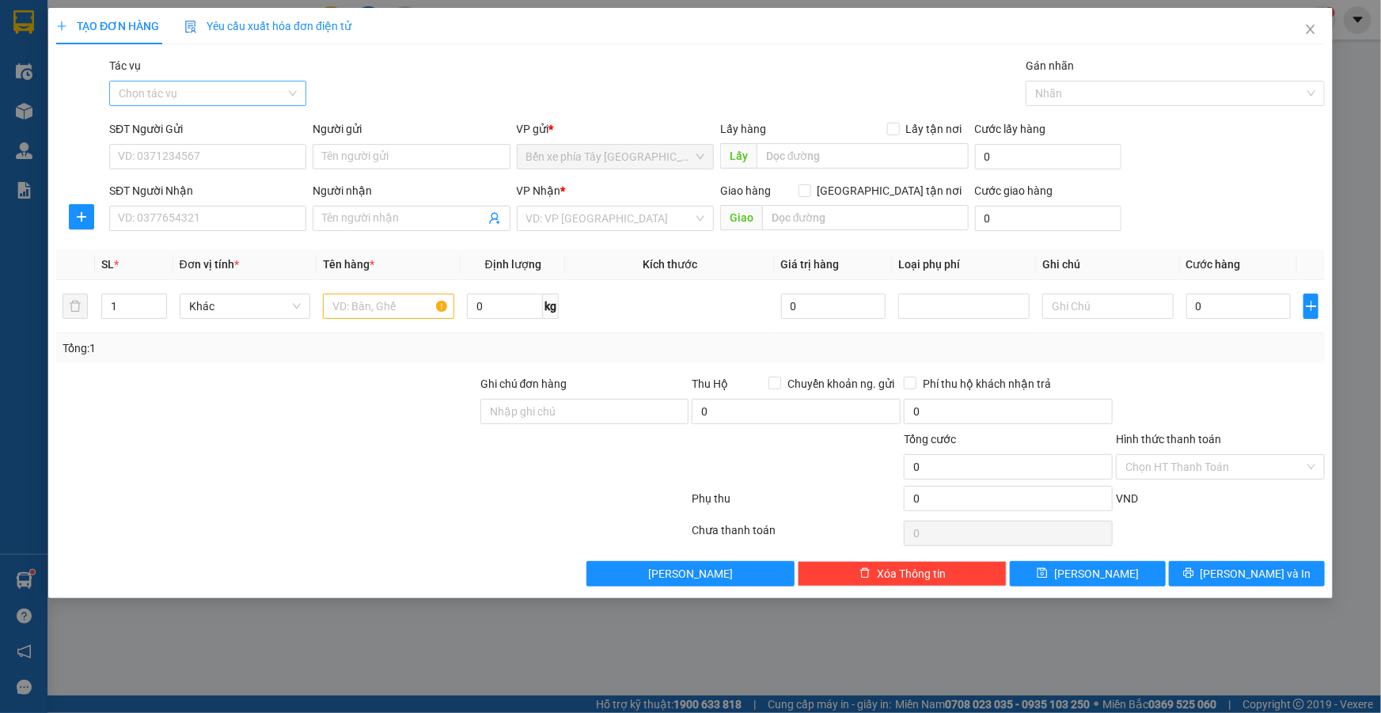
click at [275, 90] on input "Tác vụ" at bounding box center [202, 94] width 167 height 24
click at [222, 125] on div "Nhập hàng lên xe" at bounding box center [208, 124] width 178 height 17
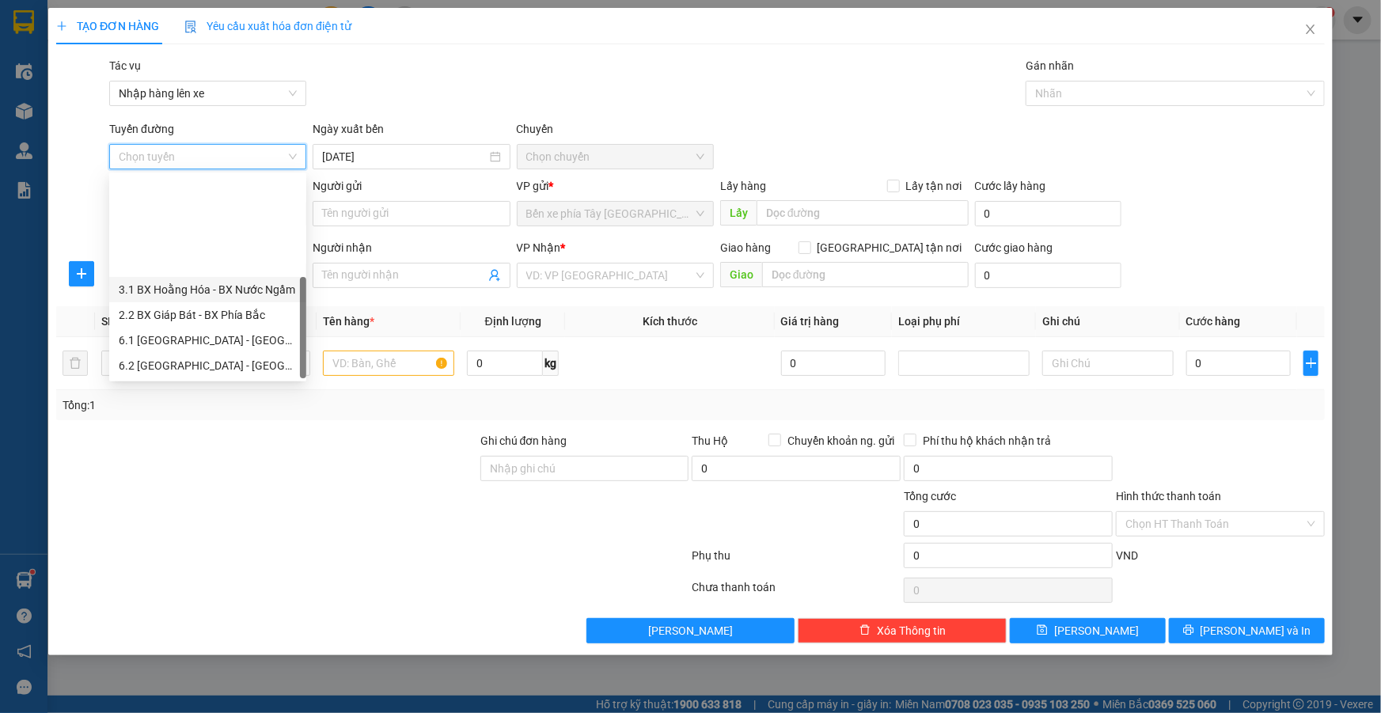
scroll to position [127, 0]
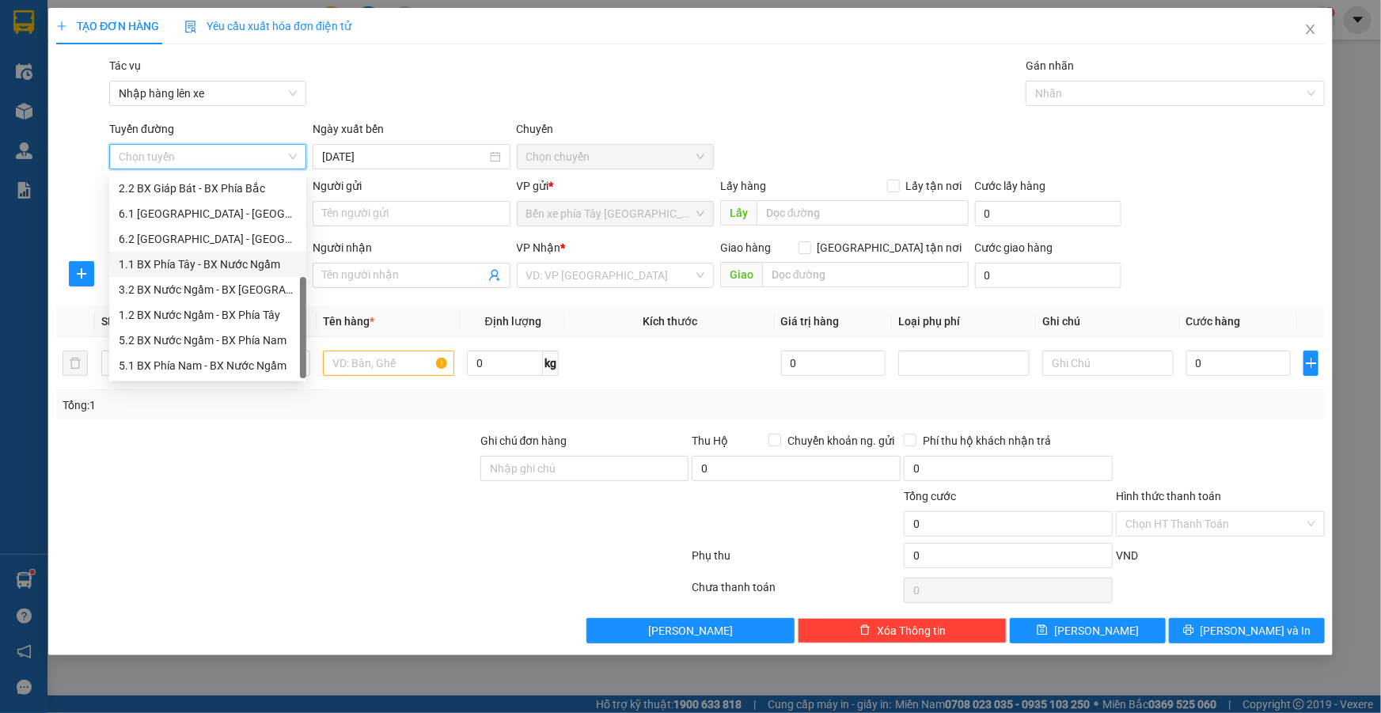
click at [231, 252] on div "1.1 BX Phía Tây - BX Nước Ngầm" at bounding box center [207, 264] width 197 height 25
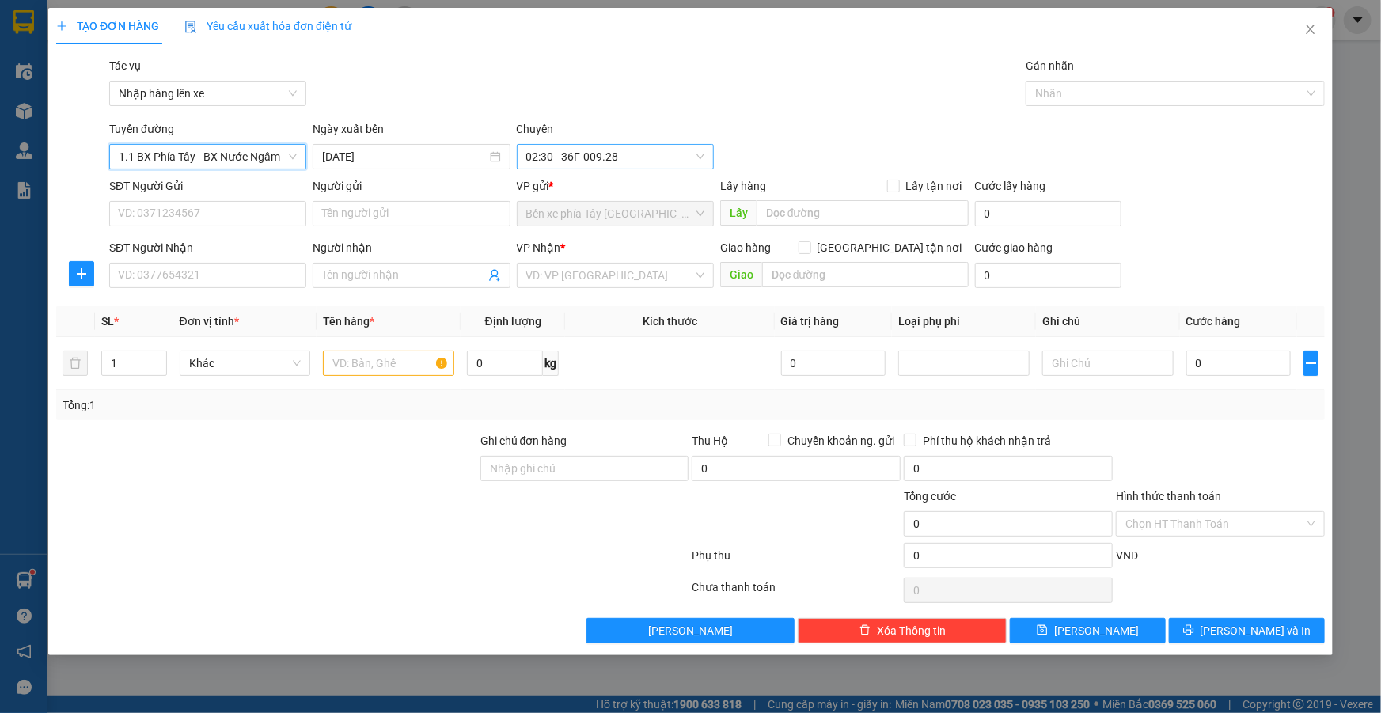
click at [592, 163] on span "02:30 - 36F-009.28" at bounding box center [615, 157] width 178 height 24
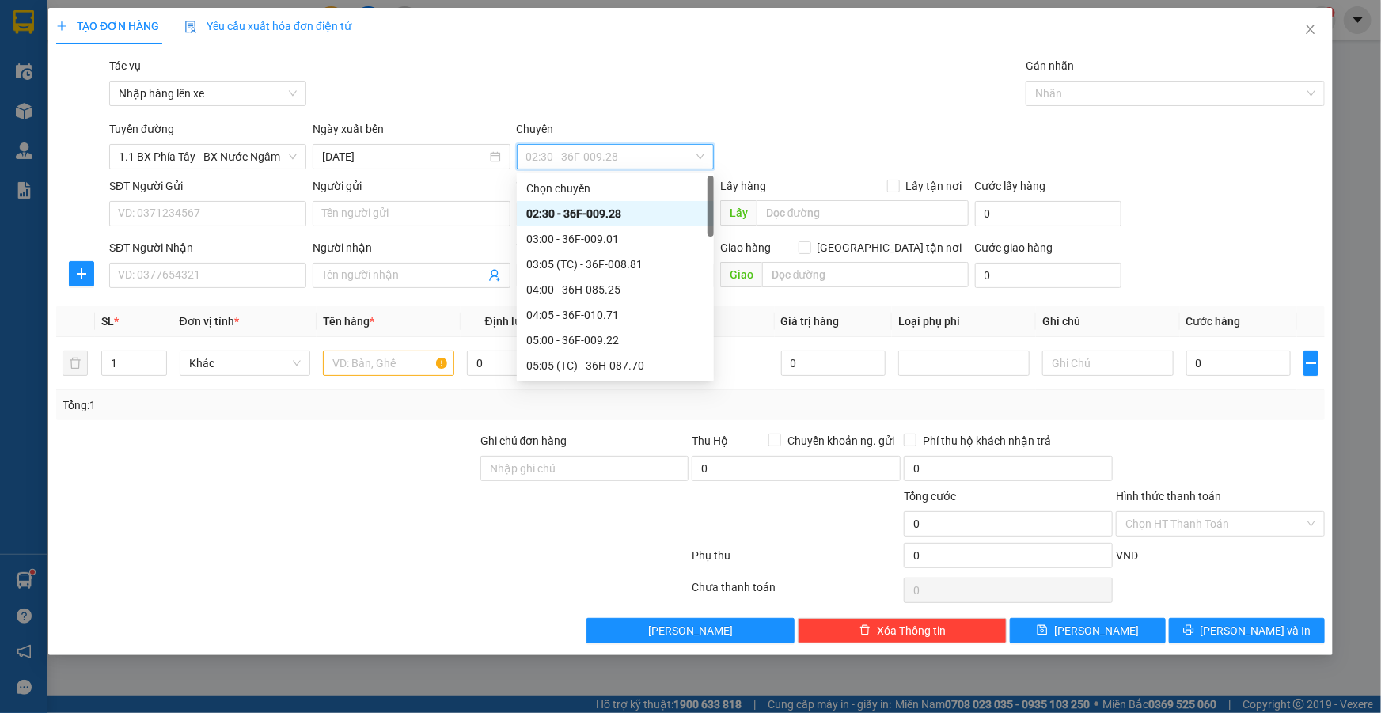
scroll to position [431, 0]
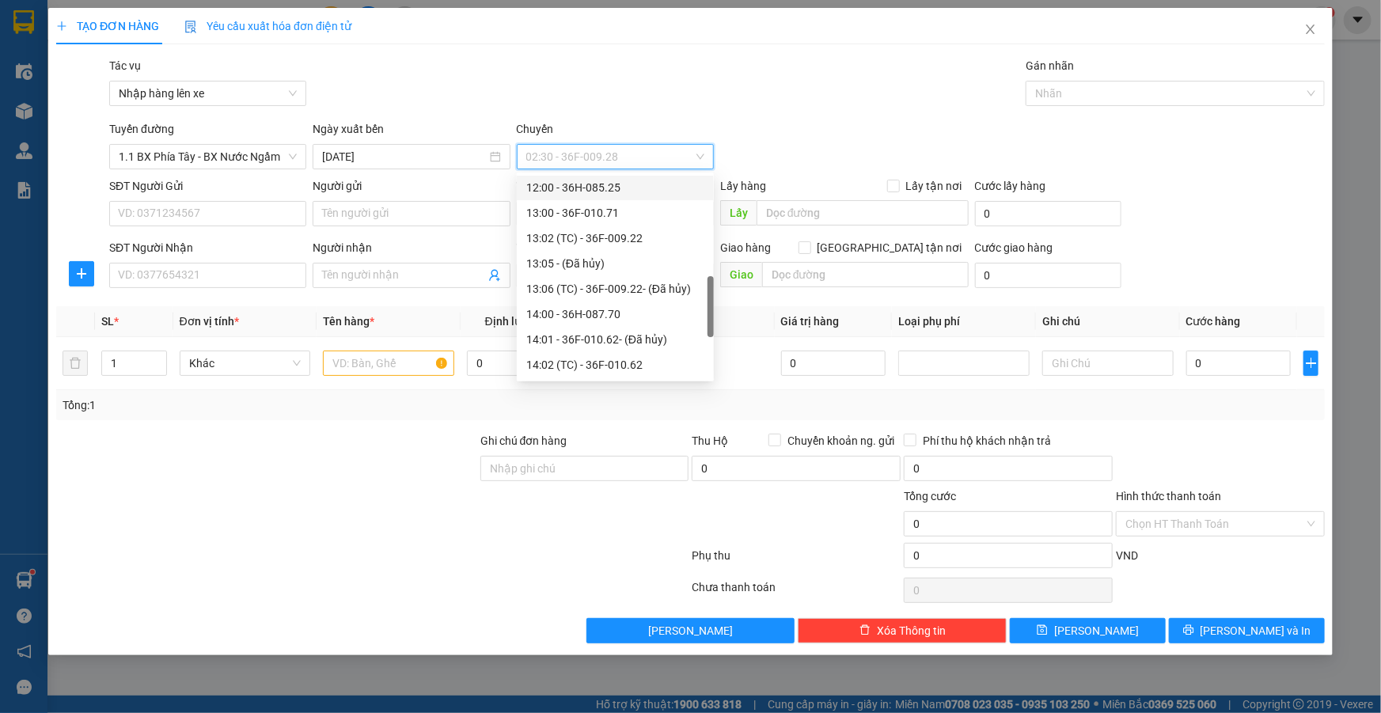
click at [576, 197] on div "12:00 - 36H-085.25" at bounding box center [615, 187] width 197 height 25
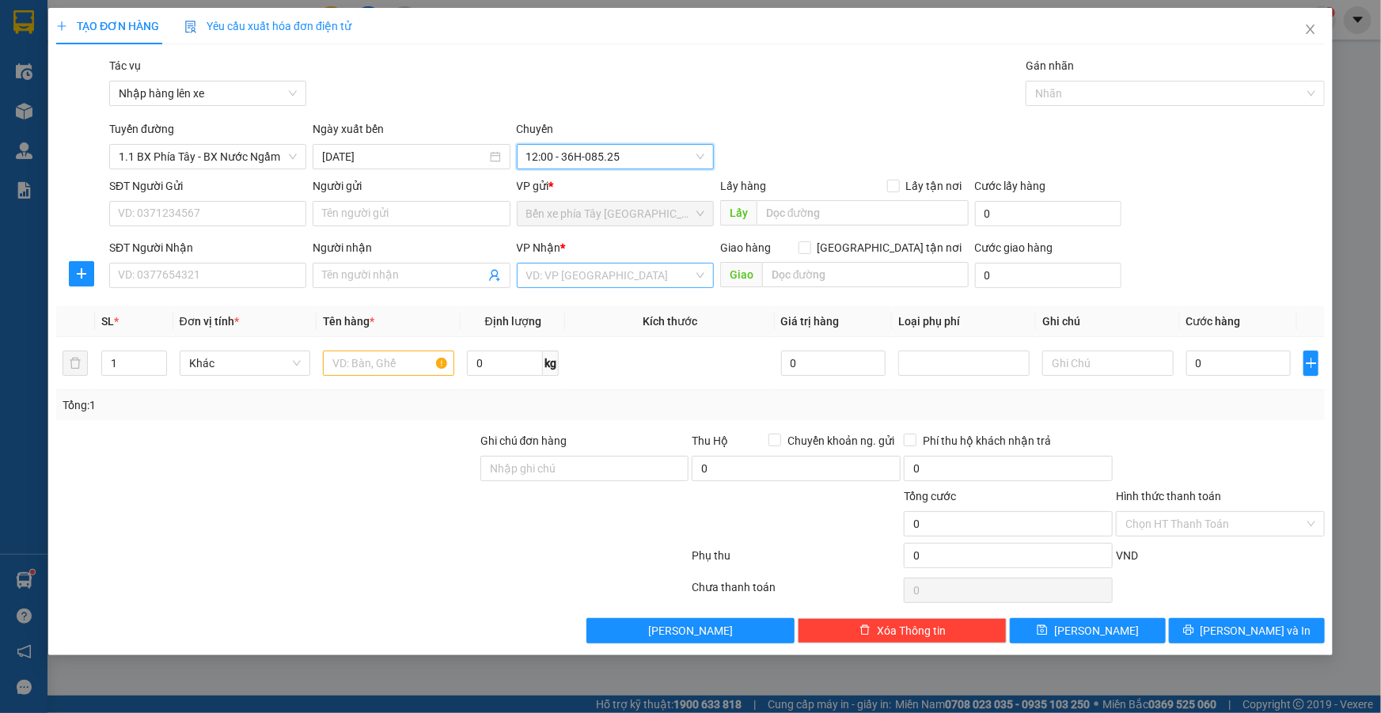
click at [566, 272] on input "search" at bounding box center [609, 276] width 167 height 24
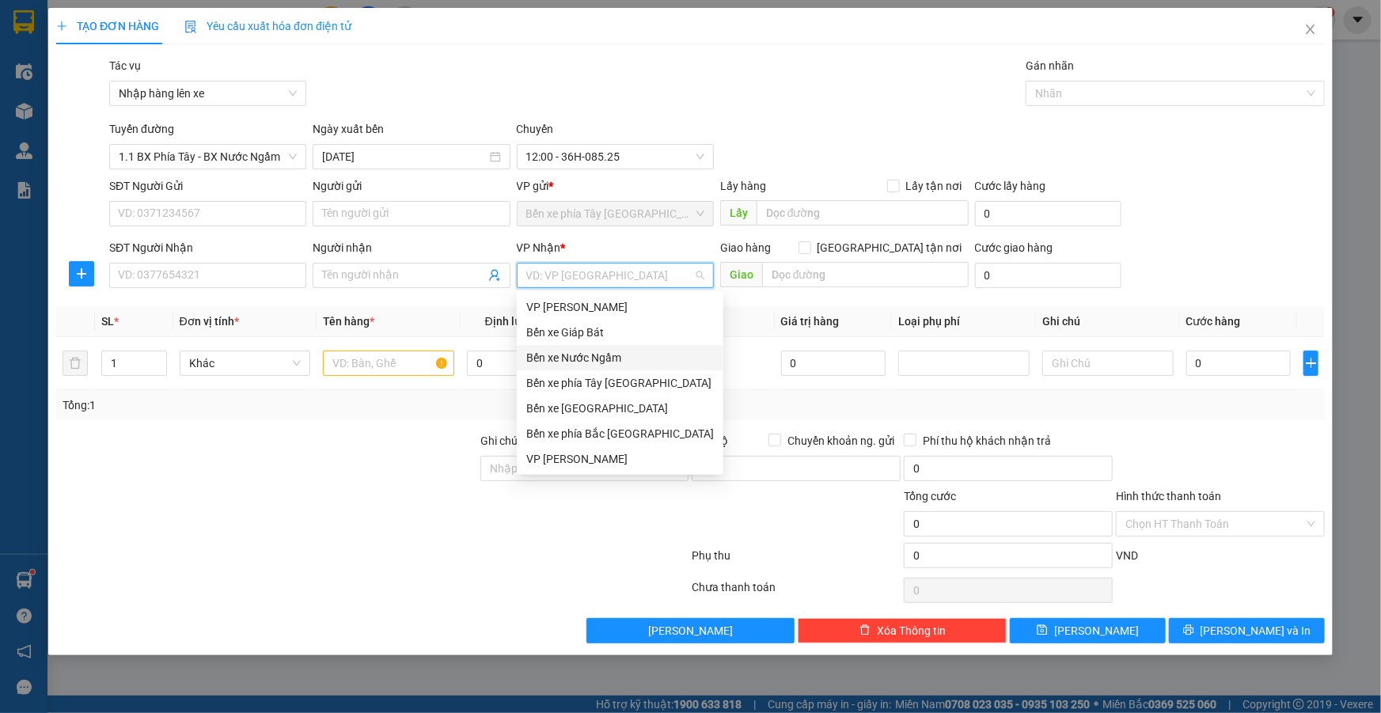
click at [594, 359] on div "Bến xe Nước Ngầm" at bounding box center [620, 357] width 188 height 17
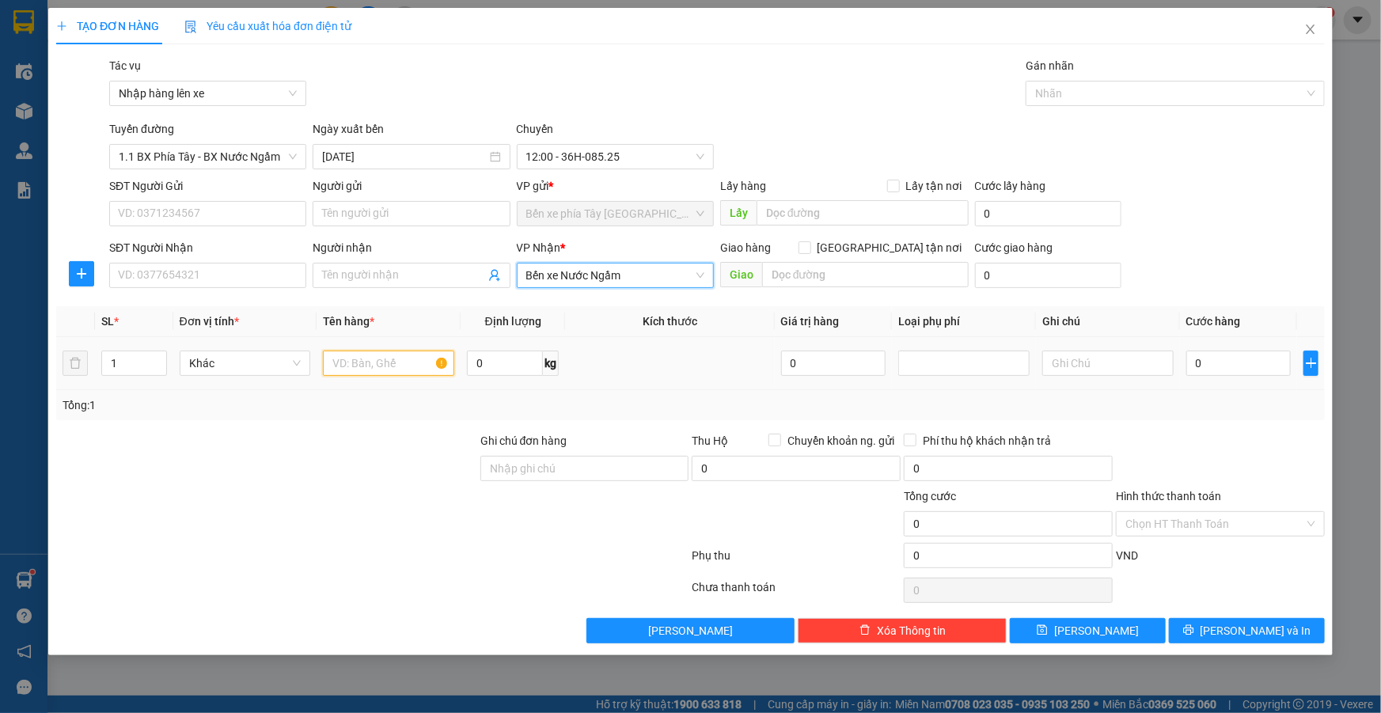
click at [408, 359] on input "text" at bounding box center [388, 363] width 131 height 25
click at [810, 245] on input "Giao tận nơi" at bounding box center [804, 246] width 11 height 11
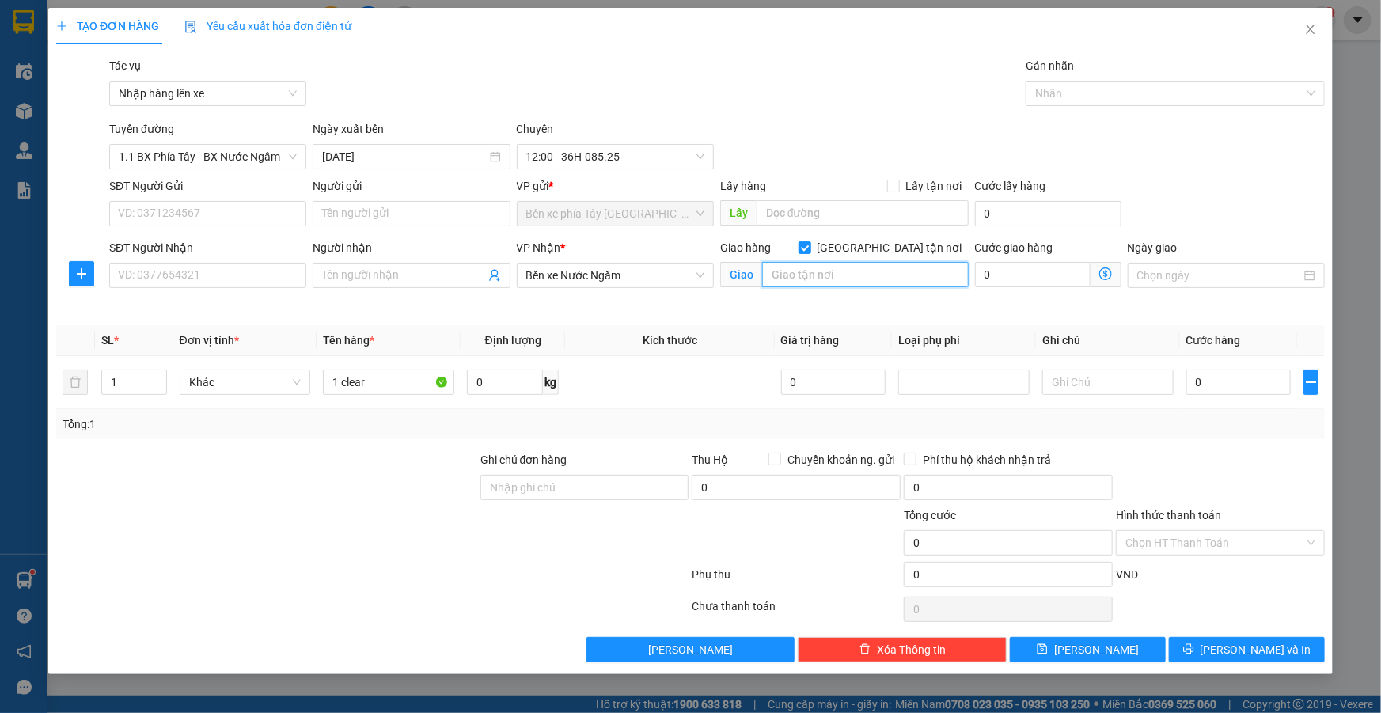
click at [867, 280] on input "text" at bounding box center [865, 274] width 207 height 25
click at [202, 215] on input "SĐT Người Gửi" at bounding box center [207, 213] width 197 height 25
click at [243, 283] on input "SĐT Người Nhận" at bounding box center [207, 275] width 197 height 25
click at [204, 214] on input "SĐT Người Gửi" at bounding box center [207, 213] width 197 height 25
click at [198, 215] on input "SĐT Người Gửi" at bounding box center [207, 213] width 197 height 25
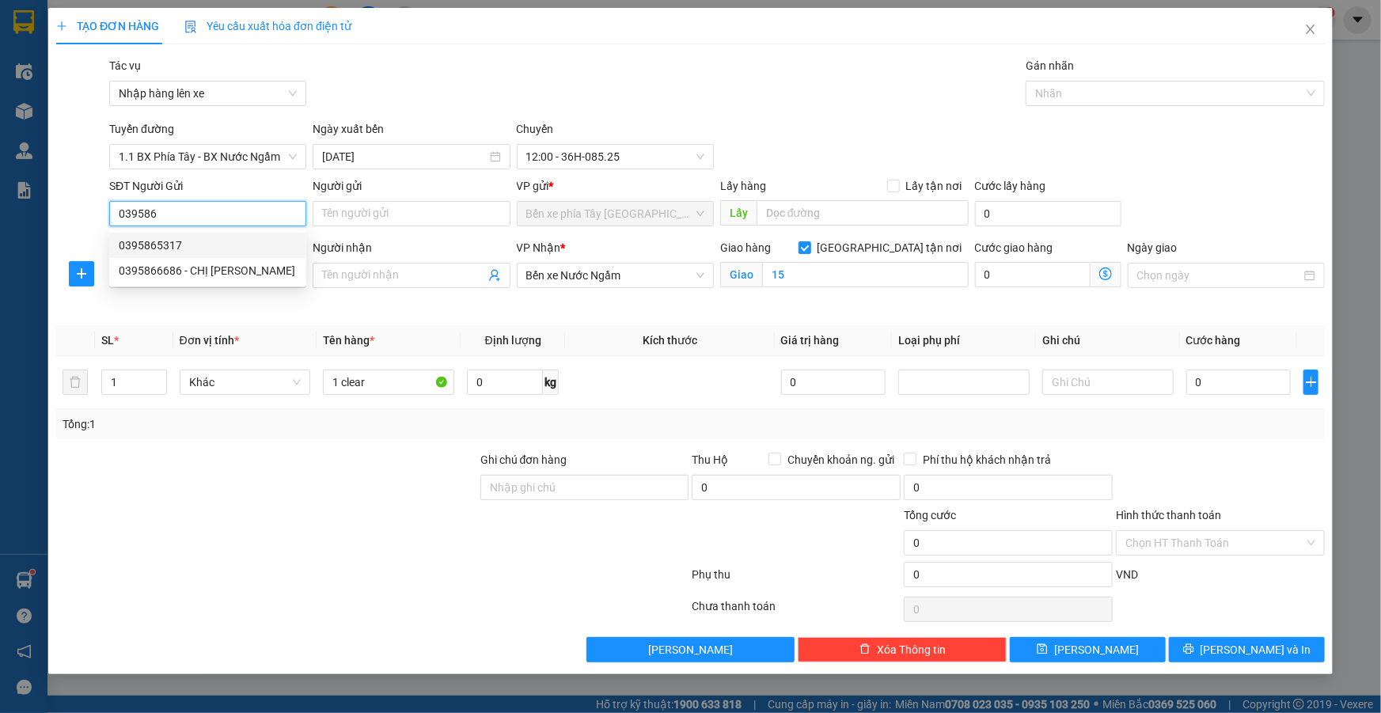
click at [166, 249] on div "0395865317" at bounding box center [208, 245] width 178 height 17
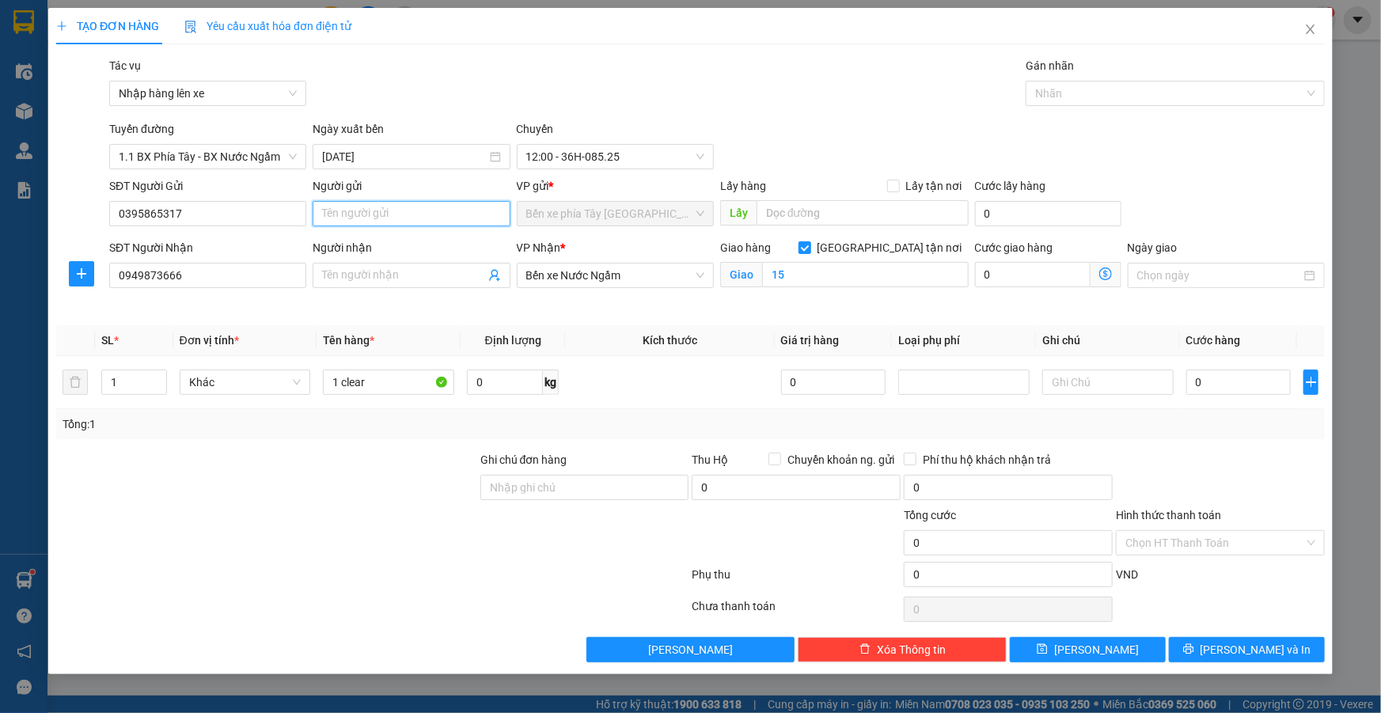
click at [385, 219] on input "Người gửi" at bounding box center [411, 213] width 197 height 25
click at [441, 280] on input "Người nhận" at bounding box center [403, 275] width 162 height 17
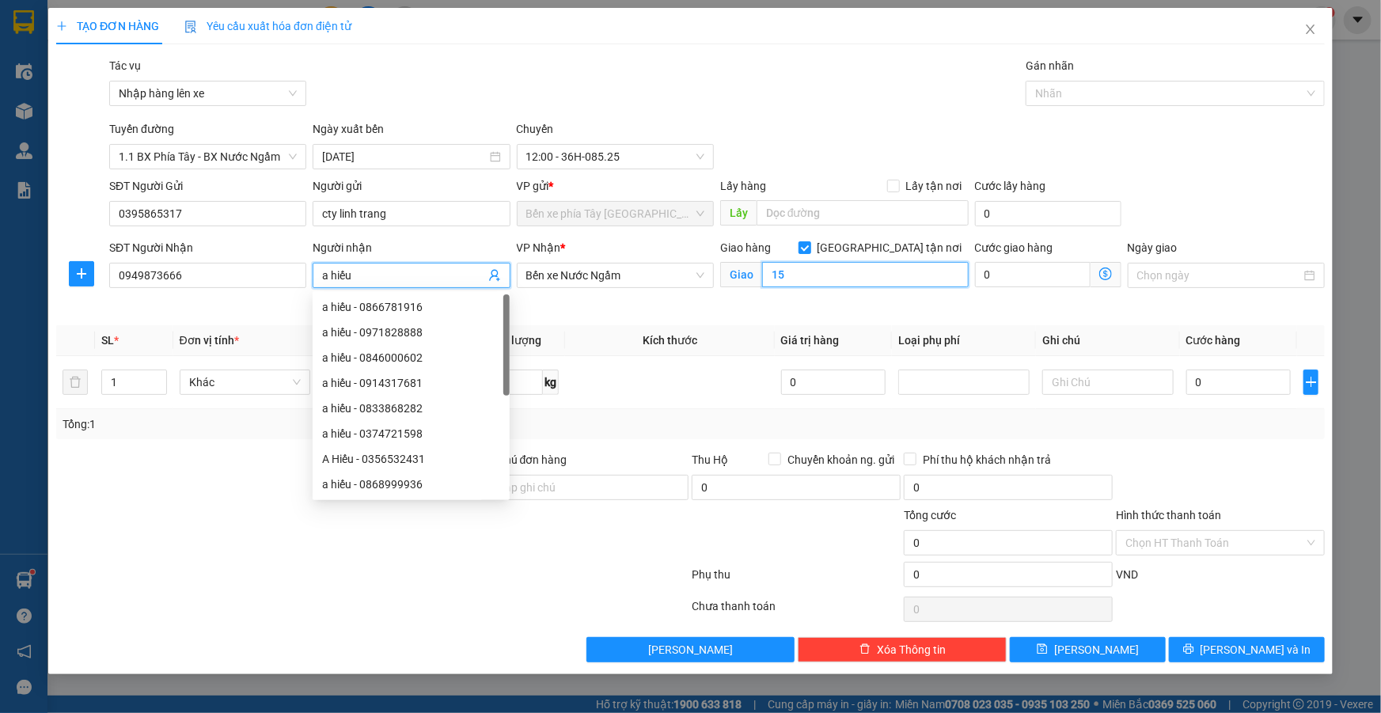
click at [807, 284] on input "15" at bounding box center [865, 274] width 207 height 25
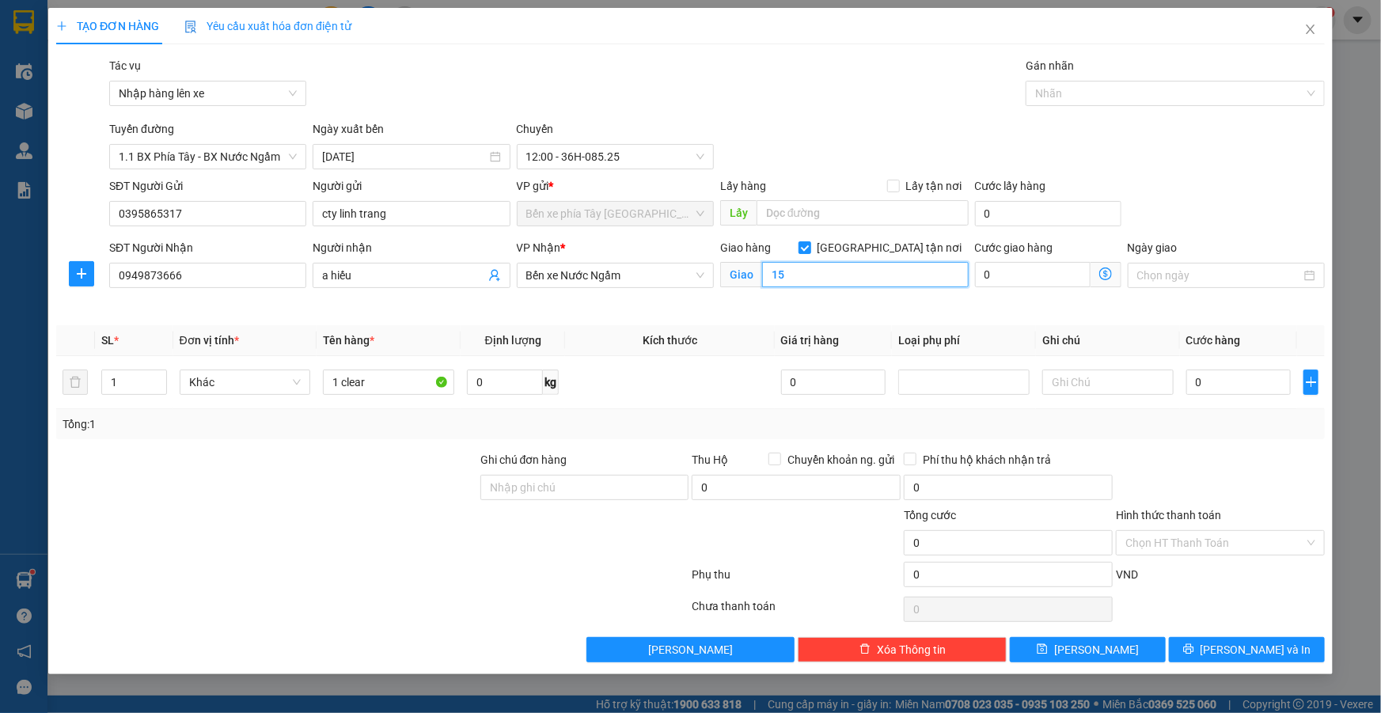
click at [815, 282] on input "15" at bounding box center [865, 274] width 207 height 25
click at [1111, 278] on icon "dollar-circle" at bounding box center [1105, 274] width 13 height 13
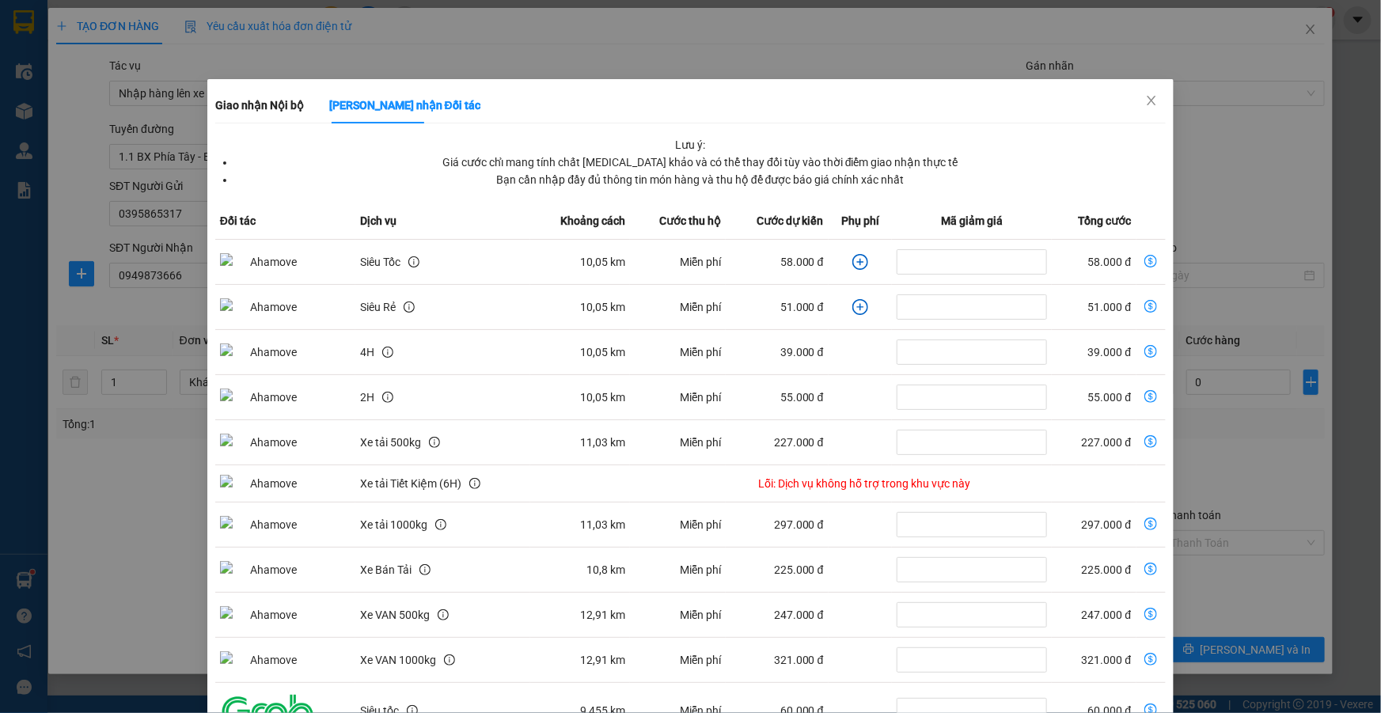
click at [1210, 141] on div "Giao nhận Nội bộ Giao nhận Đối tác Lưu ý: Giá cước chỉ mang tính chất tham khảo…" at bounding box center [690, 356] width 1381 height 713
click at [853, 258] on icon "plus-circle" at bounding box center [861, 262] width 16 height 16
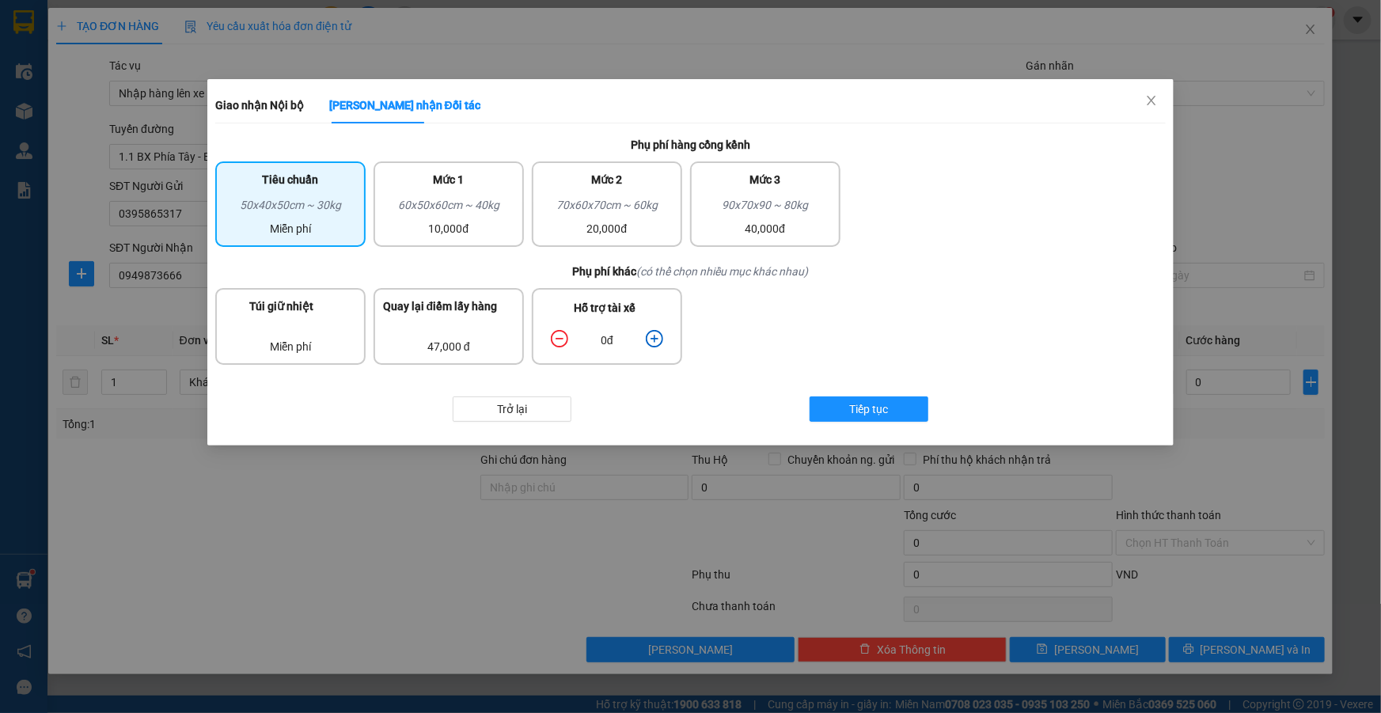
click at [647, 336] on icon "plus-circle" at bounding box center [654, 338] width 17 height 17
click at [864, 416] on span "Tiếp tục" at bounding box center [868, 409] width 39 height 17
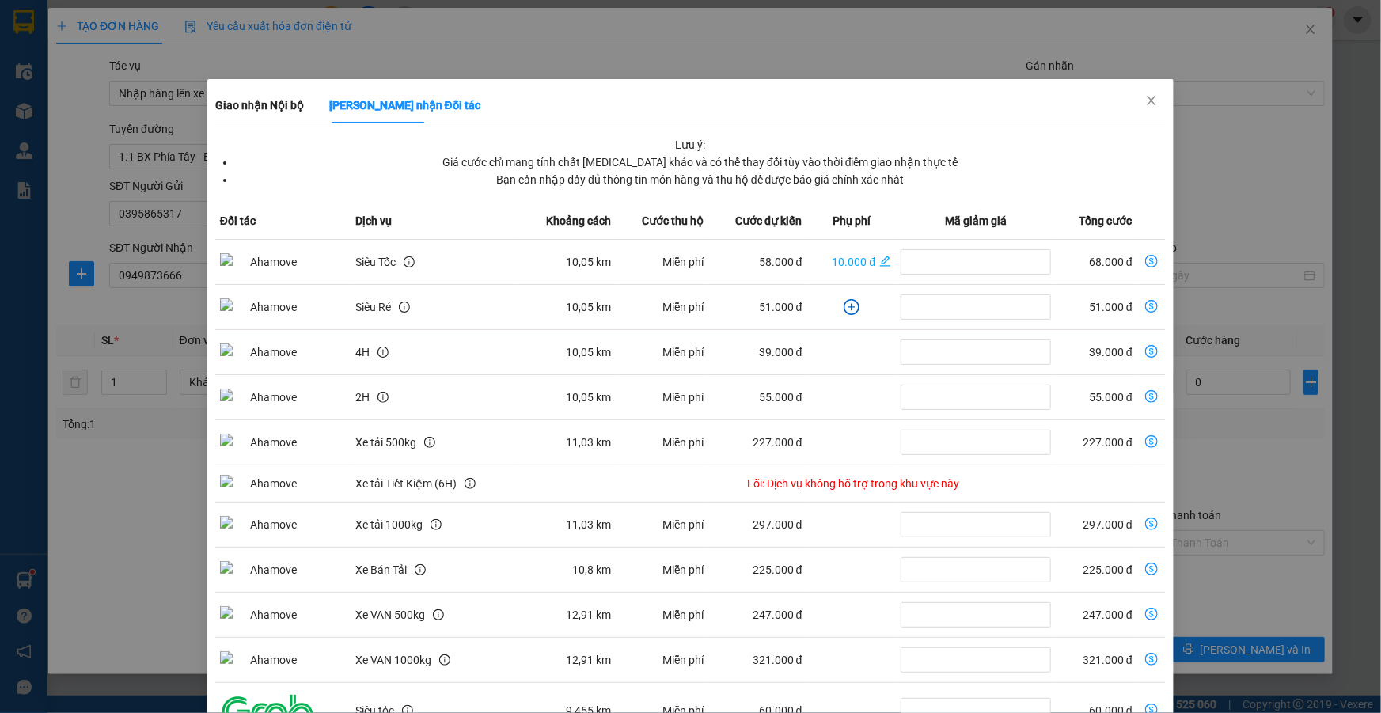
click at [1145, 258] on icon "dollar-circle" at bounding box center [1151, 261] width 13 height 13
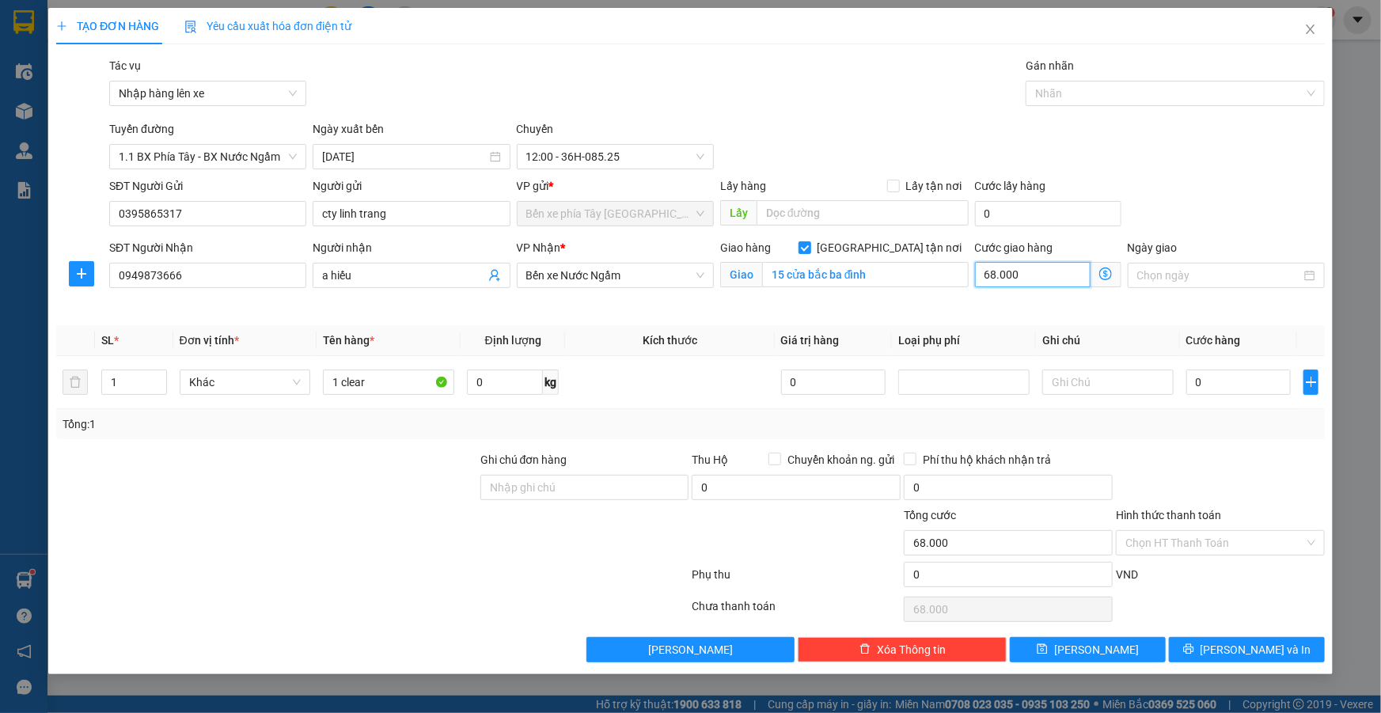
click at [1019, 277] on input "68.000" at bounding box center [1033, 274] width 116 height 25
click at [894, 274] on input "15 cửa bắc ba đình" at bounding box center [865, 274] width 207 height 25
paste input "Cửa Bắc, Trúc Bạch, Ba Đình, Hà Nội, Việt Nam"
click at [1266, 379] on input "0" at bounding box center [1239, 382] width 105 height 25
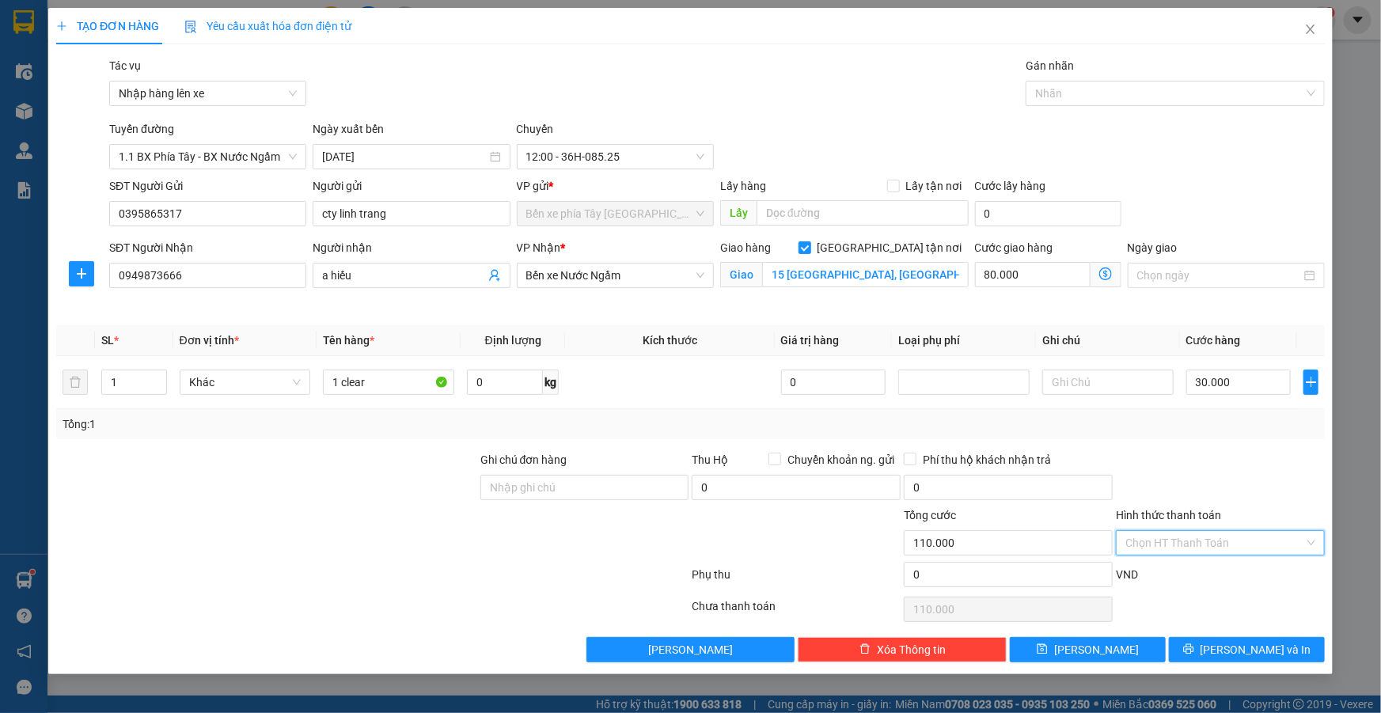
click at [1215, 538] on input "Hình thức thanh toán" at bounding box center [1215, 543] width 179 height 24
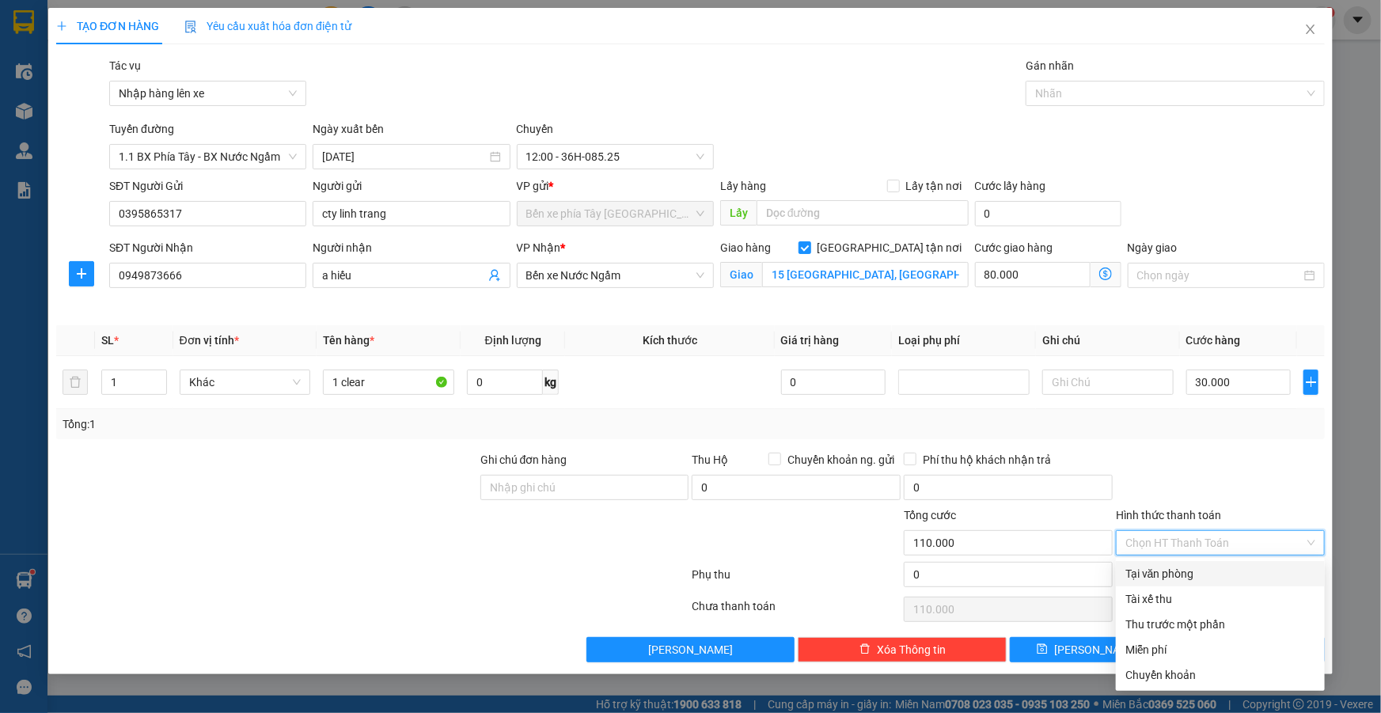
click at [1194, 570] on div "Tại văn phòng" at bounding box center [1221, 573] width 190 height 17
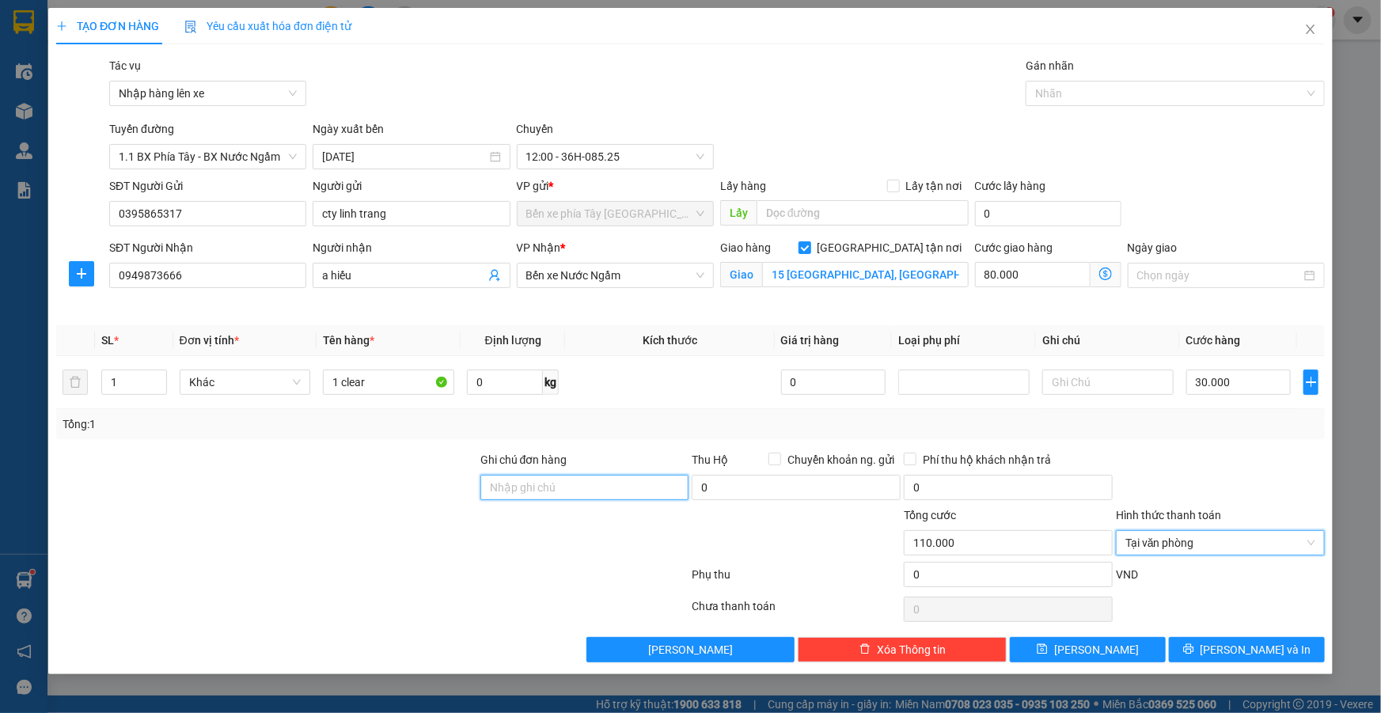
click at [624, 493] on input "Ghi chú đơn hàng" at bounding box center [584, 487] width 209 height 25
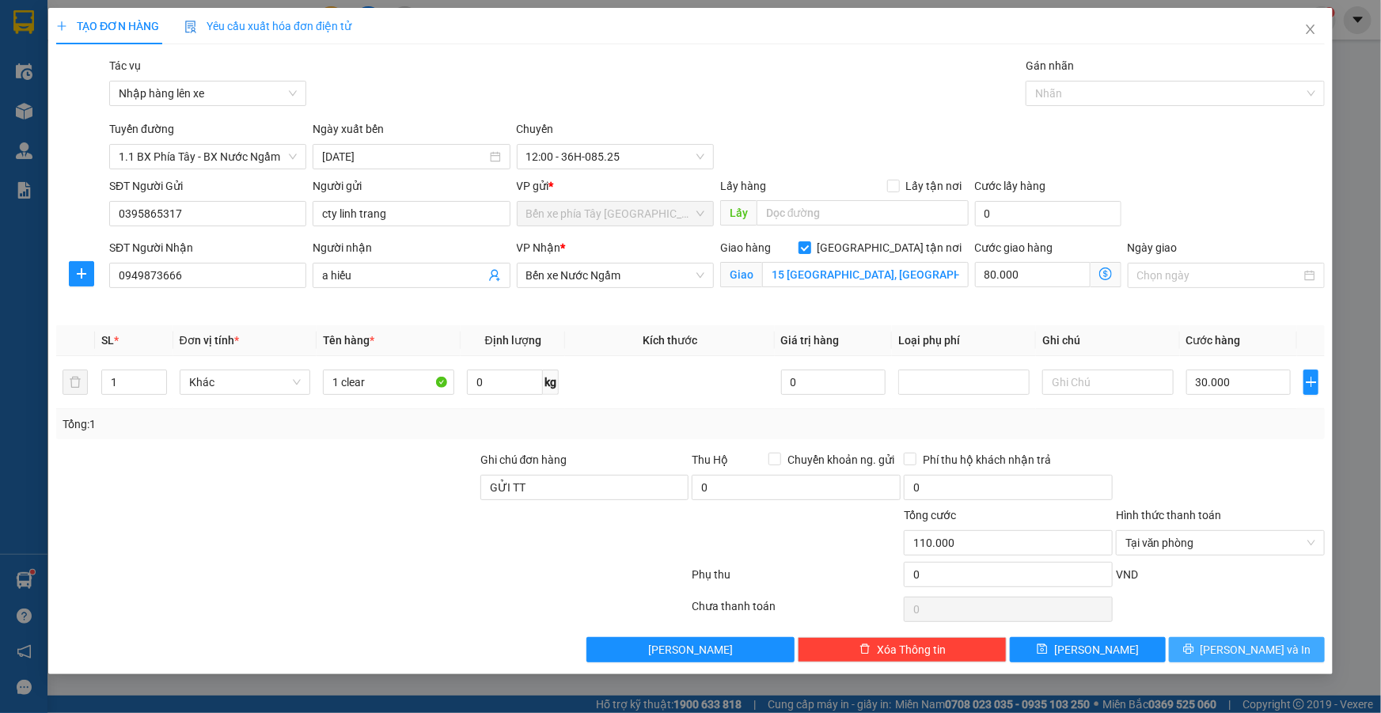
click at [1255, 650] on span "Lưu và In" at bounding box center [1256, 649] width 111 height 17
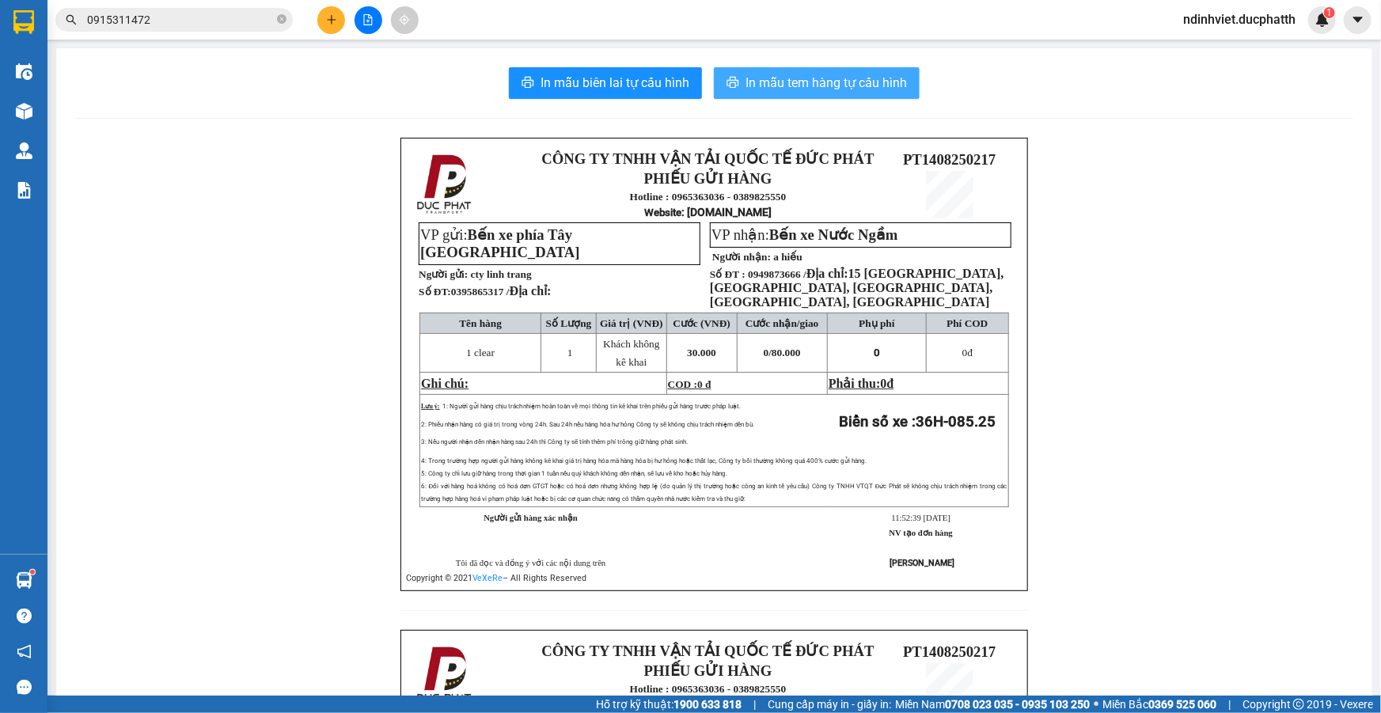
click at [774, 86] on span "In mẫu tem hàng tự cấu hình" at bounding box center [826, 83] width 161 height 20
click at [856, 78] on span "In mẫu tem hàng tự cấu hình" at bounding box center [826, 83] width 161 height 20
click at [1247, 94] on div "In mẫu biên lai tự cấu hình In mẫu tem hàng tự cấu hình" at bounding box center [714, 83] width 1278 height 32
drag, startPoint x: 152, startPoint y: 201, endPoint x: 1098, endPoint y: 132, distance: 948.4
click at [1098, 132] on div "In mẫu biên lai tự cấu hình In mẫu tem hàng tự cấu hình CÔNG TY TNHH VẬN TẢI QU…" at bounding box center [714, 594] width 1316 height 1093
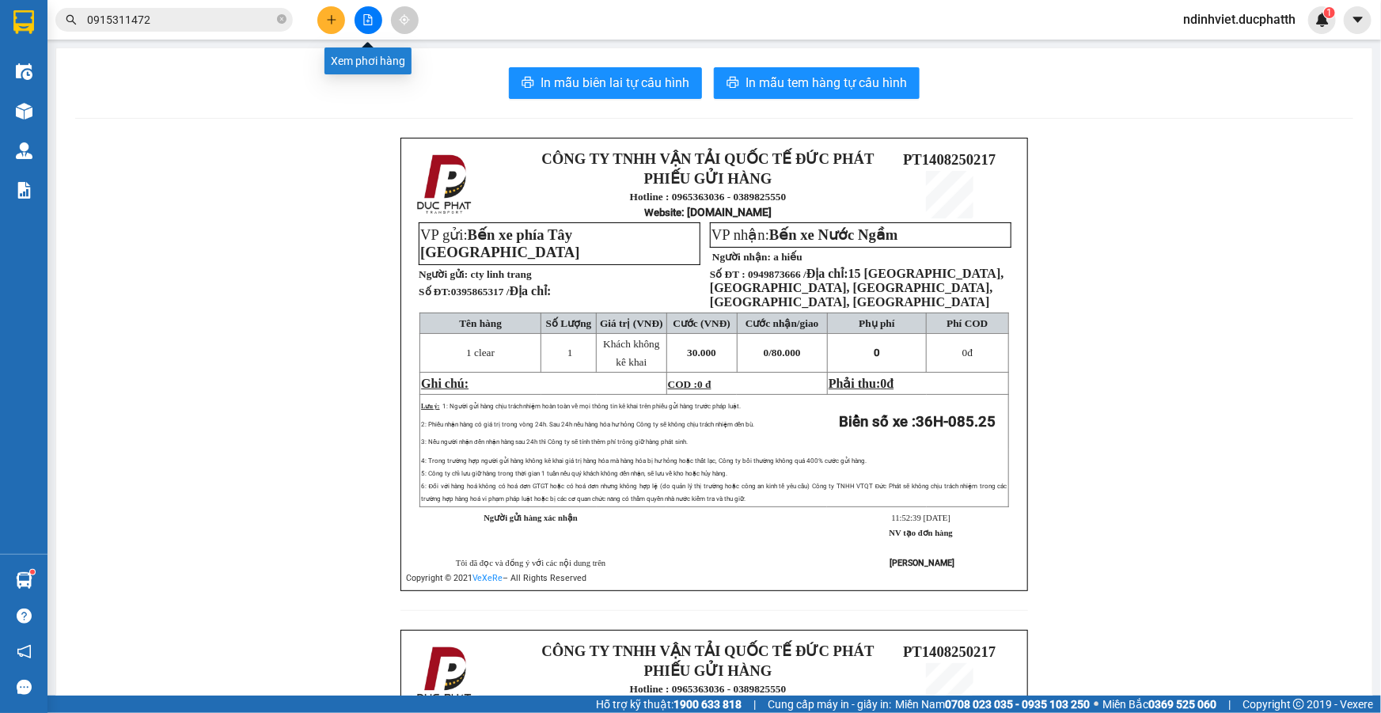
click at [374, 20] on button at bounding box center [369, 20] width 28 height 28
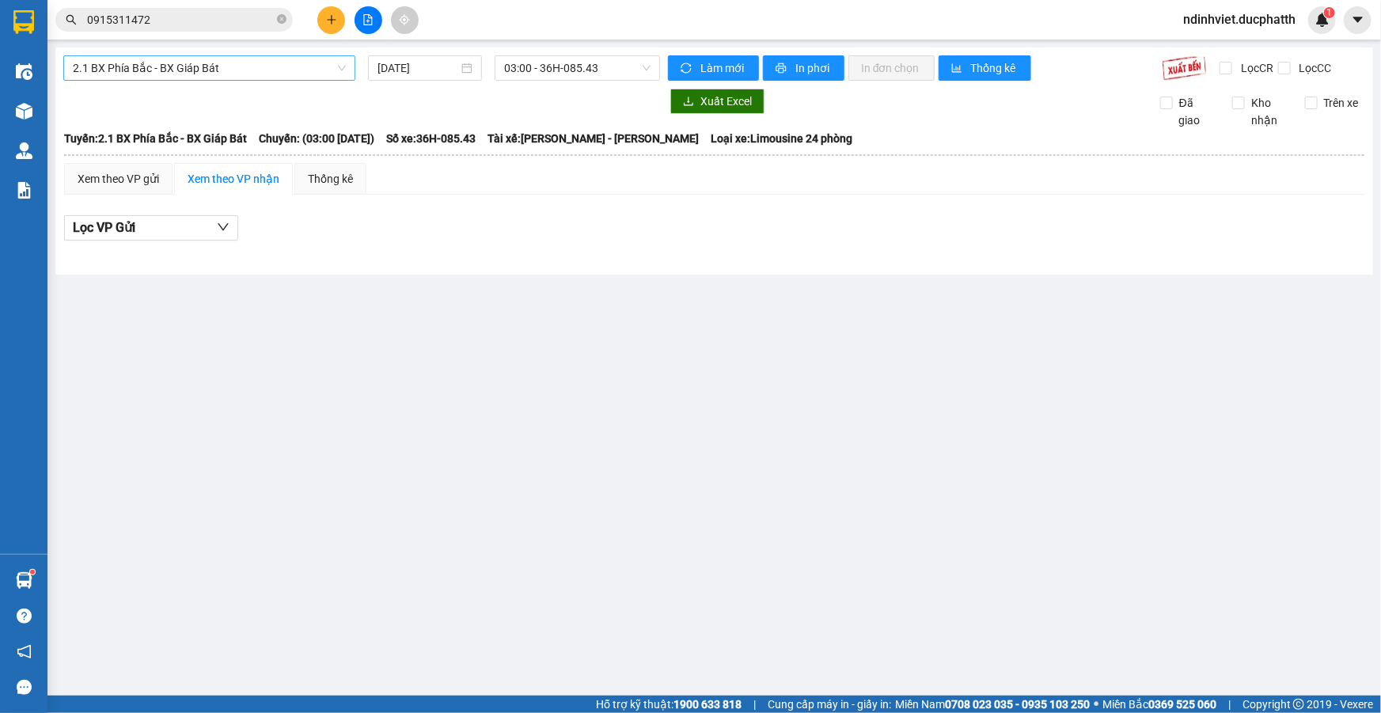
click at [268, 64] on span "2.1 BX Phía Bắc - BX Giáp Bát" at bounding box center [209, 68] width 273 height 24
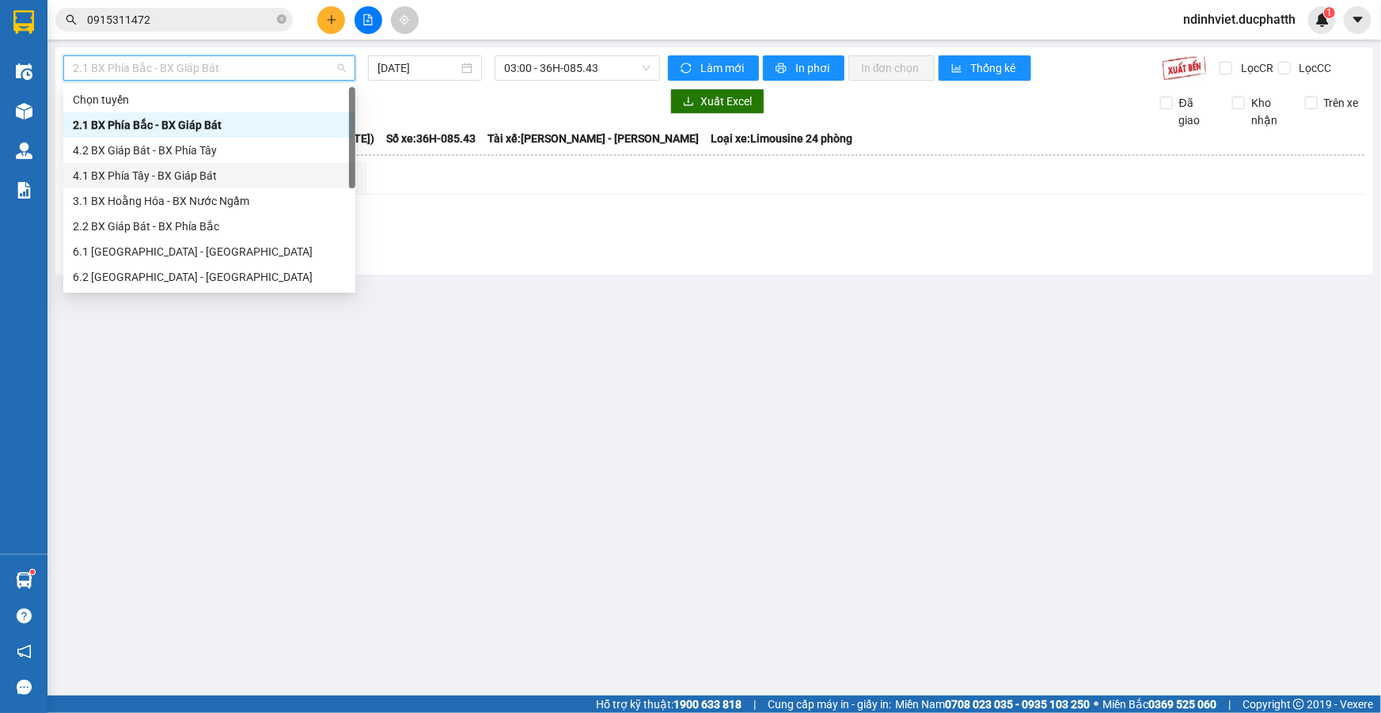
click at [195, 176] on div "4.1 BX Phía Tây - BX Giáp Bát" at bounding box center [209, 175] width 273 height 17
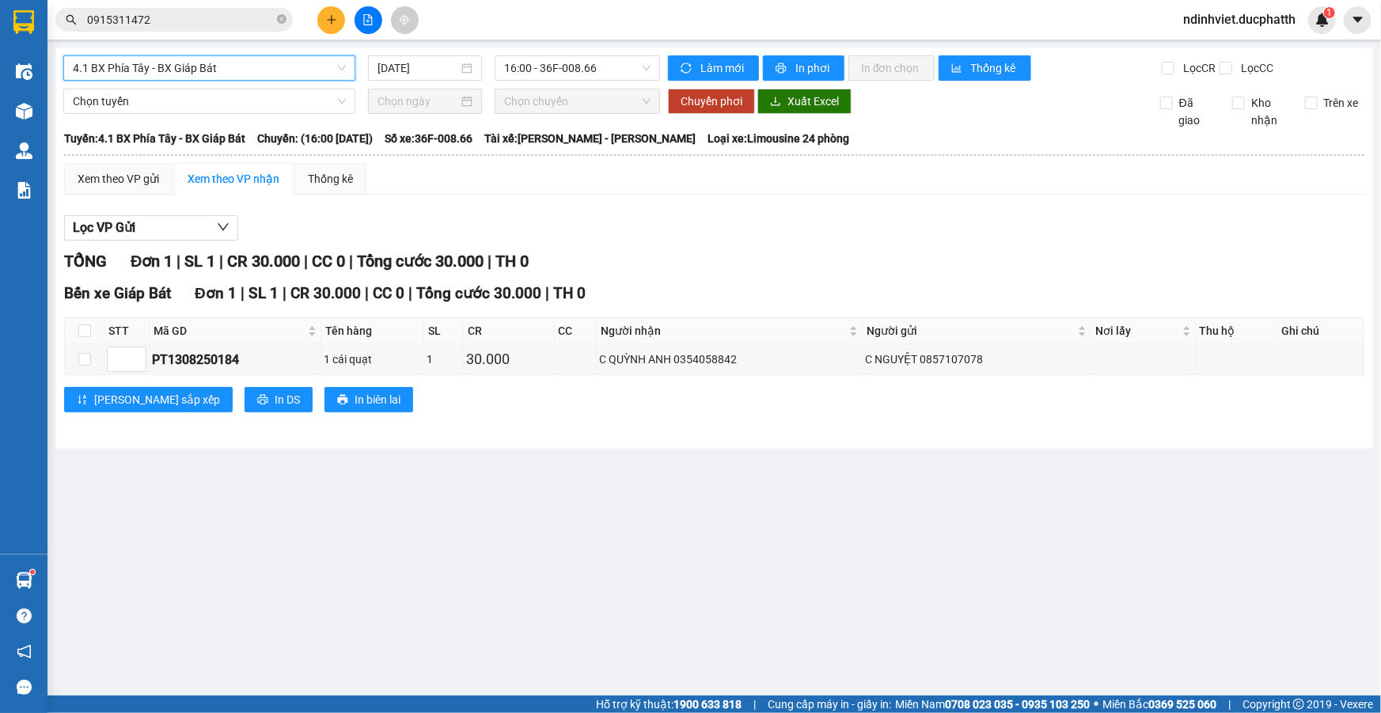
click at [222, 62] on span "4.1 BX Phía Tây - BX Giáp Bát" at bounding box center [209, 68] width 273 height 24
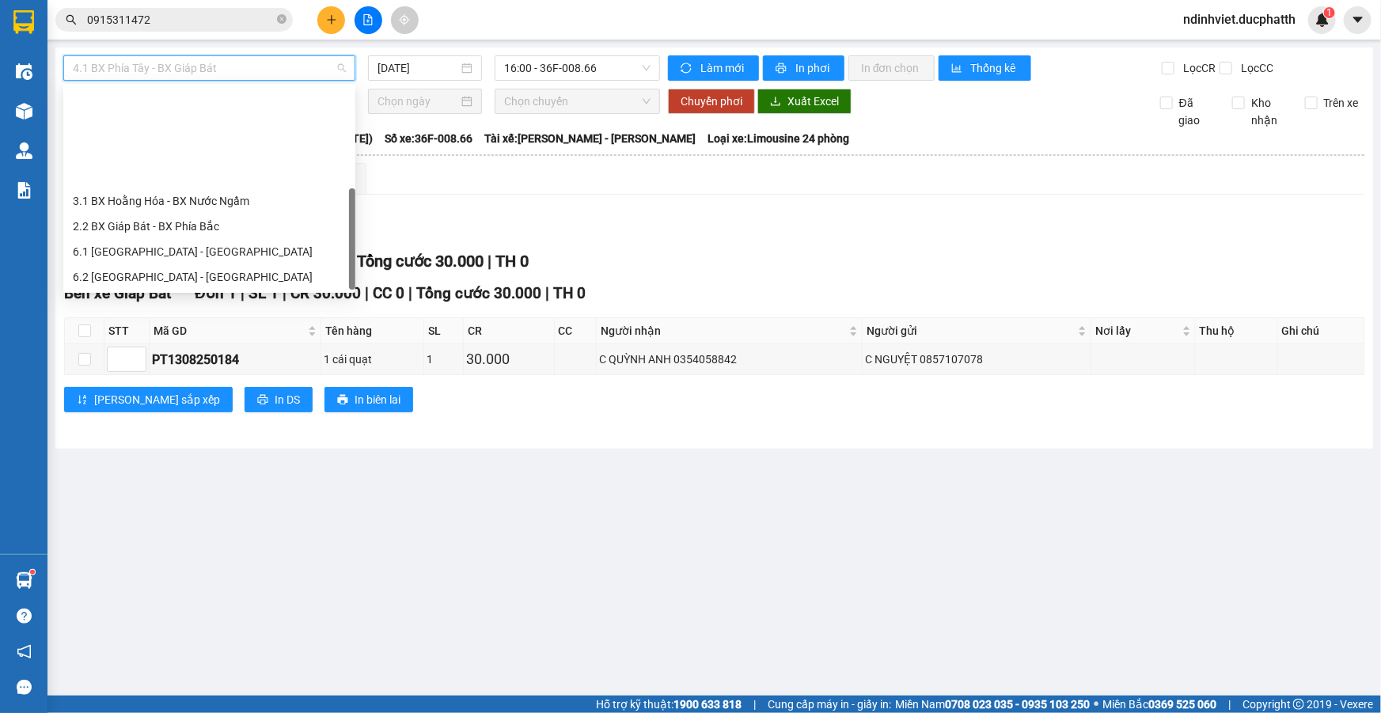
click at [189, 294] on div "1.1 BX Phía Tây - BX Nước Ngầm" at bounding box center [209, 302] width 273 height 17
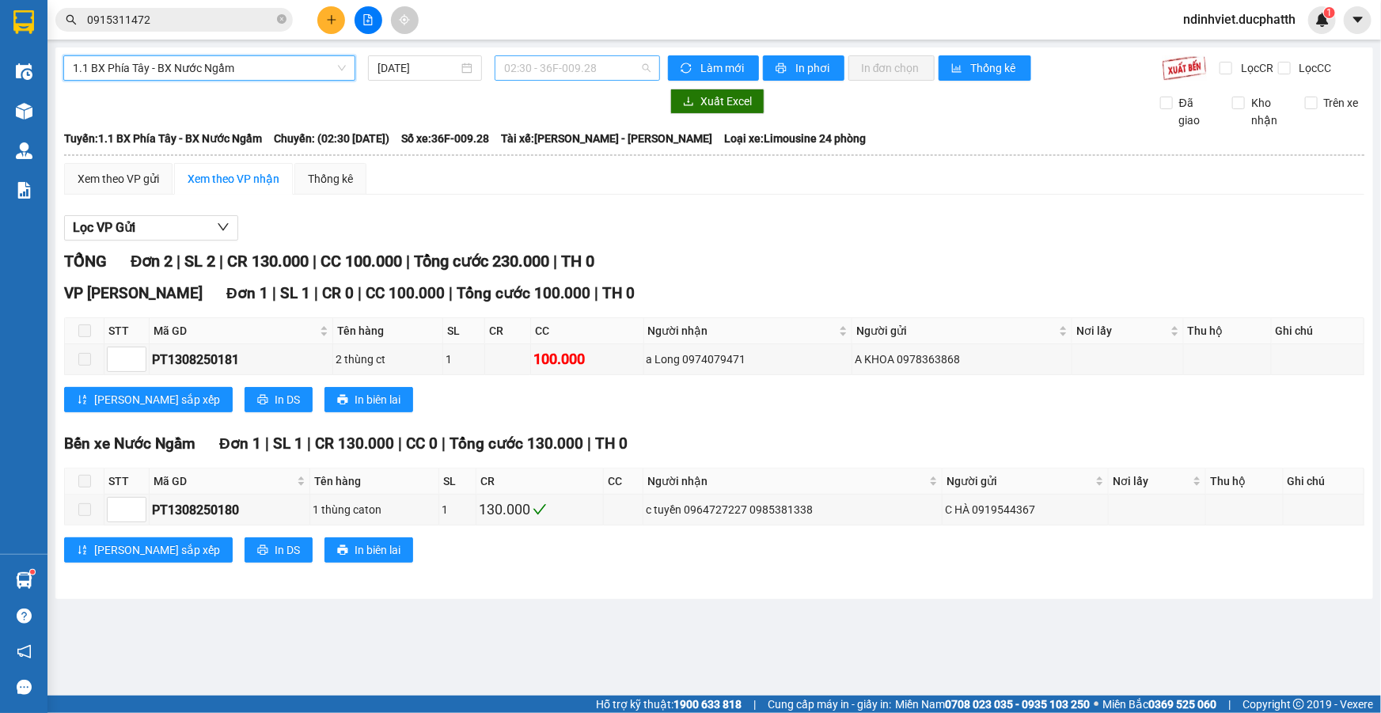
click at [562, 70] on span "02:30 - 36F-009.28" at bounding box center [577, 68] width 146 height 24
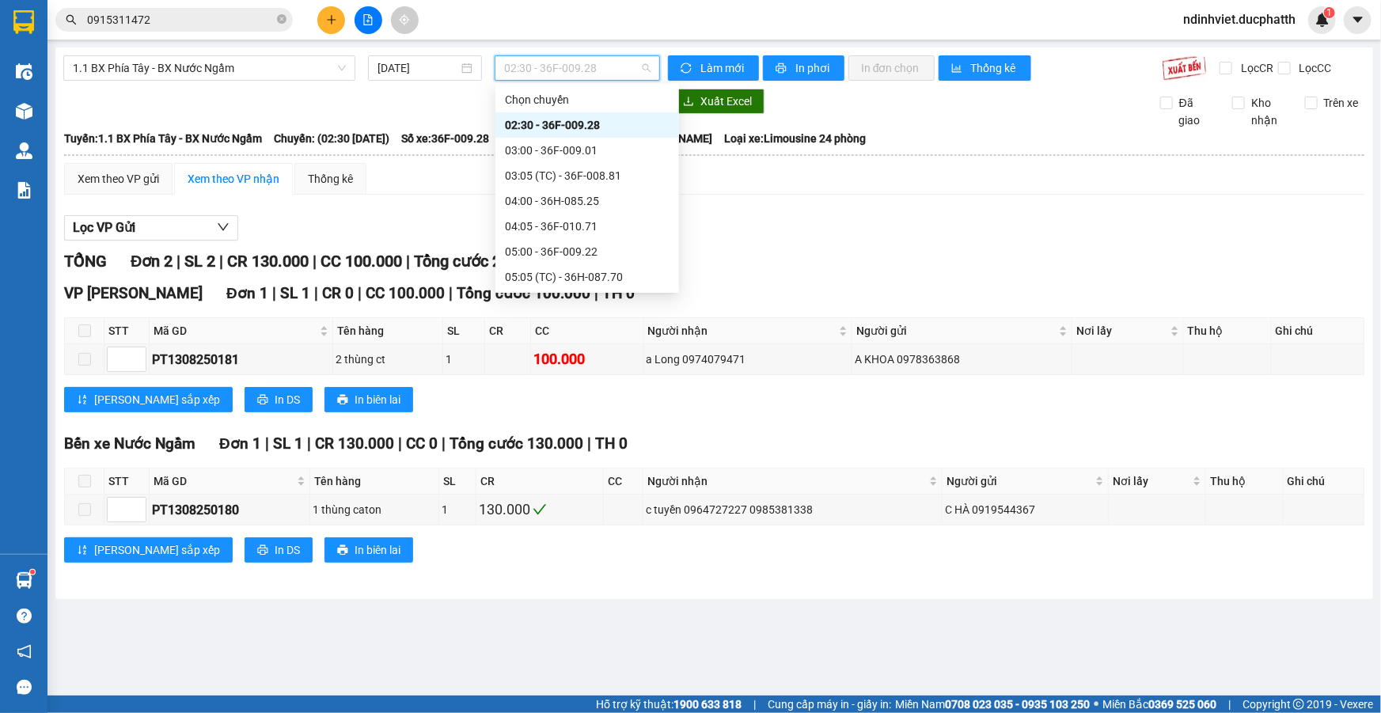
click at [583, 547] on div "13:00 - 36F-010.71" at bounding box center [587, 555] width 165 height 17
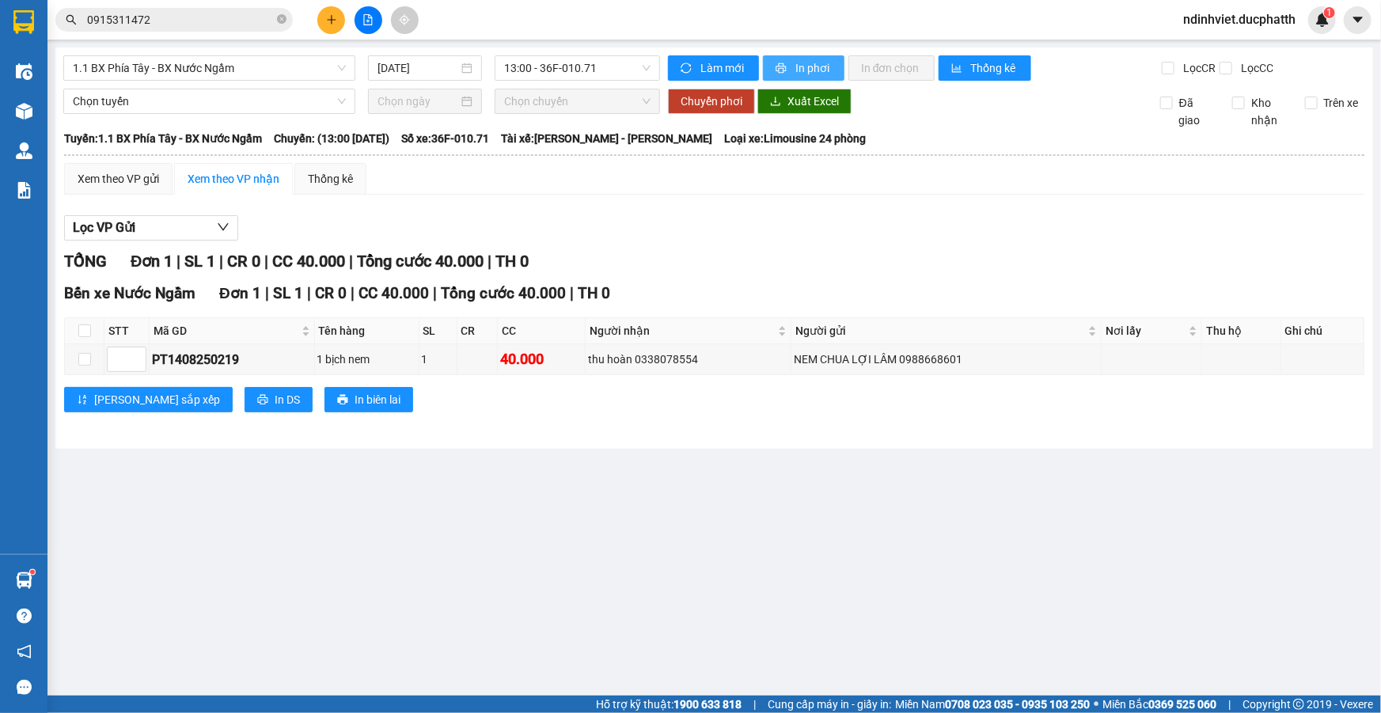
click at [813, 63] on span "In phơi" at bounding box center [814, 67] width 36 height 17
click at [600, 56] on span "13:00 - 36F-010.71" at bounding box center [577, 68] width 146 height 24
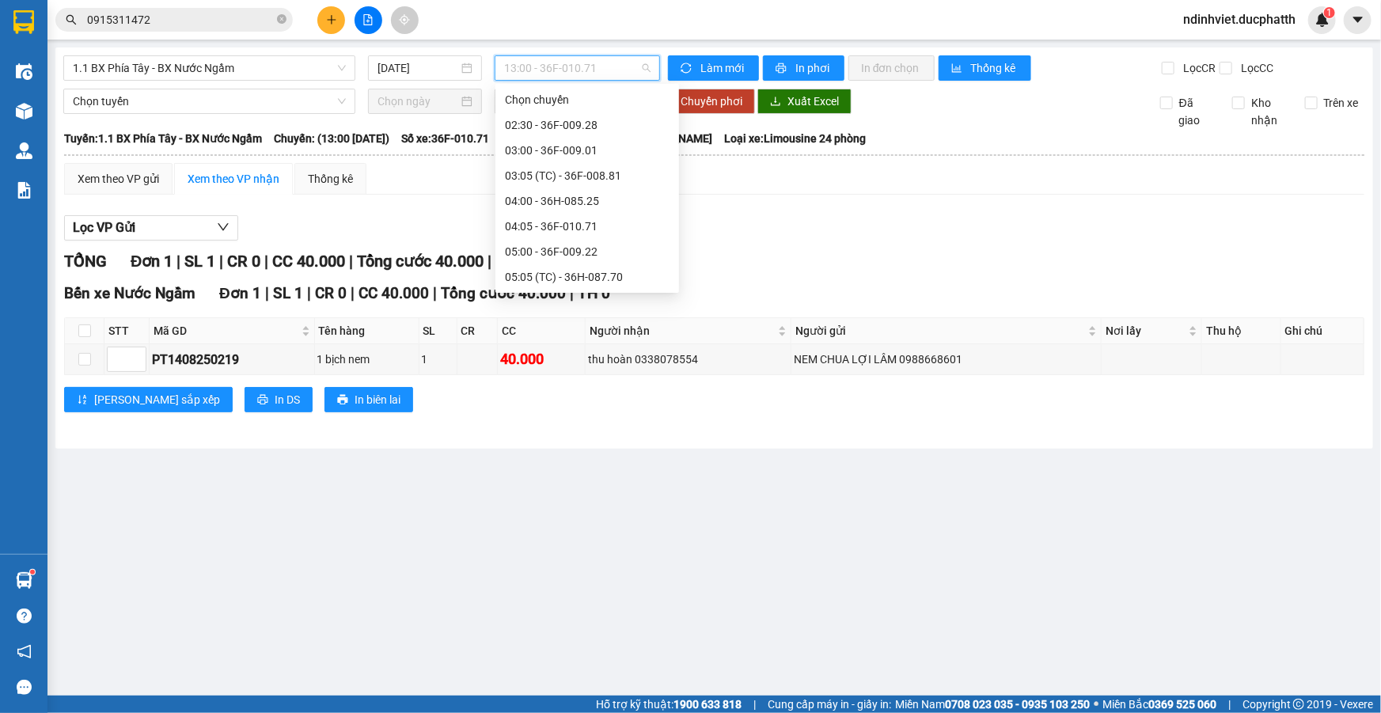
click at [588, 572] on div "13:02 (TC) - 36F-009.22" at bounding box center [587, 580] width 165 height 17
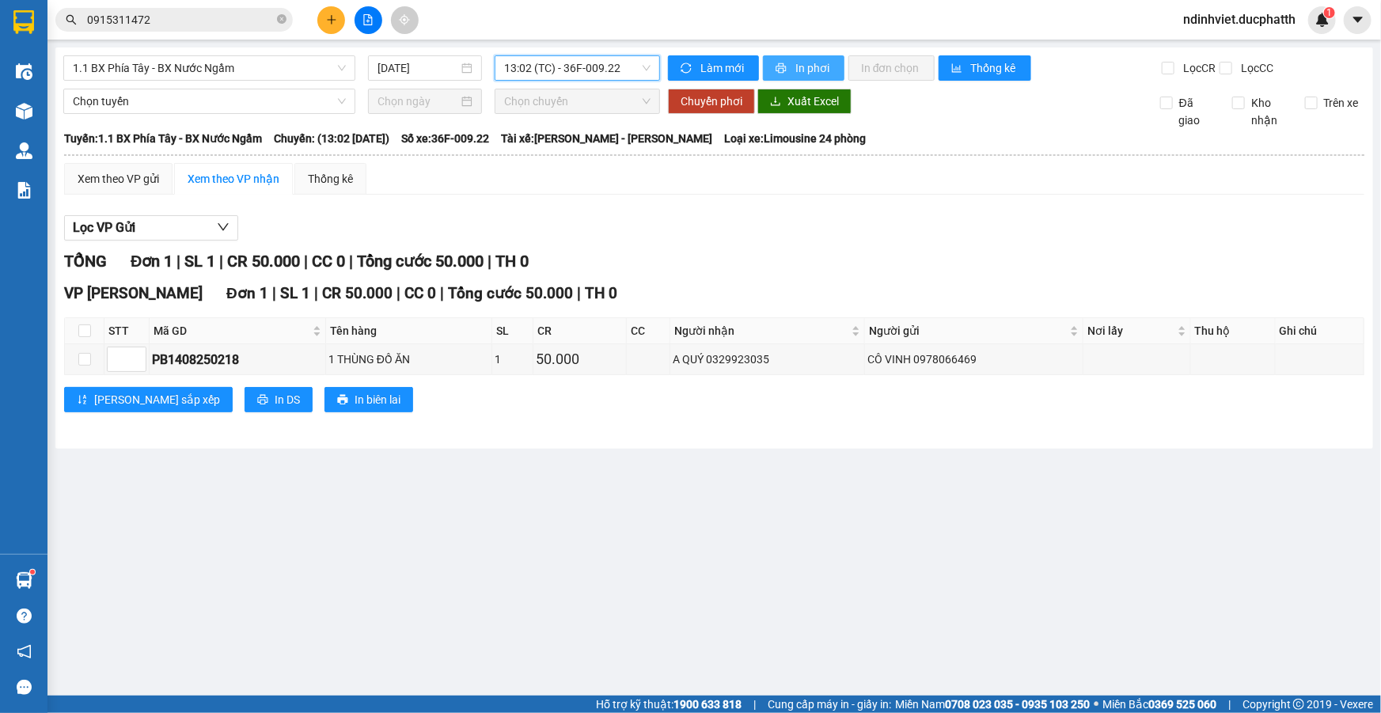
click at [812, 71] on span "In phơi" at bounding box center [814, 67] width 36 height 17
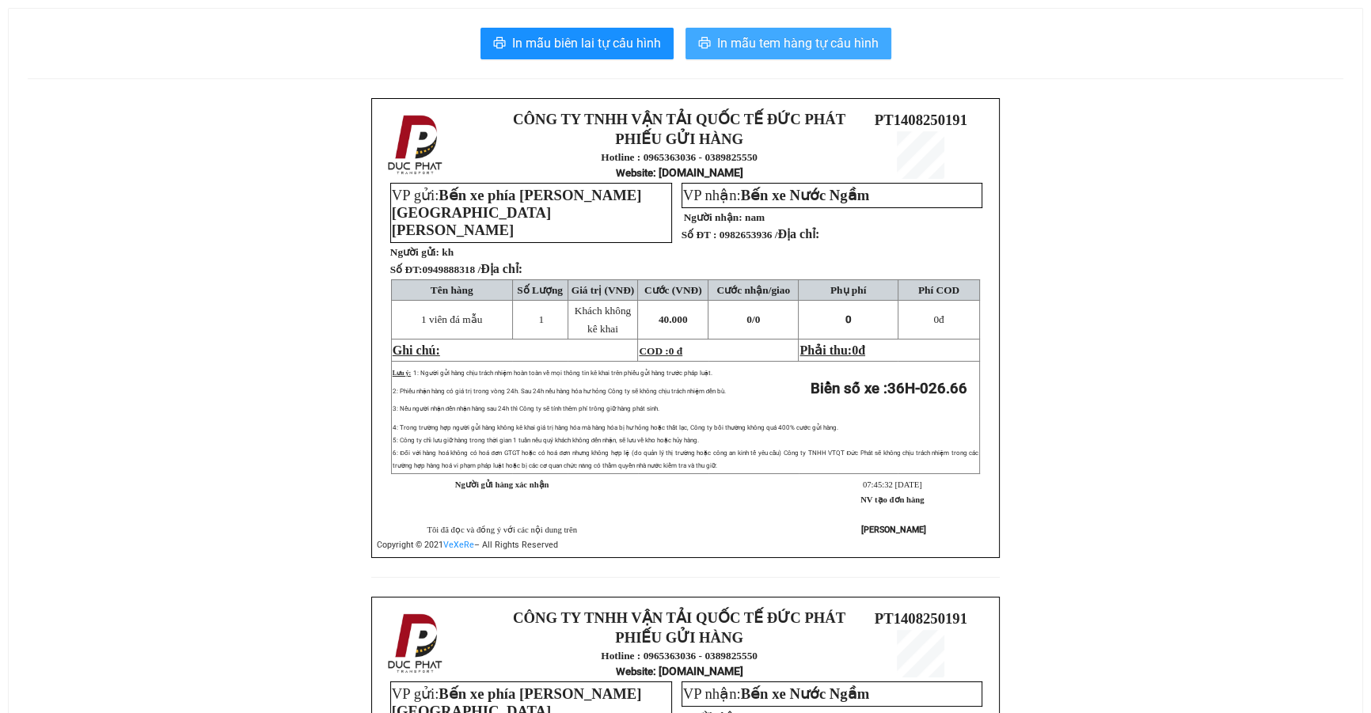
click at [824, 45] on span "In mẫu tem hàng tự cấu hình" at bounding box center [797, 43] width 161 height 20
click at [826, 47] on span "In mẫu tem hàng tự cấu hình" at bounding box center [797, 43] width 161 height 20
click at [783, 53] on span "In mẫu tem hàng tự cấu hình" at bounding box center [797, 43] width 161 height 20
click at [820, 51] on span "In mẫu tem hàng tự cấu hình" at bounding box center [797, 43] width 161 height 20
click at [836, 48] on span "In mẫu tem hàng tự cấu hình" at bounding box center [797, 43] width 161 height 20
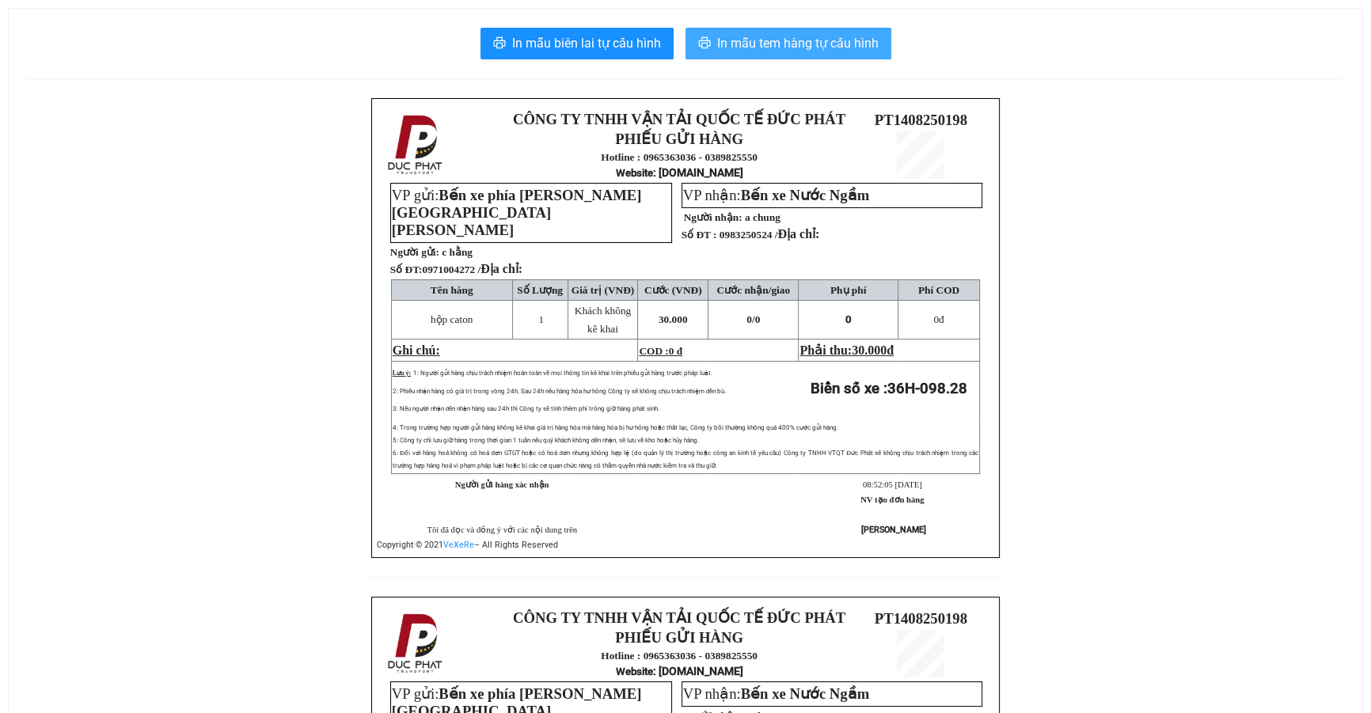
click at [772, 36] on span "In mẫu tem hàng tự cấu hình" at bounding box center [797, 43] width 161 height 20
click at [814, 41] on span "In mẫu tem hàng tự cấu hình" at bounding box center [797, 43] width 161 height 20
click at [802, 41] on span "In mẫu tem hàng tự cấu hình" at bounding box center [797, 43] width 161 height 20
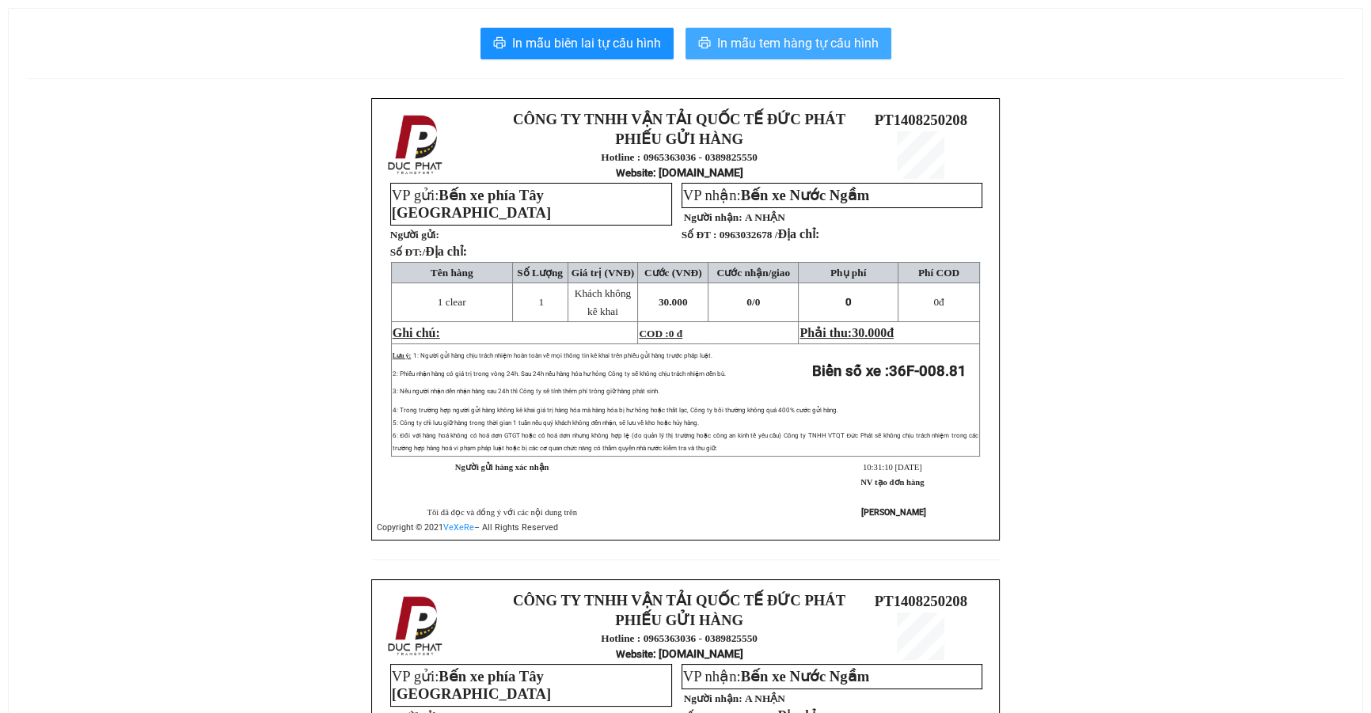
click at [777, 44] on span "In mẫu tem hàng tự cấu hình" at bounding box center [797, 43] width 161 height 20
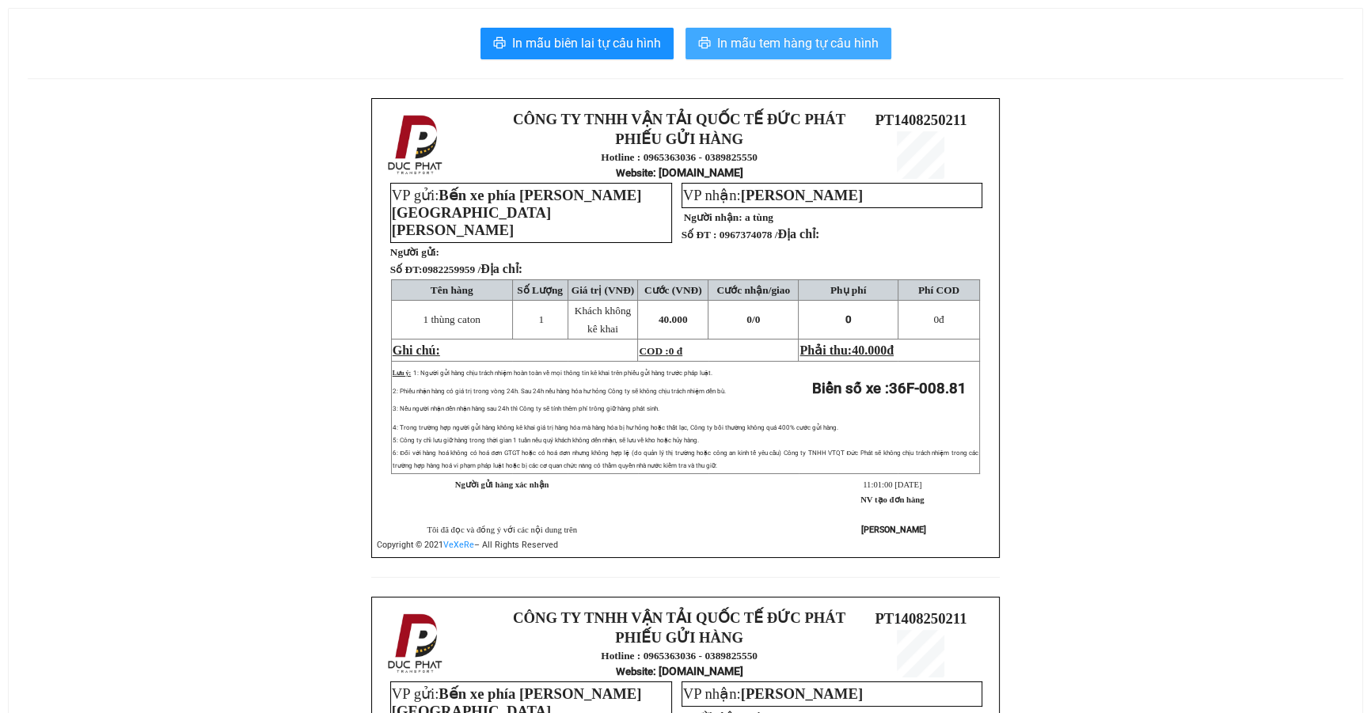
click at [822, 40] on span "In mẫu tem hàng tự cấu hình" at bounding box center [797, 43] width 161 height 20
click at [767, 45] on span "In mẫu tem hàng tự cấu hình" at bounding box center [797, 43] width 161 height 20
click at [813, 47] on span "In mẫu tem hàng tự cấu hình" at bounding box center [797, 43] width 161 height 20
click at [789, 52] on span "In mẫu tem hàng tự cấu hình" at bounding box center [797, 43] width 161 height 20
